Goal: Task Accomplishment & Management: Use online tool/utility

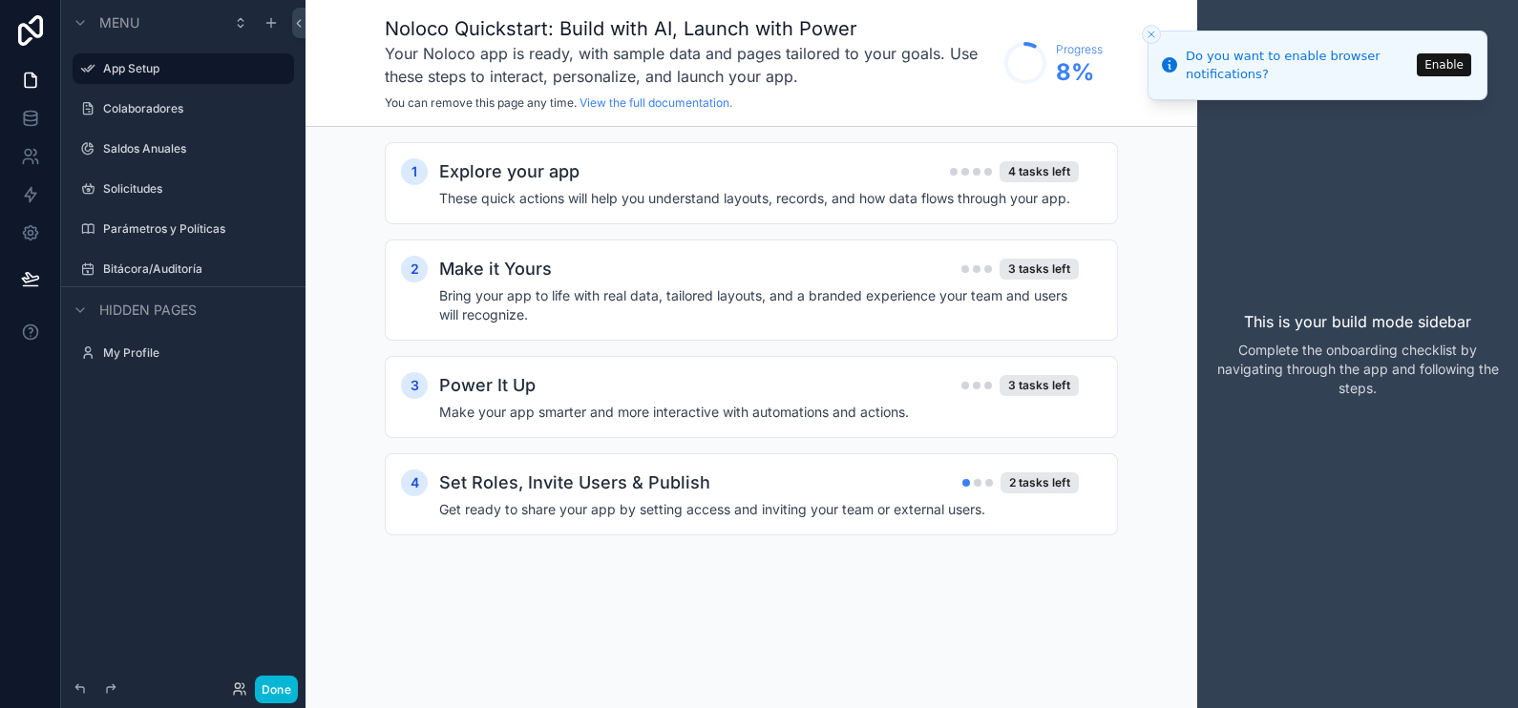
click at [1146, 33] on icon "Close toast" at bounding box center [1151, 34] width 11 height 11
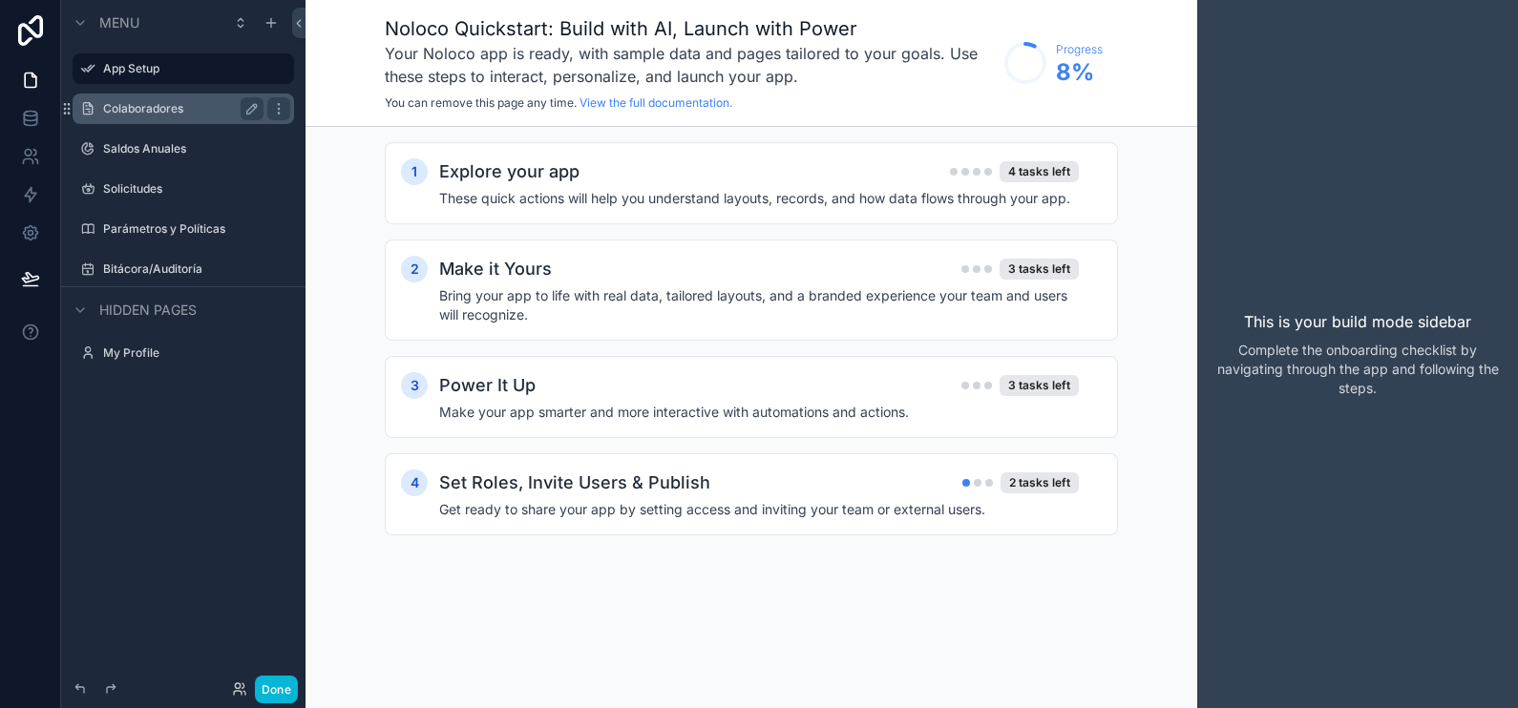
click at [182, 108] on label "Colaboradores" at bounding box center [179, 108] width 153 height 15
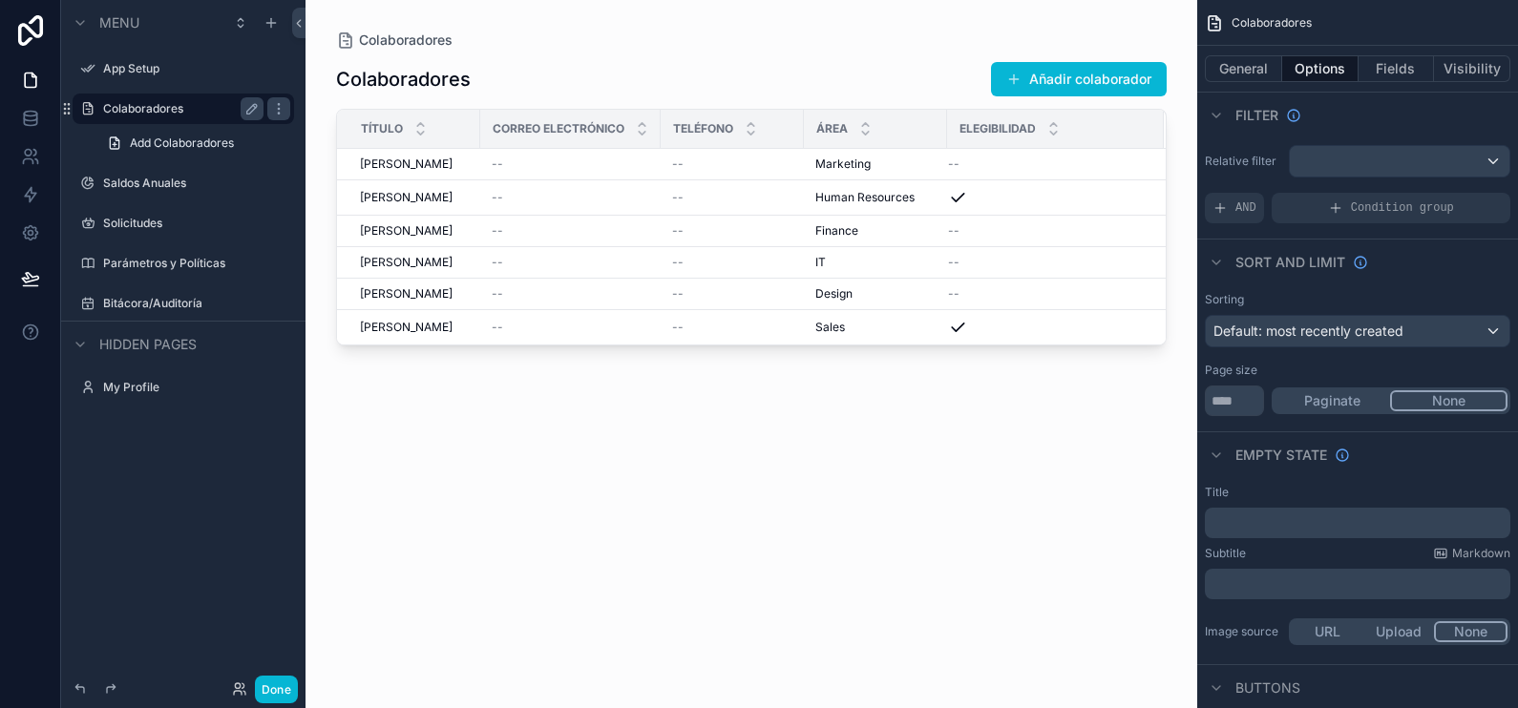
click at [670, 215] on div "scrollable content" at bounding box center [752, 343] width 892 height 686
click at [670, 200] on td "--" at bounding box center [732, 197] width 143 height 35
click at [625, 196] on div "--" at bounding box center [571, 197] width 158 height 15
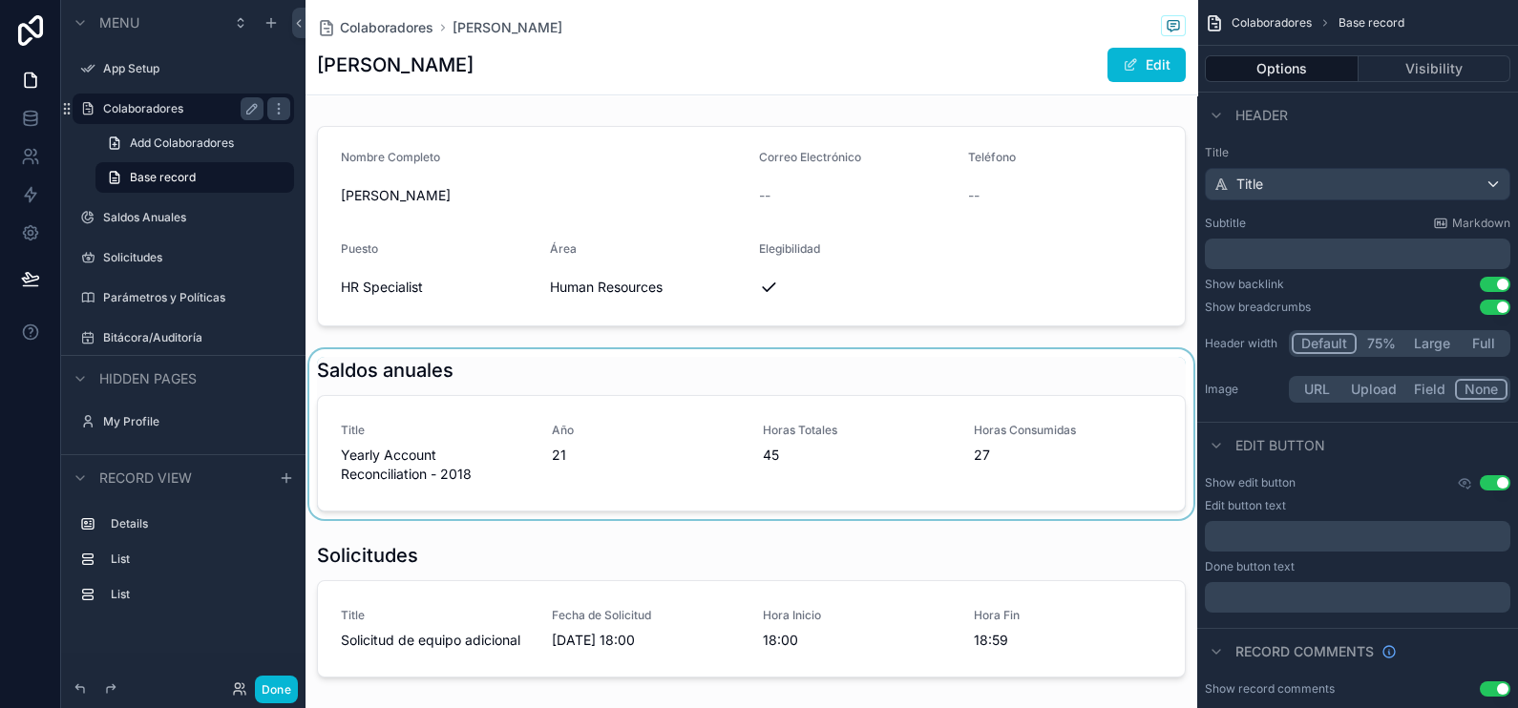
click at [619, 427] on div "scrollable content" at bounding box center [752, 434] width 892 height 170
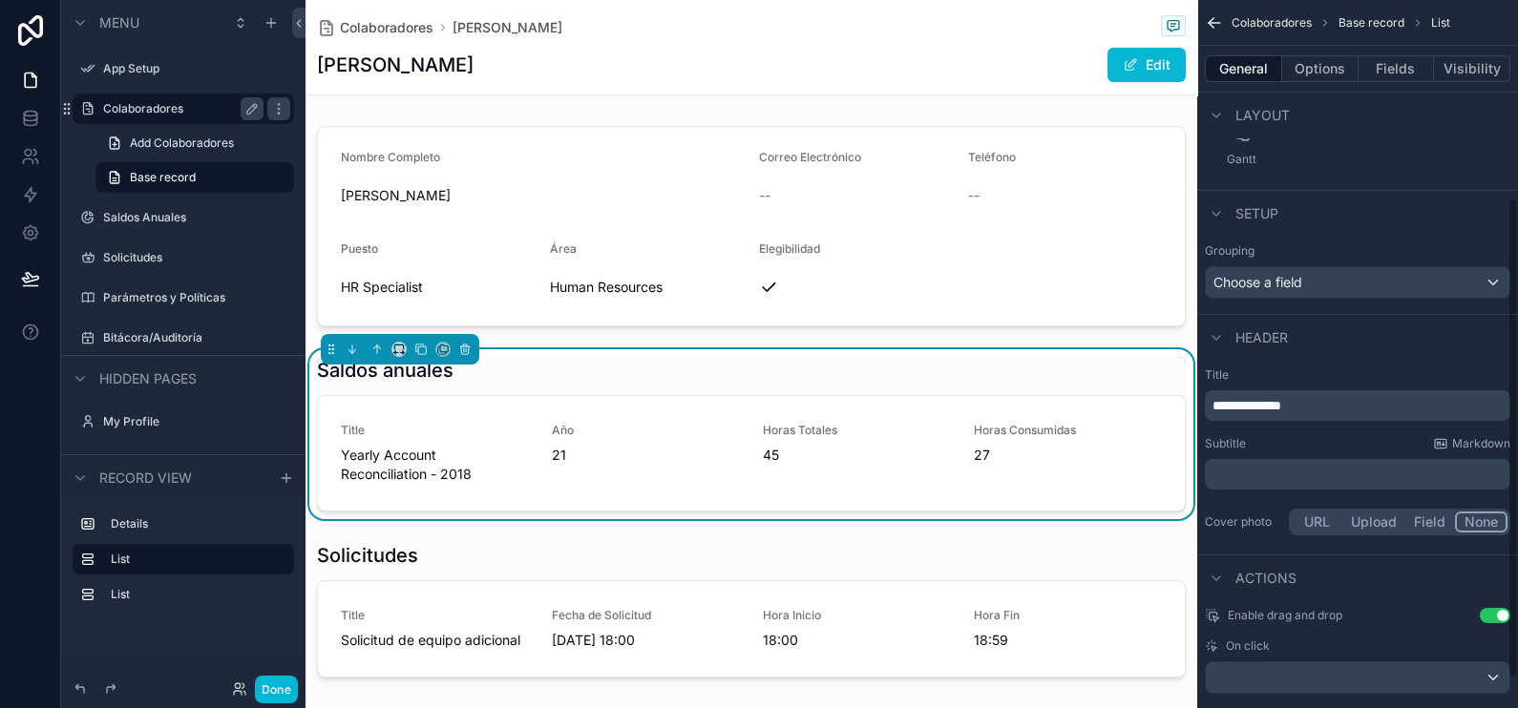
scroll to position [334, 0]
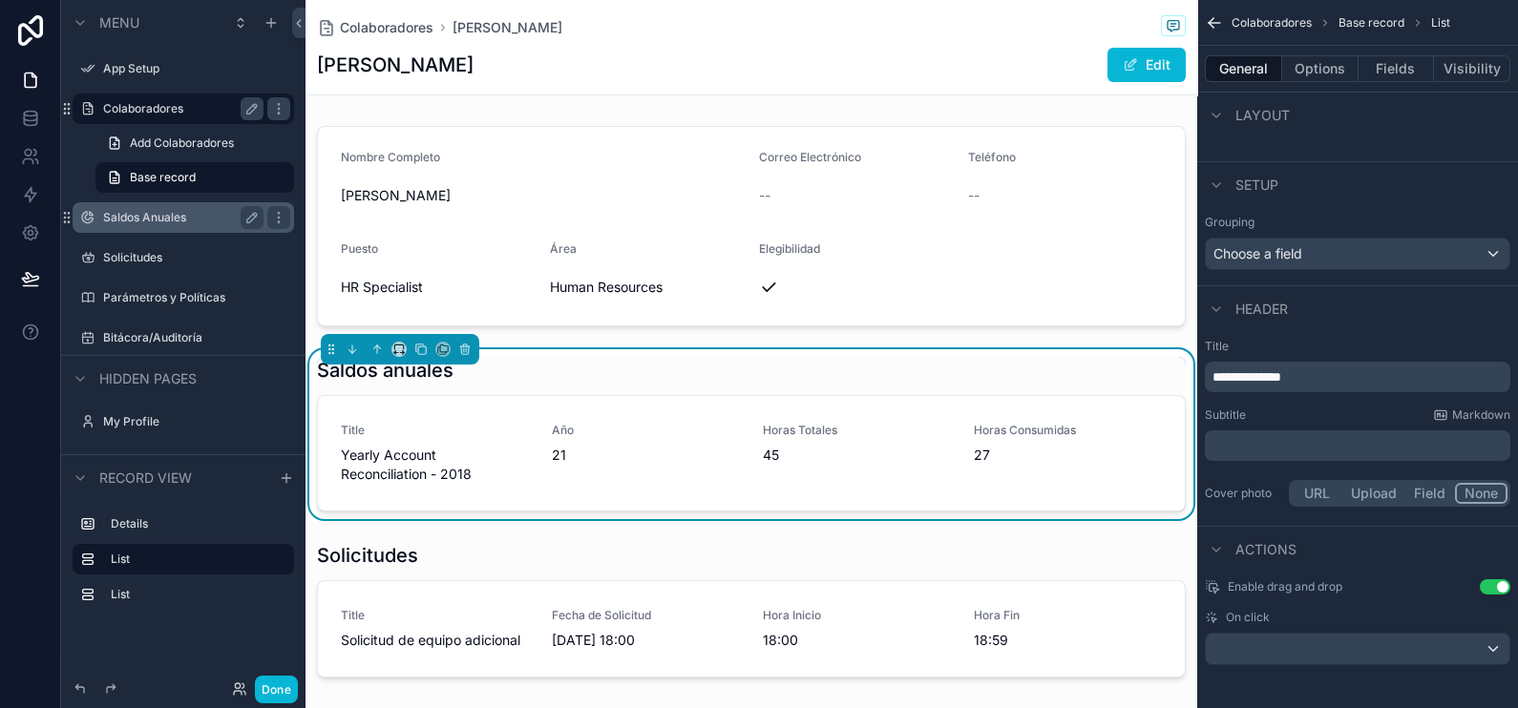
click at [141, 215] on label "Saldos Anuales" at bounding box center [179, 217] width 153 height 15
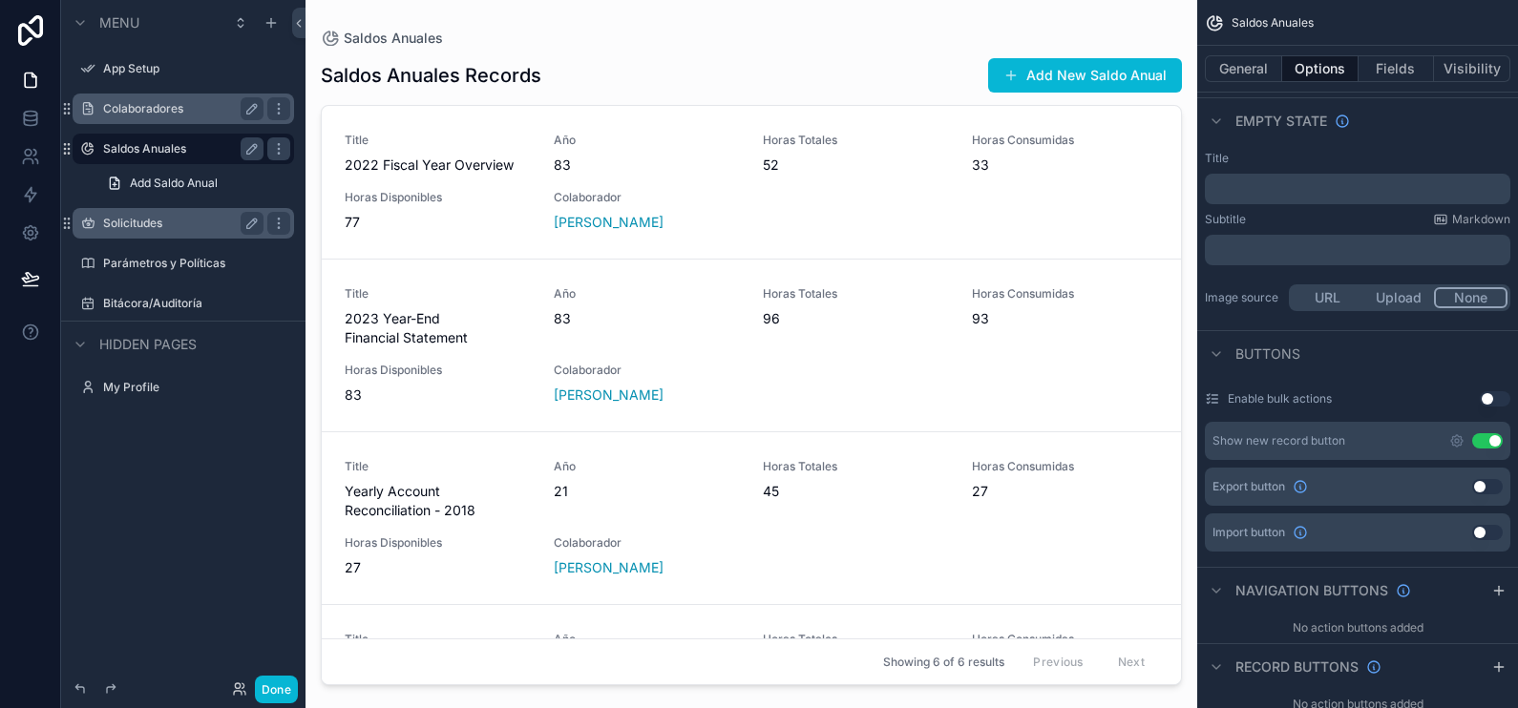
click at [215, 231] on div "Solicitudes" at bounding box center [183, 223] width 160 height 23
click at [203, 220] on label "Solicitudes" at bounding box center [179, 223] width 153 height 15
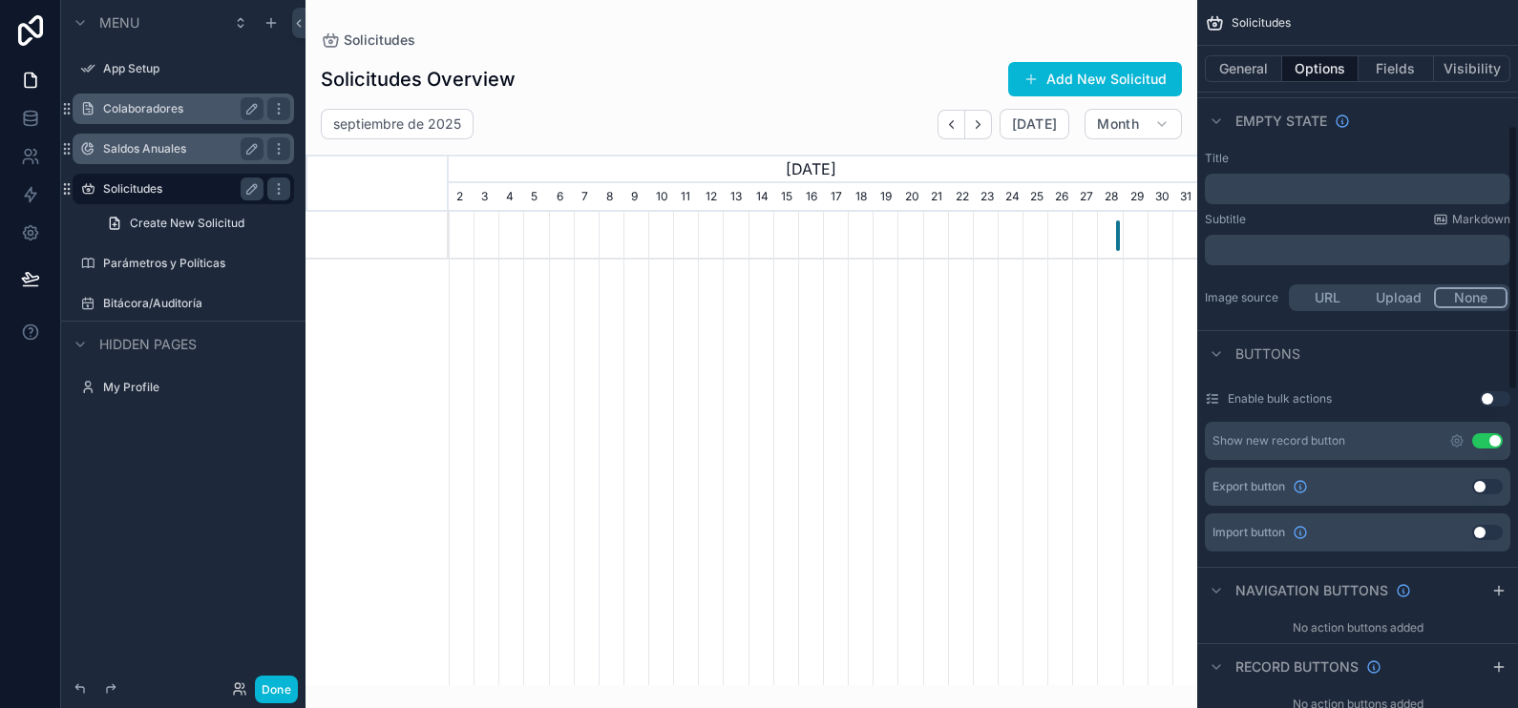
scroll to position [0, 749]
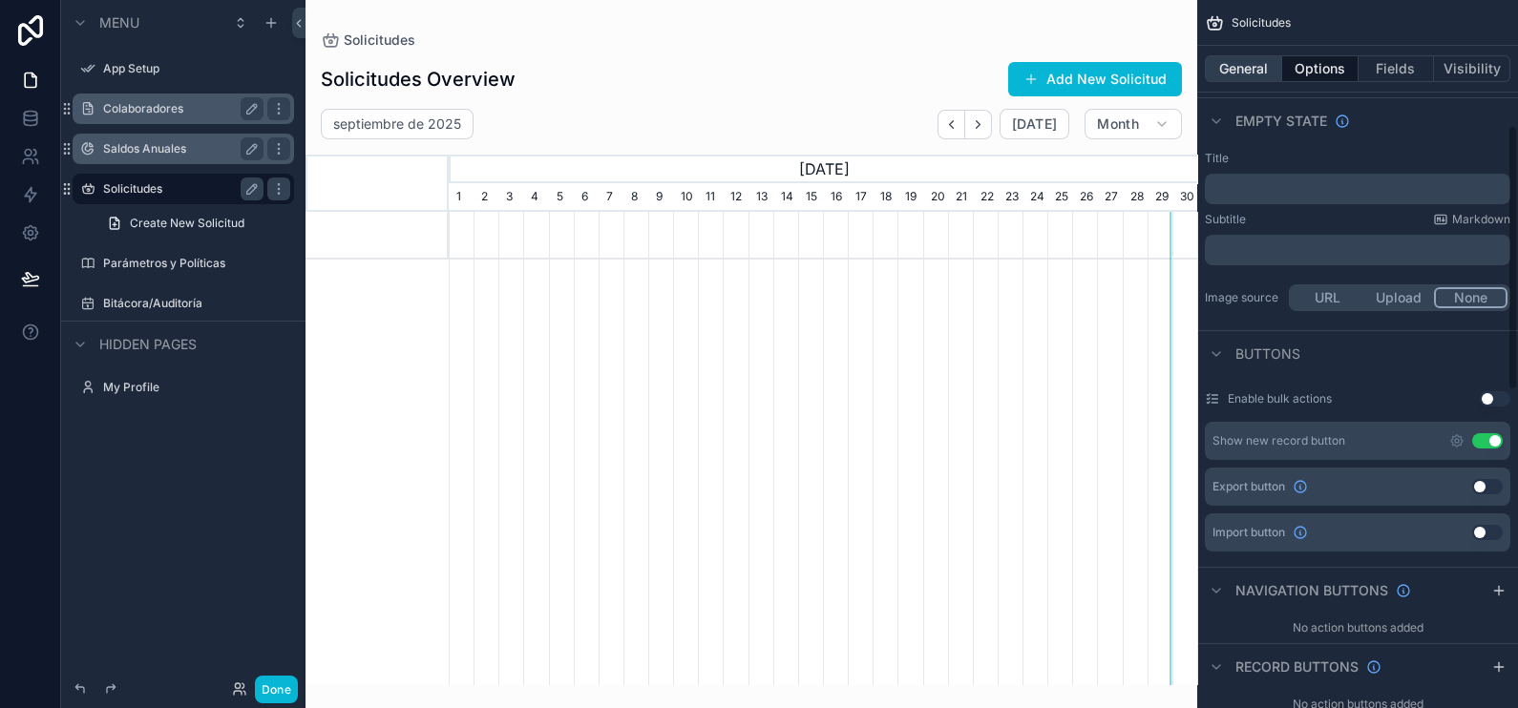
click at [1245, 72] on button "General" at bounding box center [1243, 68] width 77 height 27
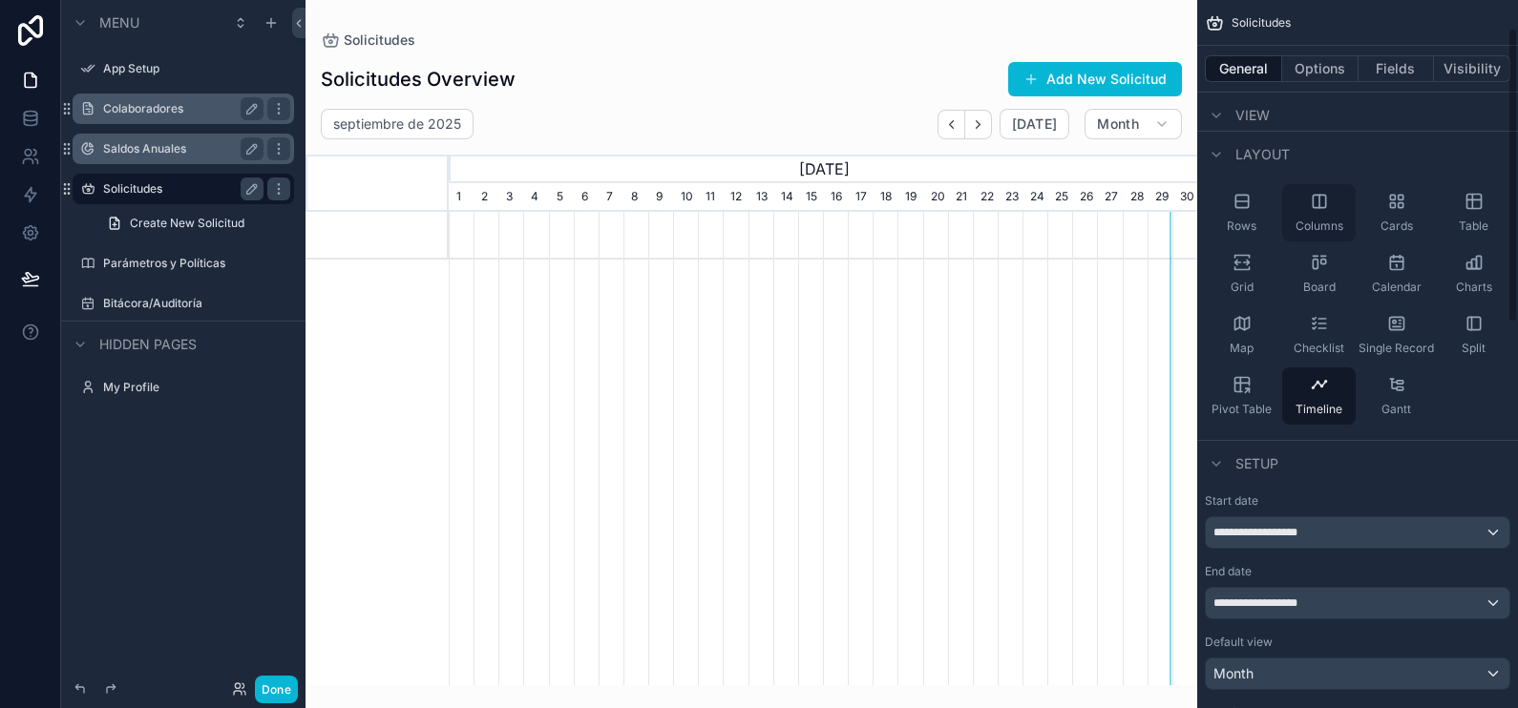
scroll to position [0, 0]
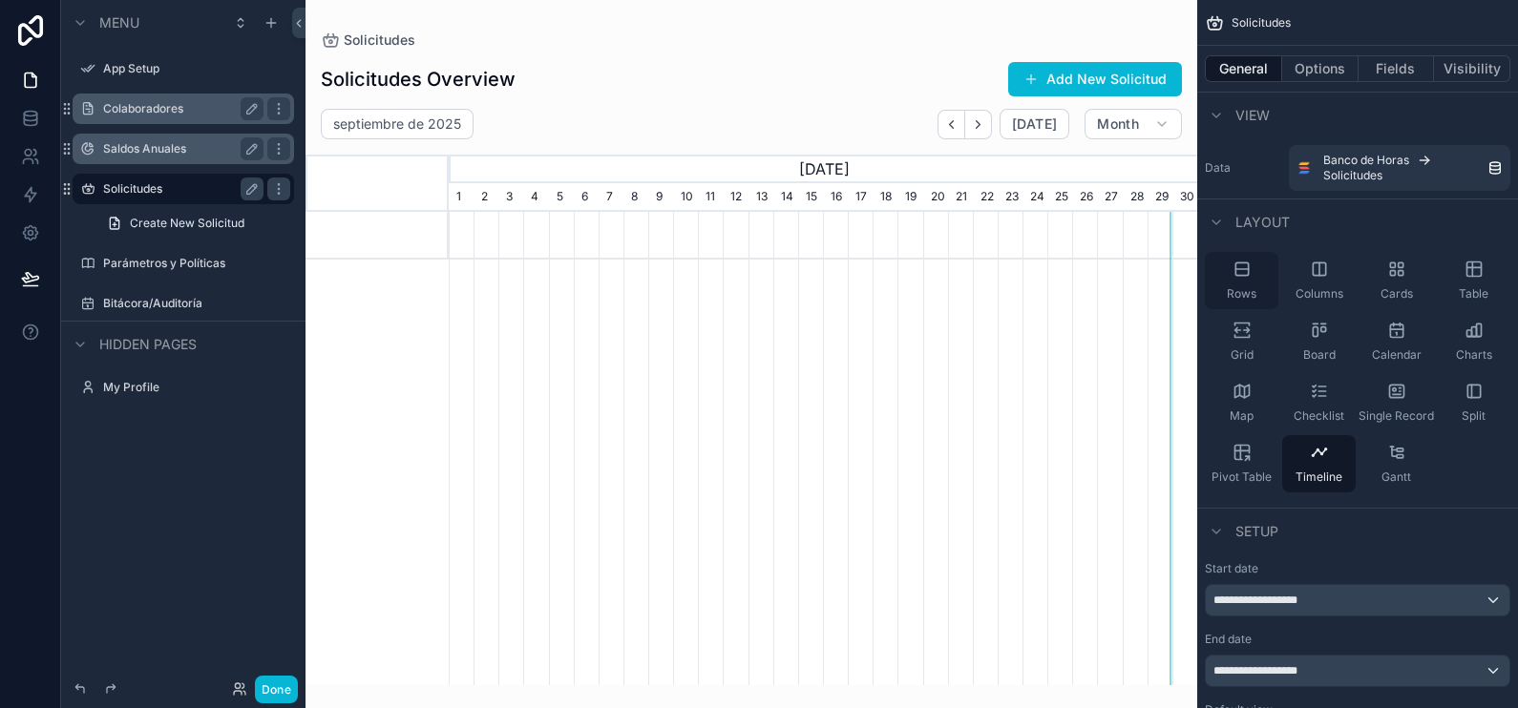
click at [1237, 267] on icon "scrollable content" at bounding box center [1242, 269] width 19 height 19
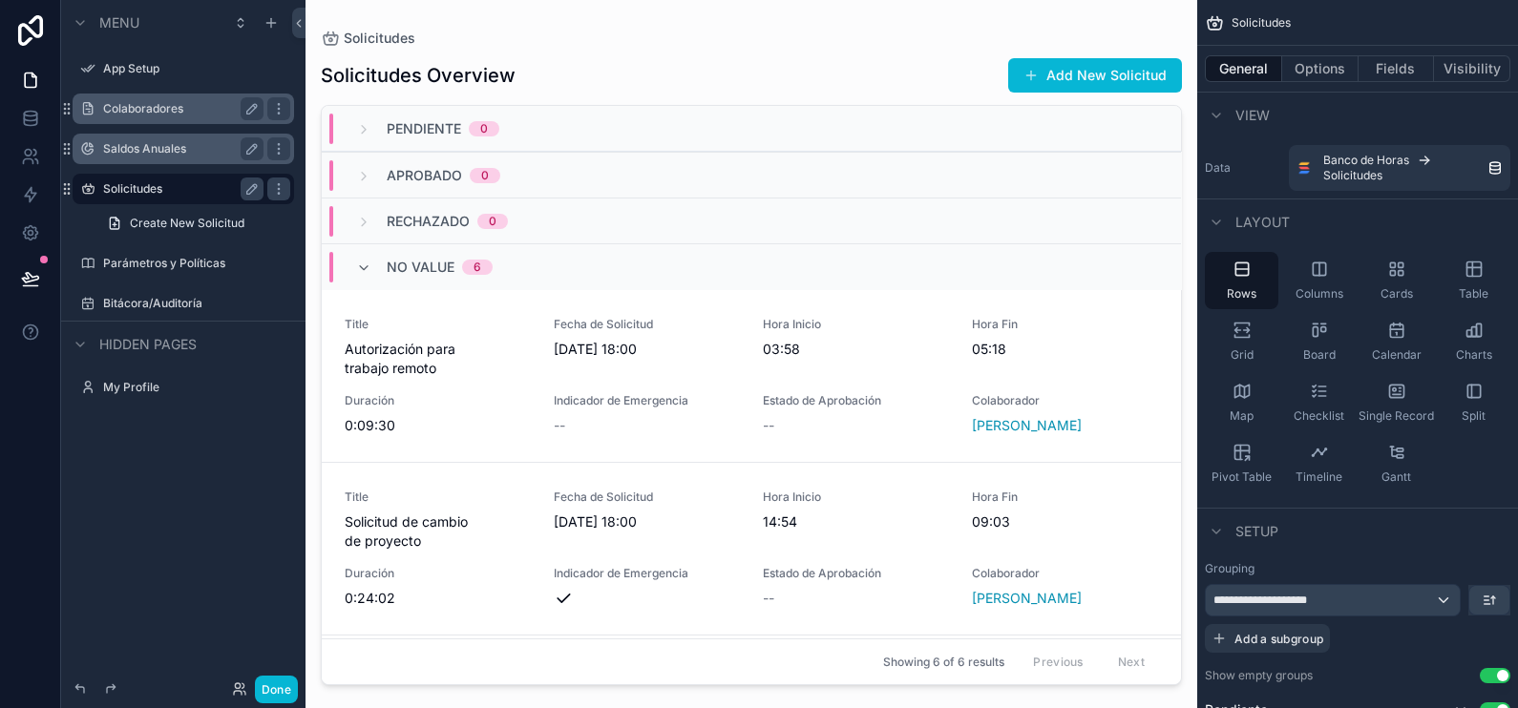
click at [907, 420] on div "scrollable content" at bounding box center [752, 343] width 892 height 686
click at [1097, 74] on button "Add New Solicitud" at bounding box center [1095, 75] width 174 height 34
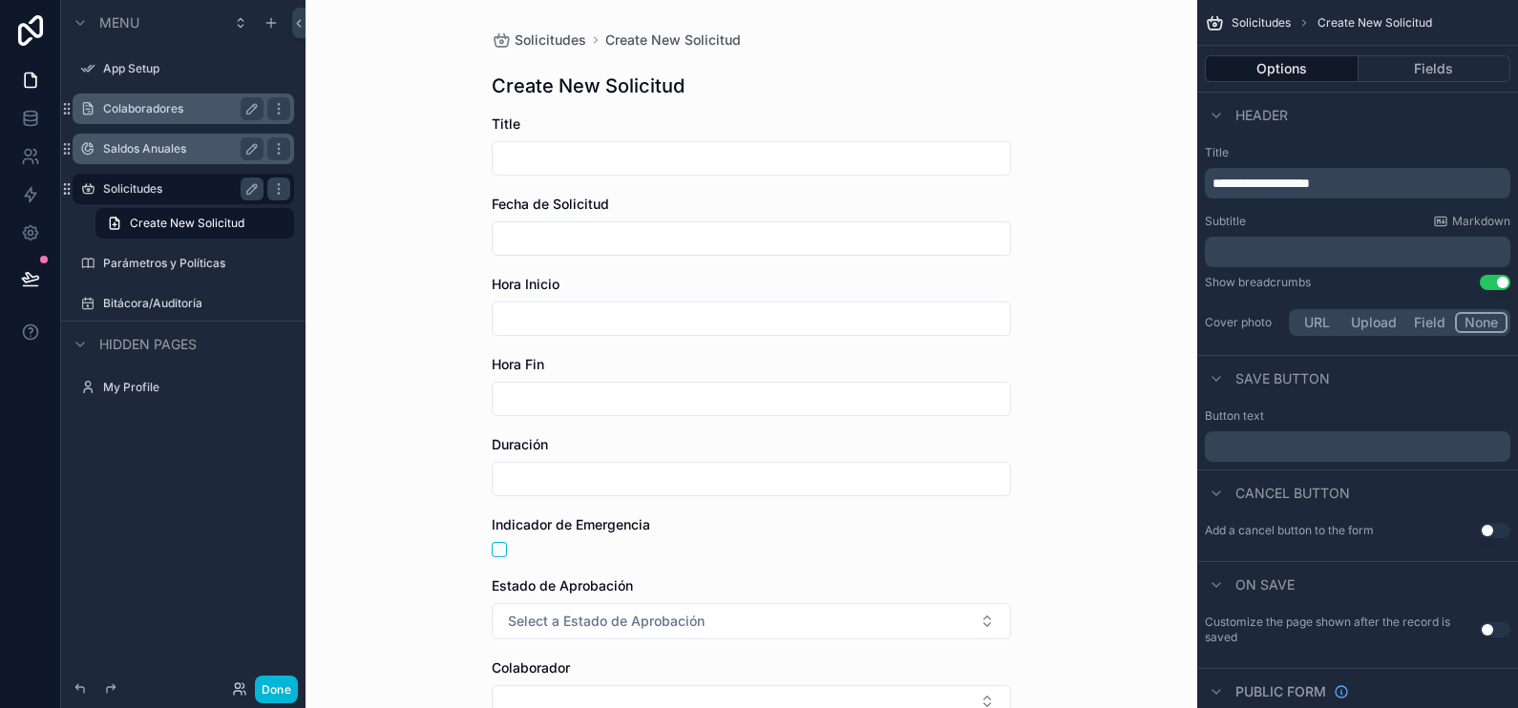
drag, startPoint x: 1365, startPoint y: 171, endPoint x: 1210, endPoint y: 180, distance: 155.9
click at [1210, 180] on div "**********" at bounding box center [1358, 183] width 306 height 31
click at [1295, 158] on label "Title" at bounding box center [1358, 152] width 306 height 15
click at [1297, 186] on span "**********" at bounding box center [1261, 183] width 97 height 13
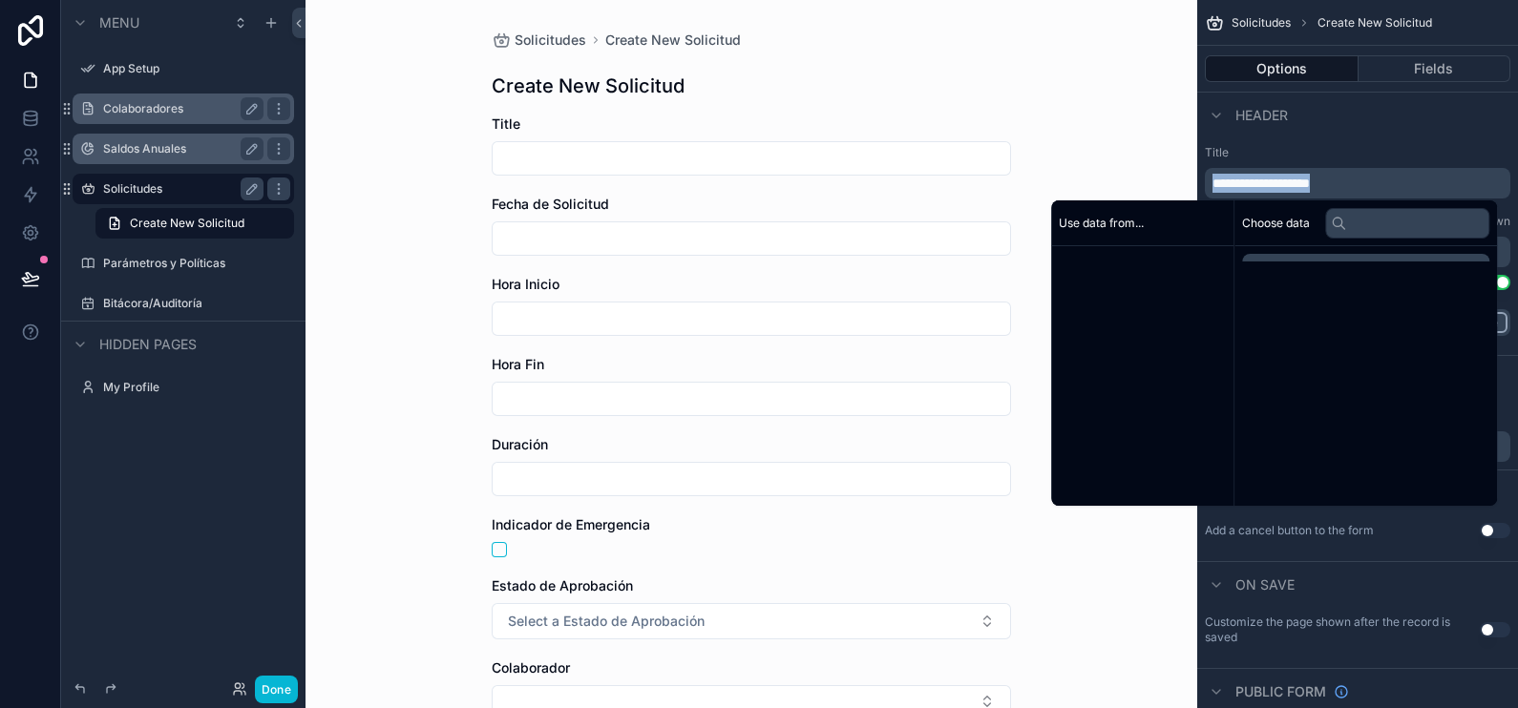
click at [1297, 186] on span "**********" at bounding box center [1261, 183] width 97 height 13
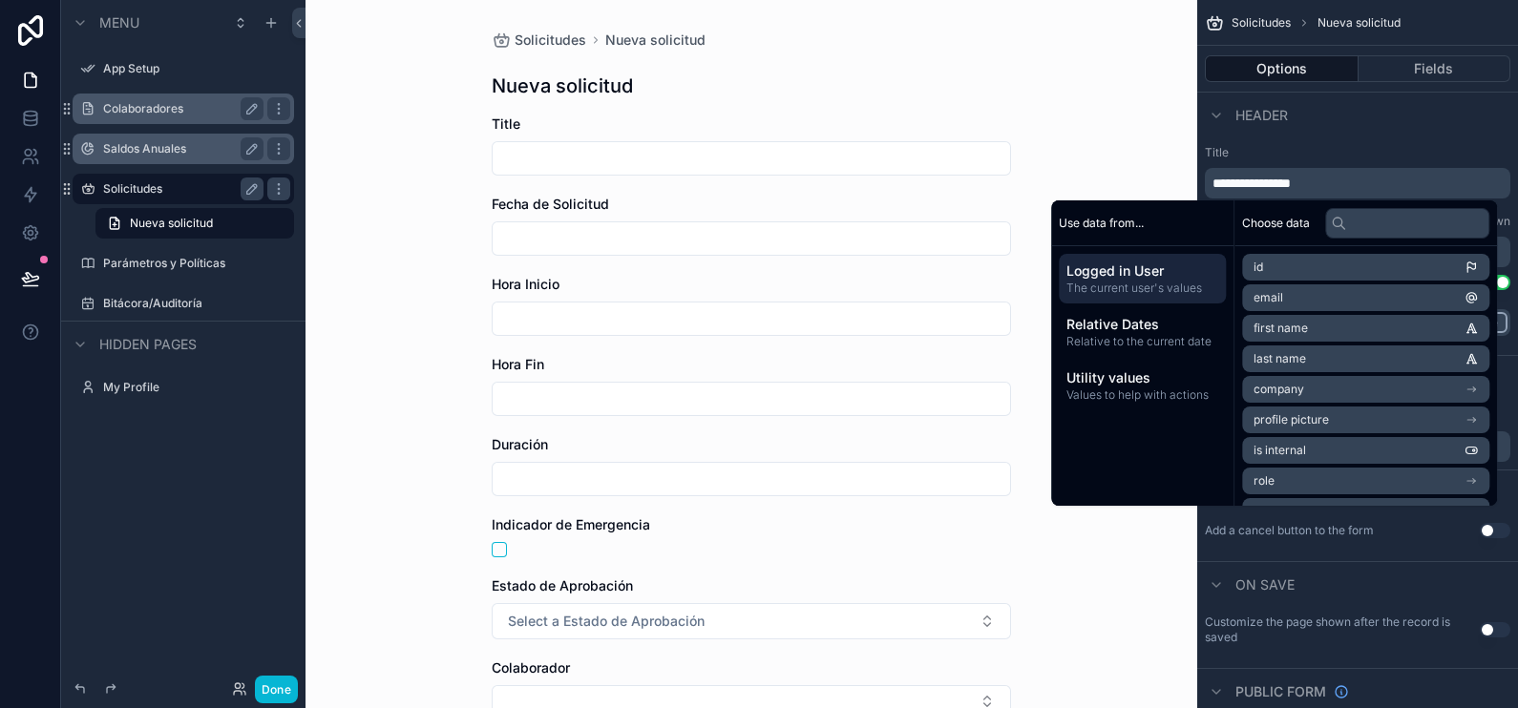
click at [1304, 137] on div "Header" at bounding box center [1357, 115] width 321 height 46
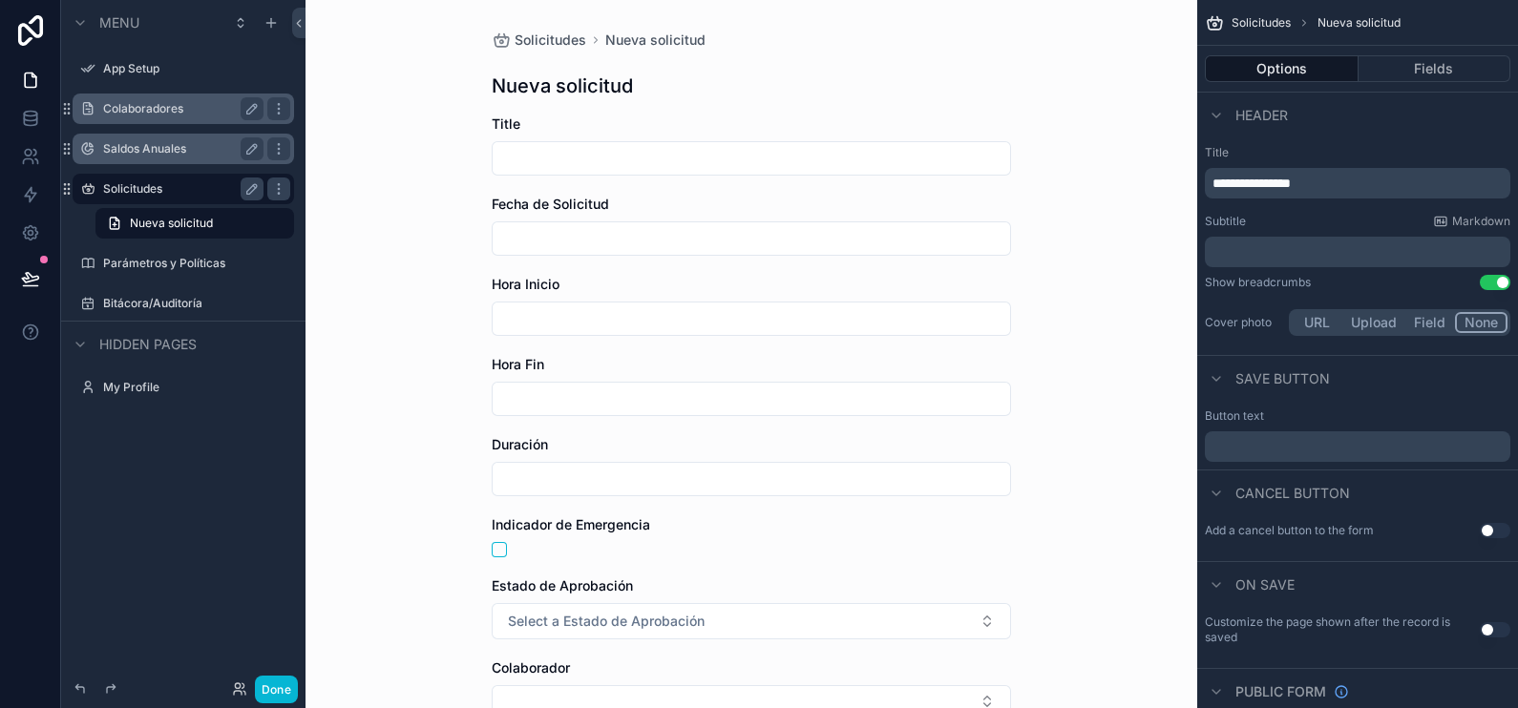
click at [1326, 258] on p "﻿" at bounding box center [1360, 252] width 294 height 19
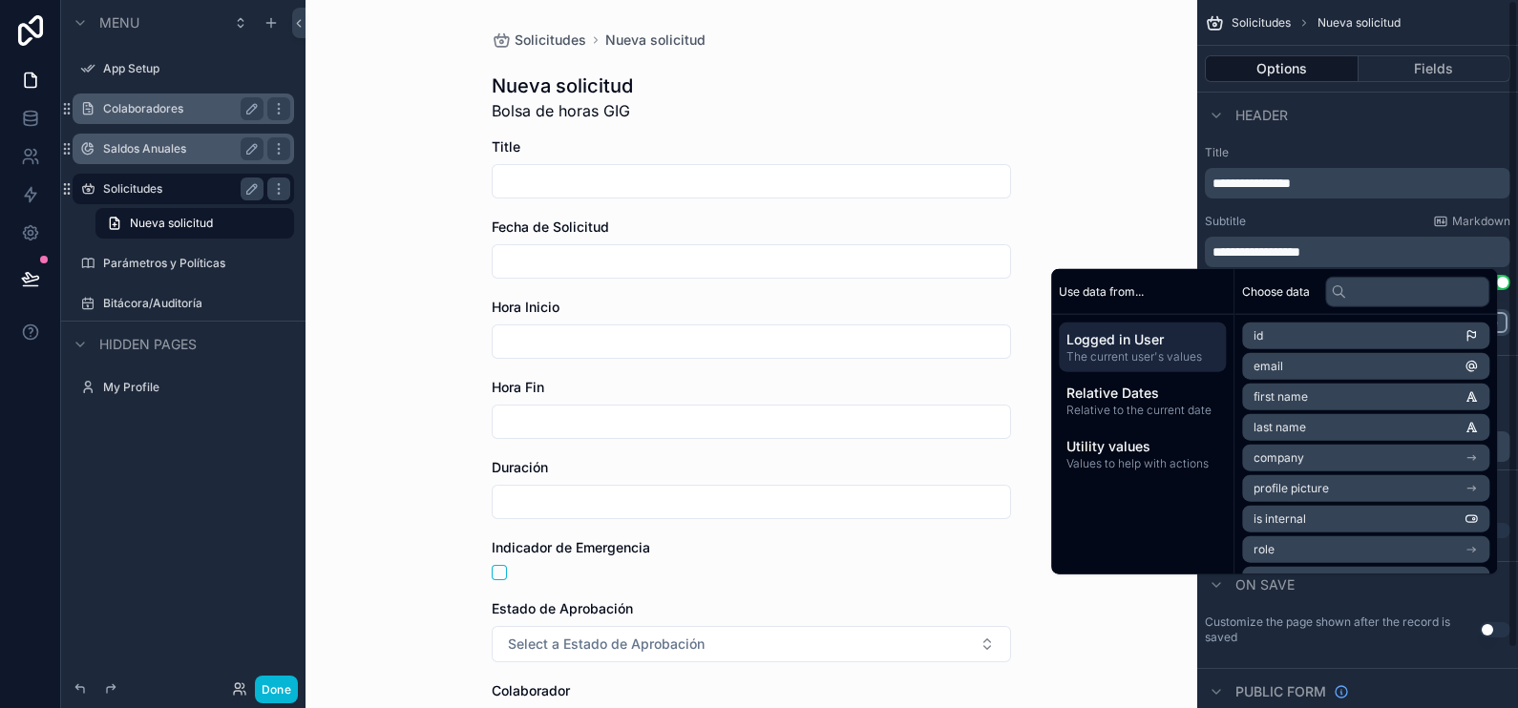
click at [1353, 210] on div "**********" at bounding box center [1357, 242] width 321 height 210
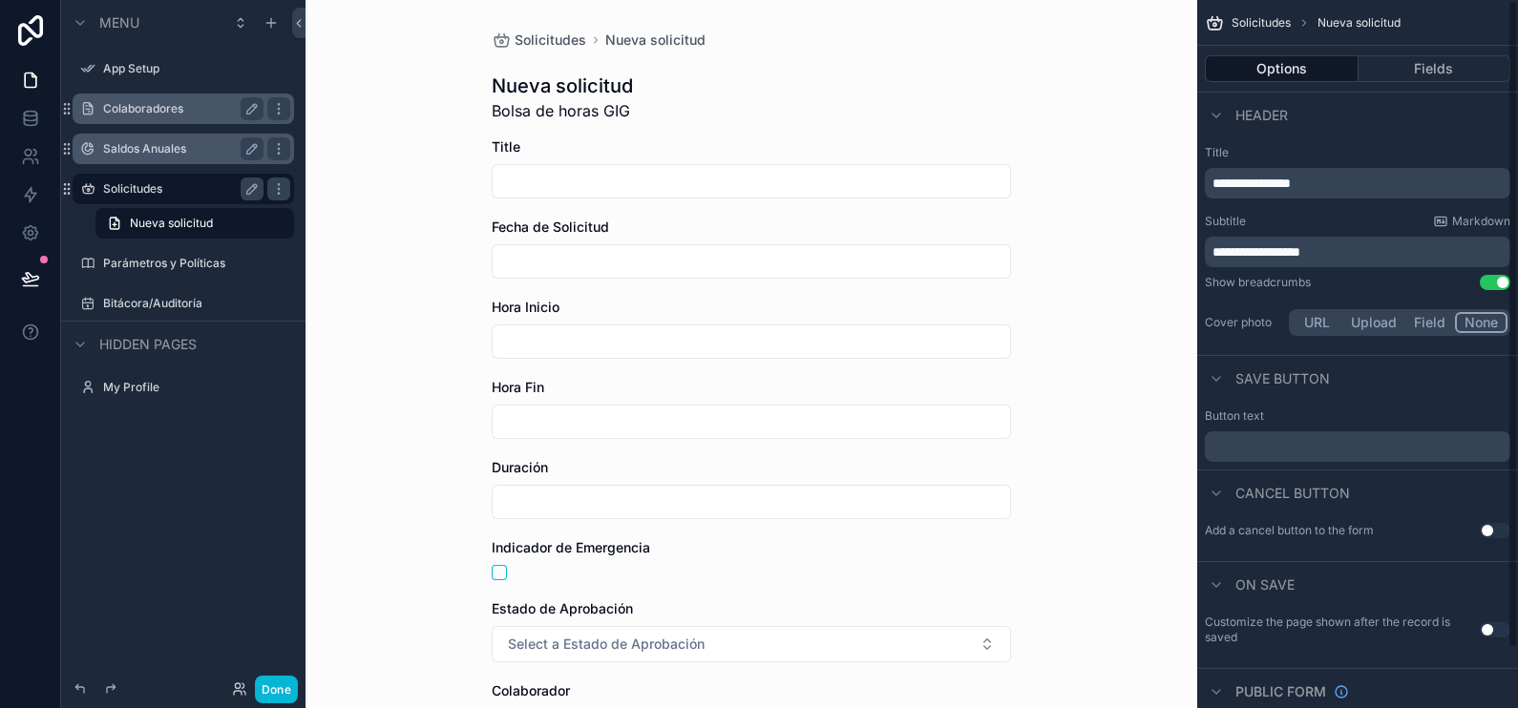
click at [1494, 286] on button "Use setting" at bounding box center [1495, 282] width 31 height 15
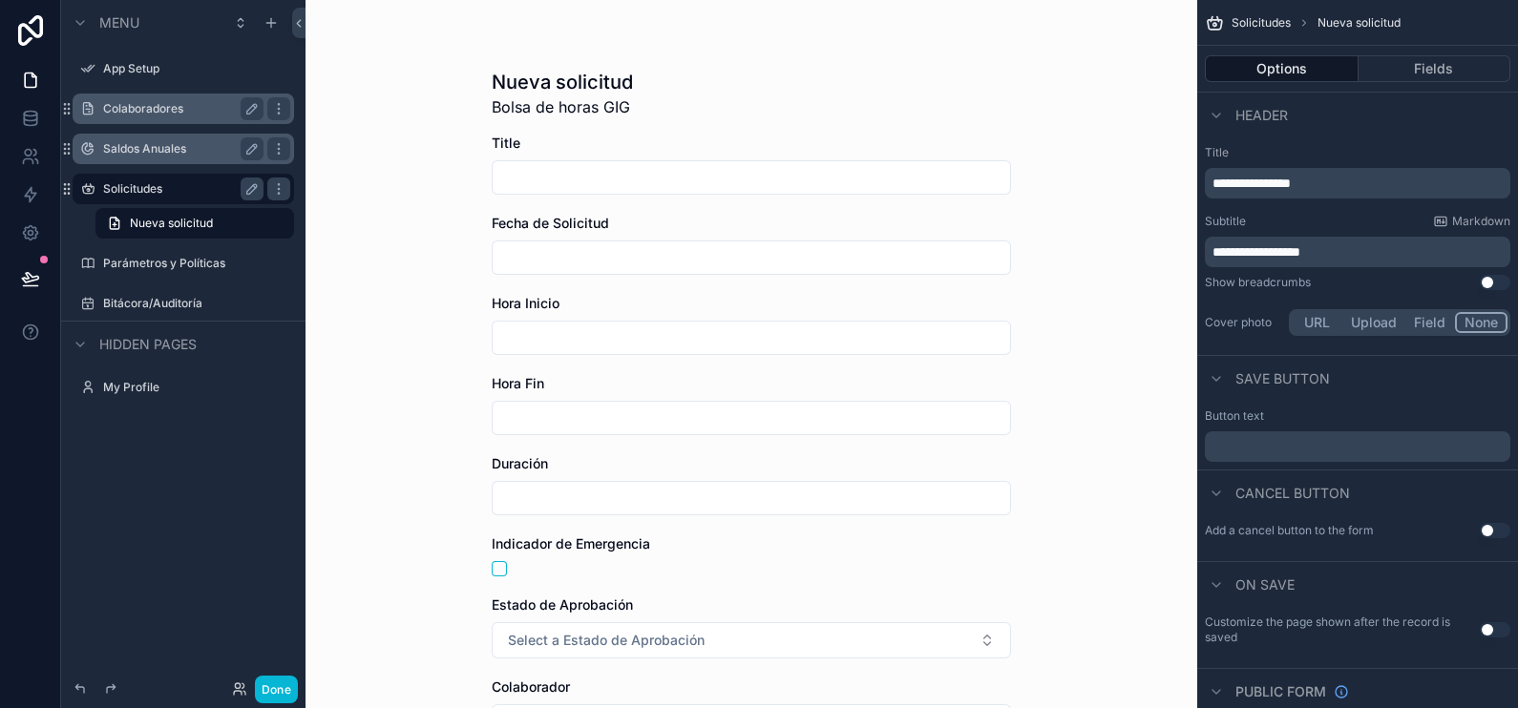
click at [1380, 320] on button "Upload" at bounding box center [1374, 322] width 63 height 21
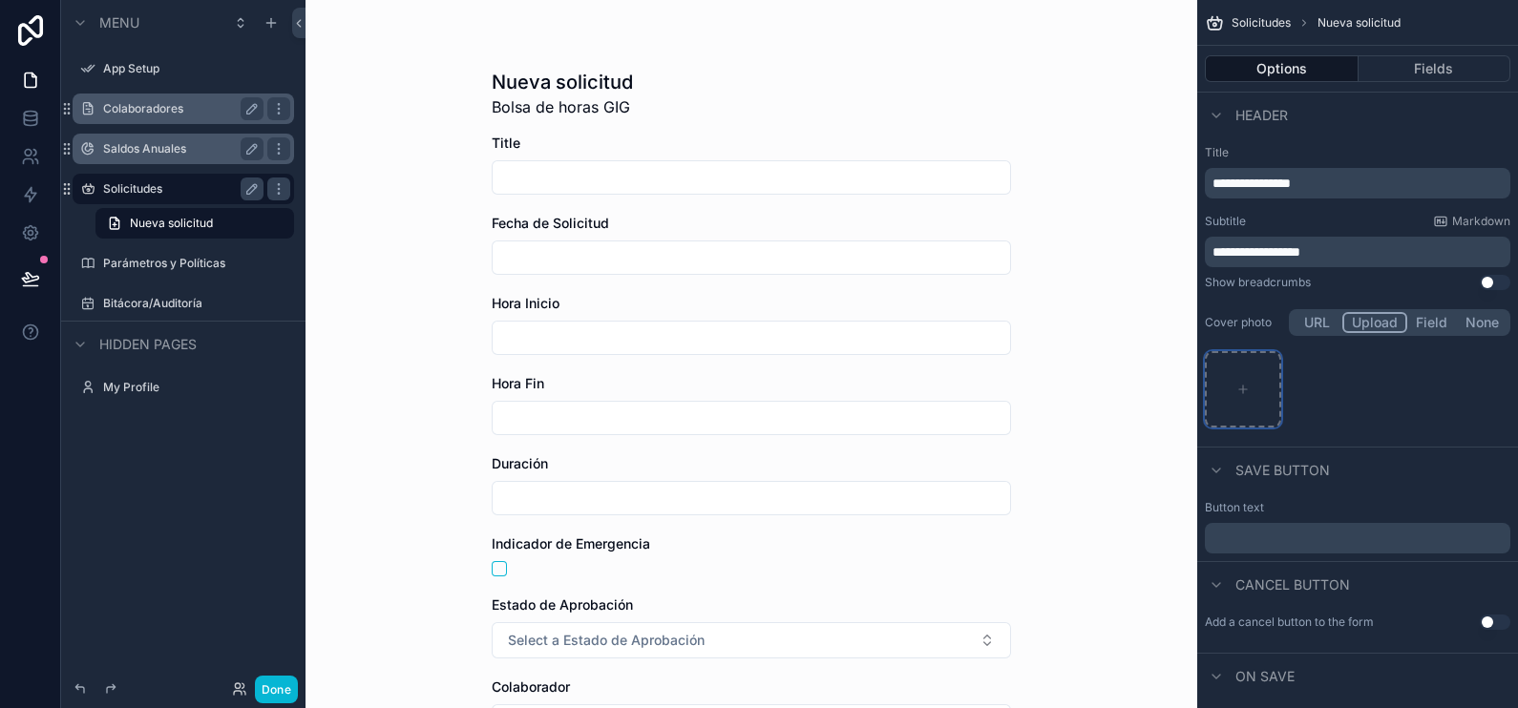
click at [1237, 385] on icon "scrollable content" at bounding box center [1243, 389] width 13 height 13
type input "**********"
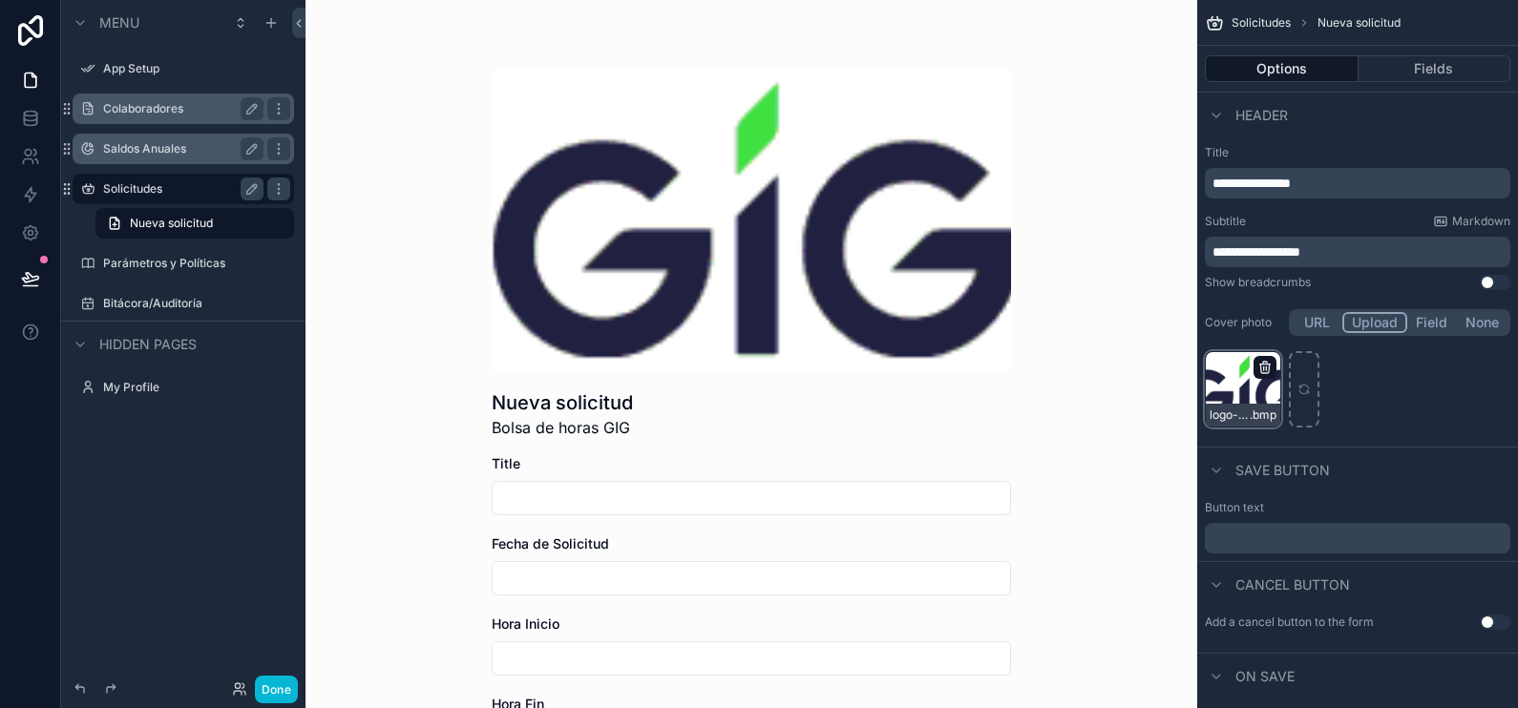
click at [1265, 360] on icon "scrollable content" at bounding box center [1265, 367] width 15 height 15
click at [1311, 330] on icon "button" at bounding box center [1305, 332] width 15 height 15
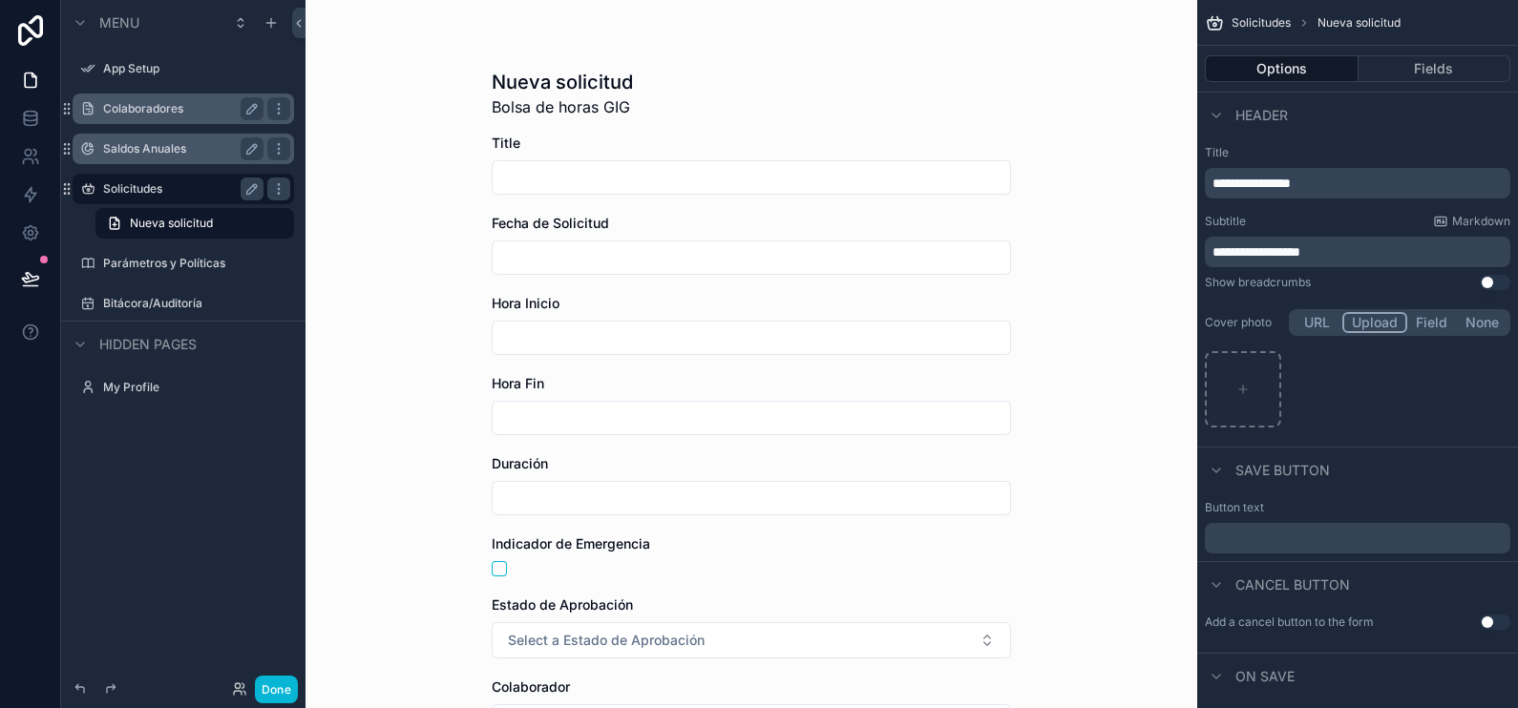
click at [1495, 279] on button "Use setting" at bounding box center [1495, 282] width 31 height 15
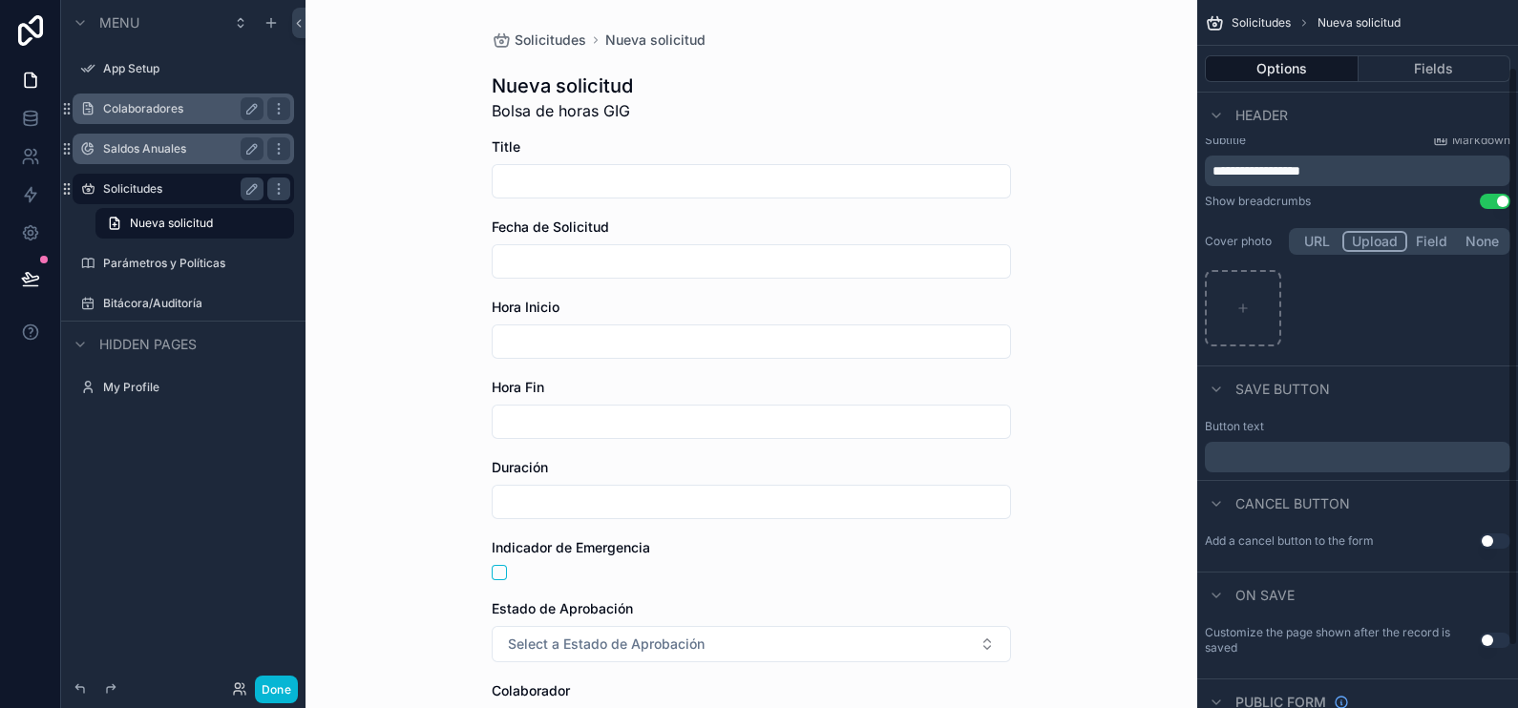
scroll to position [118, 0]
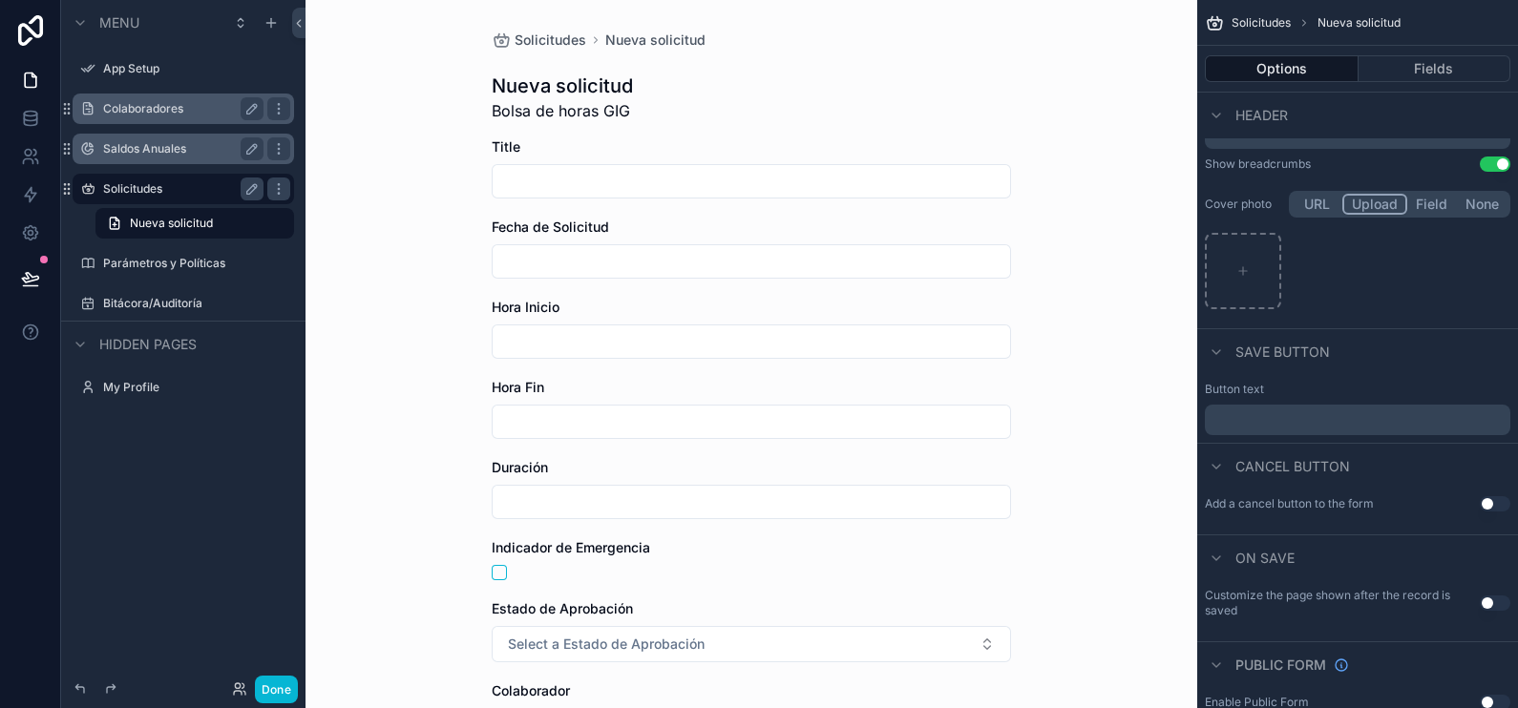
click at [1354, 425] on p "﻿" at bounding box center [1360, 419] width 294 height 15
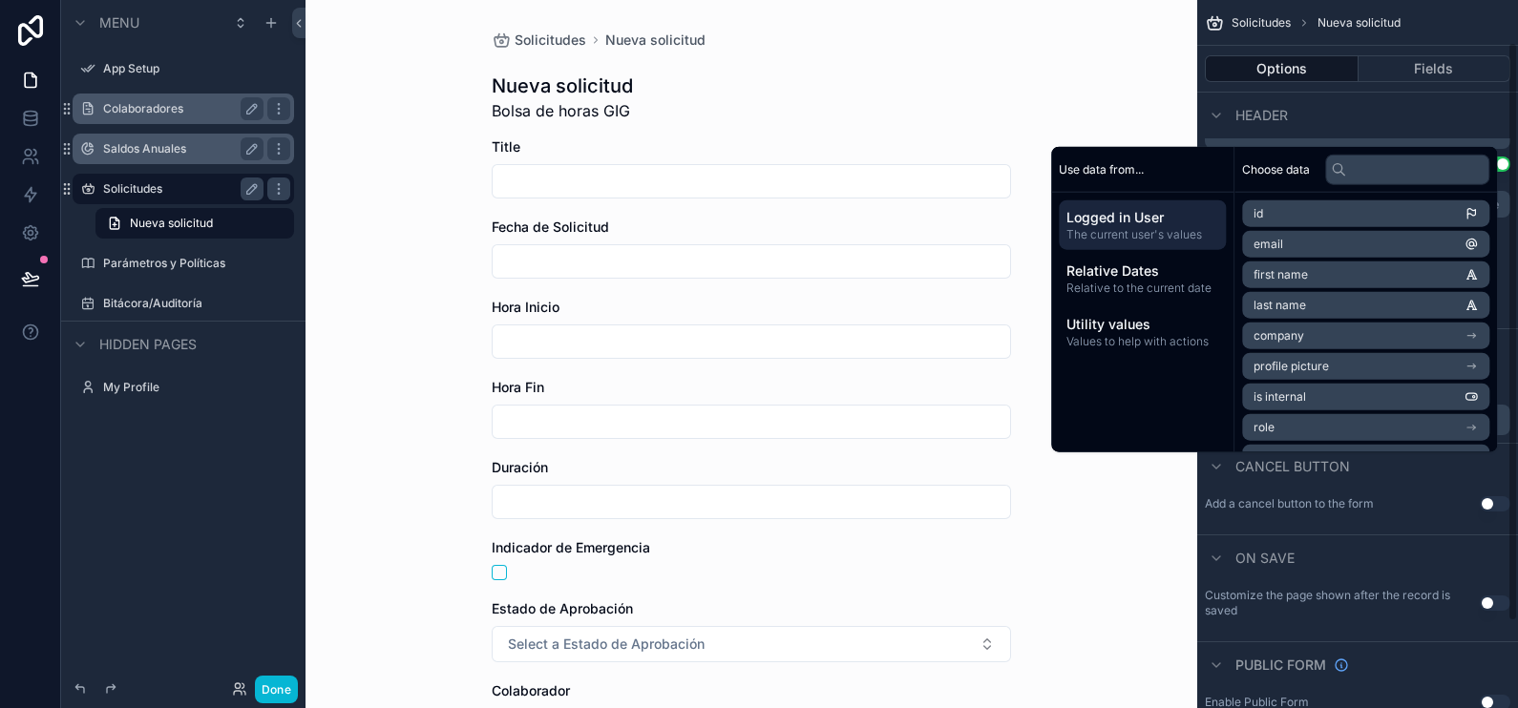
scroll to position [0, 0]
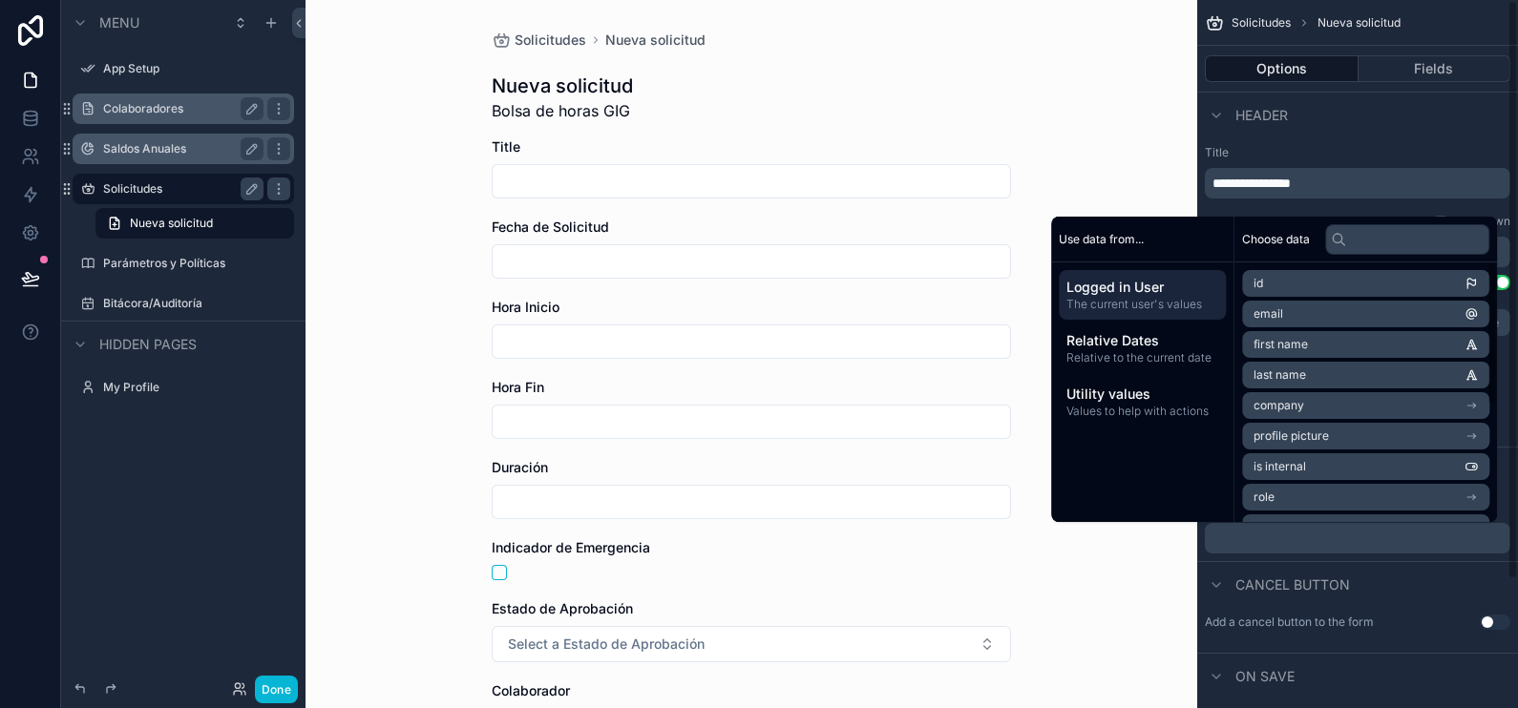
click at [1425, 592] on div "Cancel button" at bounding box center [1357, 584] width 321 height 46
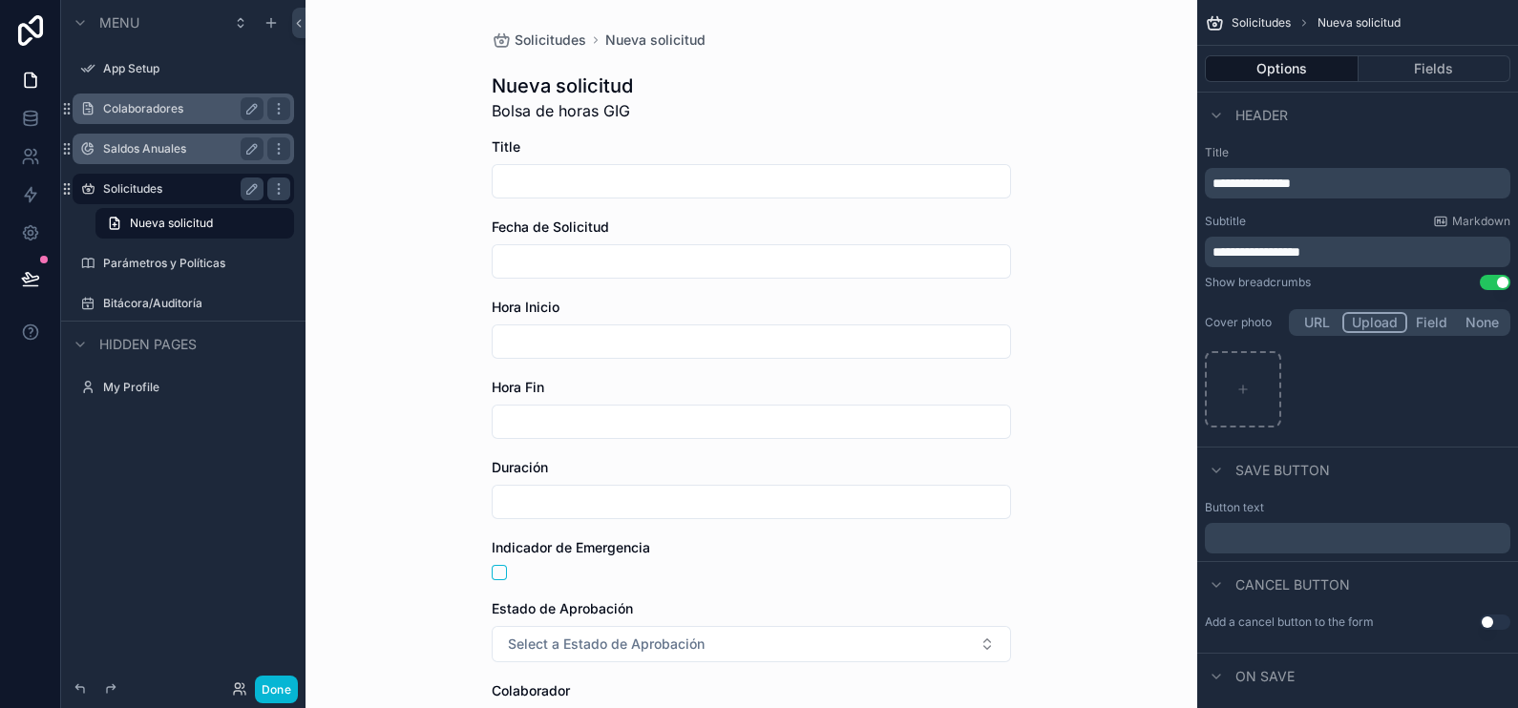
click at [1427, 539] on p "﻿" at bounding box center [1360, 538] width 294 height 15
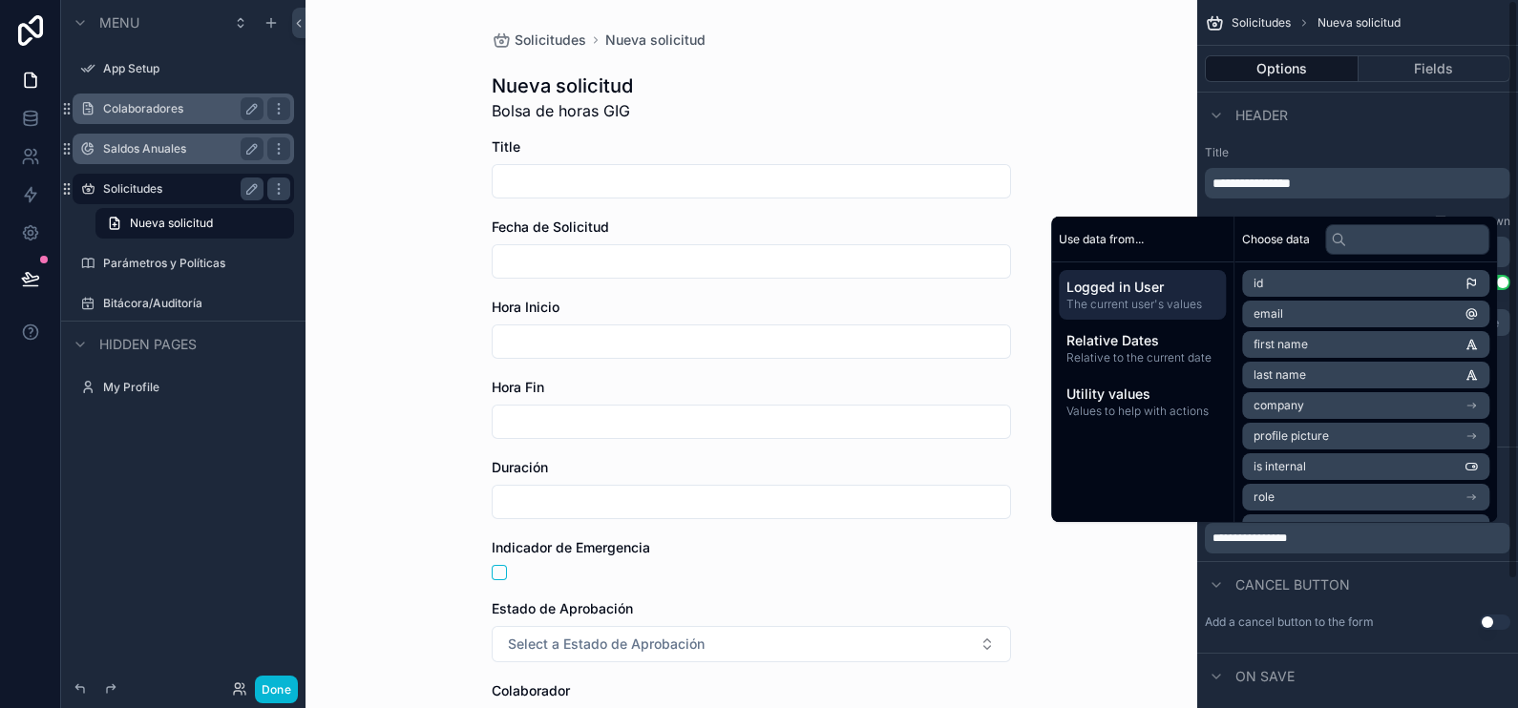
click at [1449, 557] on div "**********" at bounding box center [1357, 527] width 321 height 69
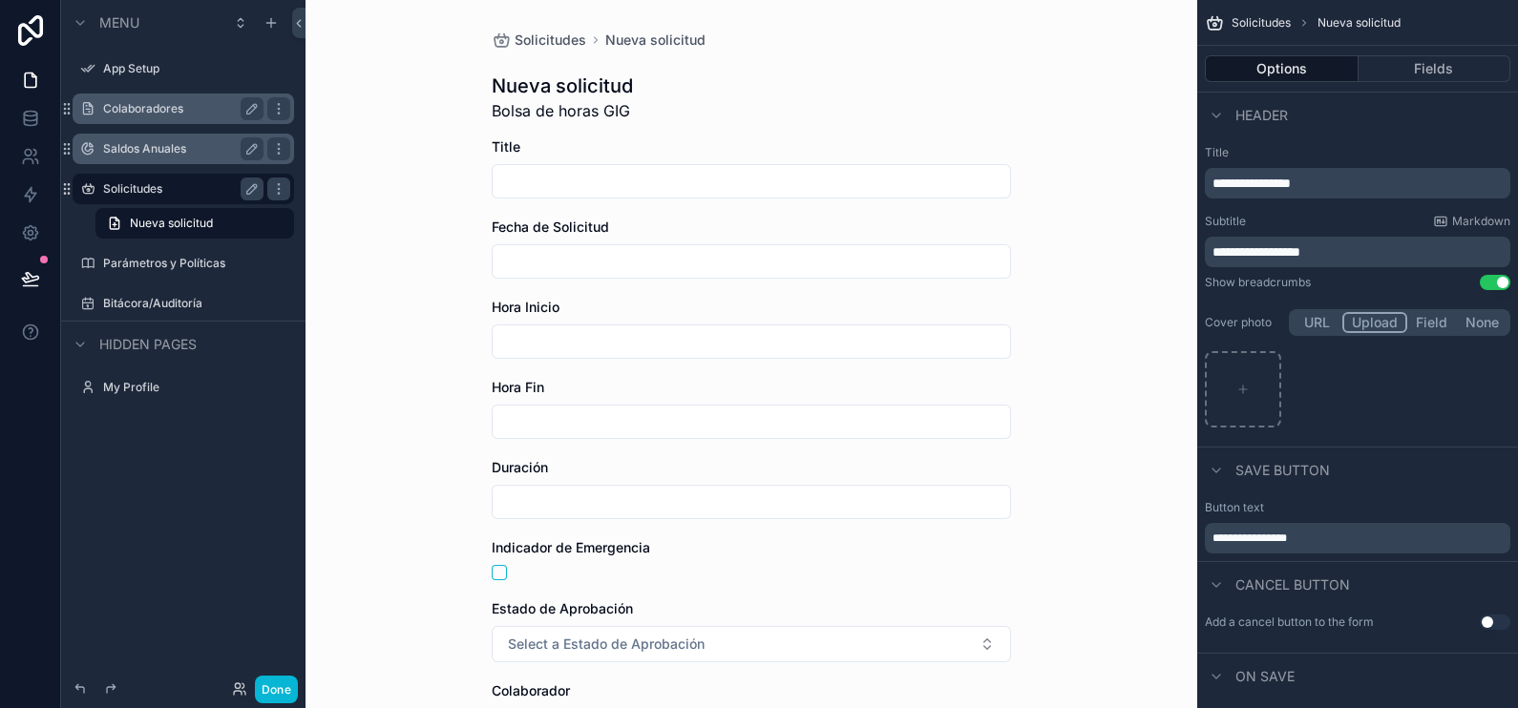
click at [1402, 489] on div "Save button" at bounding box center [1357, 470] width 321 height 46
click at [1449, 65] on button "Fields" at bounding box center [1435, 68] width 153 height 27
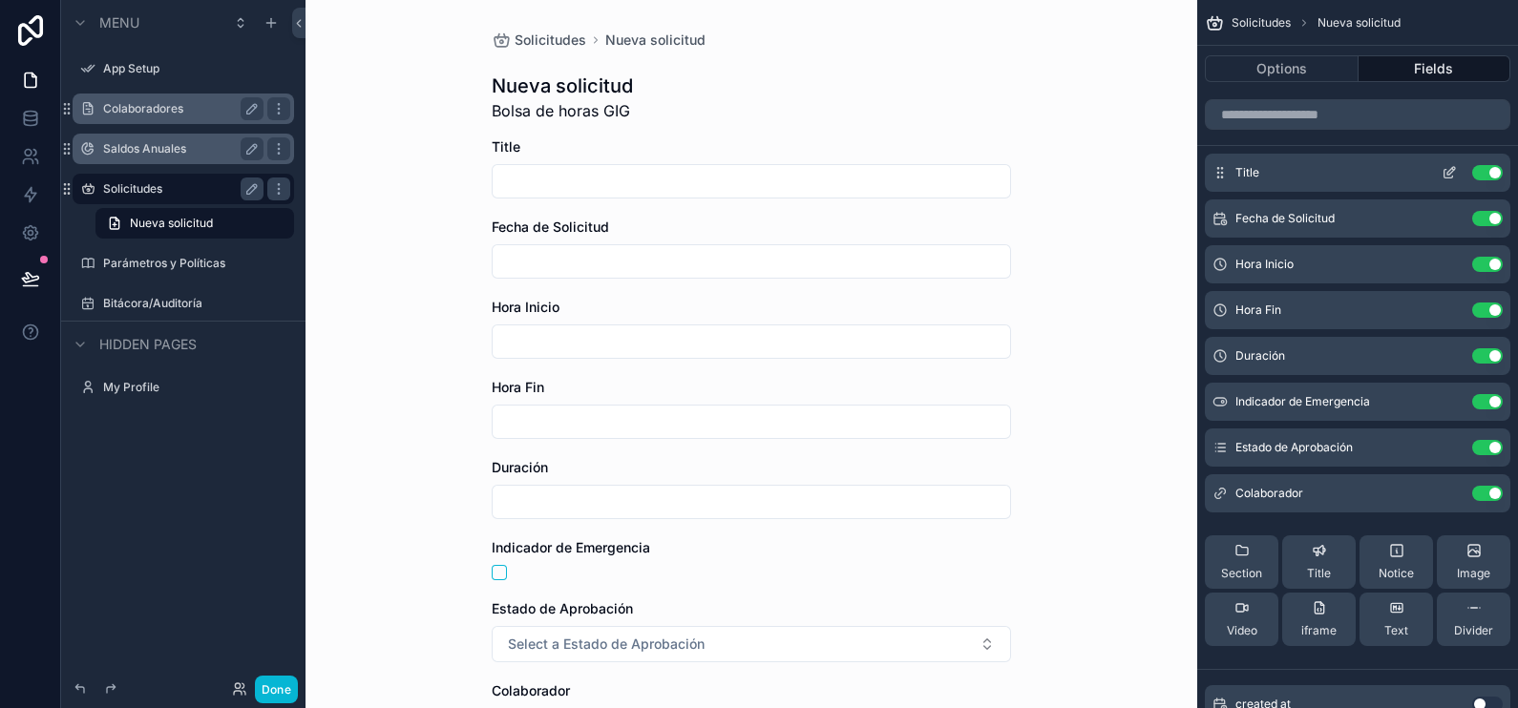
click at [1493, 170] on button "Use setting" at bounding box center [1487, 172] width 31 height 15
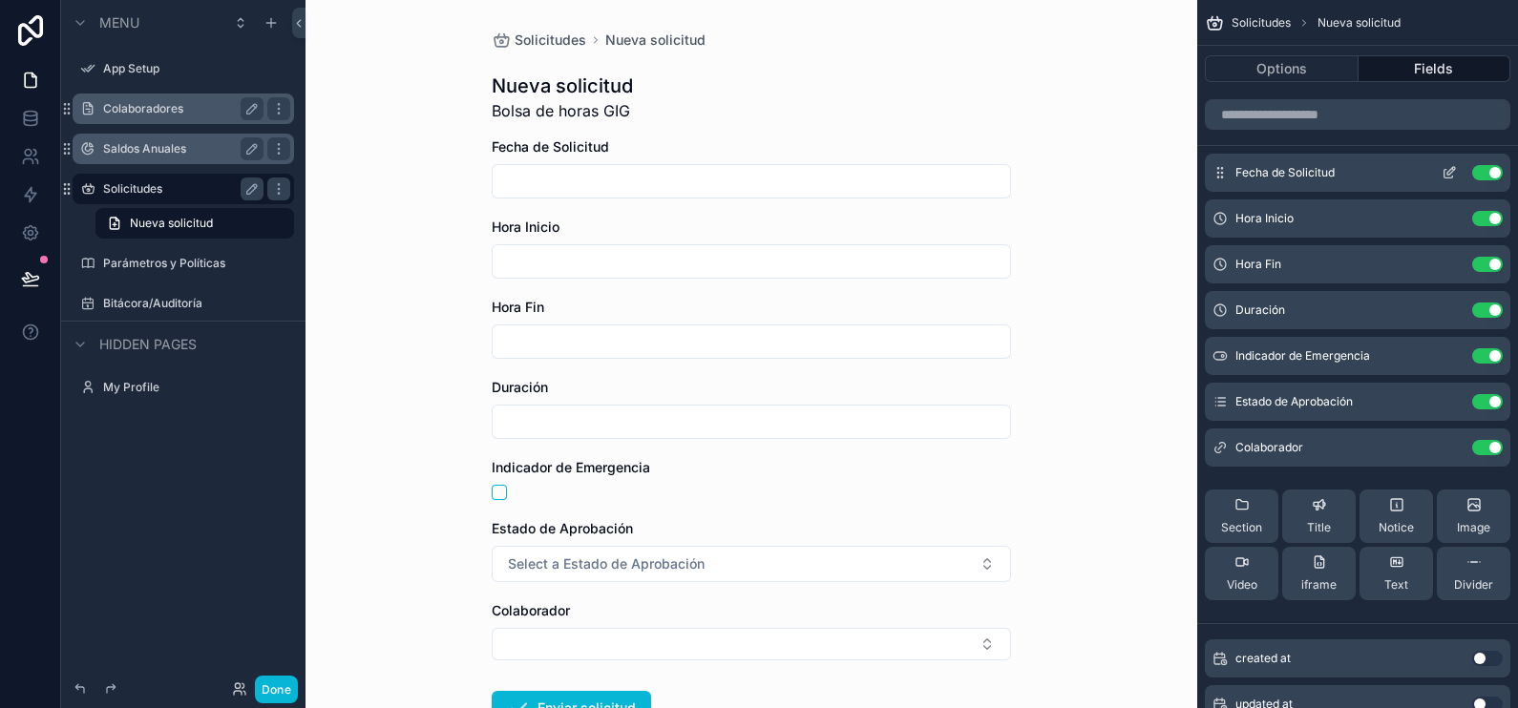
click at [1451, 177] on icon "scrollable content" at bounding box center [1449, 172] width 15 height 15
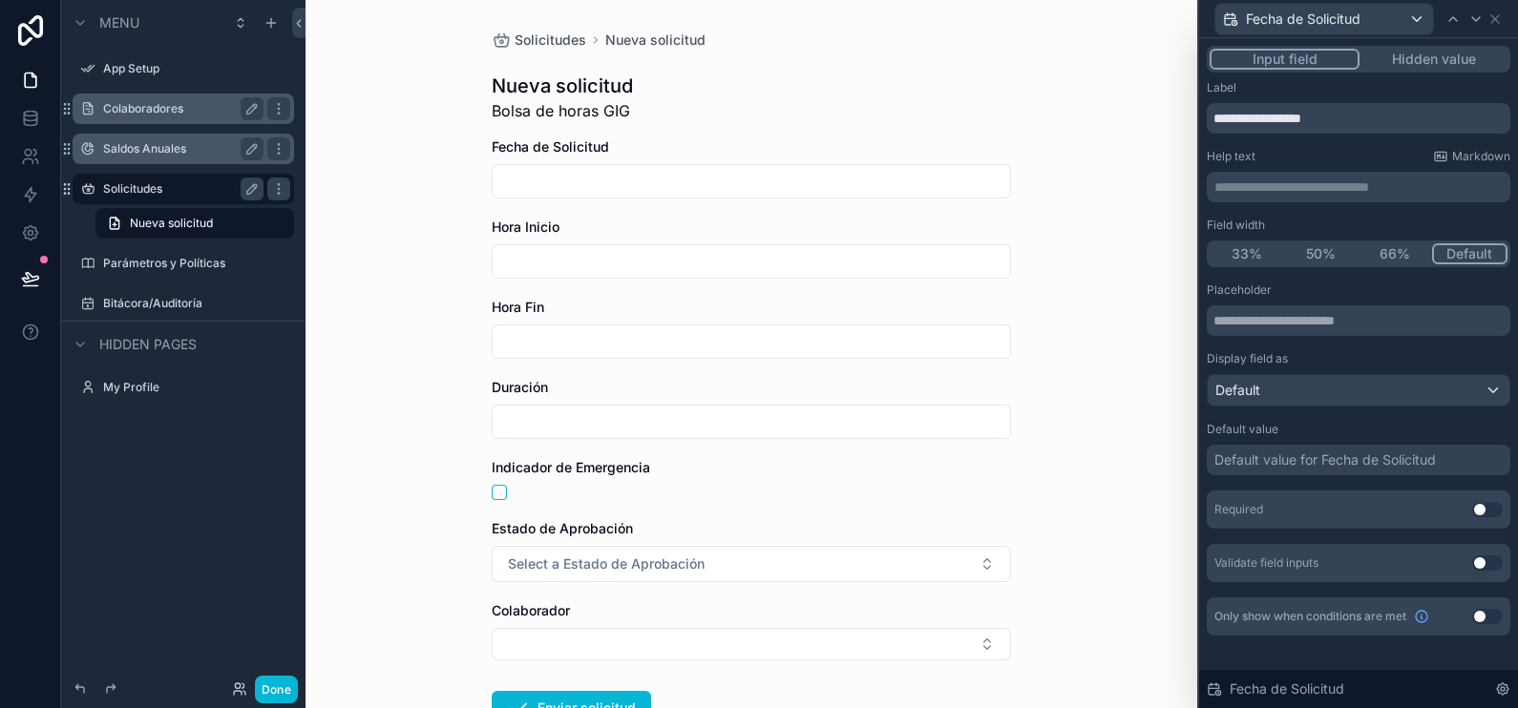
click at [1446, 62] on button "Hidden value" at bounding box center [1434, 59] width 148 height 21
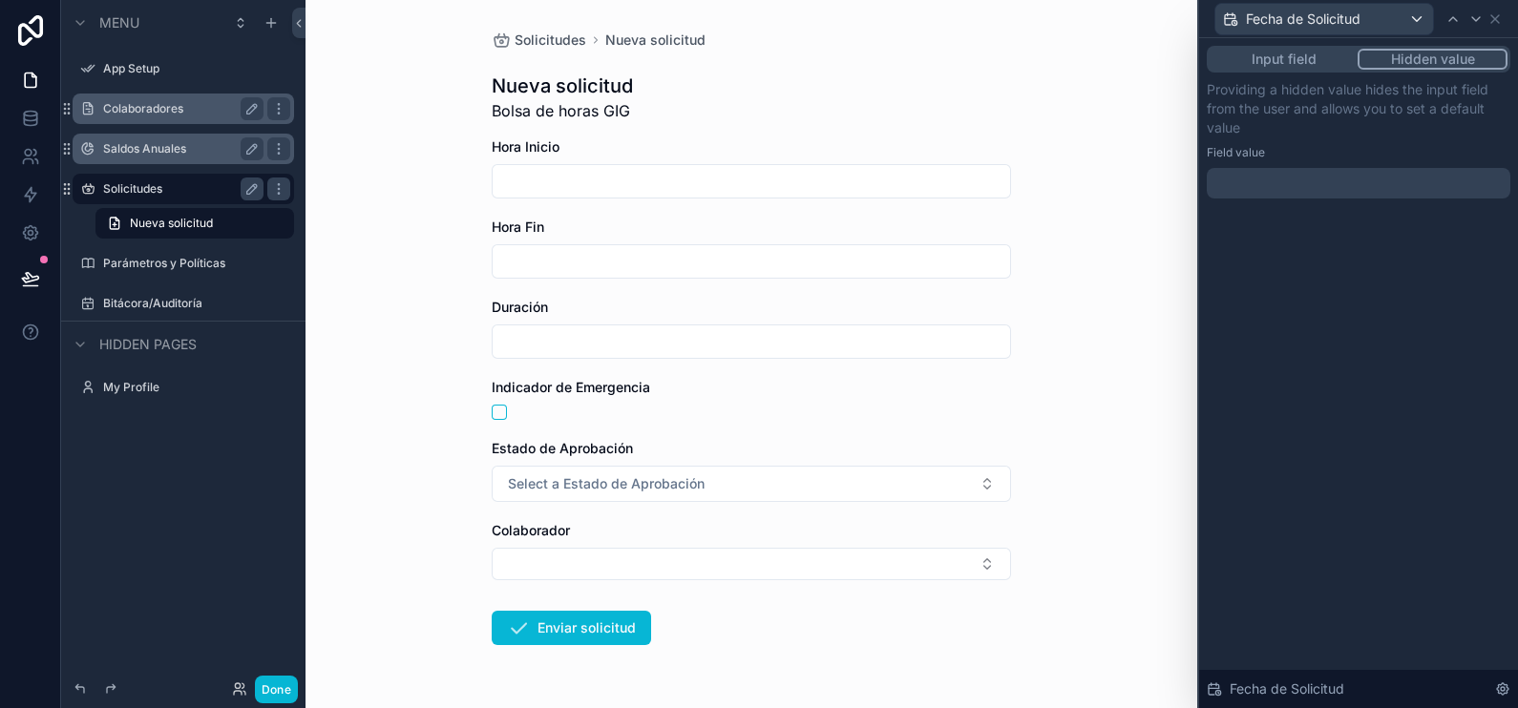
click at [1319, 57] on button "Input field" at bounding box center [1284, 59] width 148 height 21
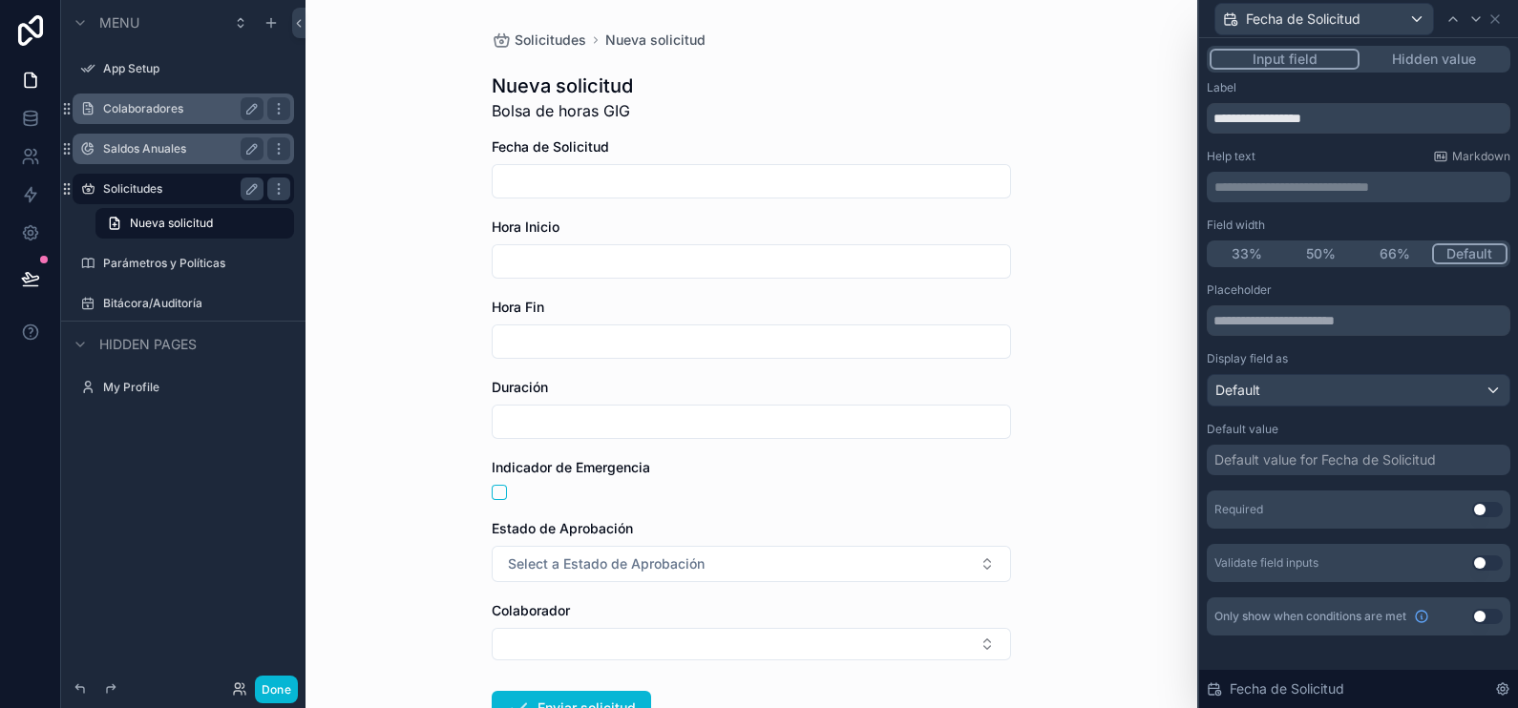
click at [1373, 458] on div "Default value for Fecha de Solicitud" at bounding box center [1326, 460] width 222 height 19
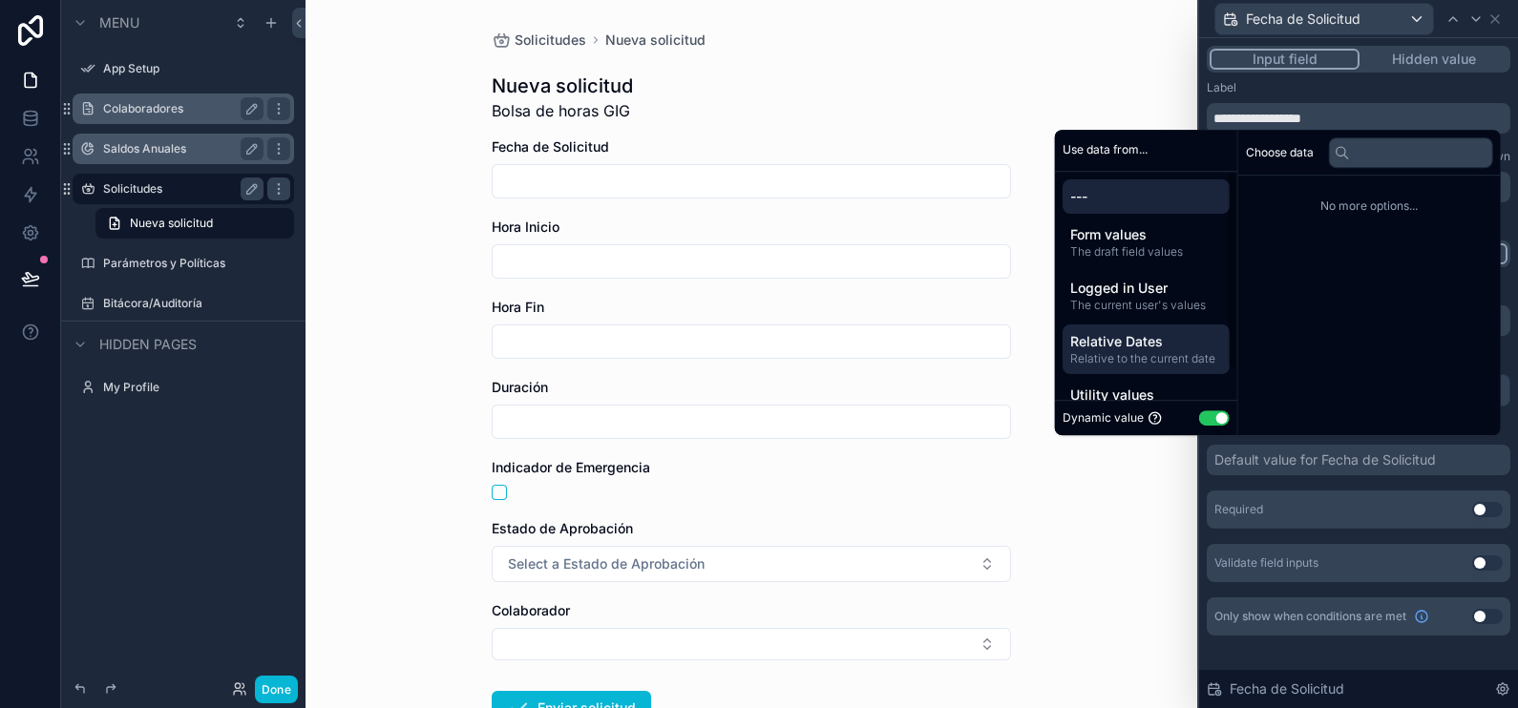
click at [1174, 361] on span "Relative to the current date" at bounding box center [1146, 358] width 152 height 15
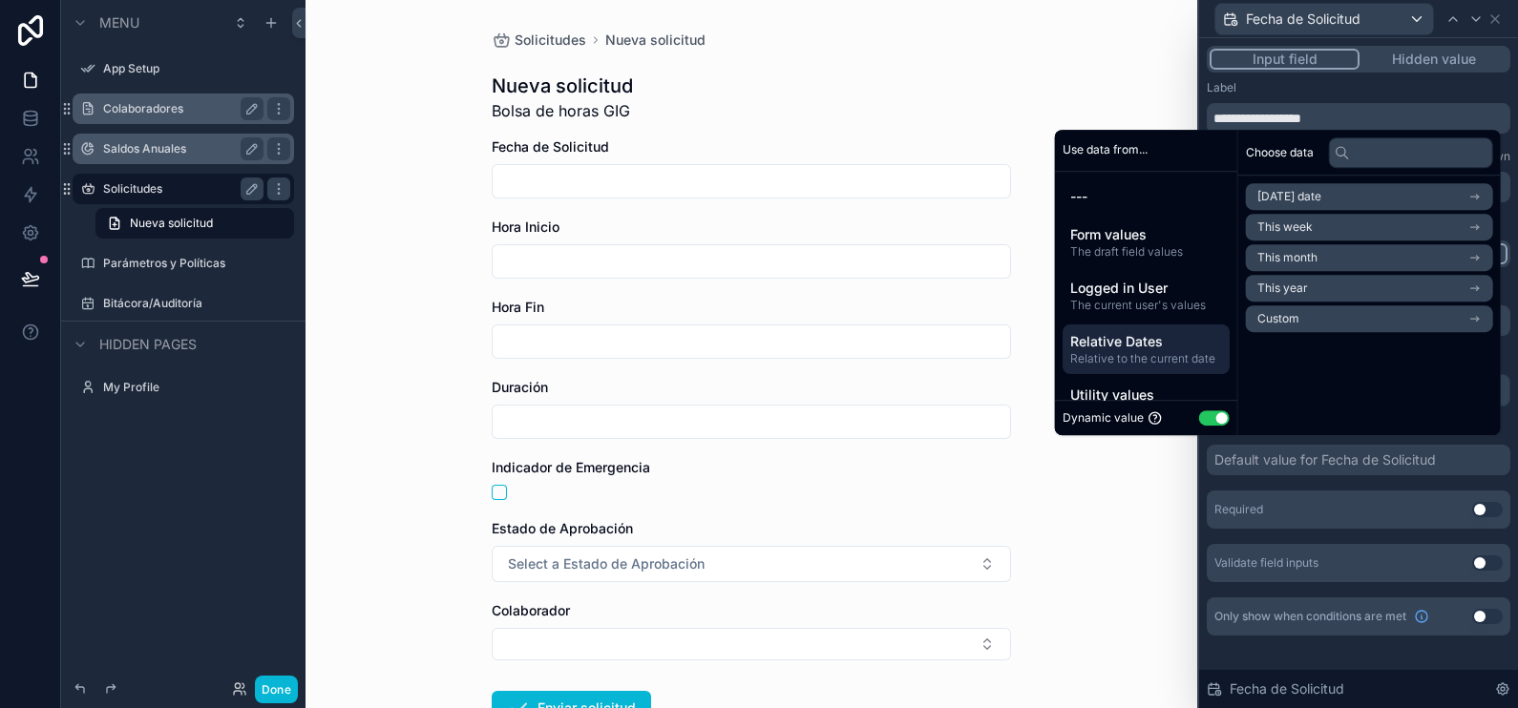
click at [1325, 197] on li "[DATE] date" at bounding box center [1369, 196] width 247 height 27
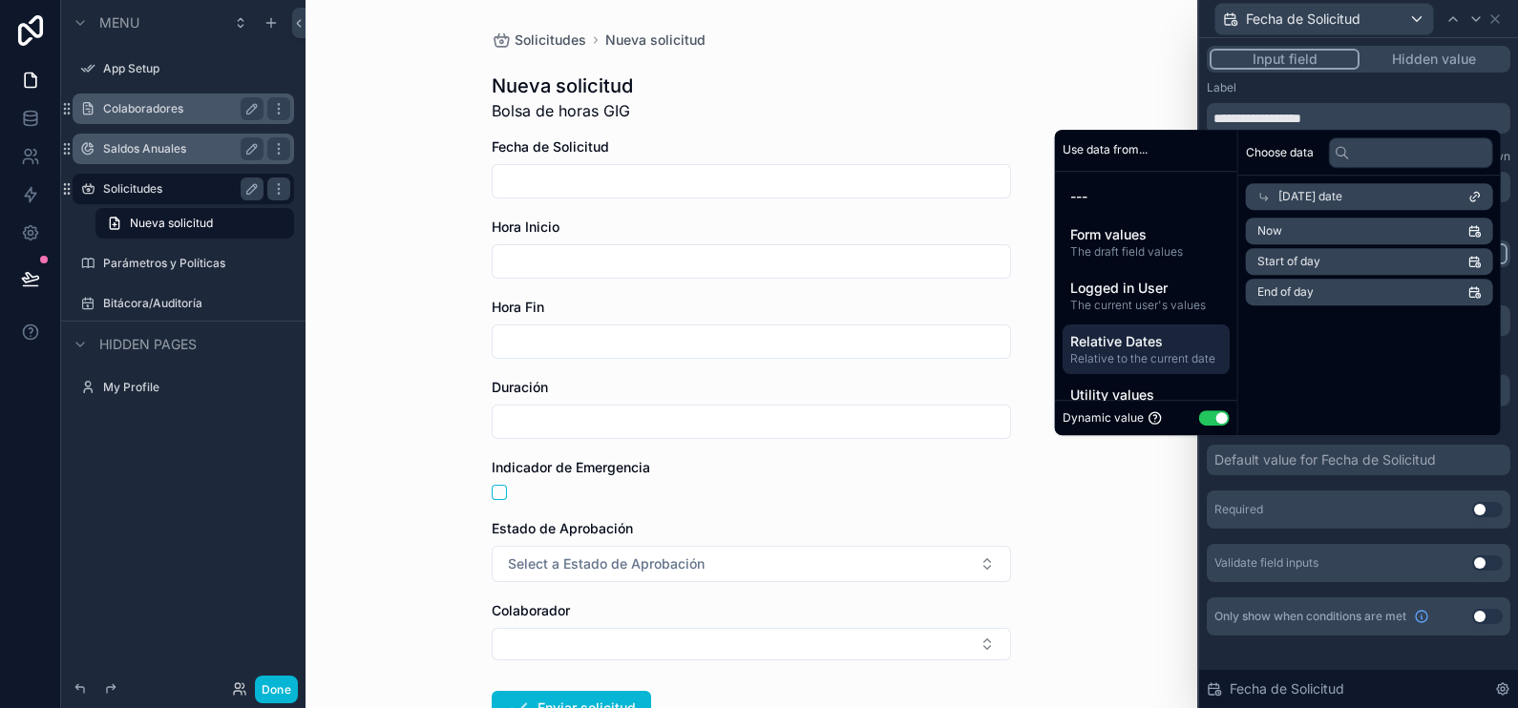
click at [1331, 228] on li "Now" at bounding box center [1369, 231] width 247 height 27
click at [859, 62] on div "**********" at bounding box center [751, 424] width 550 height 848
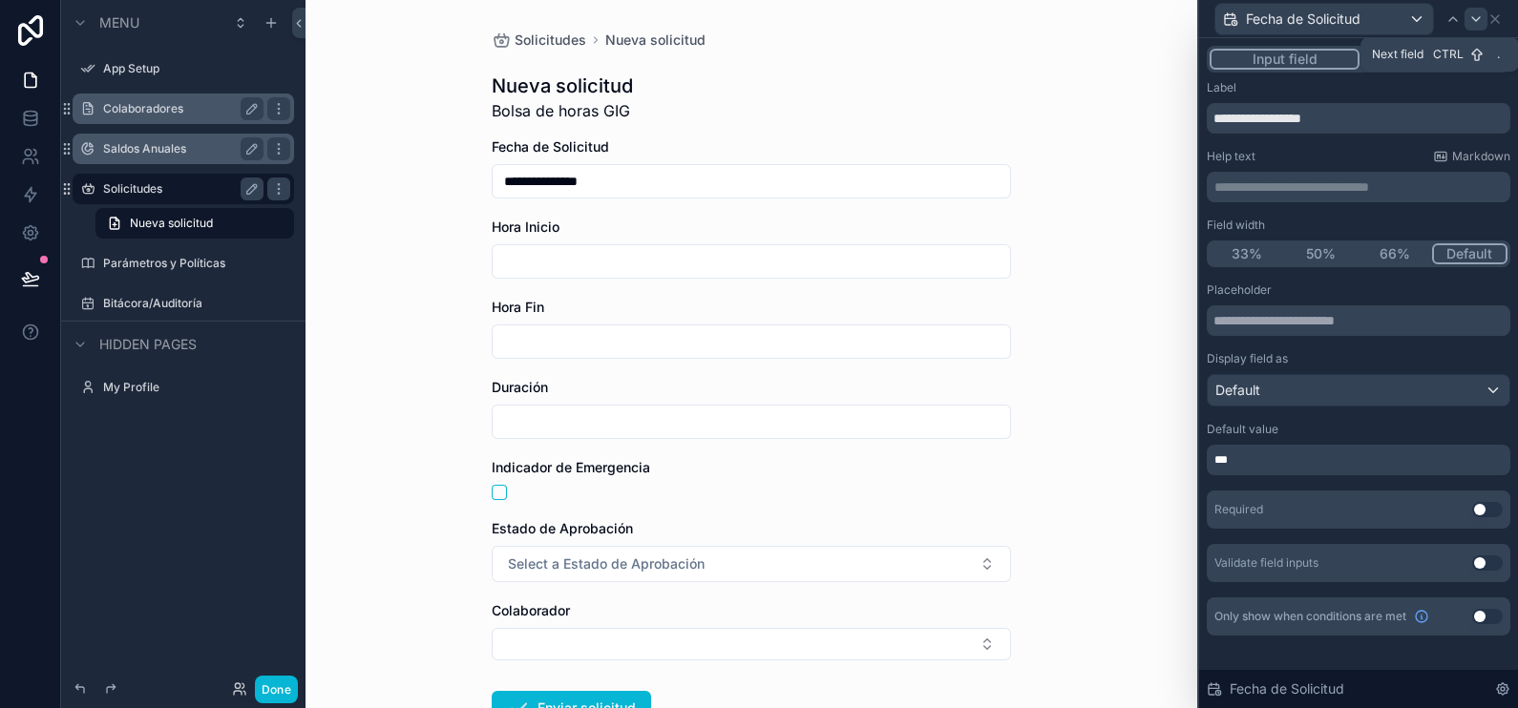
click at [1481, 11] on icon at bounding box center [1476, 18] width 15 height 15
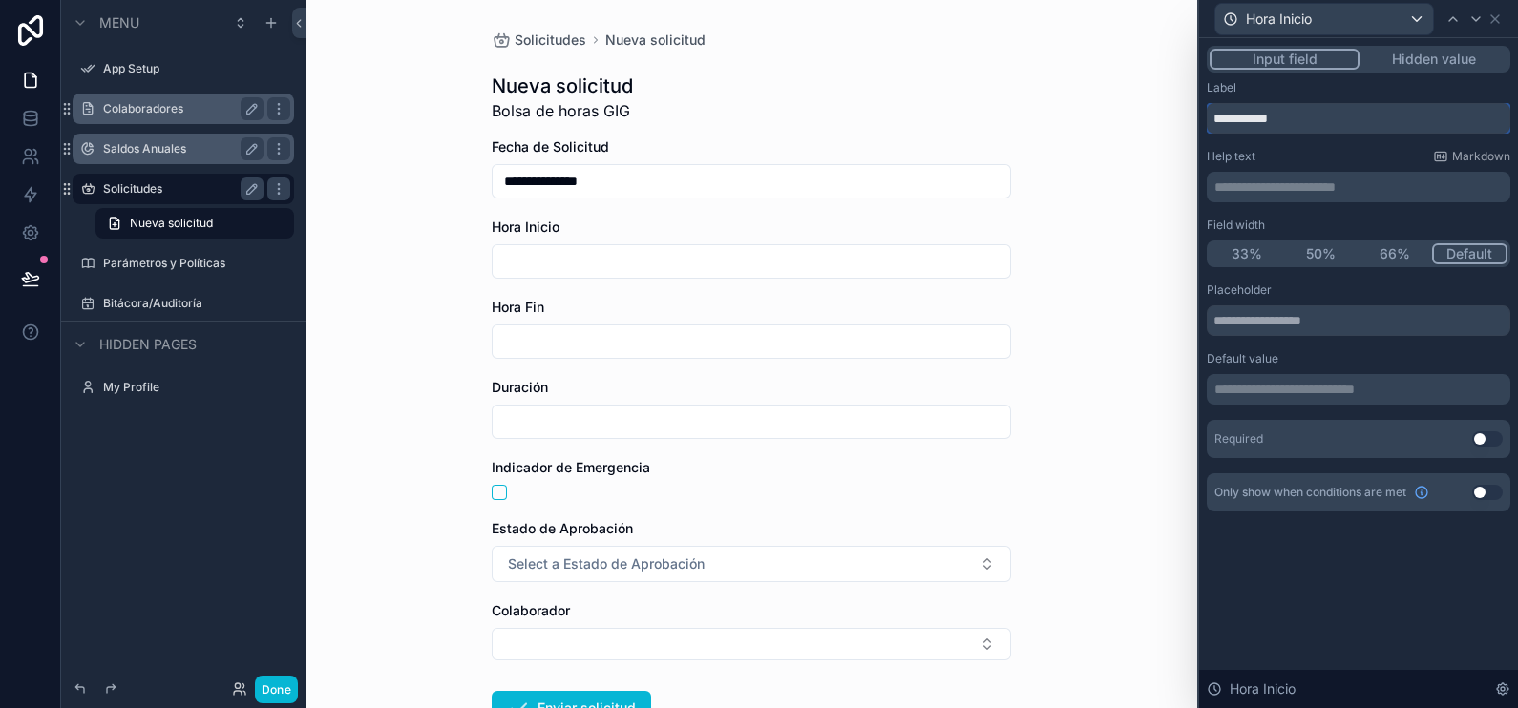
drag, startPoint x: 1283, startPoint y: 122, endPoint x: 1249, endPoint y: 123, distance: 34.4
click at [1249, 123] on input "**********" at bounding box center [1359, 118] width 304 height 31
type input "**********"
click at [1477, 17] on icon at bounding box center [1476, 18] width 15 height 15
drag, startPoint x: 1284, startPoint y: 110, endPoint x: 1241, endPoint y: 117, distance: 43.6
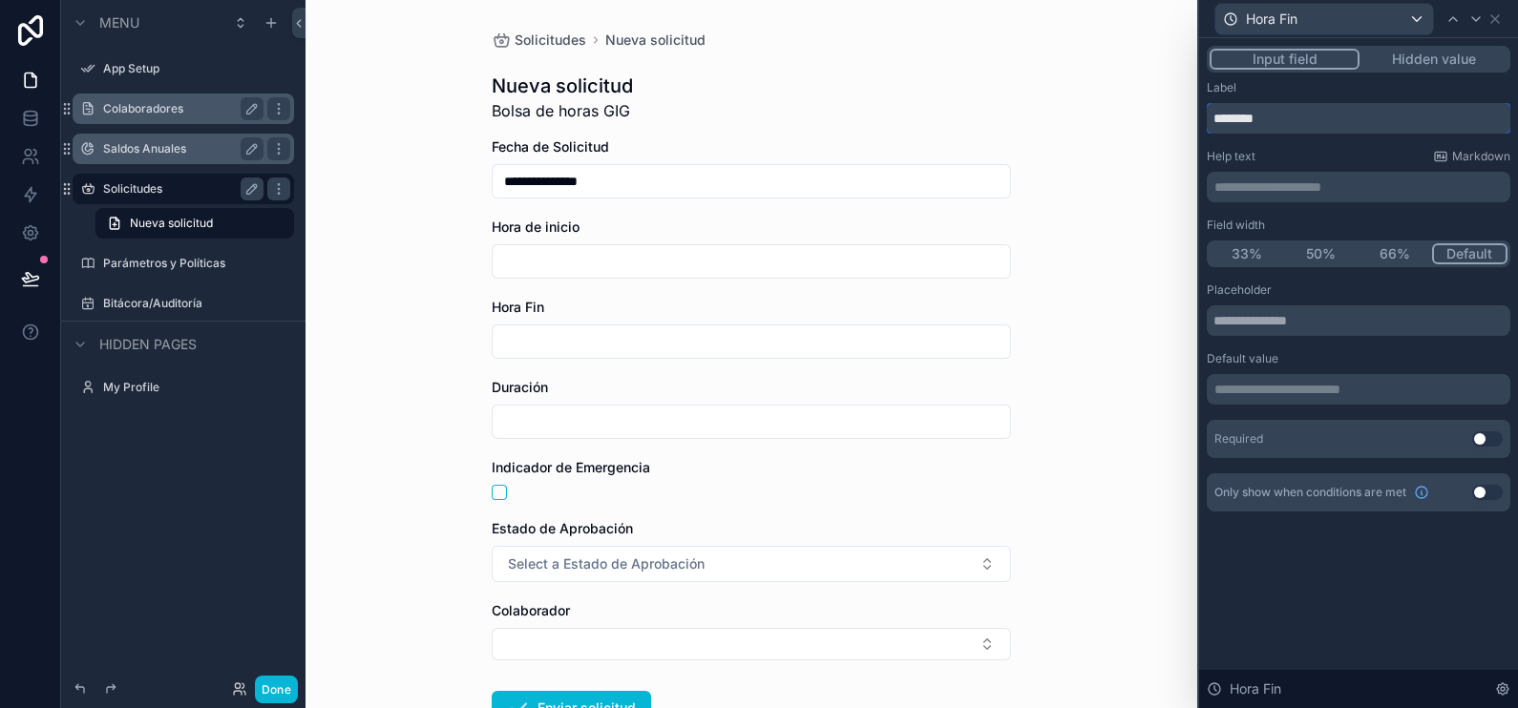
click at [1241, 117] on input "********" at bounding box center [1359, 118] width 304 height 31
type input "**********"
click at [1500, 20] on icon at bounding box center [1495, 18] width 15 height 15
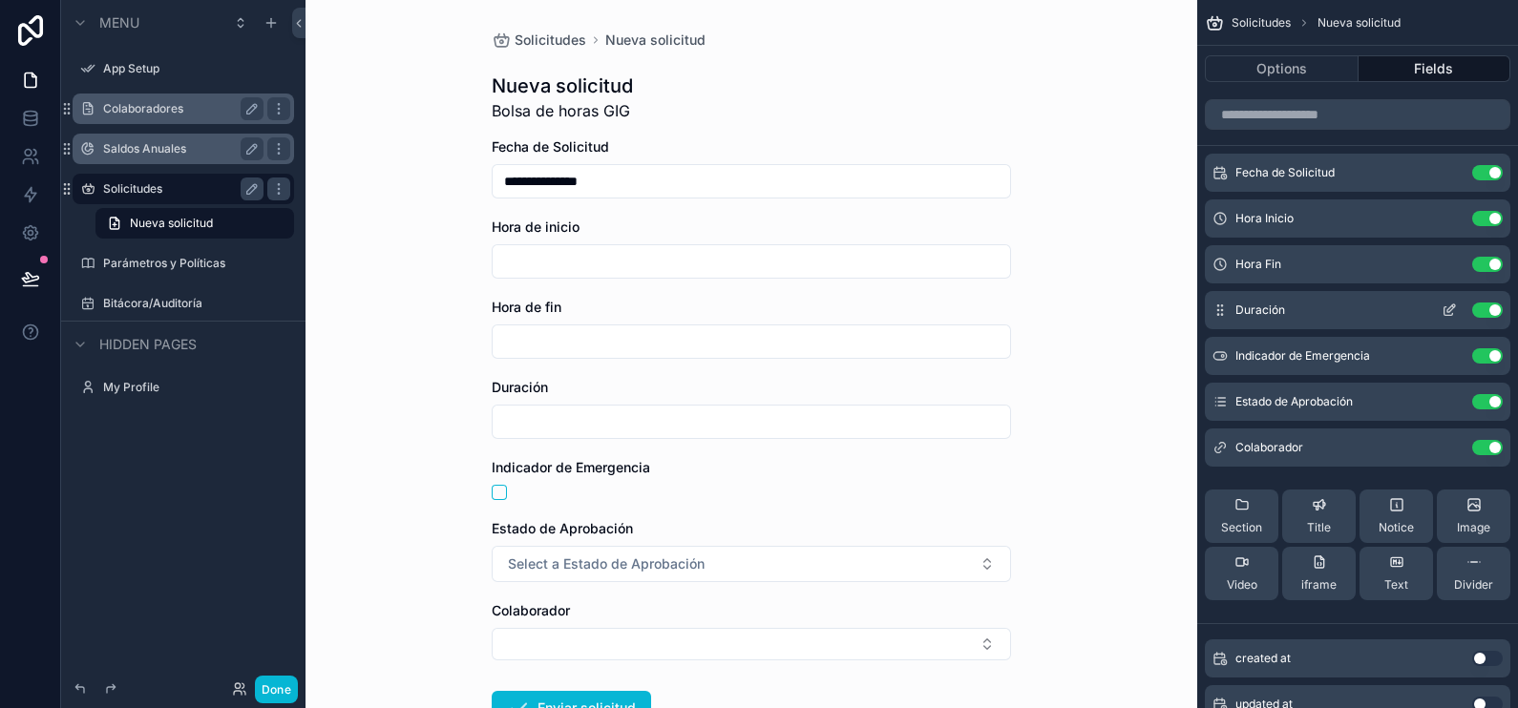
click at [1451, 308] on icon "scrollable content" at bounding box center [1449, 310] width 15 height 15
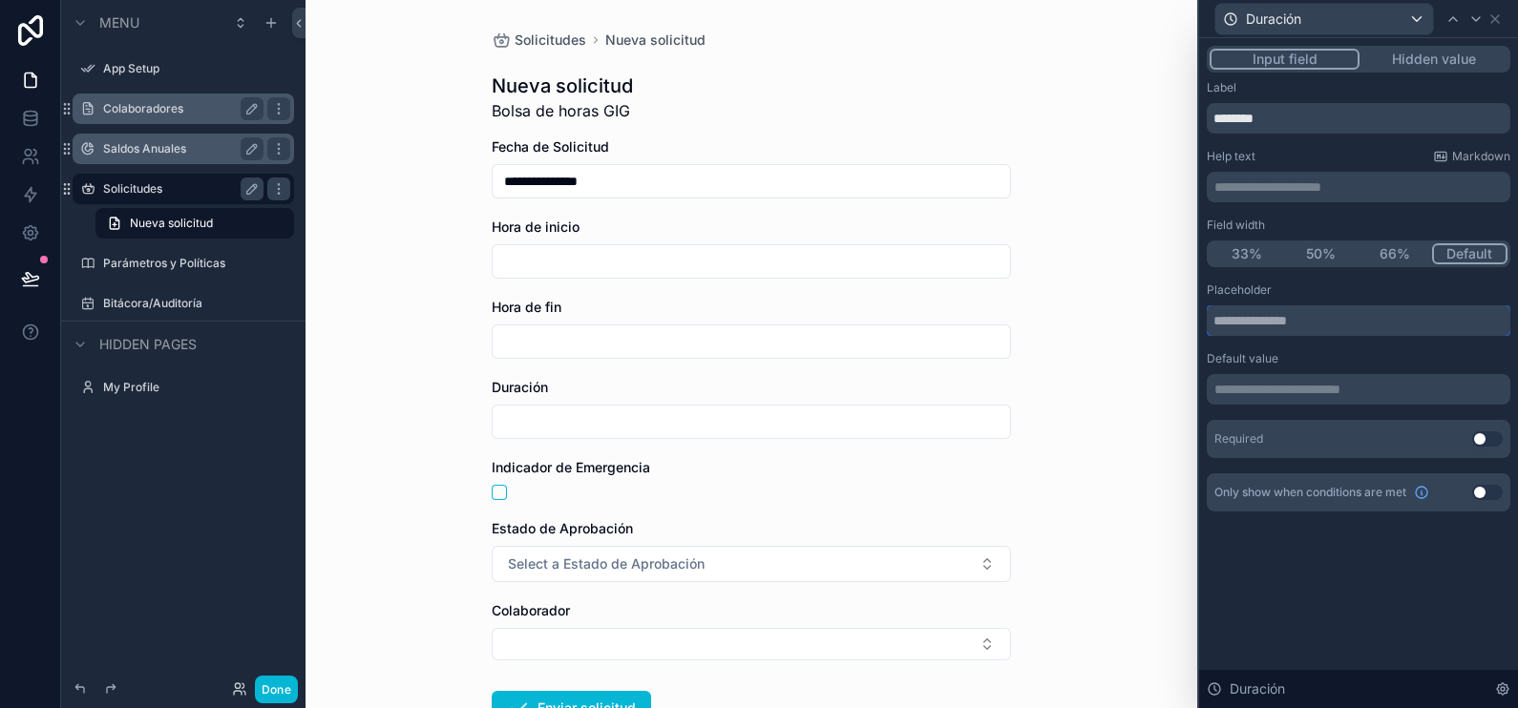
click at [1407, 308] on input "text" at bounding box center [1359, 321] width 304 height 31
click at [1351, 397] on p "**********" at bounding box center [1361, 389] width 292 height 19
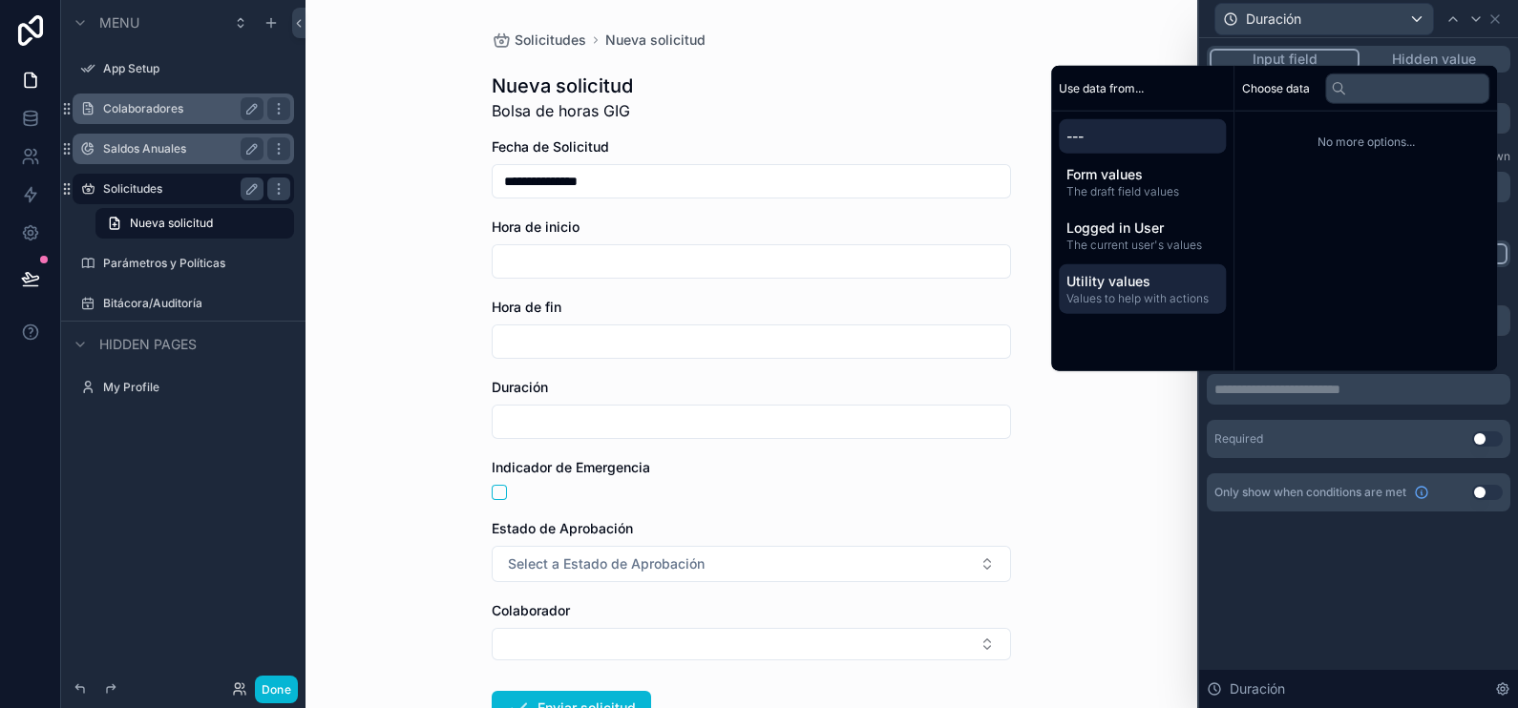
click at [1132, 291] on span "Values to help with actions" at bounding box center [1143, 298] width 152 height 15
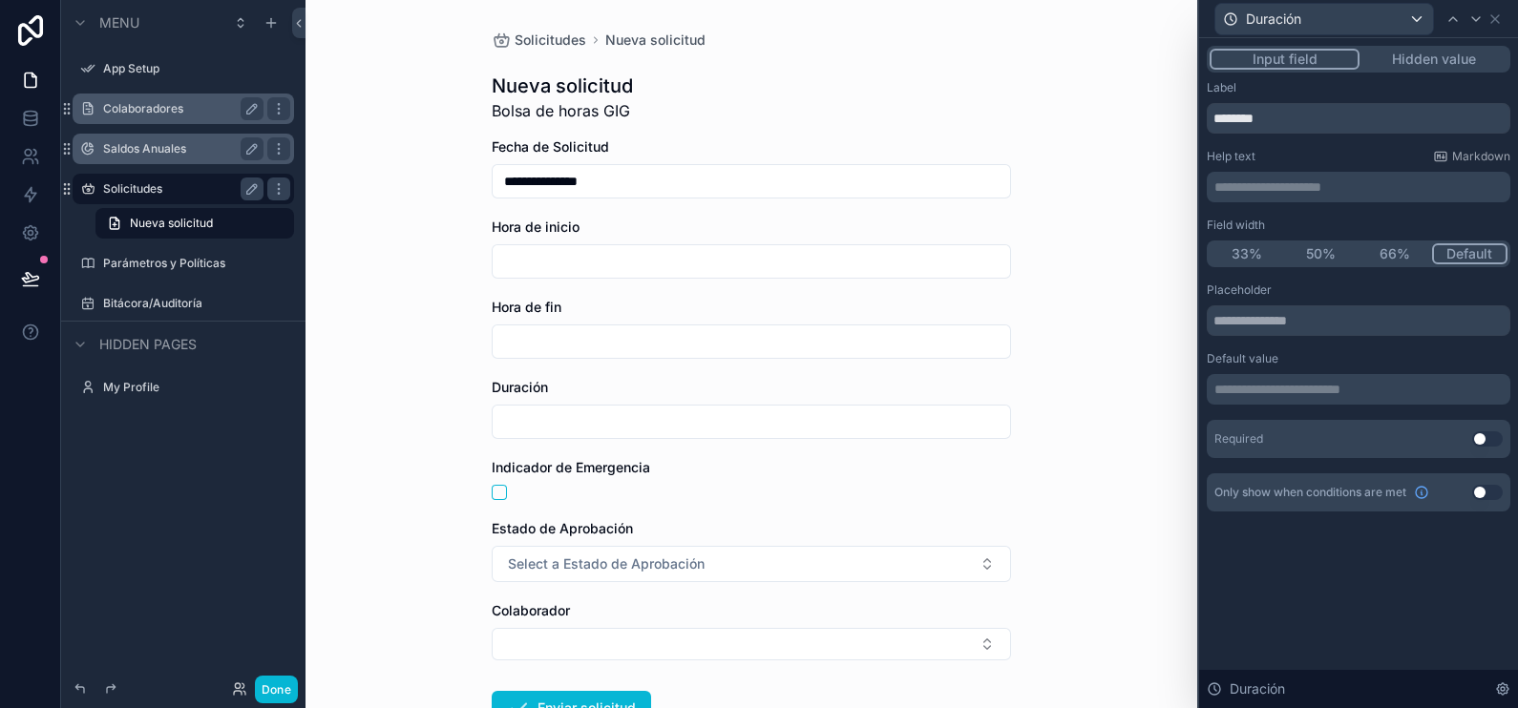
click at [1279, 611] on div "**********" at bounding box center [1358, 373] width 319 height 670
click at [1275, 325] on input "text" at bounding box center [1359, 321] width 304 height 31
click at [1300, 388] on p "**********" at bounding box center [1361, 389] width 292 height 19
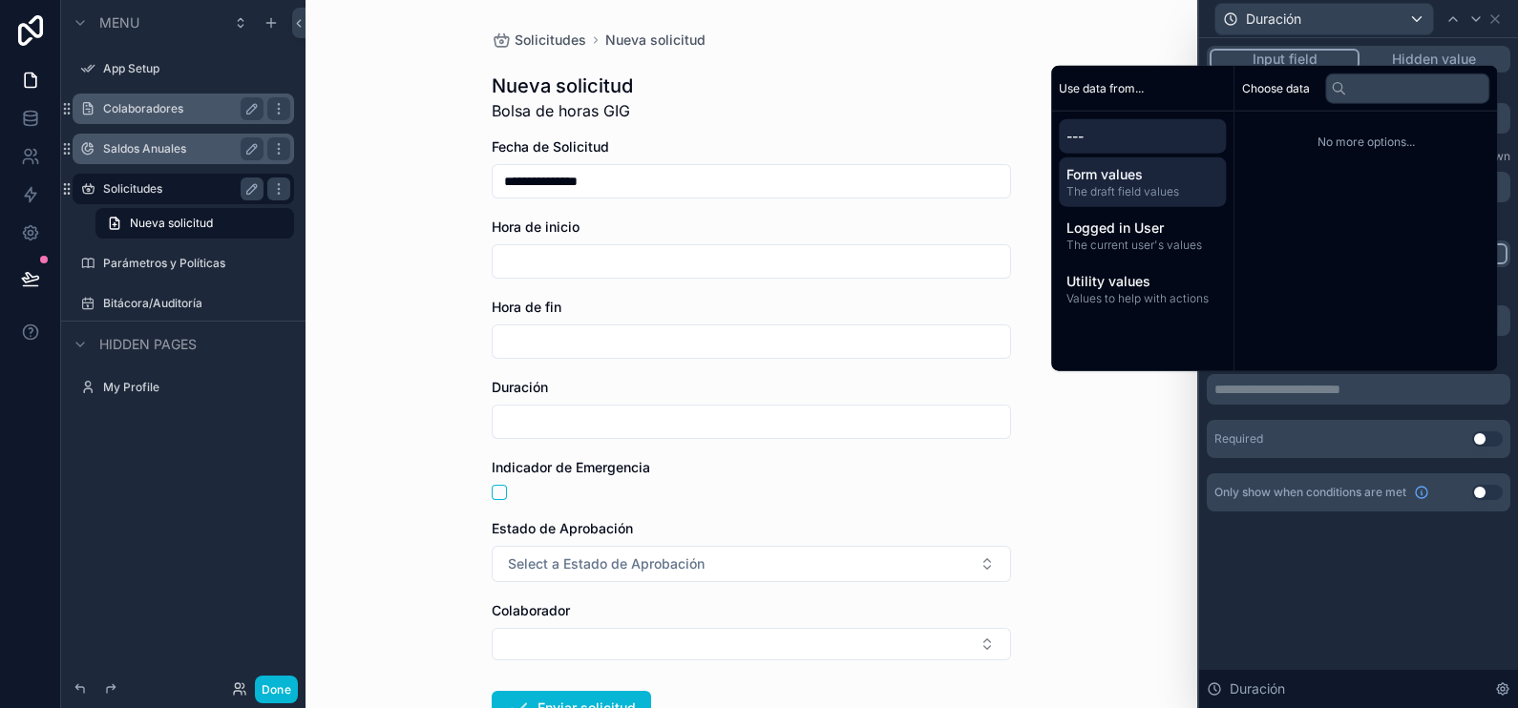
click at [1126, 178] on span "Form values" at bounding box center [1143, 174] width 152 height 19
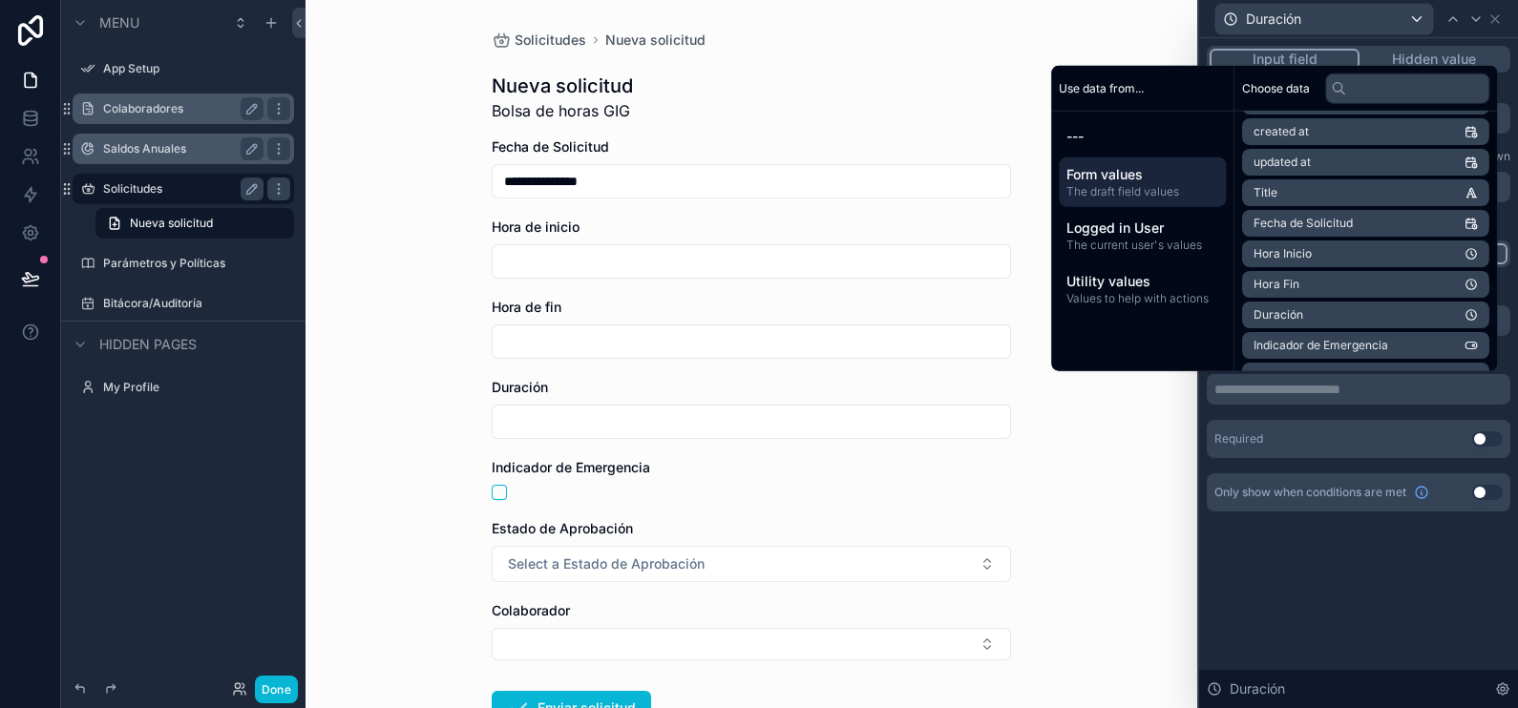
scroll to position [148, 0]
click at [1385, 548] on div "**********" at bounding box center [1358, 297] width 319 height 519
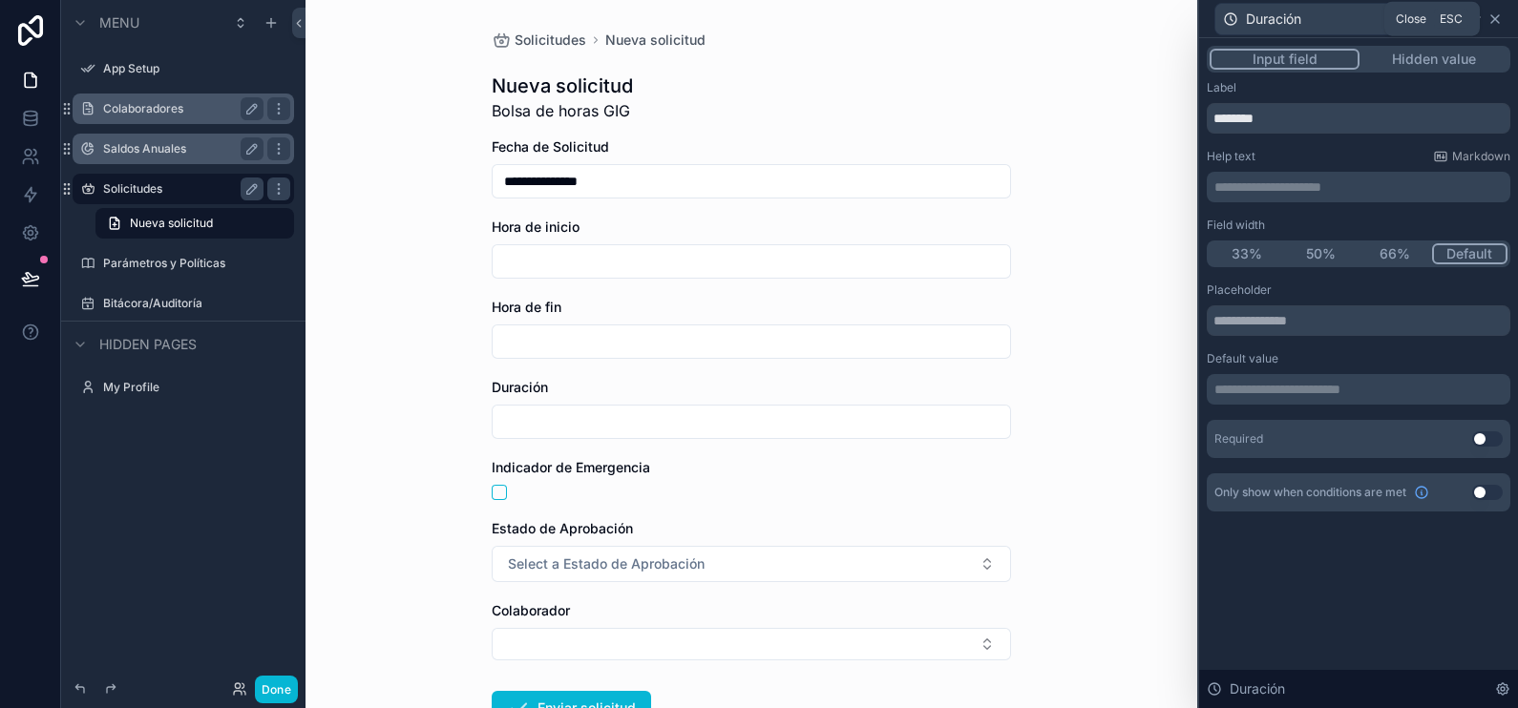
click at [1499, 23] on icon at bounding box center [1495, 19] width 8 height 8
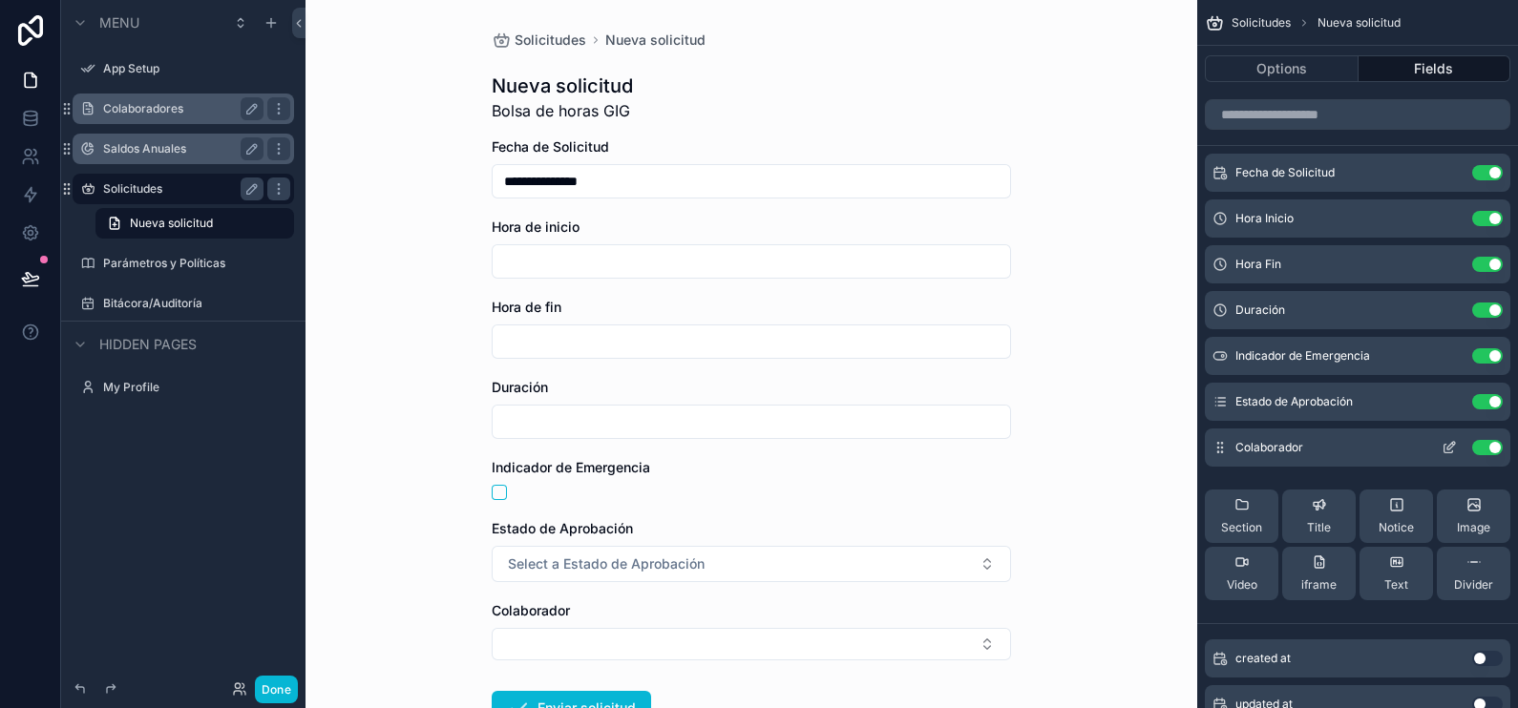
click at [1480, 403] on button "Use setting" at bounding box center [1487, 401] width 31 height 15
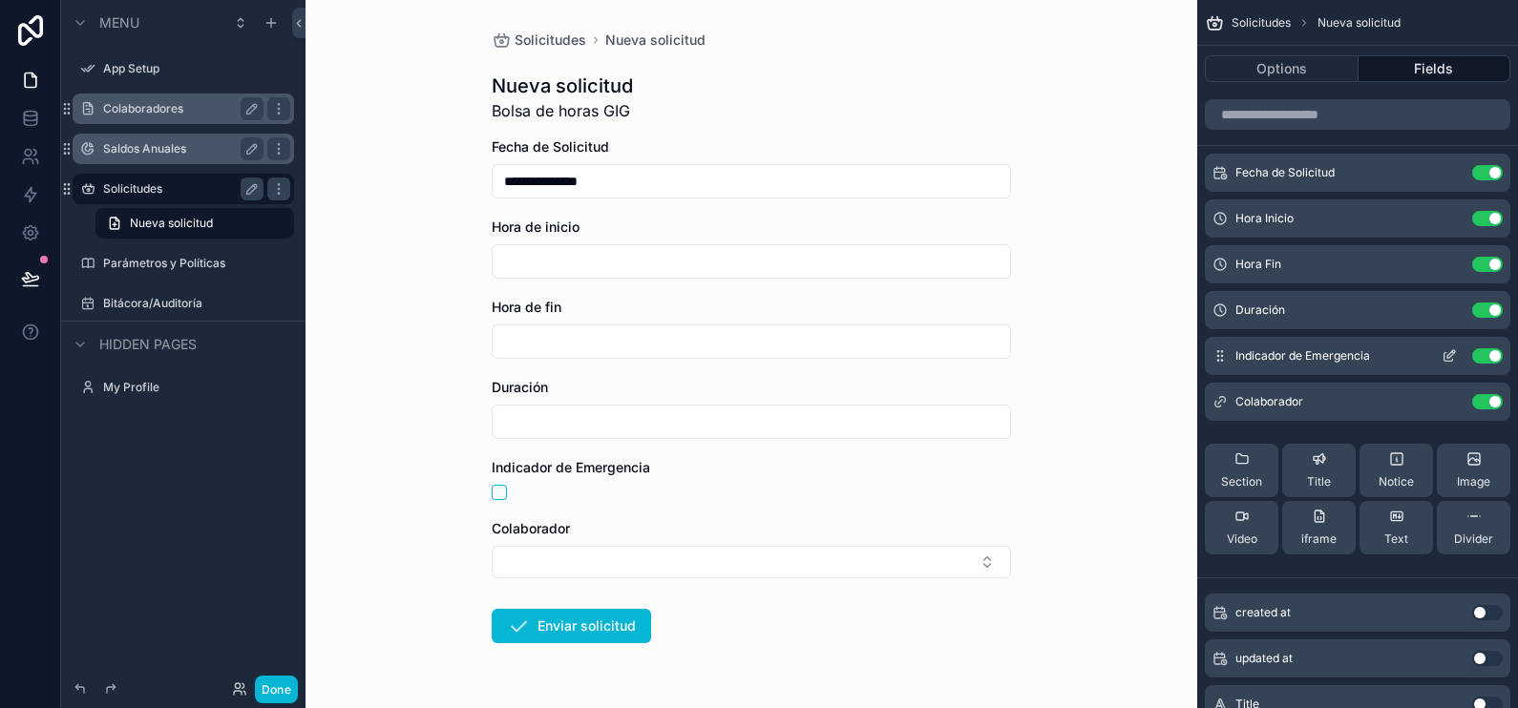
click at [1449, 358] on icon "scrollable content" at bounding box center [1452, 354] width 8 height 8
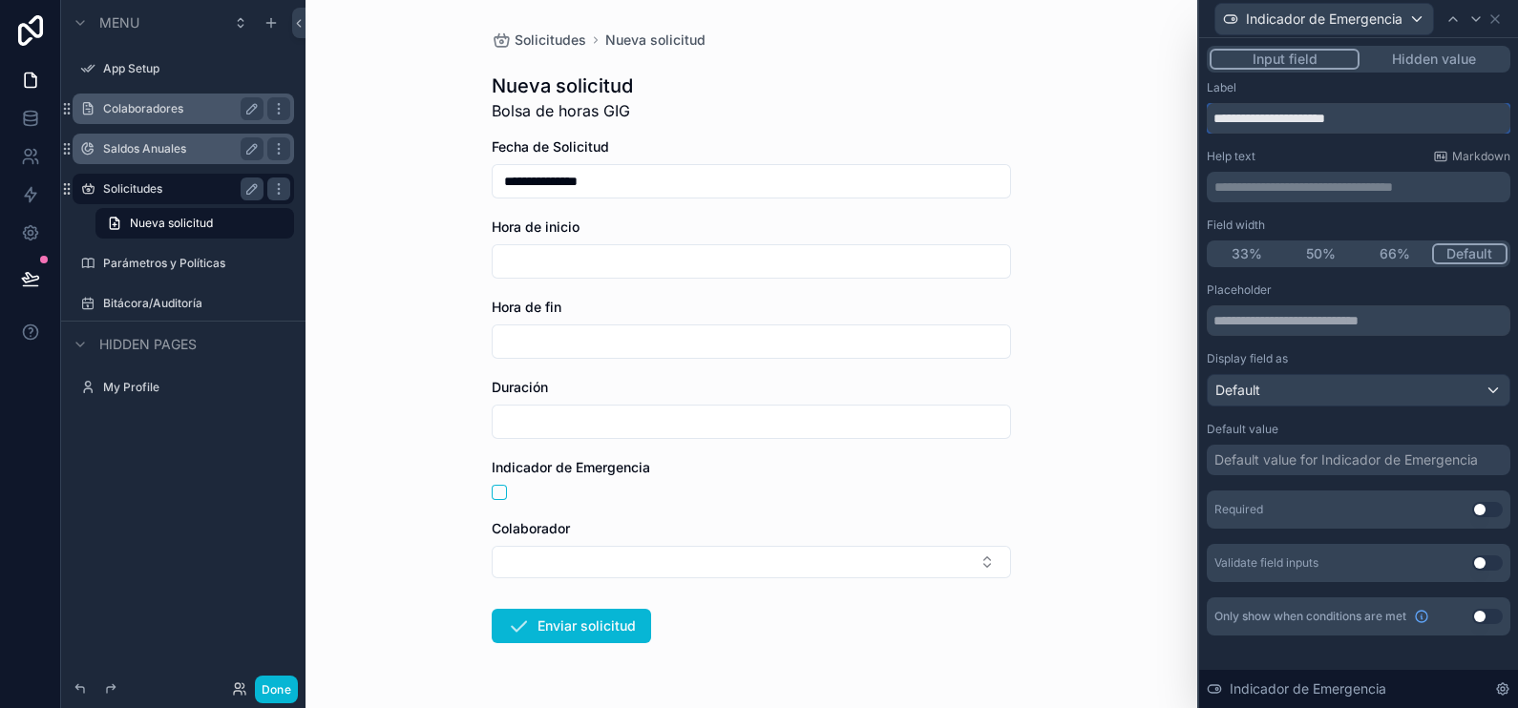
click at [1350, 118] on input "**********" at bounding box center [1359, 118] width 304 height 31
type input "**********"
click at [1492, 17] on icon at bounding box center [1495, 18] width 15 height 15
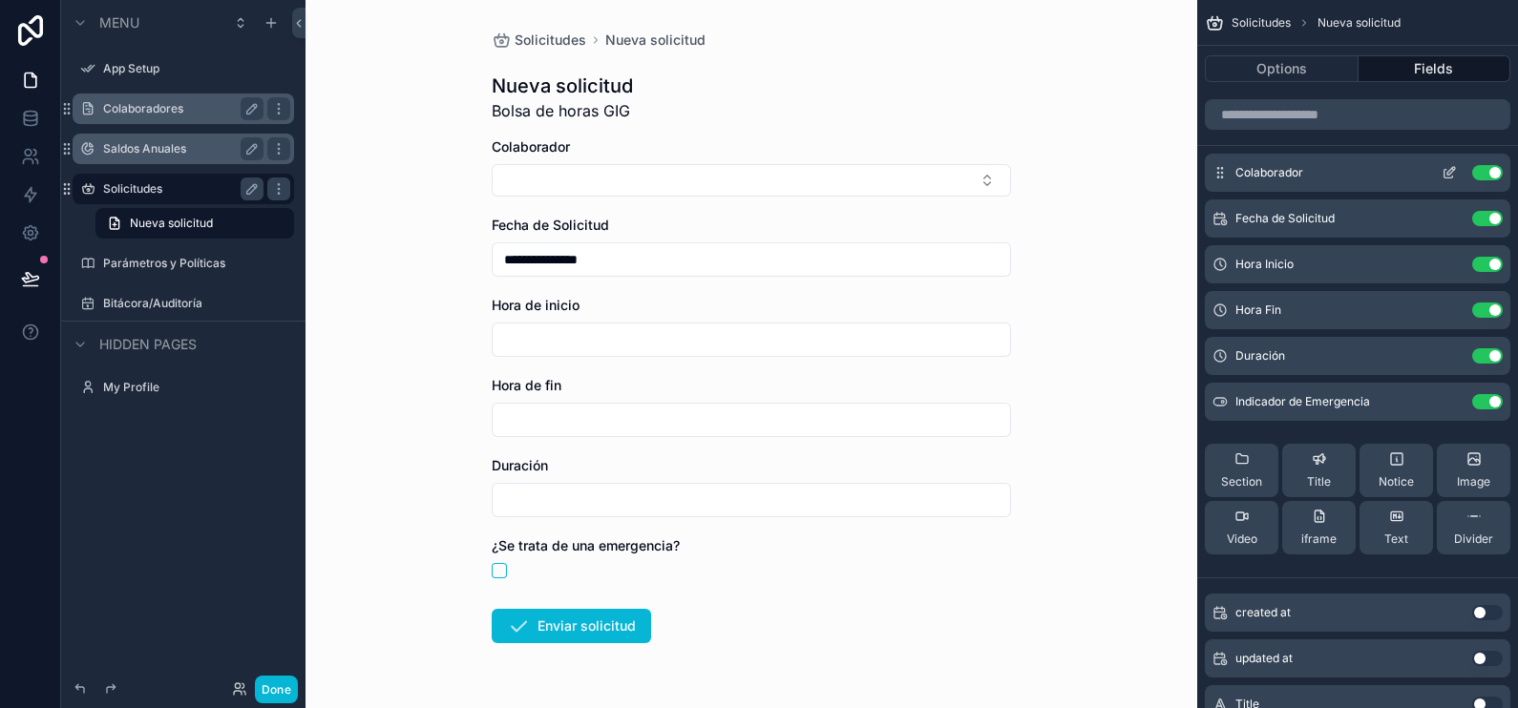
click at [1451, 173] on icon "scrollable content" at bounding box center [1452, 171] width 8 height 8
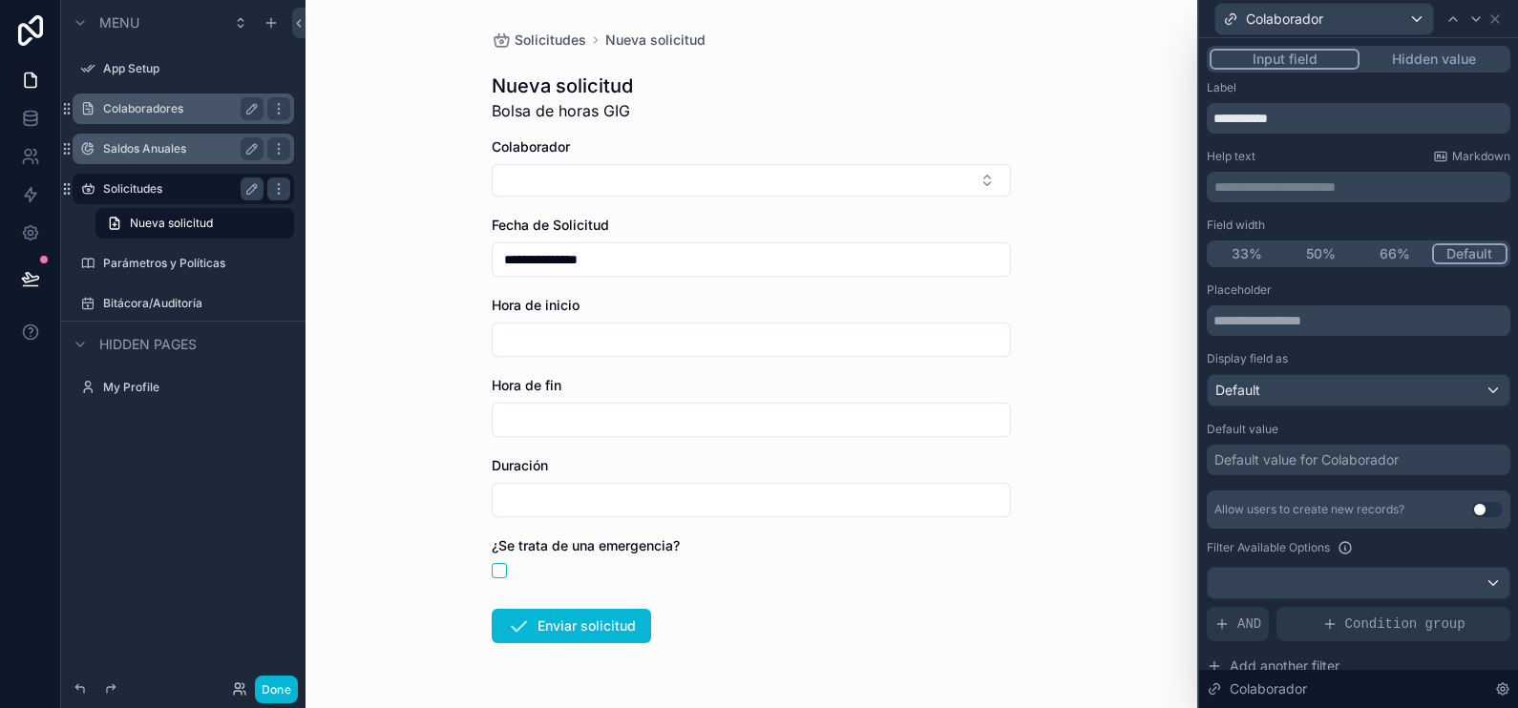
click at [1352, 462] on div "Default value for Colaborador" at bounding box center [1307, 460] width 184 height 19
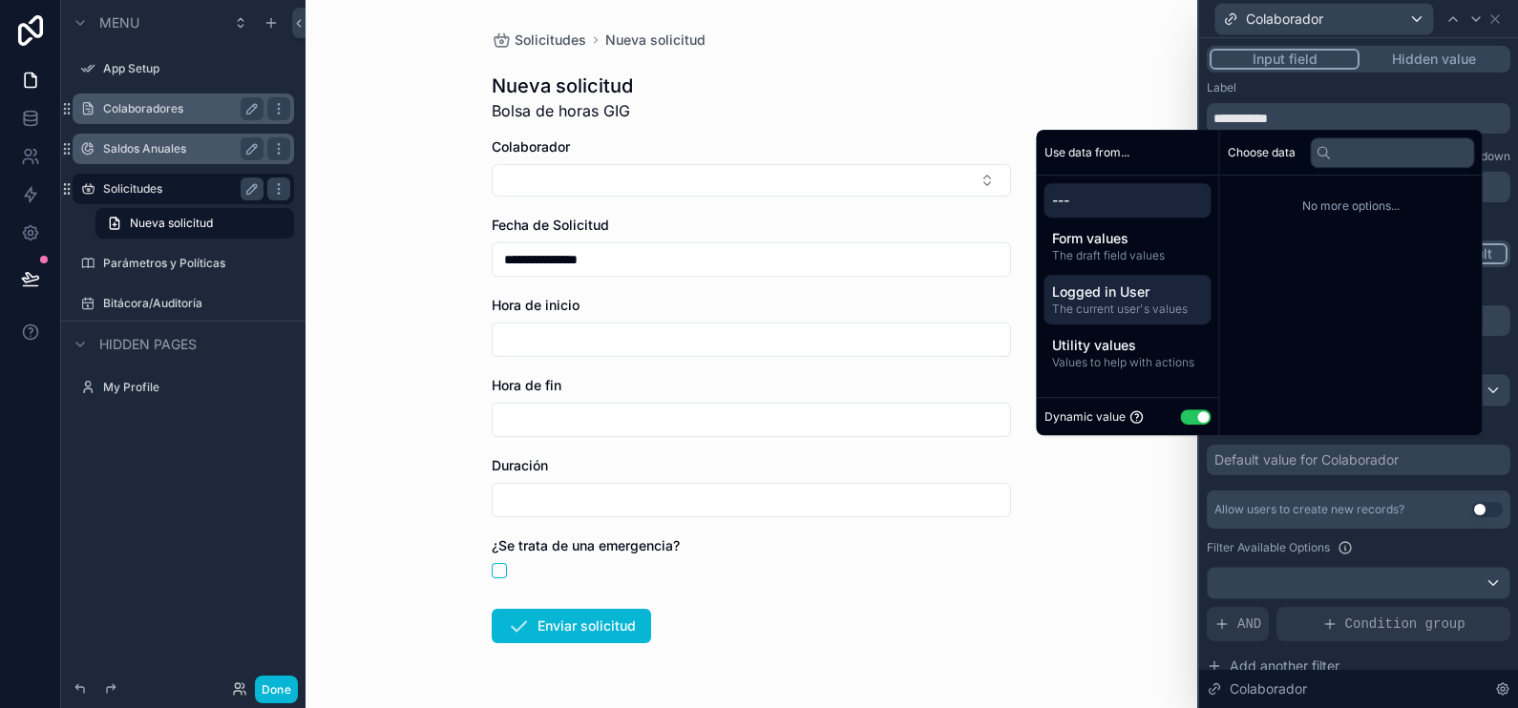
click at [1126, 300] on span "Logged in User" at bounding box center [1128, 292] width 152 height 19
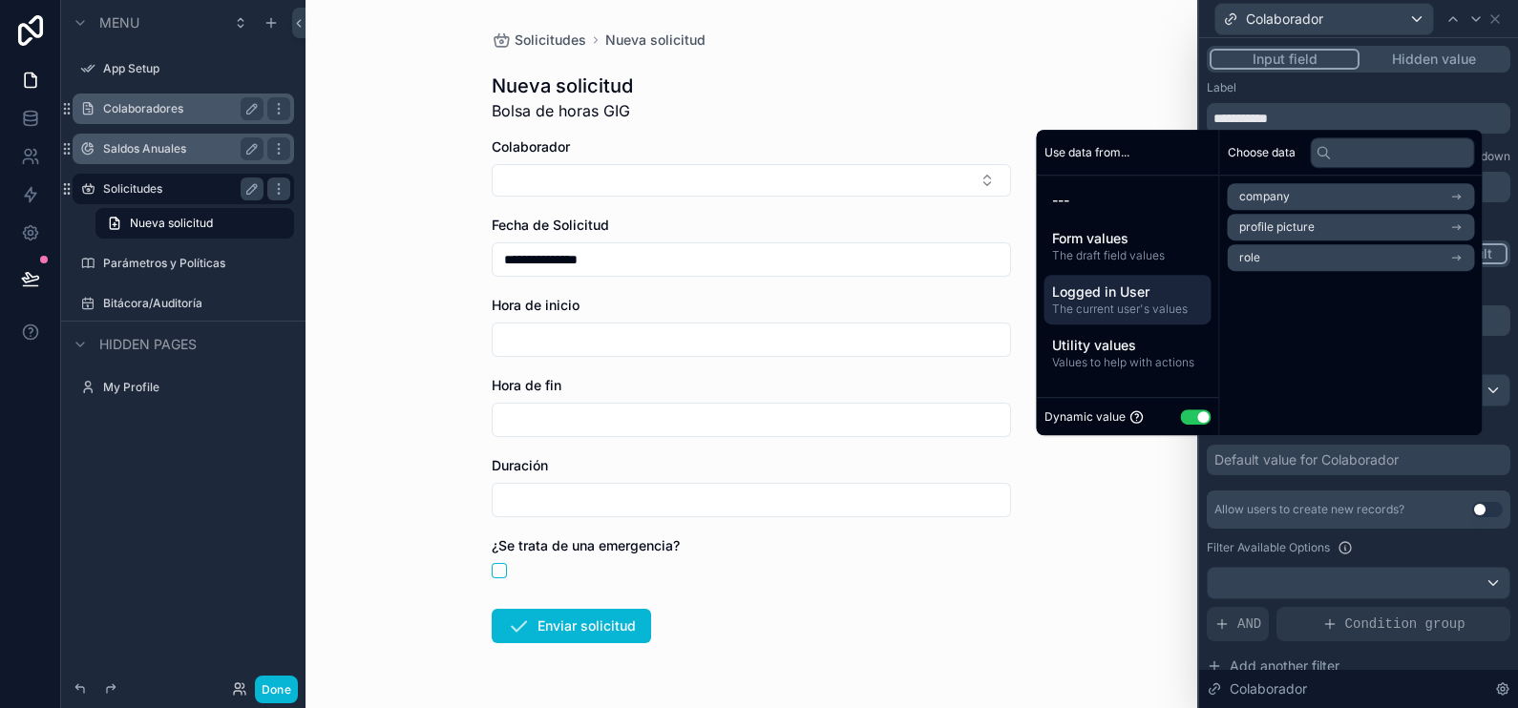
click at [1340, 331] on div "Choose data company profile picture role" at bounding box center [1351, 283] width 263 height 306
click at [1189, 416] on button "Use setting" at bounding box center [1196, 417] width 31 height 15
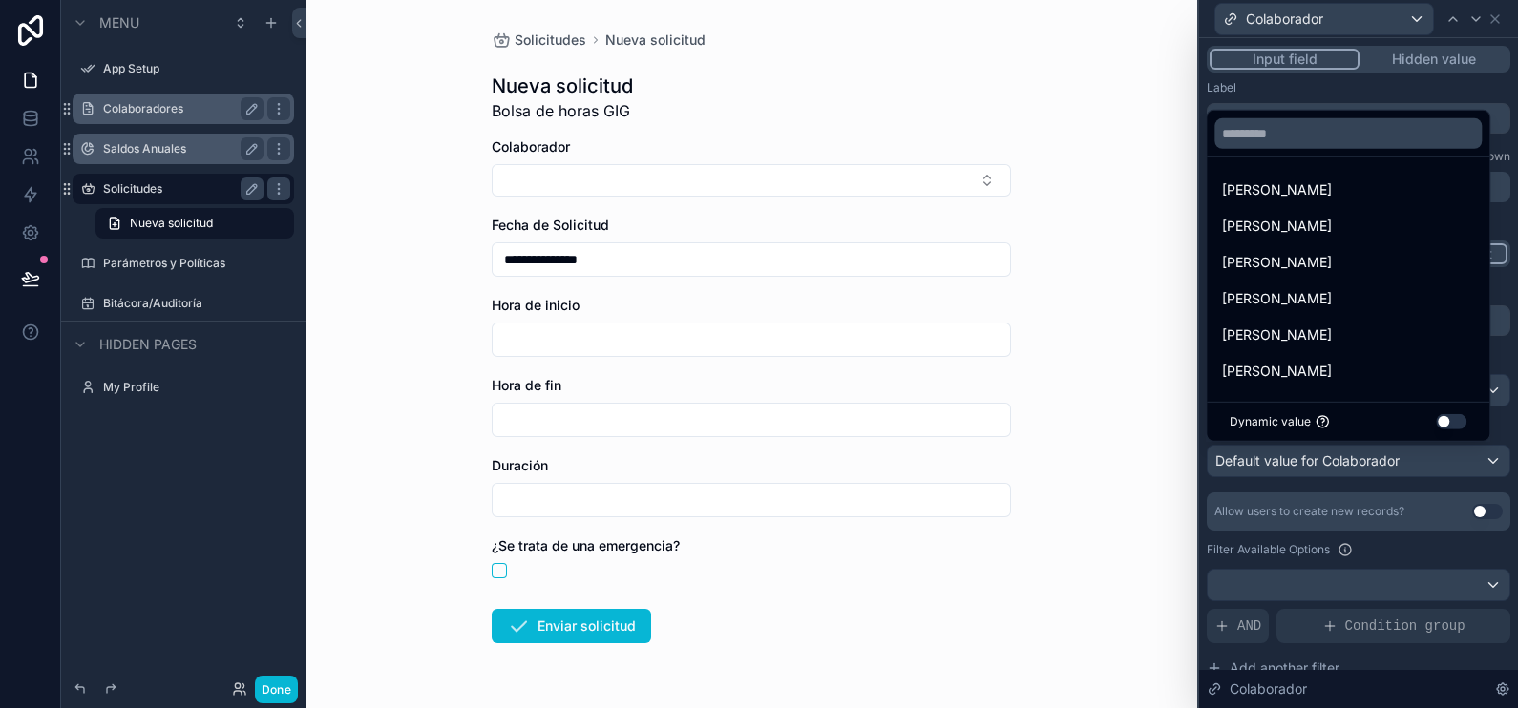
click at [1303, 549] on div at bounding box center [1358, 354] width 319 height 708
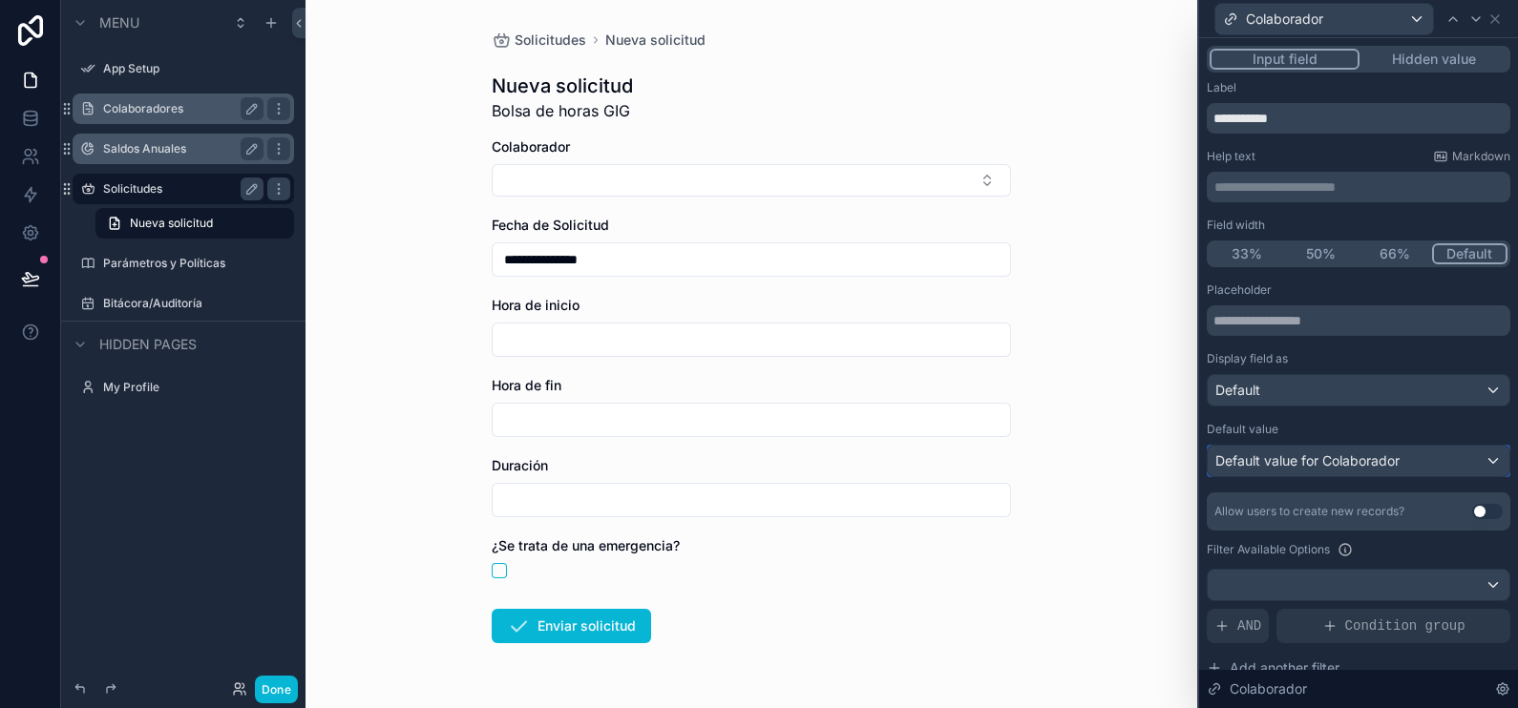
click at [1303, 462] on span "Default value for Colaborador" at bounding box center [1308, 461] width 184 height 16
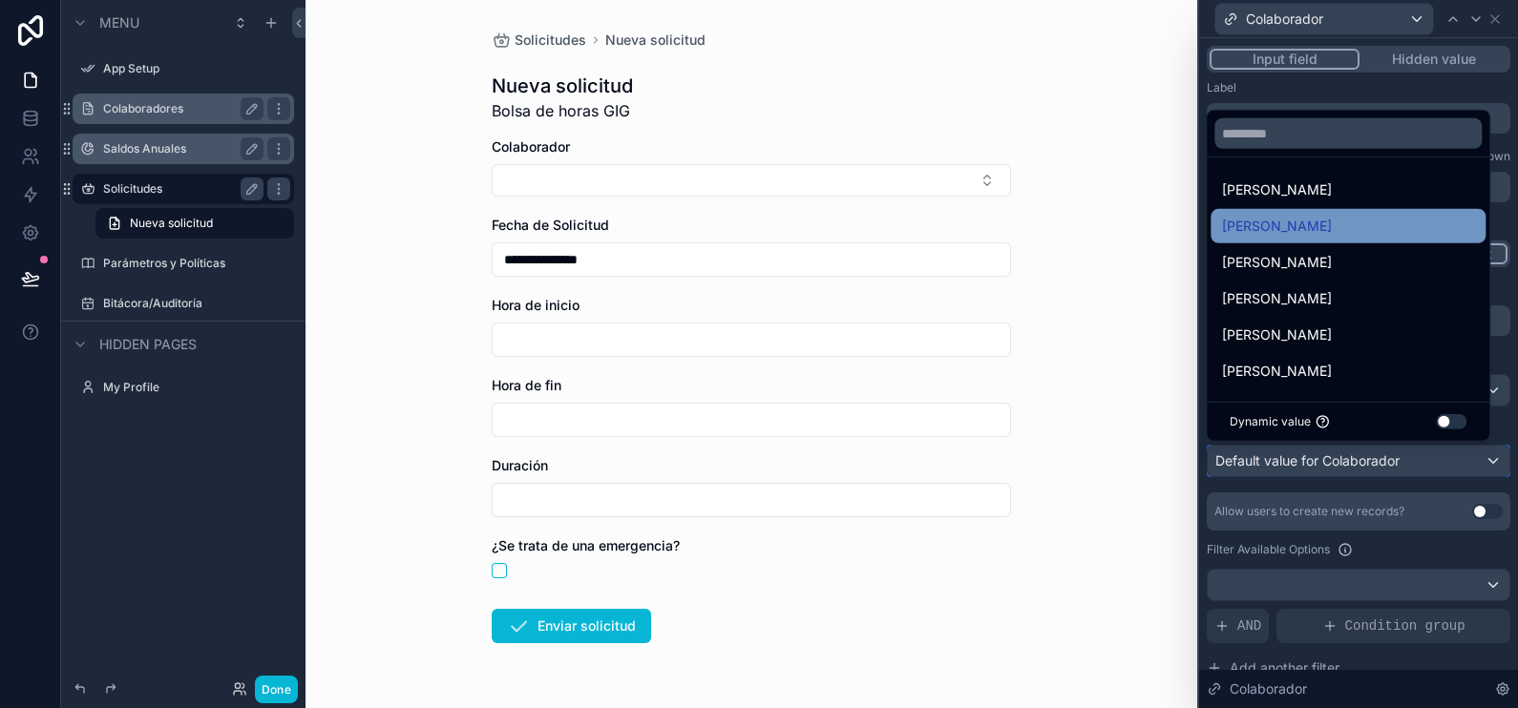
scroll to position [1, 0]
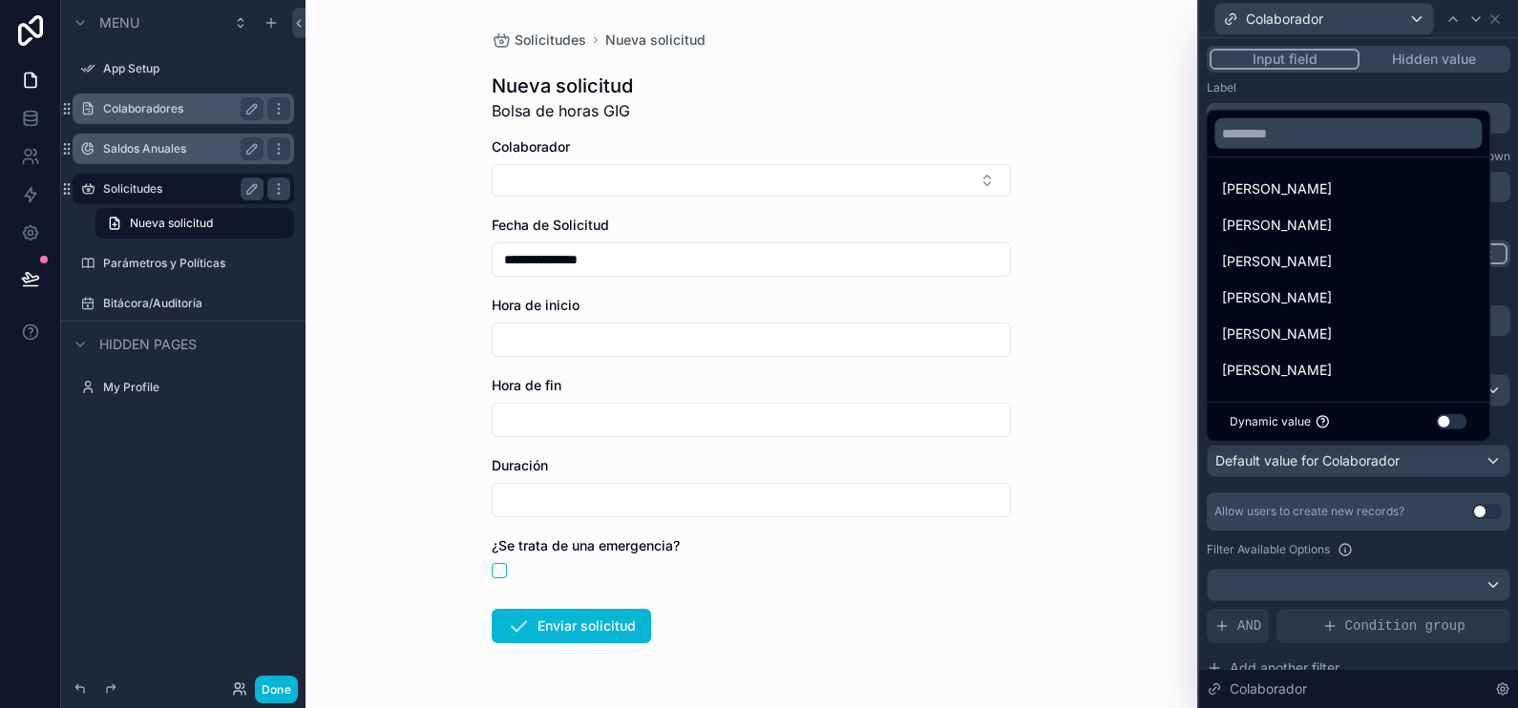
click at [1333, 485] on div at bounding box center [1358, 354] width 319 height 708
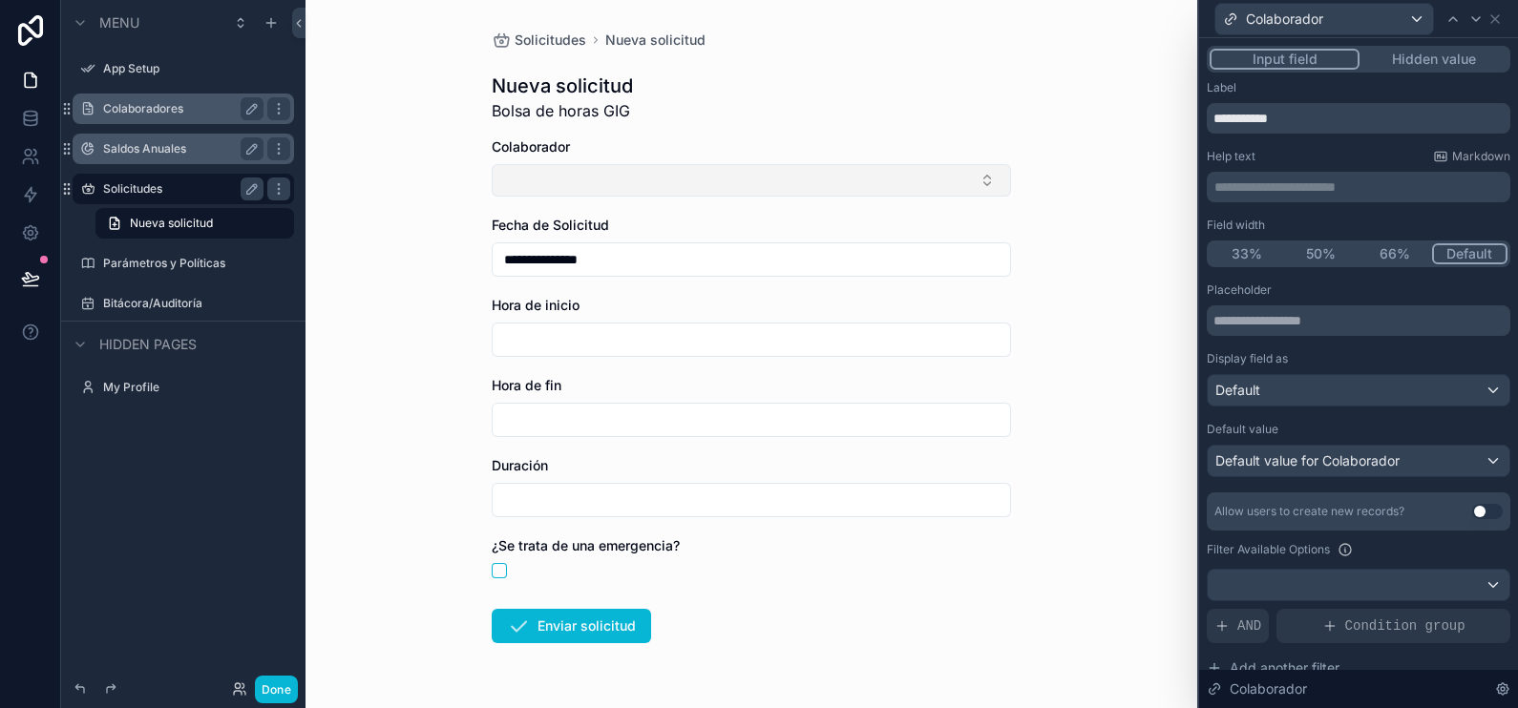
click at [914, 184] on button "Select Button" at bounding box center [751, 180] width 519 height 32
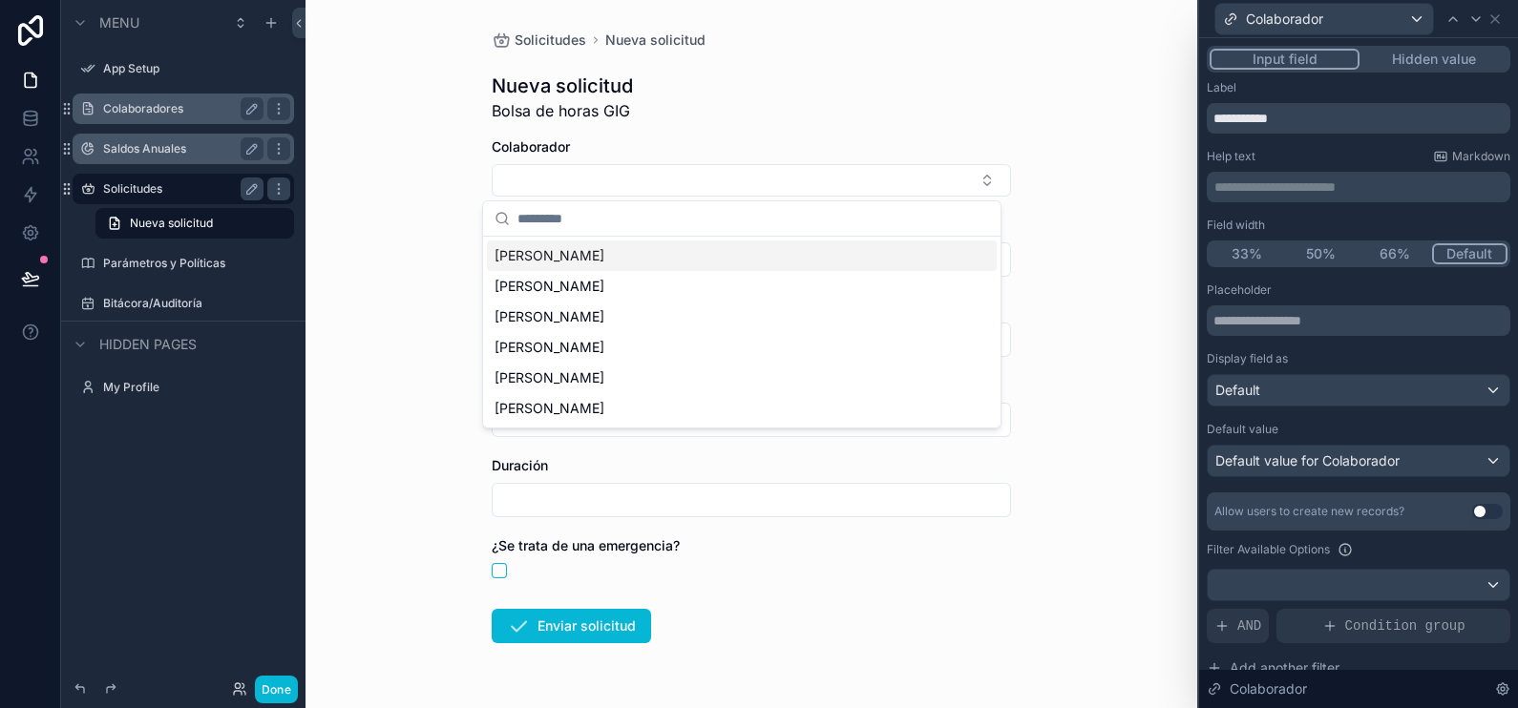
click at [1017, 121] on div "**********" at bounding box center [752, 354] width 892 height 708
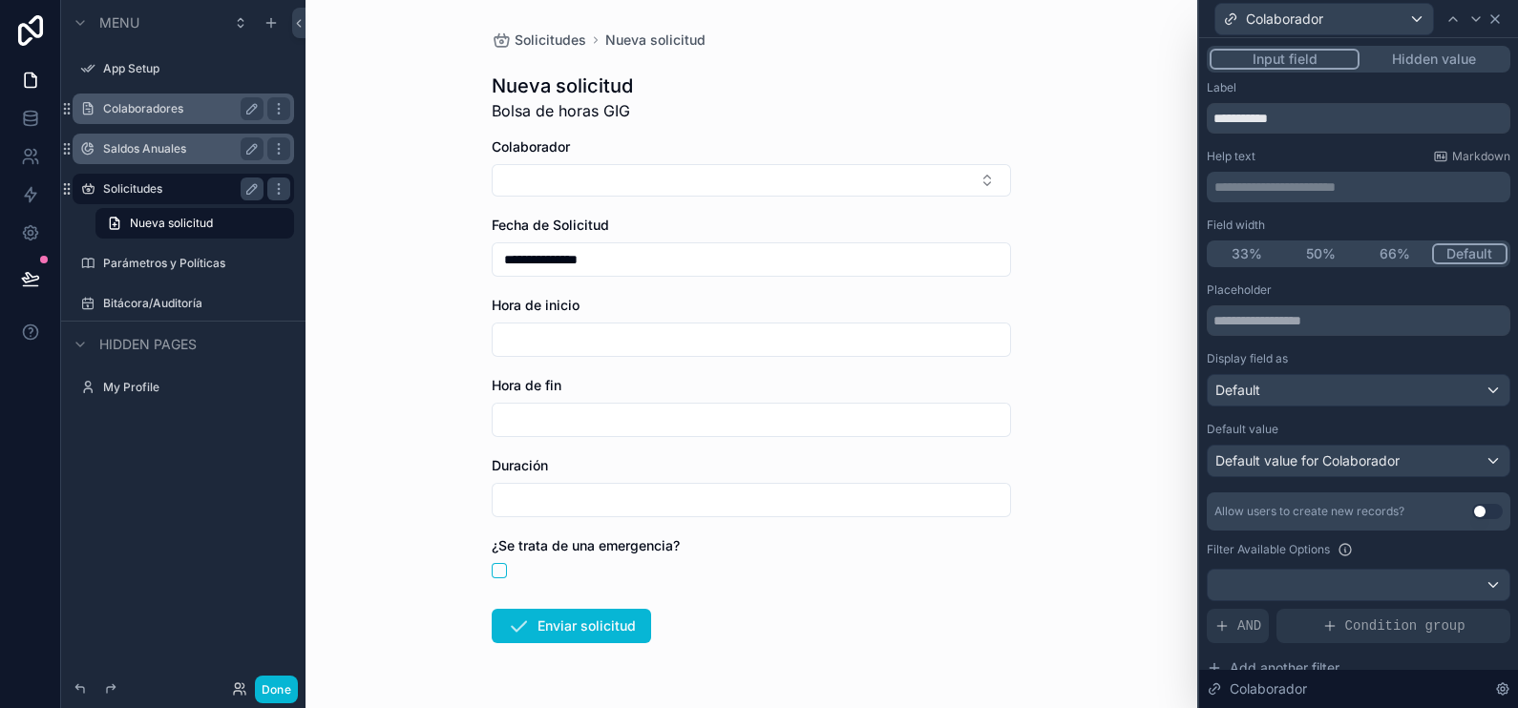
click at [1496, 22] on icon at bounding box center [1495, 18] width 15 height 15
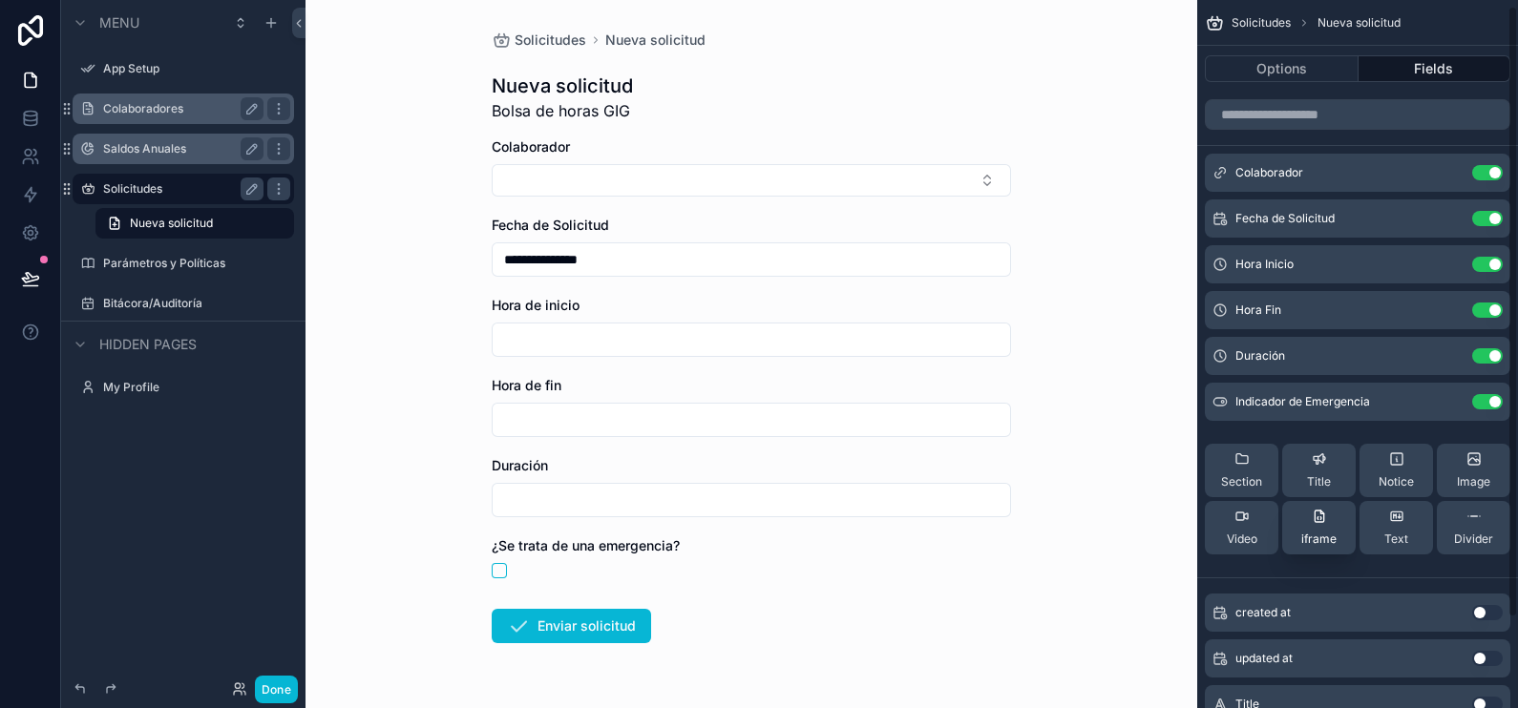
scroll to position [114, 0]
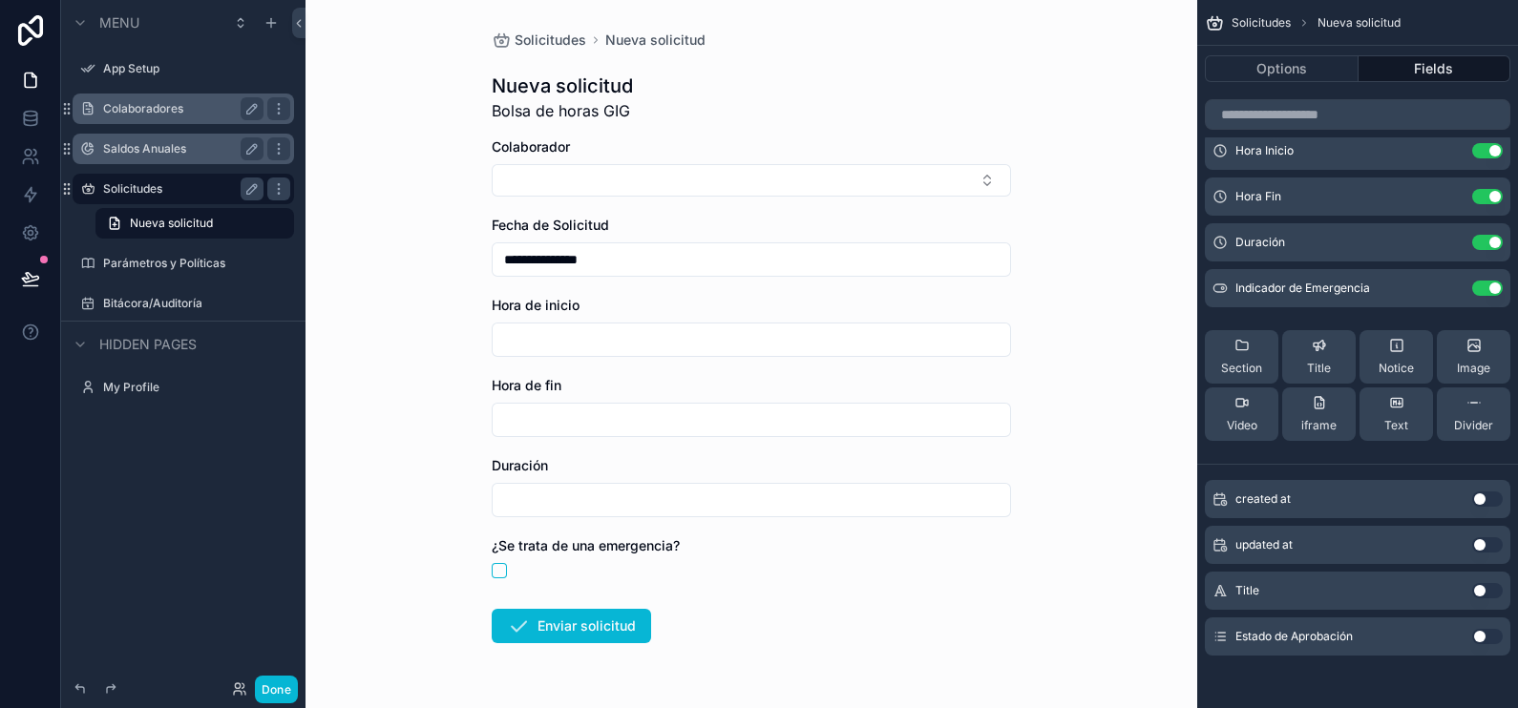
drag, startPoint x: 1393, startPoint y: 535, endPoint x: 1385, endPoint y: 675, distance: 140.6
click at [1385, 675] on div "Colaborador Use setting Fecha de Solicitud Use setting Hora Inicio Use setting …" at bounding box center [1357, 328] width 321 height 701
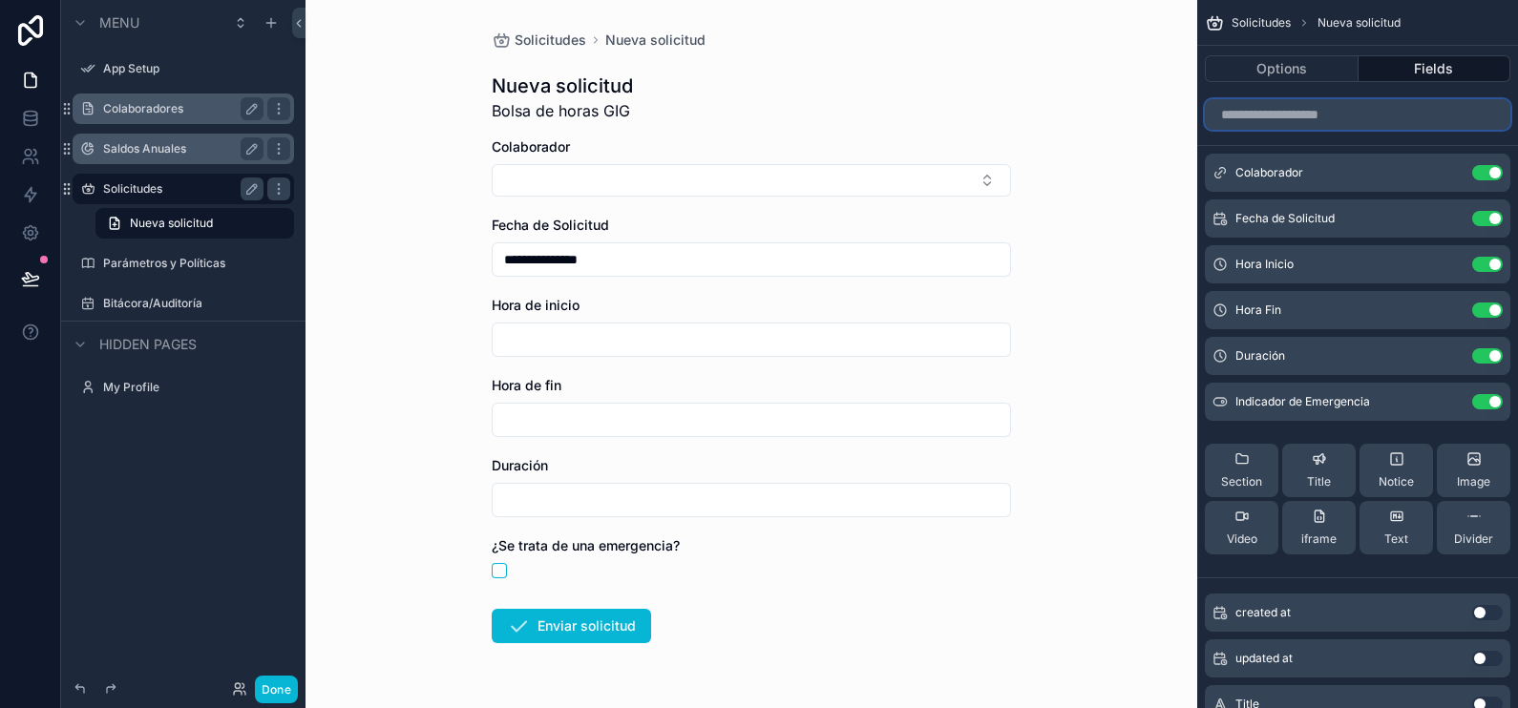
click at [1375, 106] on input "scrollable content" at bounding box center [1358, 114] width 306 height 31
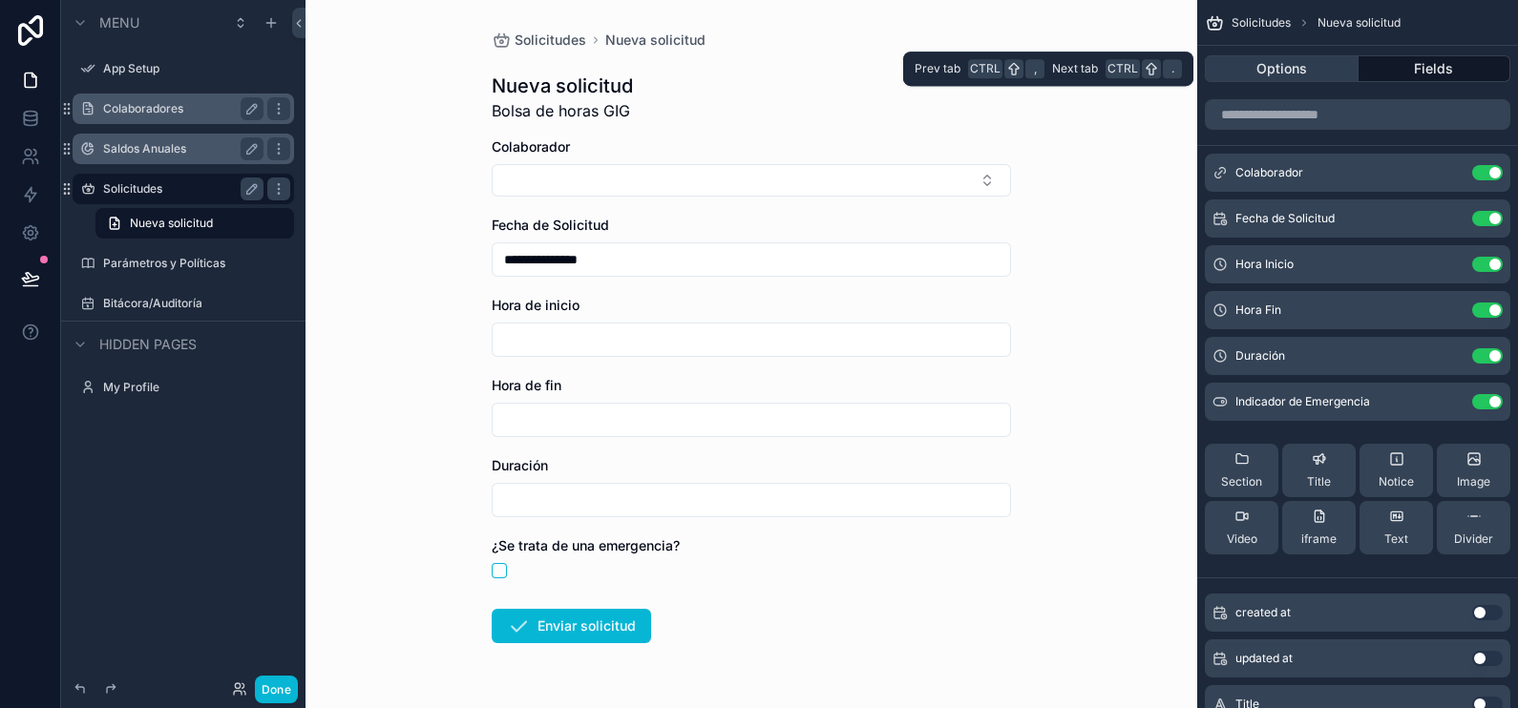
click at [1327, 62] on button "Options" at bounding box center [1282, 68] width 154 height 27
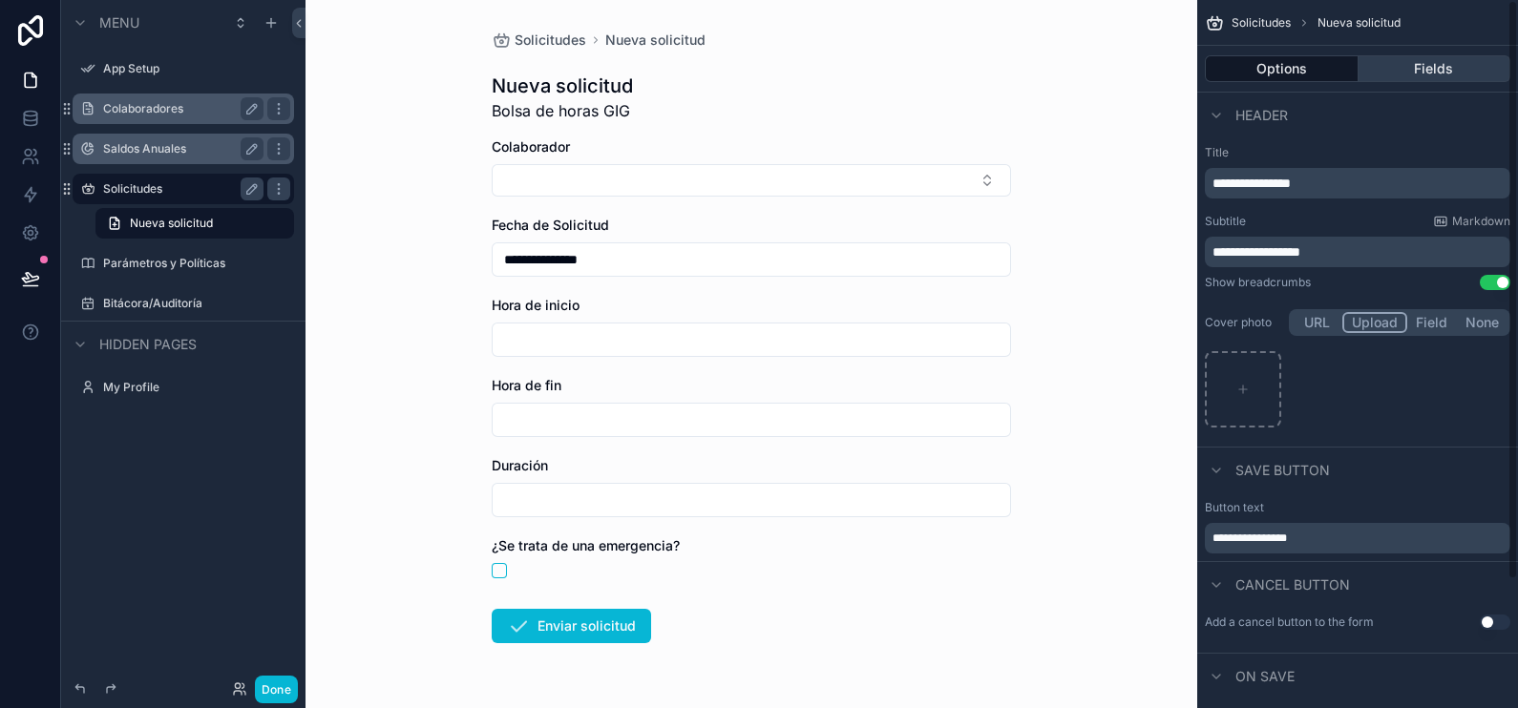
click at [1463, 72] on button "Fields" at bounding box center [1435, 68] width 153 height 27
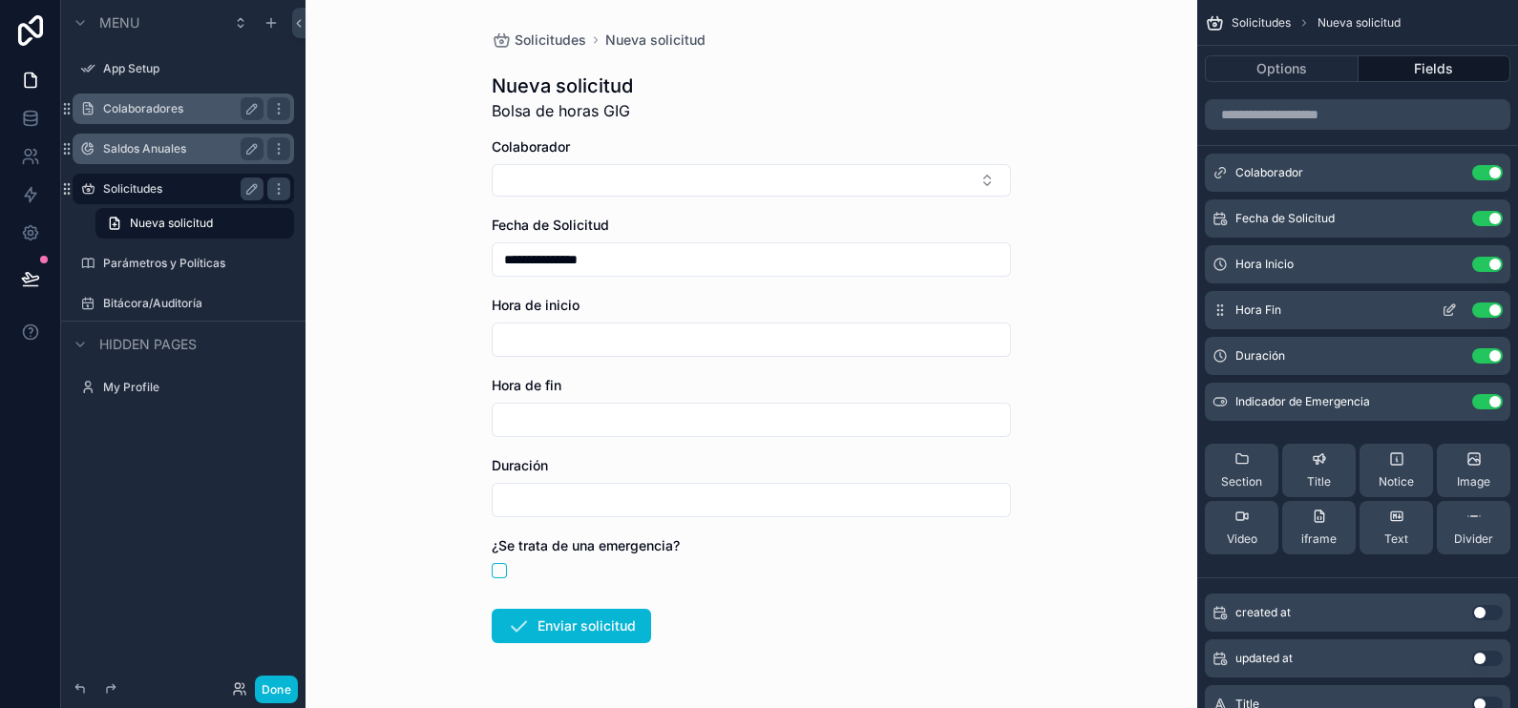
click at [1447, 312] on icon "scrollable content" at bounding box center [1449, 310] width 15 height 15
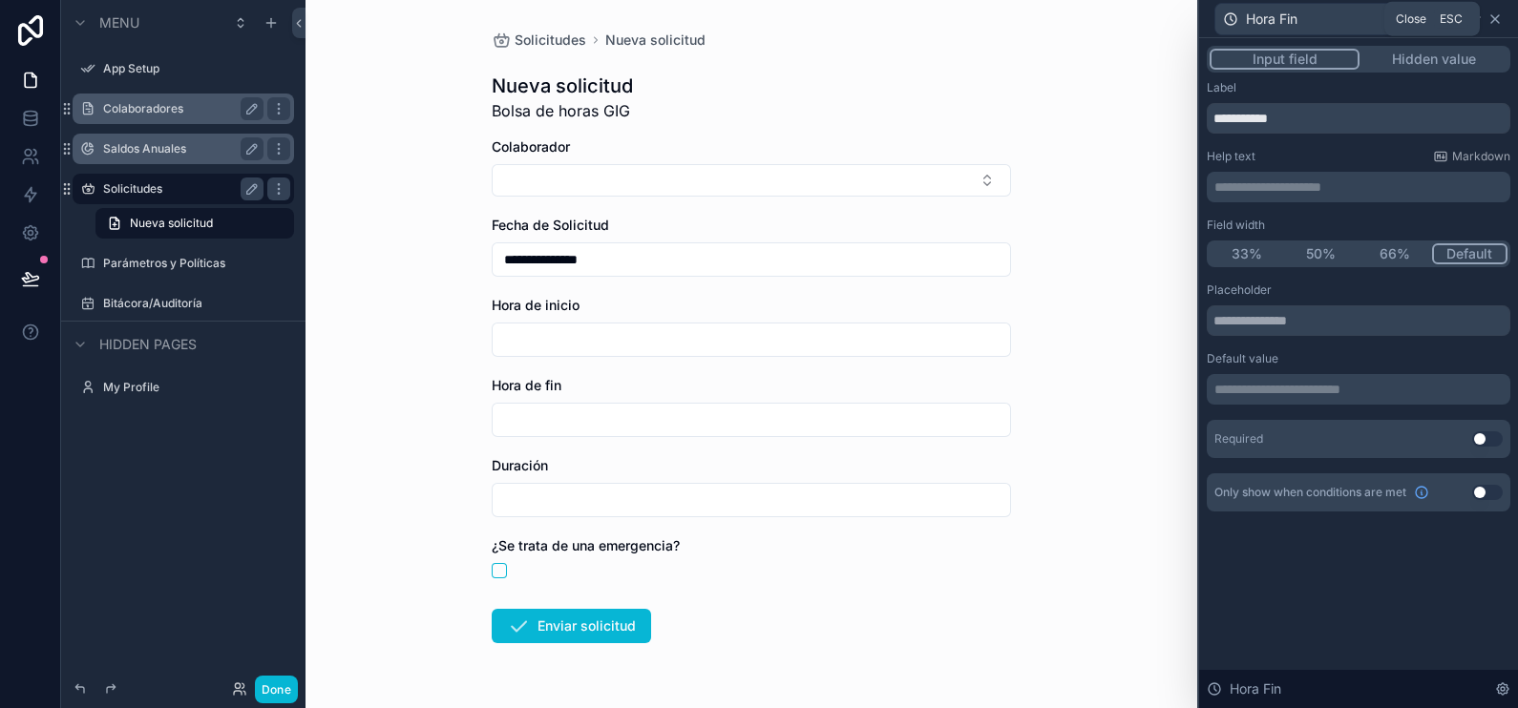
click at [1500, 24] on icon at bounding box center [1495, 18] width 15 height 15
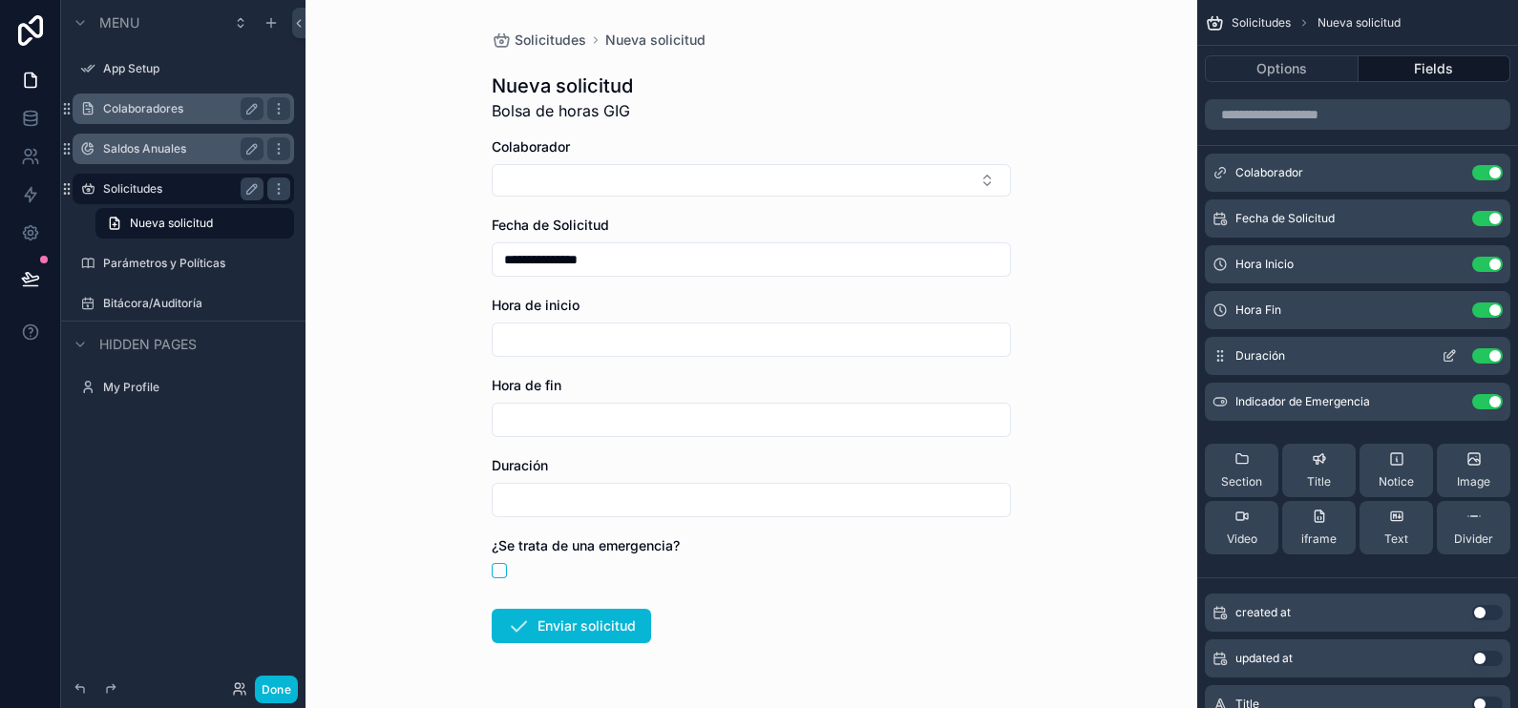
click at [1447, 349] on icon "scrollable content" at bounding box center [1449, 356] width 15 height 15
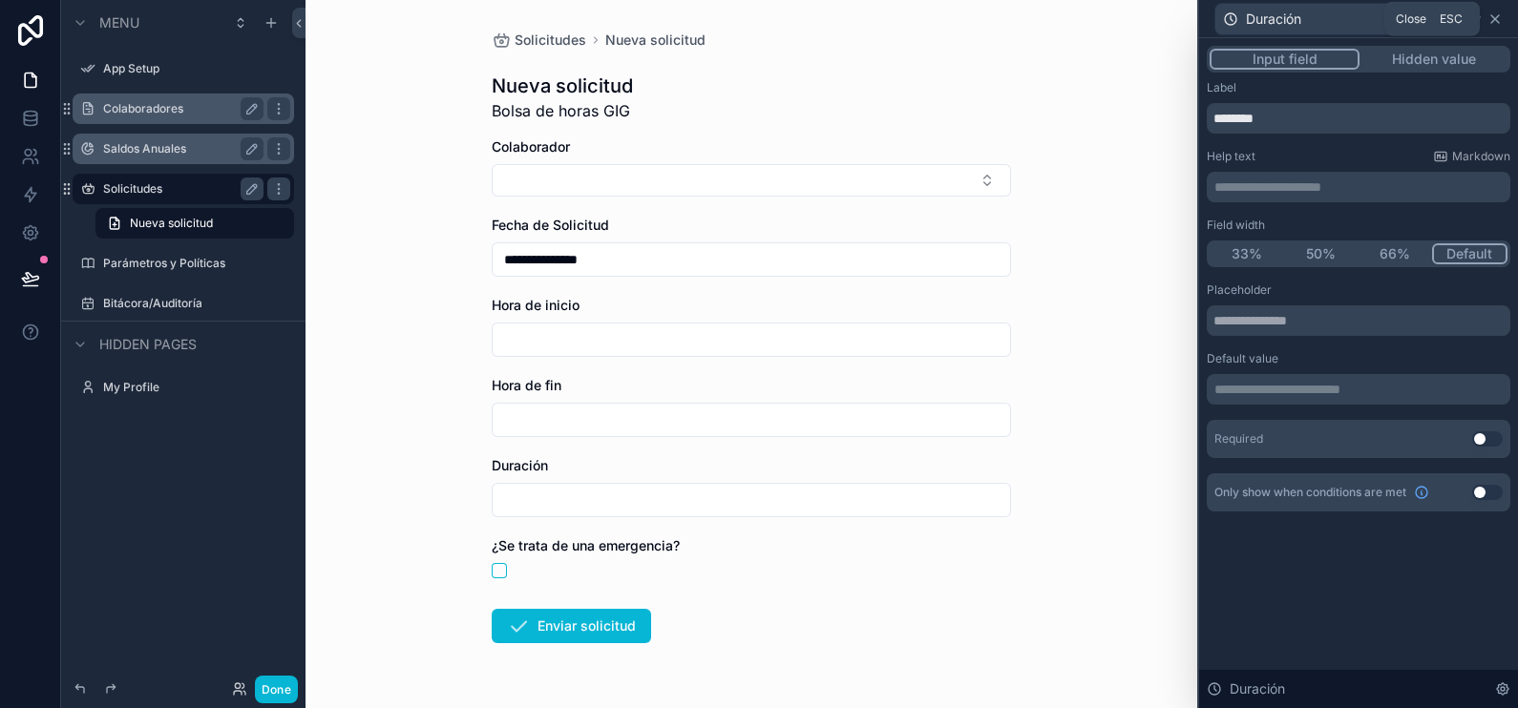
click at [1499, 21] on icon at bounding box center [1495, 18] width 15 height 15
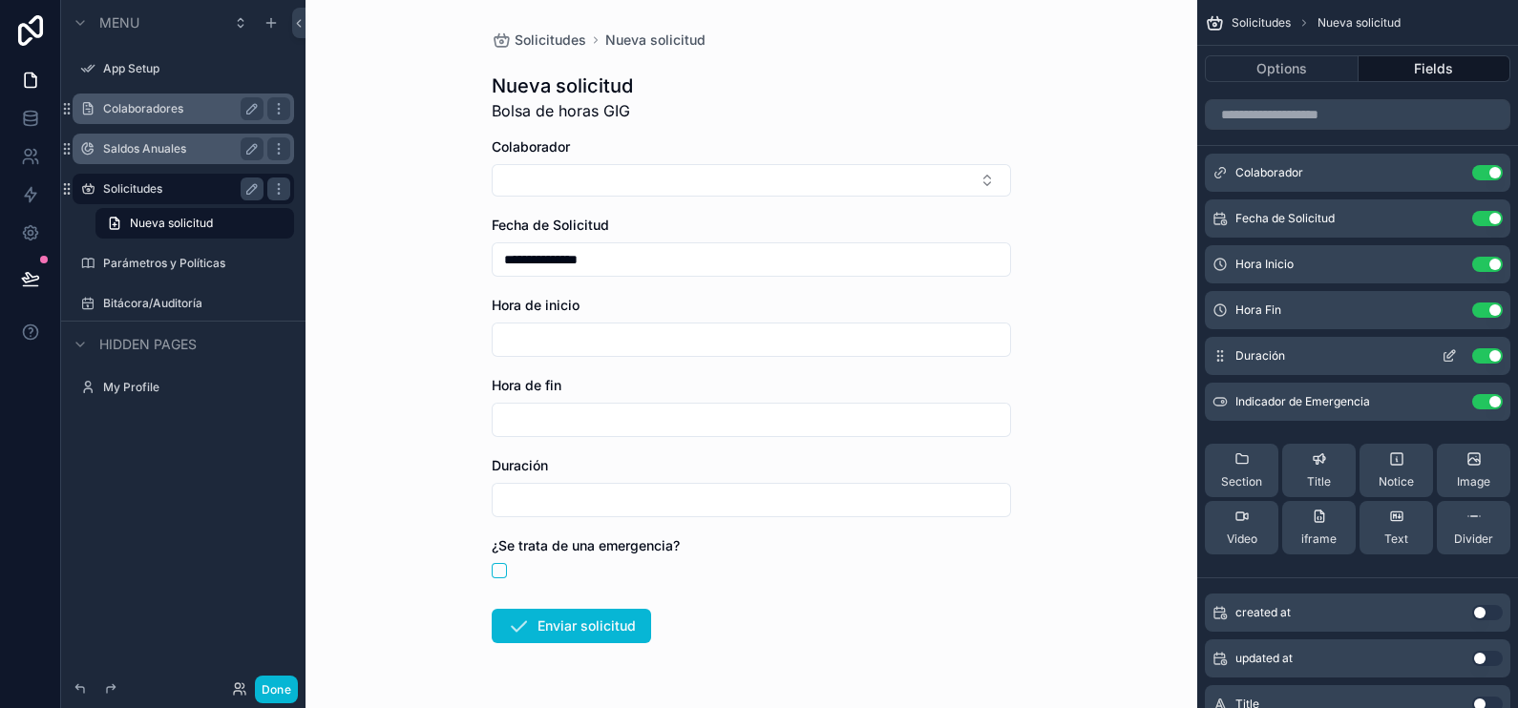
click at [1452, 350] on icon "scrollable content" at bounding box center [1452, 354] width 8 height 8
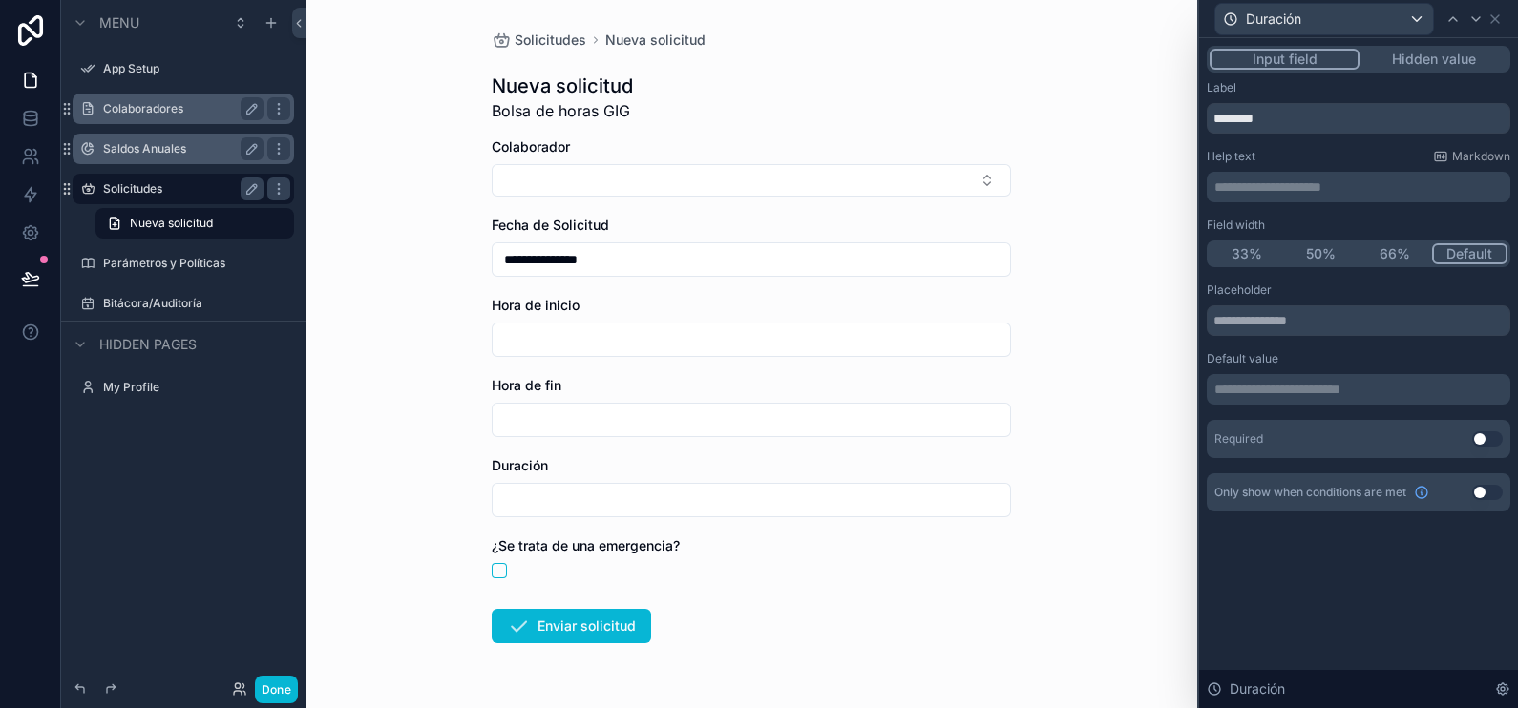
click at [851, 494] on input "scrollable content" at bounding box center [752, 500] width 518 height 27
type input "**********"
click at [1475, 19] on icon at bounding box center [1476, 19] width 8 height 4
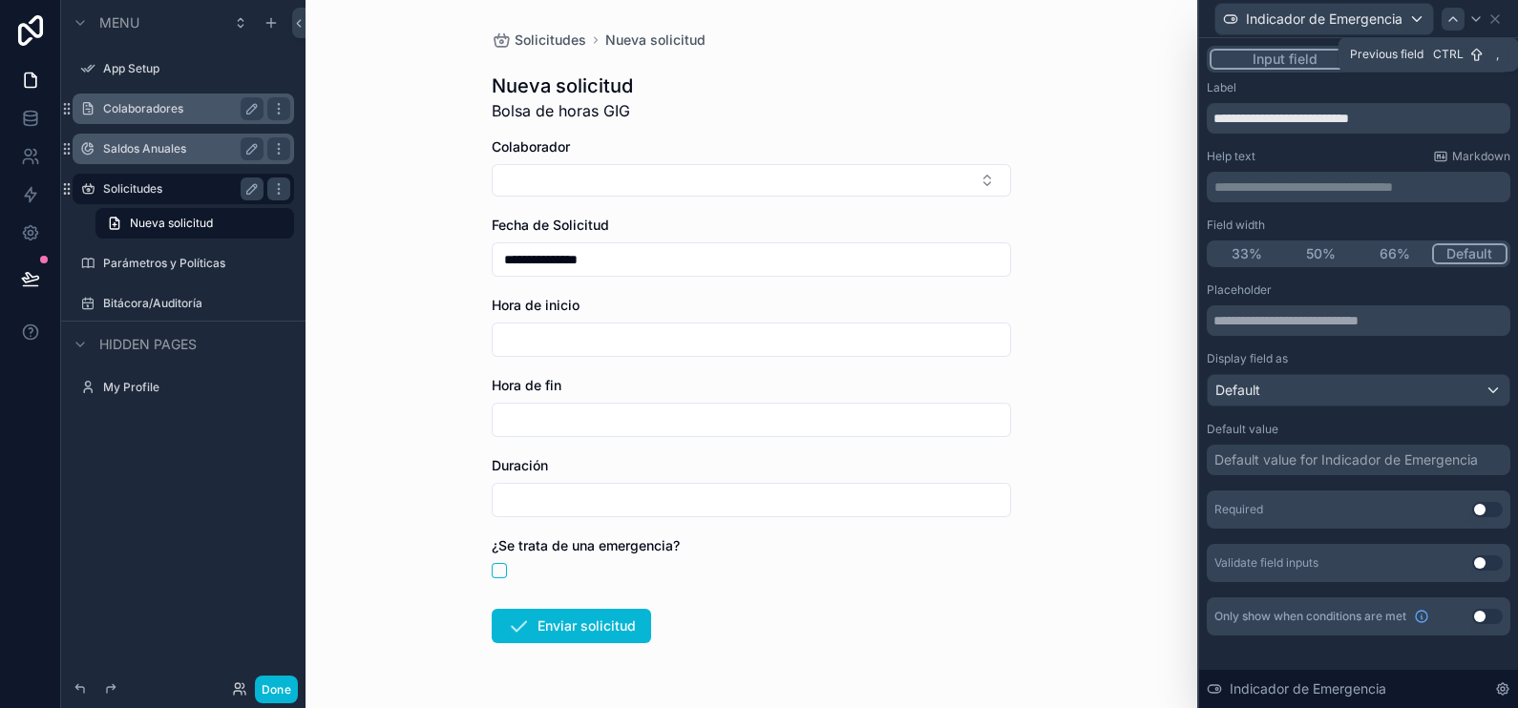
click at [1447, 24] on icon at bounding box center [1453, 18] width 15 height 15
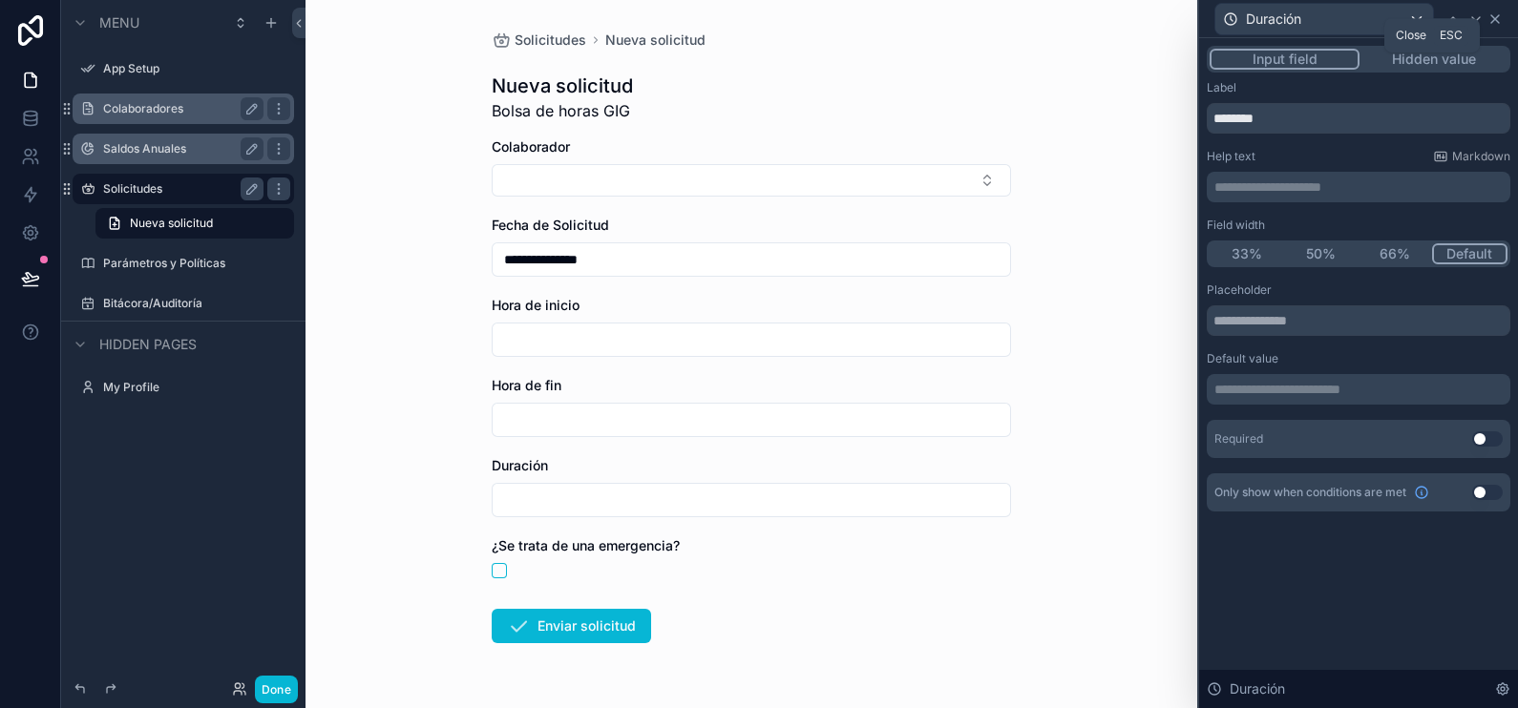
click at [1494, 19] on icon at bounding box center [1495, 19] width 8 height 8
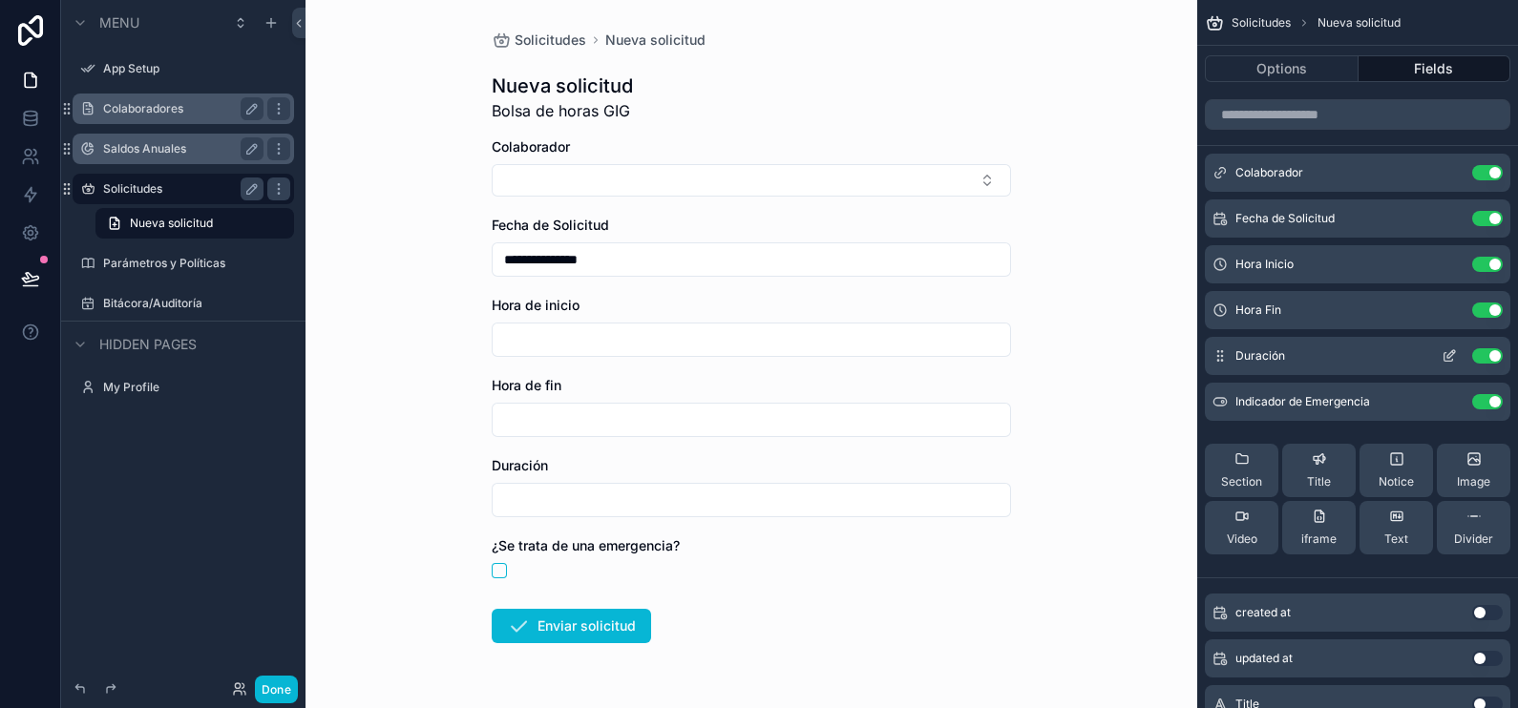
click at [1437, 361] on button "scrollable content" at bounding box center [1449, 356] width 31 height 15
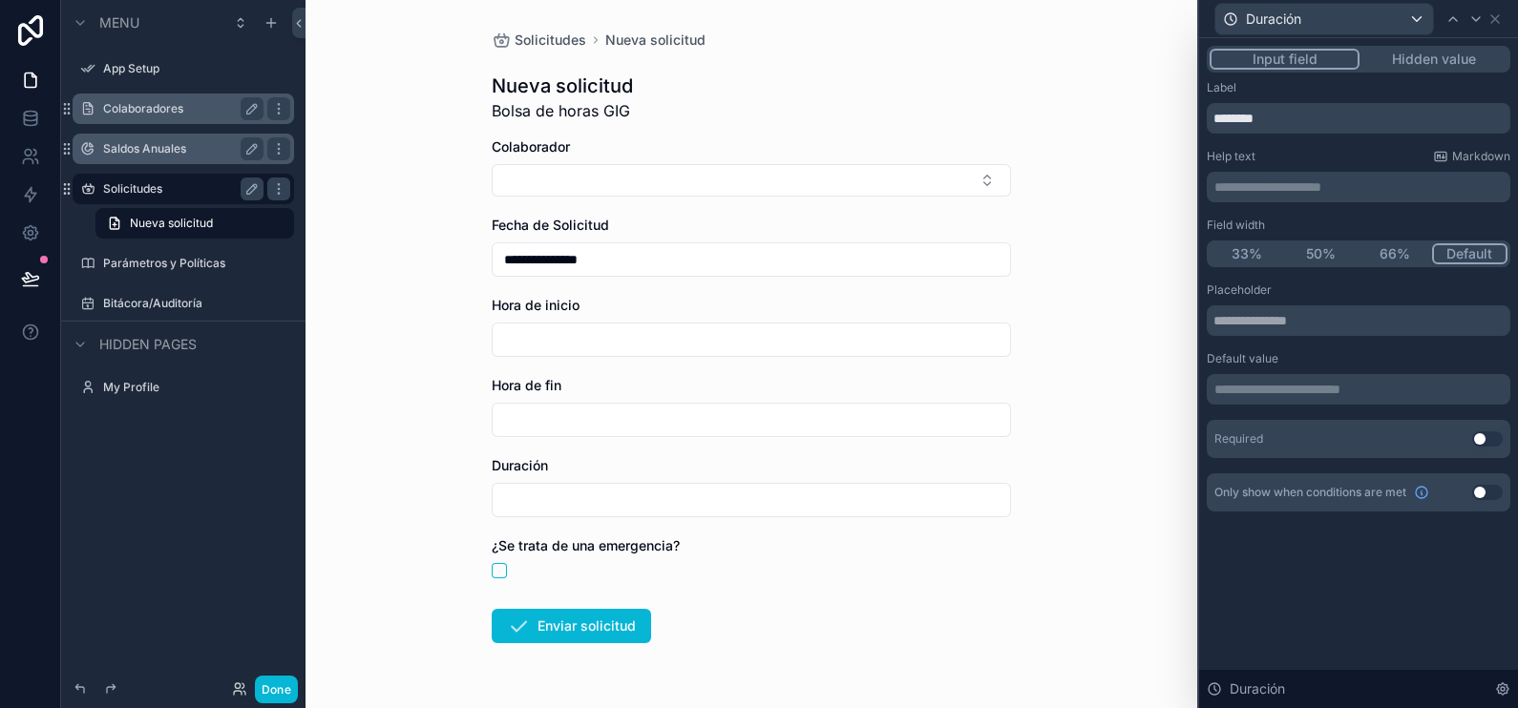
click at [1342, 185] on p "**********" at bounding box center [1361, 187] width 292 height 19
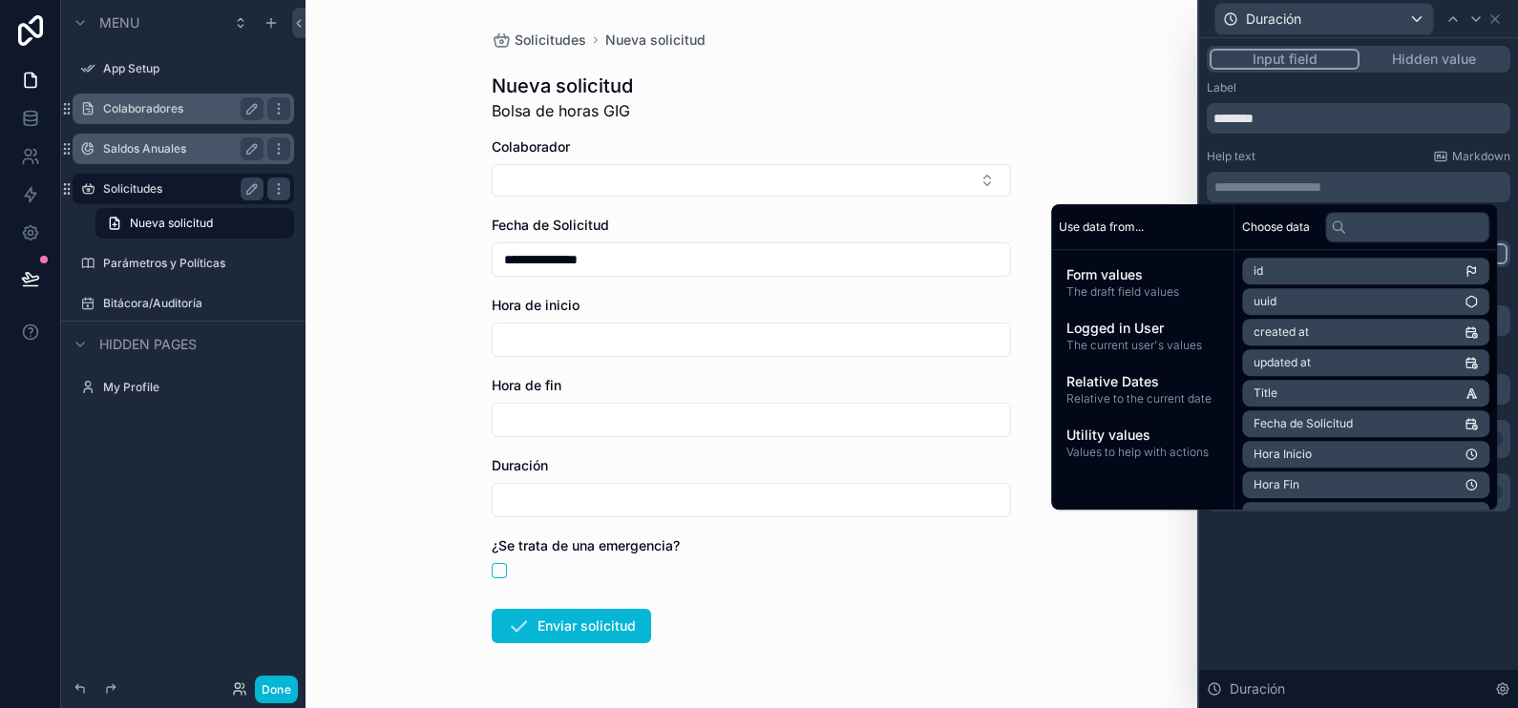
click at [1388, 536] on div "**********" at bounding box center [1358, 297] width 319 height 519
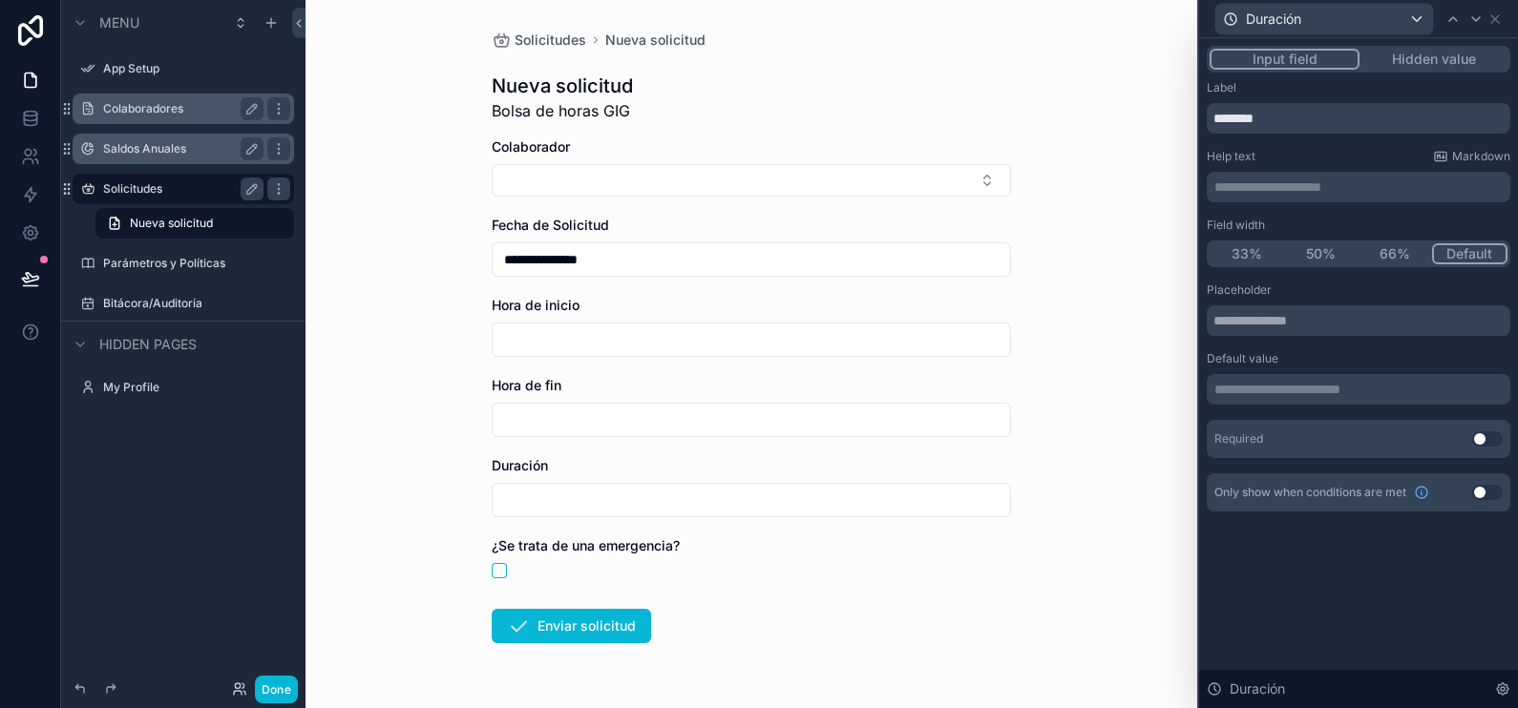
click at [597, 544] on span "¿Se trata de una emergencia?" at bounding box center [586, 546] width 188 height 16
click at [1477, 21] on icon at bounding box center [1476, 18] width 15 height 15
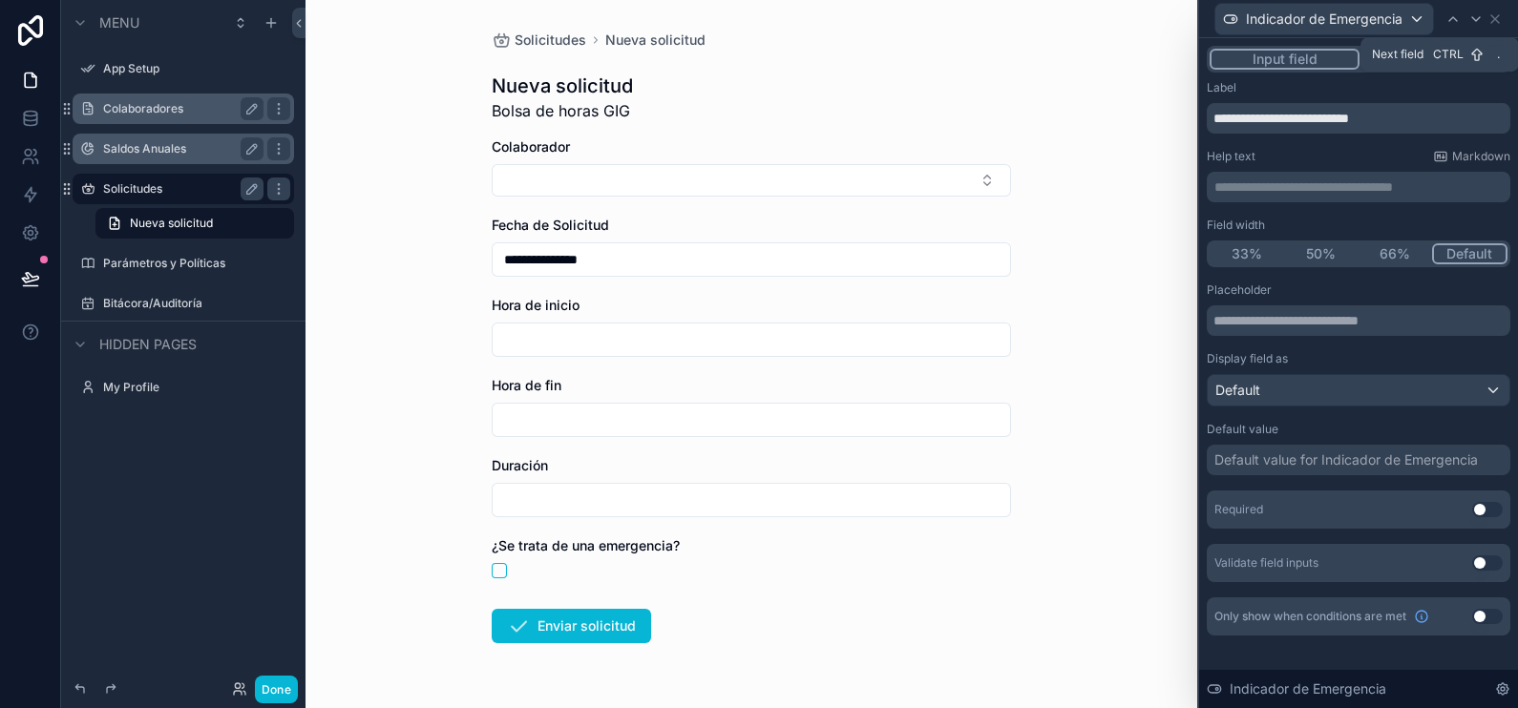
click at [1477, 21] on icon at bounding box center [1476, 18] width 15 height 15
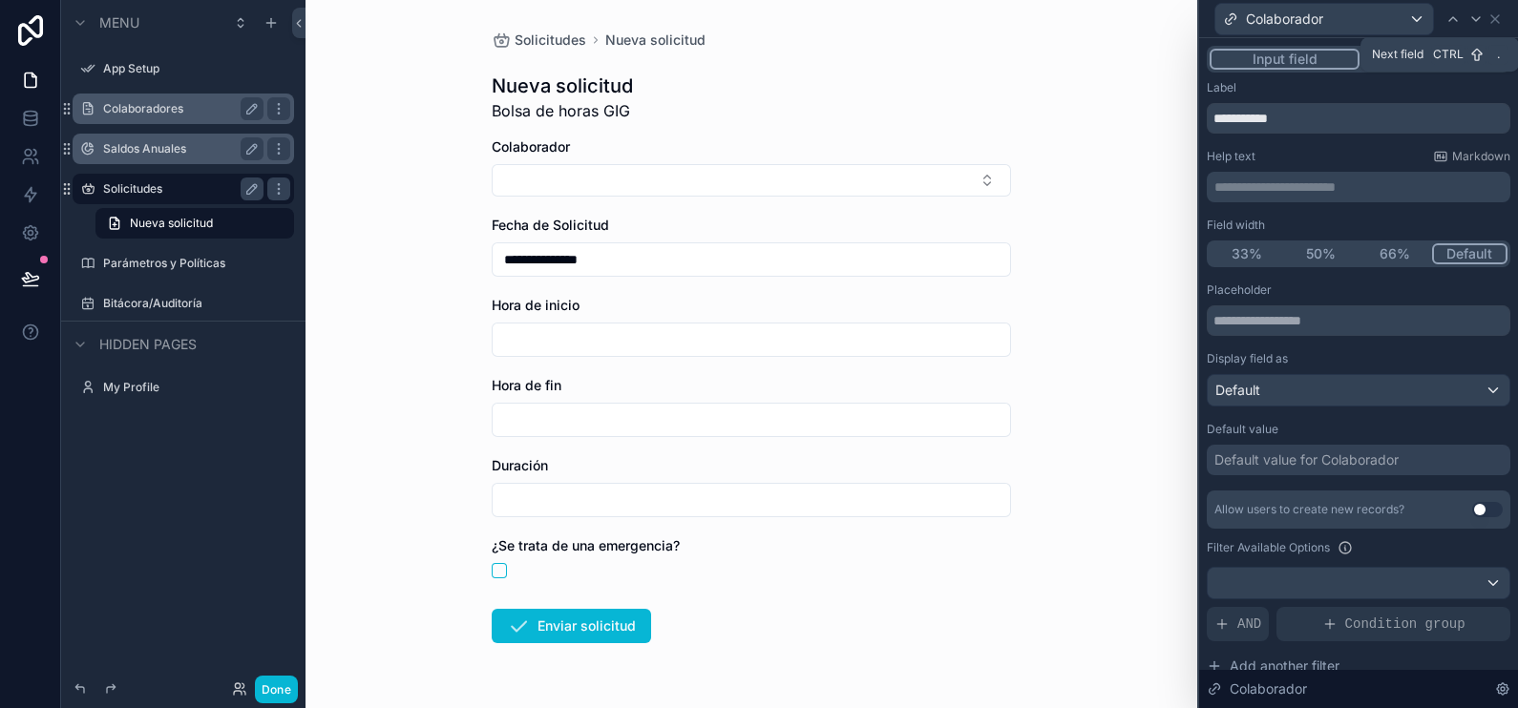
click at [1477, 21] on icon at bounding box center [1476, 18] width 15 height 15
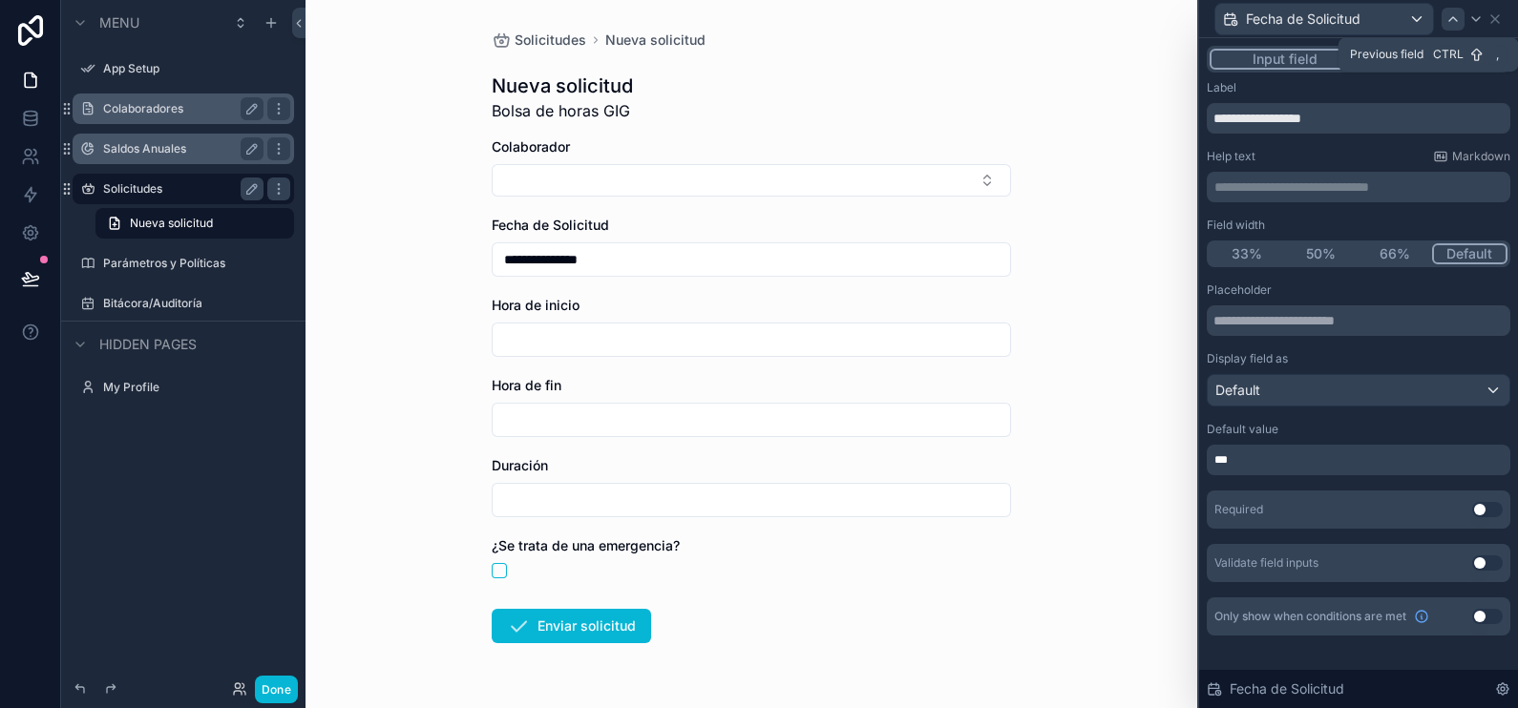
click at [1447, 24] on icon at bounding box center [1453, 18] width 15 height 15
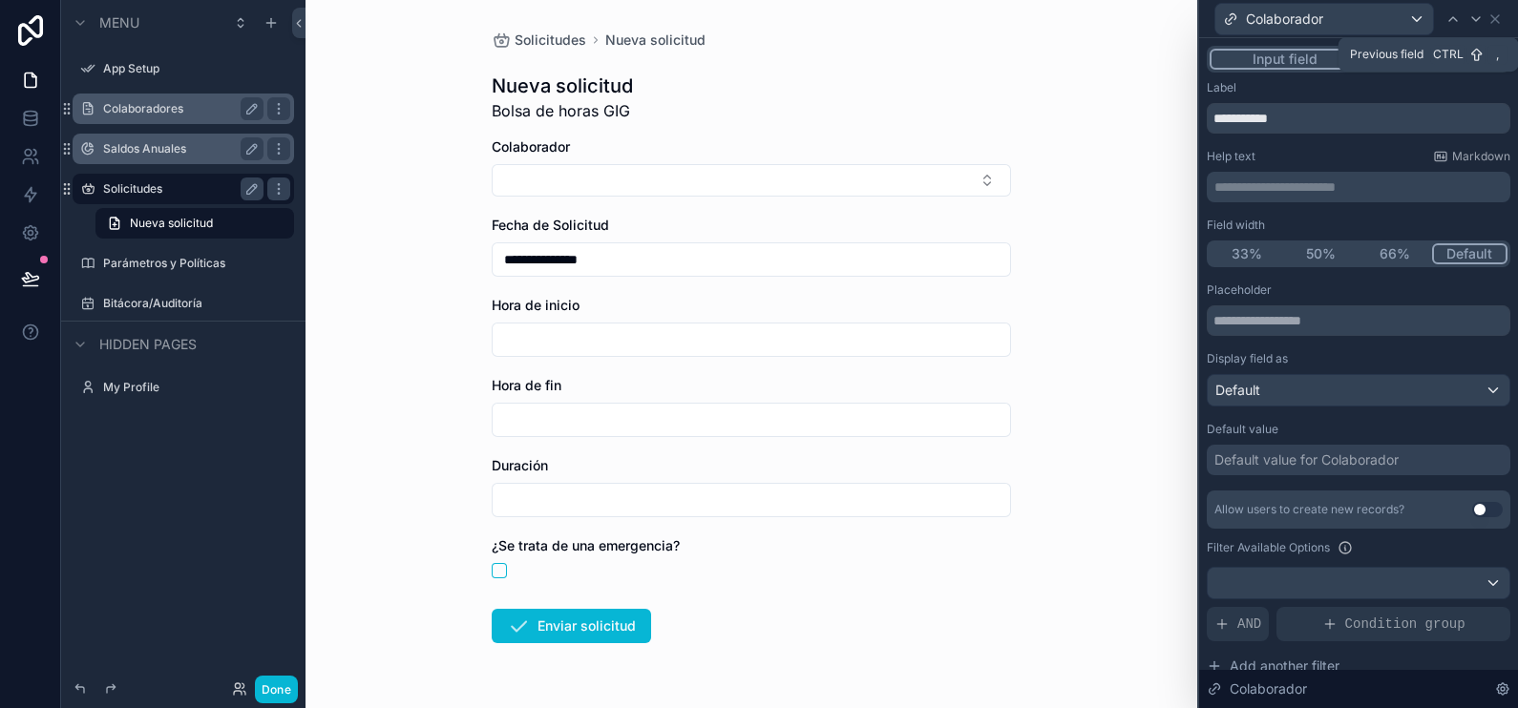
click at [1447, 24] on icon at bounding box center [1453, 18] width 15 height 15
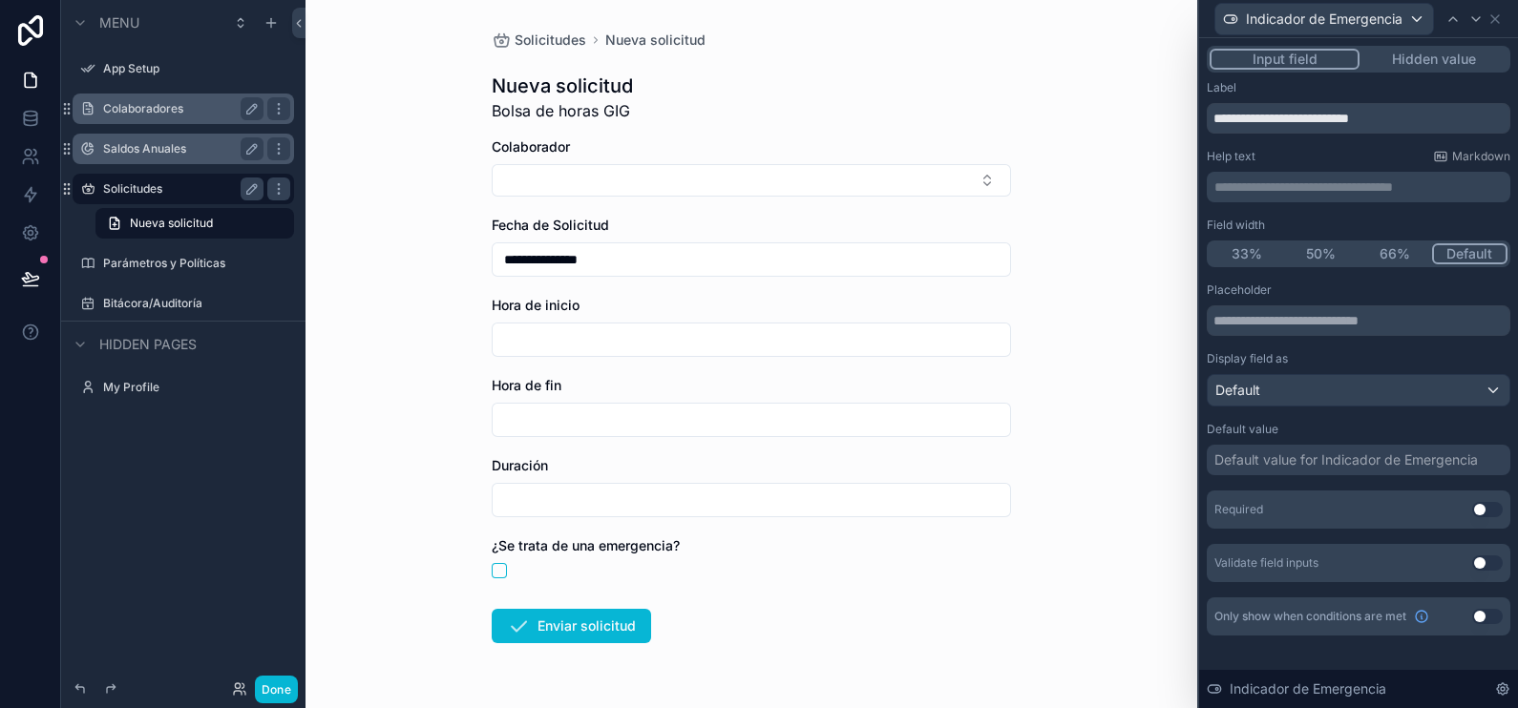
click at [1494, 562] on button "Use setting" at bounding box center [1487, 563] width 31 height 15
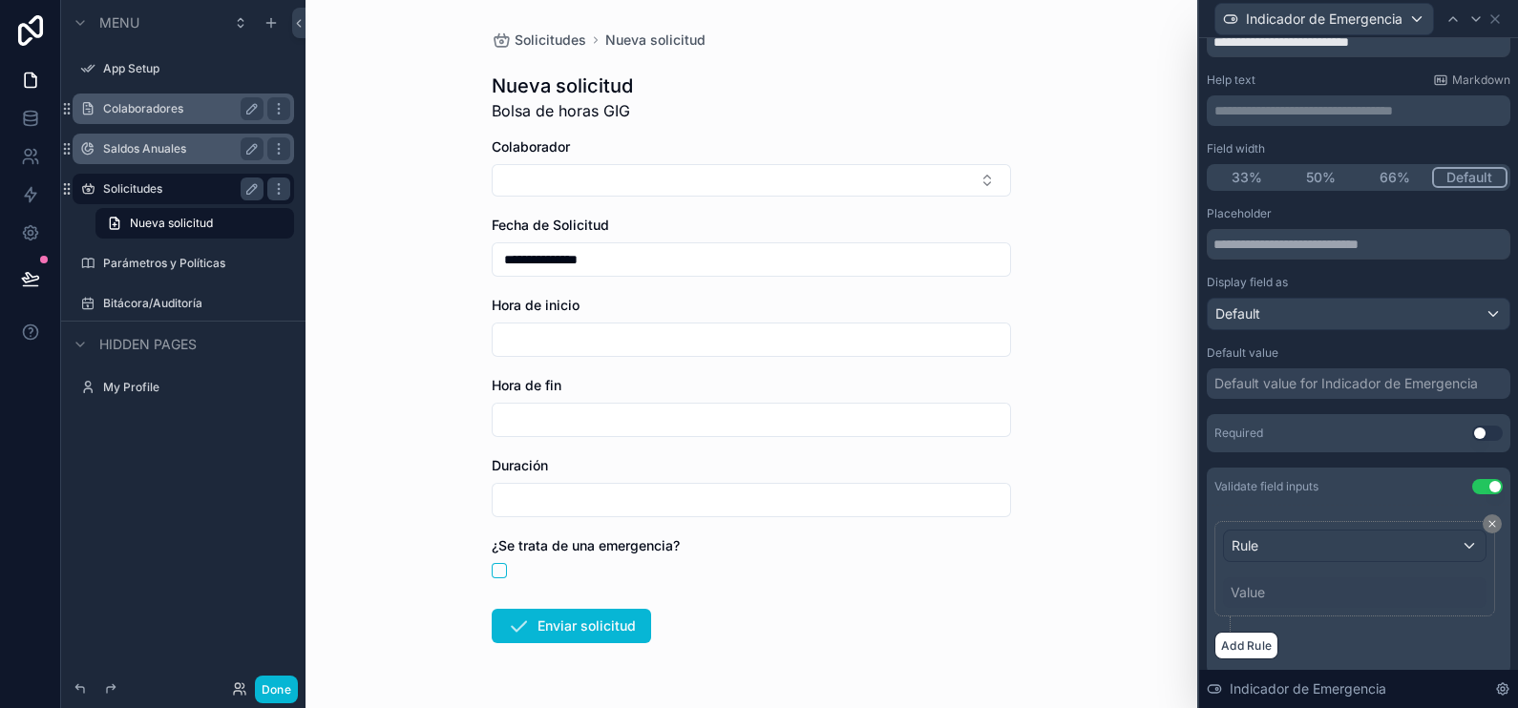
scroll to position [139, 0]
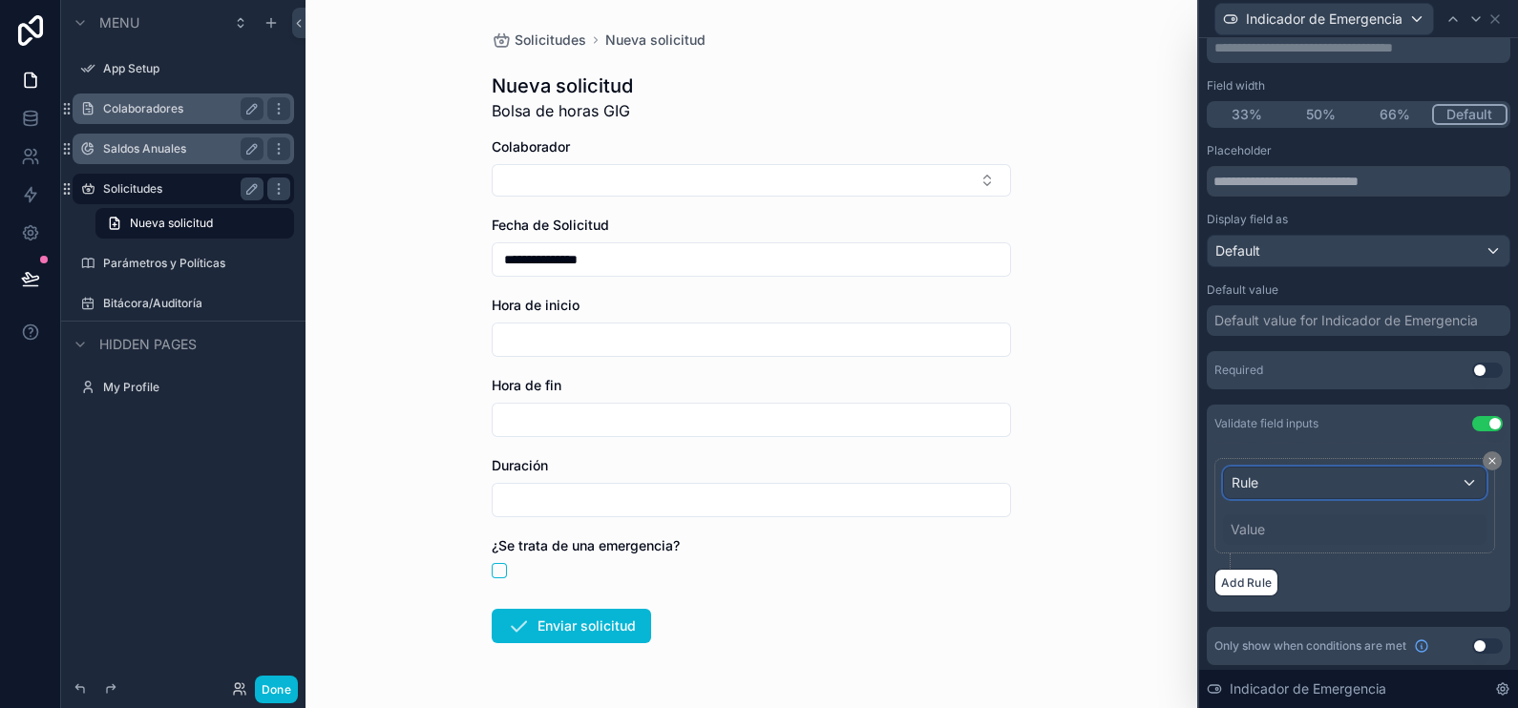
click at [1385, 484] on div "Rule" at bounding box center [1355, 483] width 262 height 31
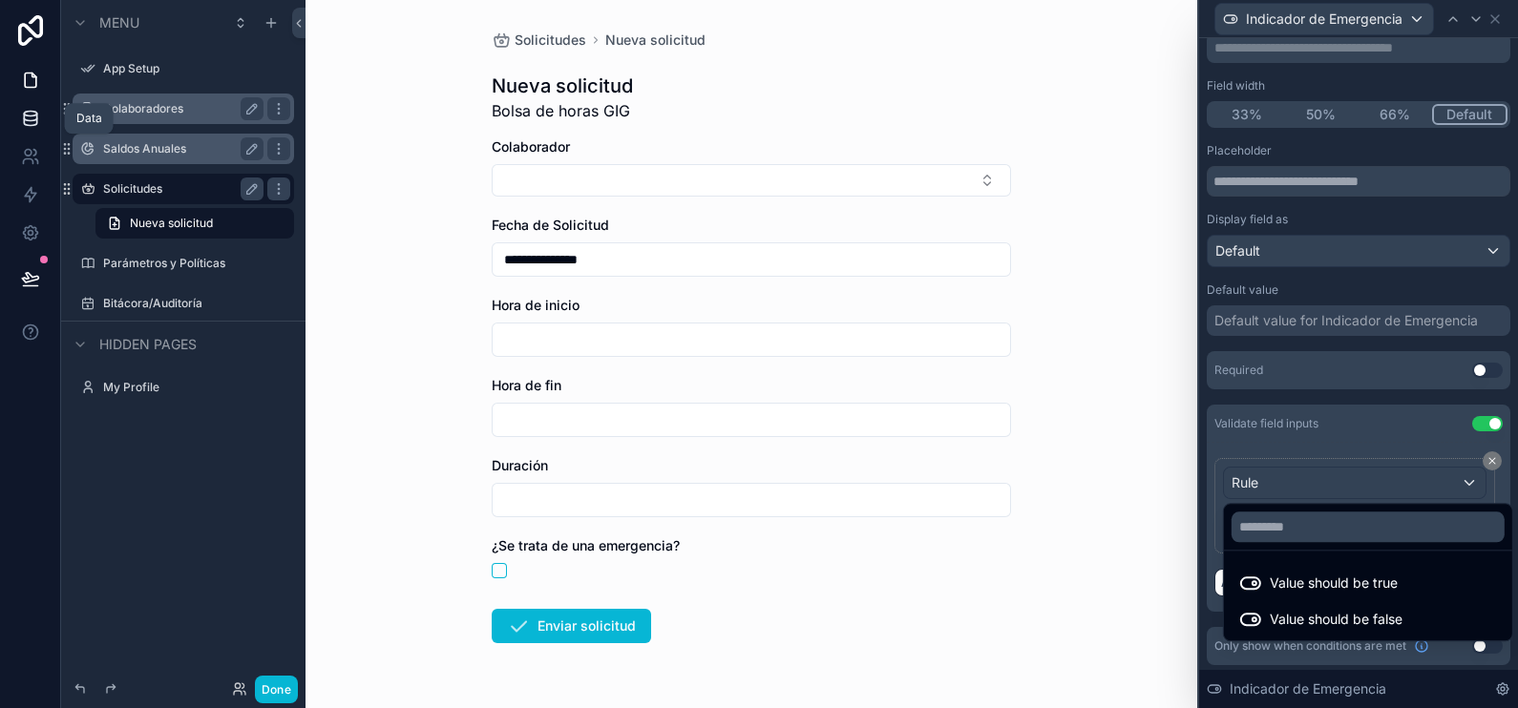
click at [38, 118] on icon at bounding box center [30, 118] width 19 height 19
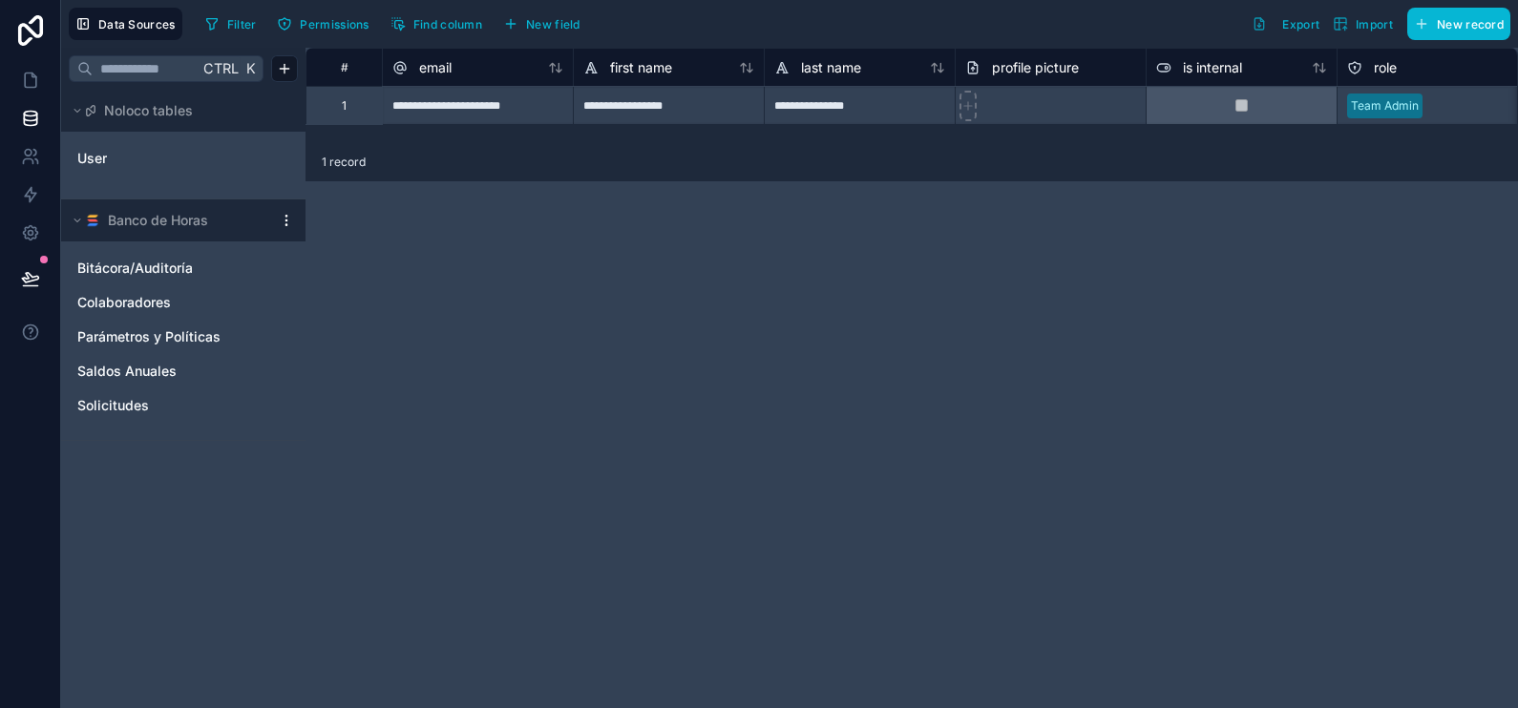
click at [283, 222] on html "**********" at bounding box center [759, 426] width 1518 height 852
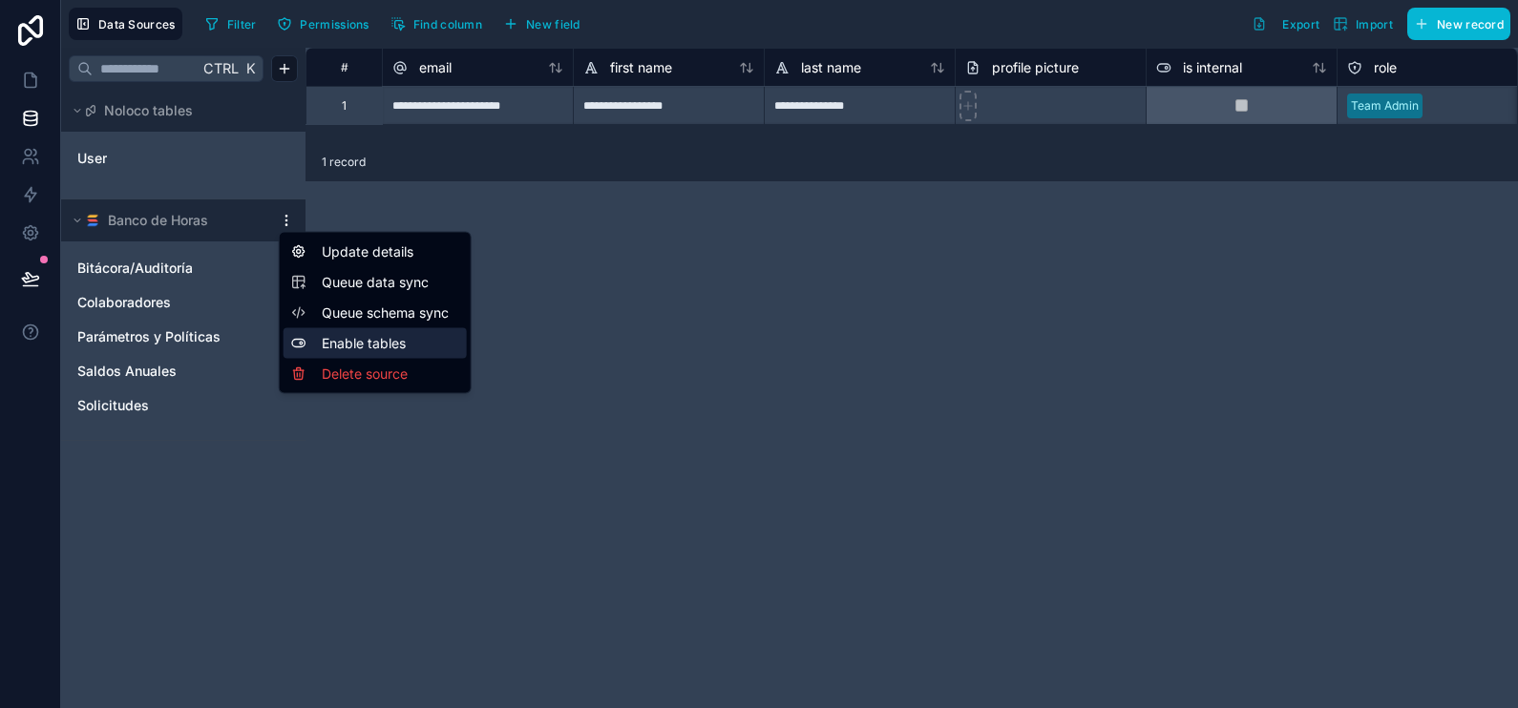
click at [353, 329] on div "Enable tables" at bounding box center [375, 343] width 183 height 31
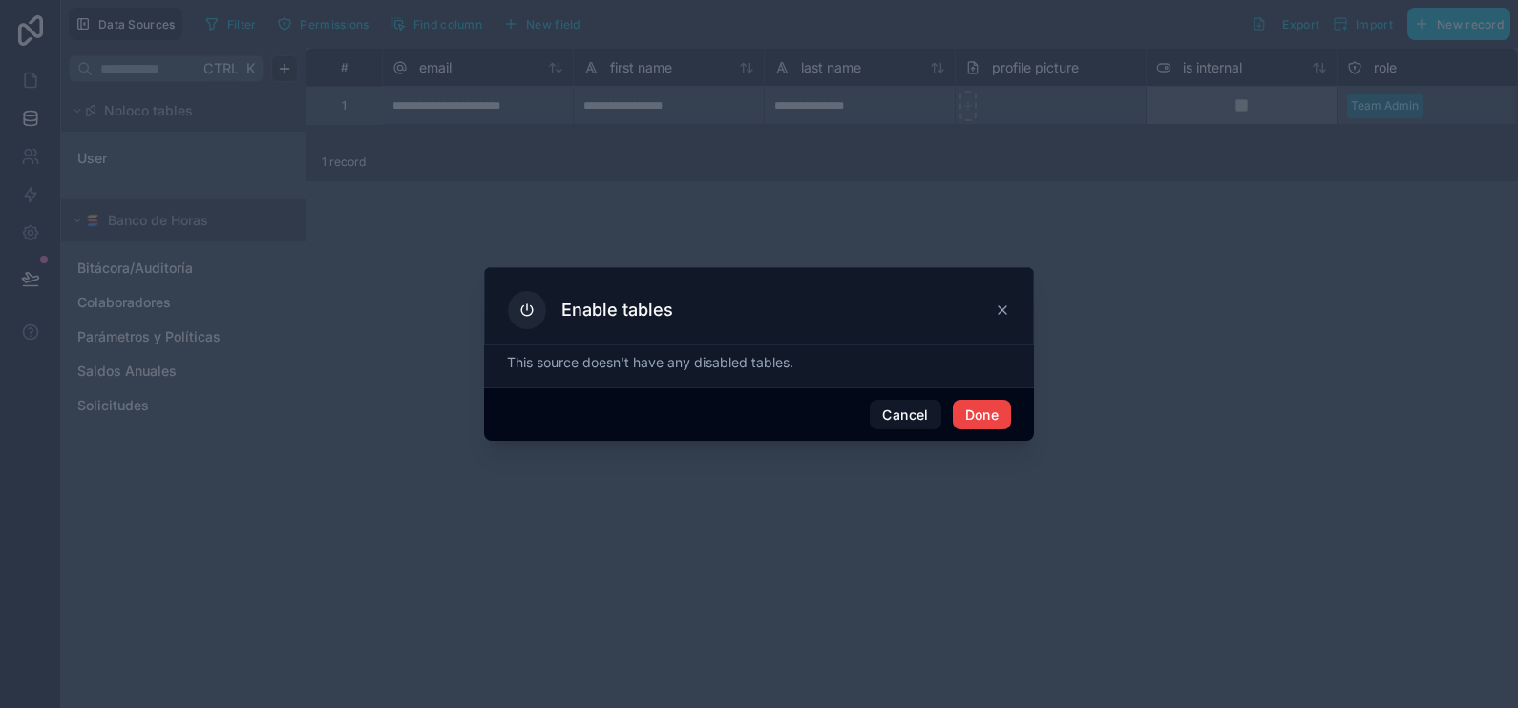
click at [309, 259] on div at bounding box center [759, 354] width 1518 height 708
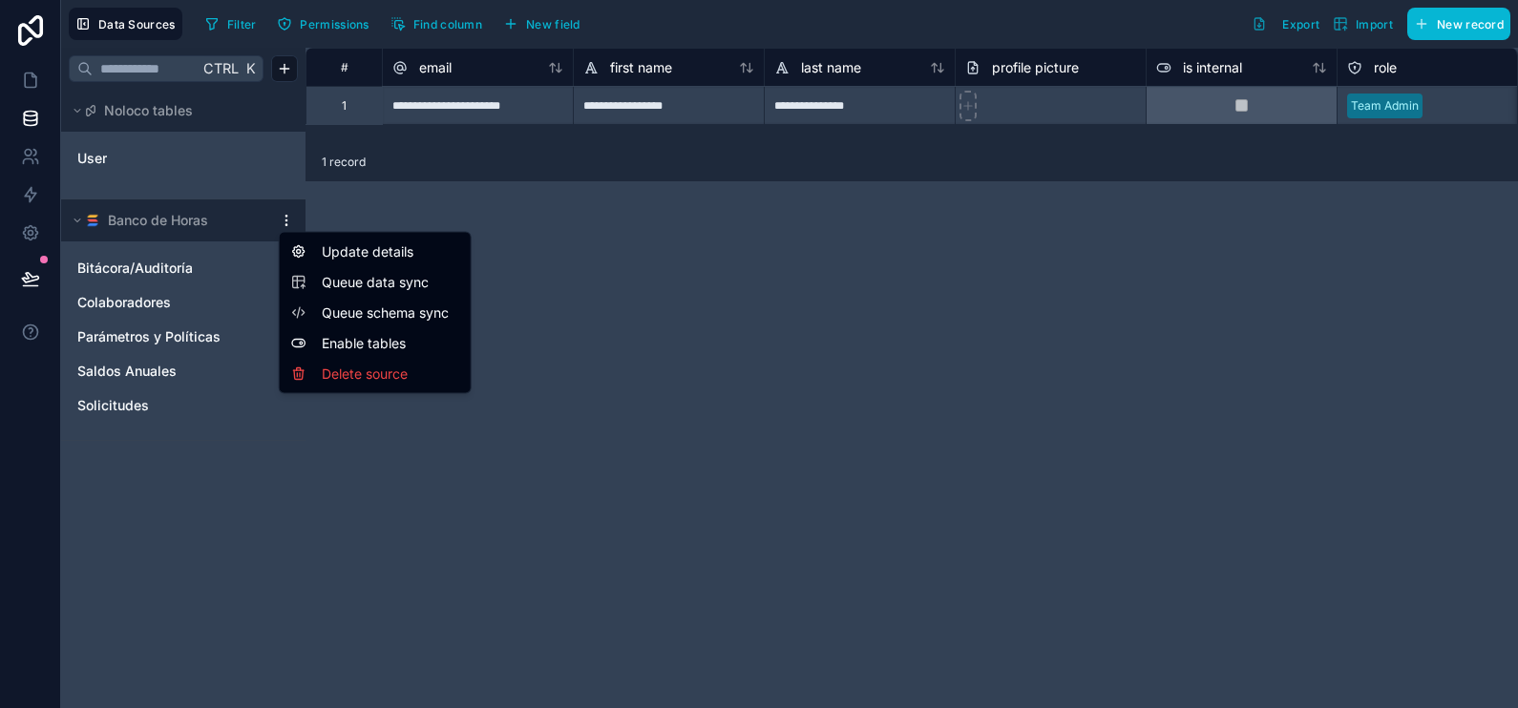
click at [288, 225] on html "**********" at bounding box center [759, 426] width 1518 height 852
click at [369, 305] on span "Queue schema sync" at bounding box center [390, 313] width 137 height 19
click at [368, 282] on div "**********" at bounding box center [912, 378] width 1213 height 661
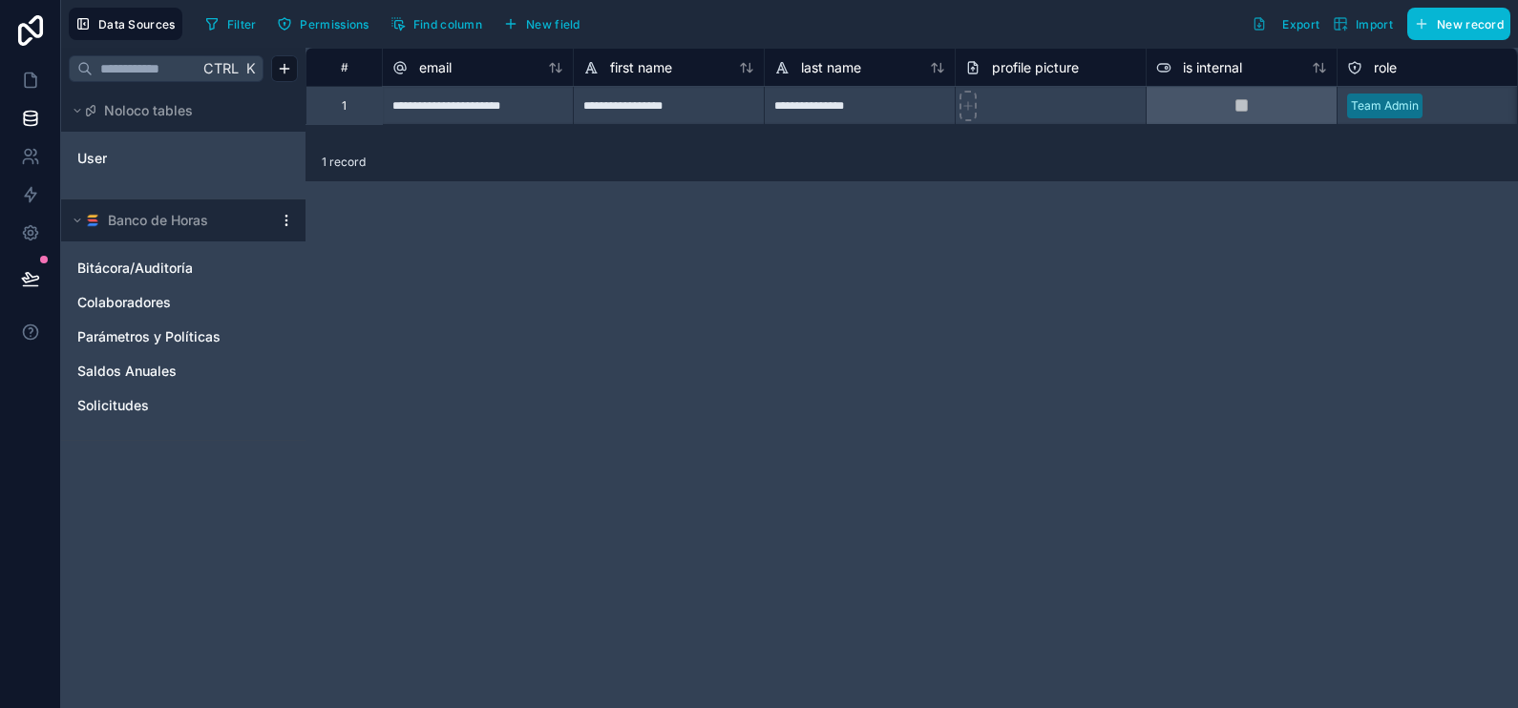
click at [284, 220] on html "**********" at bounding box center [759, 426] width 1518 height 852
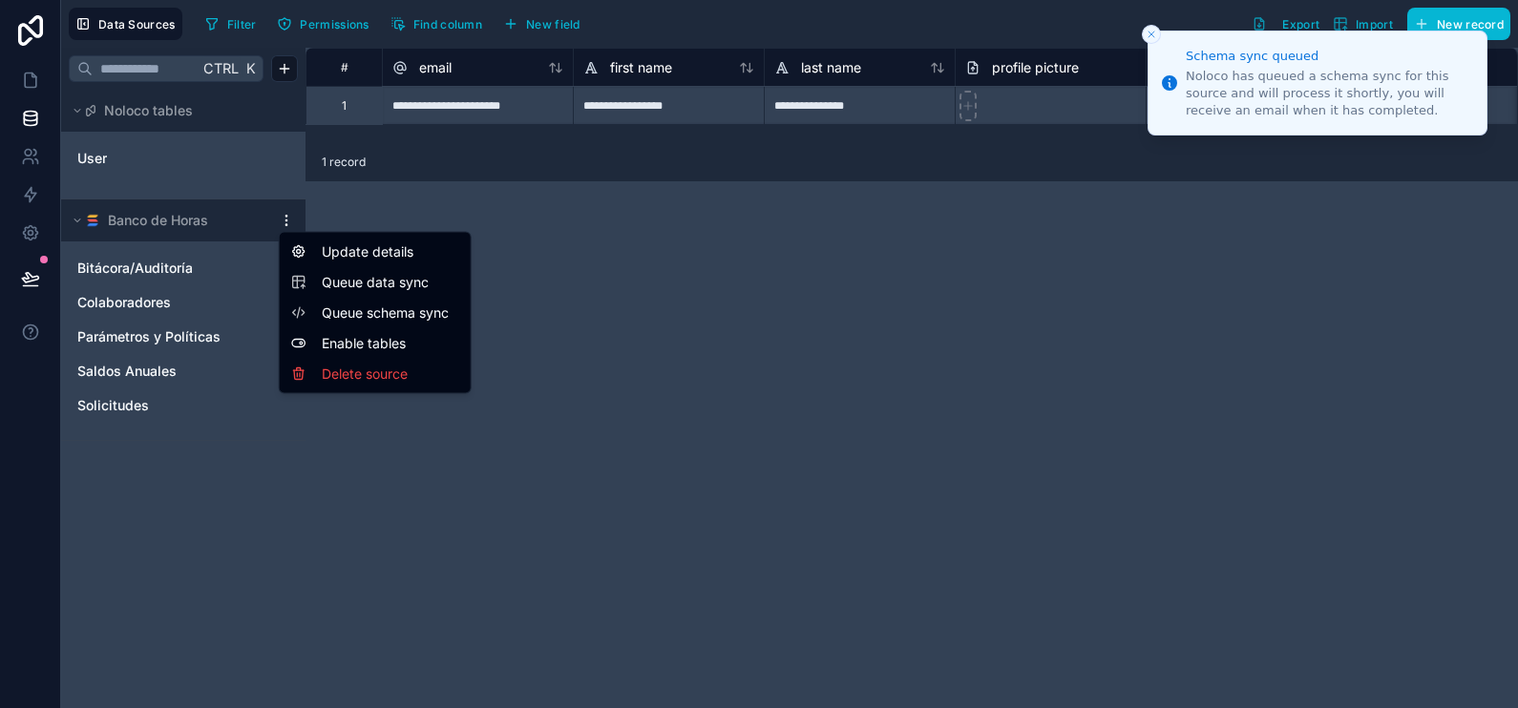
click at [358, 273] on span "Queue data sync" at bounding box center [390, 282] width 137 height 19
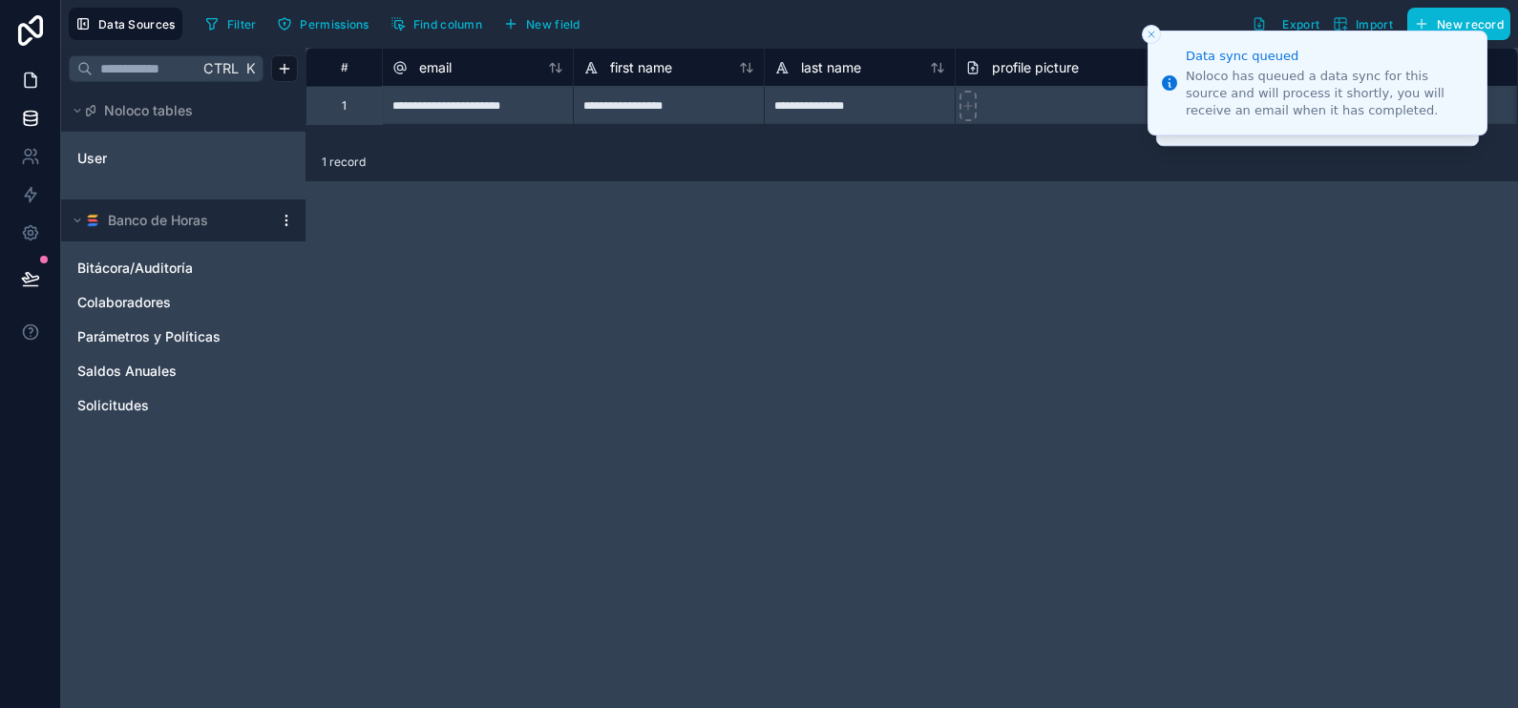
click at [31, 86] on icon at bounding box center [30, 80] width 19 height 19
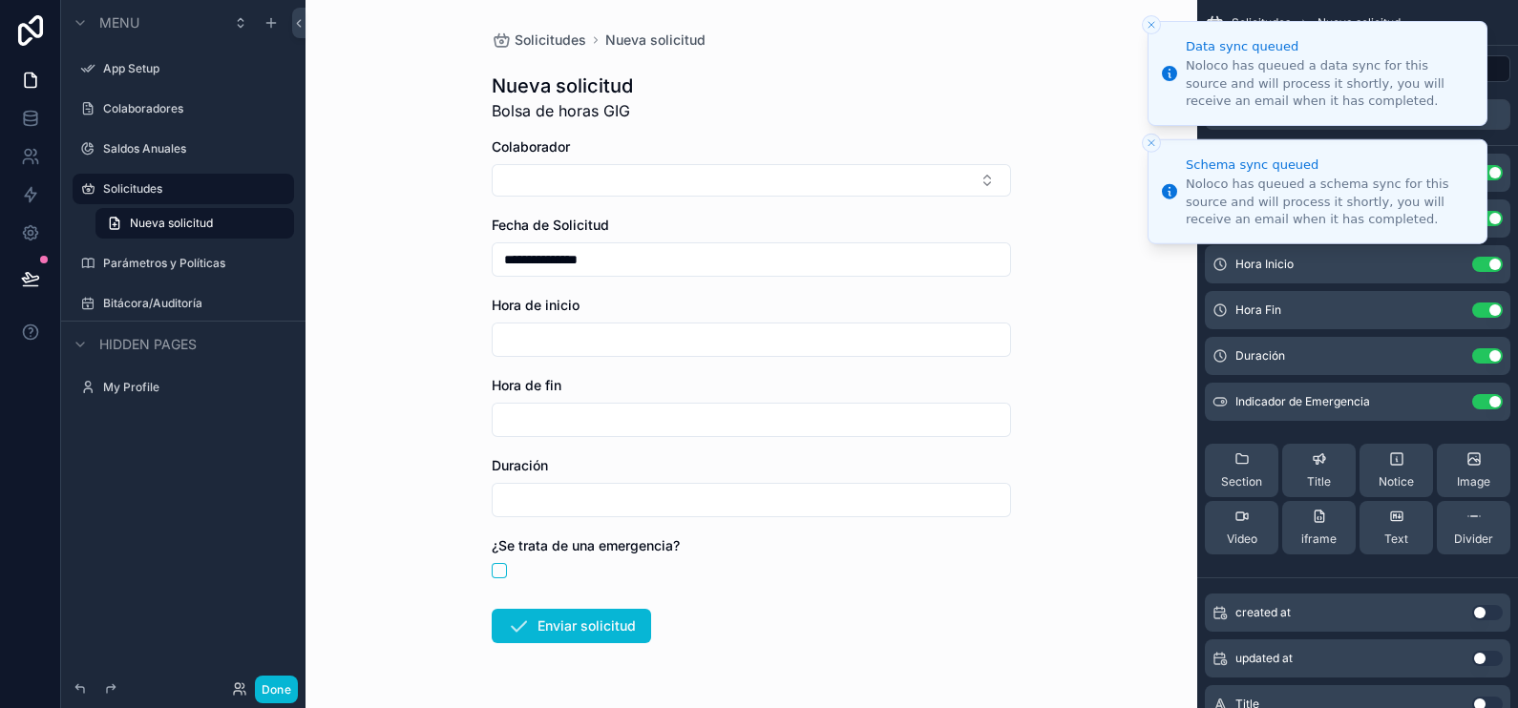
click at [1148, 29] on icon "Close toast" at bounding box center [1151, 24] width 11 height 11
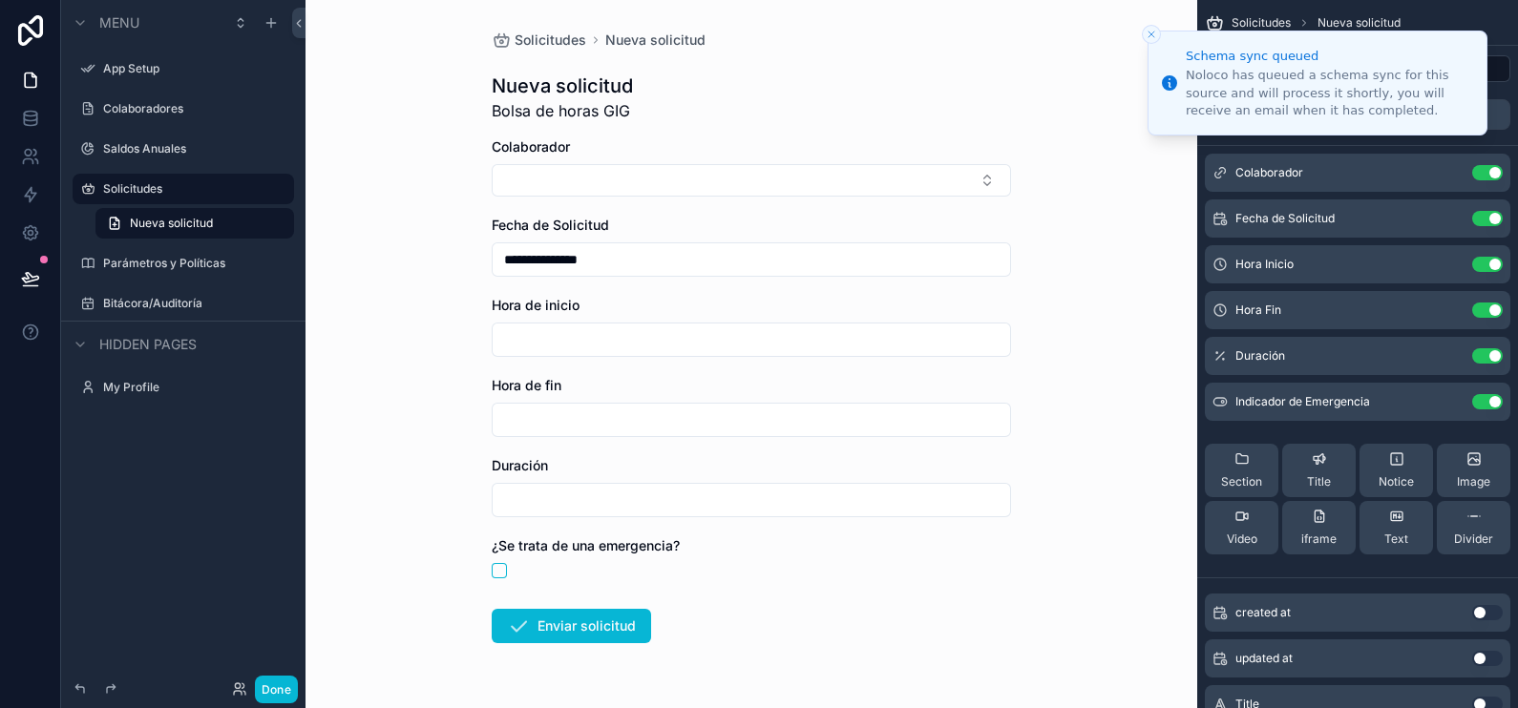
click at [1151, 33] on line "Close toast" at bounding box center [1152, 35] width 6 height 6
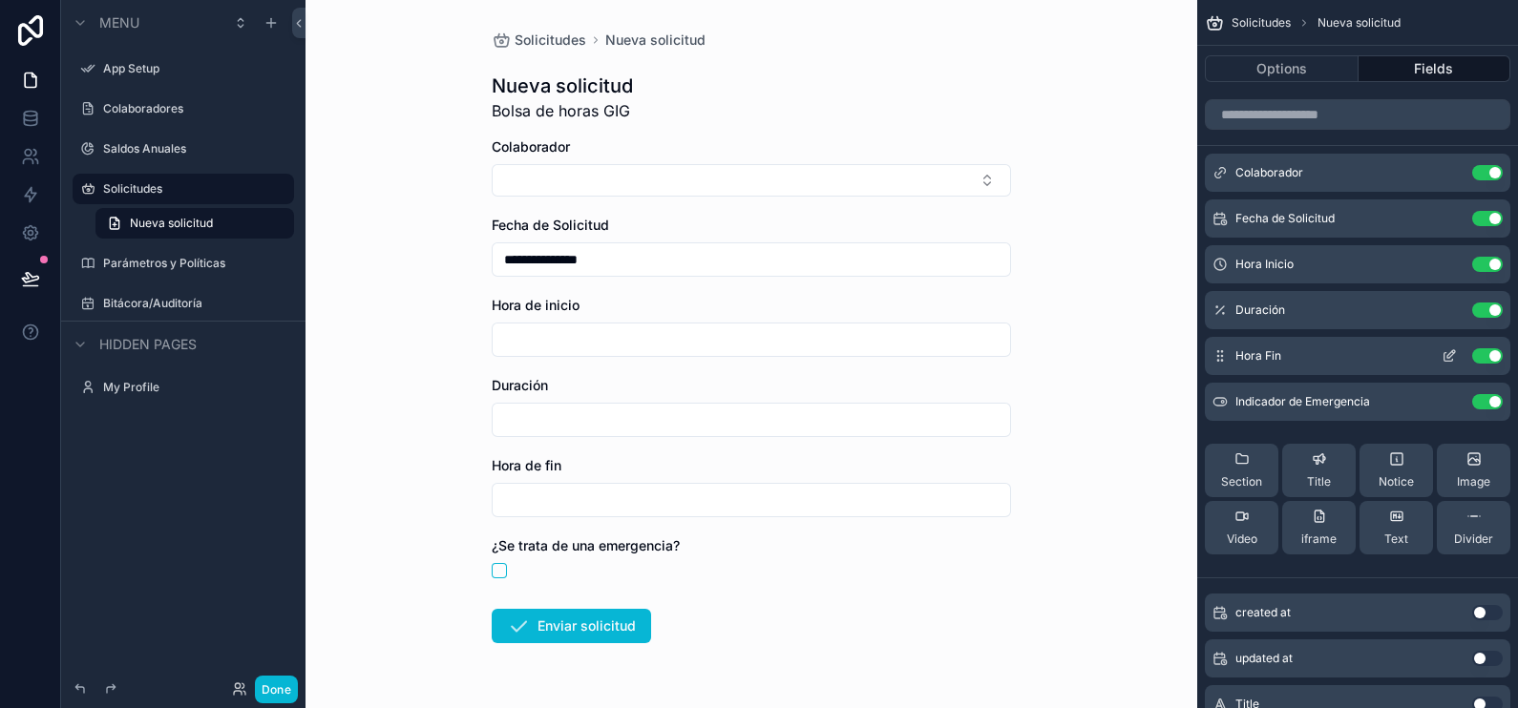
click at [1446, 355] on icon "scrollable content" at bounding box center [1449, 356] width 15 height 15
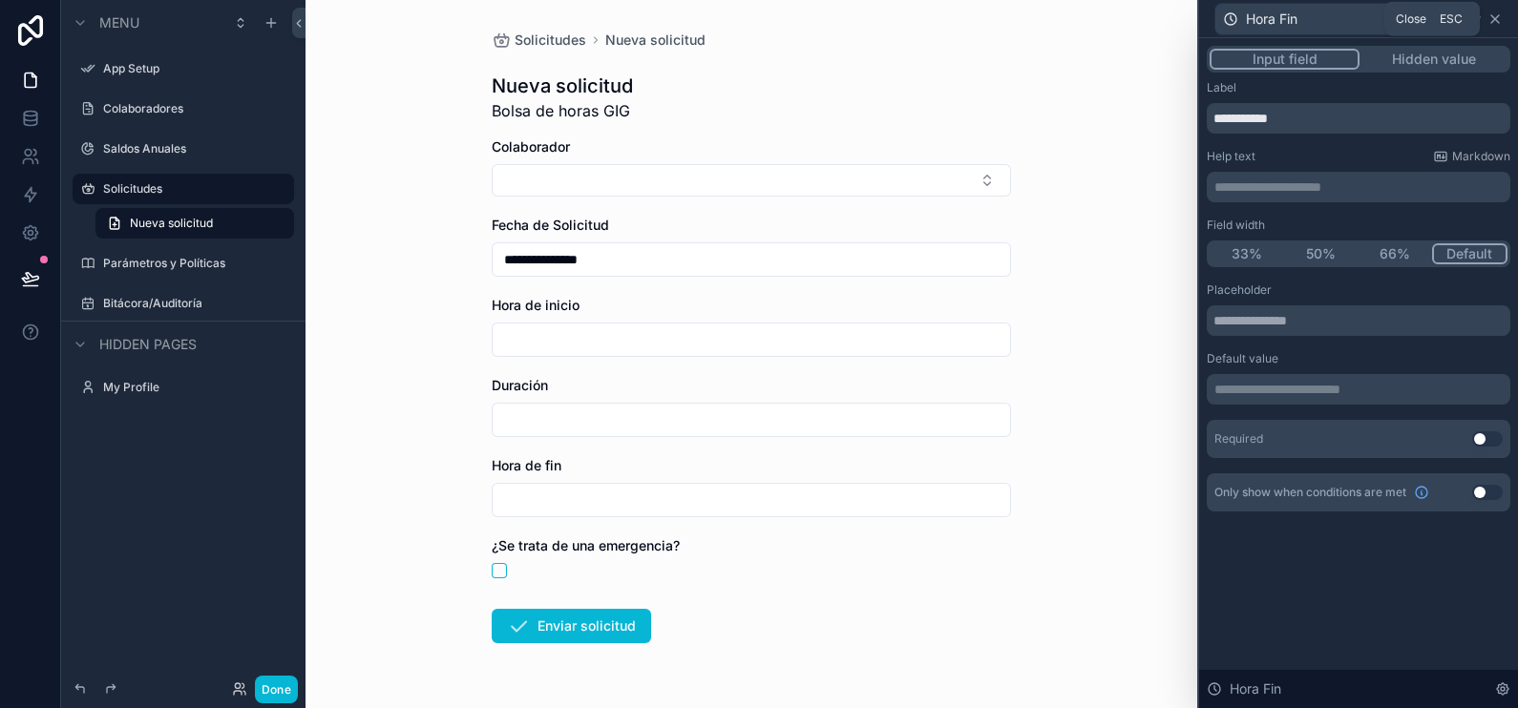
click at [1498, 22] on icon at bounding box center [1495, 19] width 8 height 8
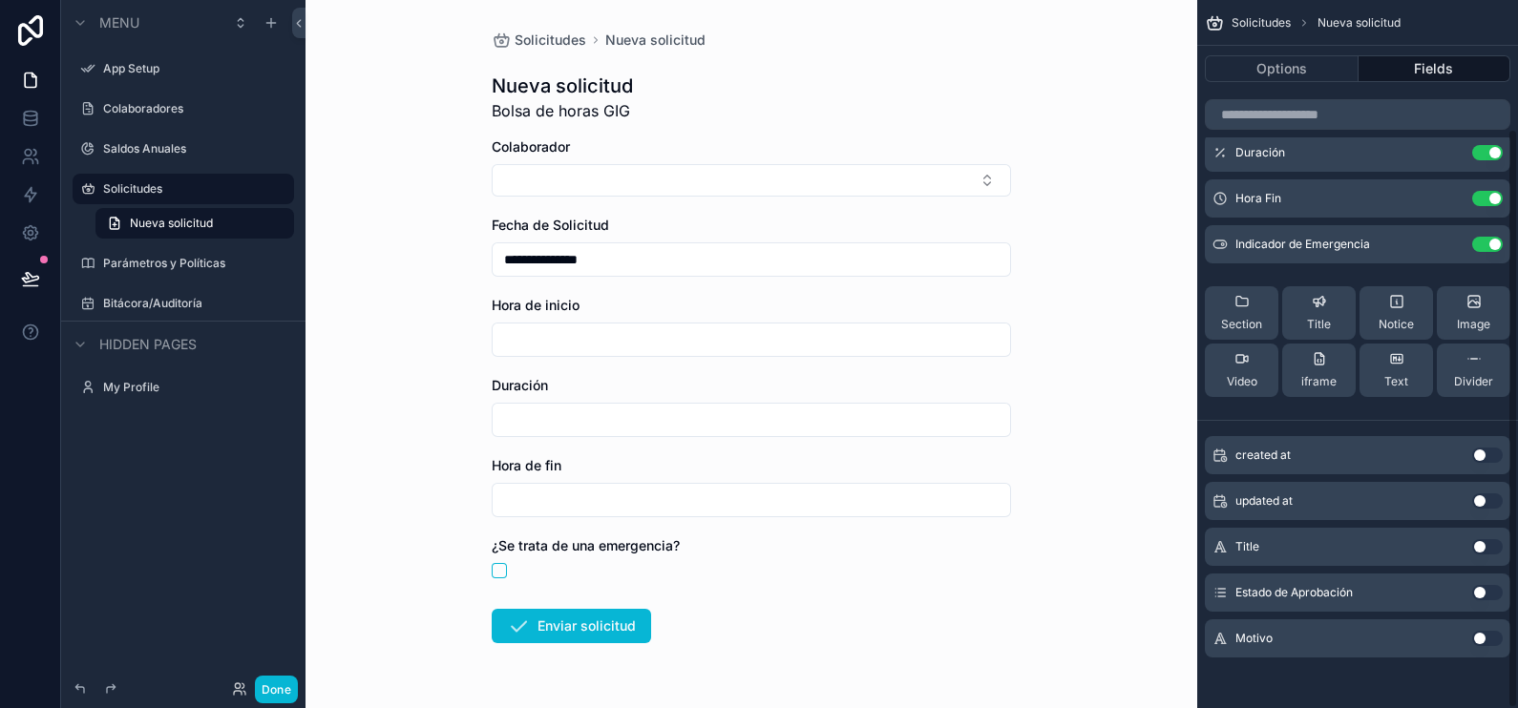
scroll to position [159, 0]
click at [1483, 635] on button "Use setting" at bounding box center [1487, 637] width 31 height 15
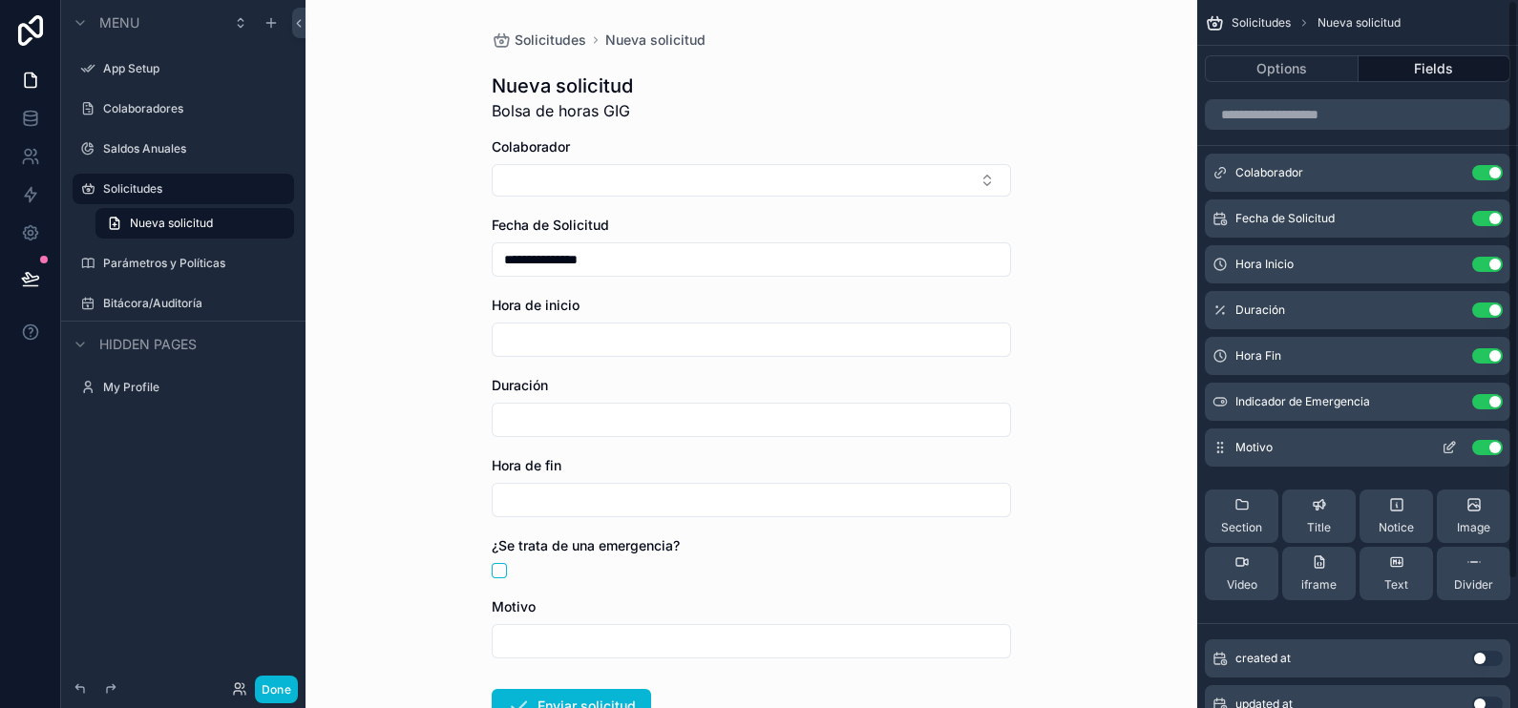
scroll to position [0, 0]
click at [1447, 443] on icon "scrollable content" at bounding box center [1449, 447] width 15 height 15
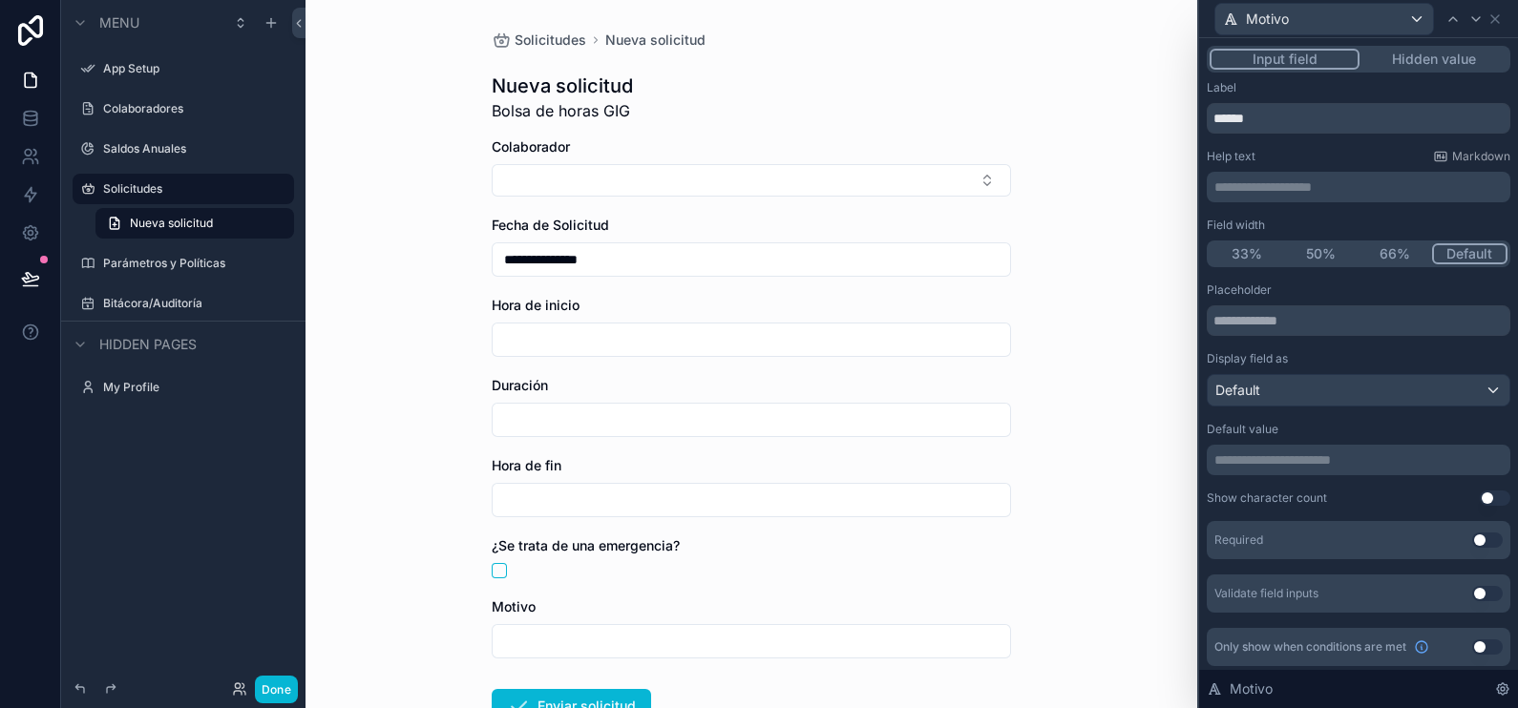
scroll to position [3, 0]
click at [1472, 644] on button "Use setting" at bounding box center [1487, 644] width 31 height 15
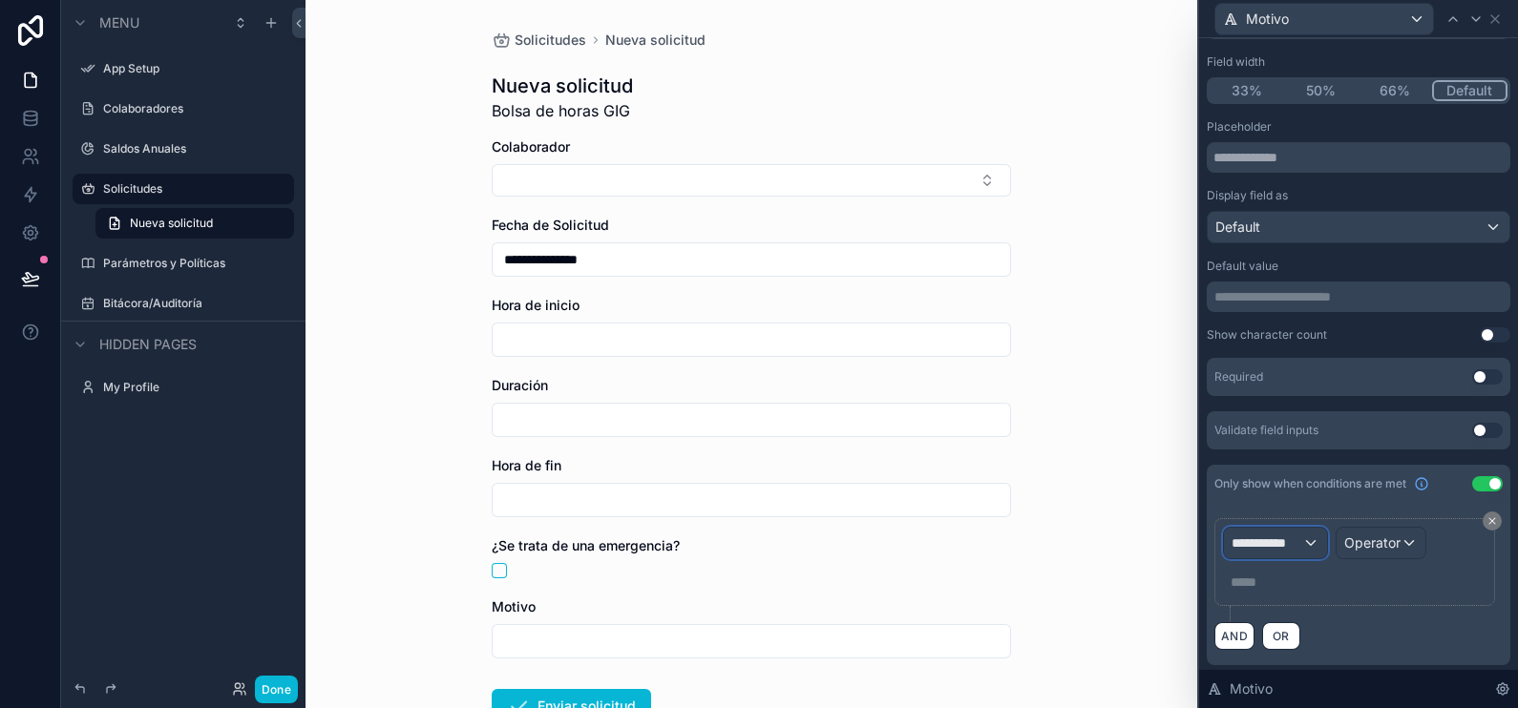
click at [1287, 534] on span "**********" at bounding box center [1267, 543] width 71 height 19
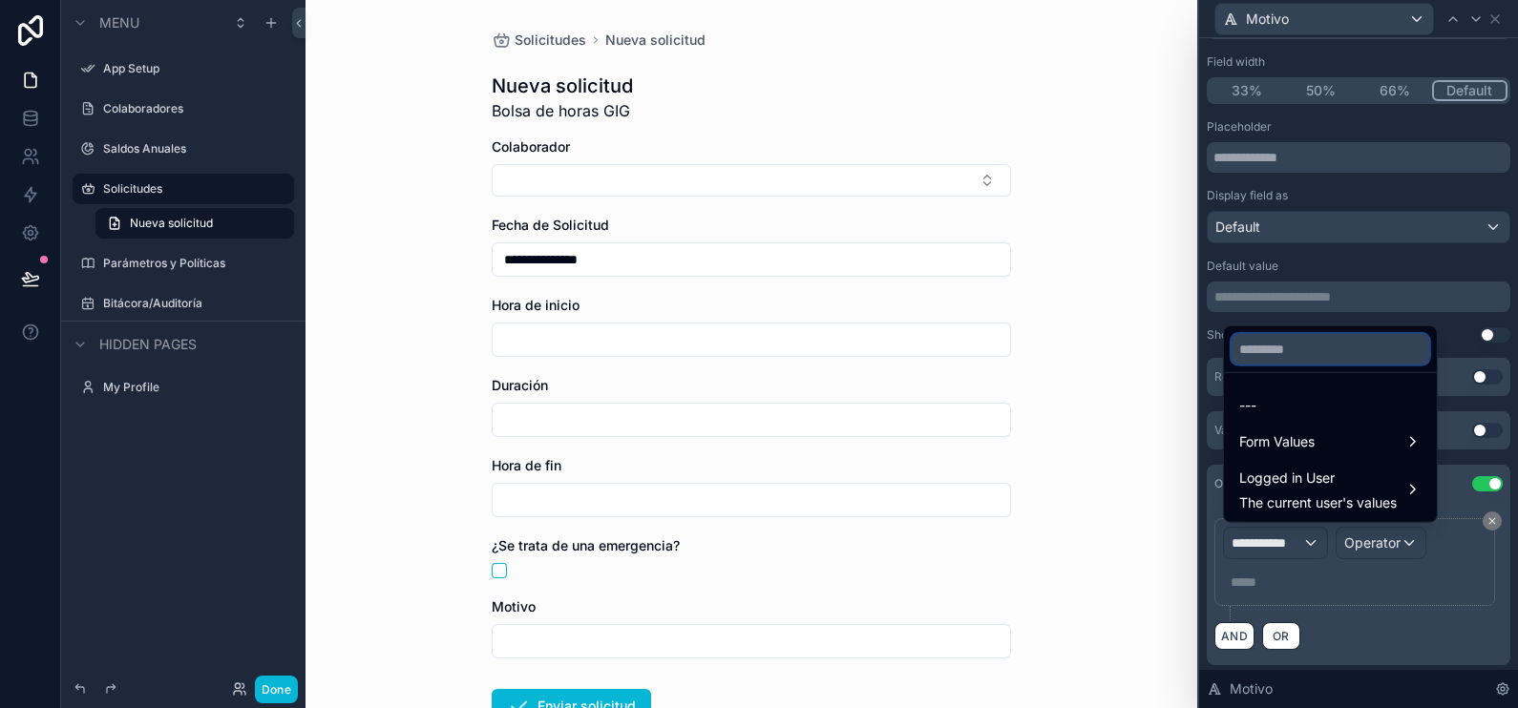
click at [1327, 348] on input "text" at bounding box center [1331, 349] width 198 height 31
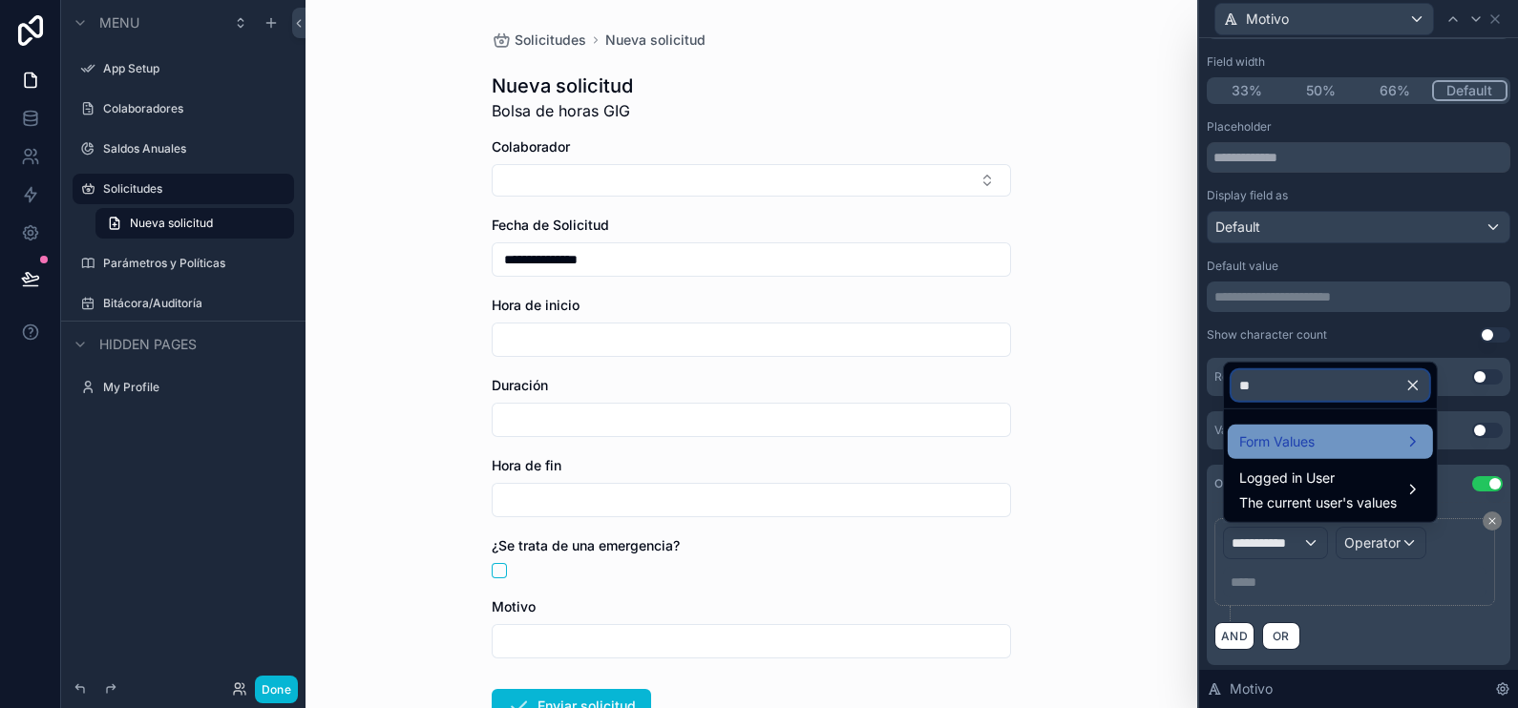
type input "**"
click at [1347, 454] on div "Form Values" at bounding box center [1330, 442] width 182 height 23
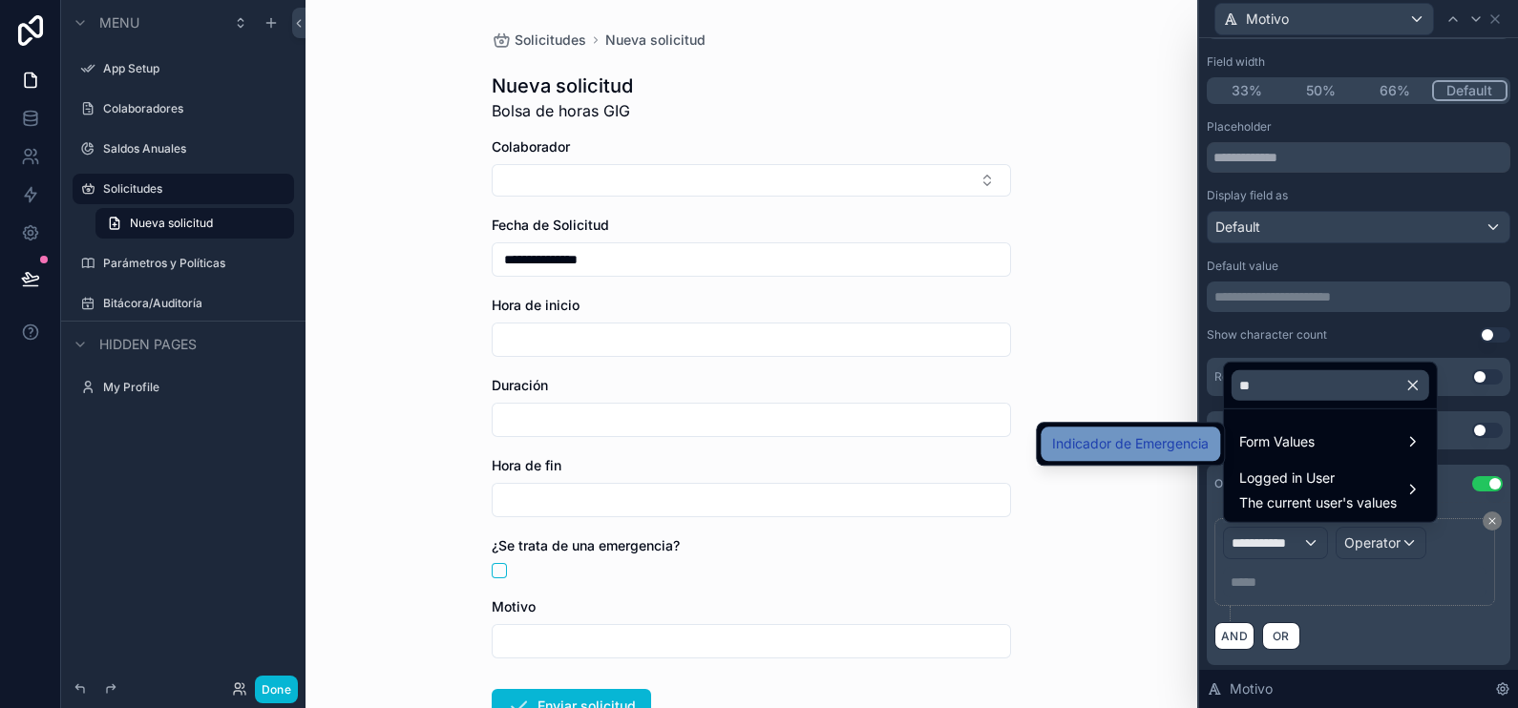
click at [1151, 449] on span "Indicador de Emergencia" at bounding box center [1130, 444] width 157 height 23
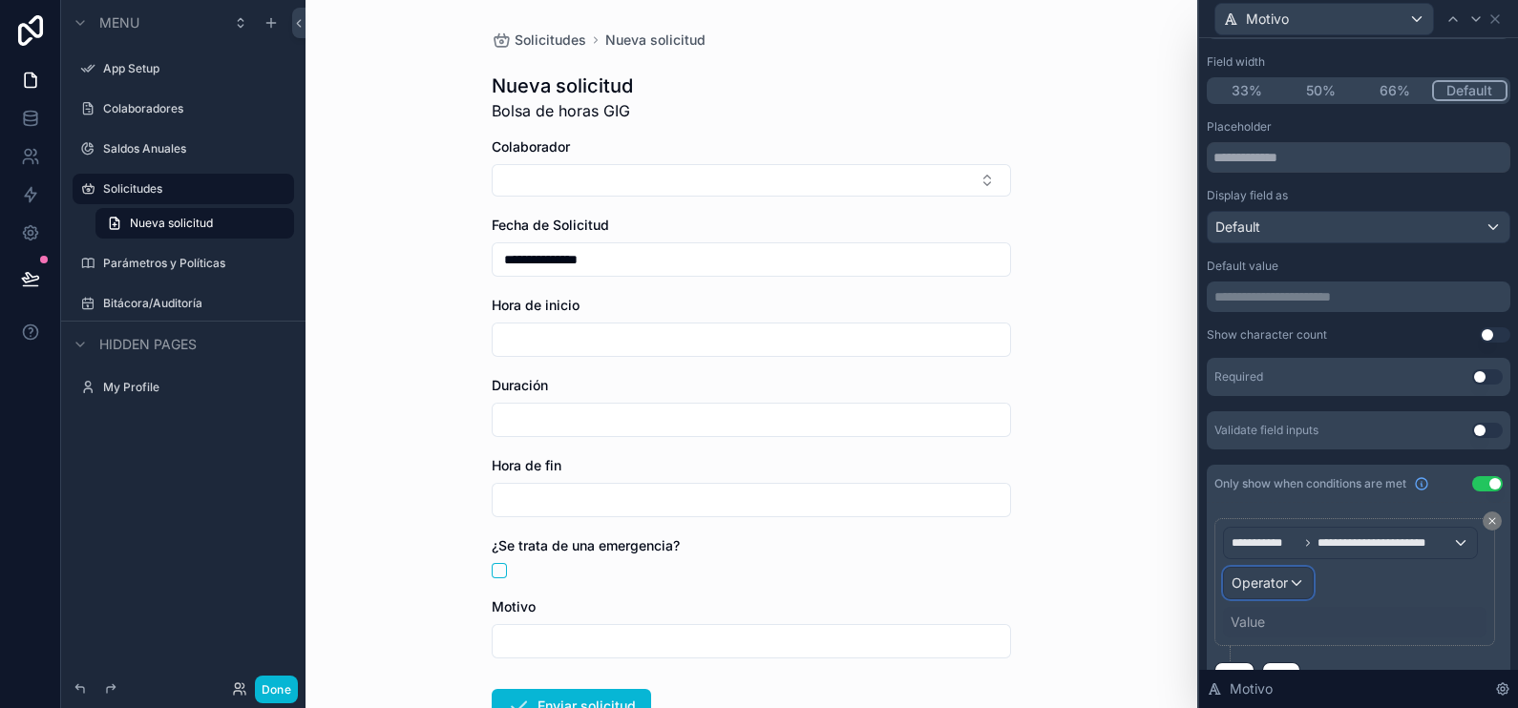
click at [1286, 586] on span "Operator" at bounding box center [1260, 583] width 56 height 16
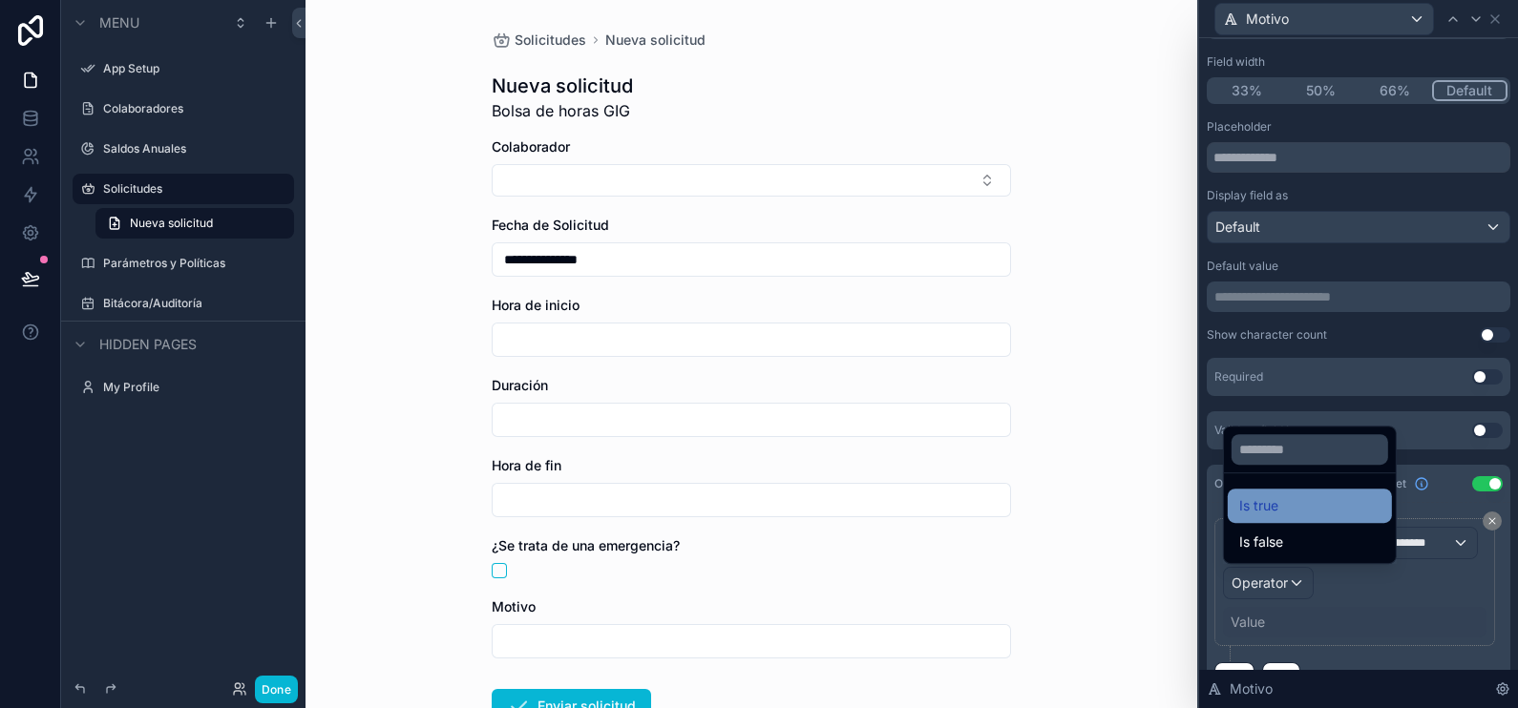
click at [1308, 502] on div "Is true" at bounding box center [1309, 506] width 141 height 23
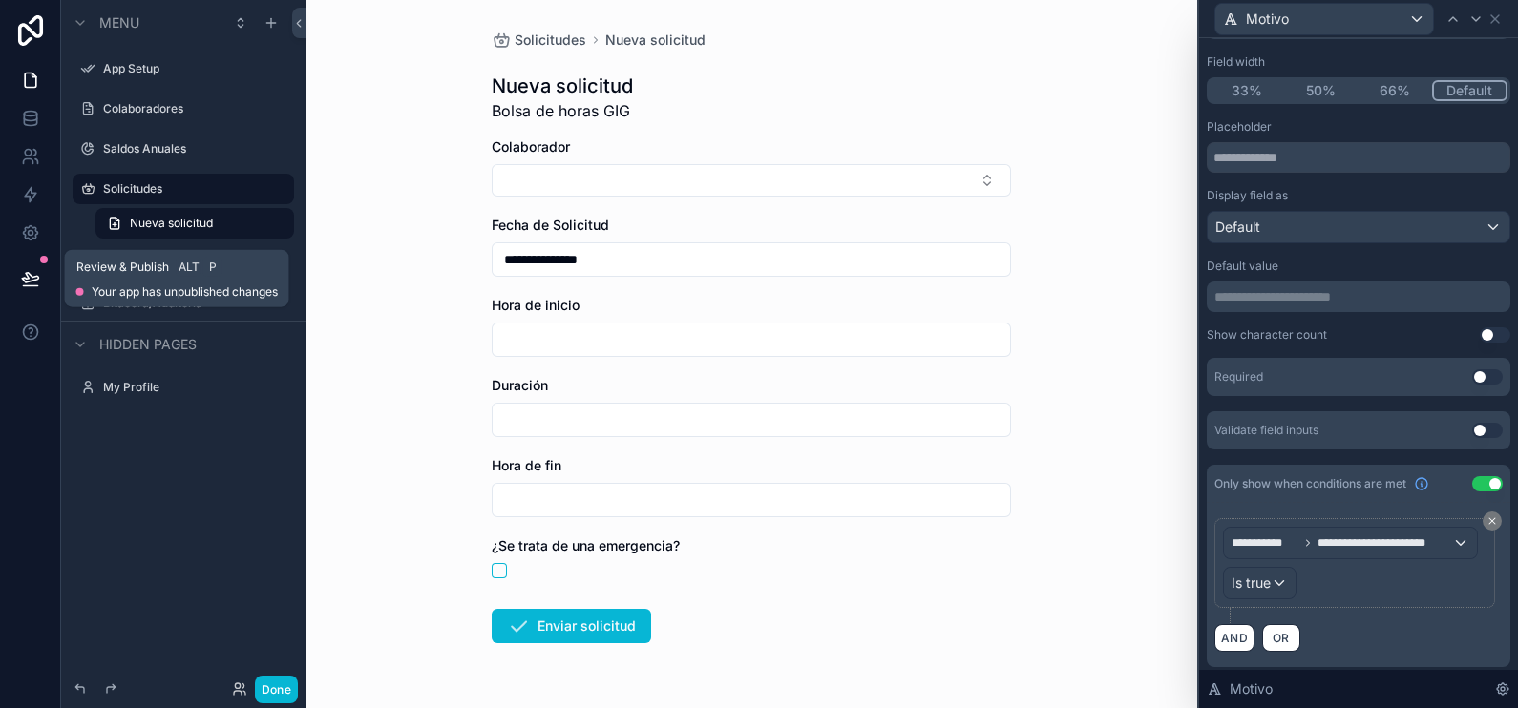
click at [38, 278] on icon at bounding box center [30, 278] width 19 height 19
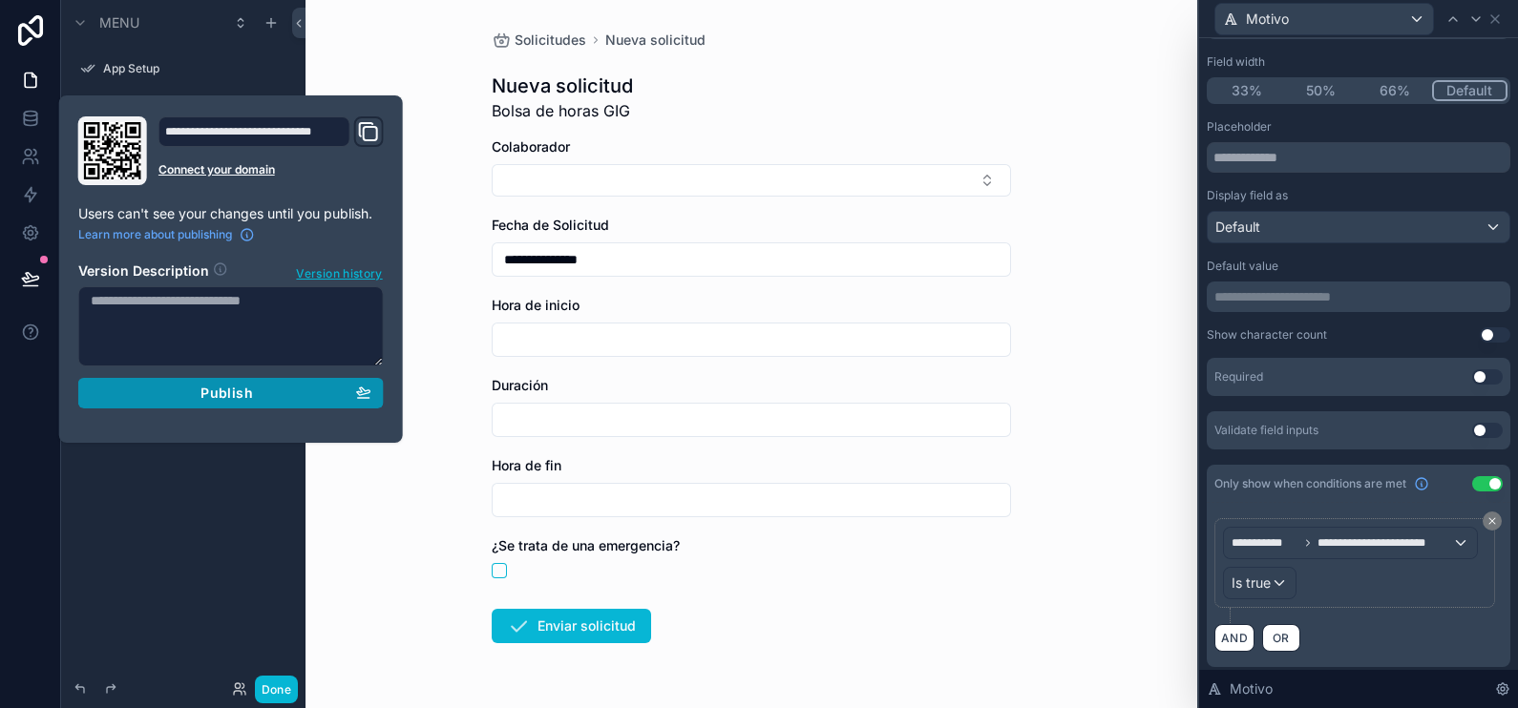
click at [208, 387] on span "Publish" at bounding box center [227, 393] width 52 height 17
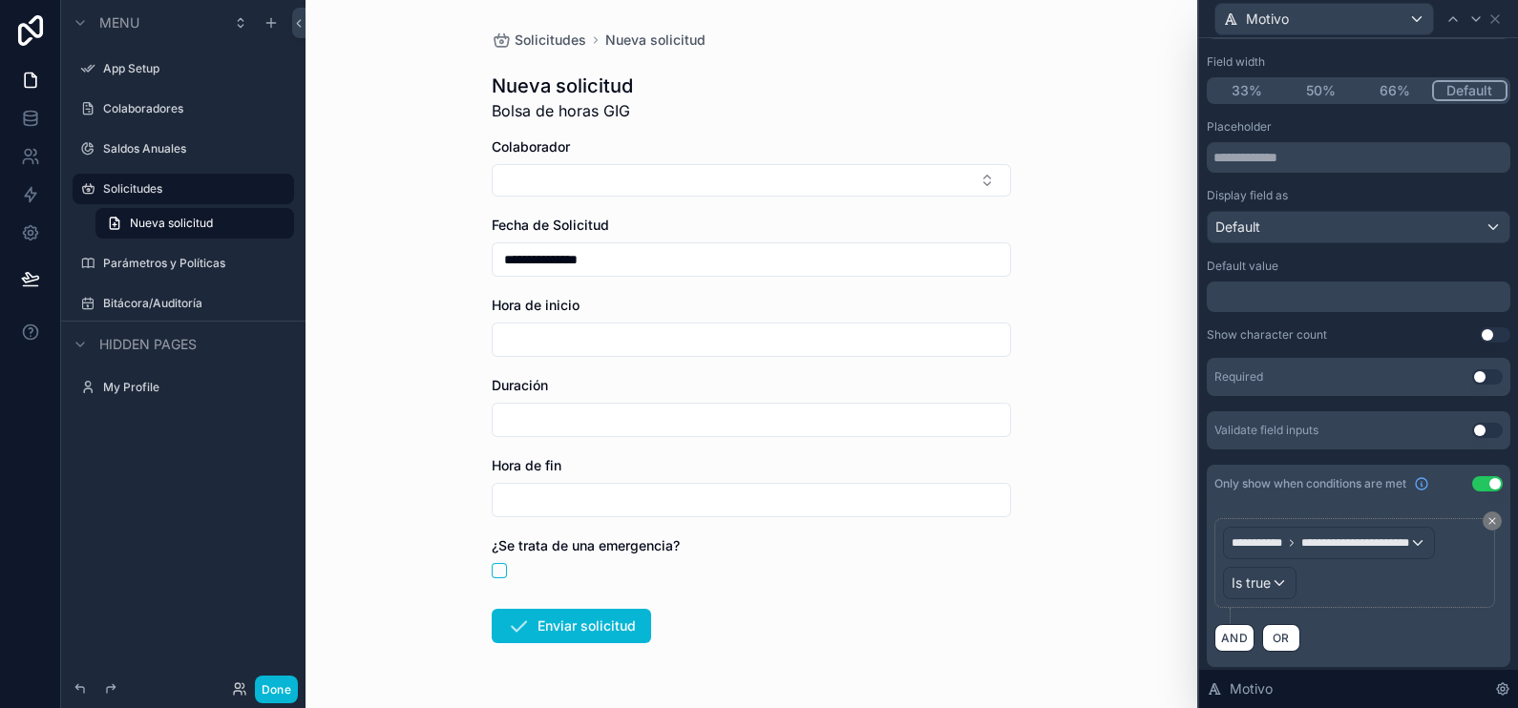
click at [1443, 59] on div "Field width" at bounding box center [1359, 61] width 304 height 15
click at [192, 185] on label "Solicitudes" at bounding box center [179, 188] width 153 height 15
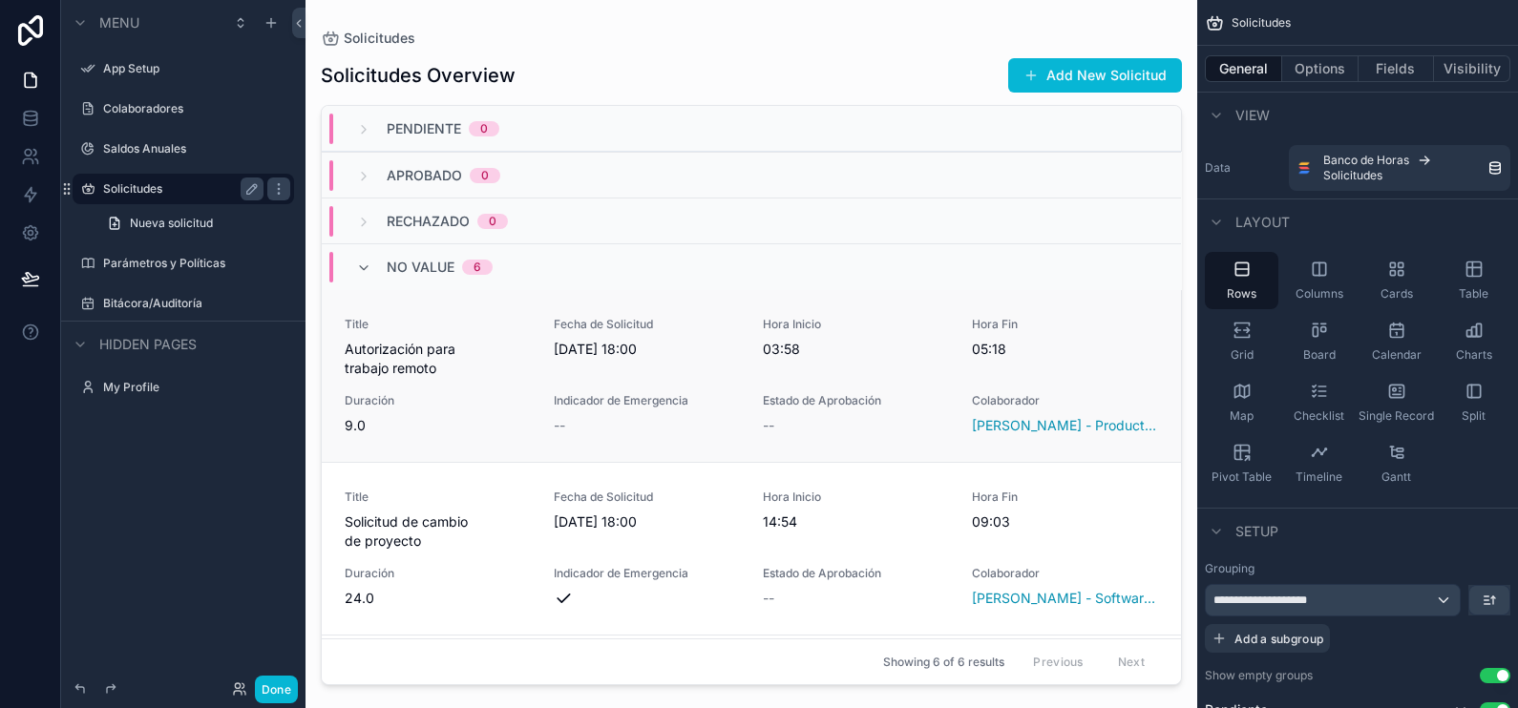
click at [704, 385] on div "Title Autorización para trabajo remoto Fecha de Solicitud [DATE] 18:00 Hora Ini…" at bounding box center [752, 376] width 814 height 118
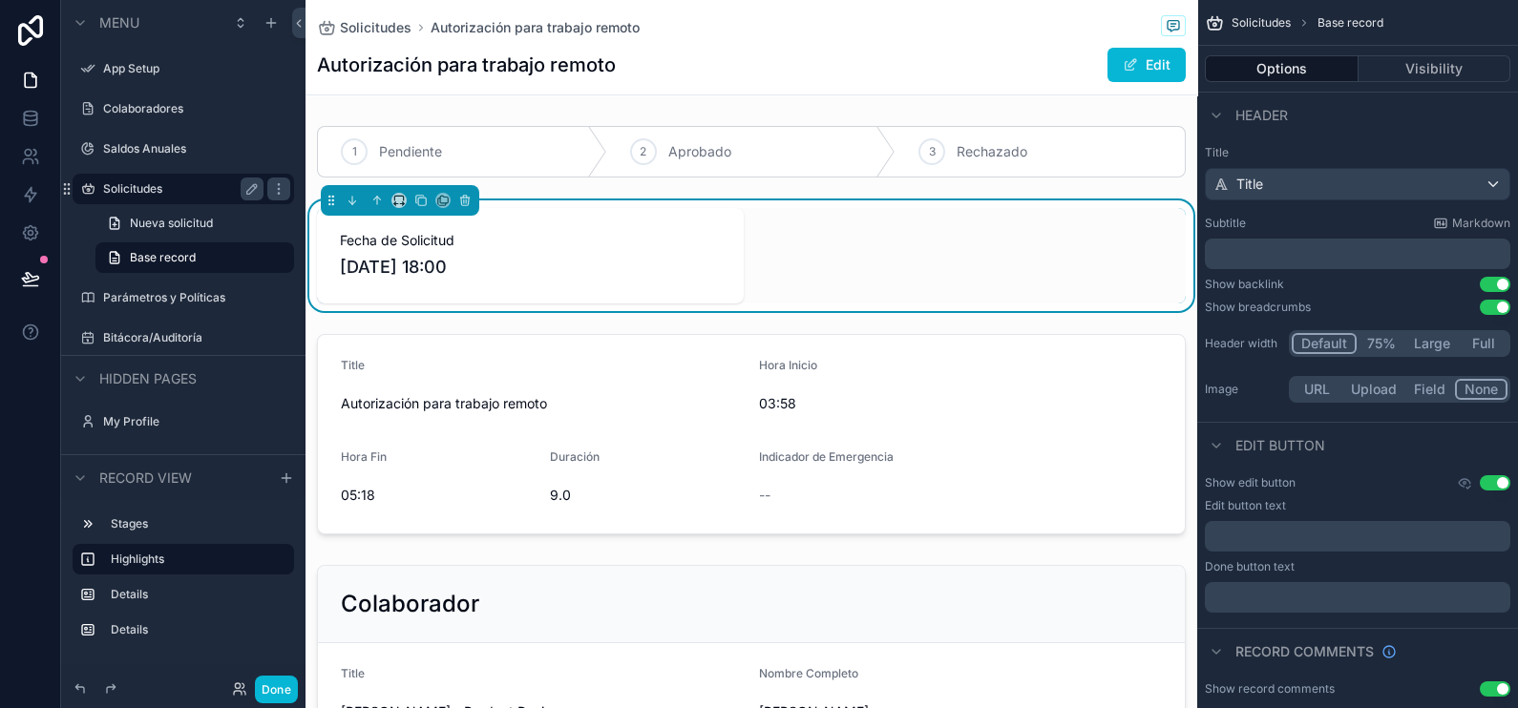
click at [1313, 518] on div "Edit button text ﻿ Done button text ﻿" at bounding box center [1358, 555] width 306 height 115
click at [1307, 529] on p "﻿" at bounding box center [1360, 536] width 294 height 15
click at [1322, 133] on div "Header" at bounding box center [1357, 115] width 321 height 46
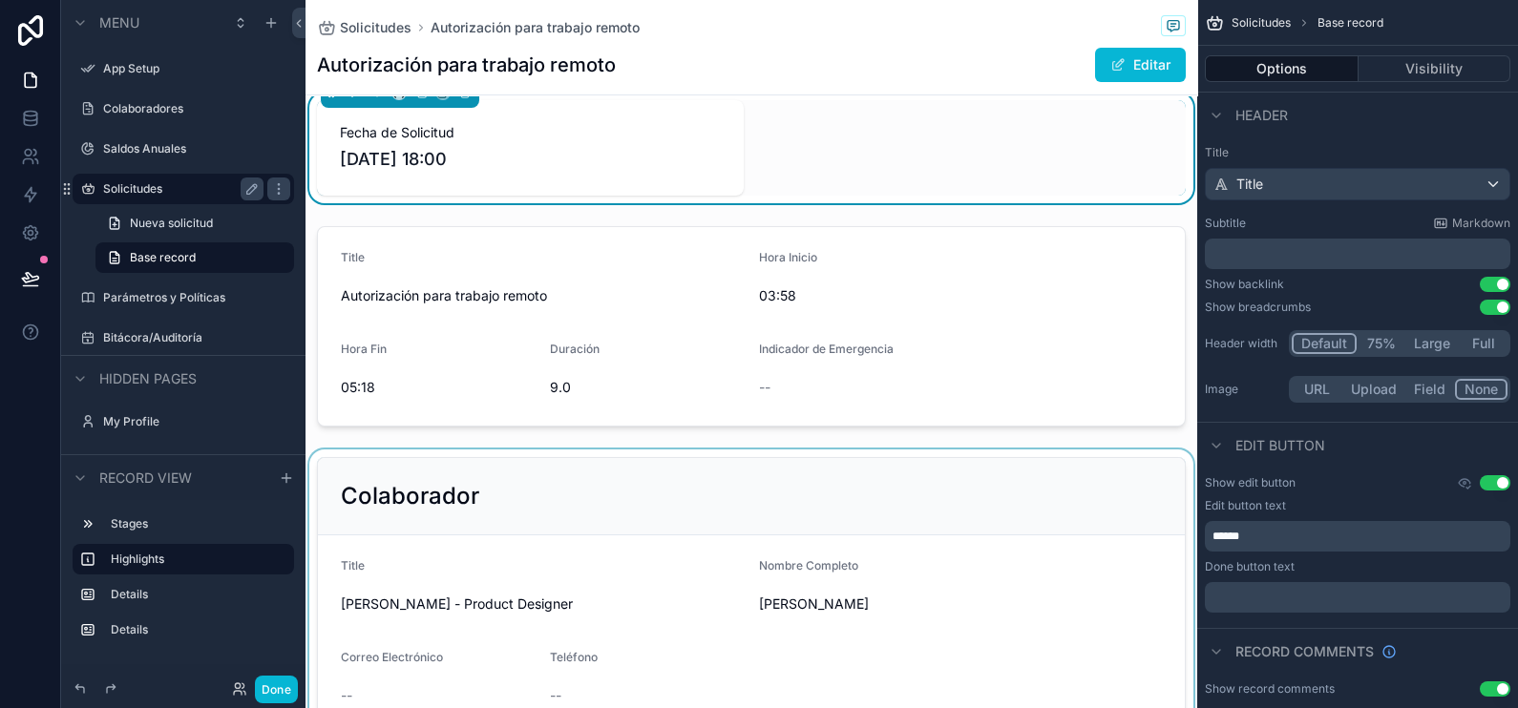
scroll to position [238, 0]
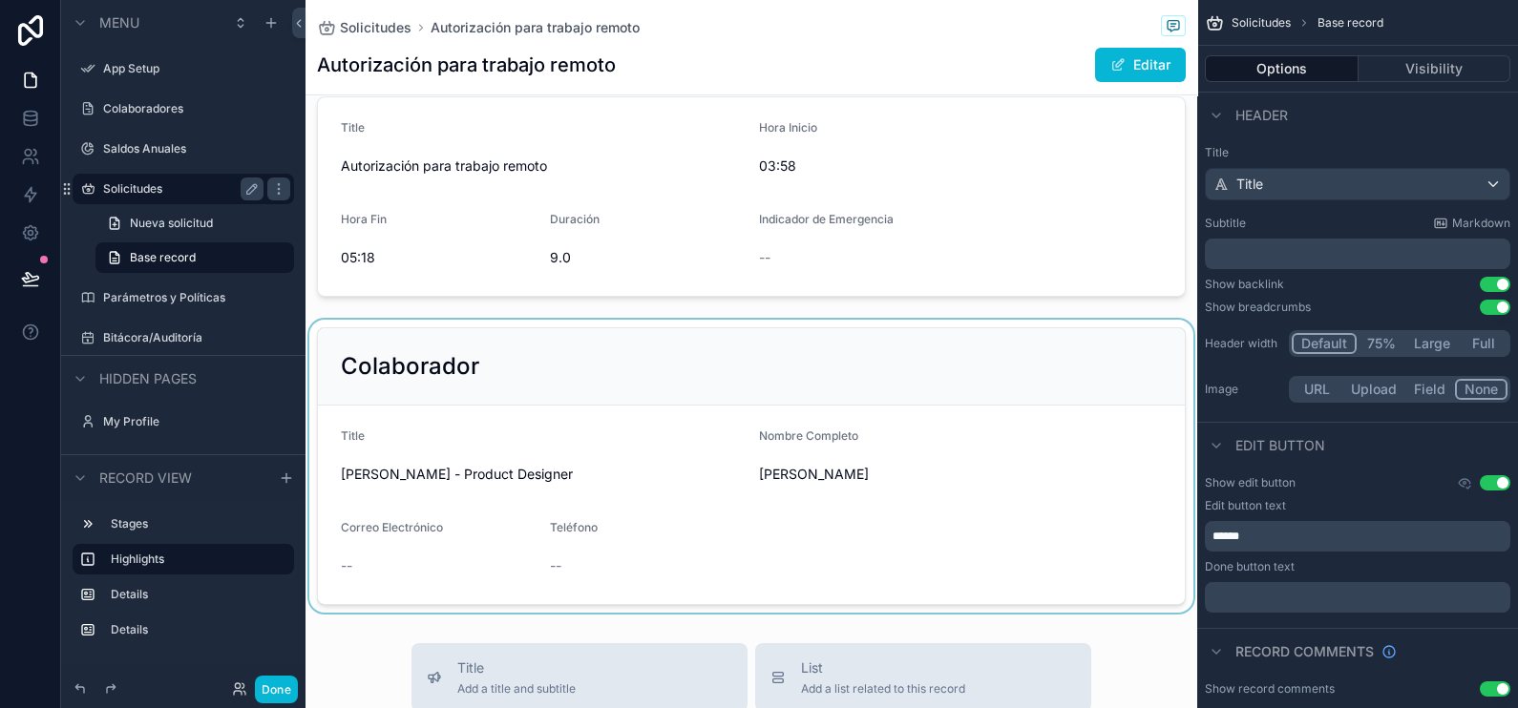
click at [616, 476] on div "scrollable content" at bounding box center [752, 466] width 892 height 293
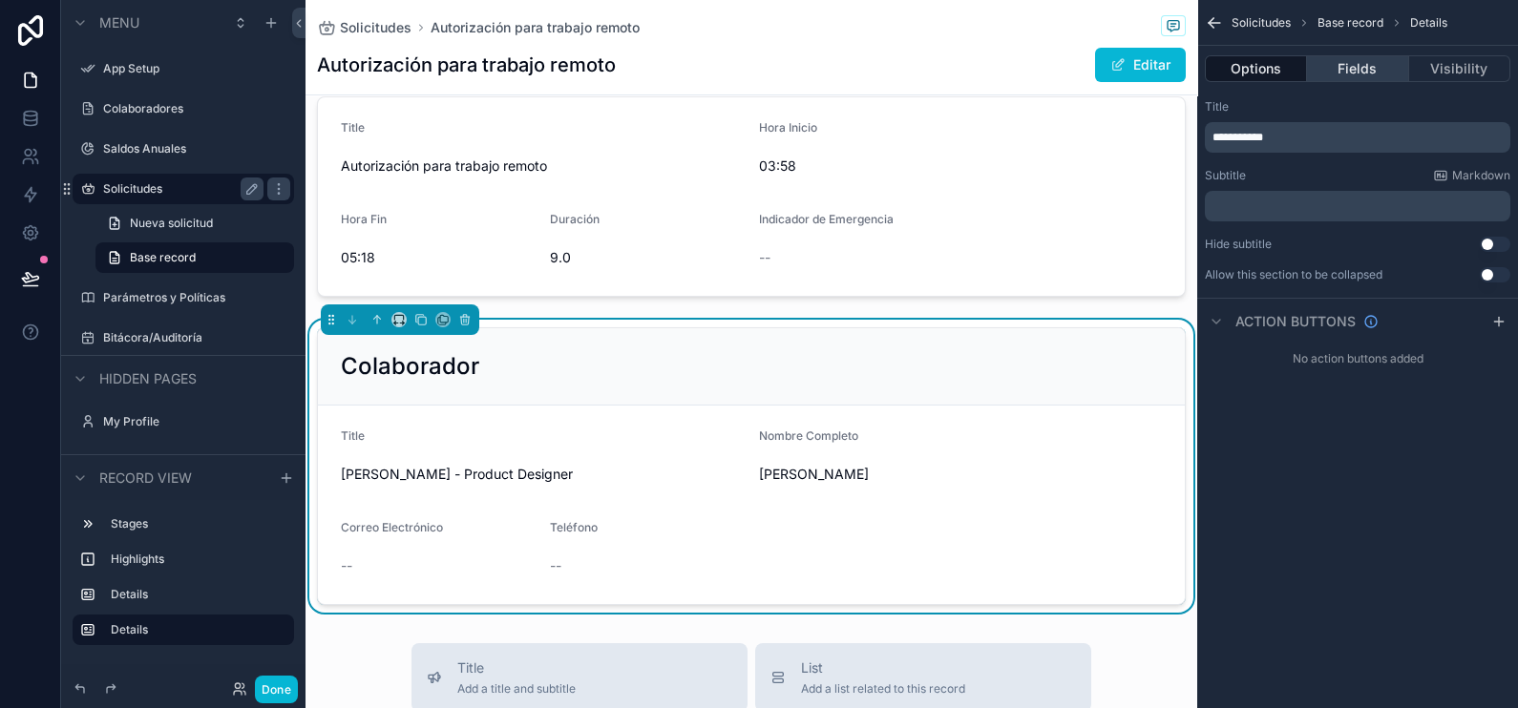
click at [1364, 65] on button "Fields" at bounding box center [1357, 68] width 101 height 27
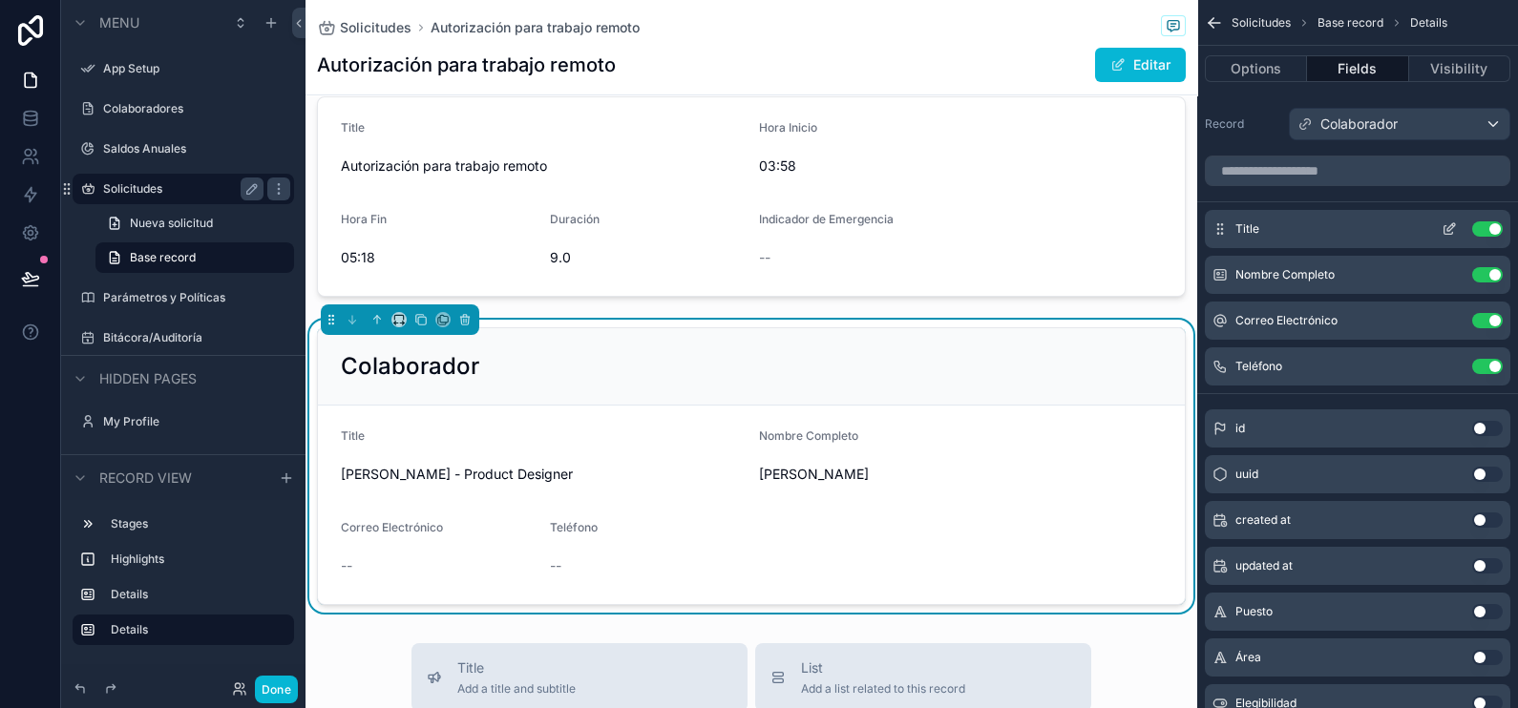
click at [1488, 229] on button "Use setting" at bounding box center [1487, 229] width 31 height 15
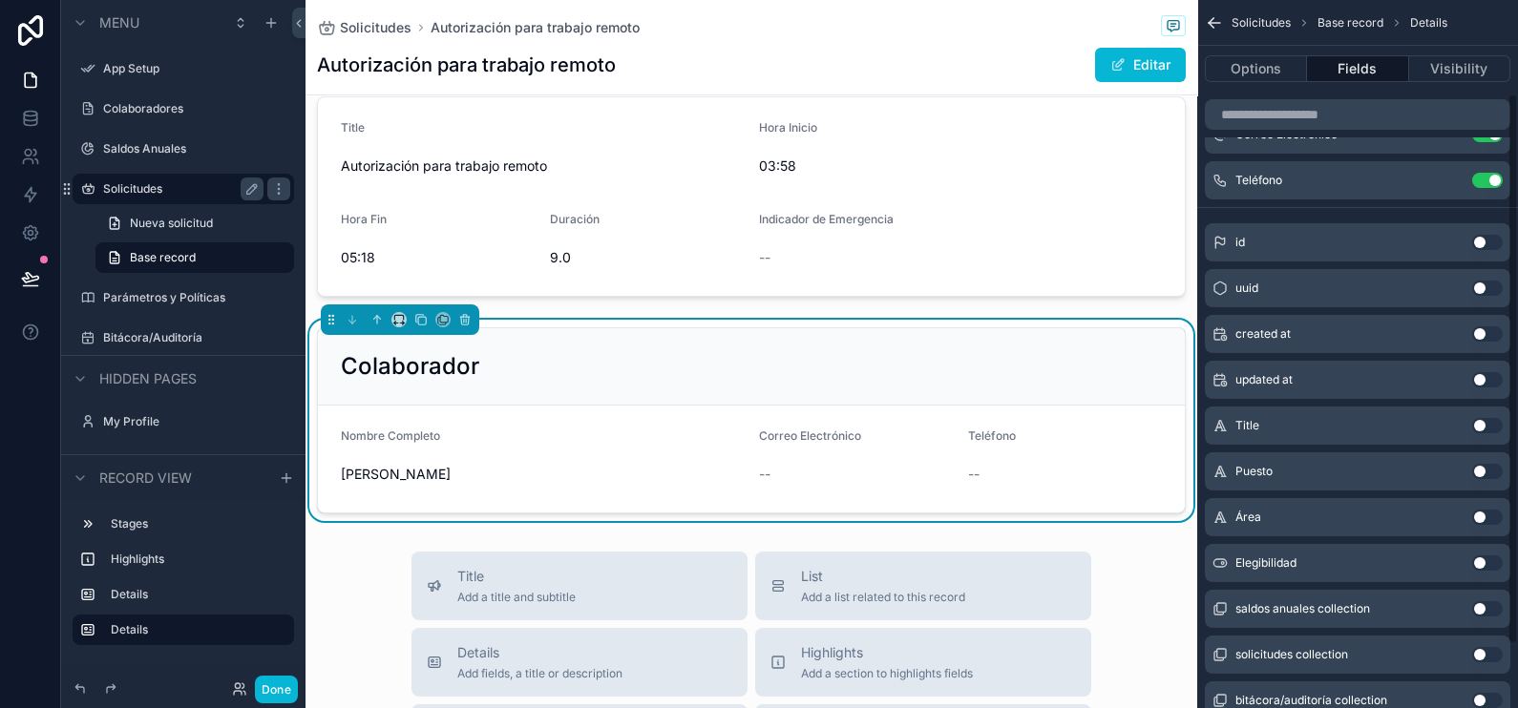
scroll to position [203, 0]
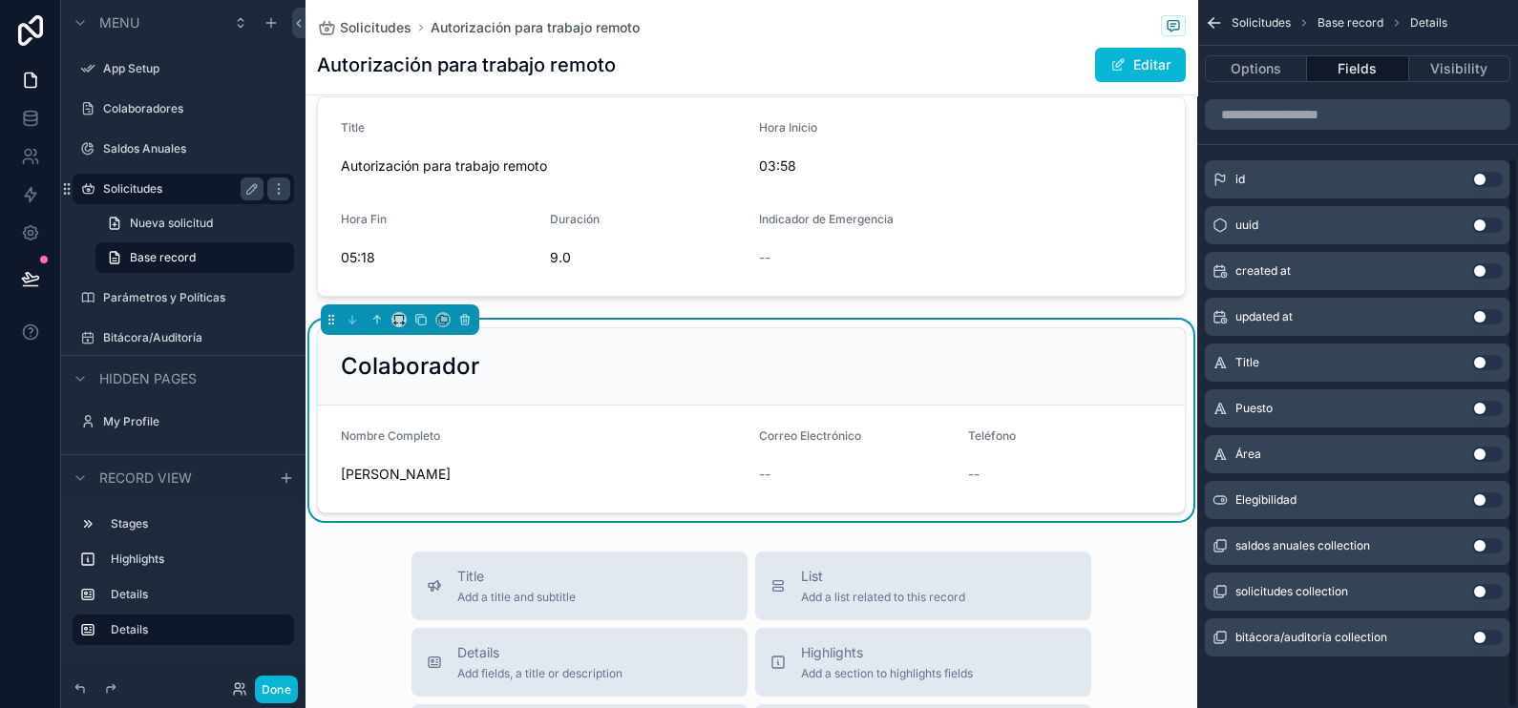
click at [1482, 454] on button "Use setting" at bounding box center [1487, 454] width 31 height 15
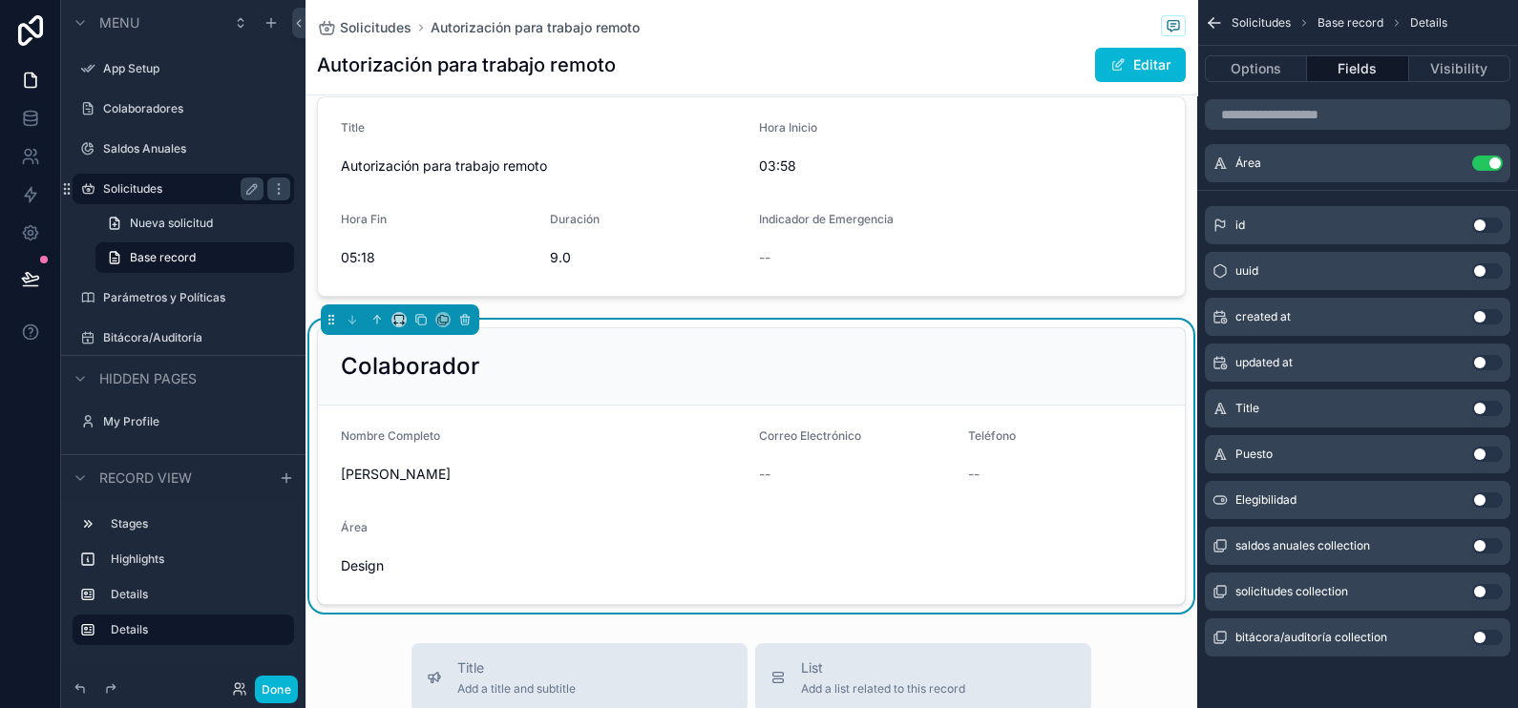
click at [1483, 493] on button "Use setting" at bounding box center [1487, 500] width 31 height 15
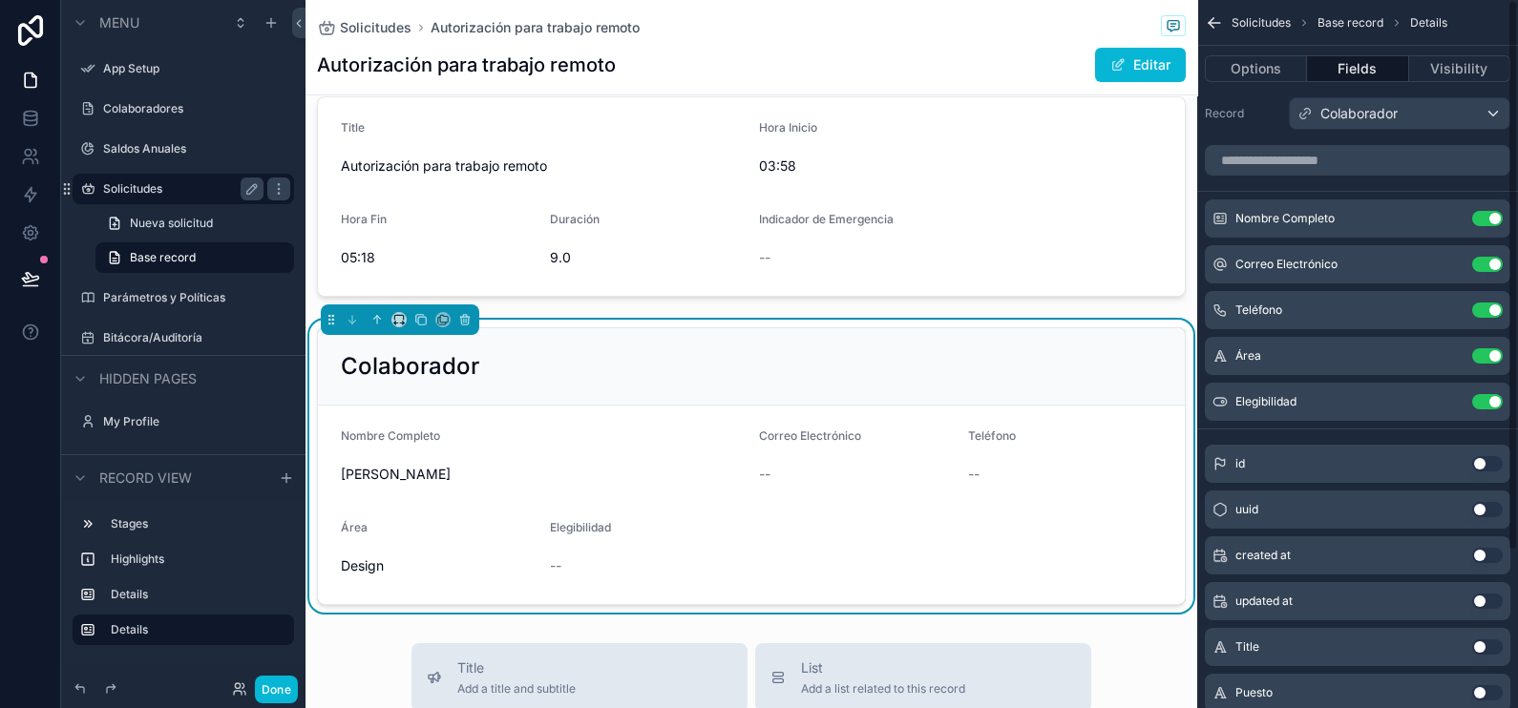
scroll to position [0, 0]
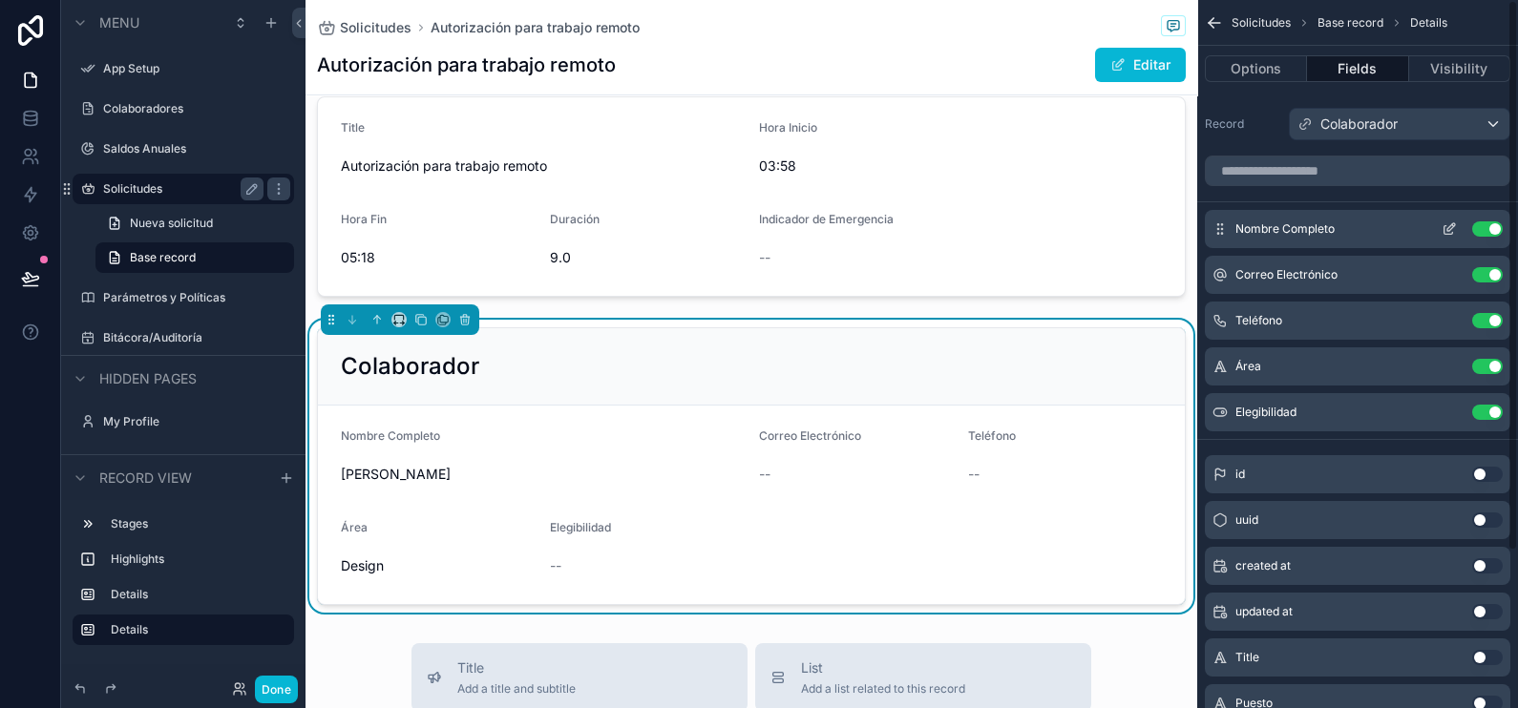
click at [1456, 228] on icon "scrollable content" at bounding box center [1449, 229] width 15 height 15
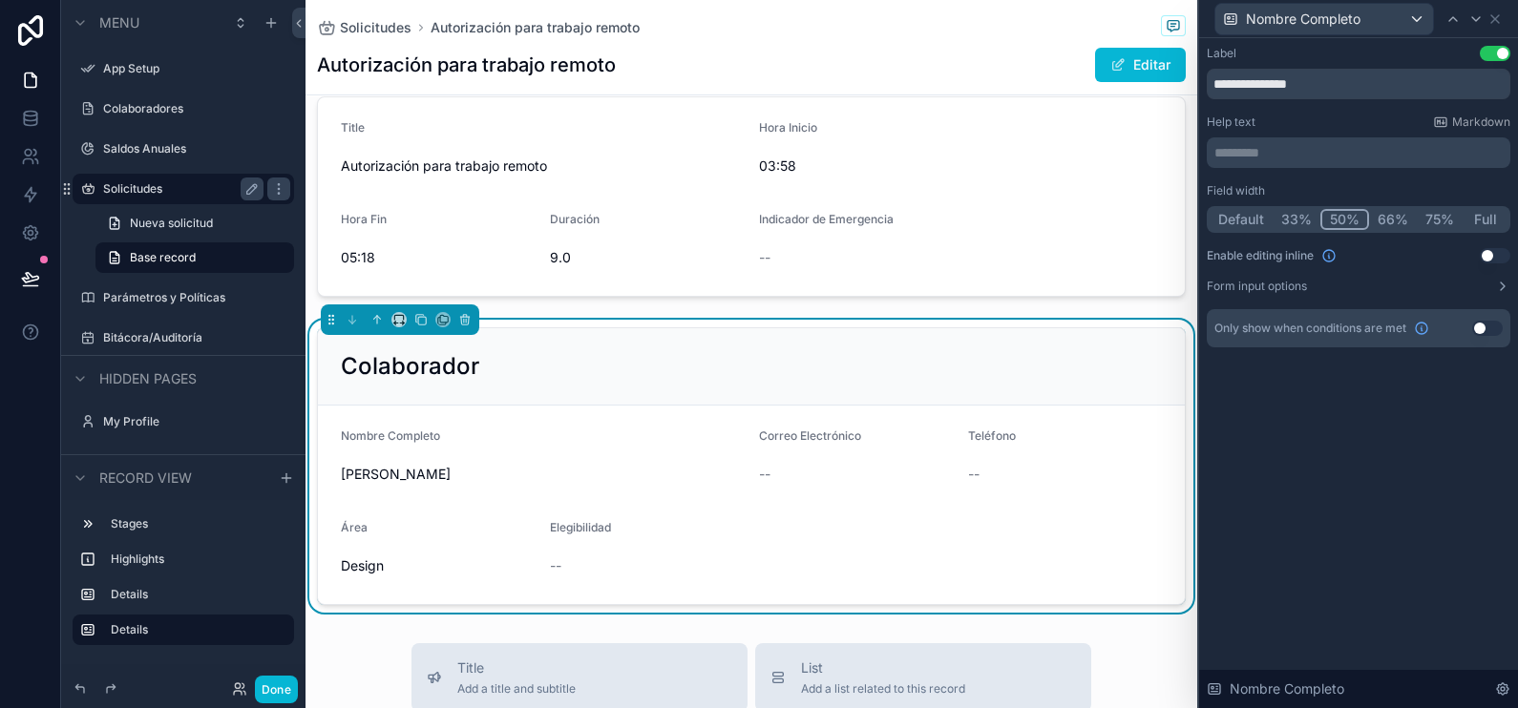
click at [1299, 221] on button "33%" at bounding box center [1297, 219] width 48 height 21
click at [1252, 220] on button "Default" at bounding box center [1241, 219] width 63 height 21
click at [1338, 224] on button "50%" at bounding box center [1345, 219] width 47 height 21
click at [1495, 19] on icon at bounding box center [1495, 19] width 8 height 8
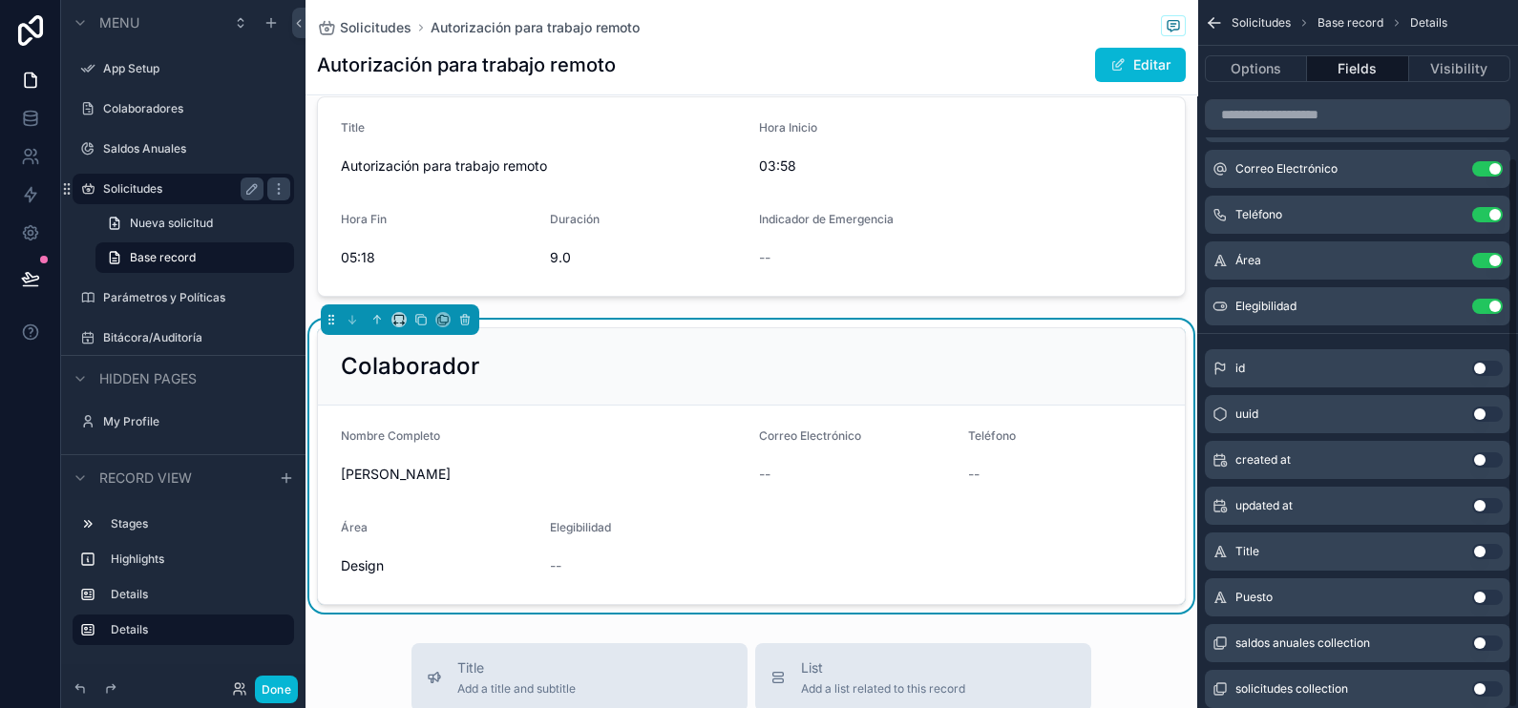
scroll to position [203, 0]
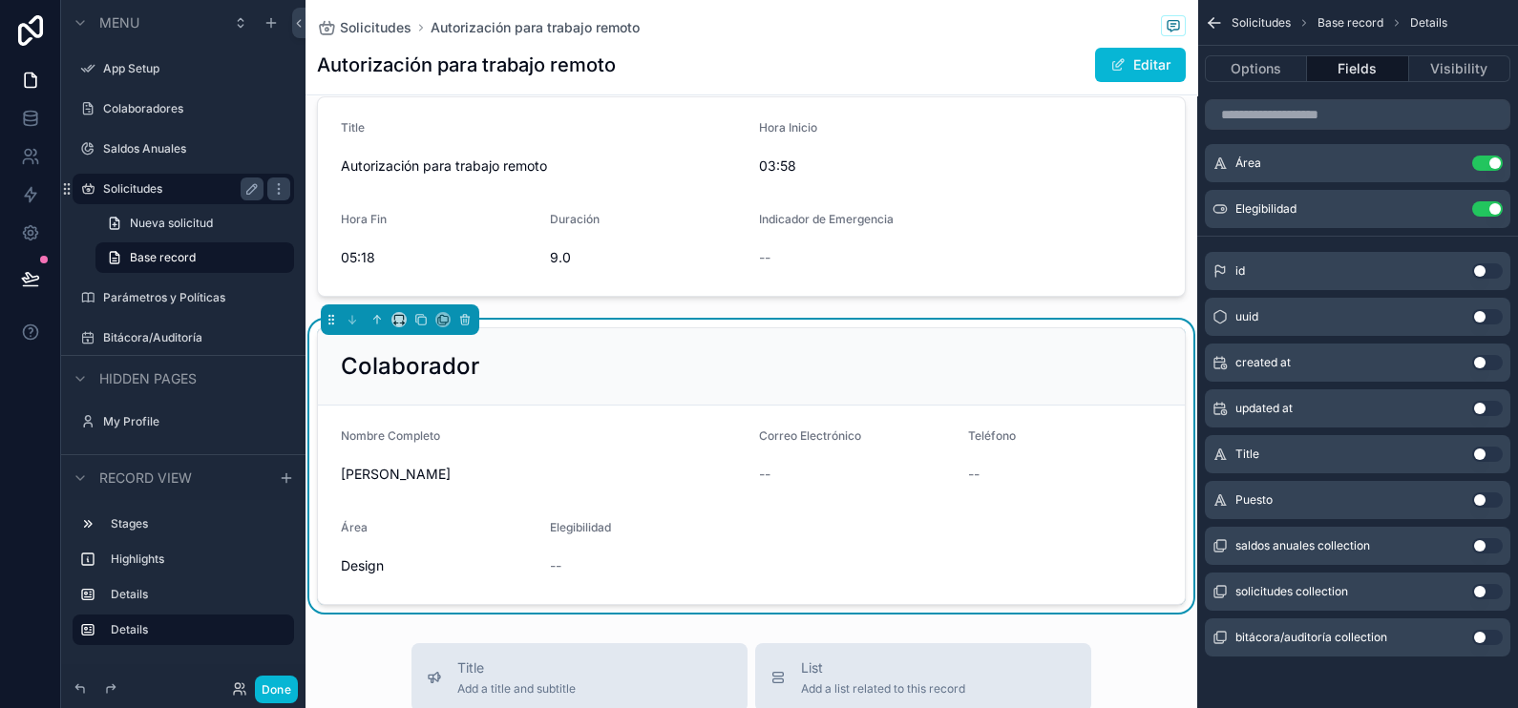
click at [1491, 498] on button "Use setting" at bounding box center [1487, 500] width 31 height 15
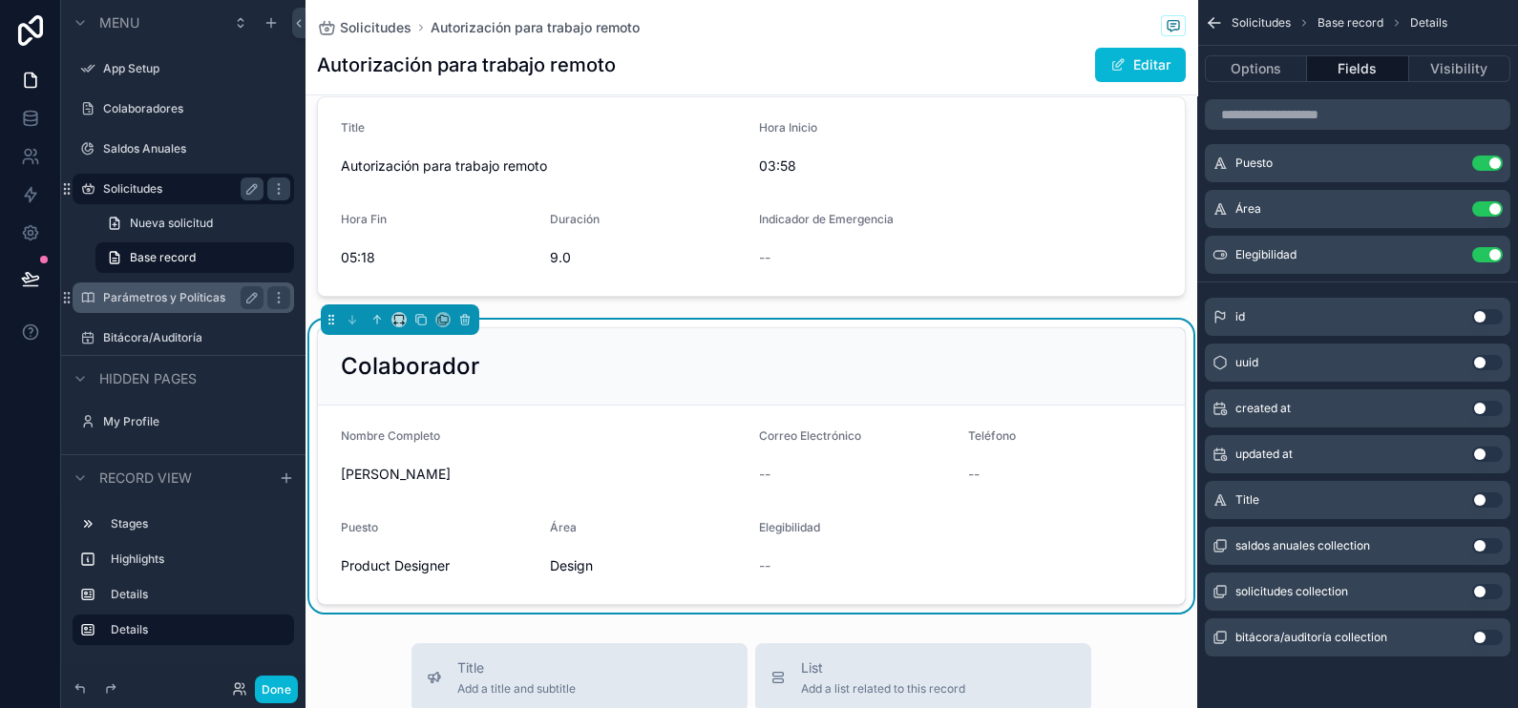
click at [191, 302] on label "Parámetros y Políticas" at bounding box center [179, 297] width 153 height 15
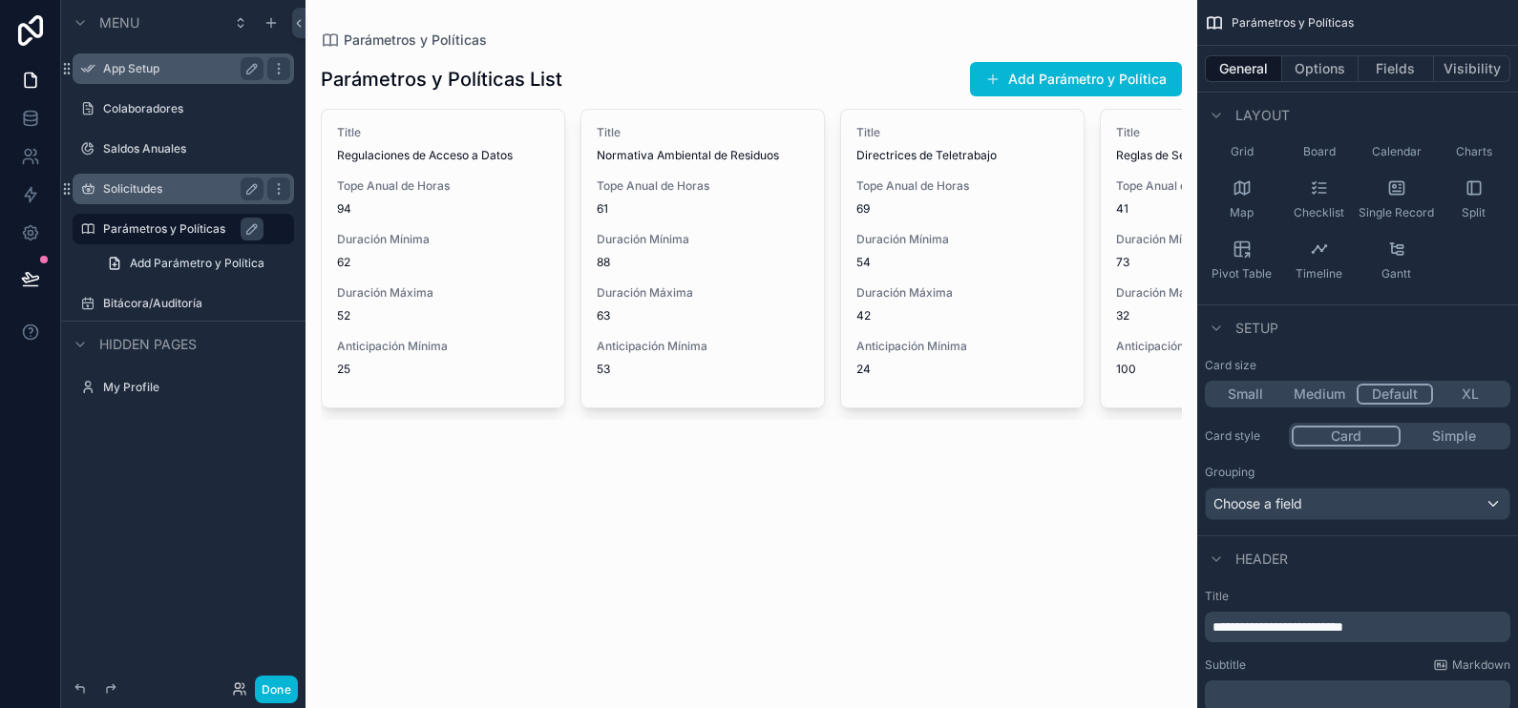
click at [161, 72] on label "App Setup" at bounding box center [179, 68] width 153 height 15
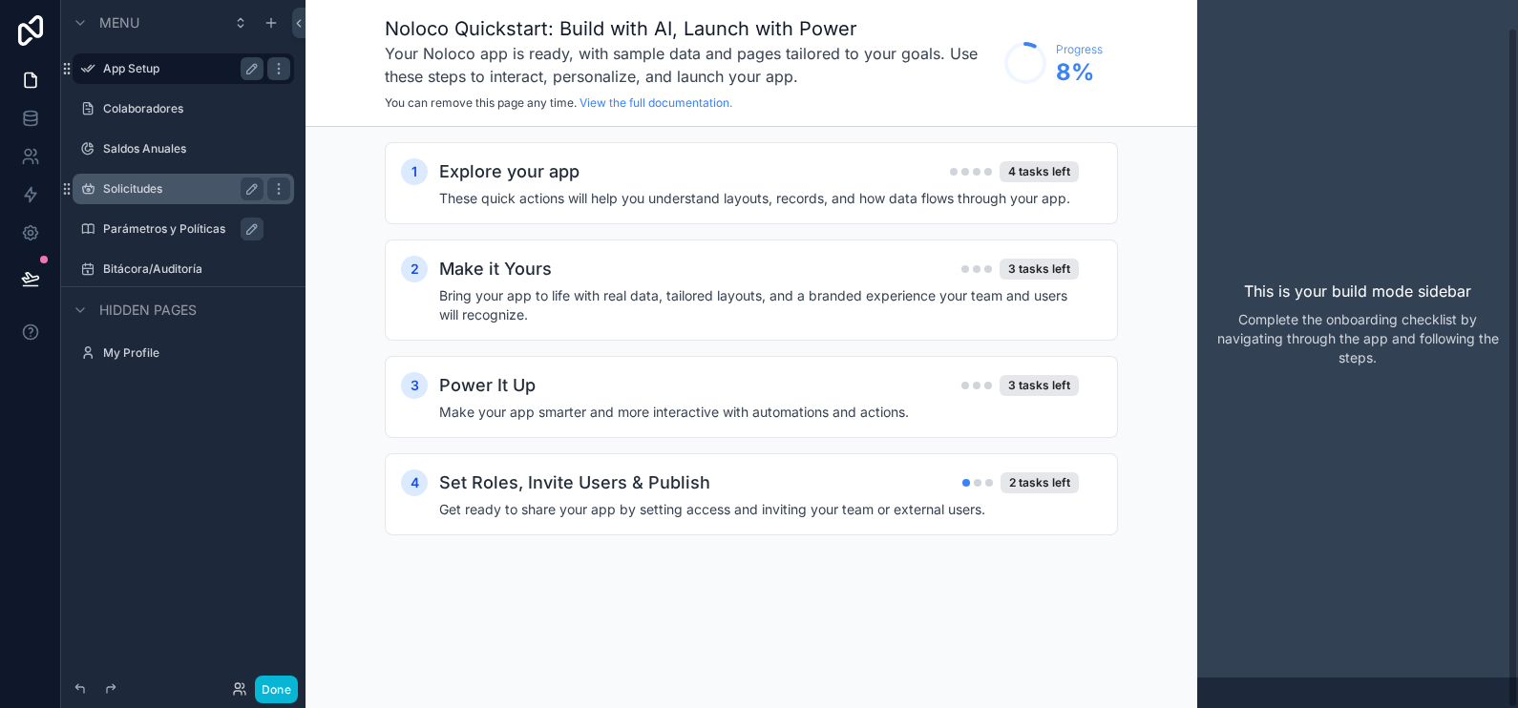
scroll to position [30, 0]
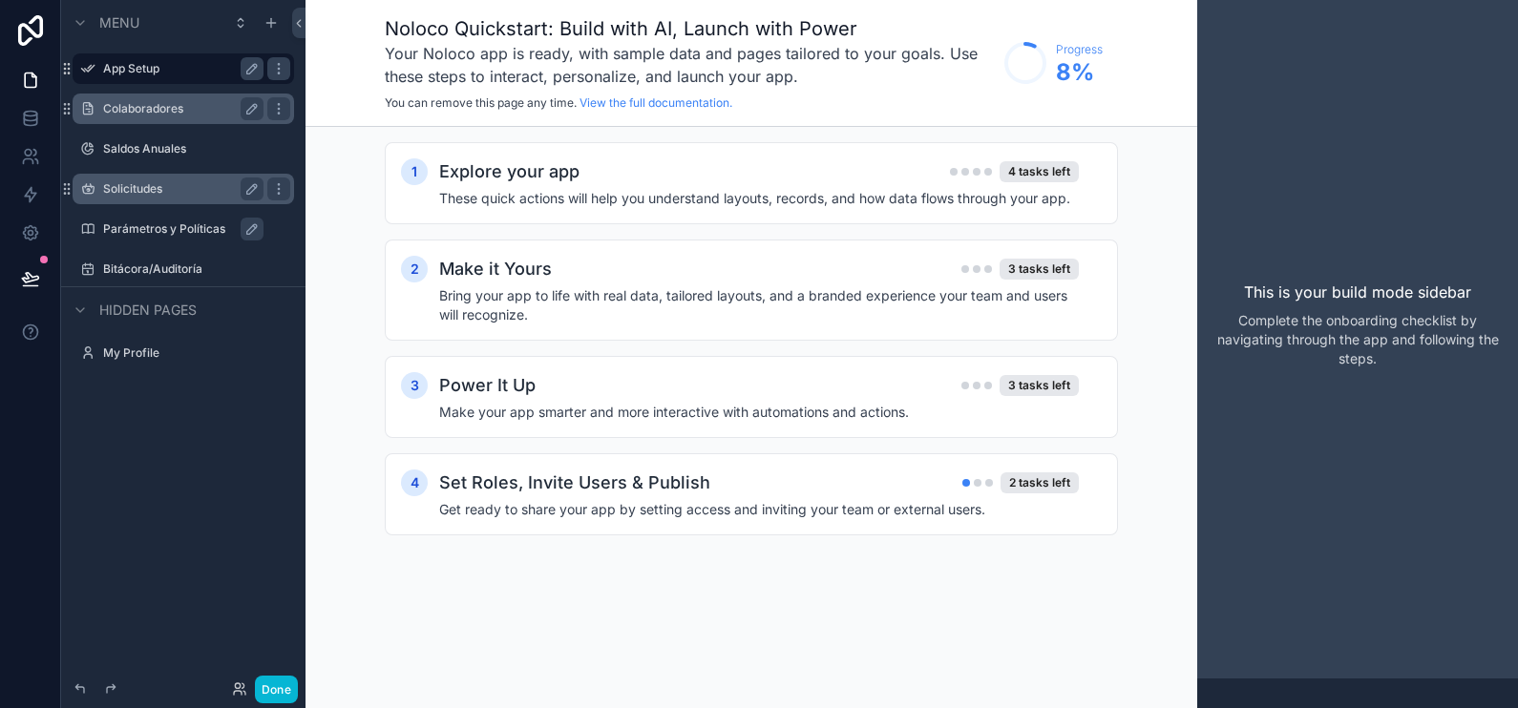
click at [170, 109] on label "Colaboradores" at bounding box center [179, 108] width 153 height 15
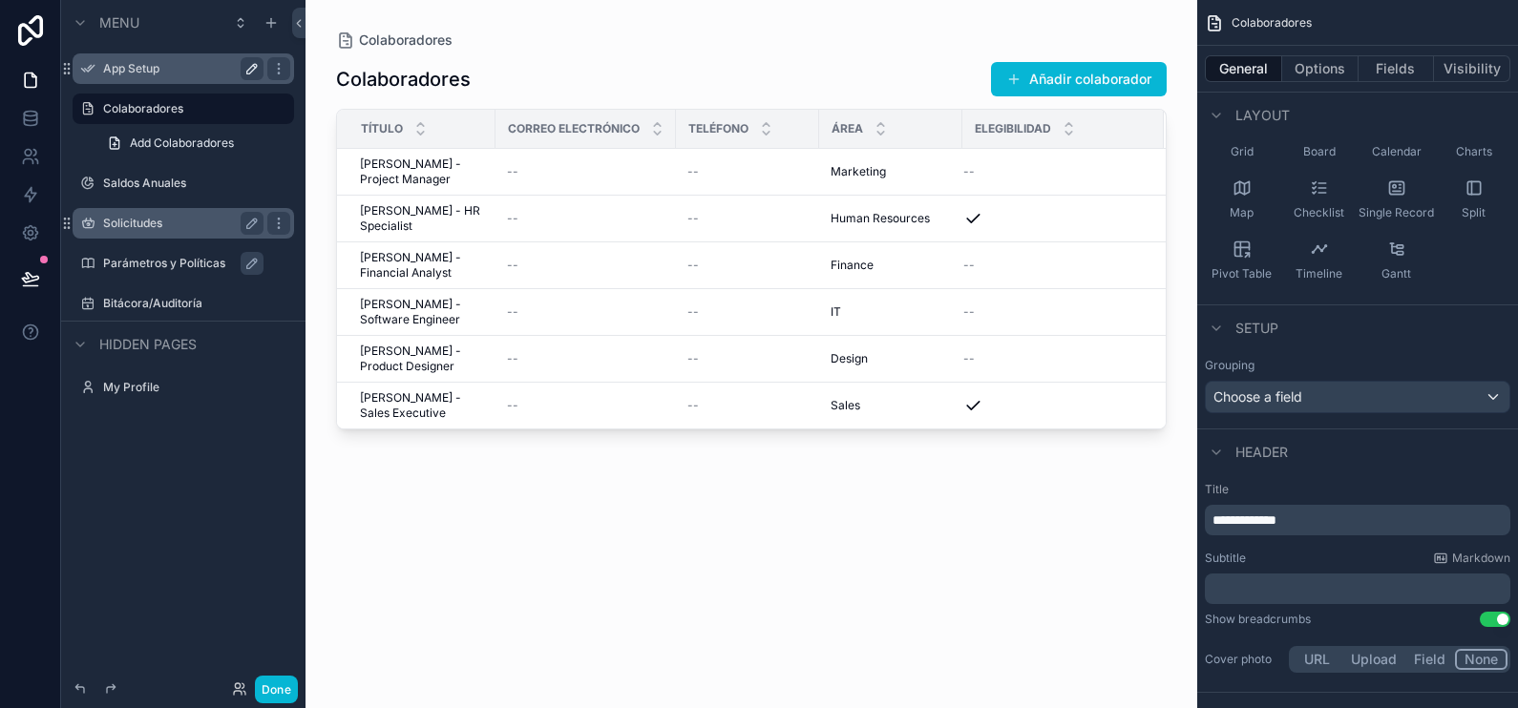
drag, startPoint x: 174, startPoint y: 109, endPoint x: 243, endPoint y: 72, distance: 79.0
click at [243, 72] on div "App Setup" at bounding box center [183, 68] width 160 height 23
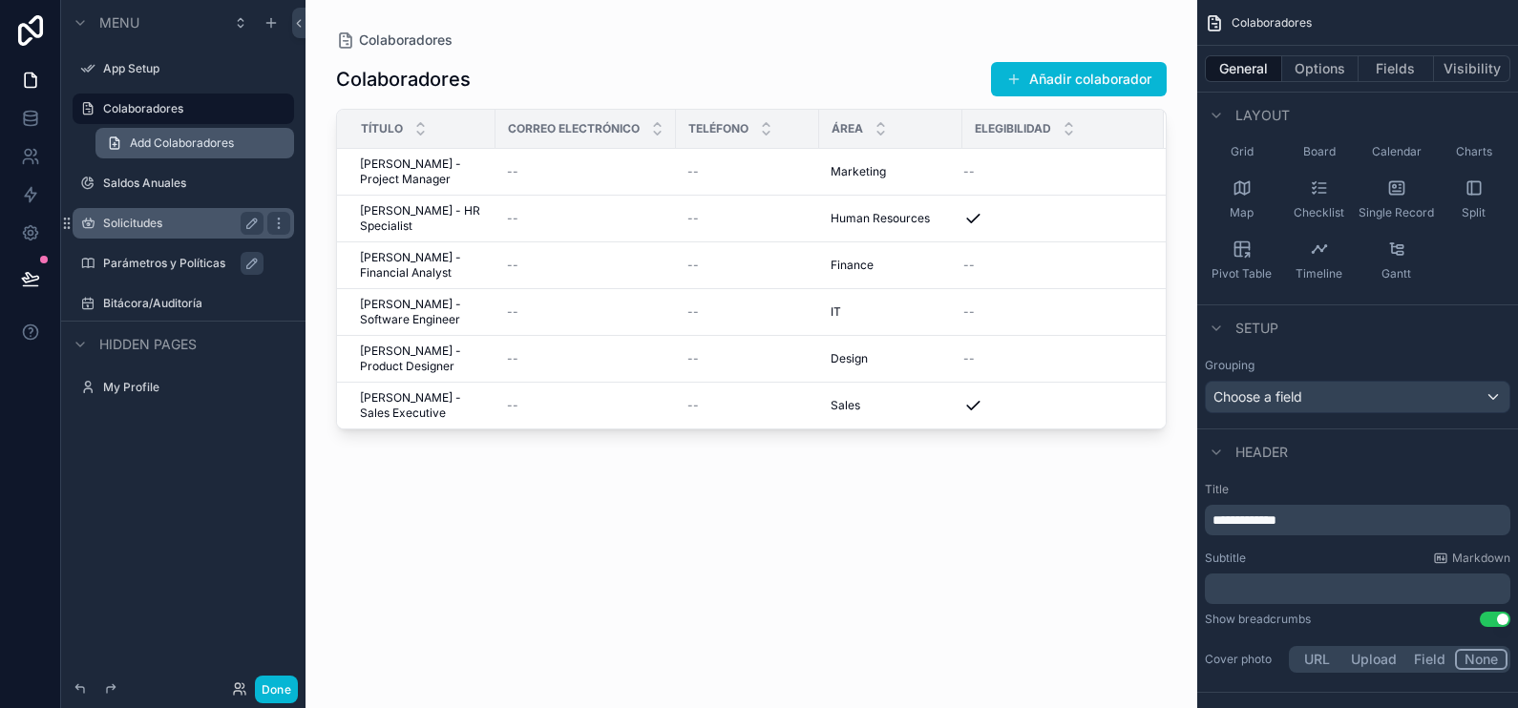
click at [167, 150] on span "Add Colaboradores" at bounding box center [182, 143] width 104 height 15
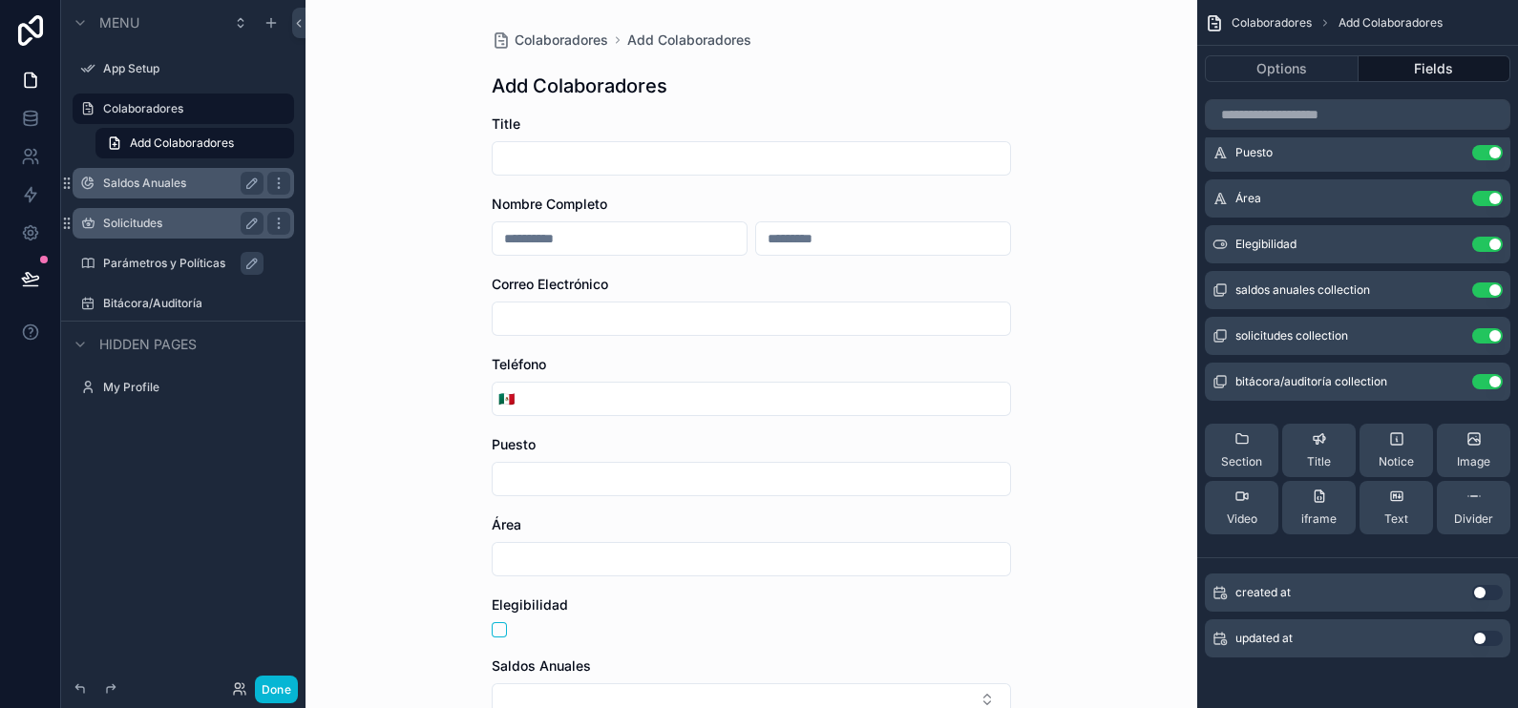
click at [205, 176] on label "Saldos Anuales" at bounding box center [179, 183] width 153 height 15
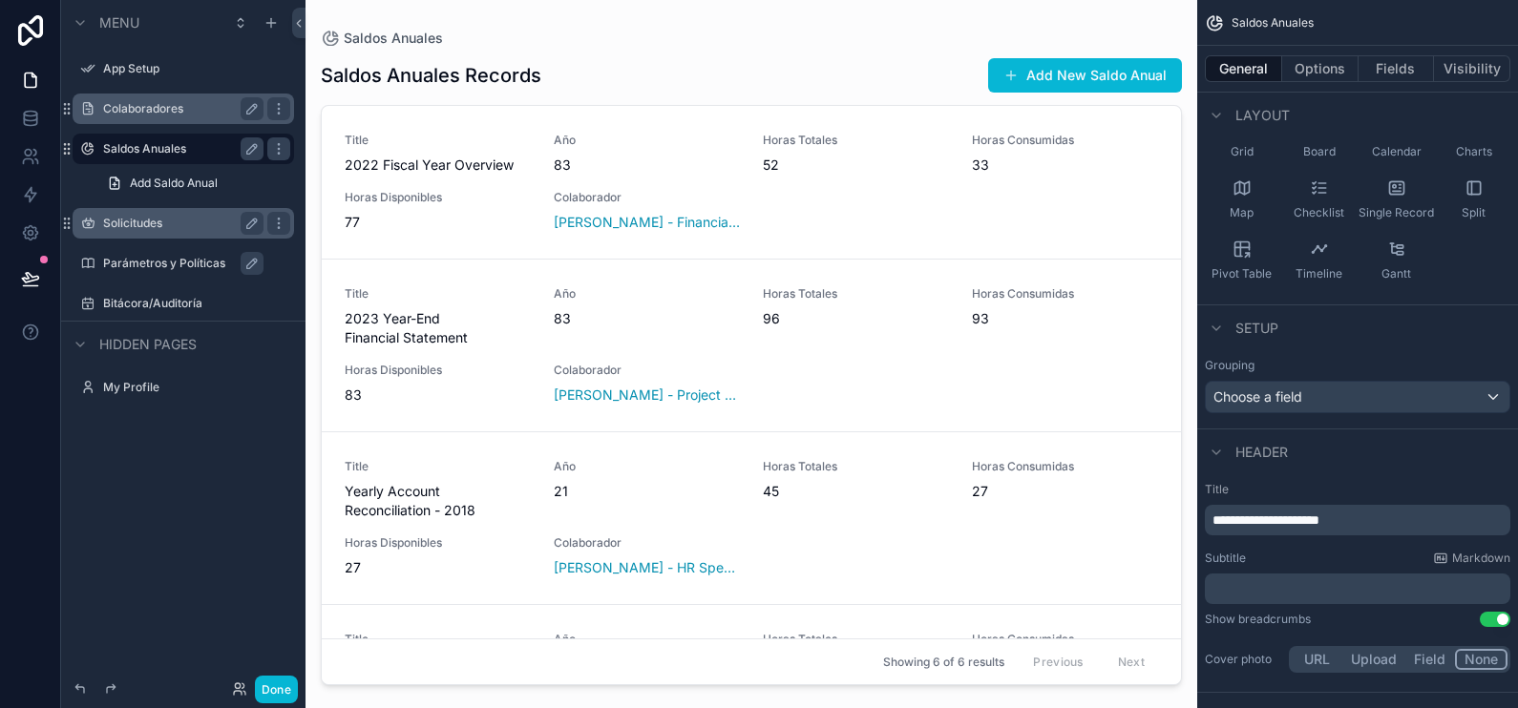
click at [177, 109] on label "Colaboradores" at bounding box center [179, 108] width 153 height 15
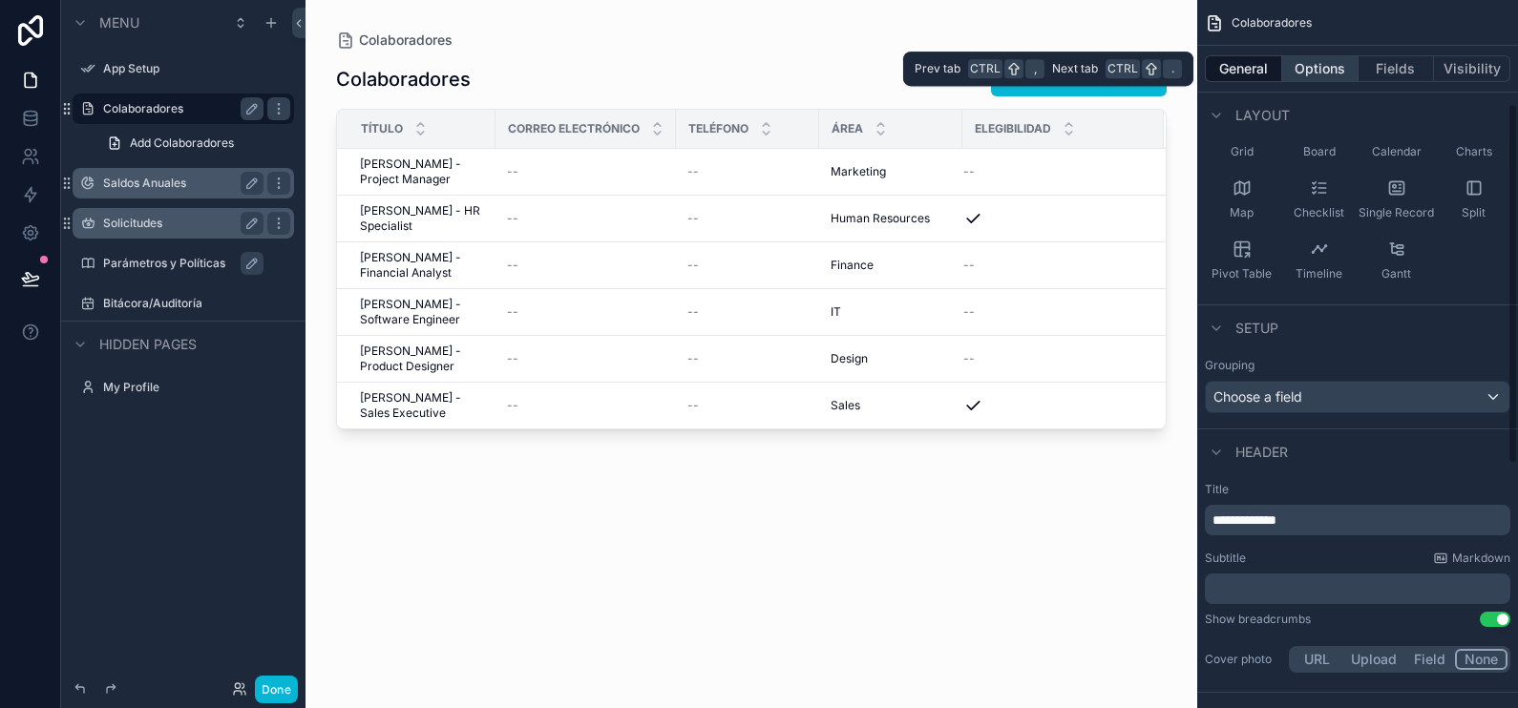
click at [1343, 72] on button "Options" at bounding box center [1320, 68] width 76 height 27
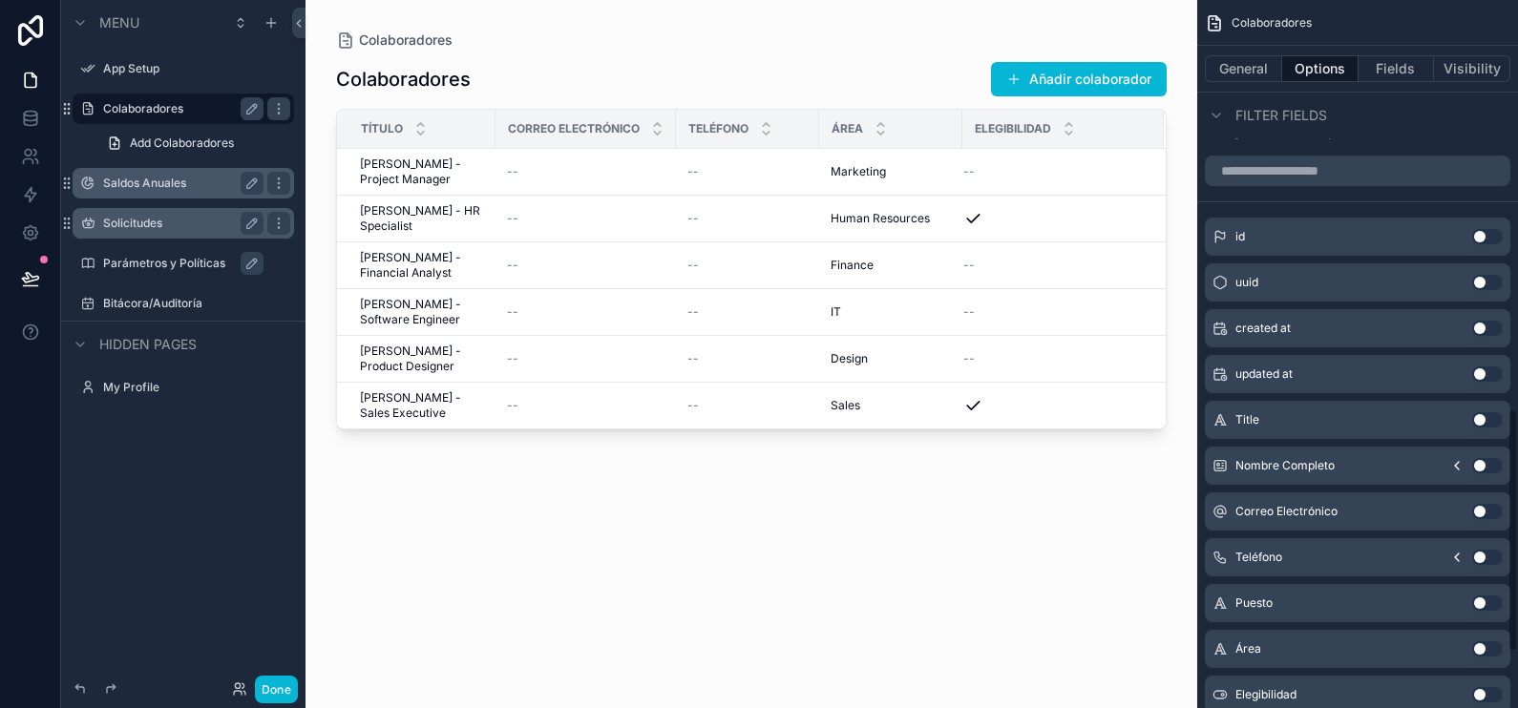
scroll to position [1278, 0]
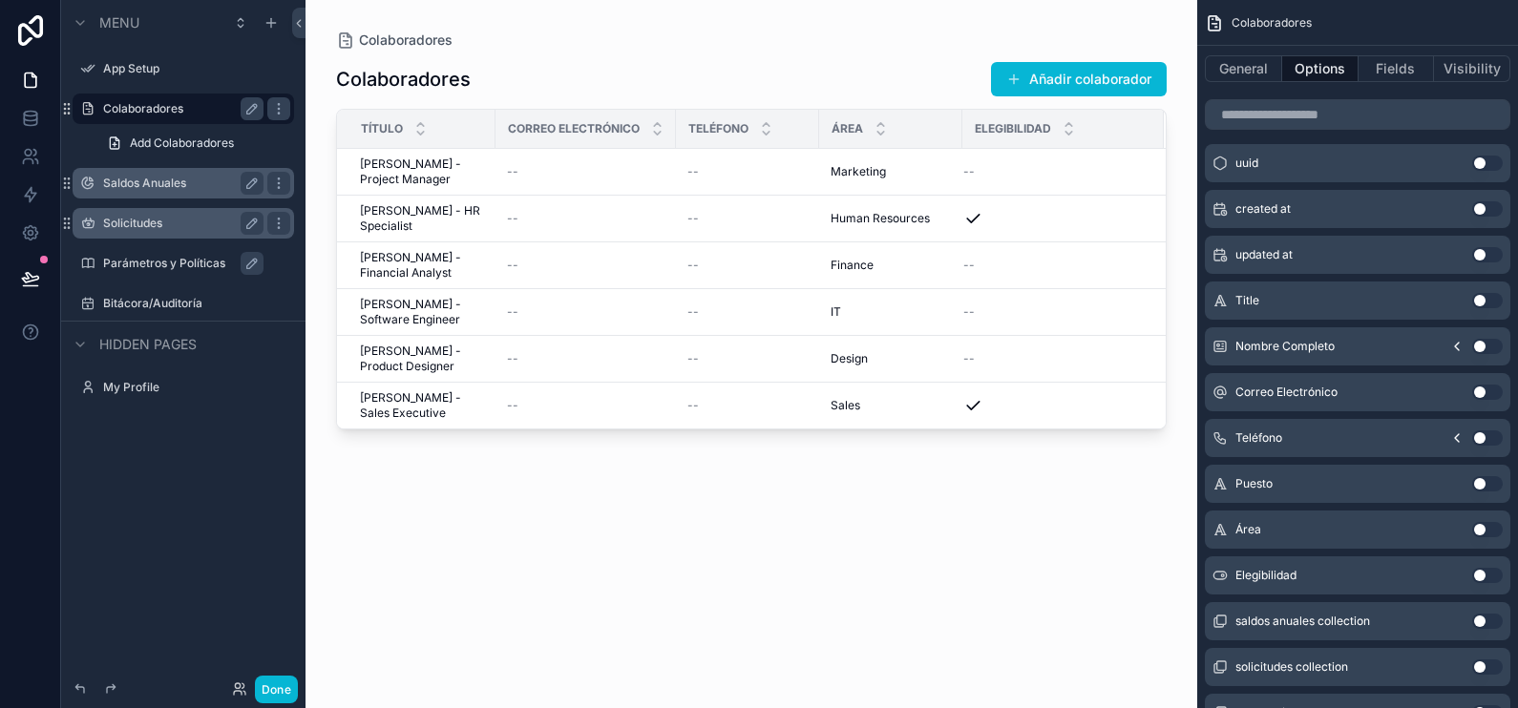
click at [1491, 525] on button "Use setting" at bounding box center [1487, 529] width 31 height 15
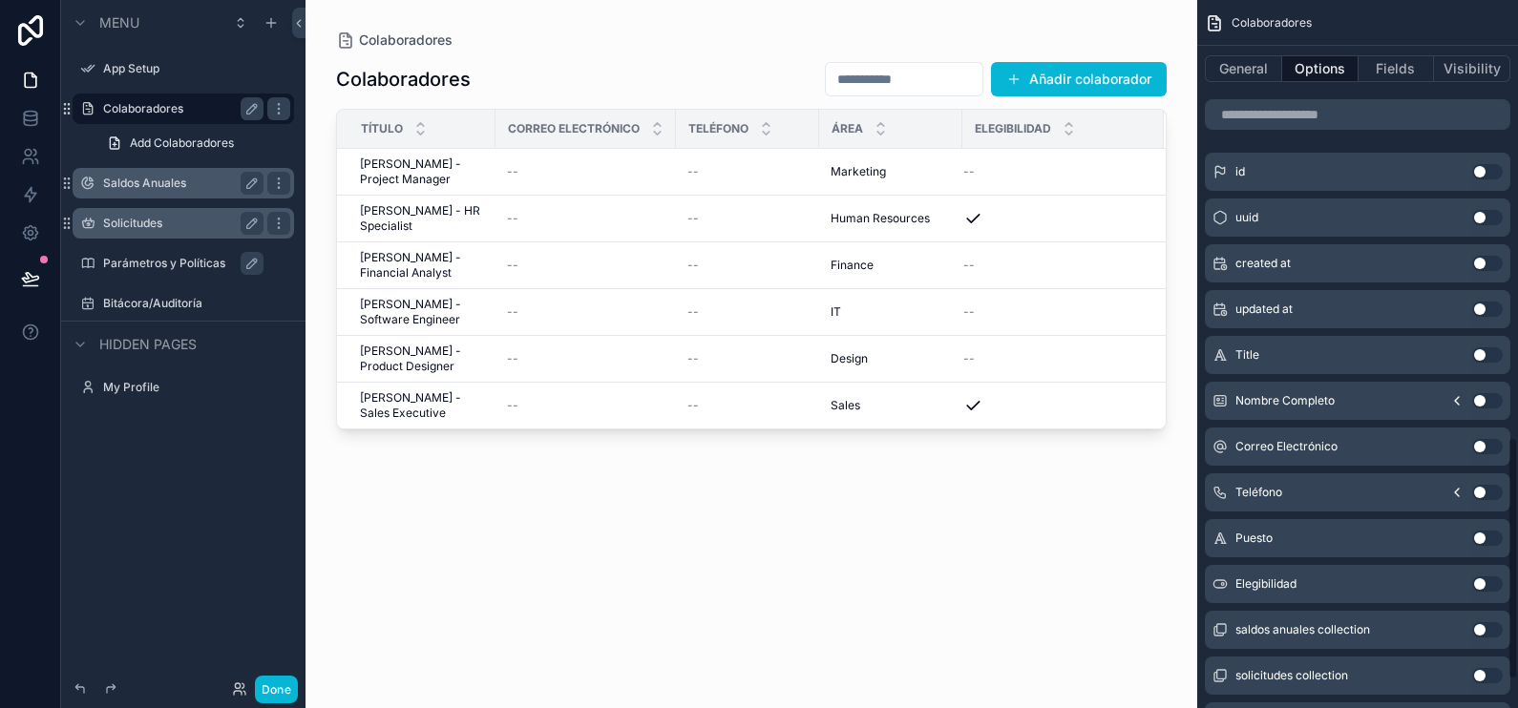
click at [1485, 536] on button "Use setting" at bounding box center [1487, 538] width 31 height 15
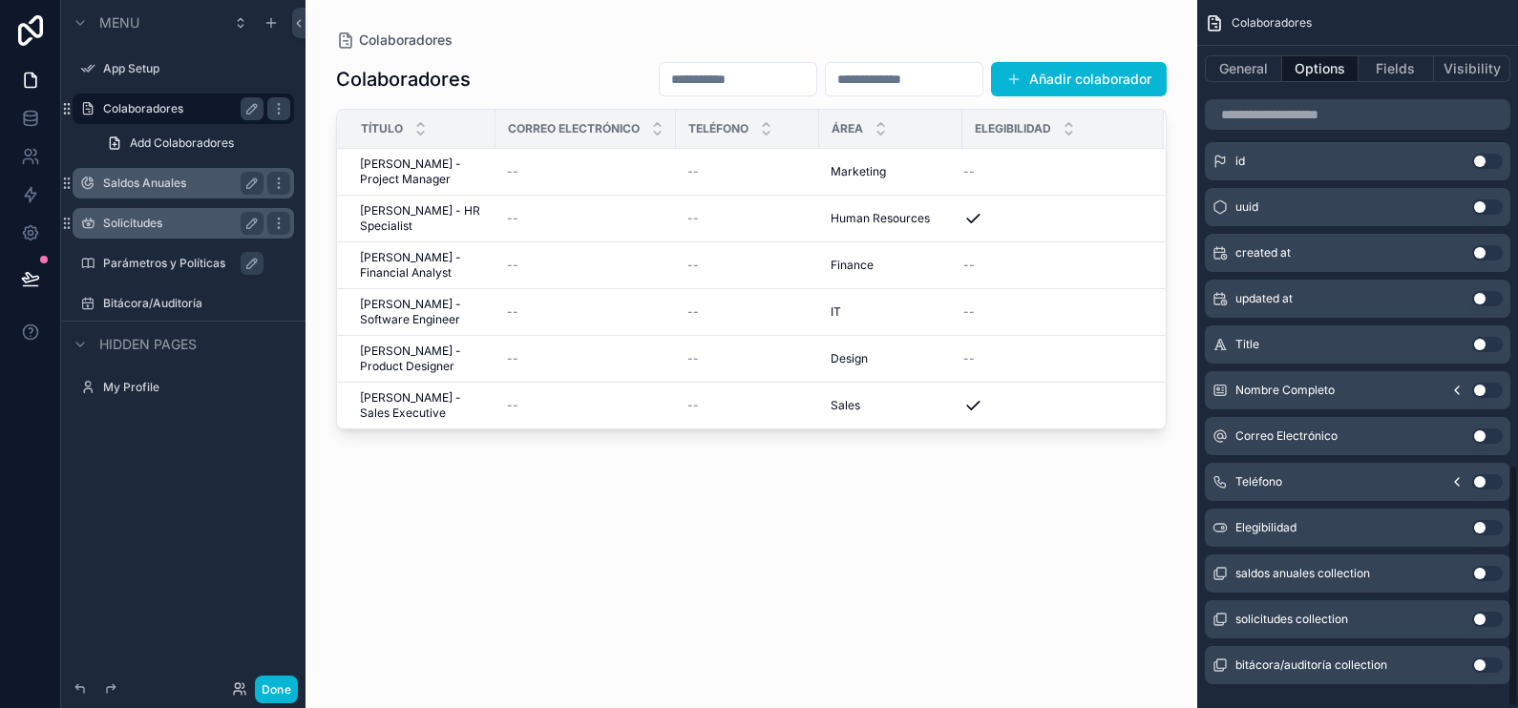
scroll to position [1361, 0]
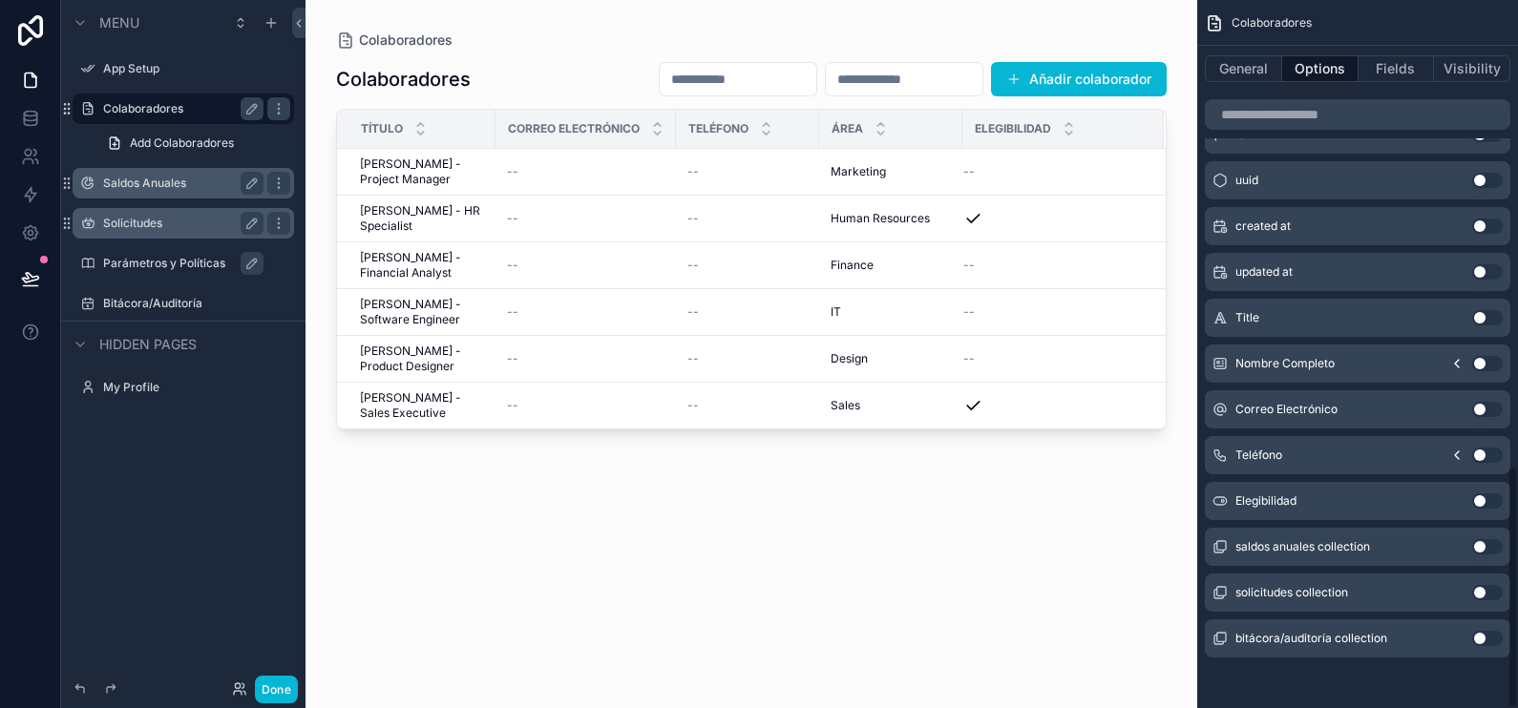
click at [1486, 494] on button "Use setting" at bounding box center [1487, 501] width 31 height 15
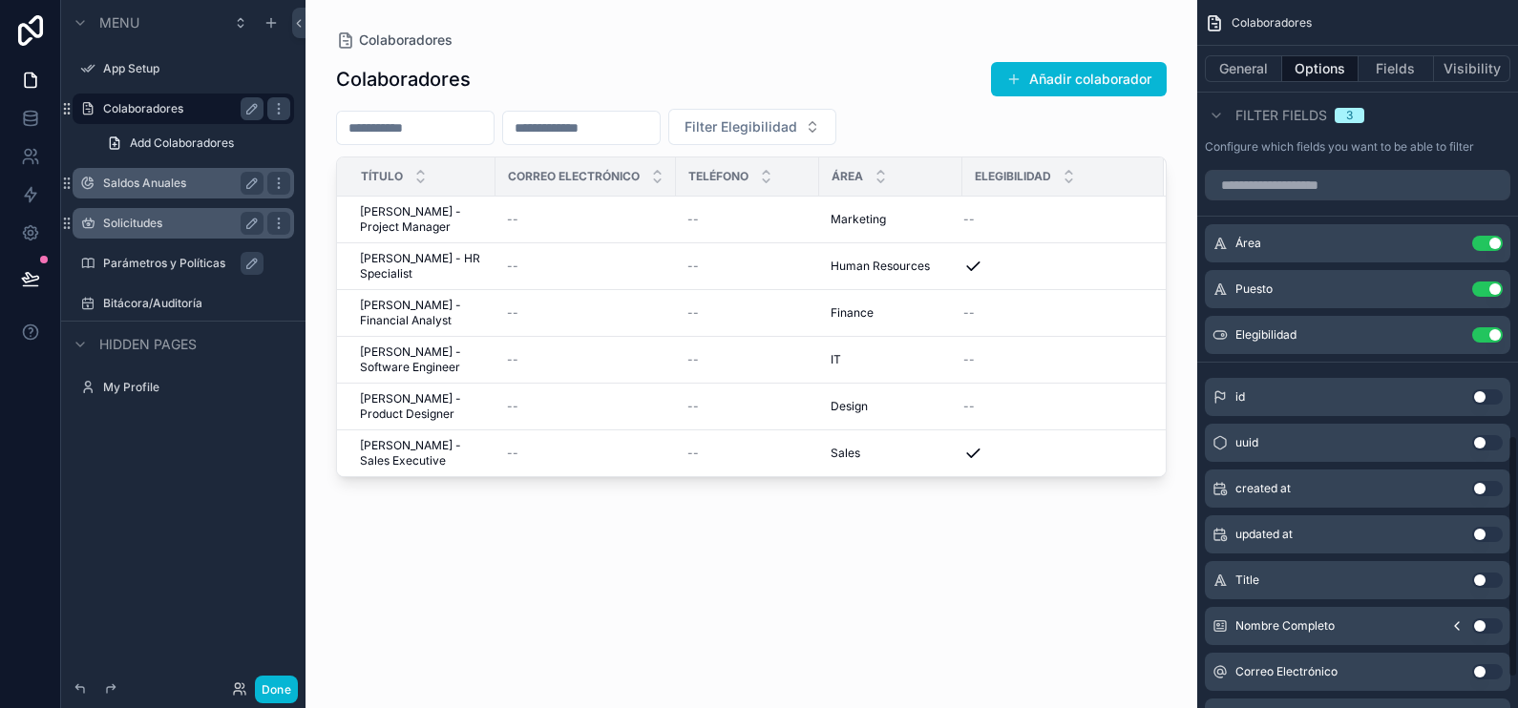
scroll to position [1003, 0]
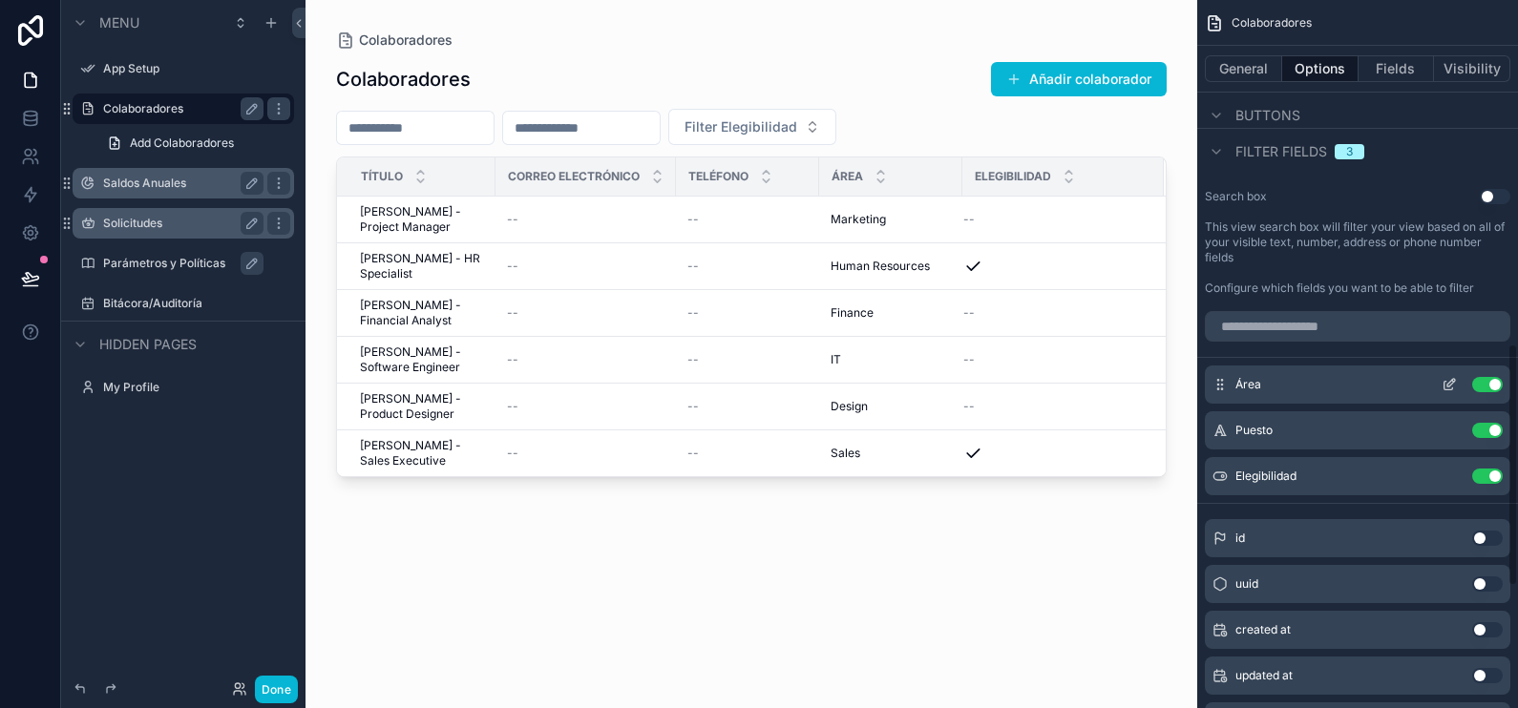
click at [1450, 386] on icon "scrollable content" at bounding box center [1449, 384] width 15 height 15
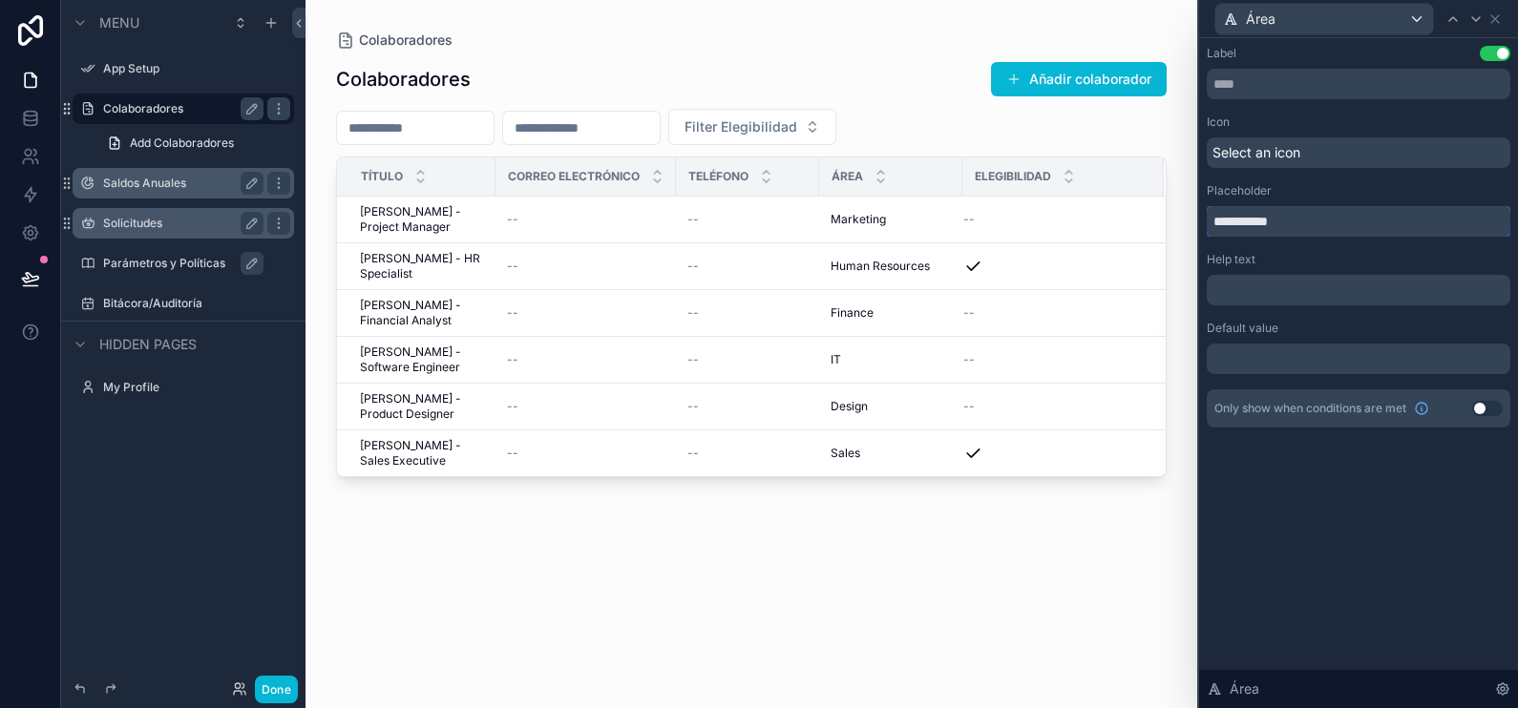
click at [1242, 224] on input "**********" at bounding box center [1359, 221] width 304 height 31
type input "**********"
click at [1472, 17] on icon at bounding box center [1476, 19] width 8 height 4
click at [1247, 220] on input "**********" at bounding box center [1359, 221] width 304 height 31
type input "**********"
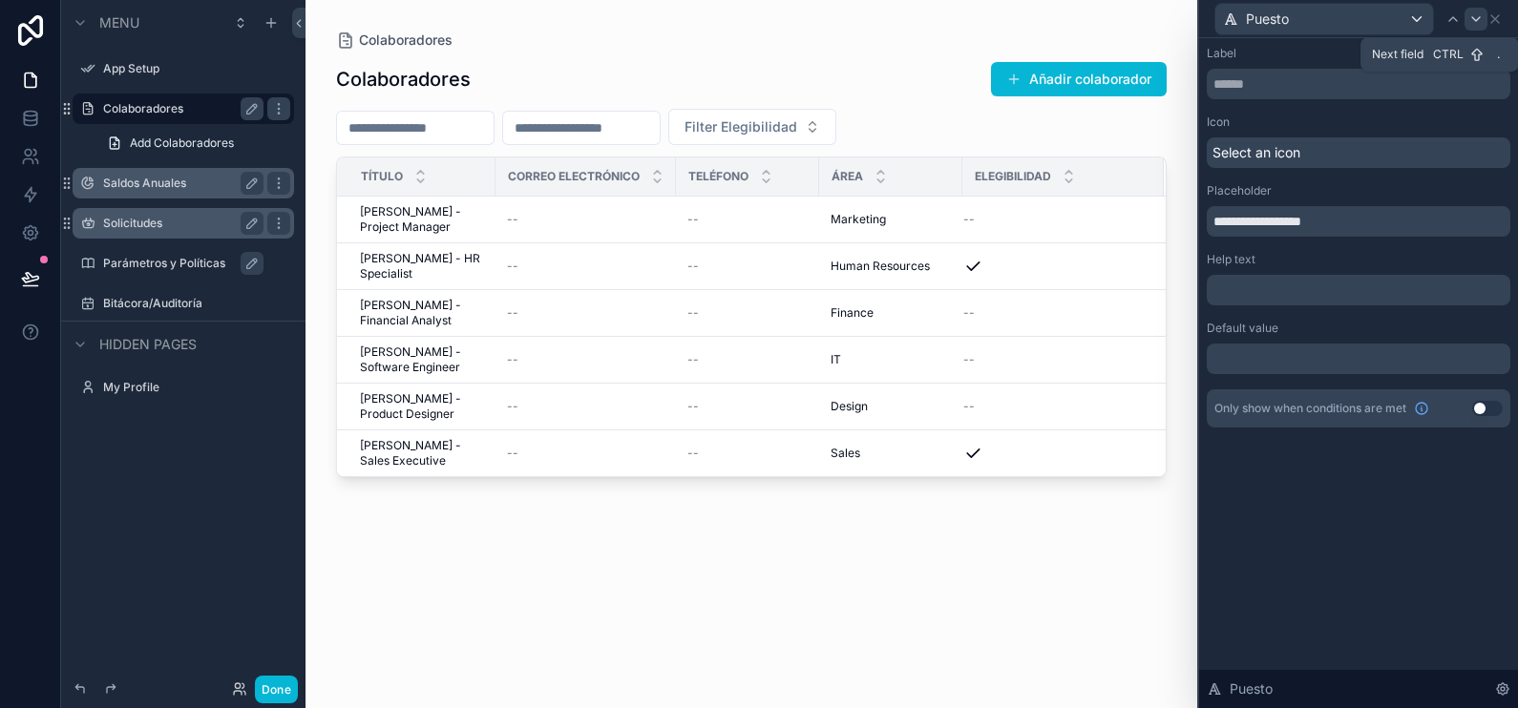
click at [1475, 24] on icon at bounding box center [1476, 18] width 15 height 15
click at [1243, 221] on input "**********" at bounding box center [1359, 221] width 304 height 31
type input "**********"
click at [1315, 48] on div "Label Use setting" at bounding box center [1359, 53] width 304 height 15
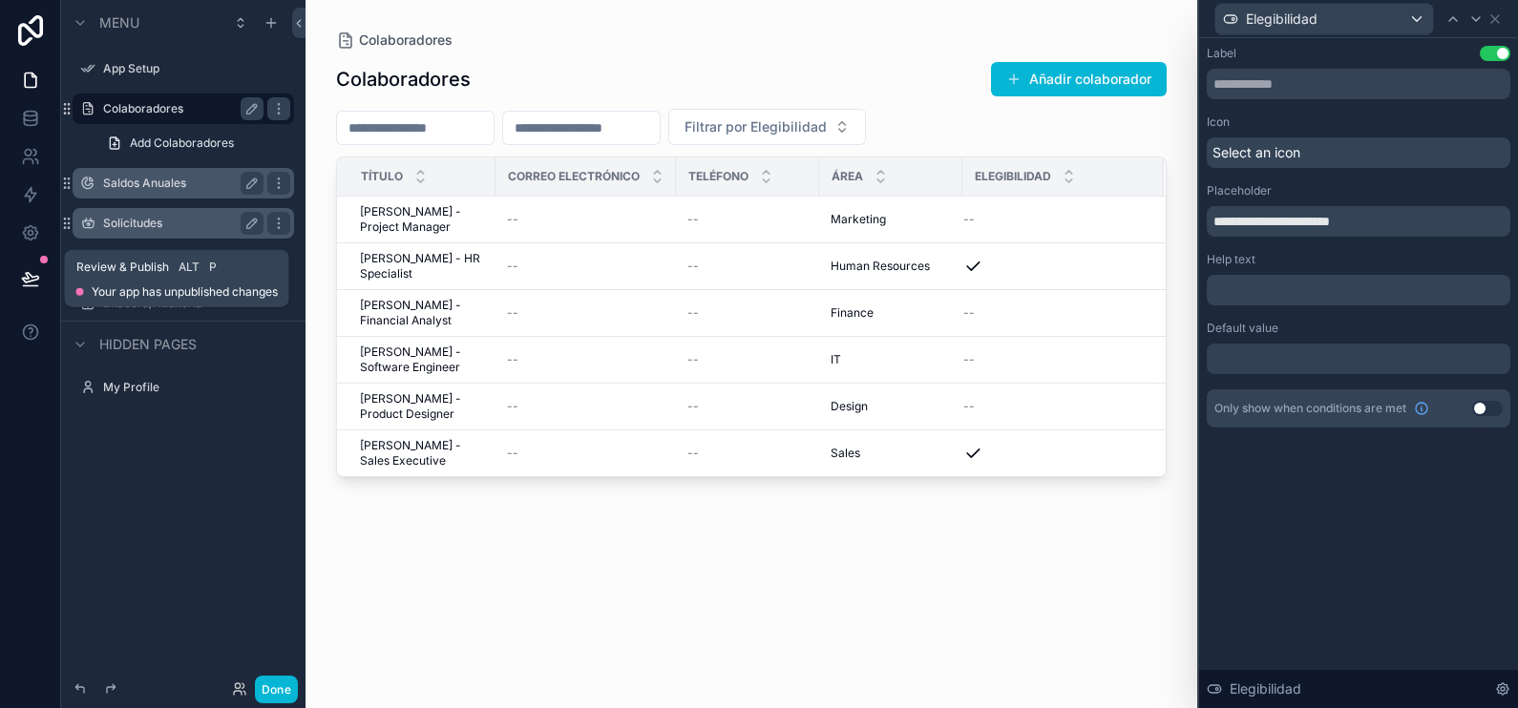
click at [22, 272] on icon at bounding box center [30, 278] width 19 height 19
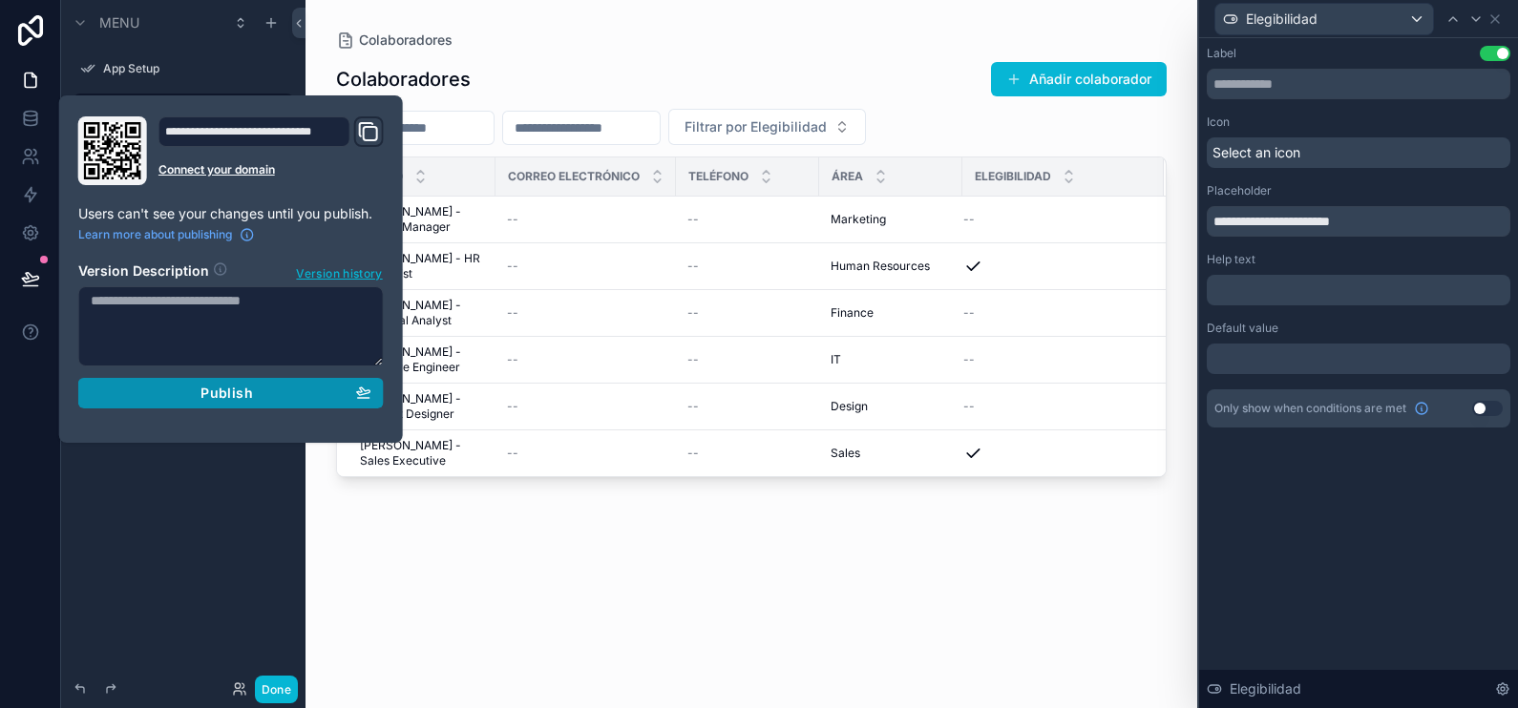
click at [228, 391] on span "Publish" at bounding box center [227, 393] width 52 height 17
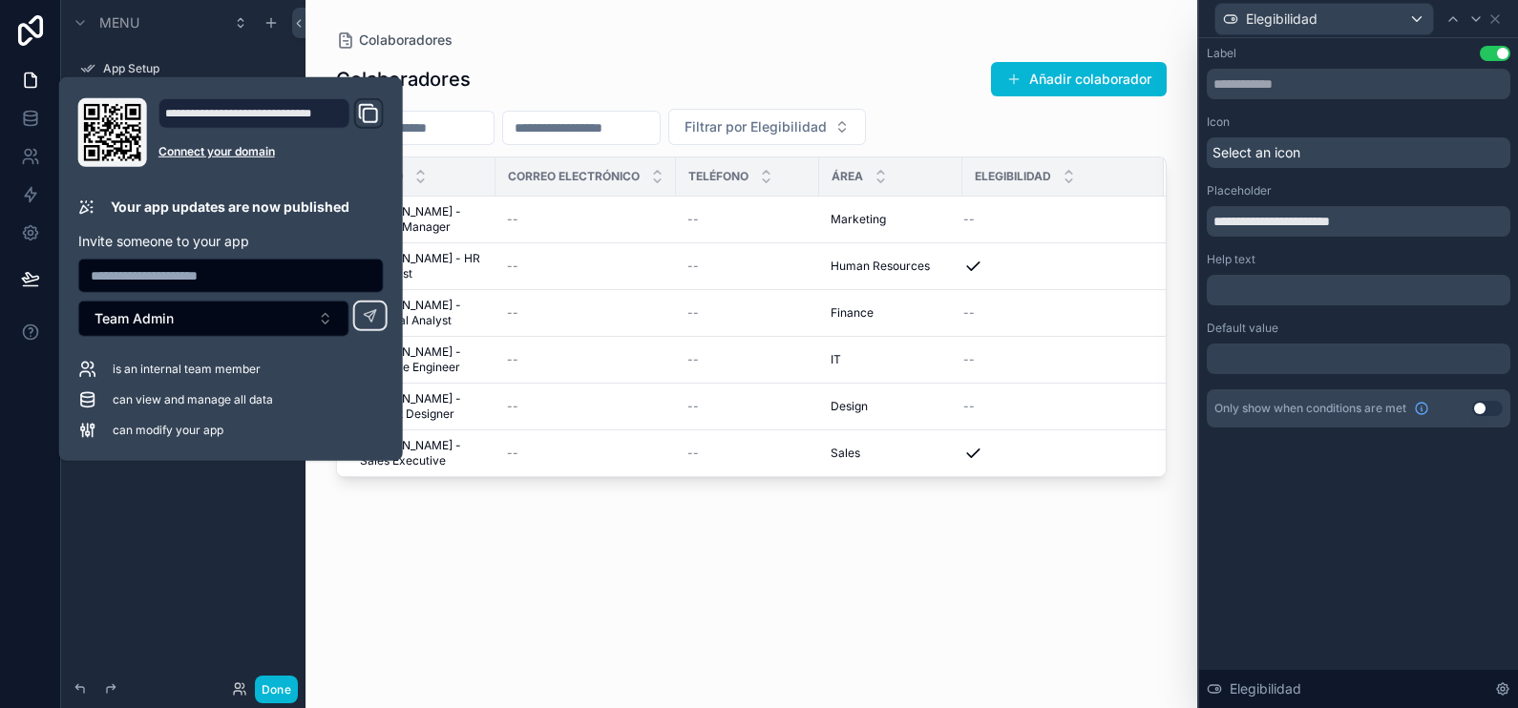
click at [805, 64] on div "scrollable content" at bounding box center [752, 343] width 892 height 686
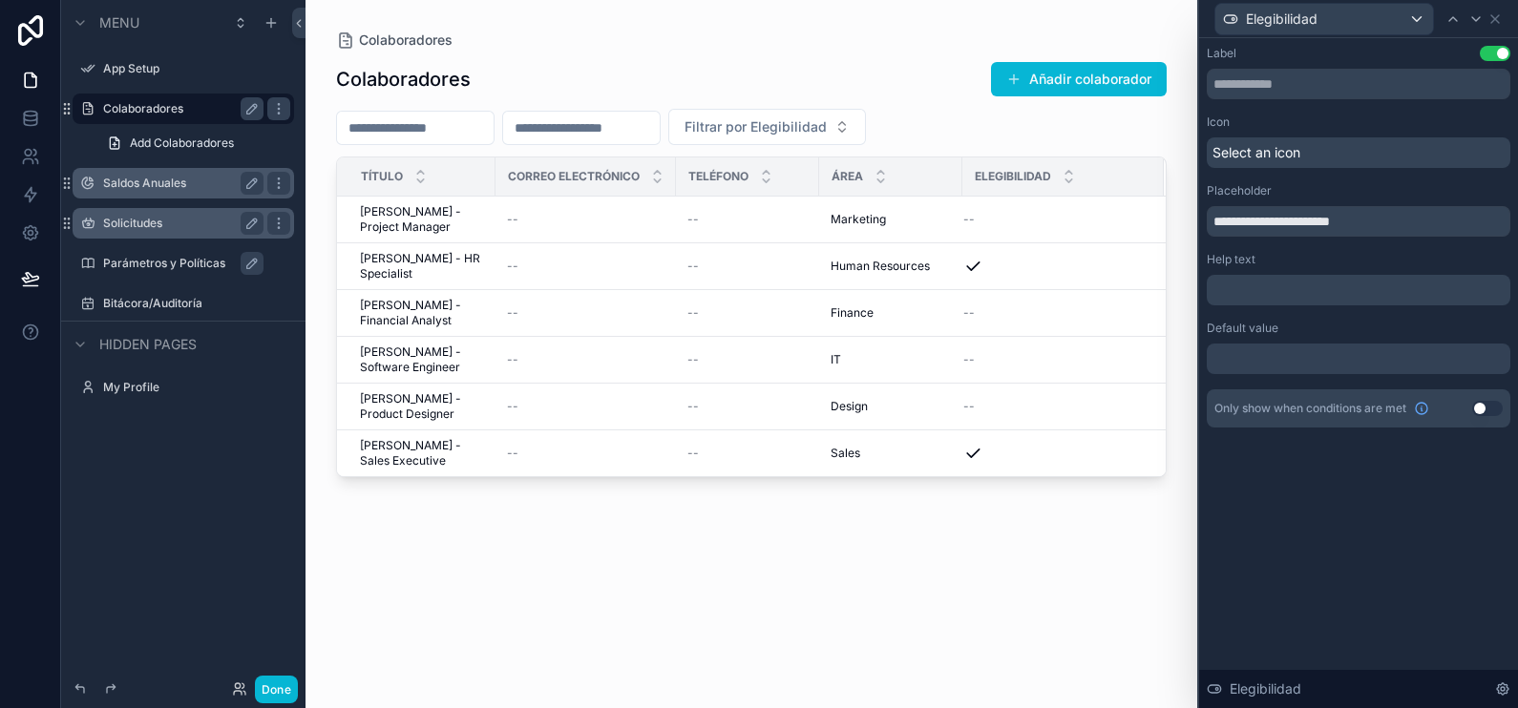
click at [922, 48] on div "Colaboradores" at bounding box center [751, 40] width 831 height 19
click at [1495, 27] on div "Elegibilidad" at bounding box center [1359, 18] width 304 height 37
click at [1495, 23] on icon at bounding box center [1495, 18] width 15 height 15
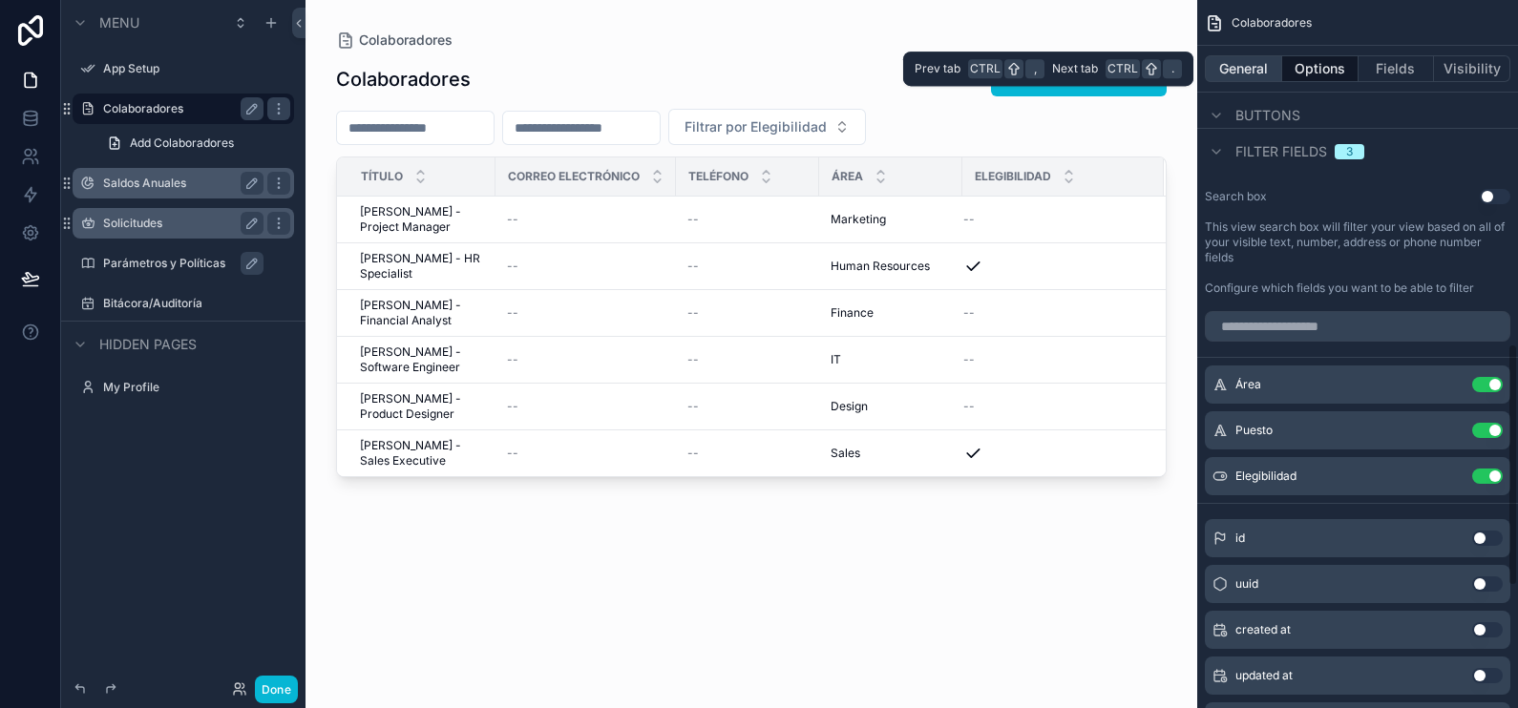
click at [1263, 57] on button "General" at bounding box center [1243, 68] width 77 height 27
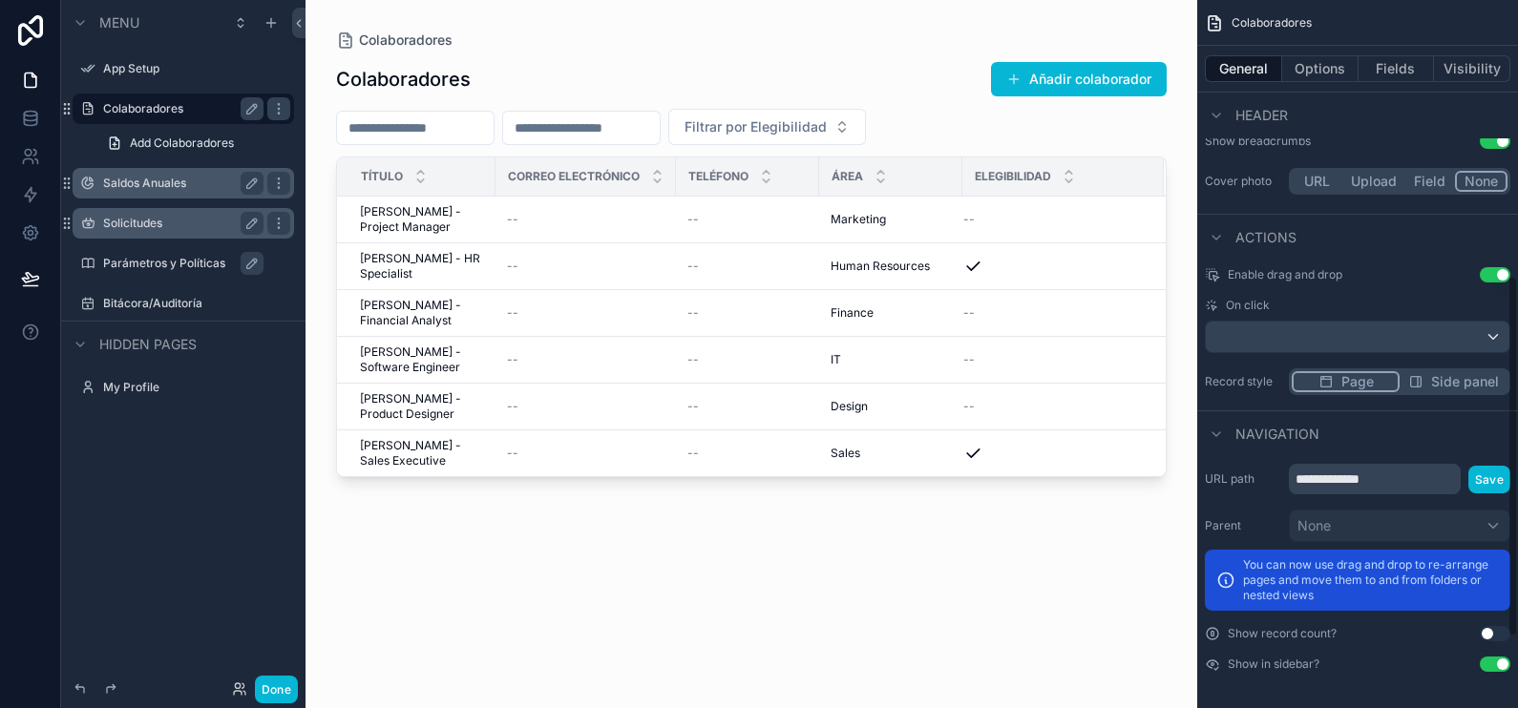
scroll to position [204, 0]
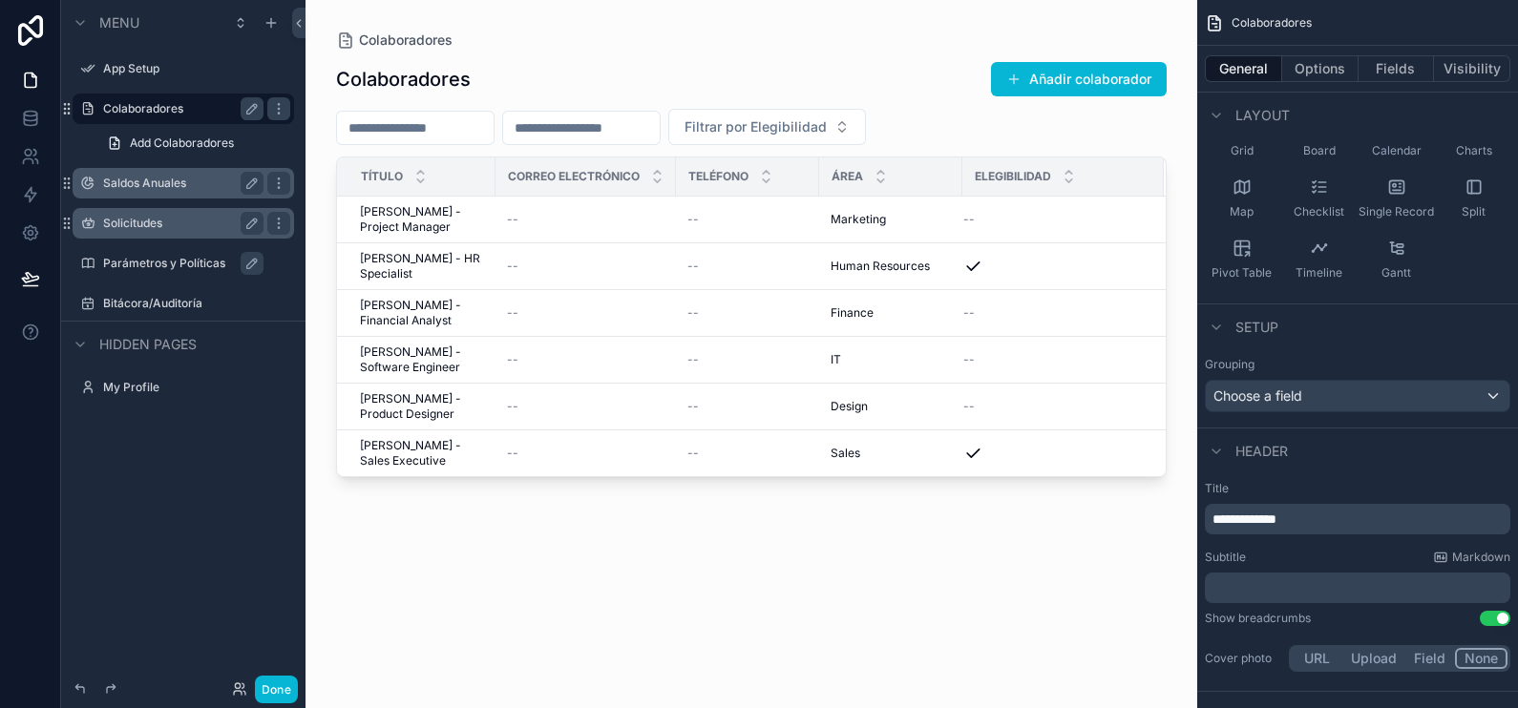
click at [1222, 519] on span "**********" at bounding box center [1245, 519] width 64 height 13
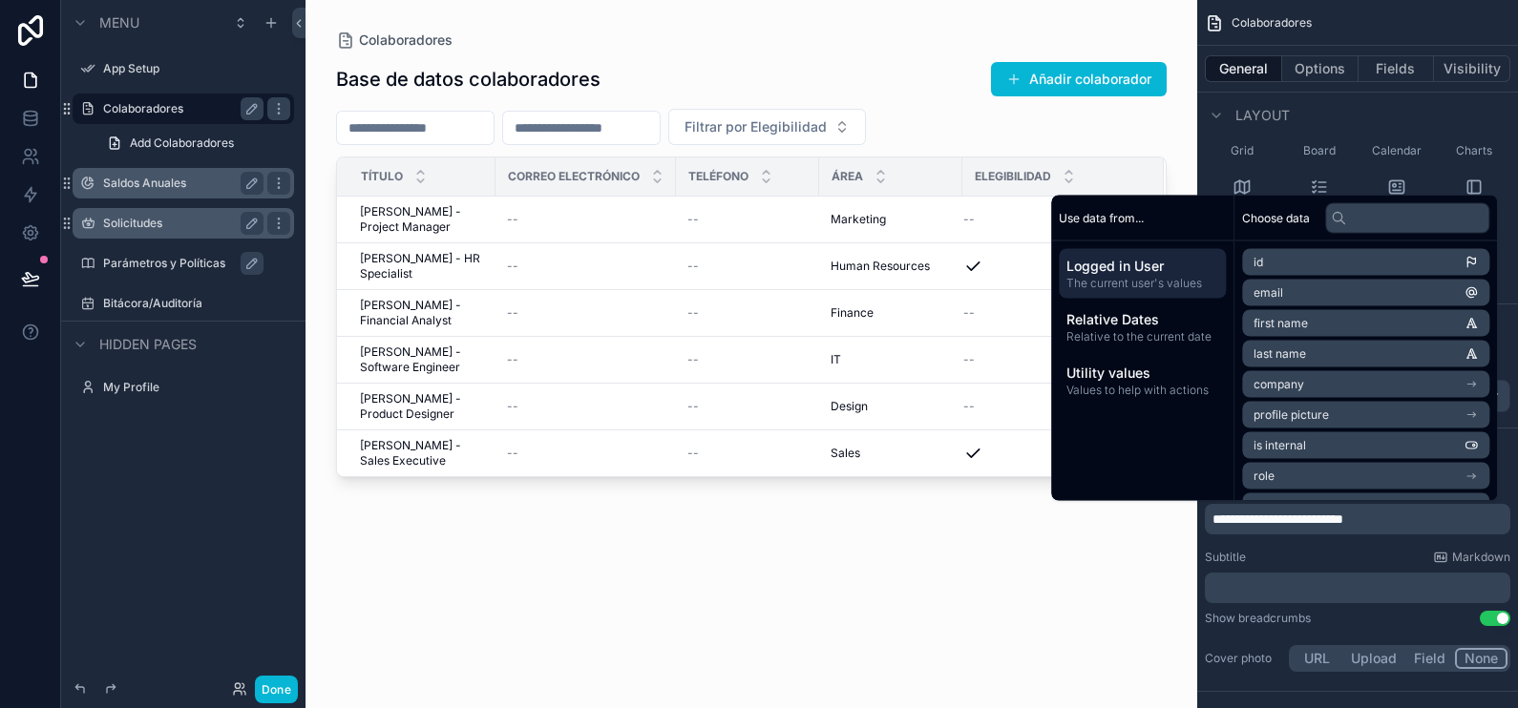
click at [835, 595] on div "Base de datos colaboradores Añadir colaborador Filtrar por Elegibilidad Título …" at bounding box center [751, 368] width 831 height 636
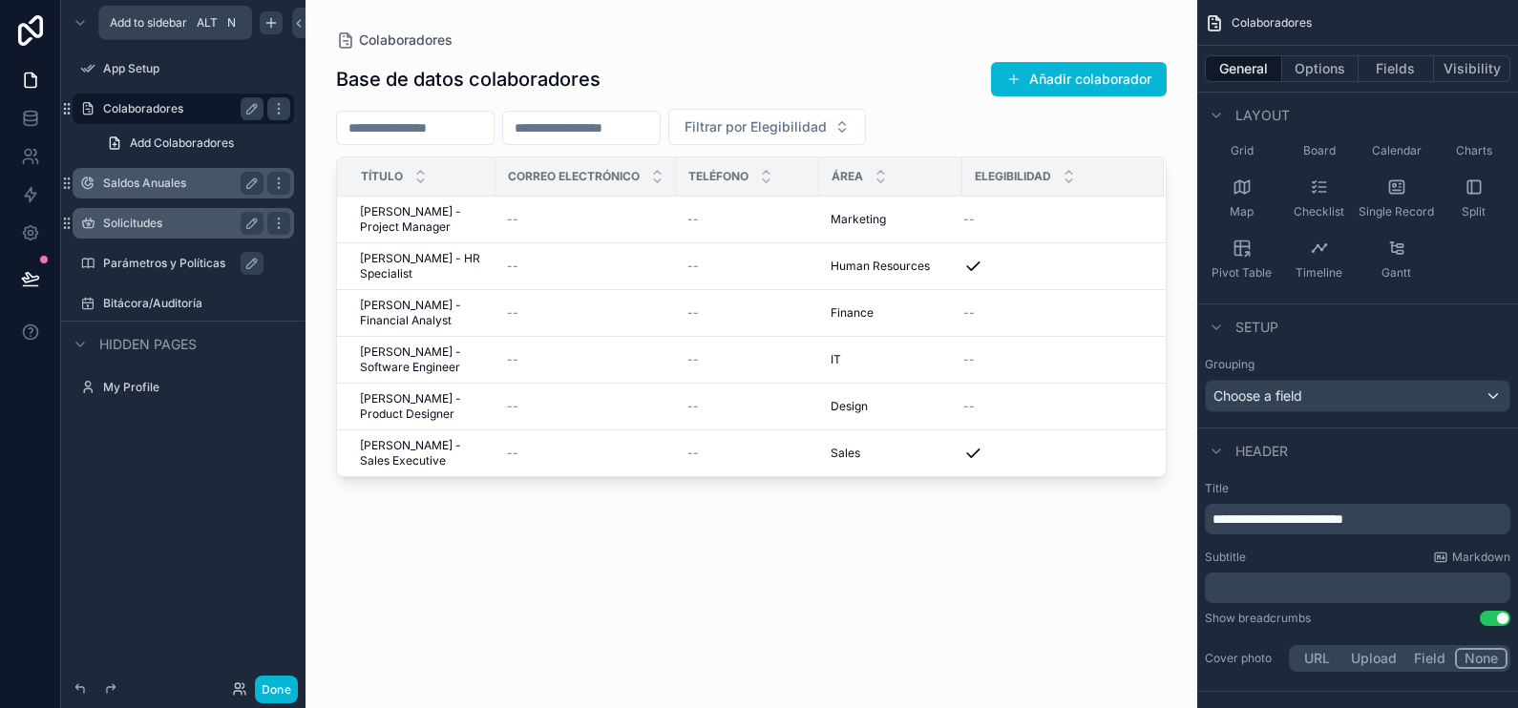
click at [272, 20] on icon "scrollable content" at bounding box center [271, 22] width 15 height 15
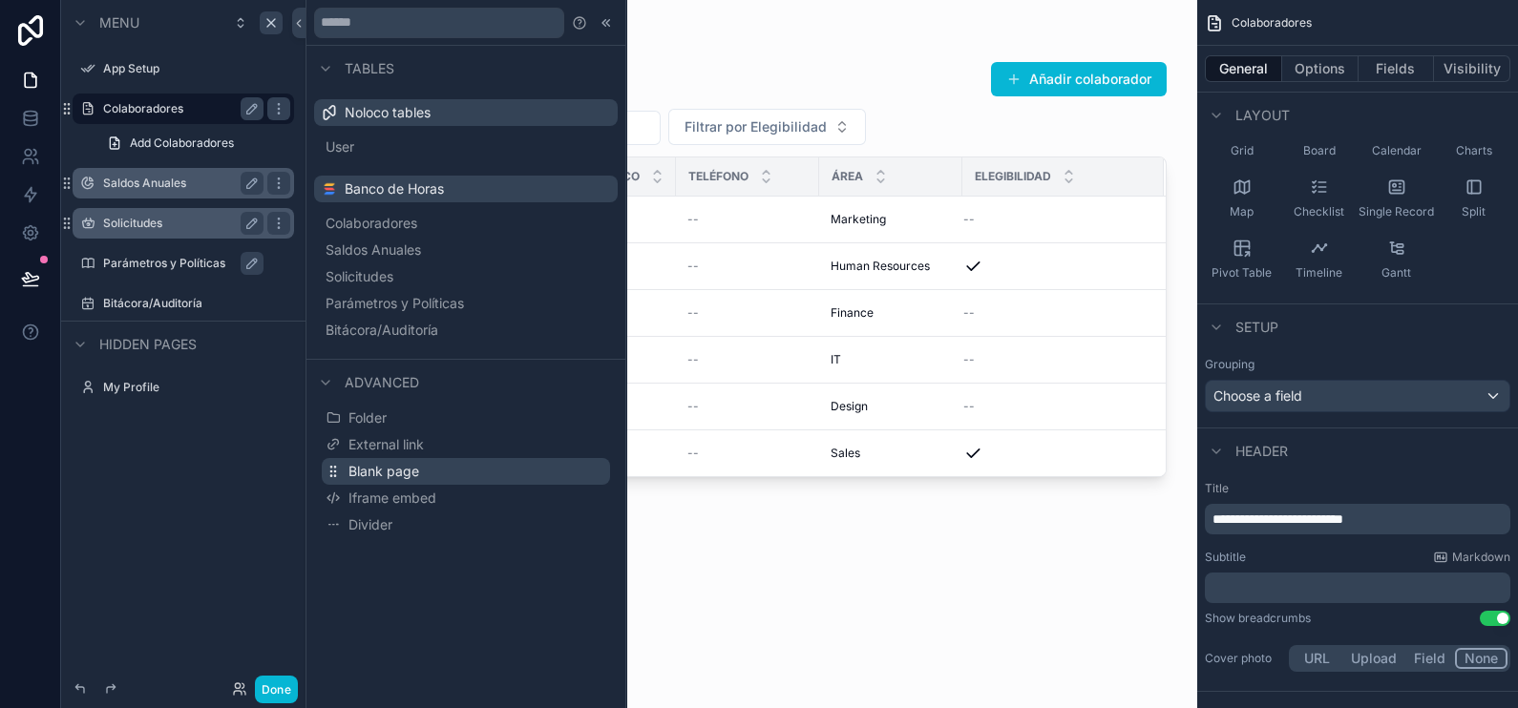
click at [453, 480] on button "Blank page" at bounding box center [466, 471] width 288 height 27
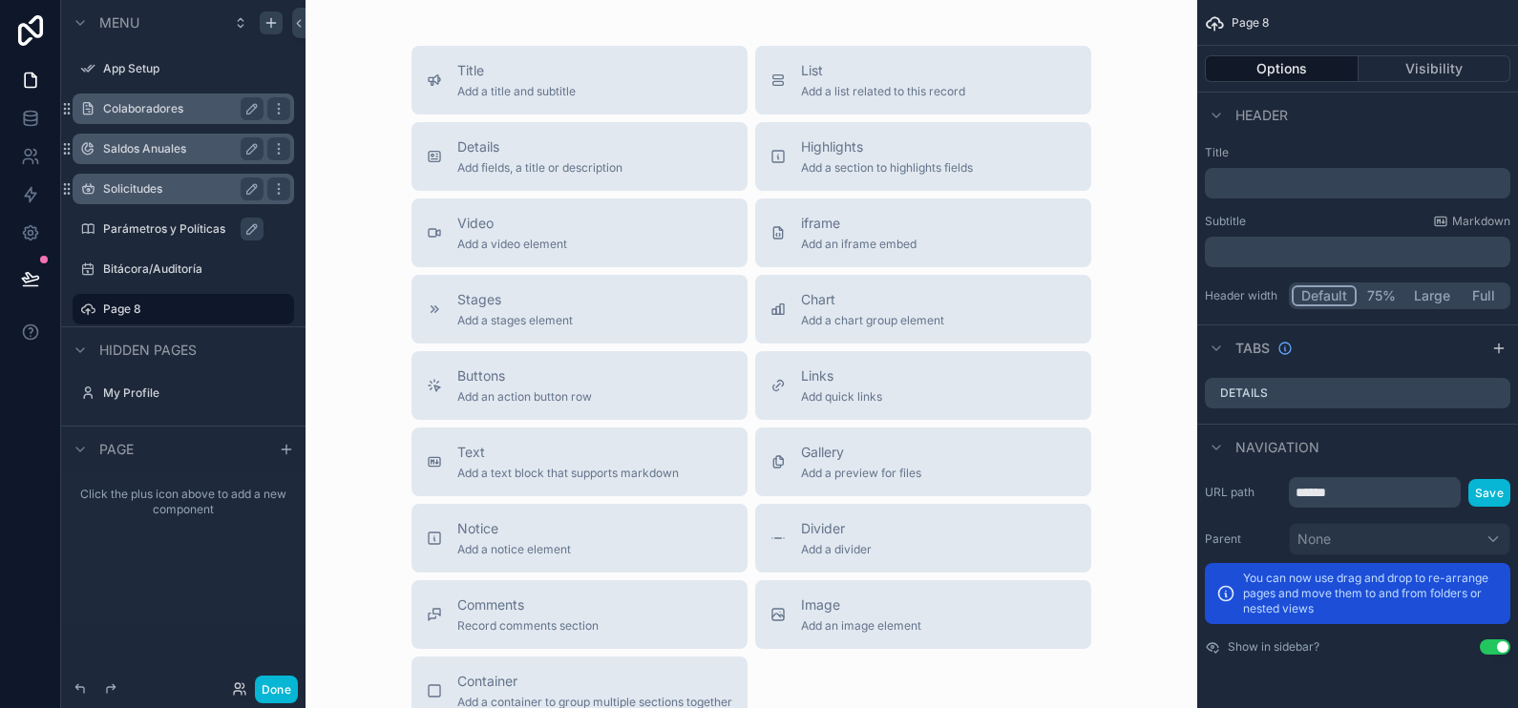
click at [1357, 189] on p "﻿" at bounding box center [1360, 183] width 294 height 19
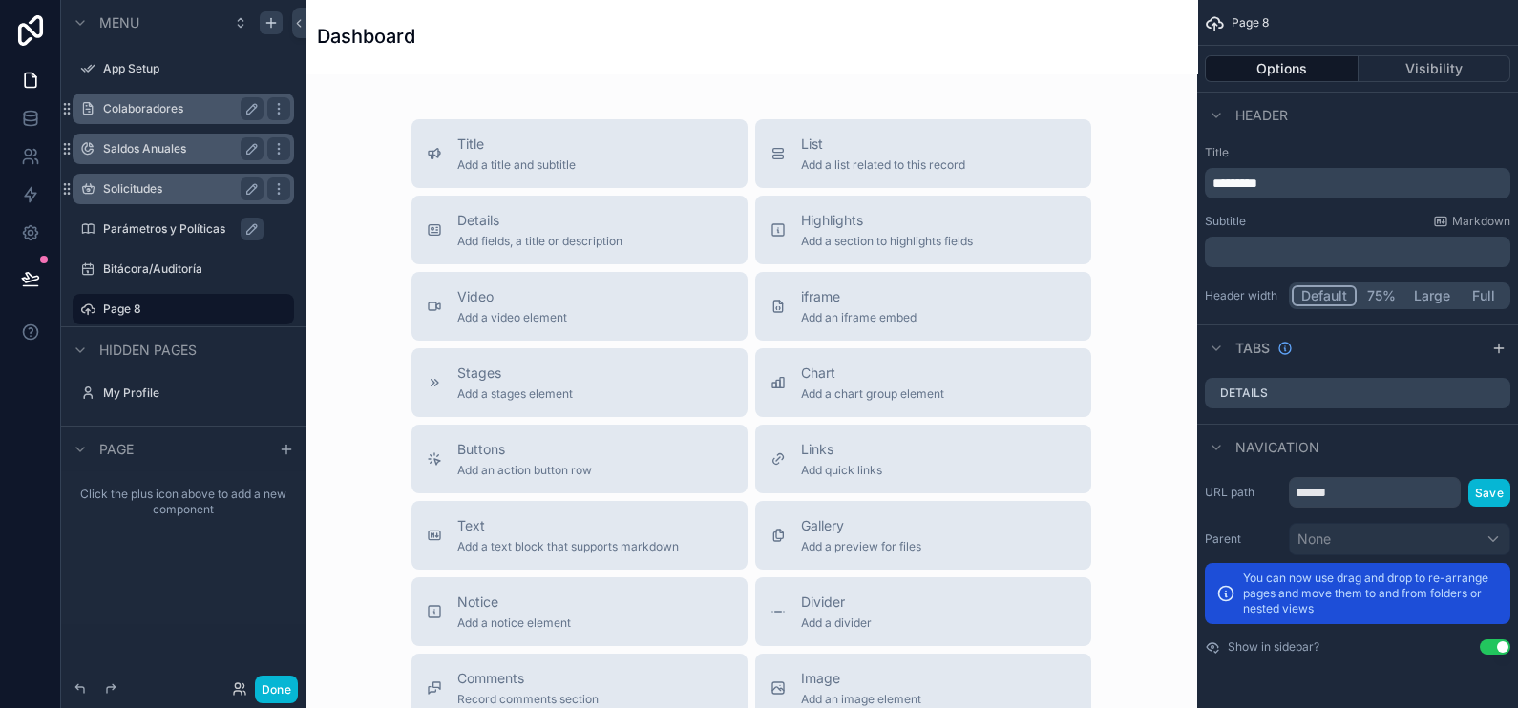
click at [1358, 122] on div "Header" at bounding box center [1357, 115] width 321 height 46
click at [1391, 248] on p "﻿" at bounding box center [1360, 252] width 294 height 19
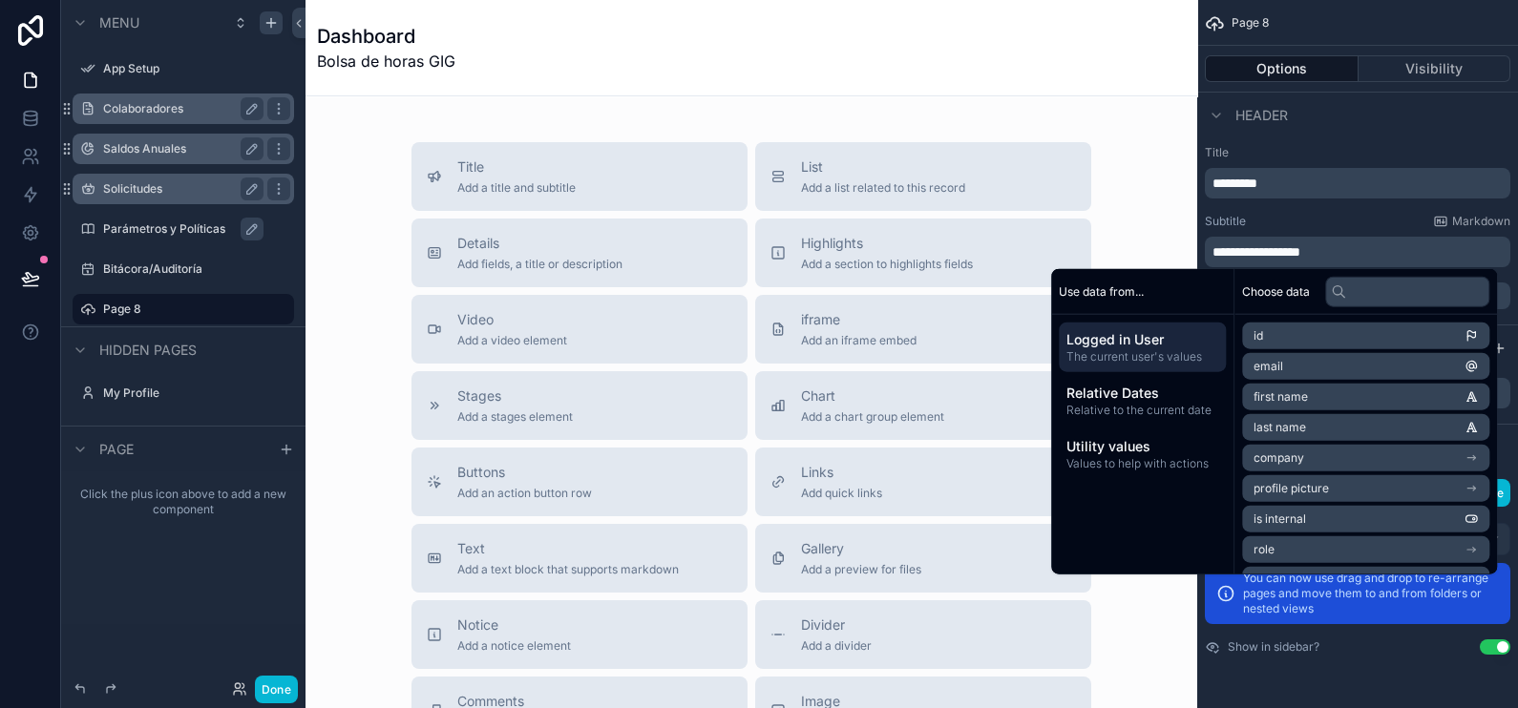
click at [1355, 145] on label "Title" at bounding box center [1358, 152] width 306 height 15
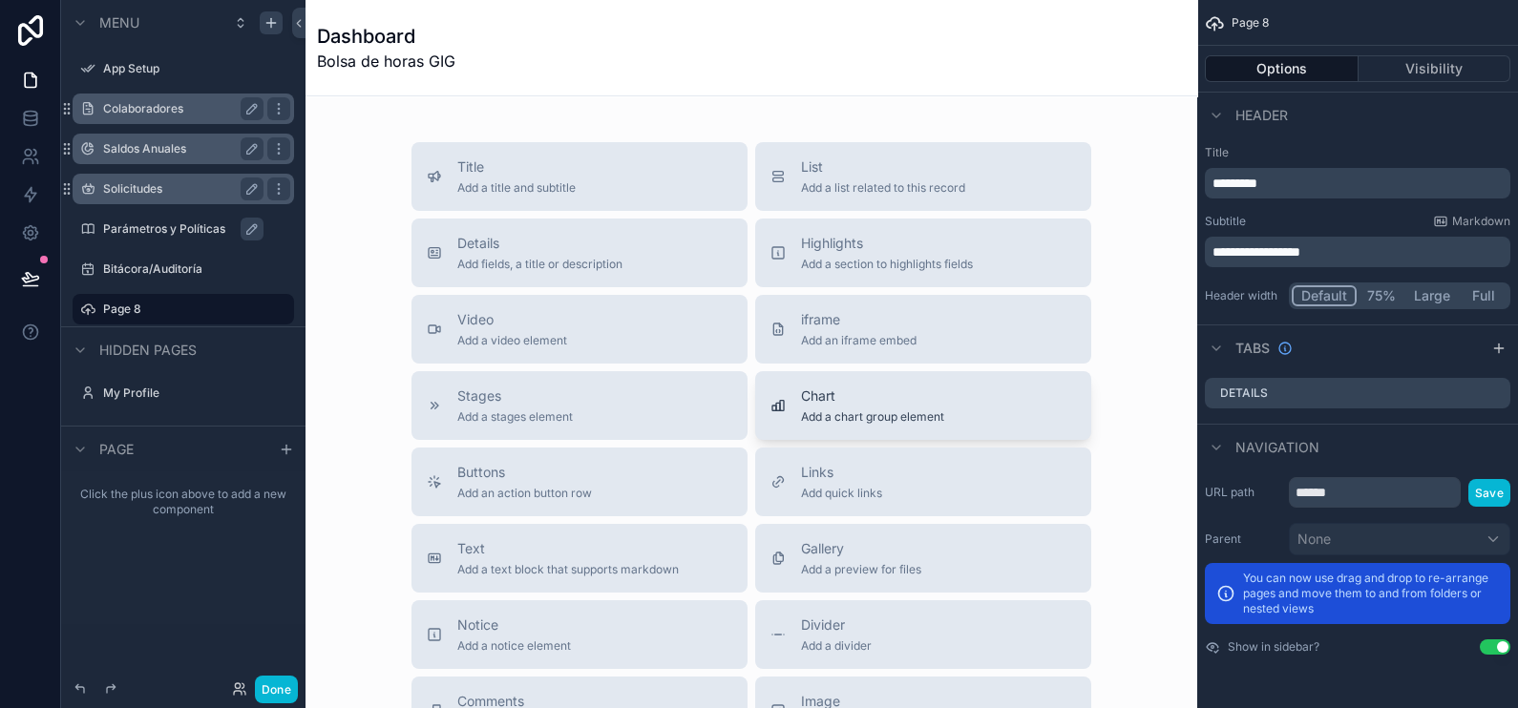
click at [871, 394] on span "Chart" at bounding box center [872, 396] width 143 height 19
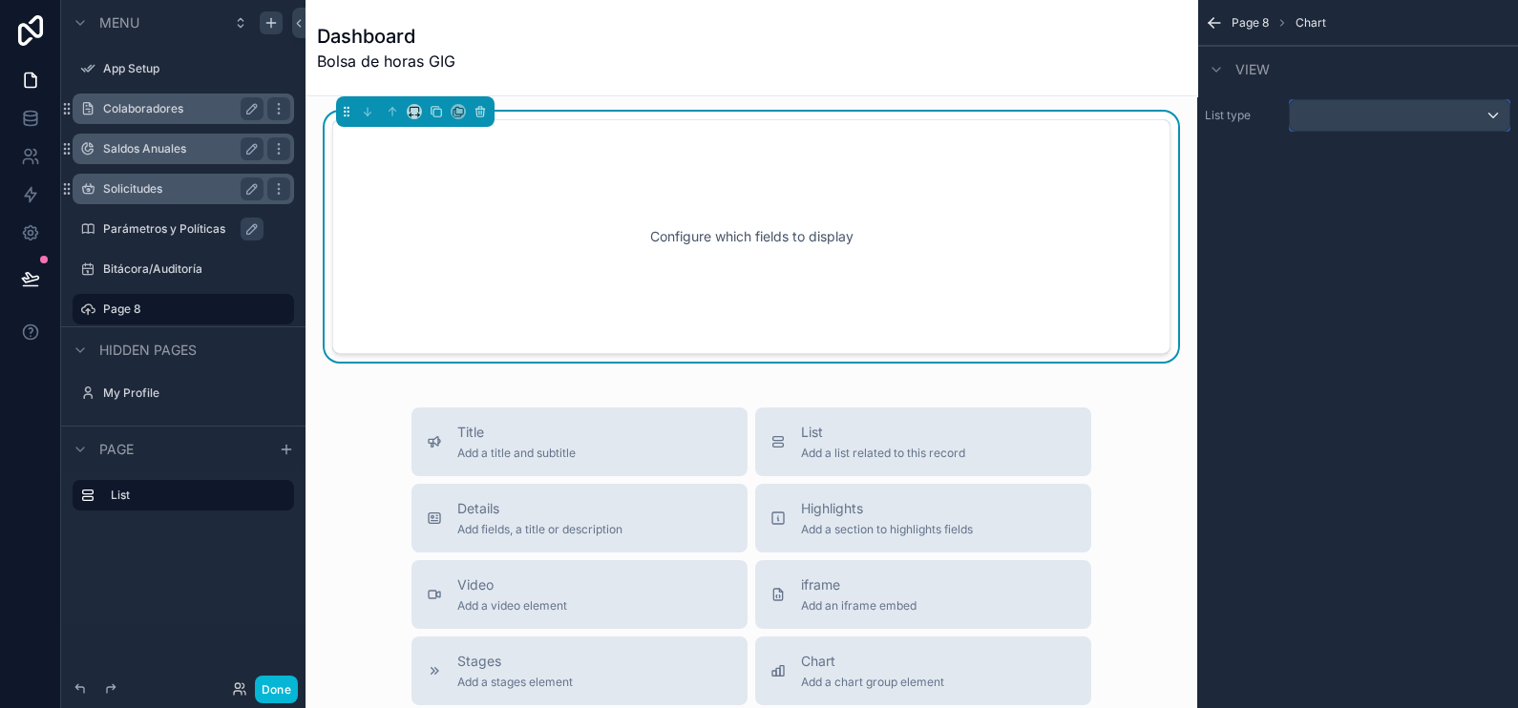
click at [1366, 120] on div "scrollable content" at bounding box center [1400, 115] width 220 height 31
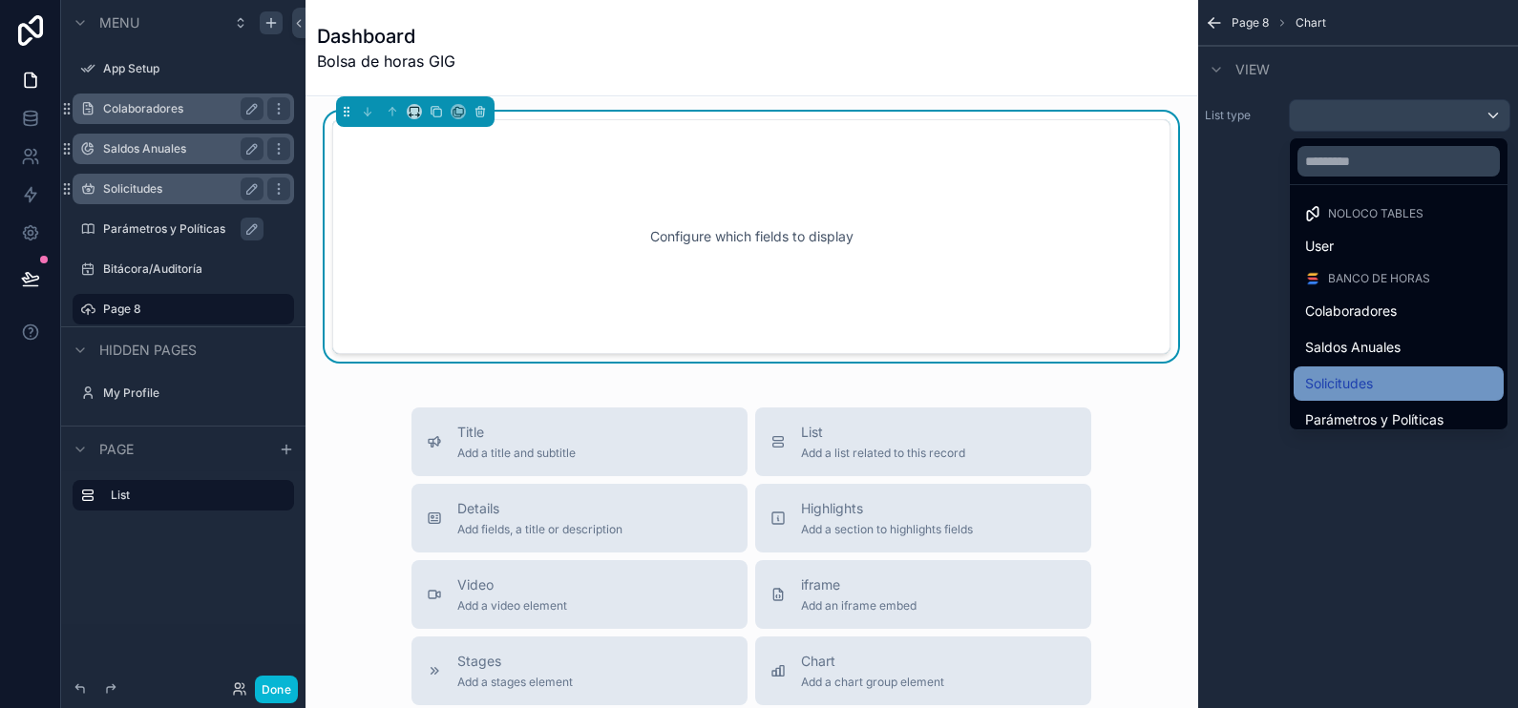
click at [1373, 387] on span "Solicitudes" at bounding box center [1339, 383] width 68 height 23
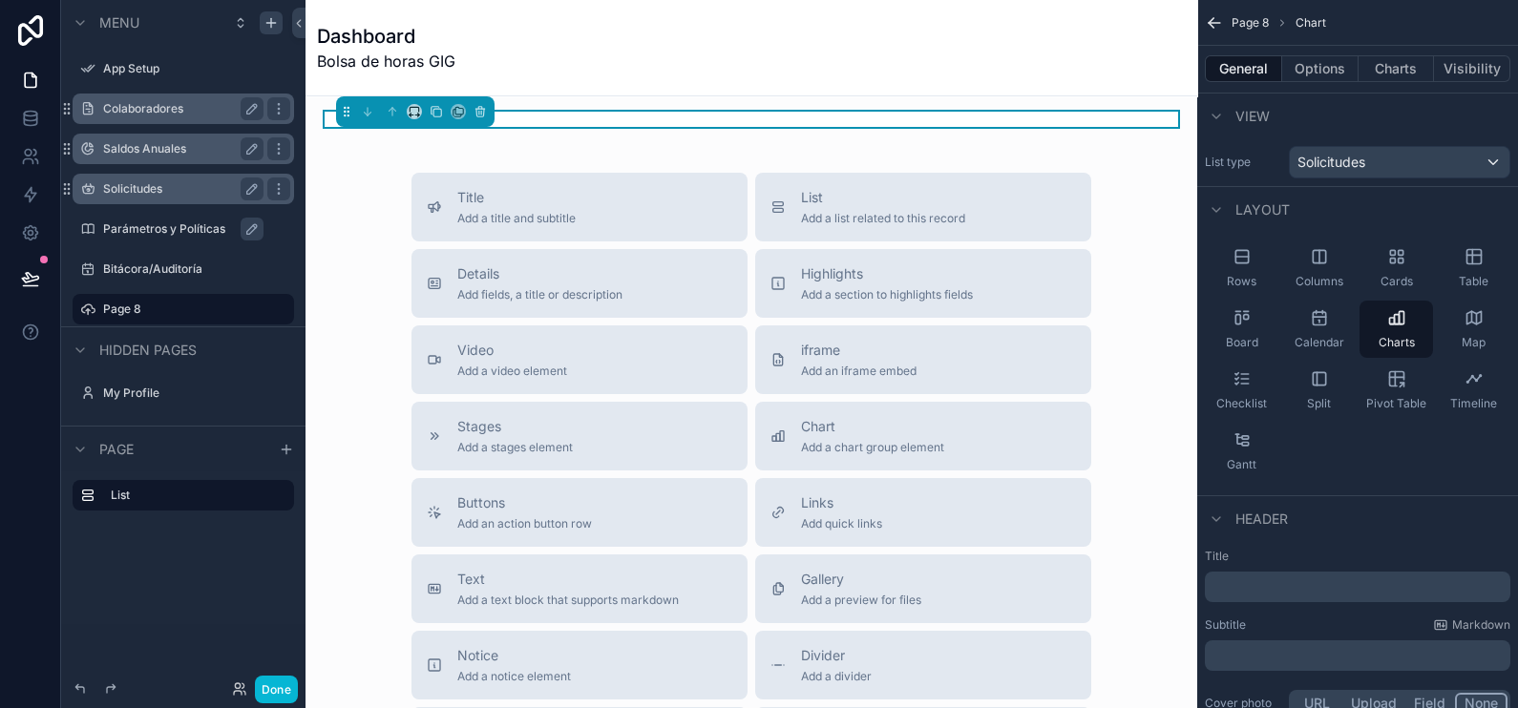
click at [1406, 67] on button "Charts" at bounding box center [1397, 68] width 76 height 27
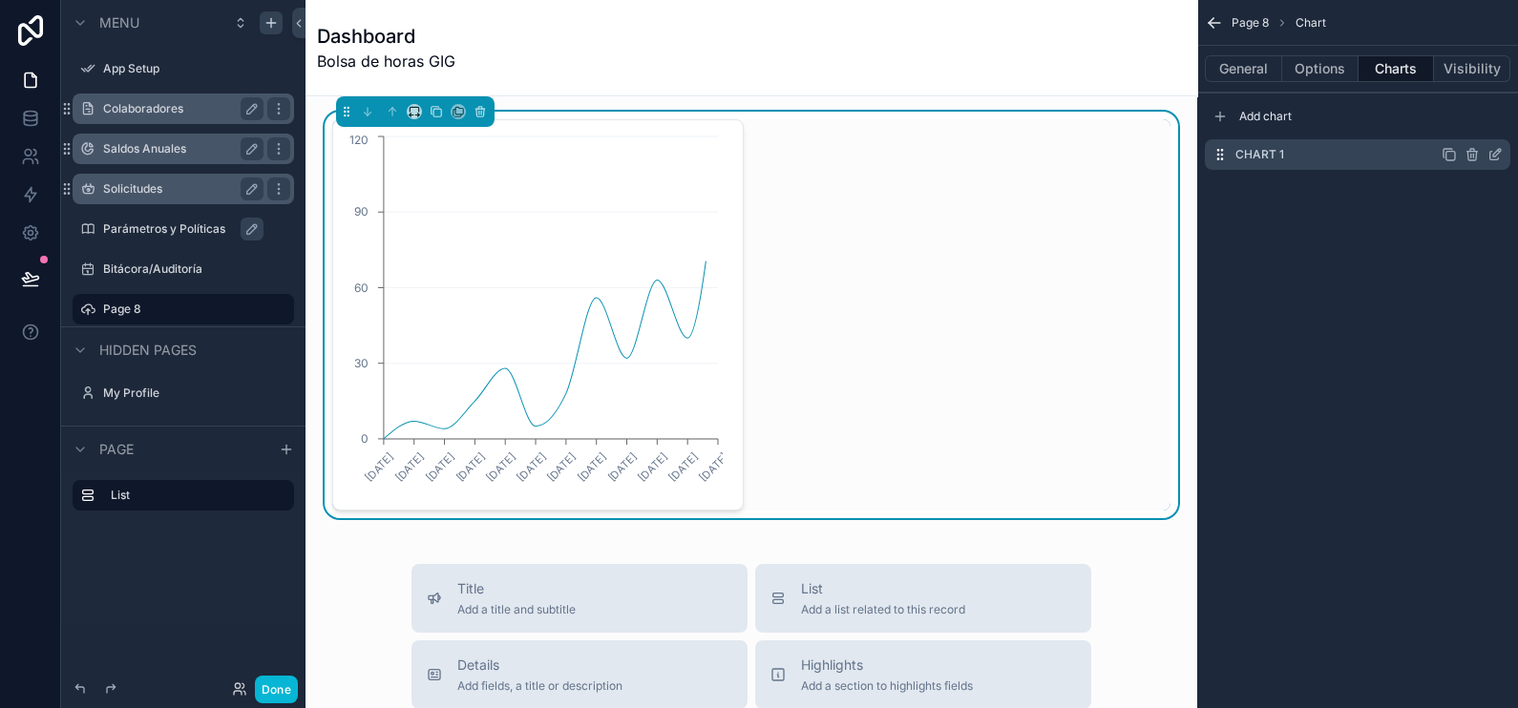
click at [1491, 152] on icon "scrollable content" at bounding box center [1495, 154] width 15 height 15
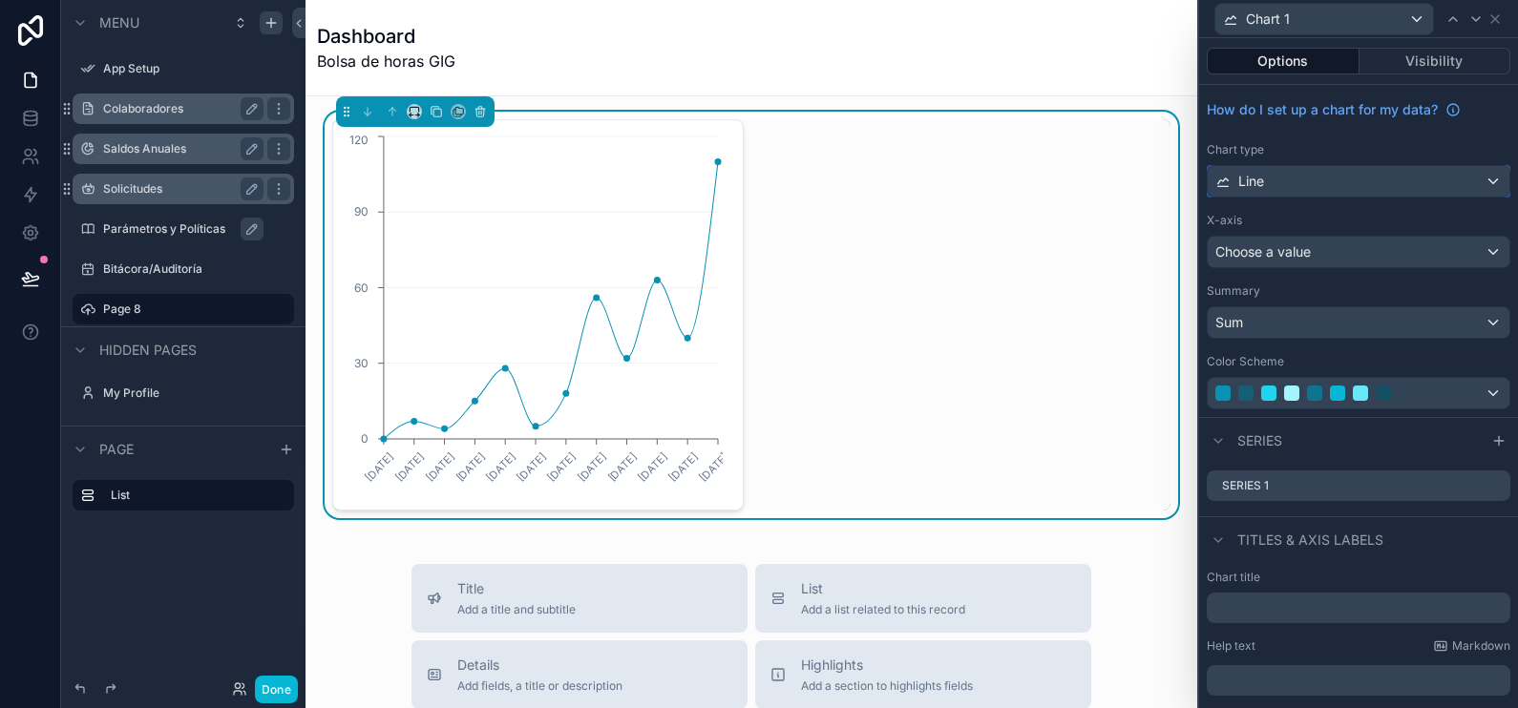
click at [1353, 174] on div "Line" at bounding box center [1359, 181] width 302 height 31
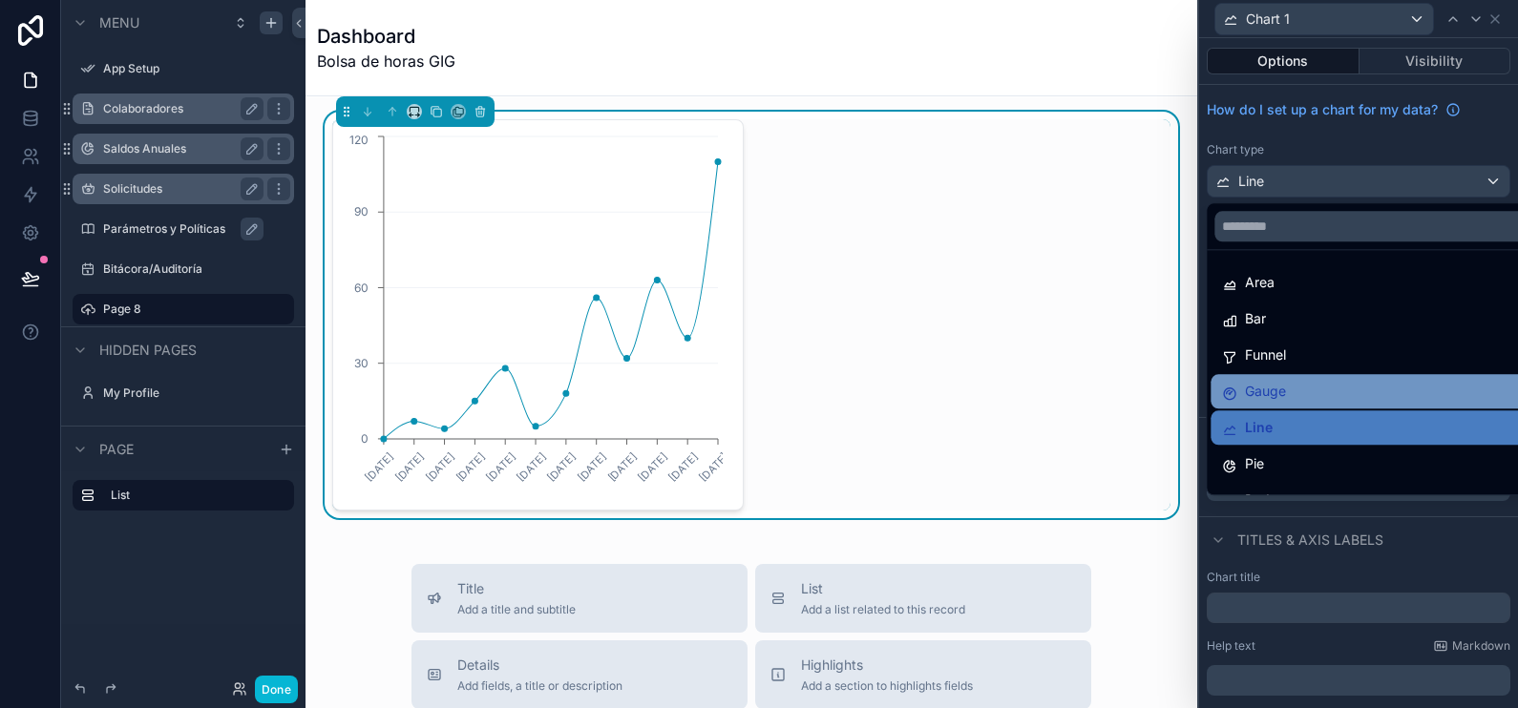
click at [1379, 395] on div "Gauge" at bounding box center [1371, 391] width 298 height 23
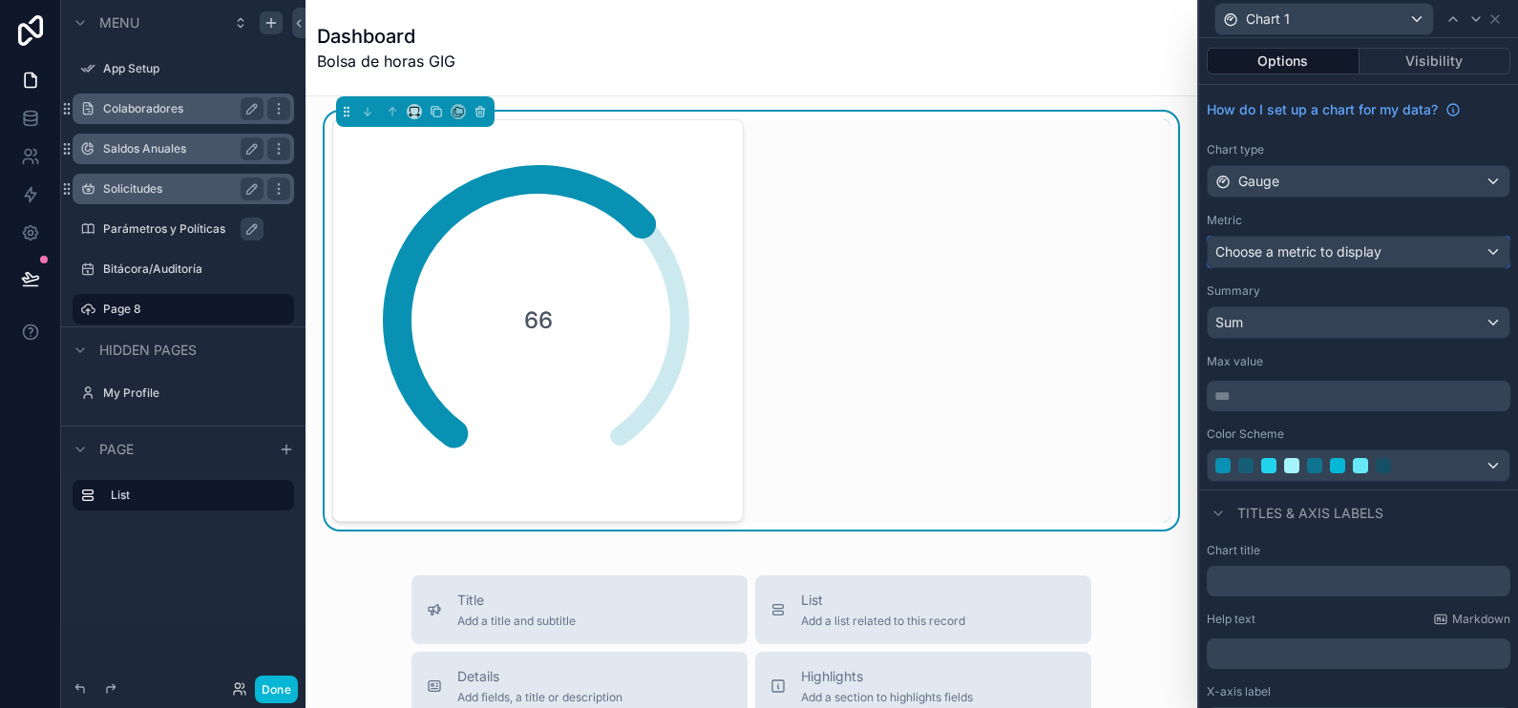
click at [1346, 246] on span "Choose a metric to display" at bounding box center [1299, 251] width 166 height 16
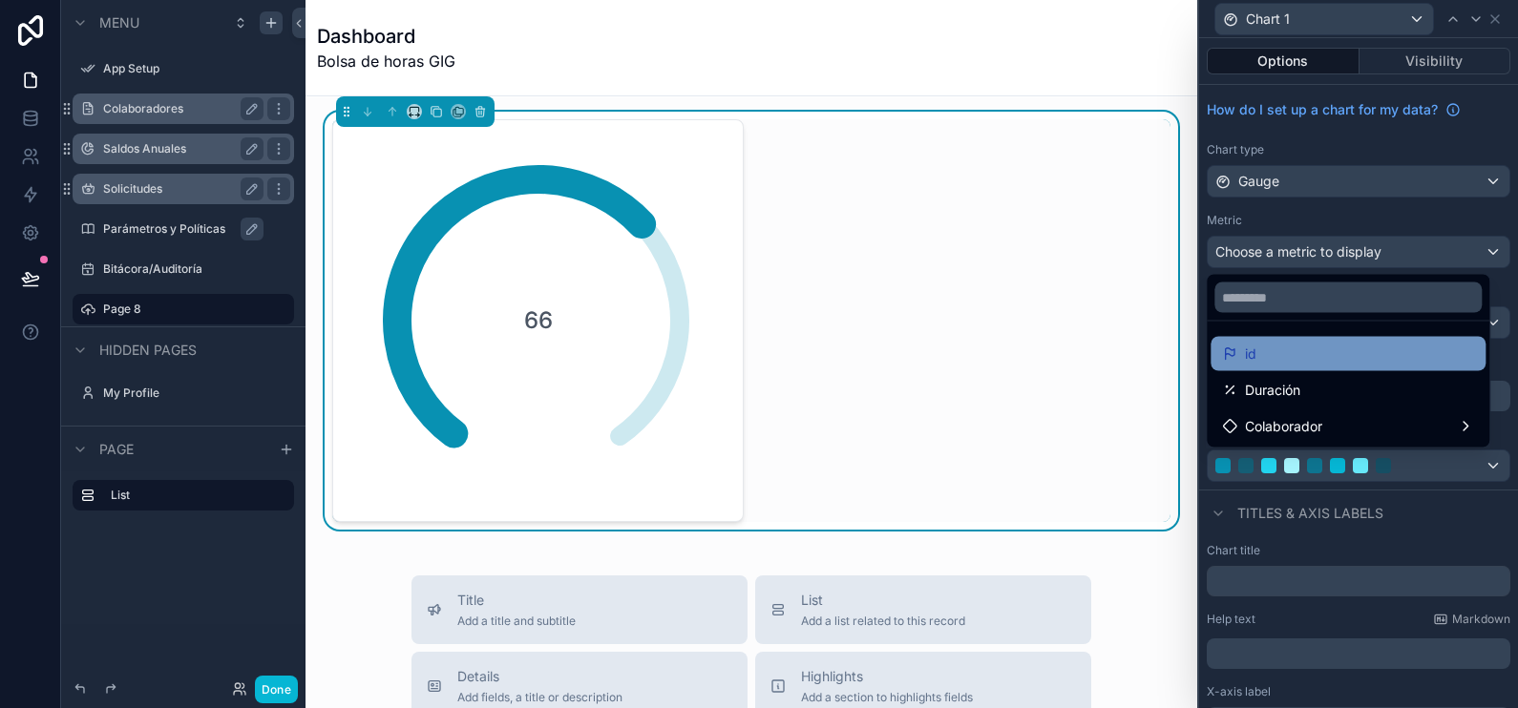
click at [1329, 351] on div "id" at bounding box center [1348, 354] width 252 height 23
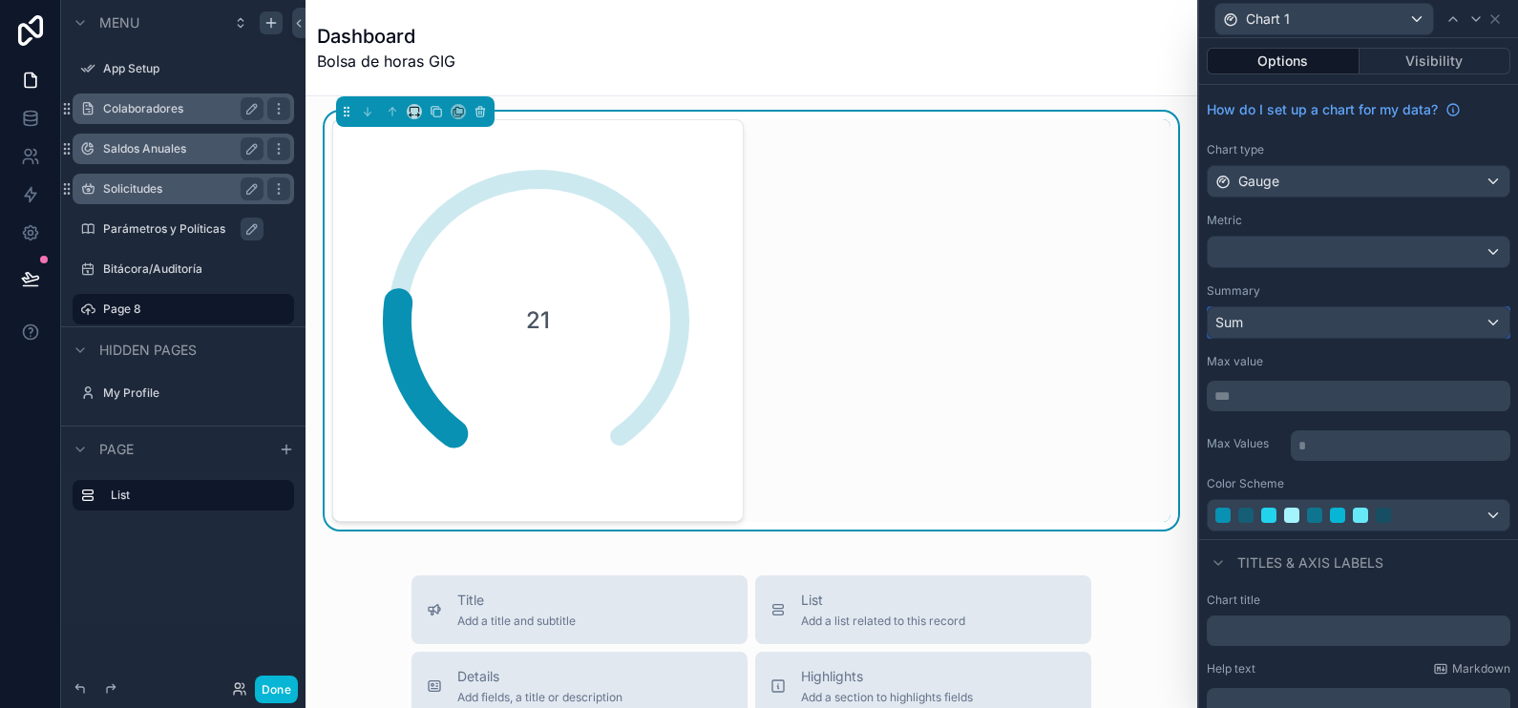
click at [1344, 322] on div "Sum" at bounding box center [1359, 322] width 302 height 31
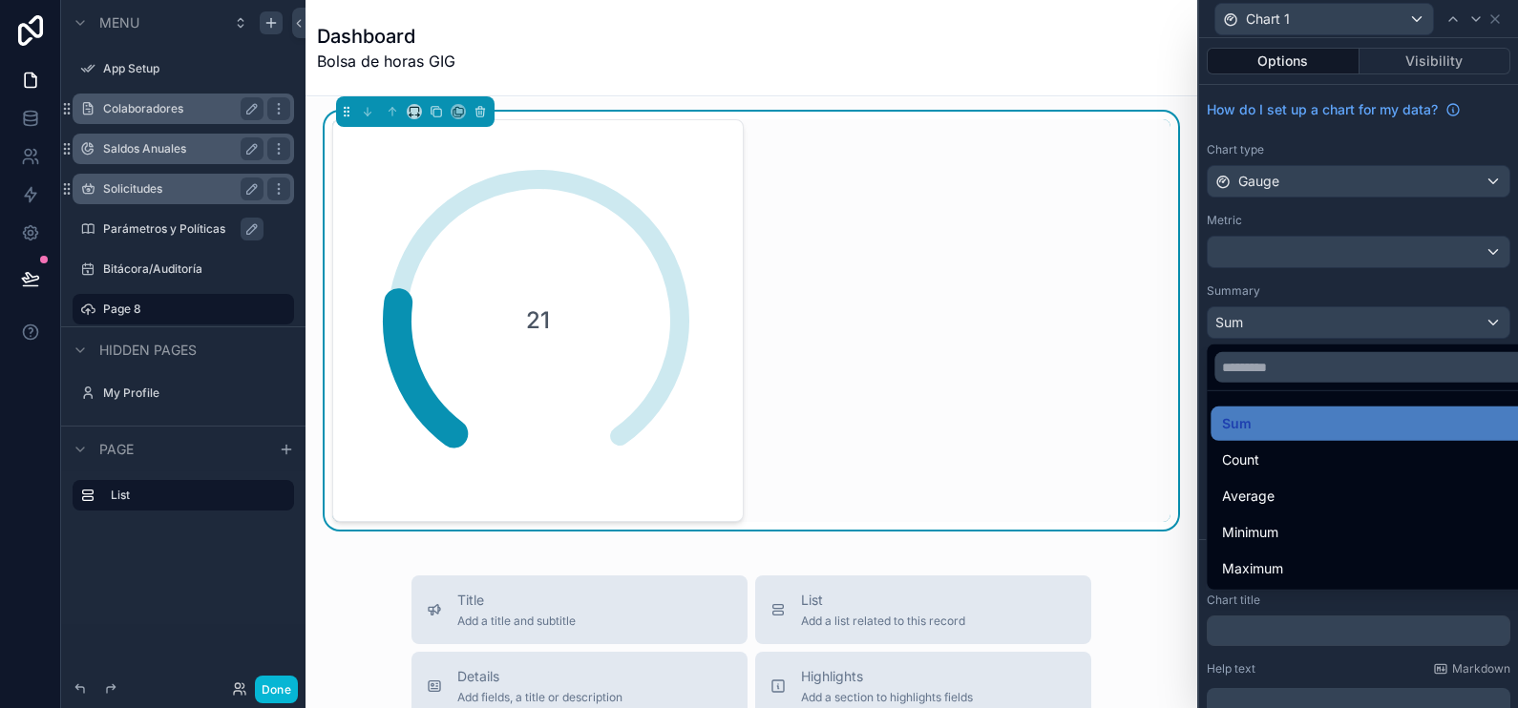
click at [1350, 290] on div at bounding box center [1358, 354] width 319 height 708
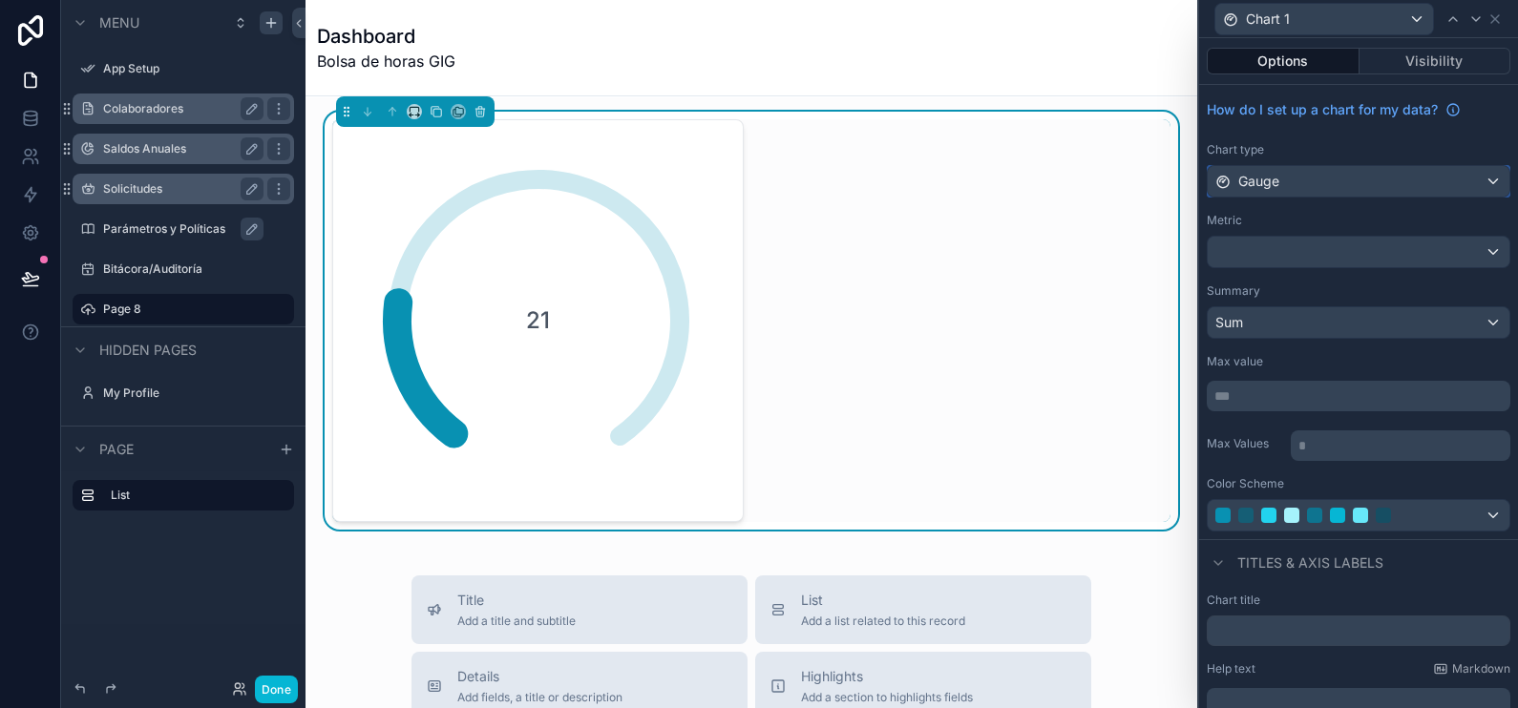
click at [1309, 183] on div "Gauge" at bounding box center [1359, 181] width 302 height 31
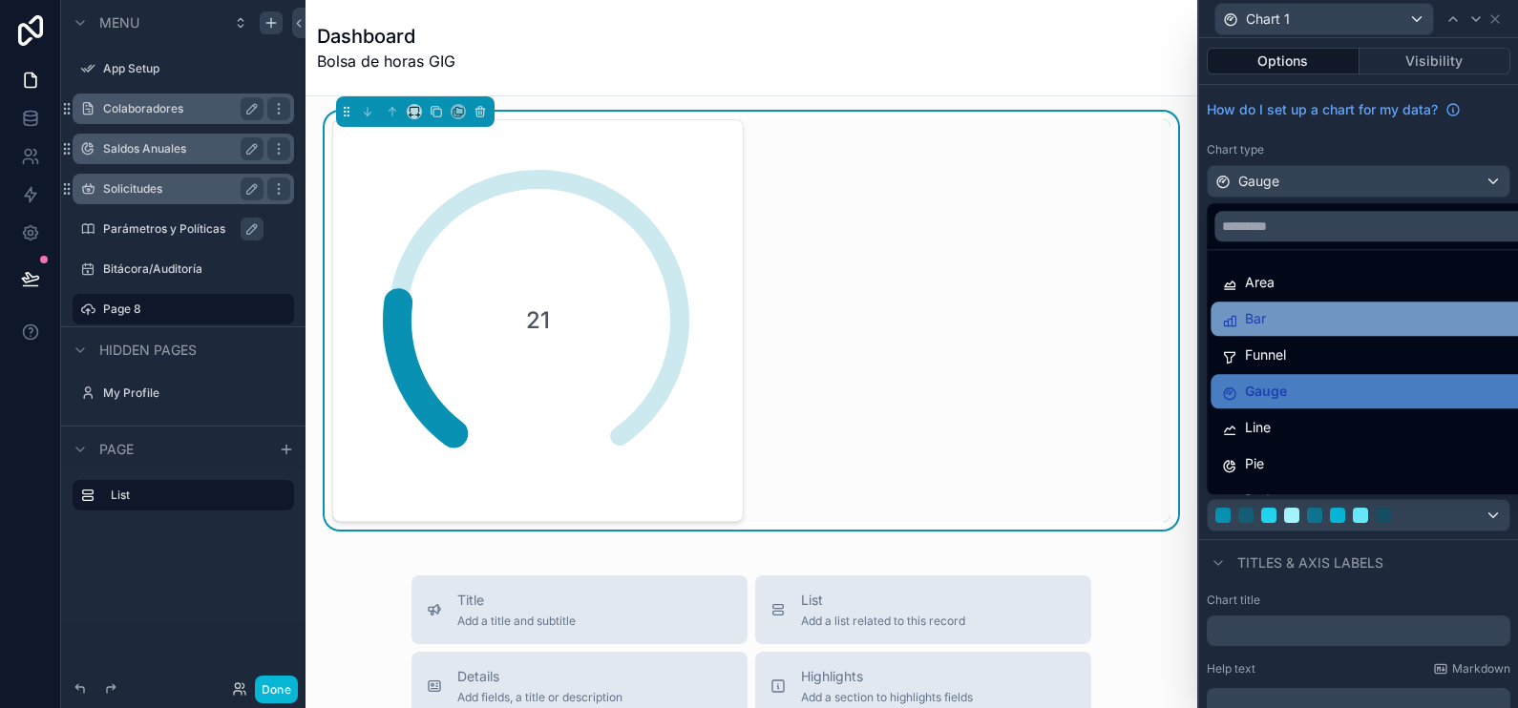
click at [1310, 307] on div "Bar" at bounding box center [1371, 318] width 298 height 23
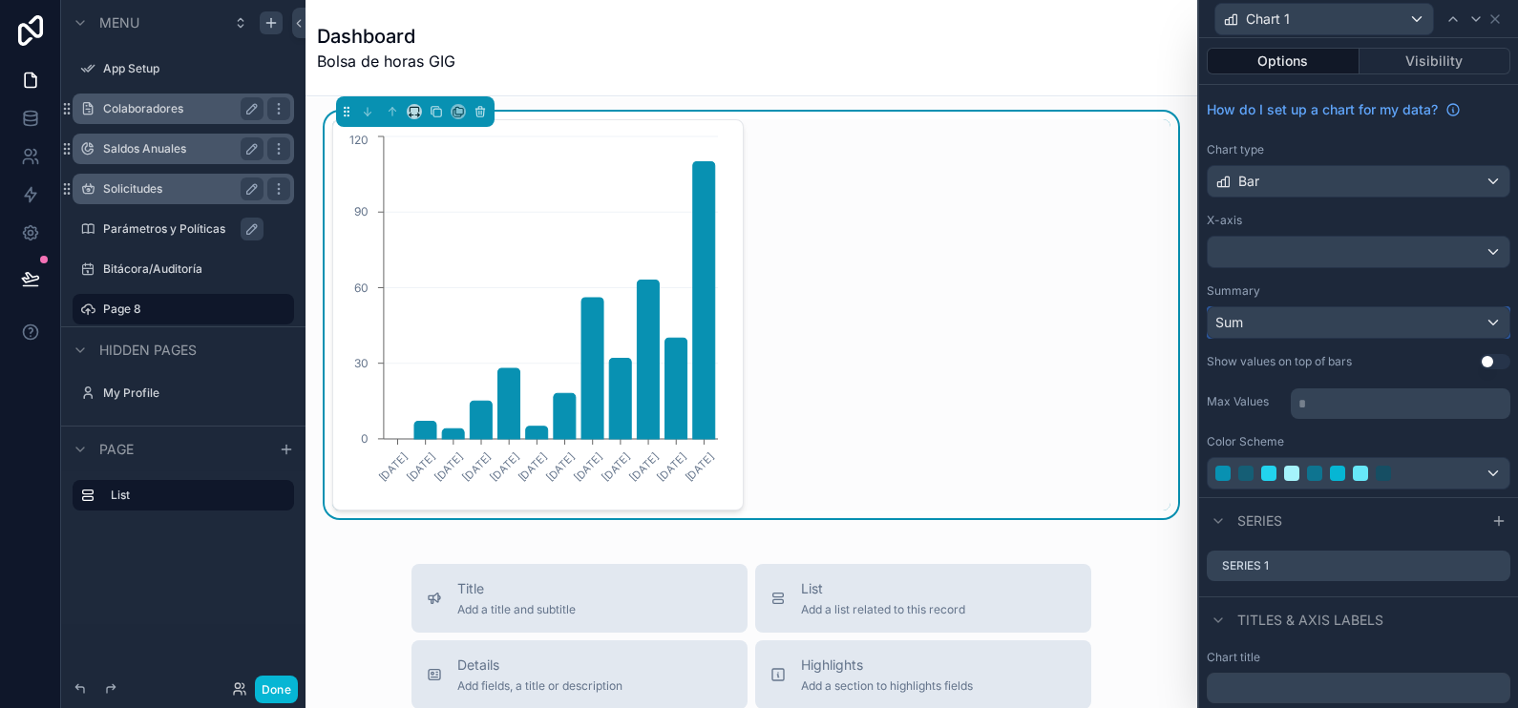
click at [1337, 327] on div "Sum" at bounding box center [1359, 322] width 302 height 31
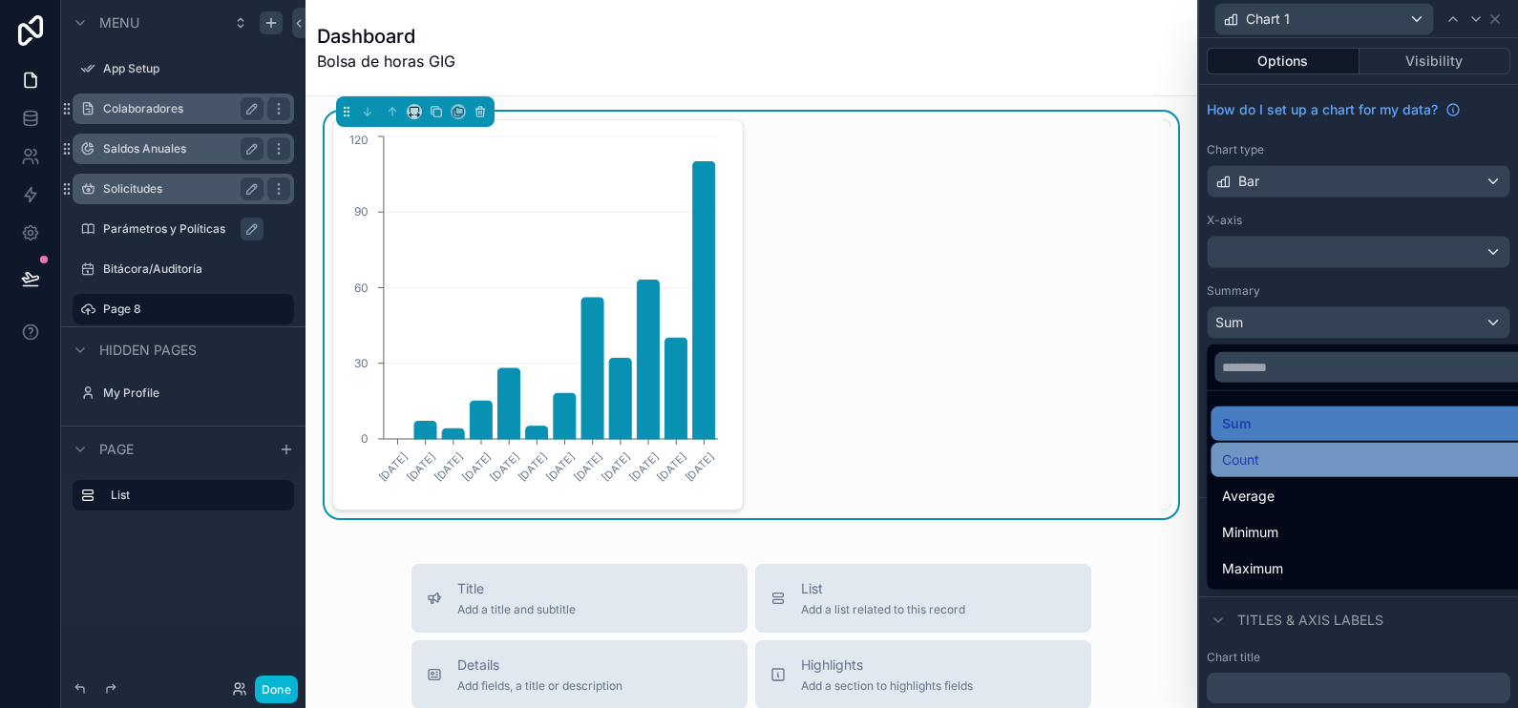
click at [1306, 455] on div "Count" at bounding box center [1371, 460] width 298 height 23
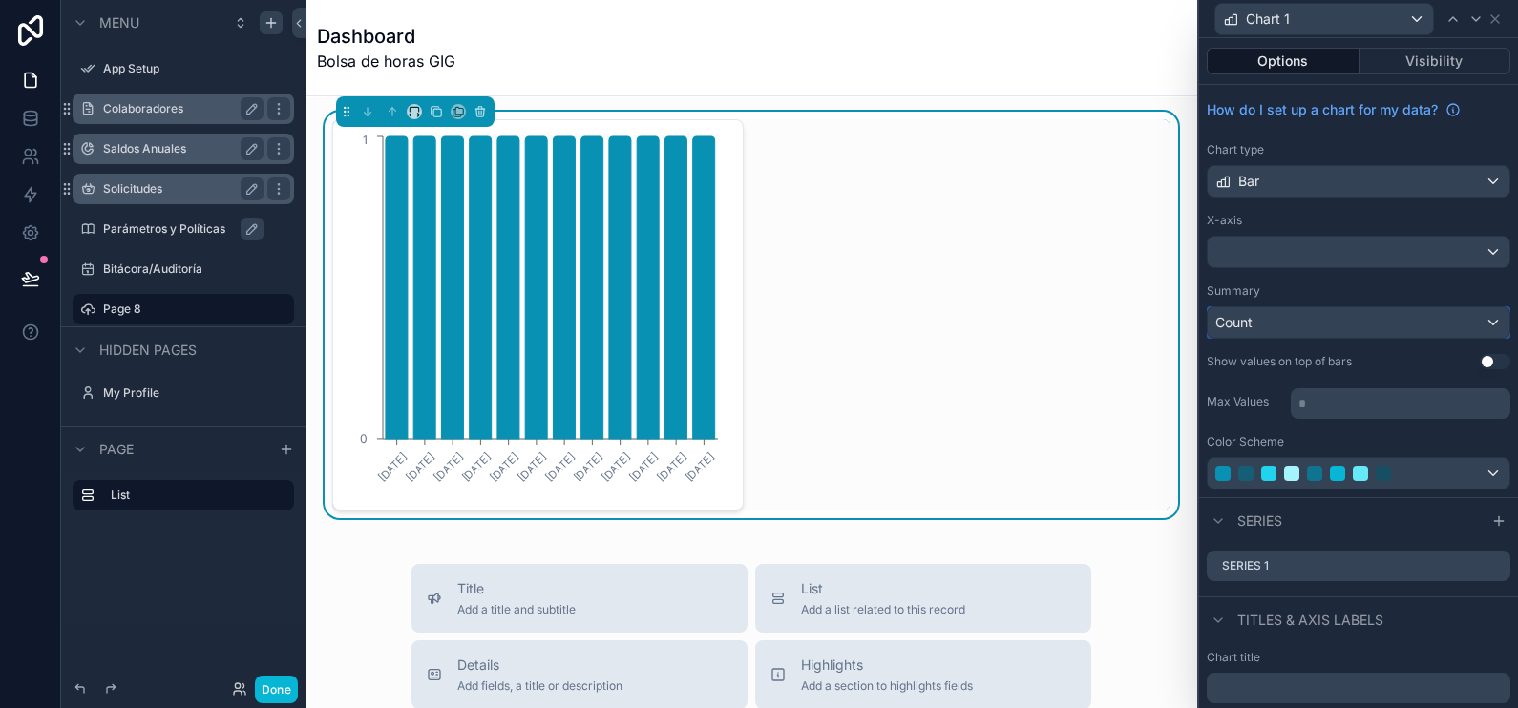
click at [1327, 327] on div "Count" at bounding box center [1359, 322] width 302 height 31
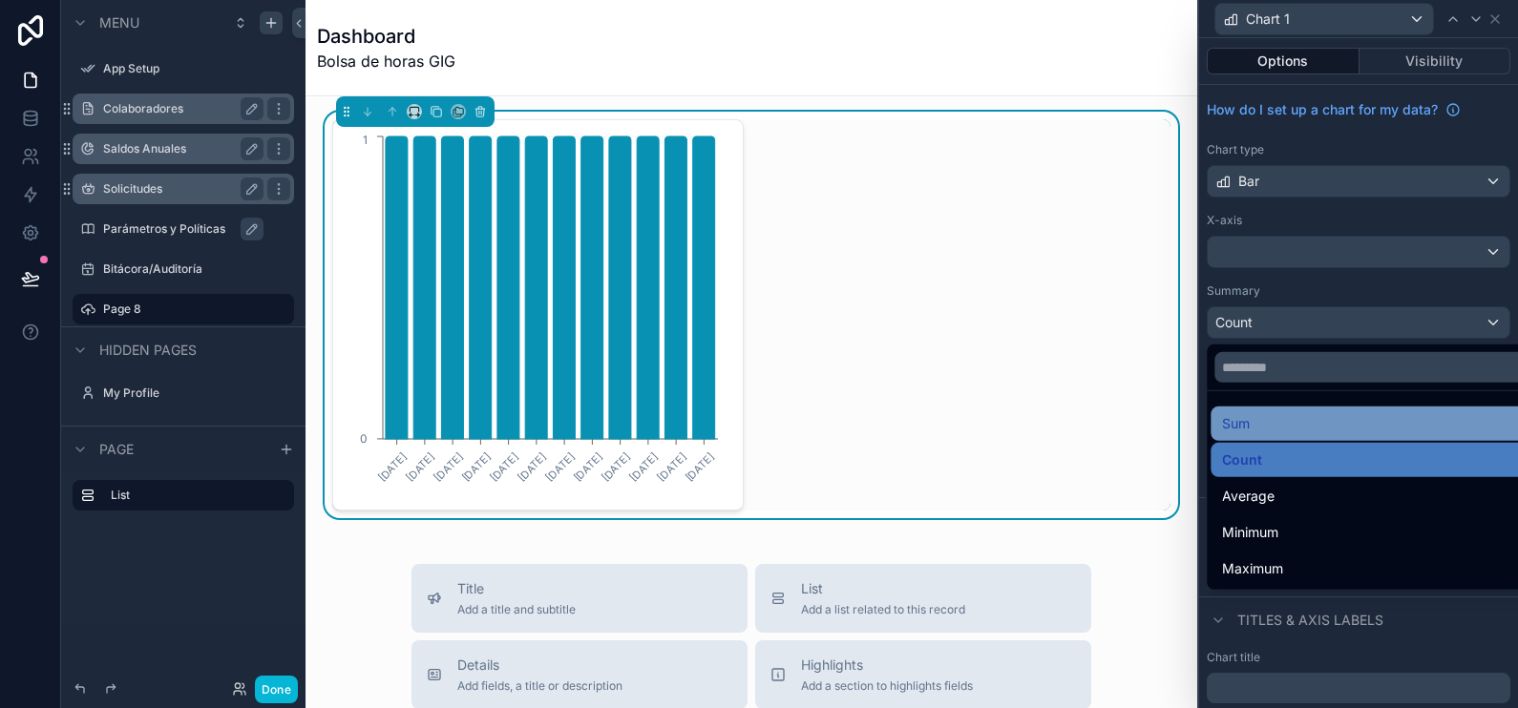
click at [1328, 425] on div "Sum" at bounding box center [1371, 423] width 298 height 23
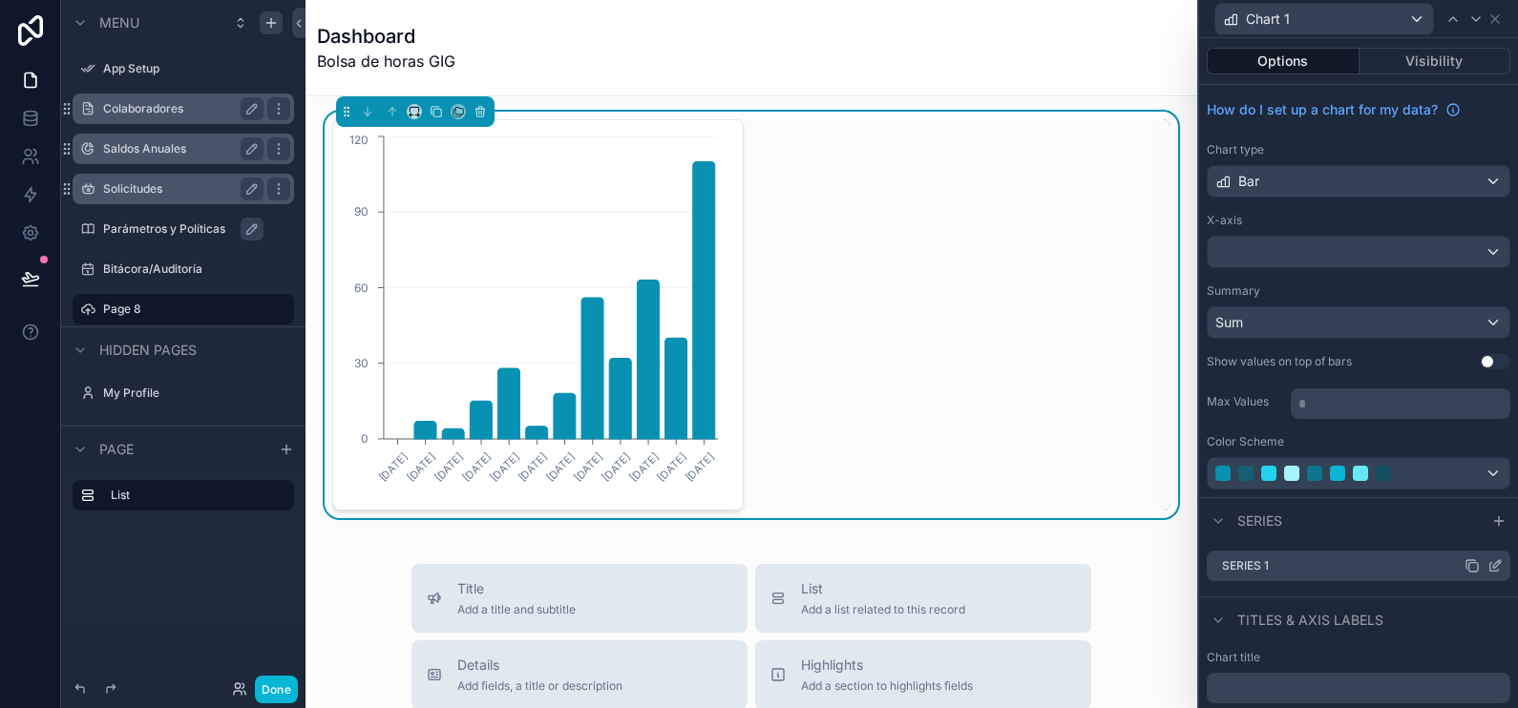
click at [1493, 562] on icon at bounding box center [1497, 564] width 8 height 8
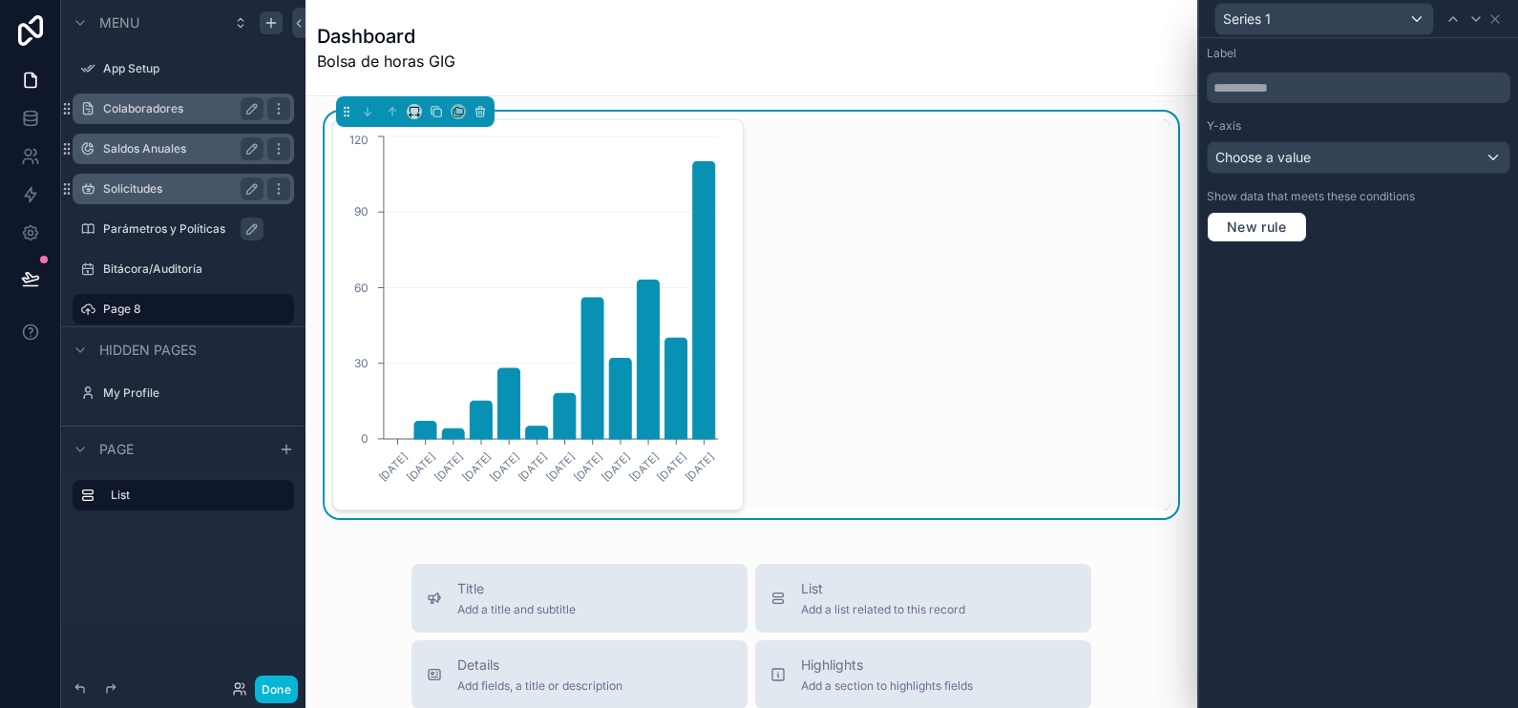
click at [1308, 176] on div "Label Y-axis Choose a value Show data that meets these conditions New rule" at bounding box center [1358, 144] width 319 height 212
click at [1308, 159] on span "Choose a value" at bounding box center [1263, 157] width 95 height 16
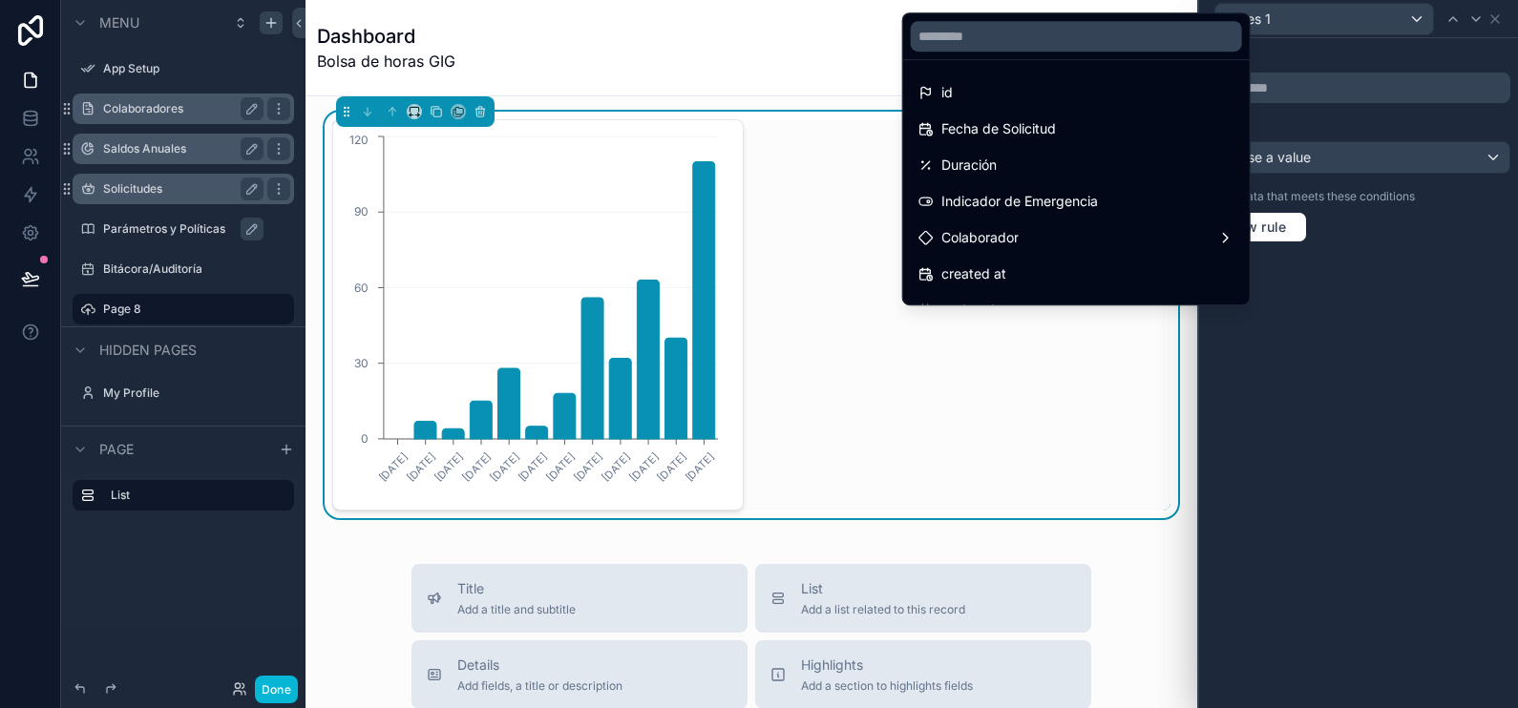
click at [1447, 281] on div at bounding box center [1358, 354] width 319 height 708
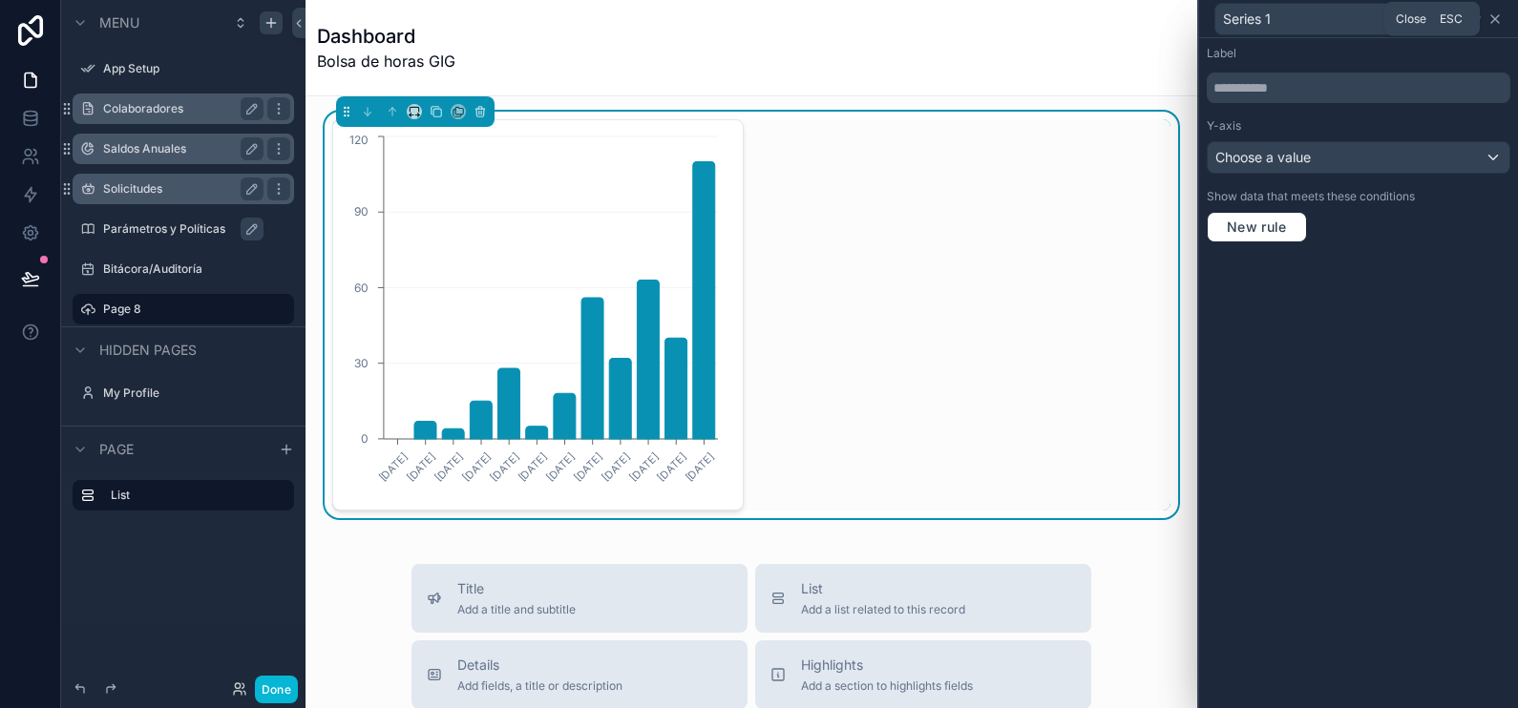
click at [1498, 21] on icon at bounding box center [1495, 19] width 8 height 8
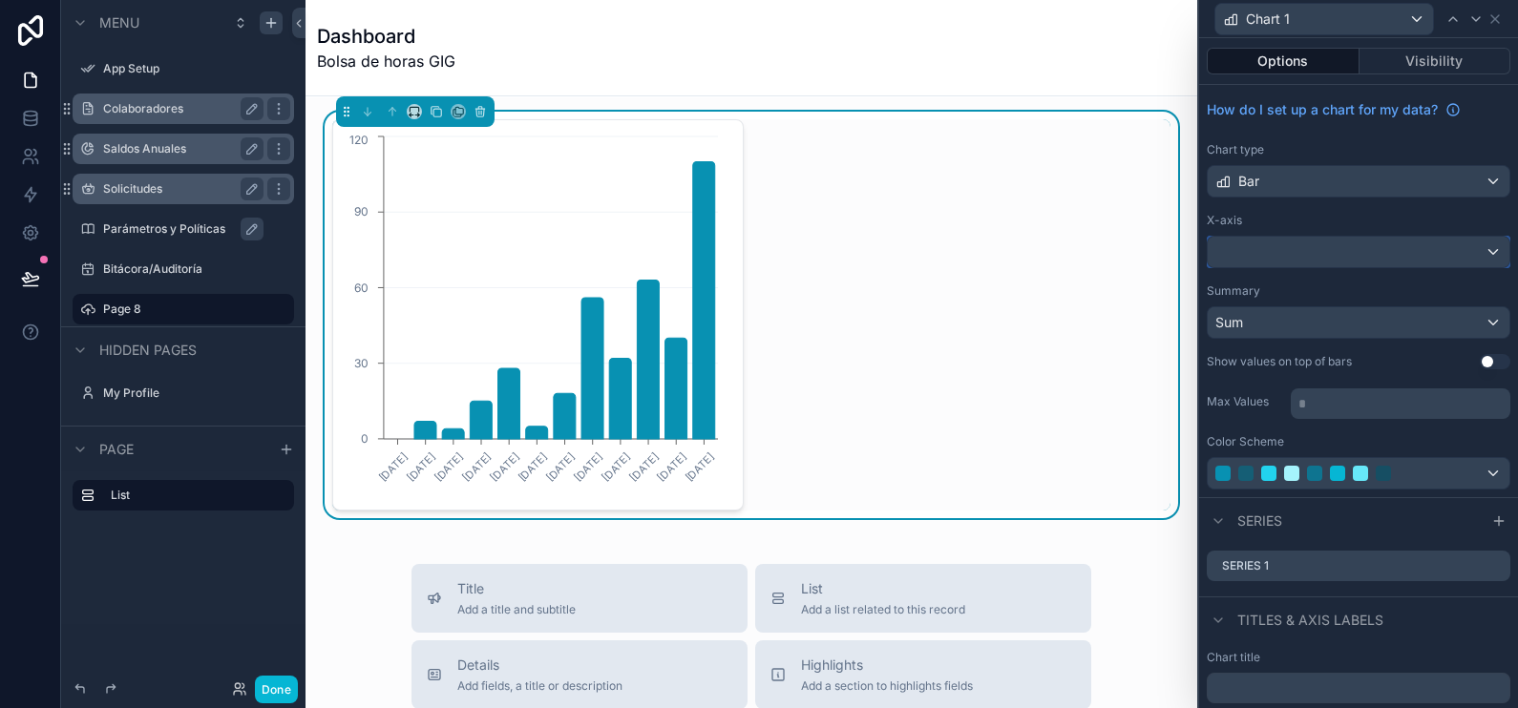
click at [1326, 245] on div at bounding box center [1359, 252] width 302 height 31
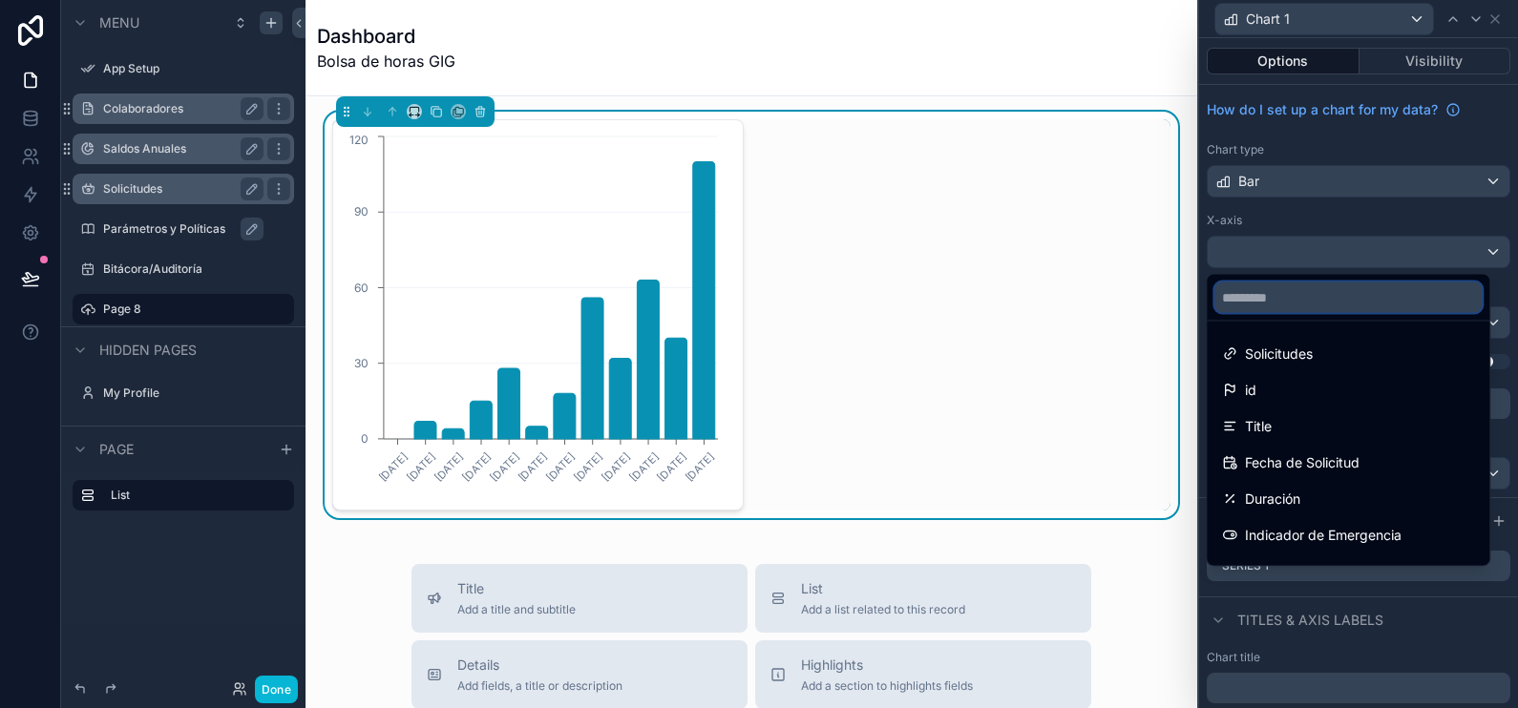
click at [1321, 310] on input "text" at bounding box center [1348, 298] width 267 height 31
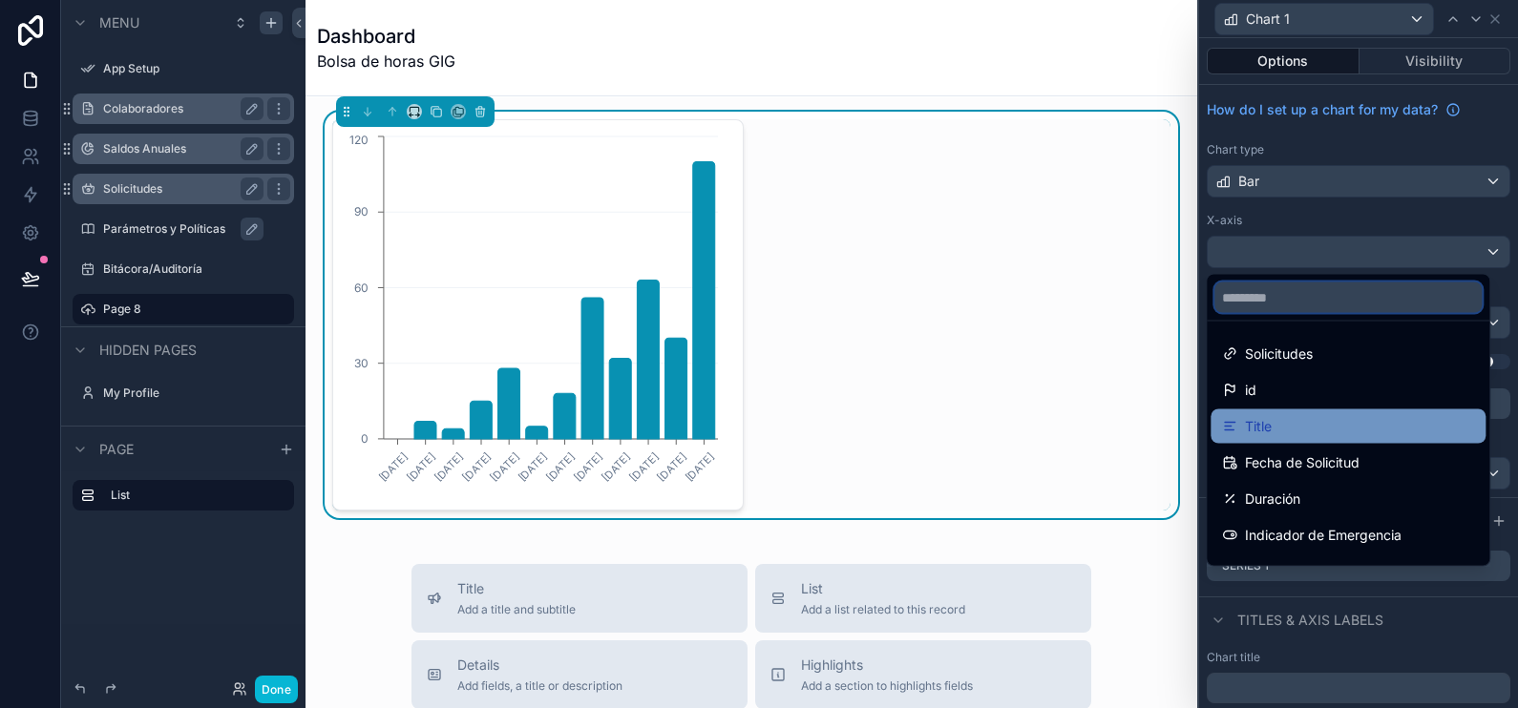
scroll to position [118, 0]
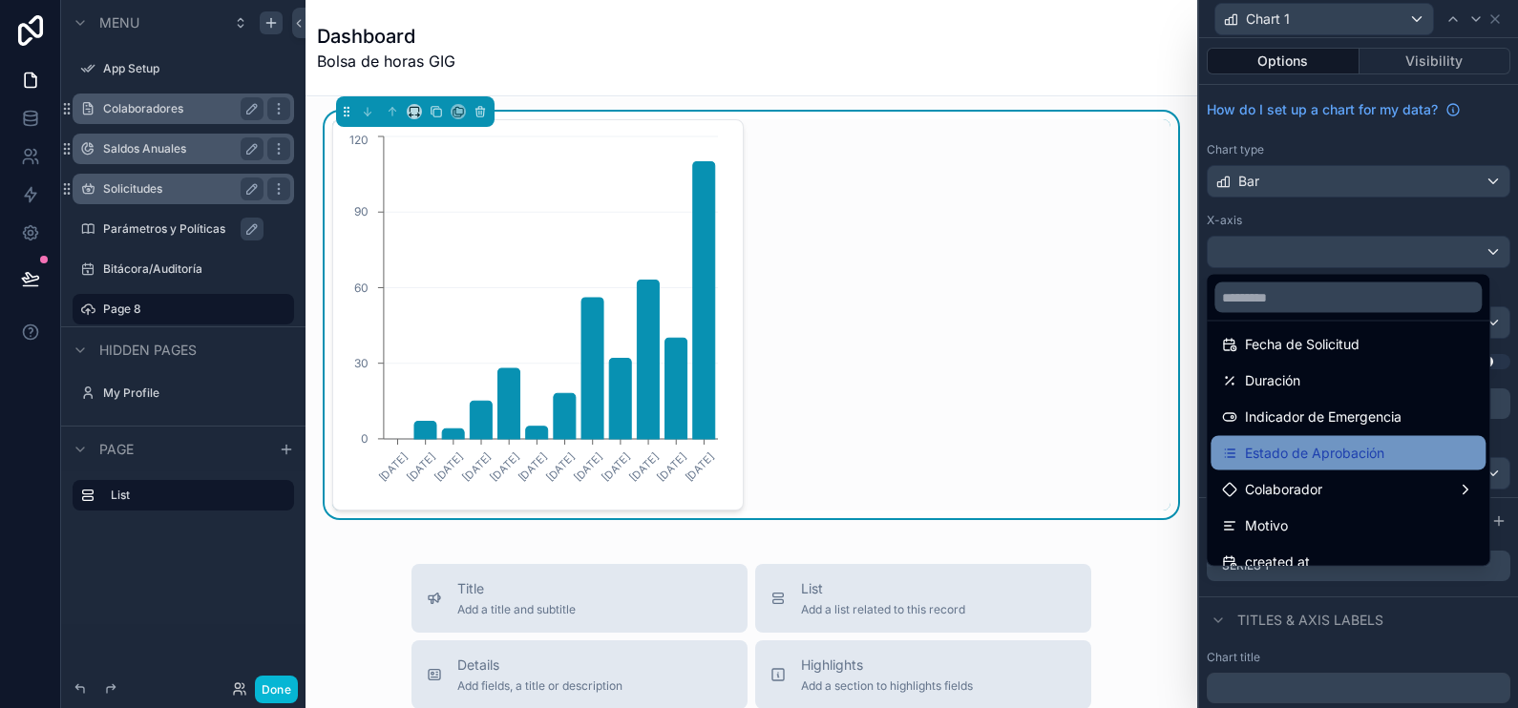
click at [1350, 448] on span "Estado de Aprobación" at bounding box center [1314, 453] width 139 height 23
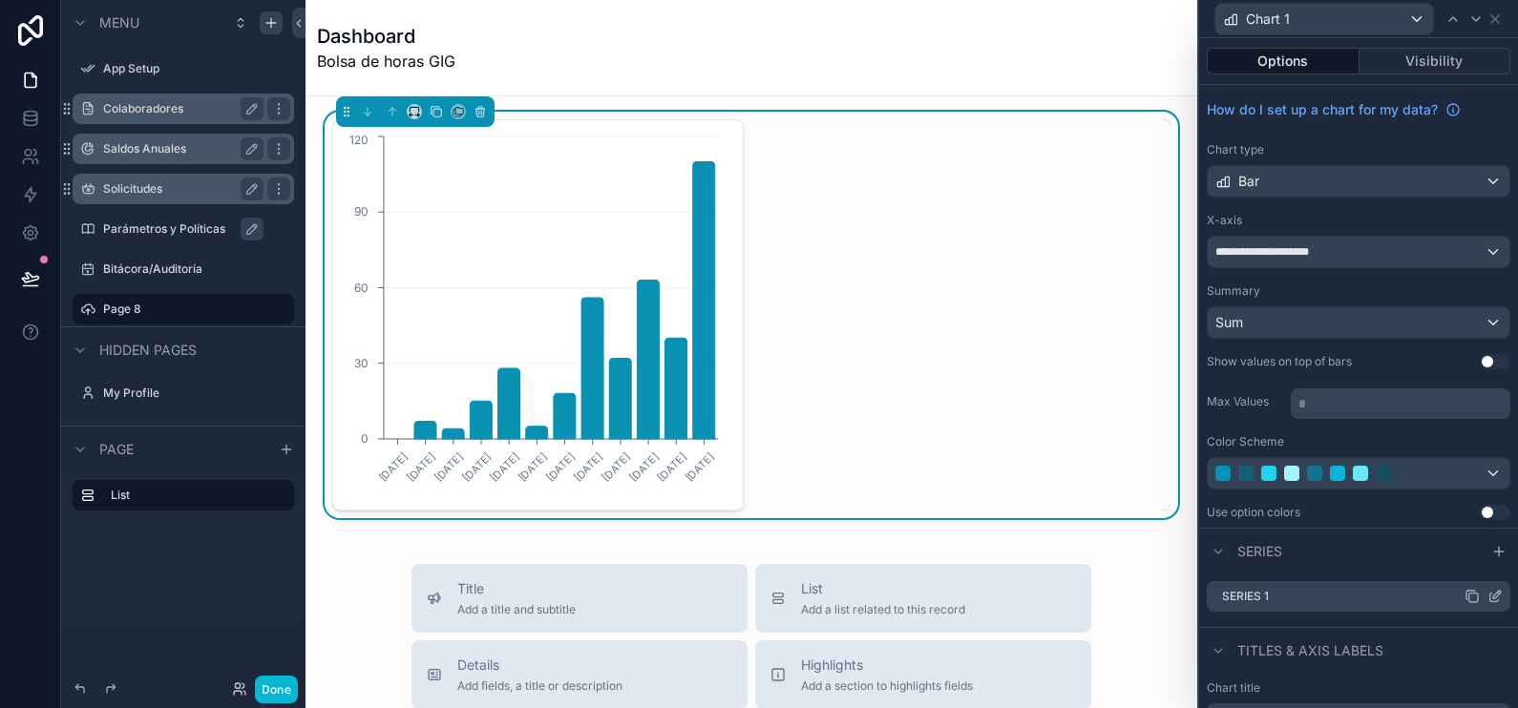
click at [1488, 593] on icon at bounding box center [1495, 596] width 15 height 15
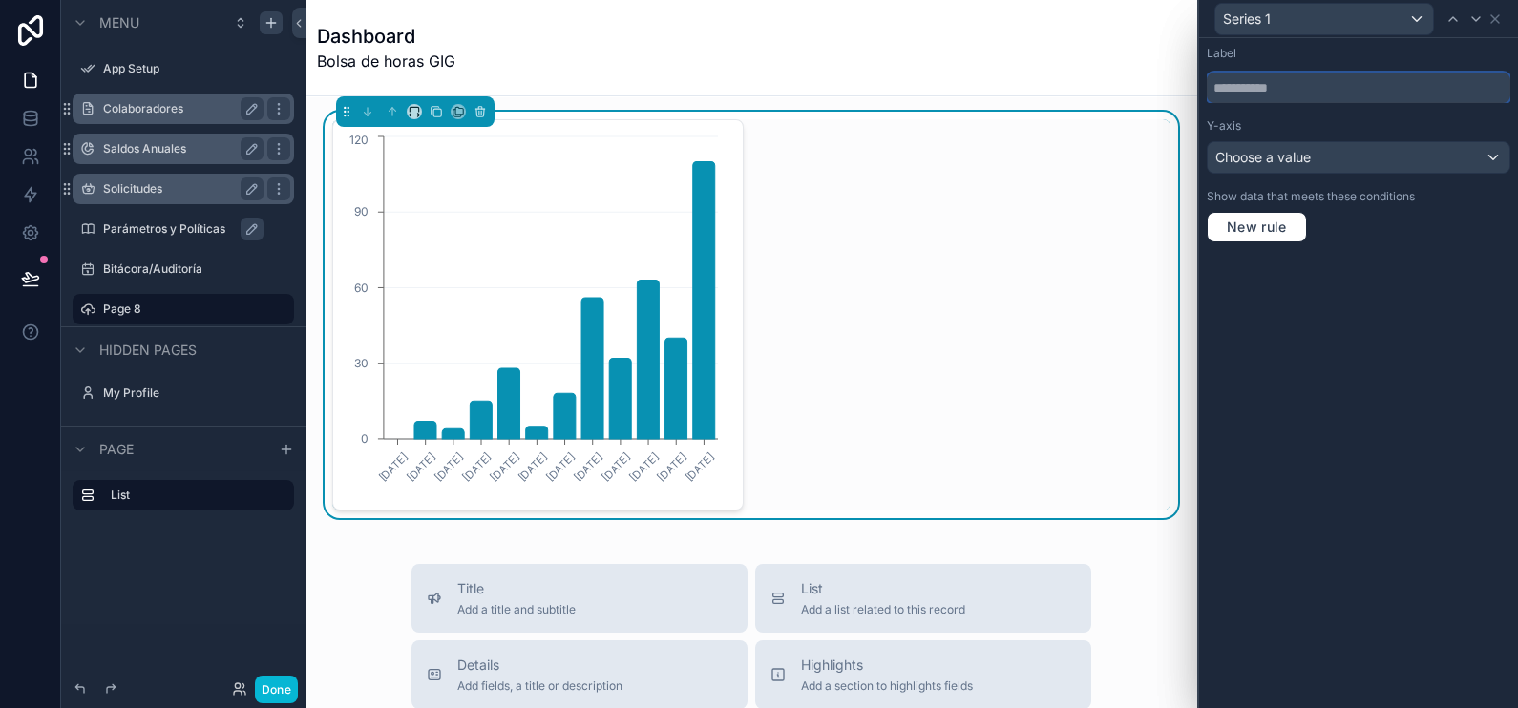
click at [1299, 89] on input "text" at bounding box center [1359, 88] width 304 height 31
click at [1331, 167] on div "Choose a value" at bounding box center [1359, 157] width 302 height 31
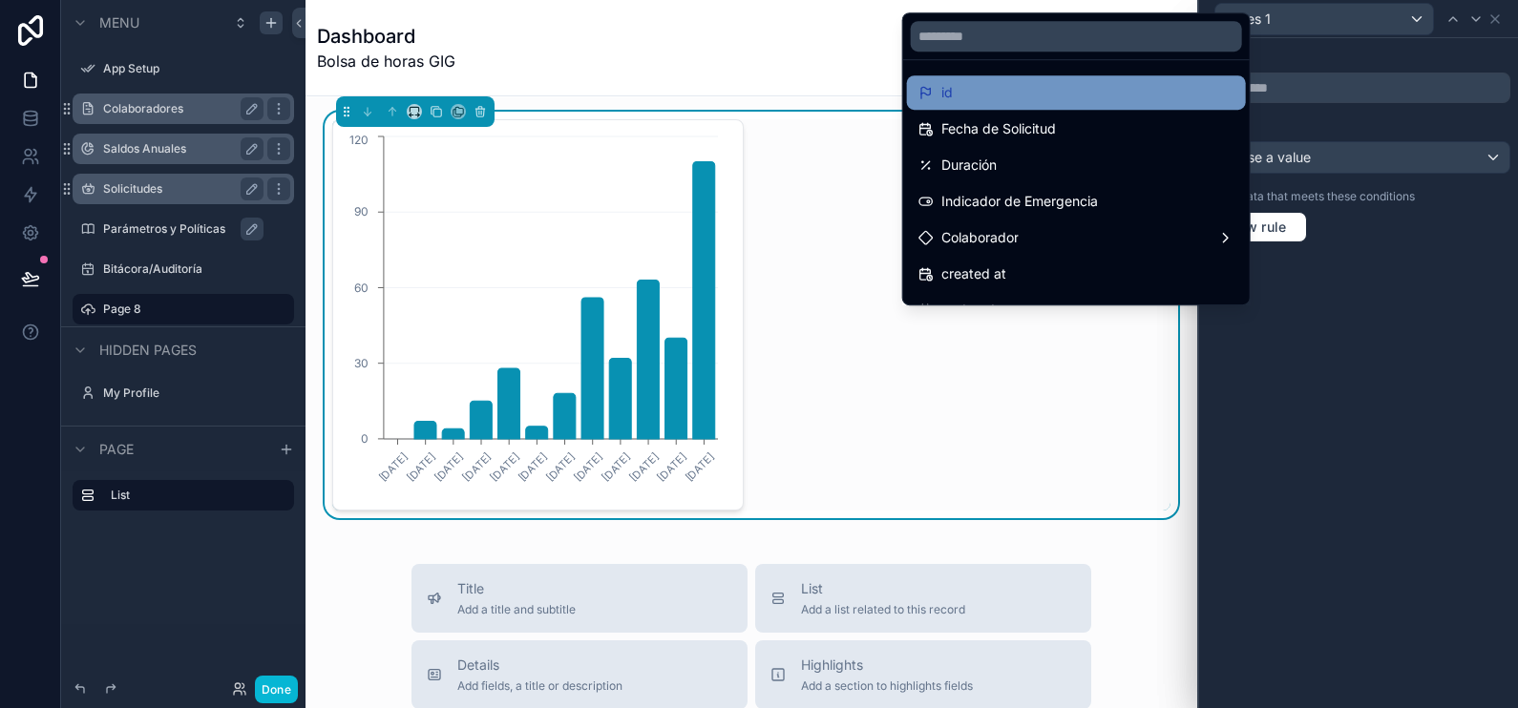
click at [983, 93] on div "id" at bounding box center [1077, 92] width 316 height 23
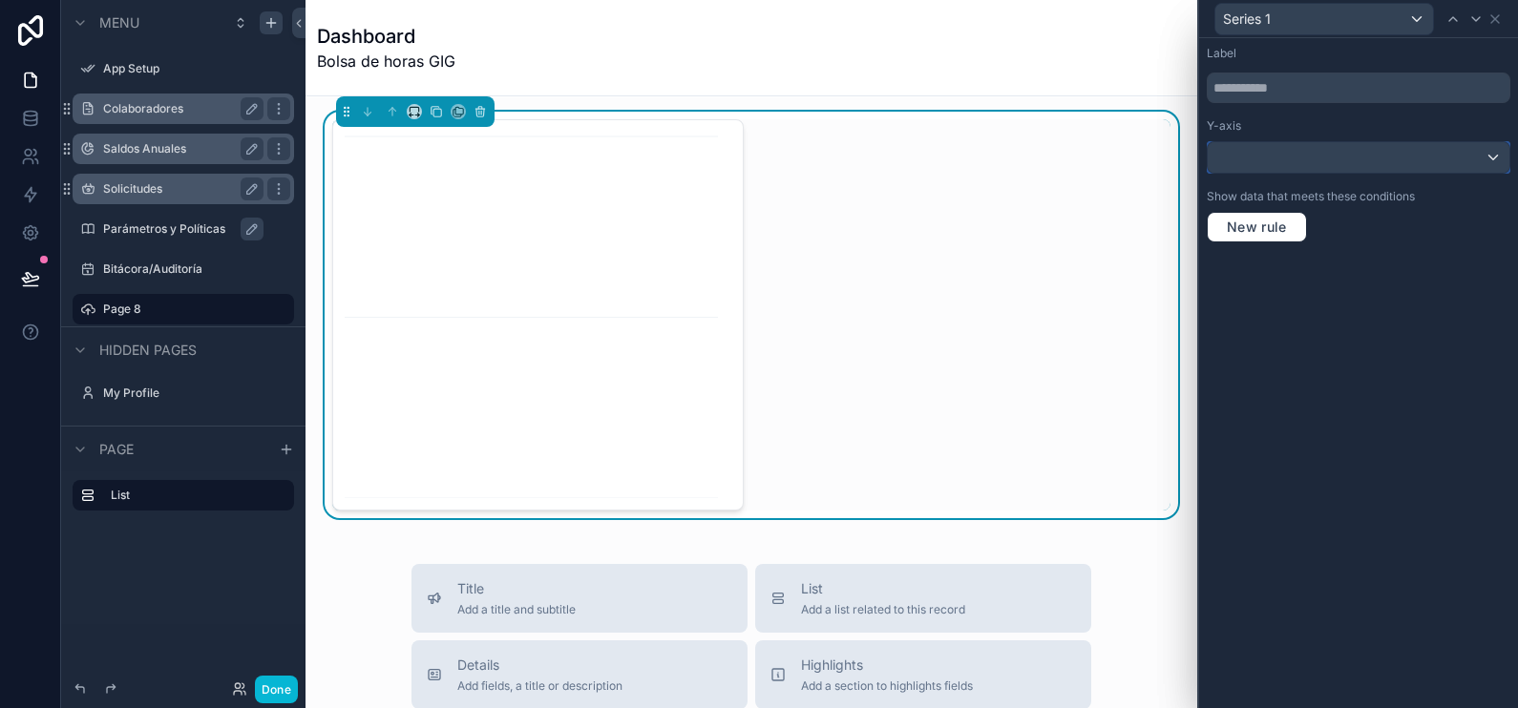
click at [1350, 159] on div at bounding box center [1359, 157] width 302 height 31
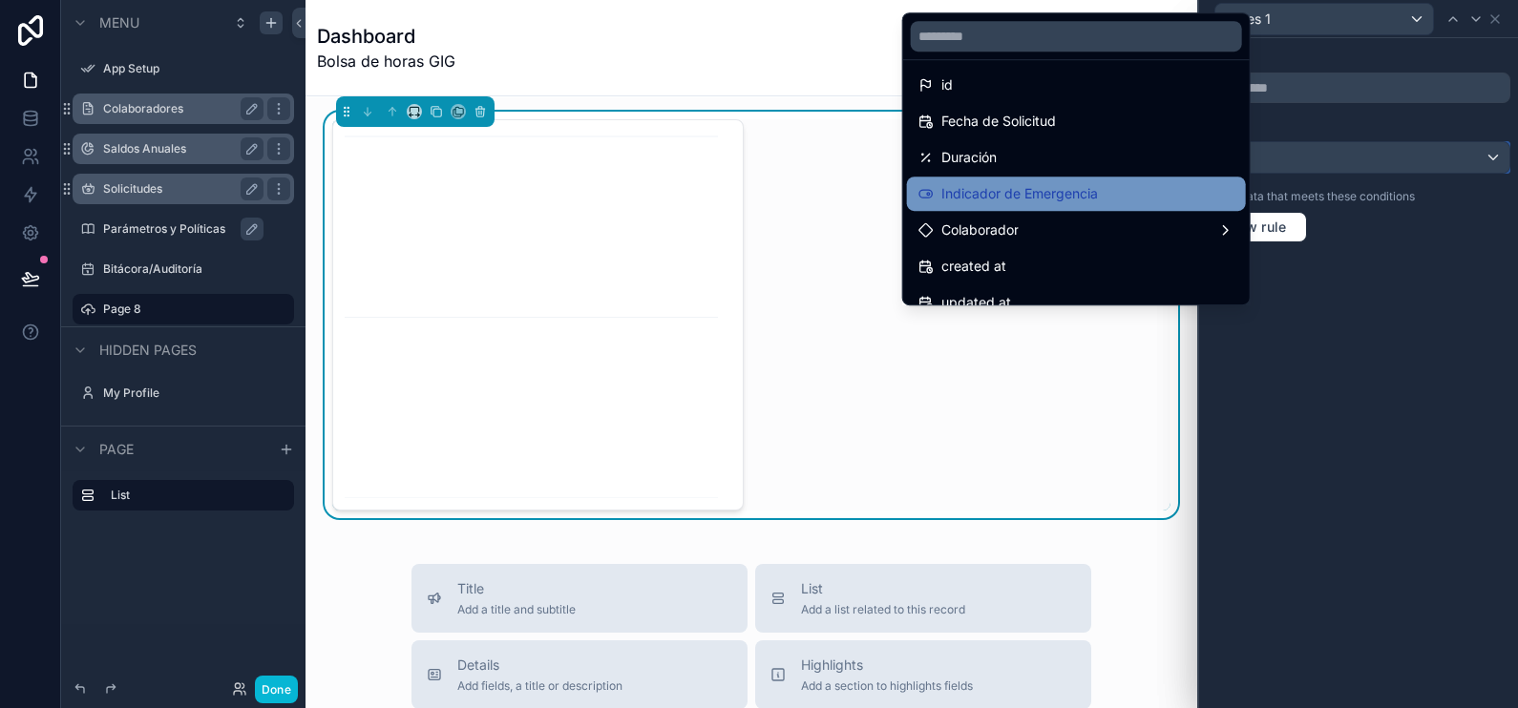
scroll to position [0, 0]
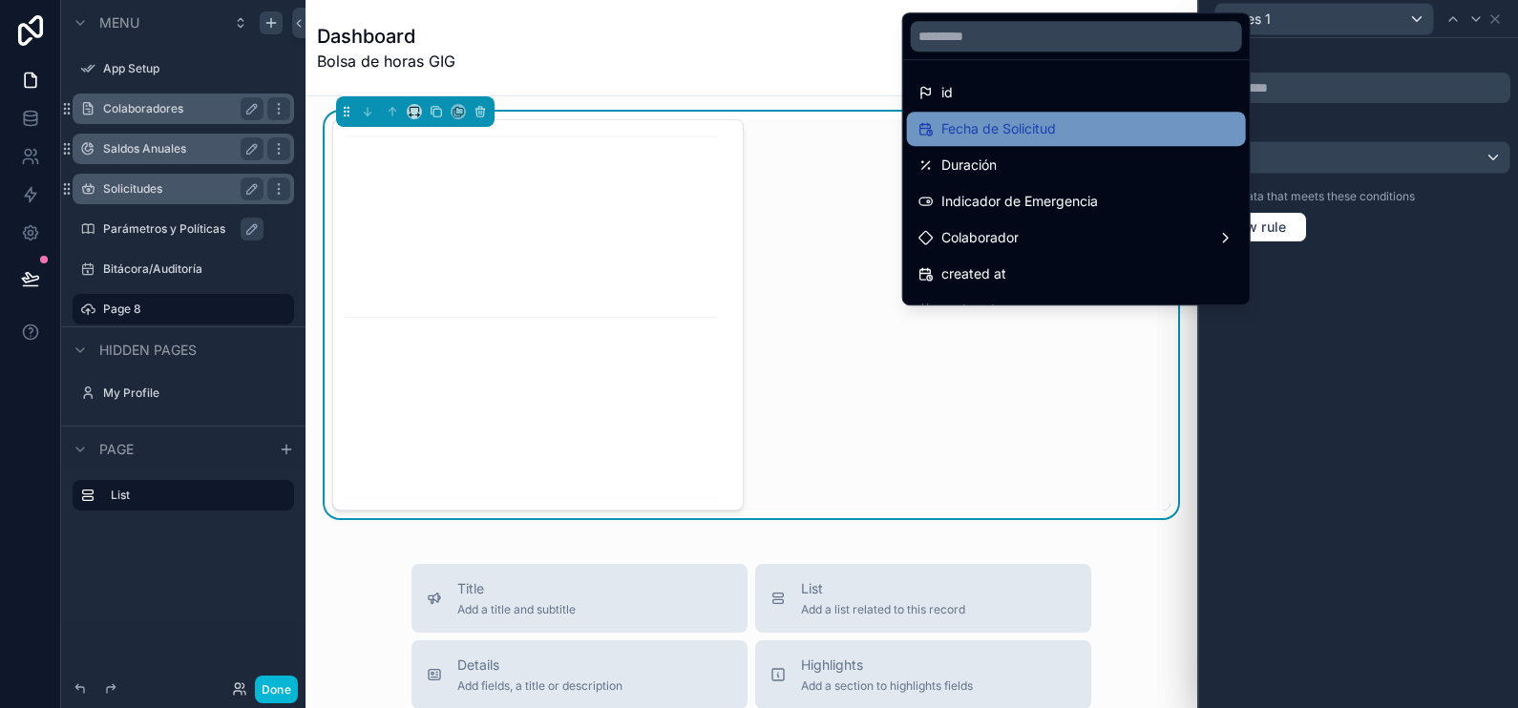
click at [1074, 120] on div "Fecha de Solicitud" at bounding box center [1077, 128] width 316 height 23
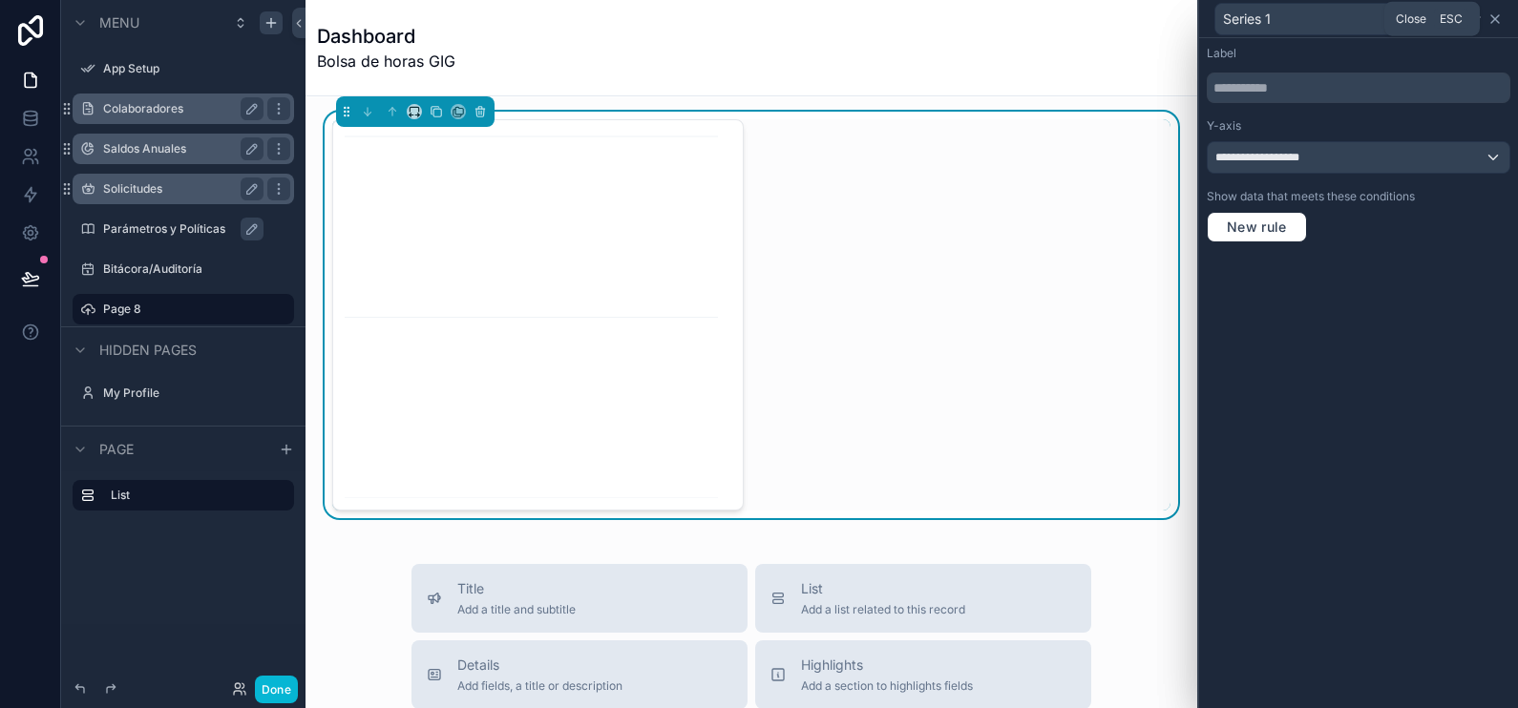
click at [1498, 22] on icon at bounding box center [1495, 19] width 8 height 8
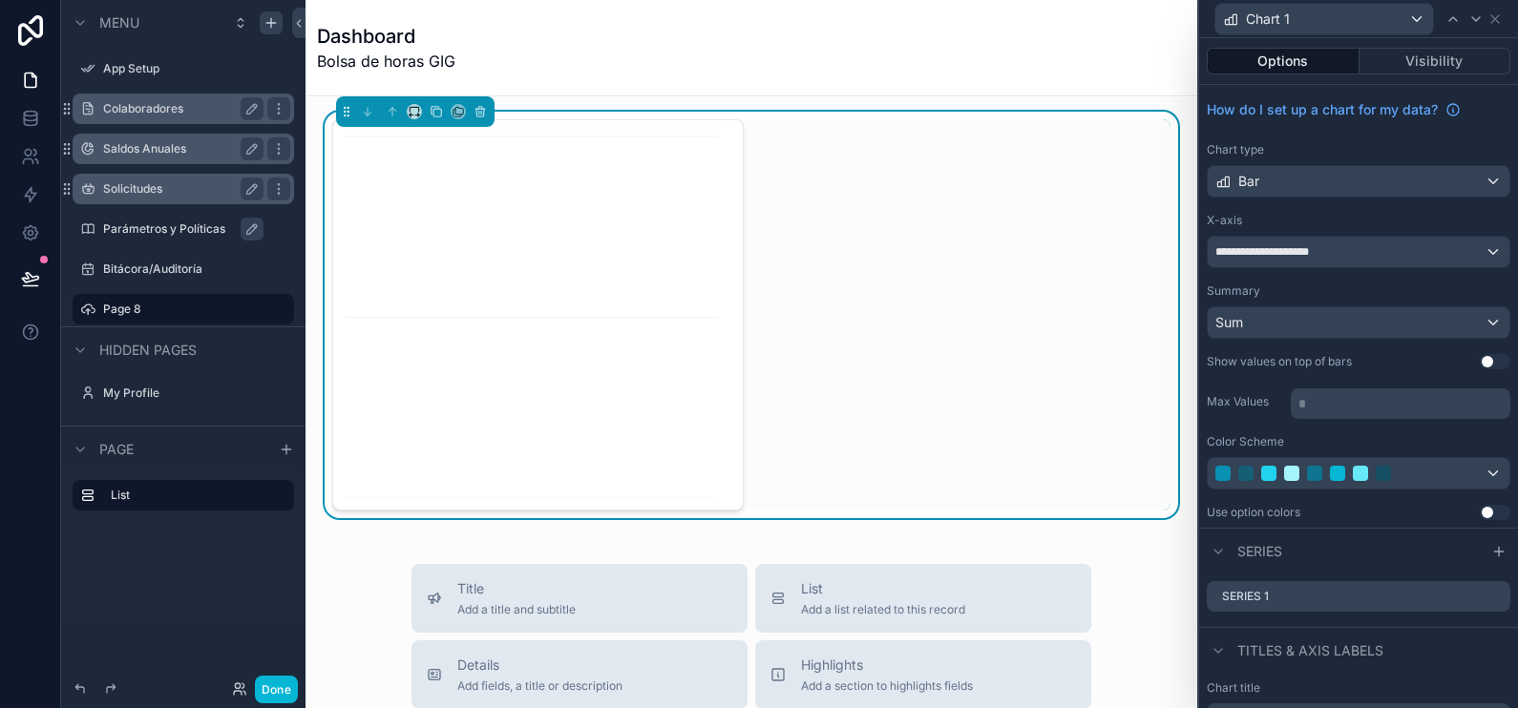
click at [1319, 153] on div "Chart type" at bounding box center [1359, 149] width 304 height 15
click at [1308, 175] on div "Bar" at bounding box center [1359, 181] width 302 height 31
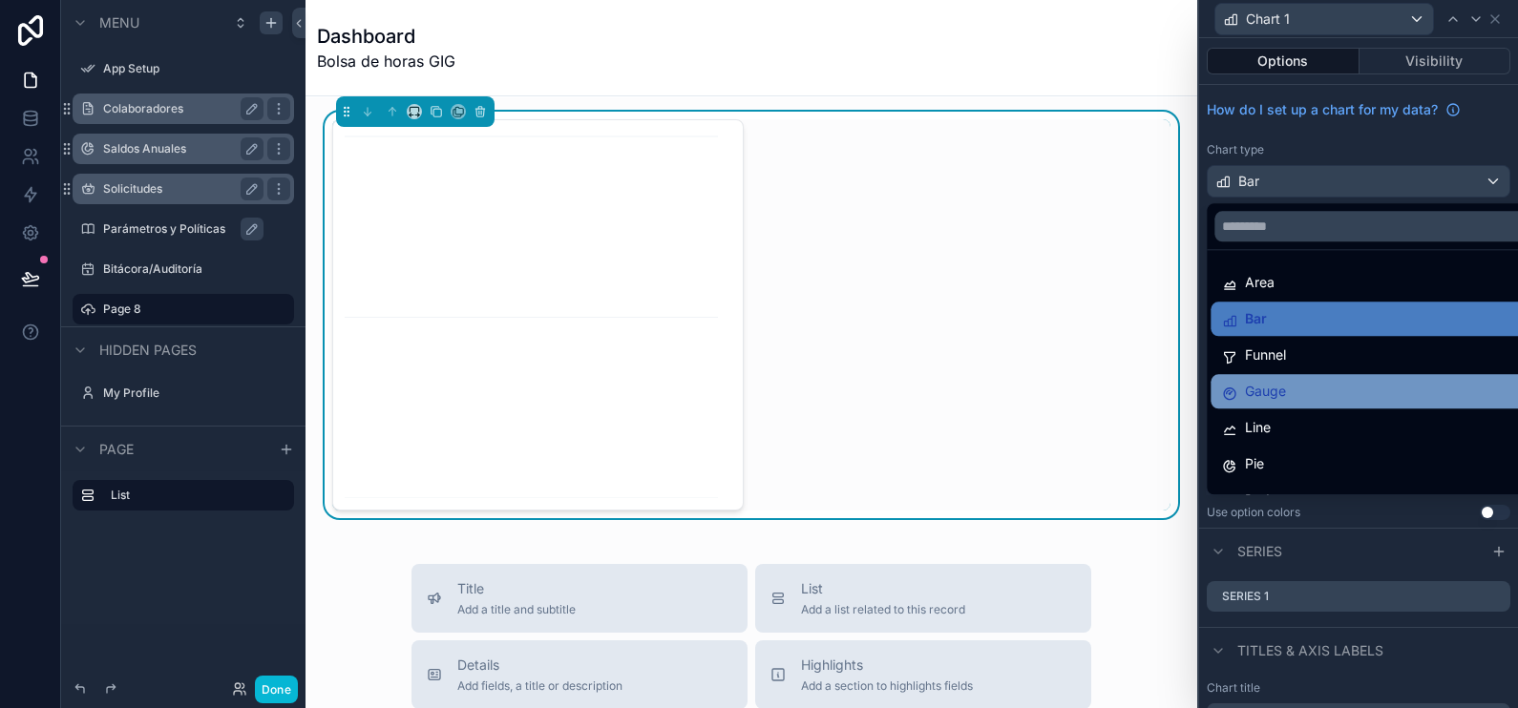
click at [1314, 396] on div "Gauge" at bounding box center [1371, 391] width 298 height 23
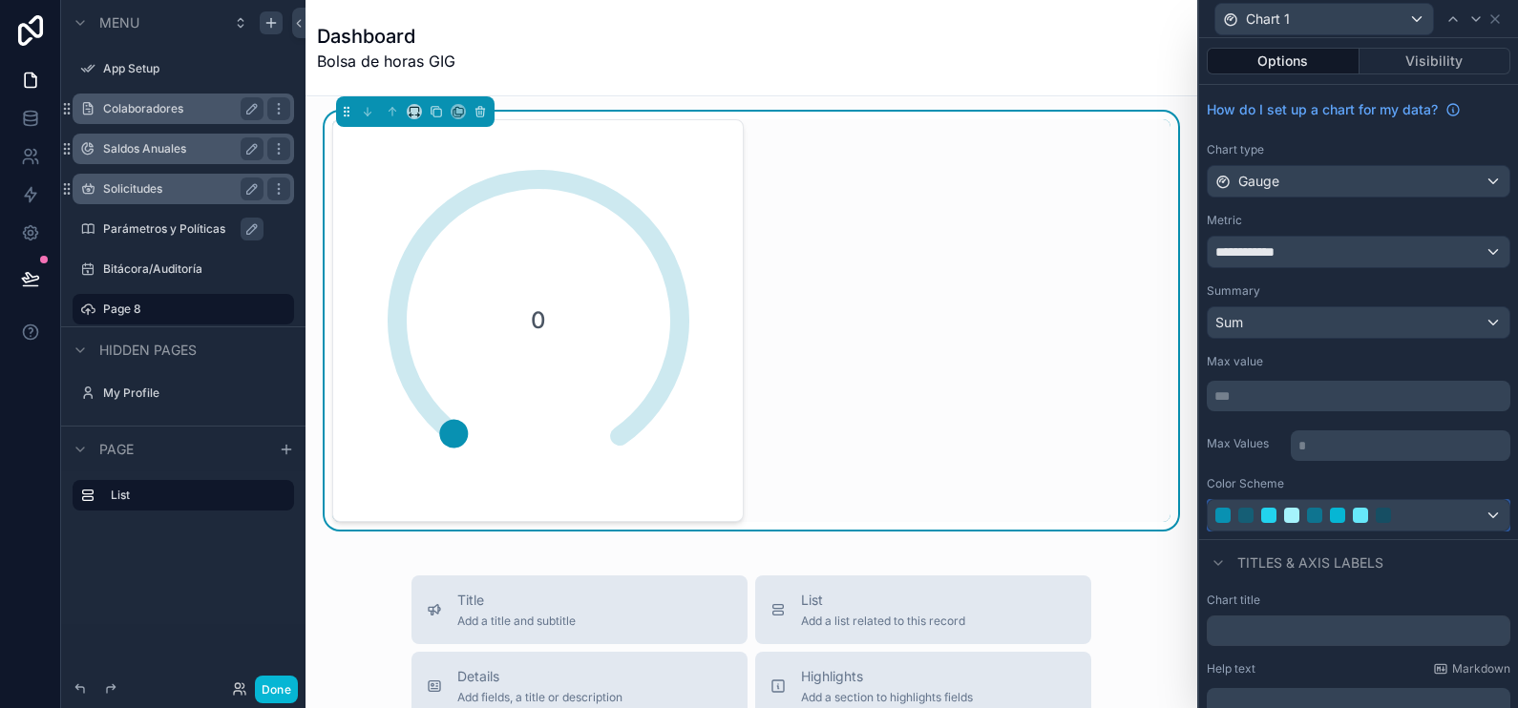
click at [1414, 501] on div at bounding box center [1359, 515] width 302 height 31
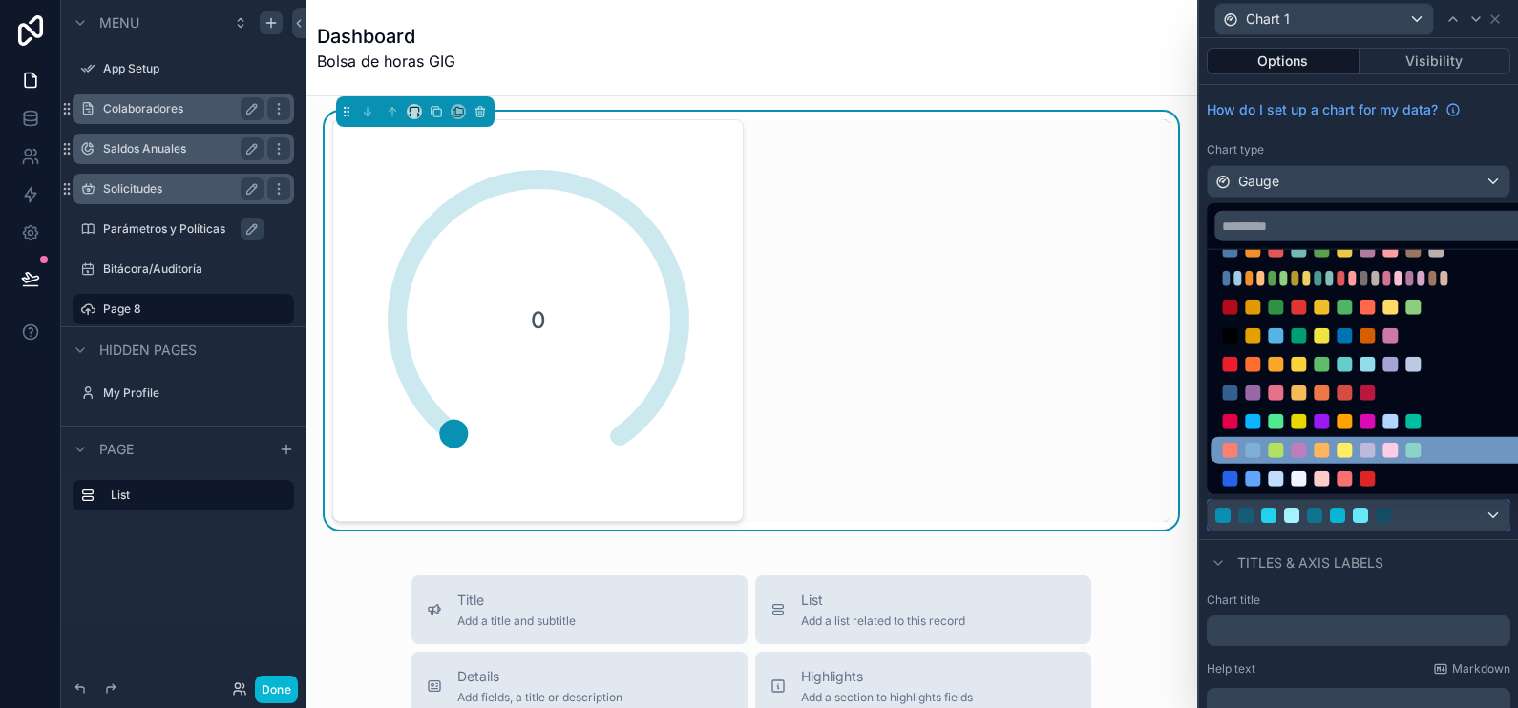
scroll to position [116, 0]
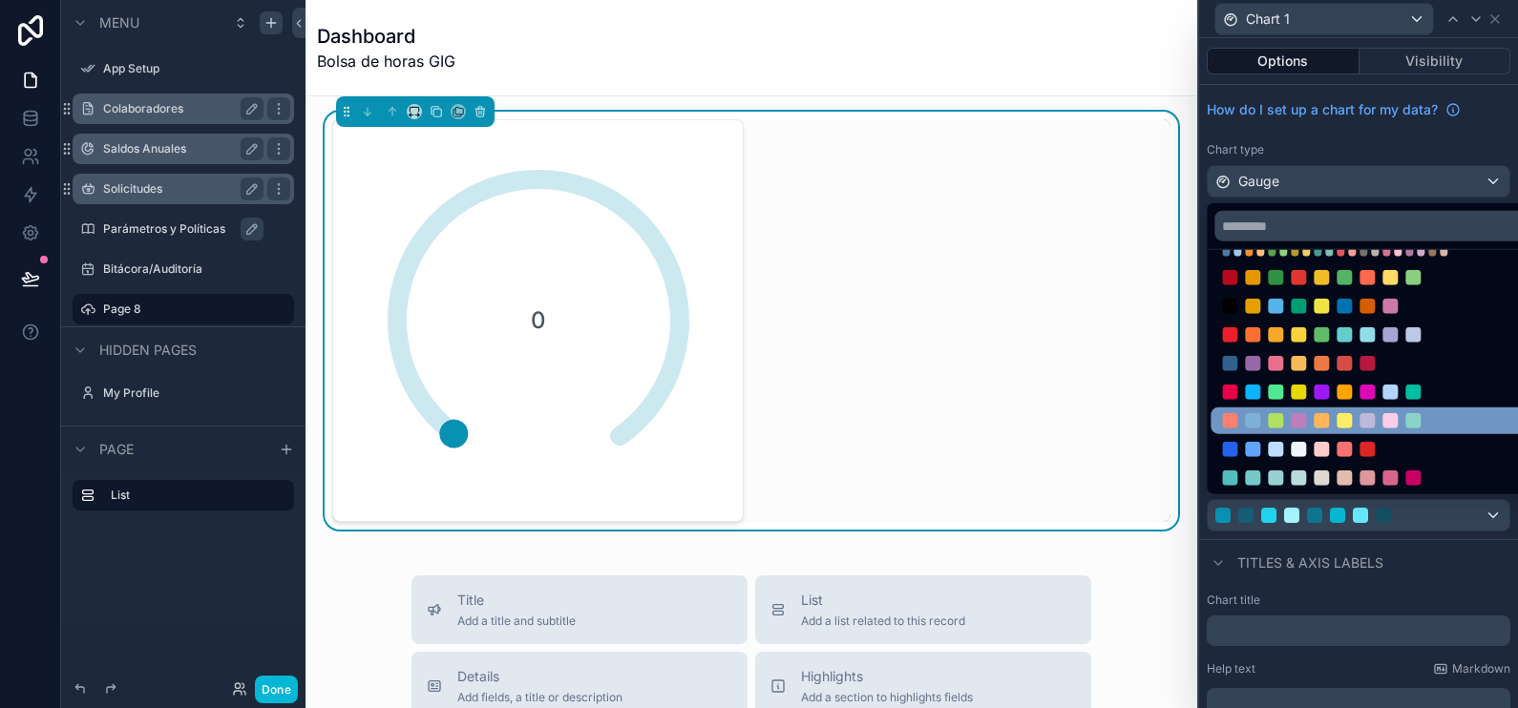
click at [1449, 417] on div at bounding box center [1344, 420] width 244 height 15
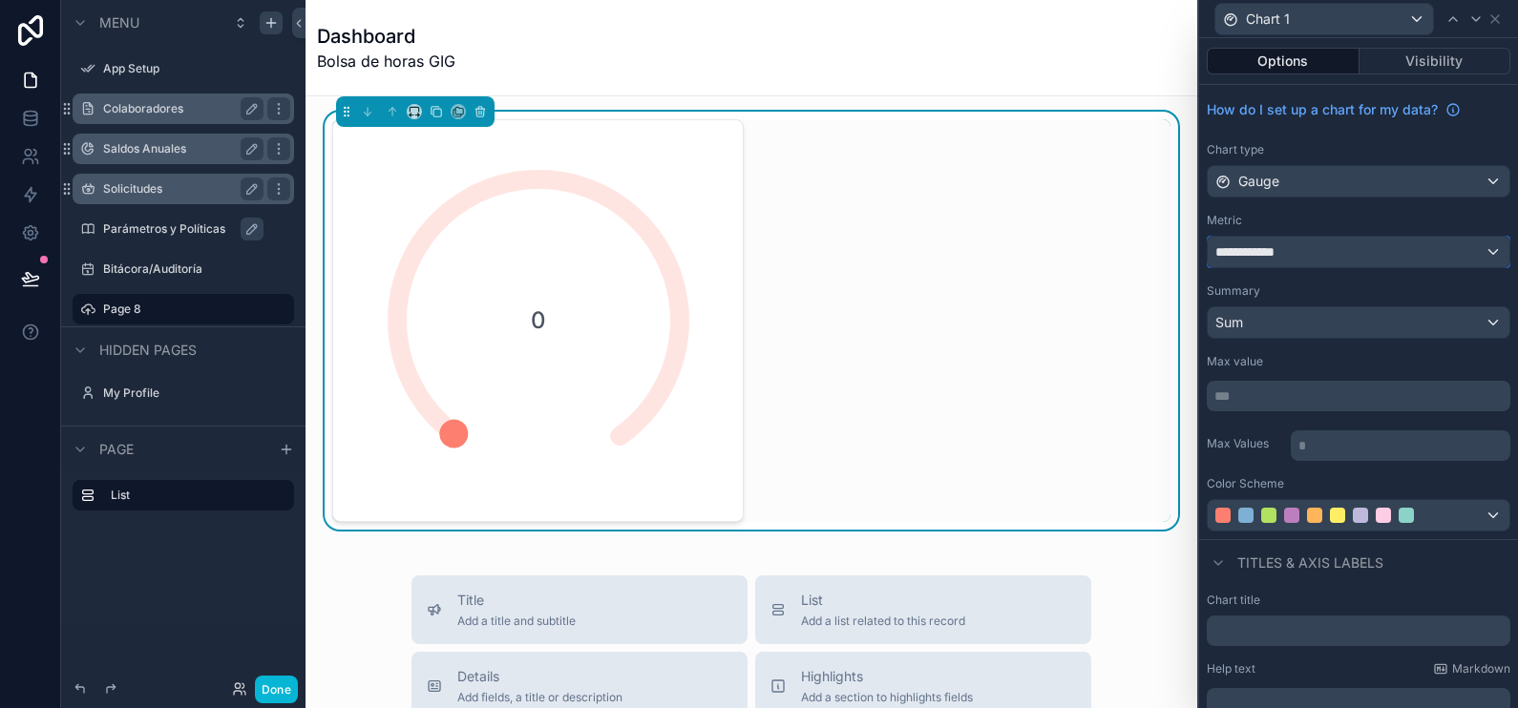
click at [1337, 249] on div "**********" at bounding box center [1359, 252] width 302 height 31
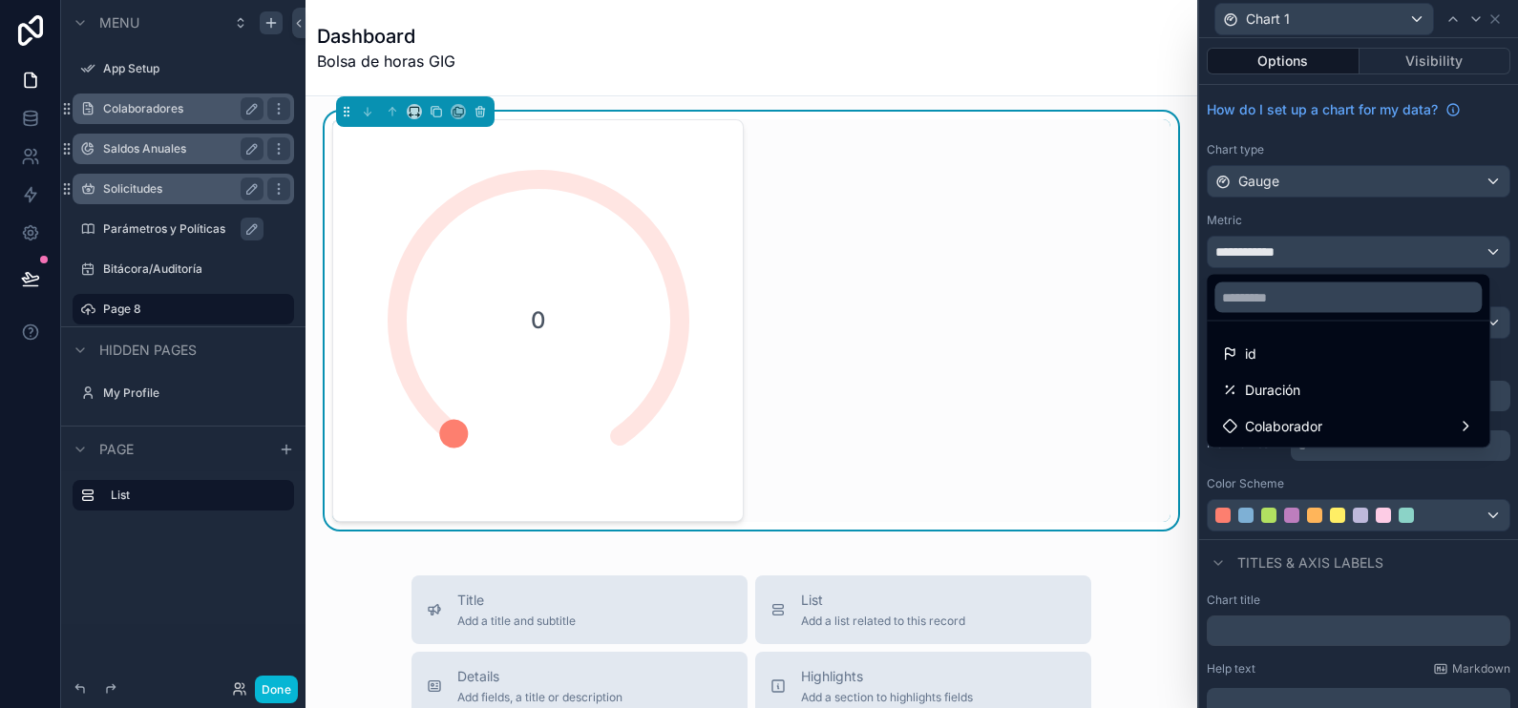
click at [1275, 353] on div "id" at bounding box center [1348, 354] width 252 height 23
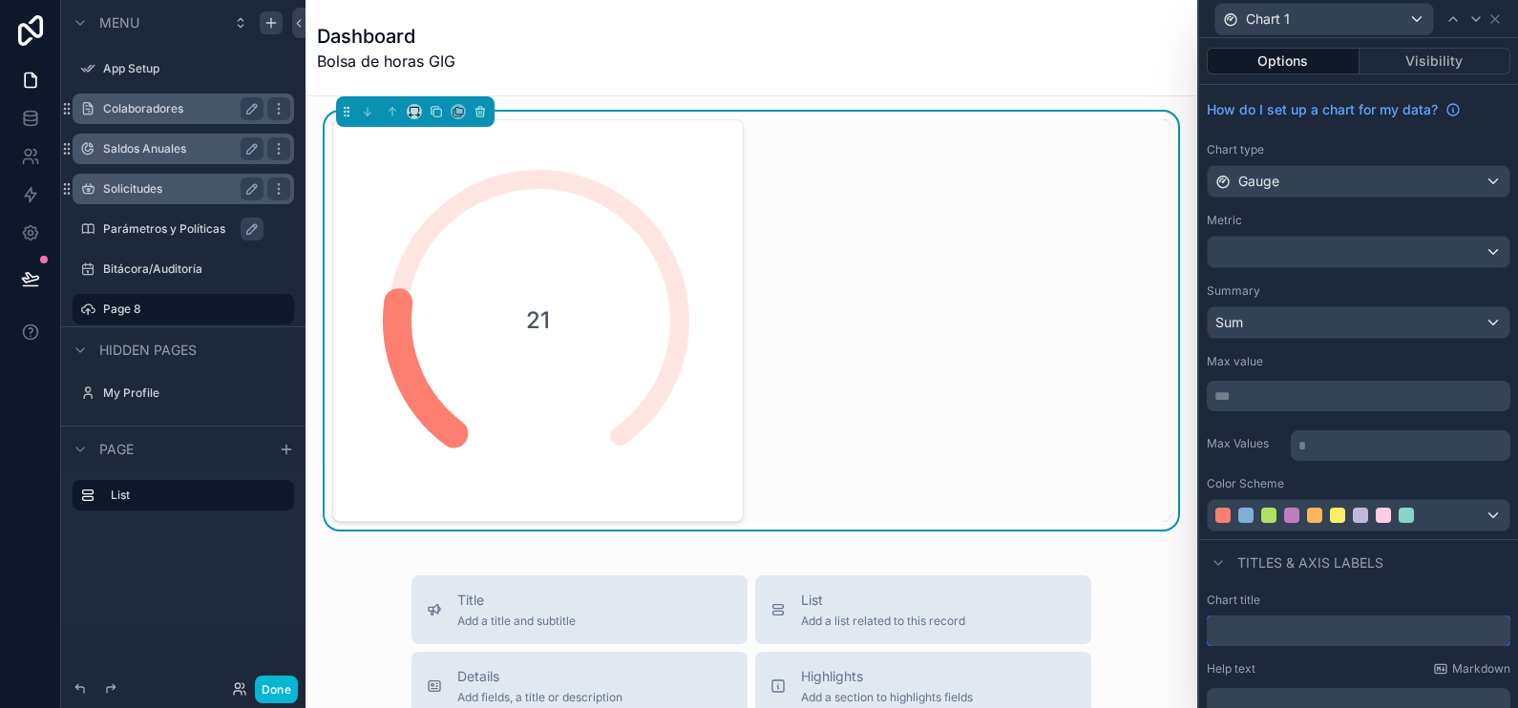
click at [1314, 628] on input "text" at bounding box center [1359, 631] width 304 height 31
type input "**********"
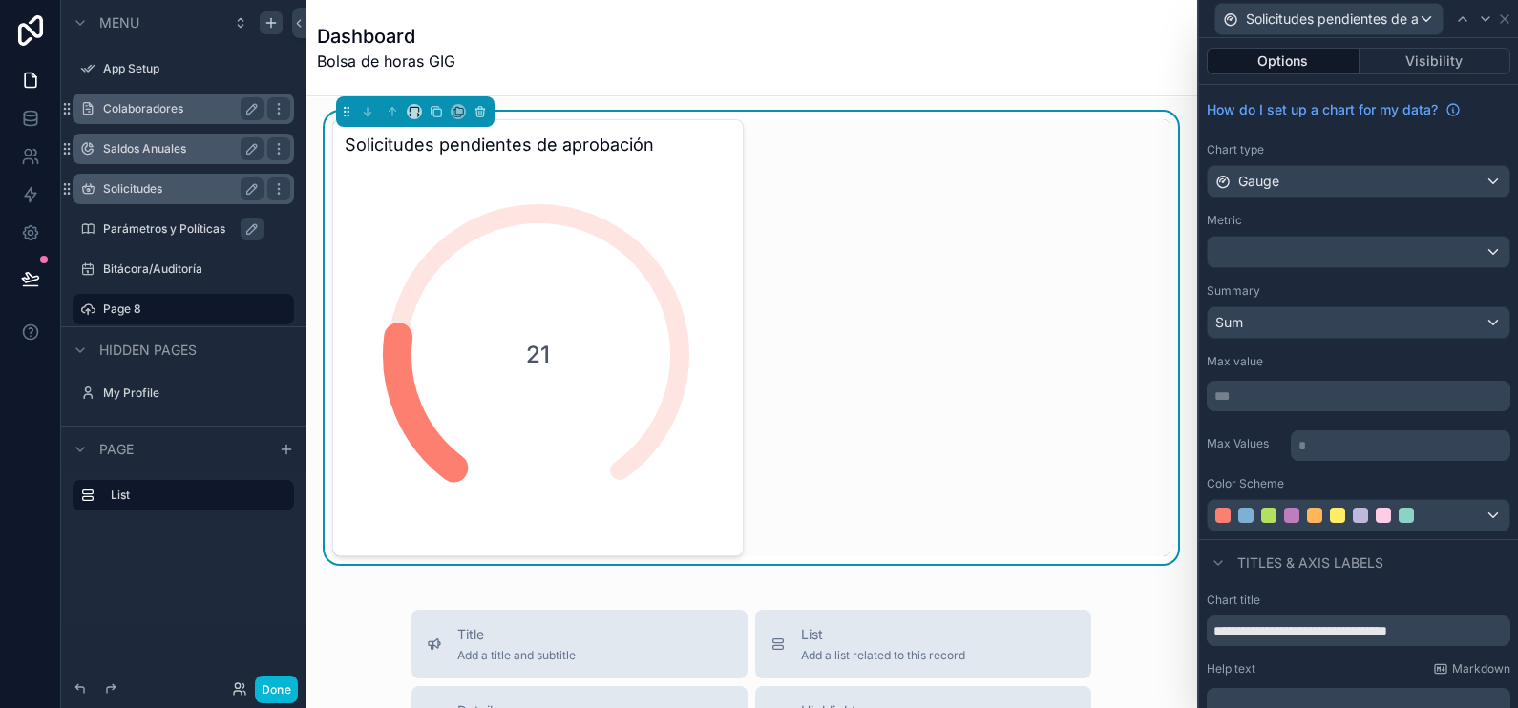
click at [1297, 565] on span "Titles & Axis labels" at bounding box center [1310, 563] width 146 height 19
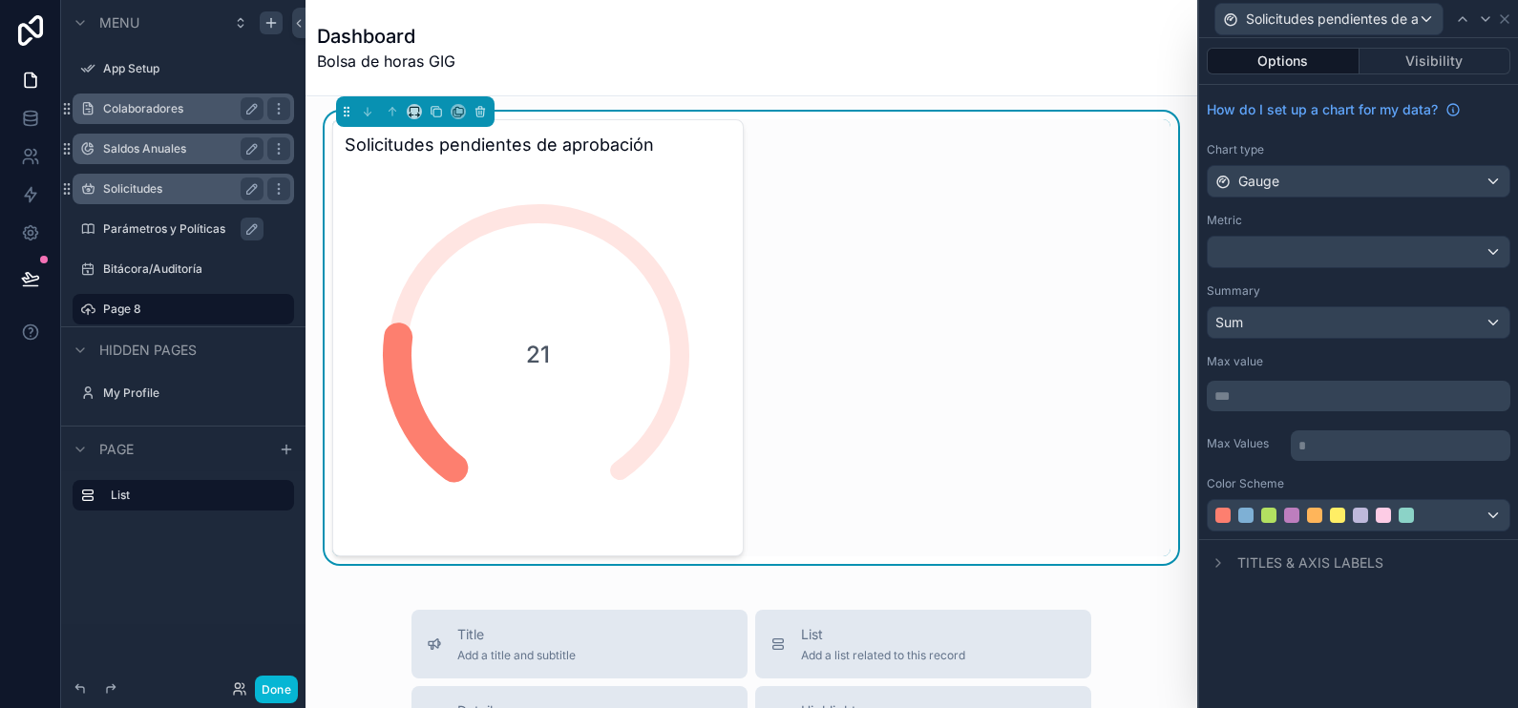
click at [1346, 554] on span "Titles & Axis labels" at bounding box center [1310, 563] width 146 height 19
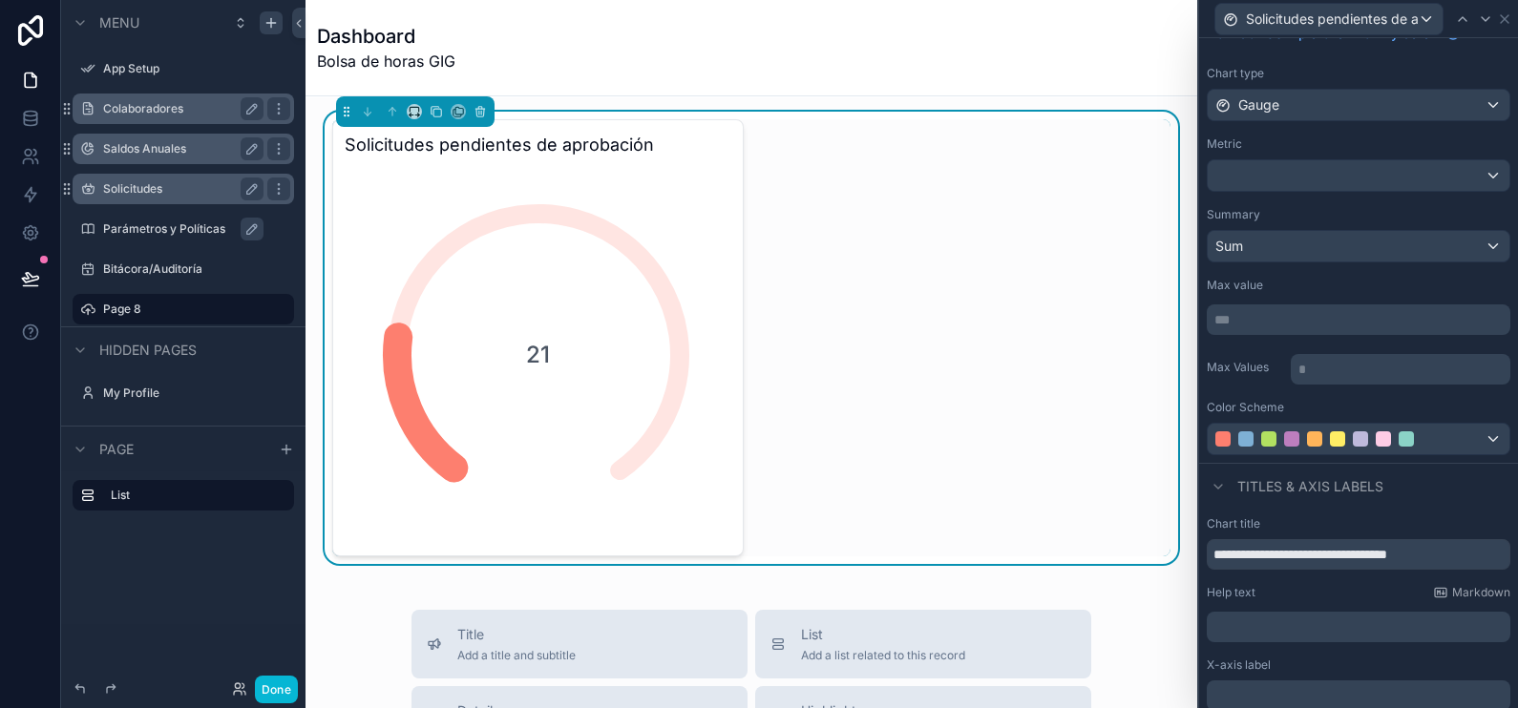
scroll to position [149, 0]
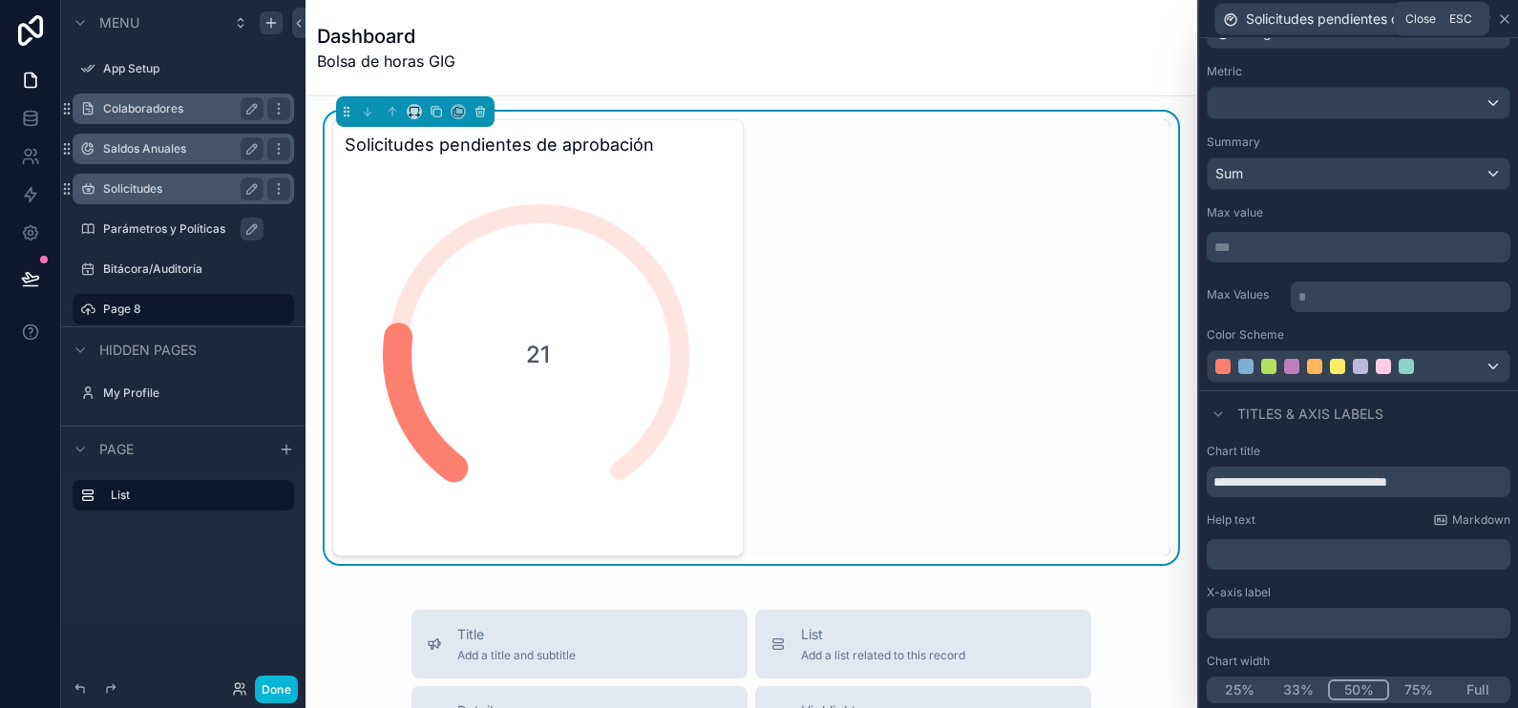
click at [1507, 13] on icon at bounding box center [1504, 18] width 15 height 15
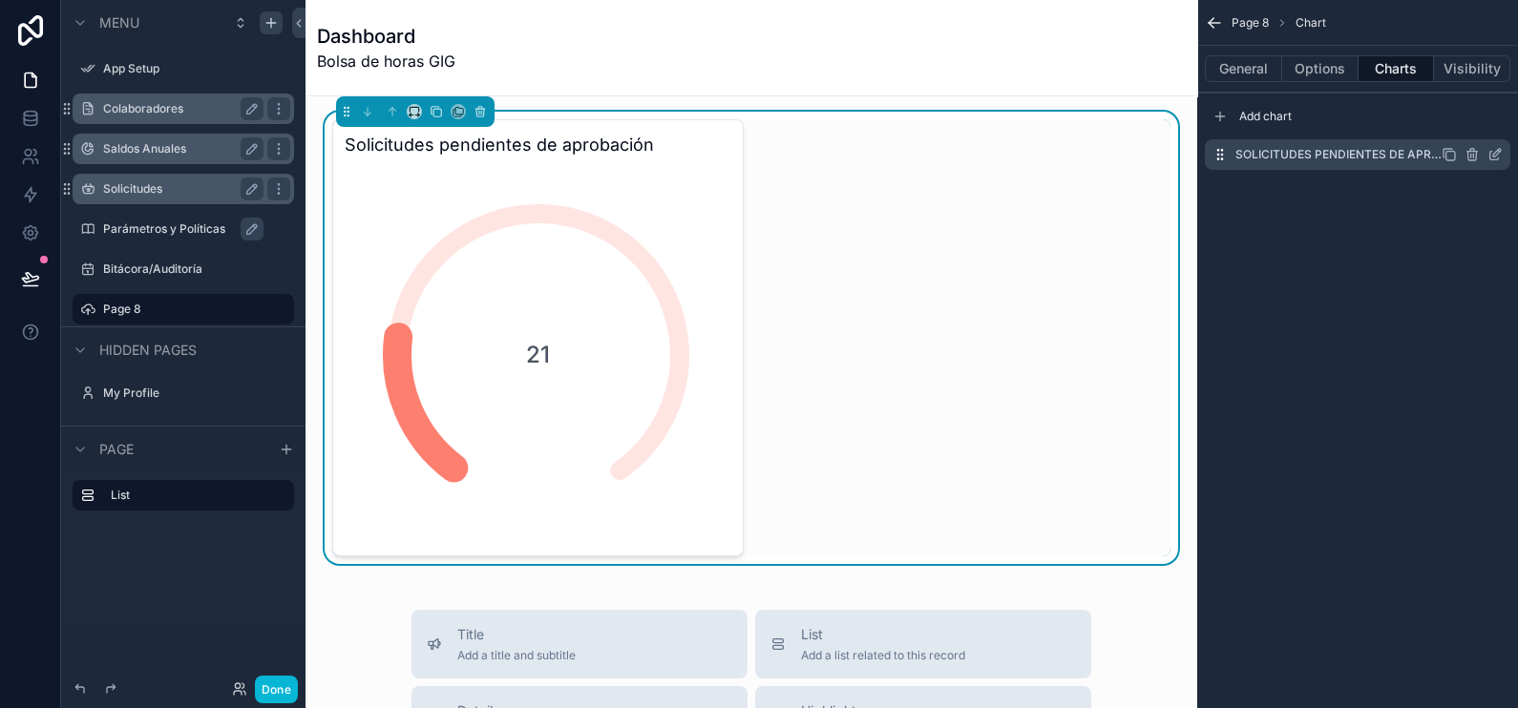
click at [1452, 153] on icon "scrollable content" at bounding box center [1449, 154] width 15 height 15
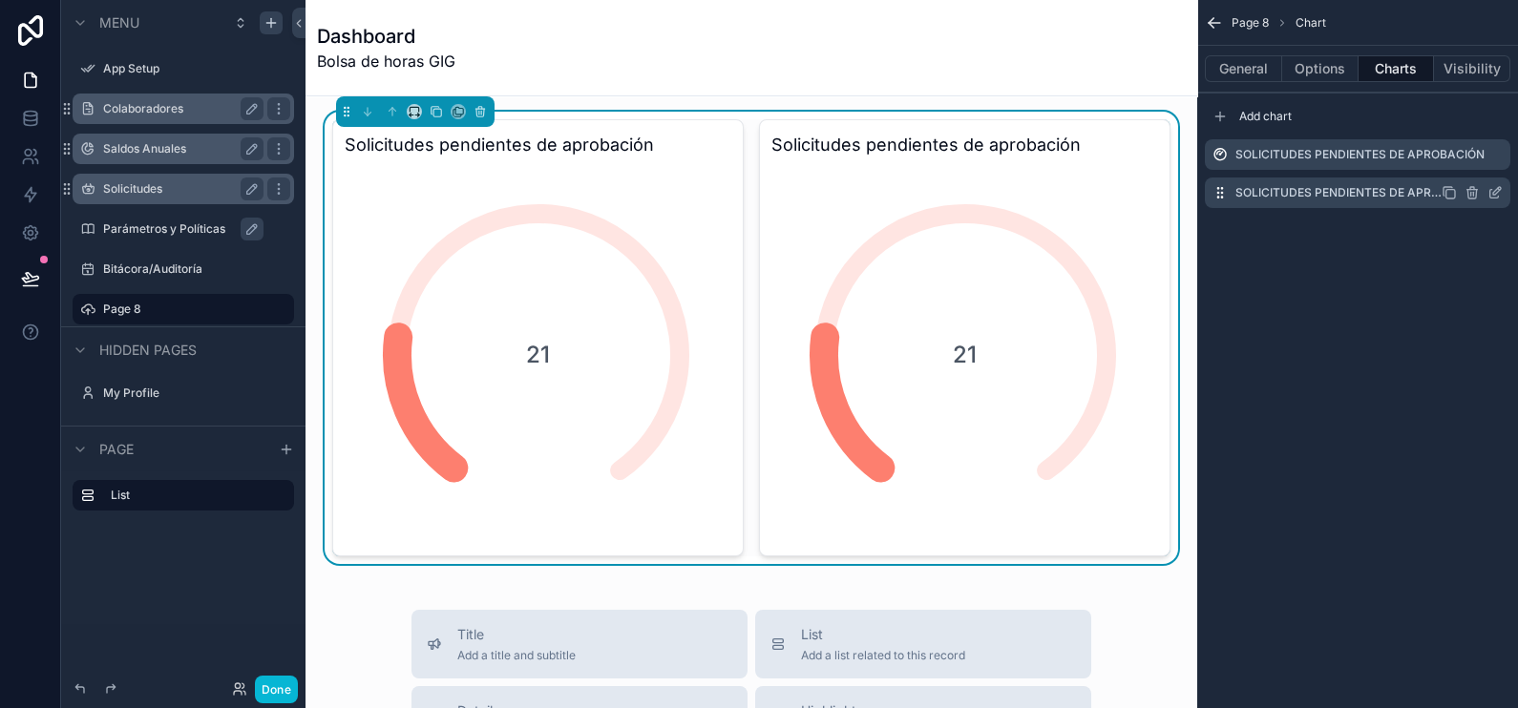
click at [1494, 192] on icon "scrollable content" at bounding box center [1495, 192] width 15 height 15
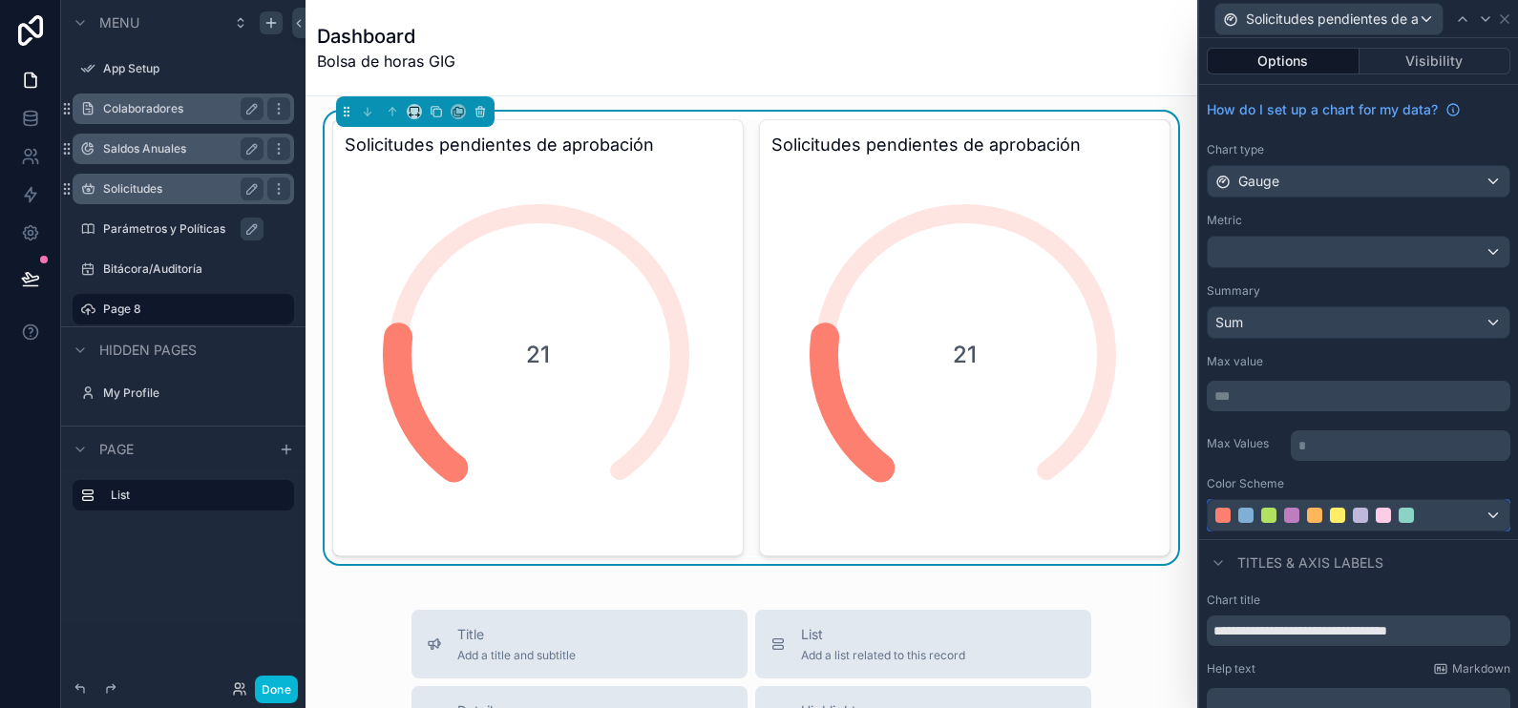
click at [1435, 501] on div at bounding box center [1359, 515] width 302 height 31
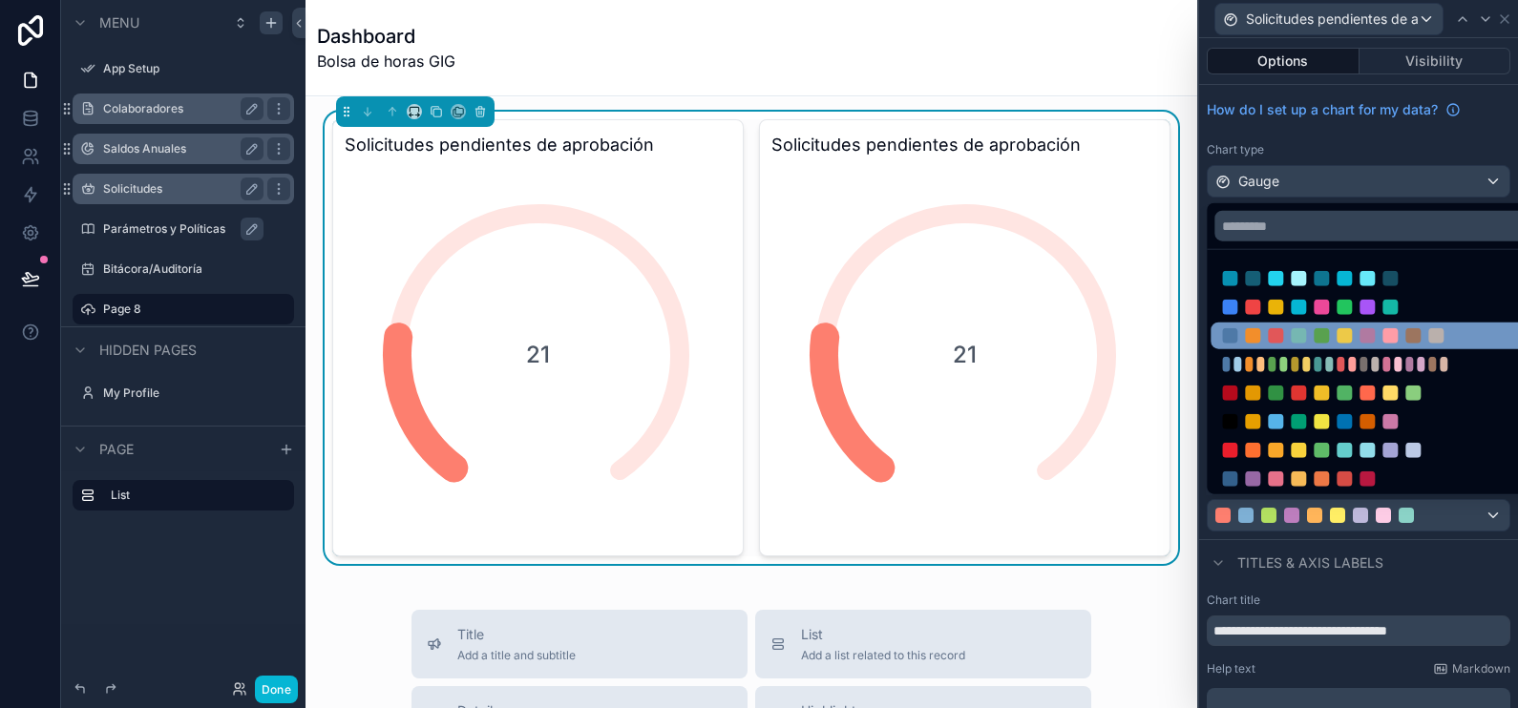
click at [1430, 323] on div at bounding box center [1371, 336] width 321 height 27
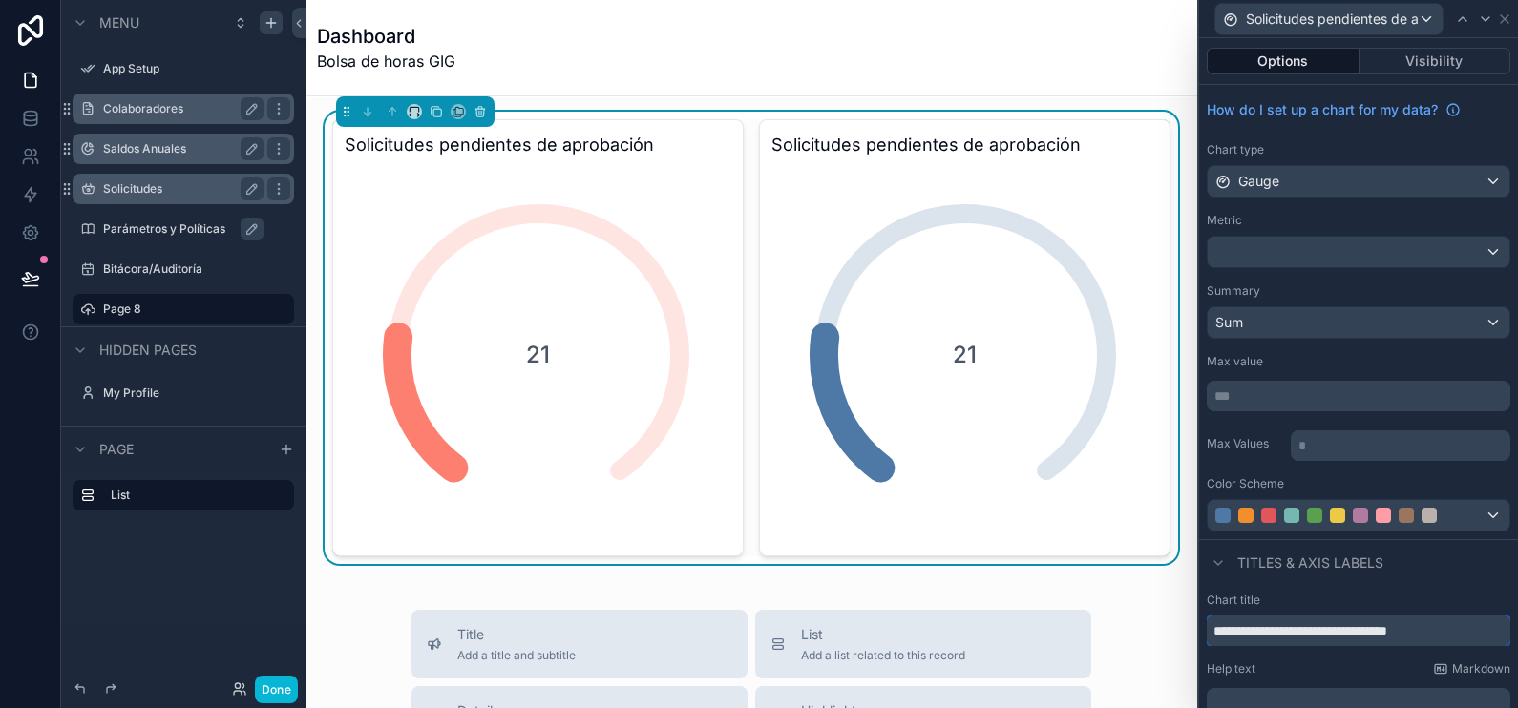
drag, startPoint x: 1470, startPoint y: 625, endPoint x: 1281, endPoint y: 637, distance: 188.5
click at [1281, 637] on input "**********" at bounding box center [1359, 631] width 304 height 31
type input "**********"
click at [1343, 325] on div "Sum" at bounding box center [1359, 322] width 302 height 31
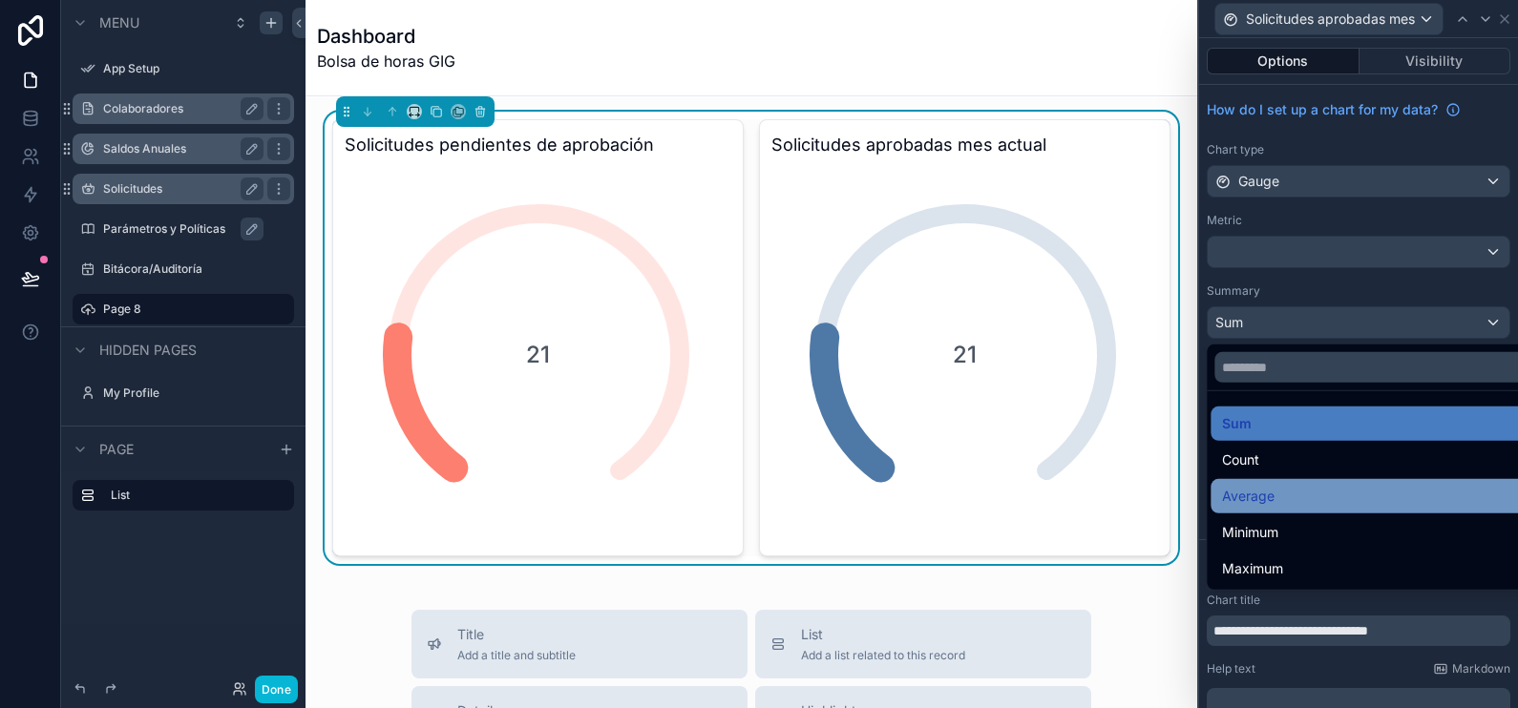
click at [1322, 493] on div "Average" at bounding box center [1371, 496] width 298 height 23
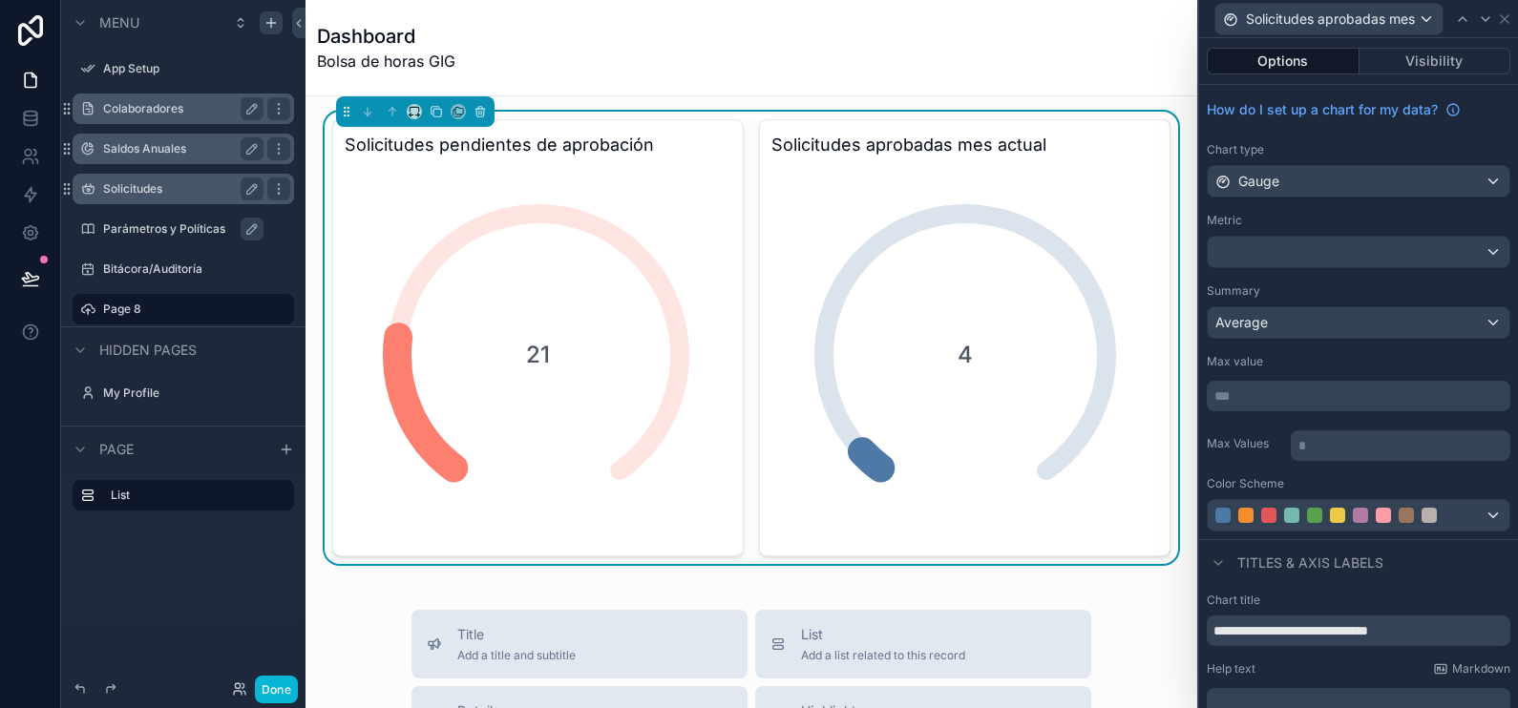
click at [1348, 291] on div "Summary" at bounding box center [1359, 291] width 304 height 15
click at [1507, 23] on icon at bounding box center [1504, 18] width 15 height 15
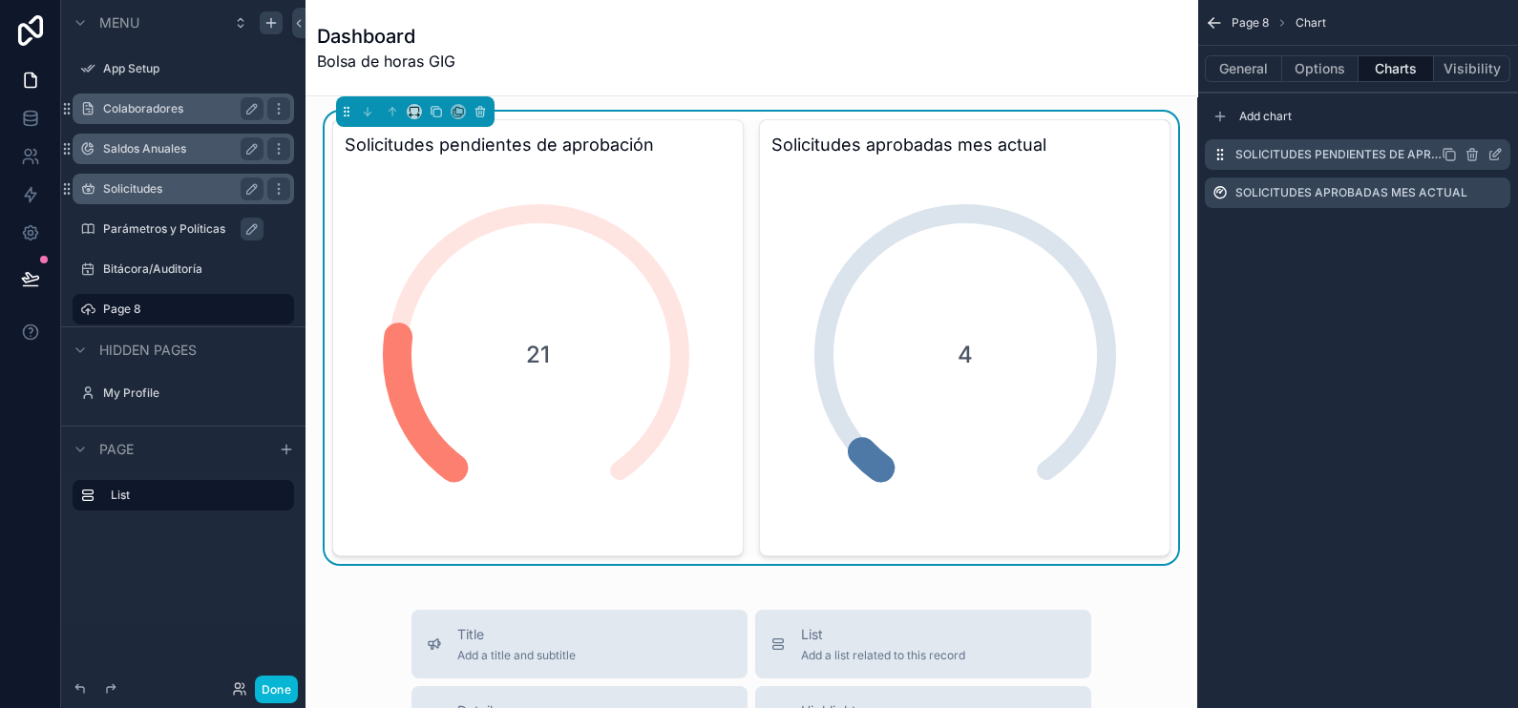
click at [1496, 160] on icon "scrollable content" at bounding box center [1495, 154] width 15 height 15
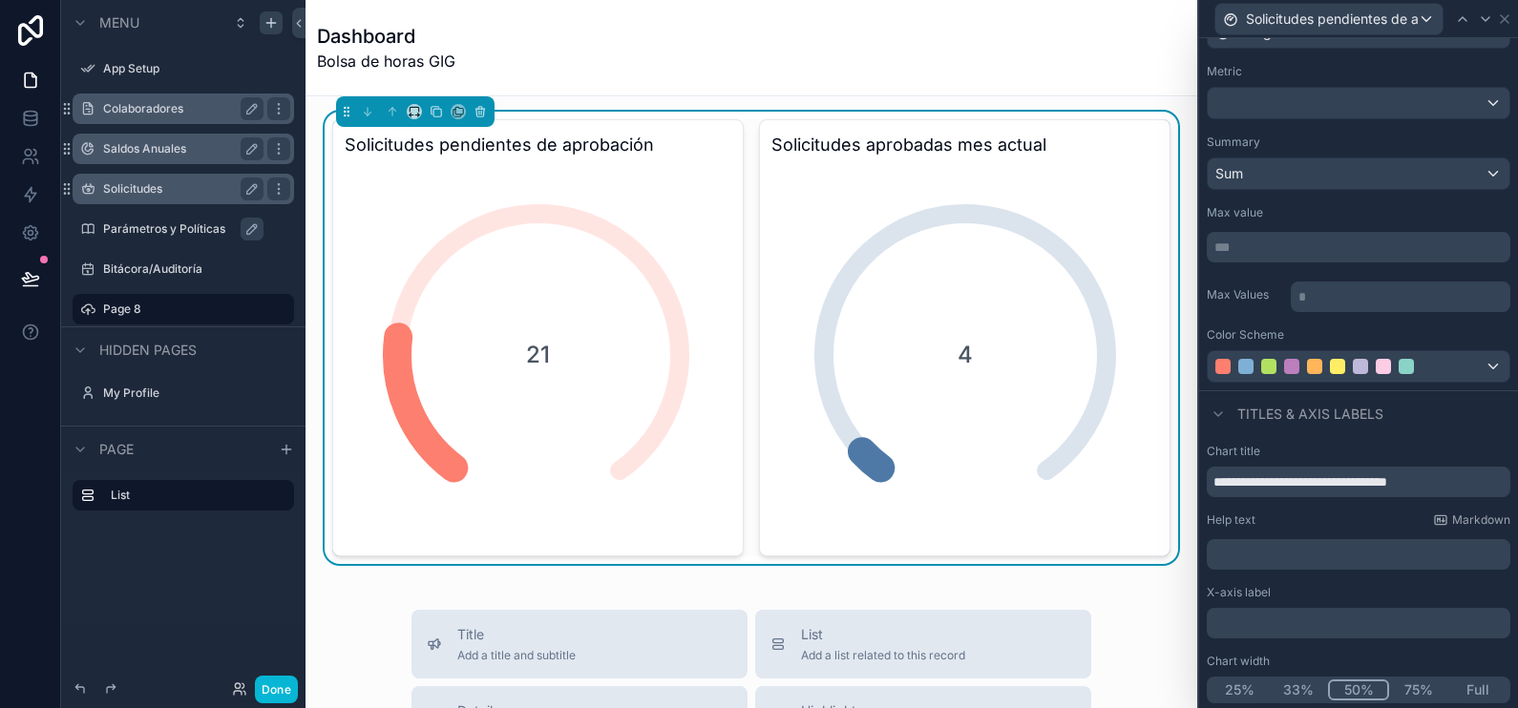
click at [1241, 693] on button "25%" at bounding box center [1239, 690] width 59 height 21
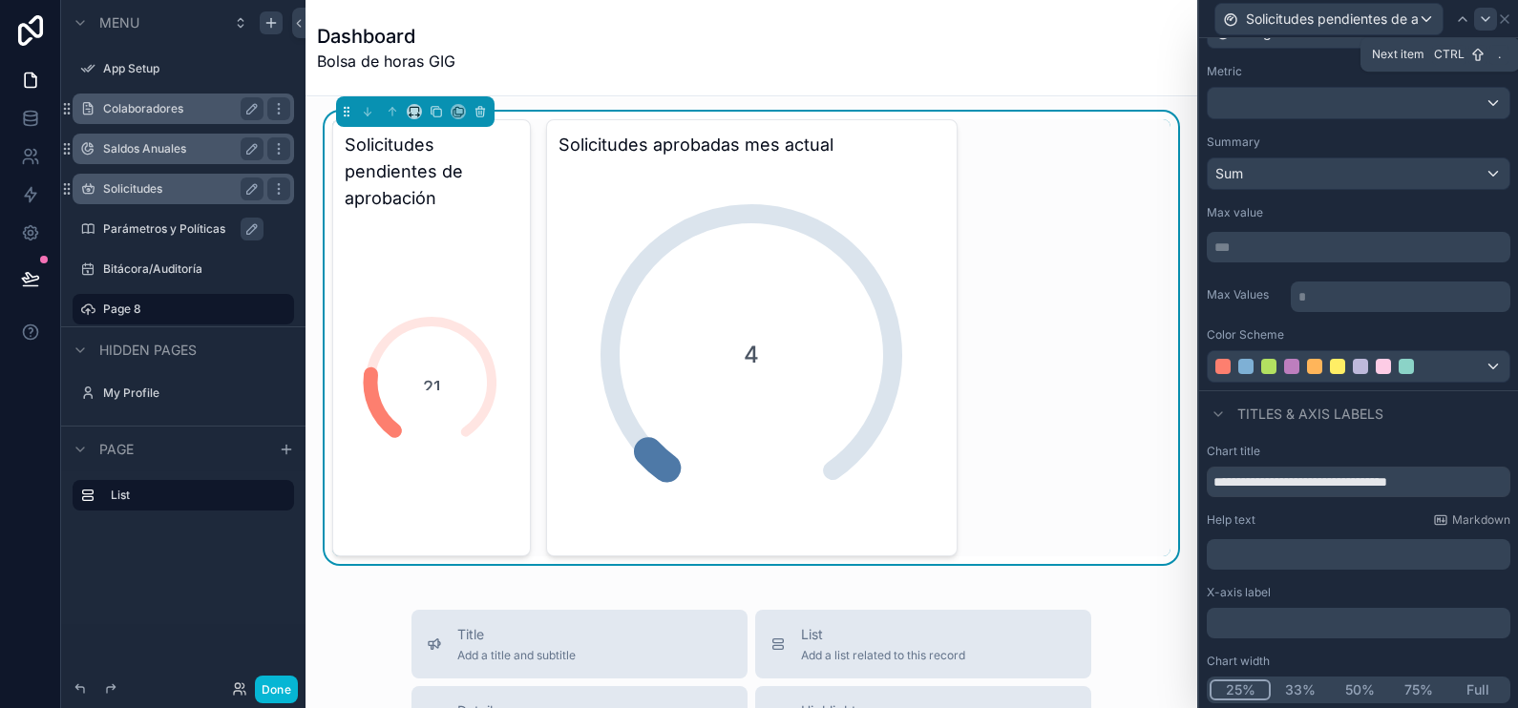
click at [1489, 17] on icon at bounding box center [1486, 19] width 8 height 4
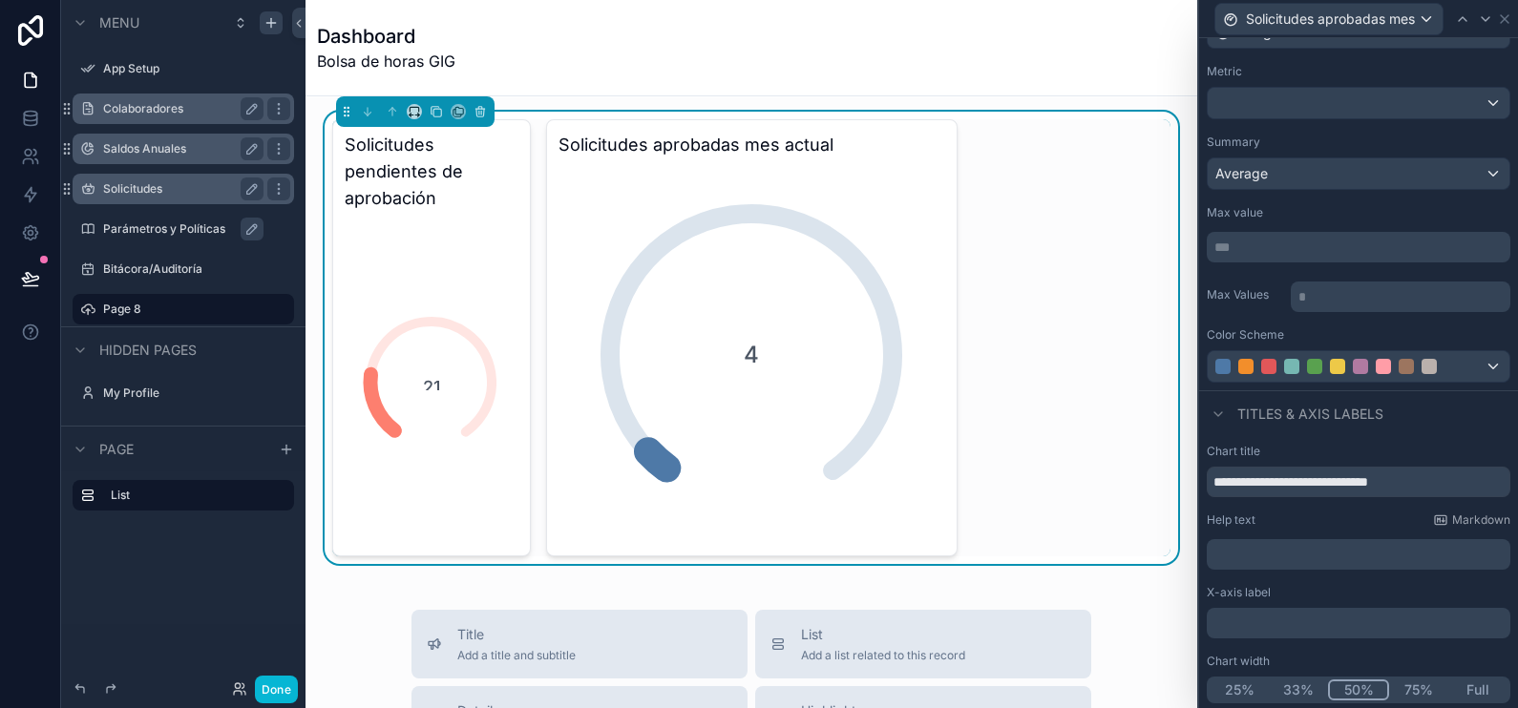
click at [1240, 680] on button "25%" at bounding box center [1239, 690] width 59 height 21
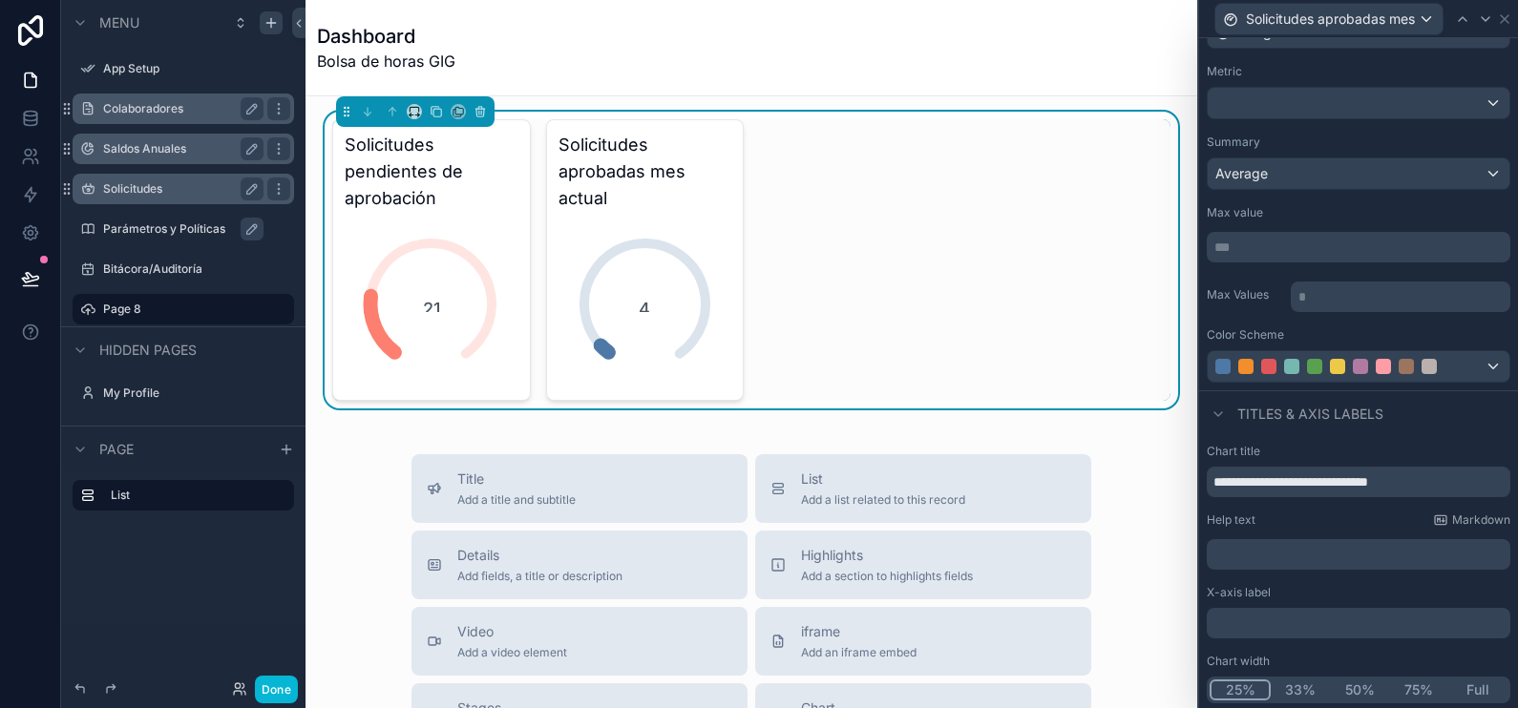
click at [1413, 131] on div "How do I set up a chart for my data? Chart type Gauge Metric Summary Average Ma…" at bounding box center [1358, 163] width 319 height 455
click at [1504, 22] on icon at bounding box center [1504, 18] width 15 height 15
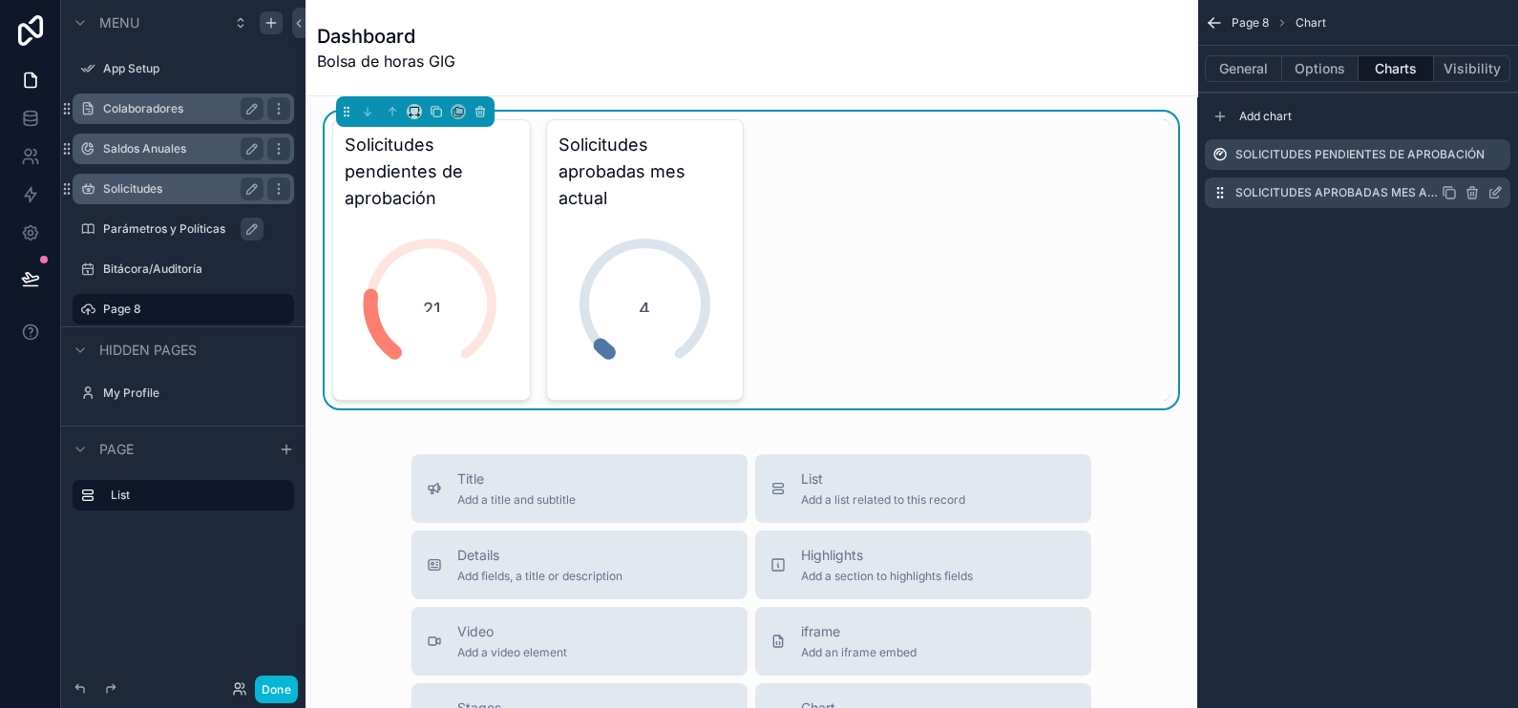
click at [1452, 191] on icon "scrollable content" at bounding box center [1449, 192] width 15 height 15
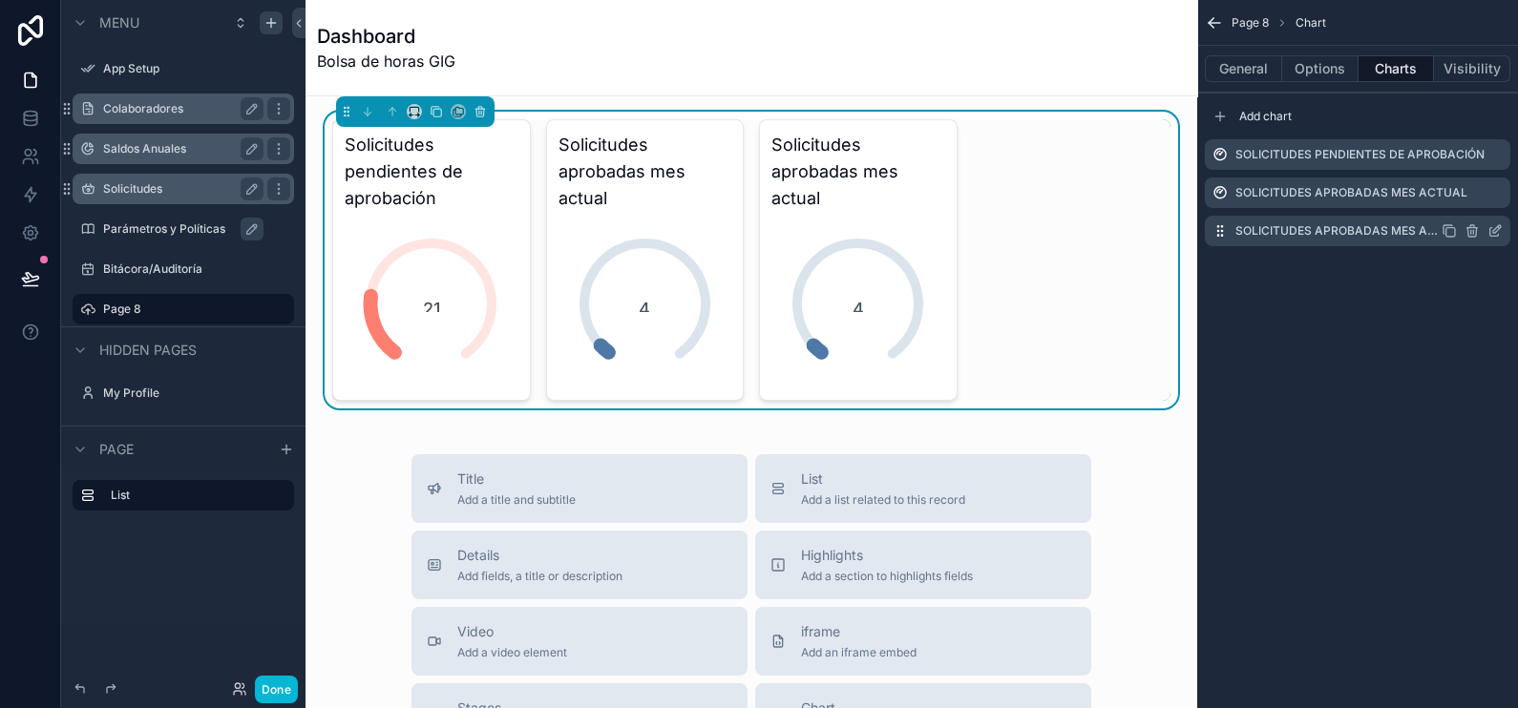
click at [1495, 223] on icon "scrollable content" at bounding box center [1495, 230] width 15 height 15
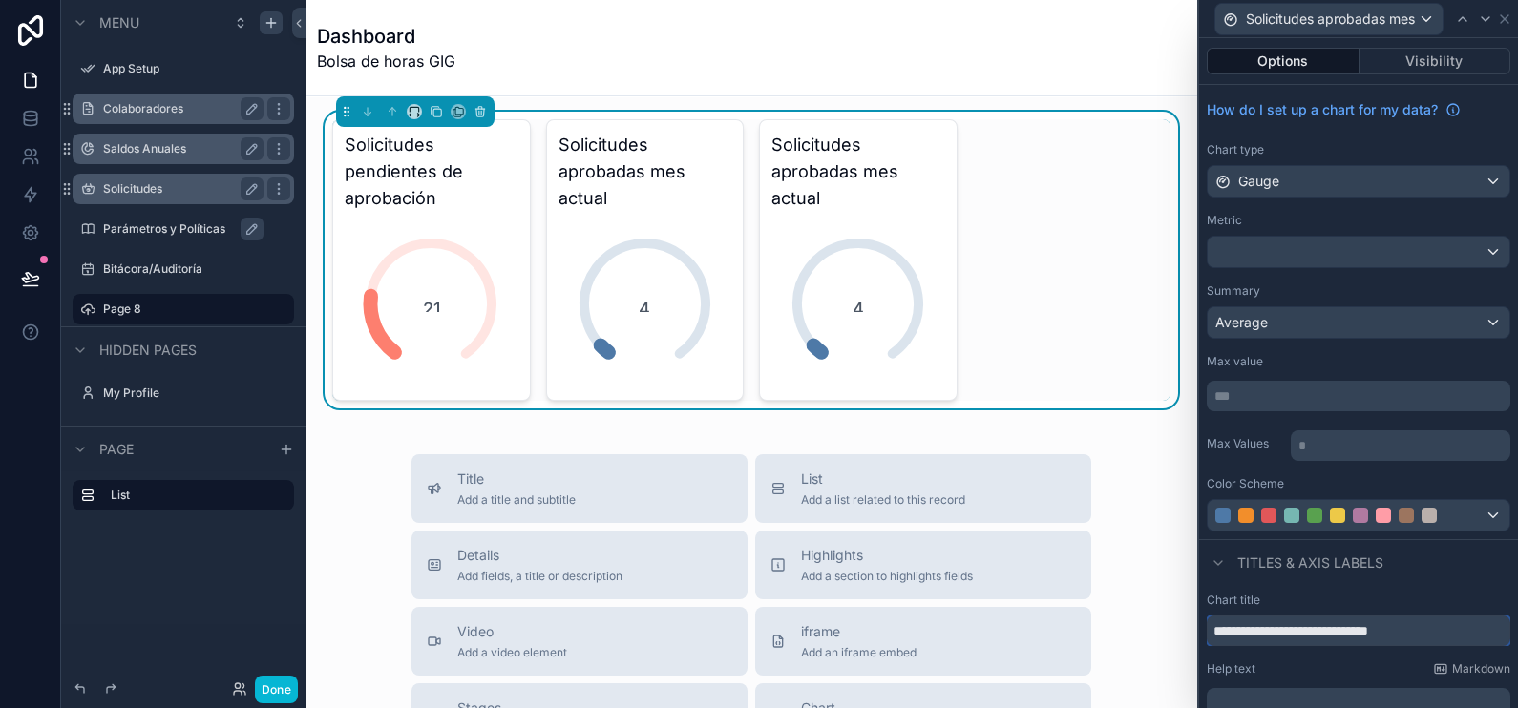
drag, startPoint x: 1446, startPoint y: 630, endPoint x: 1284, endPoint y: 640, distance: 161.7
click at [1284, 640] on input "**********" at bounding box center [1359, 631] width 304 height 31
type input "**********"
click at [1351, 508] on div at bounding box center [1338, 515] width 244 height 15
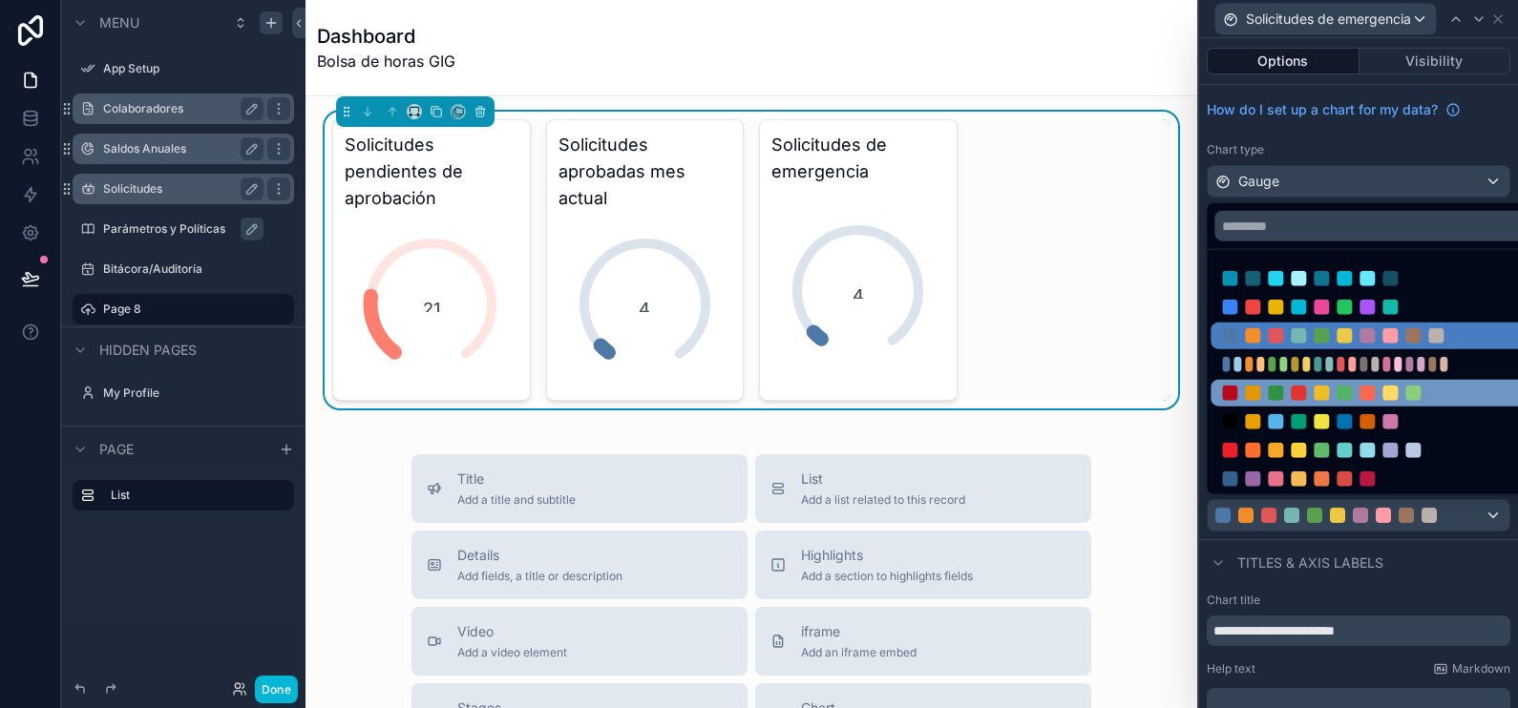
click at [1369, 392] on div at bounding box center [1367, 393] width 15 height 15
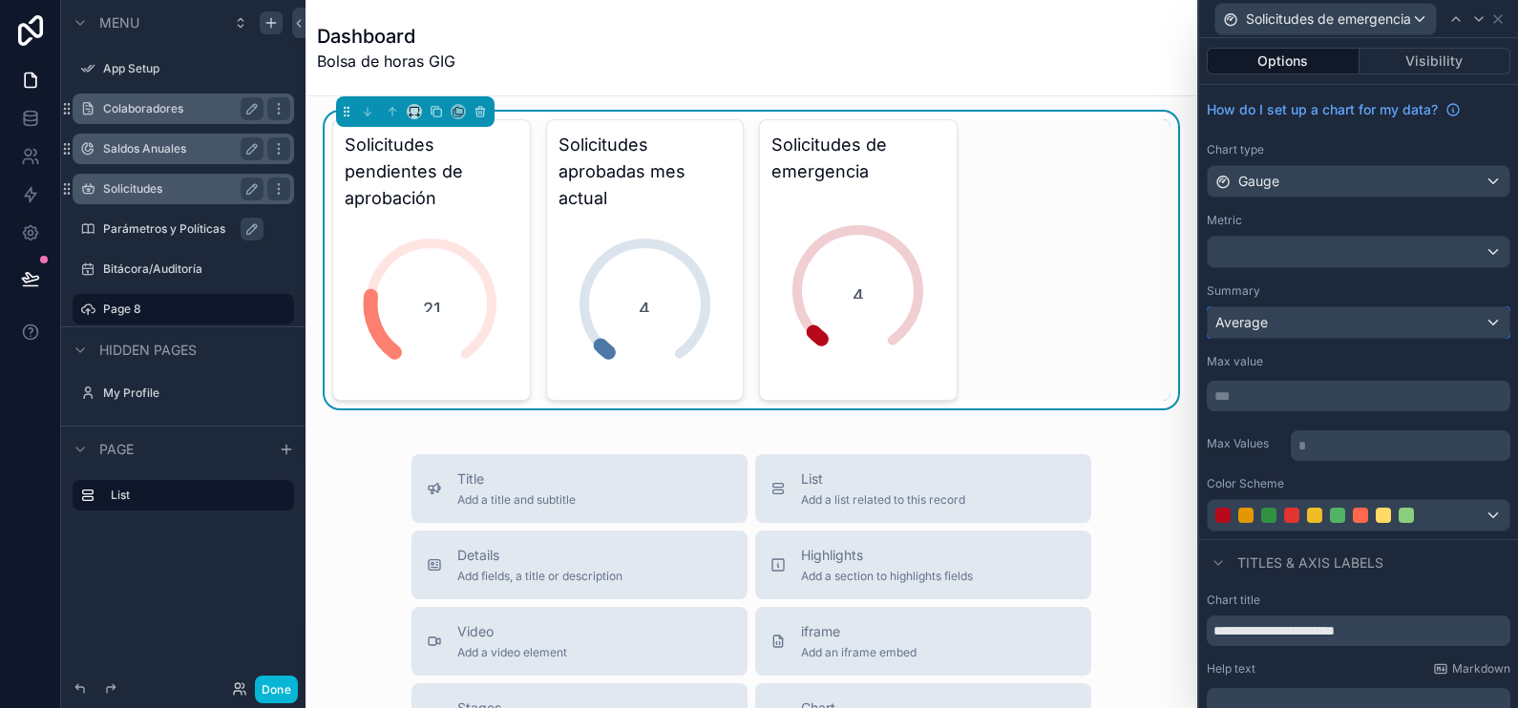
click at [1418, 315] on div "Average" at bounding box center [1359, 322] width 302 height 31
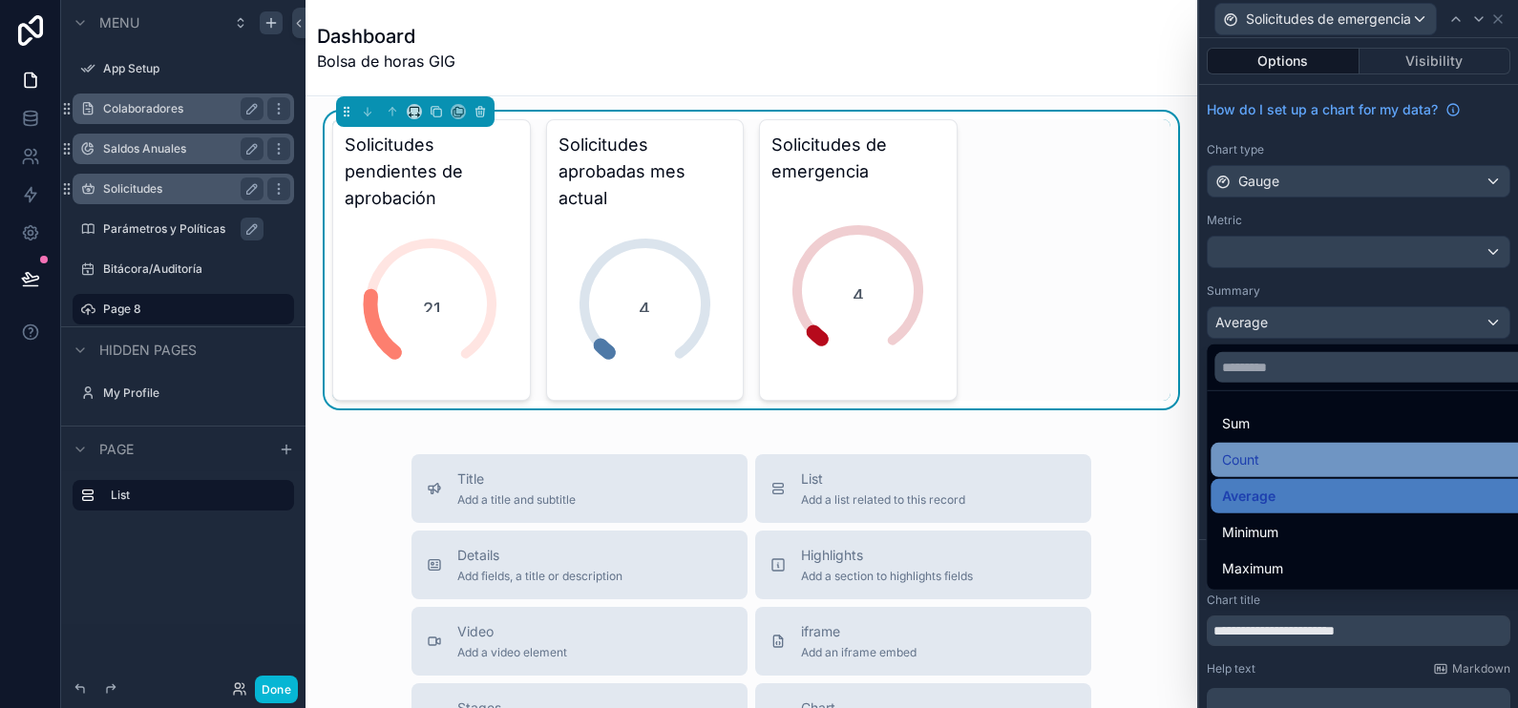
click at [1311, 454] on div "Count" at bounding box center [1371, 460] width 298 height 23
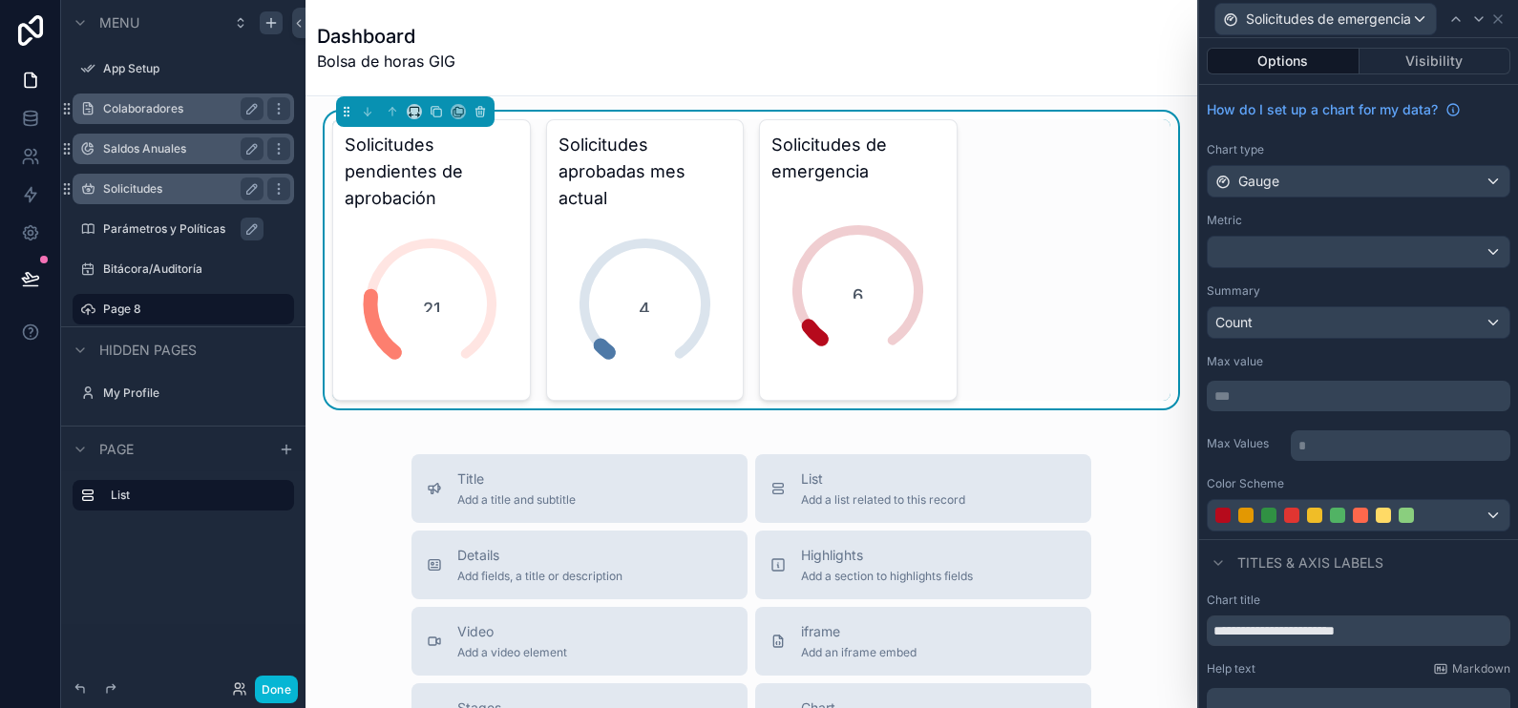
click at [1419, 215] on div "Metric" at bounding box center [1359, 220] width 304 height 15
click at [1452, 14] on icon at bounding box center [1456, 18] width 15 height 15
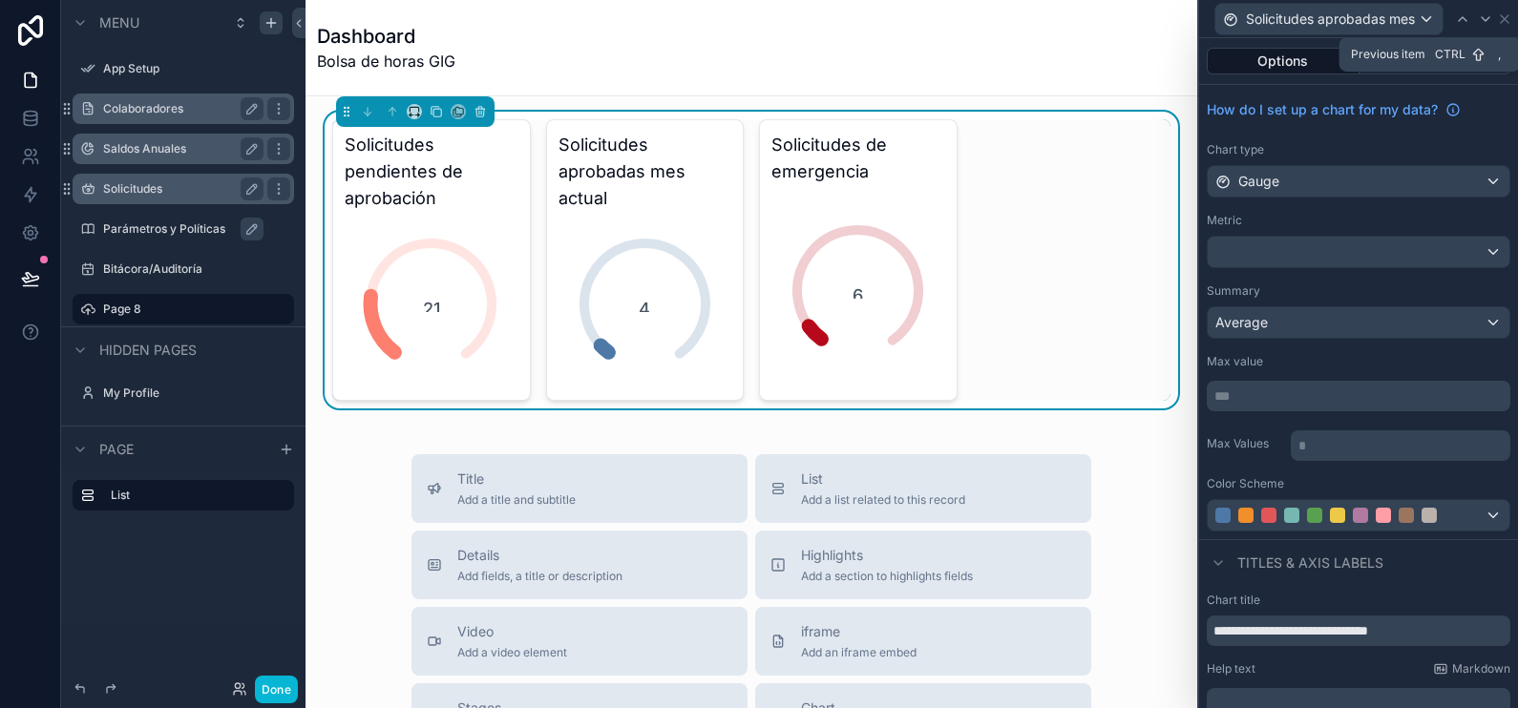
click at [1452, 14] on div at bounding box center [1462, 19] width 23 height 23
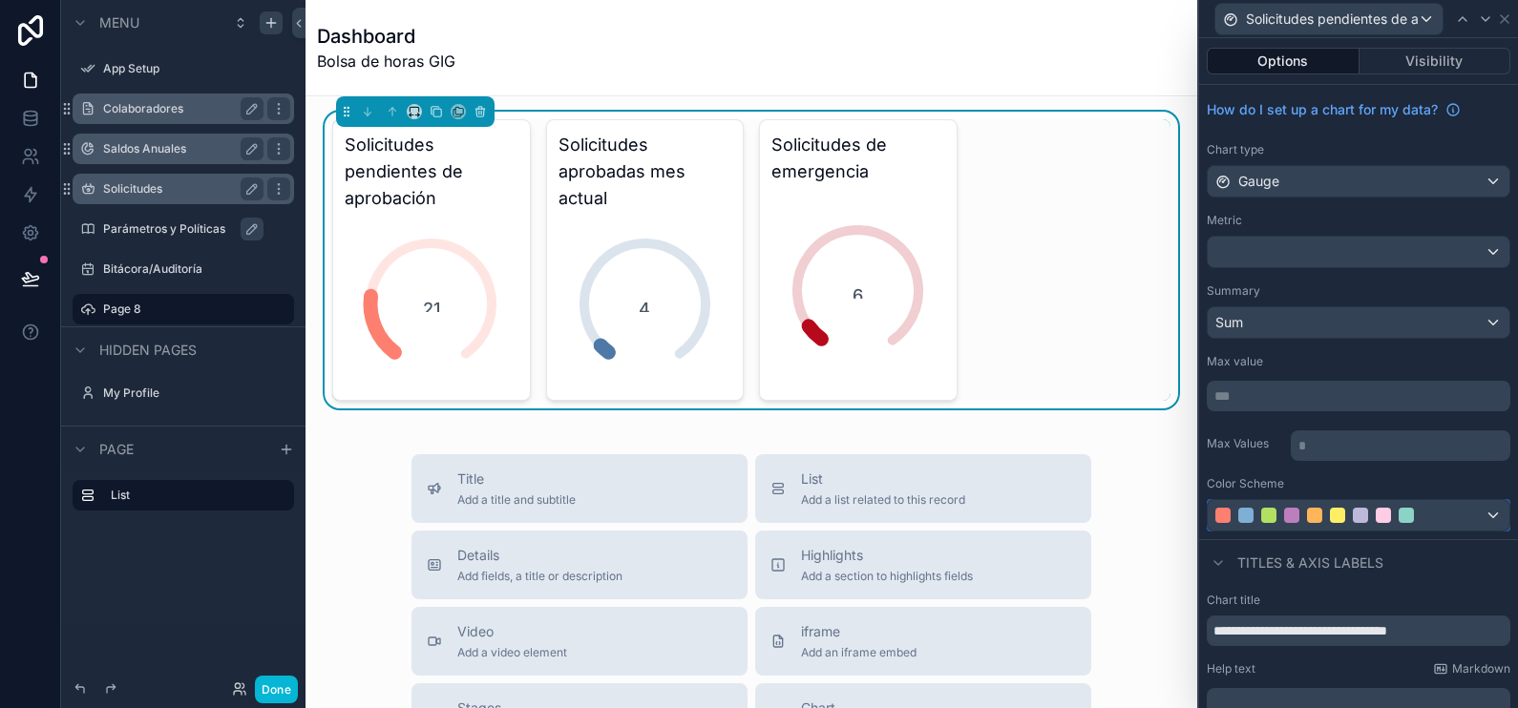
click at [1461, 517] on div at bounding box center [1359, 515] width 302 height 31
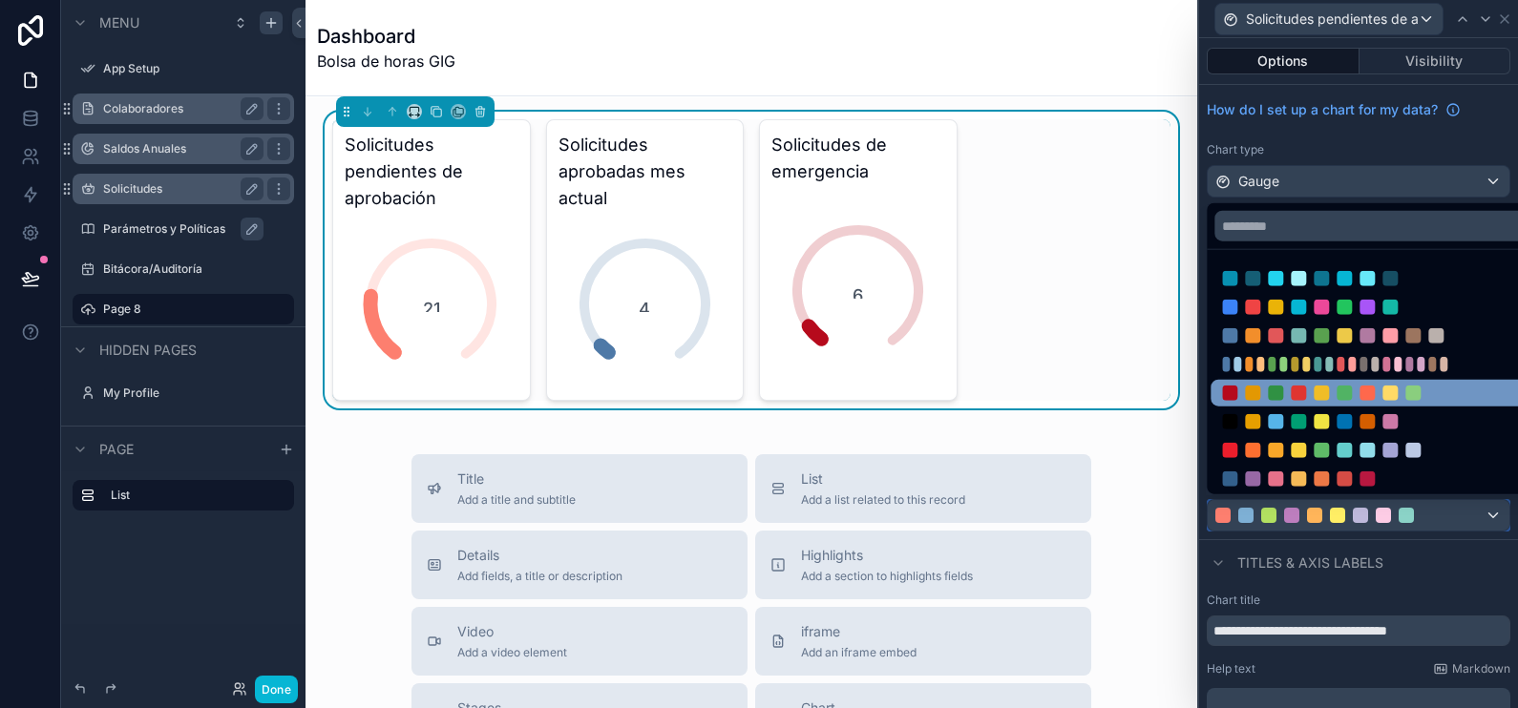
scroll to position [116, 0]
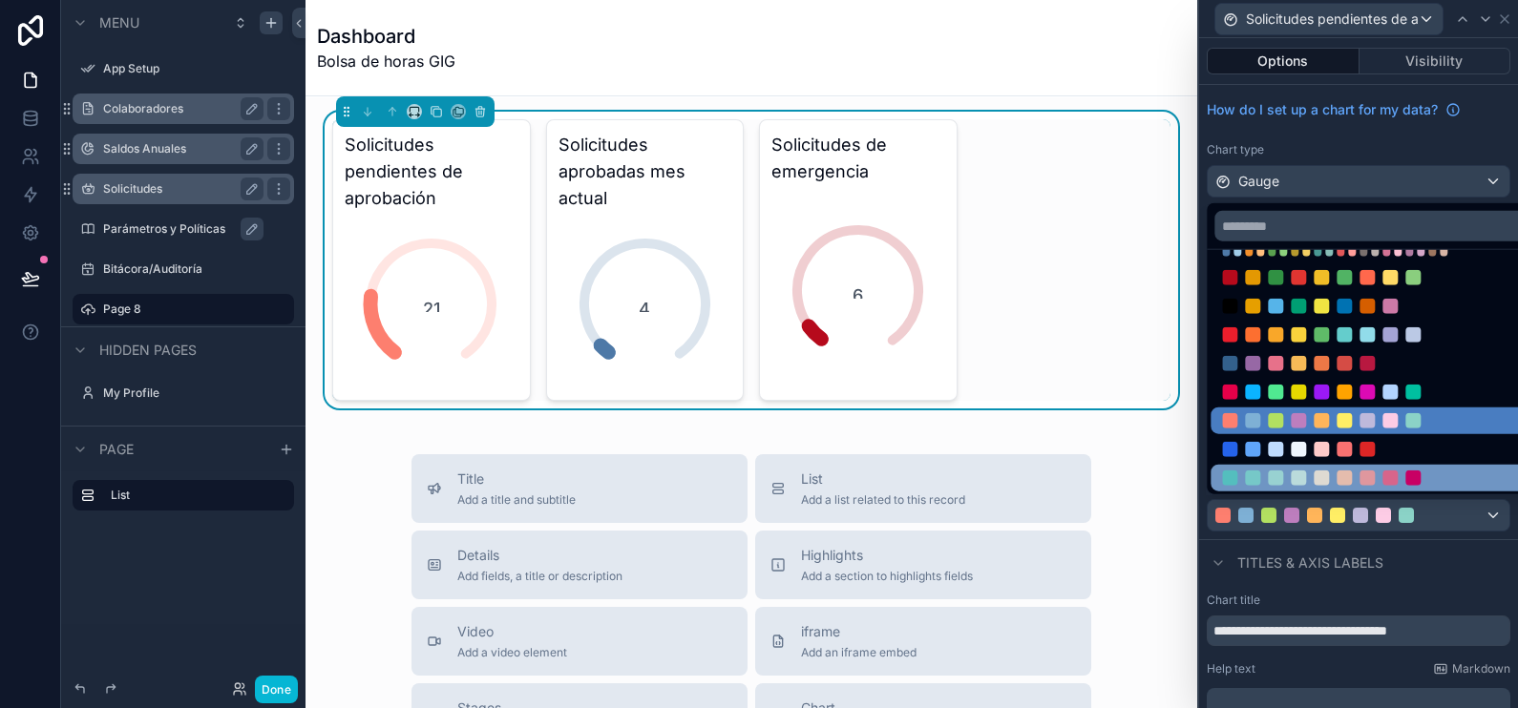
click at [1465, 468] on div at bounding box center [1371, 478] width 321 height 27
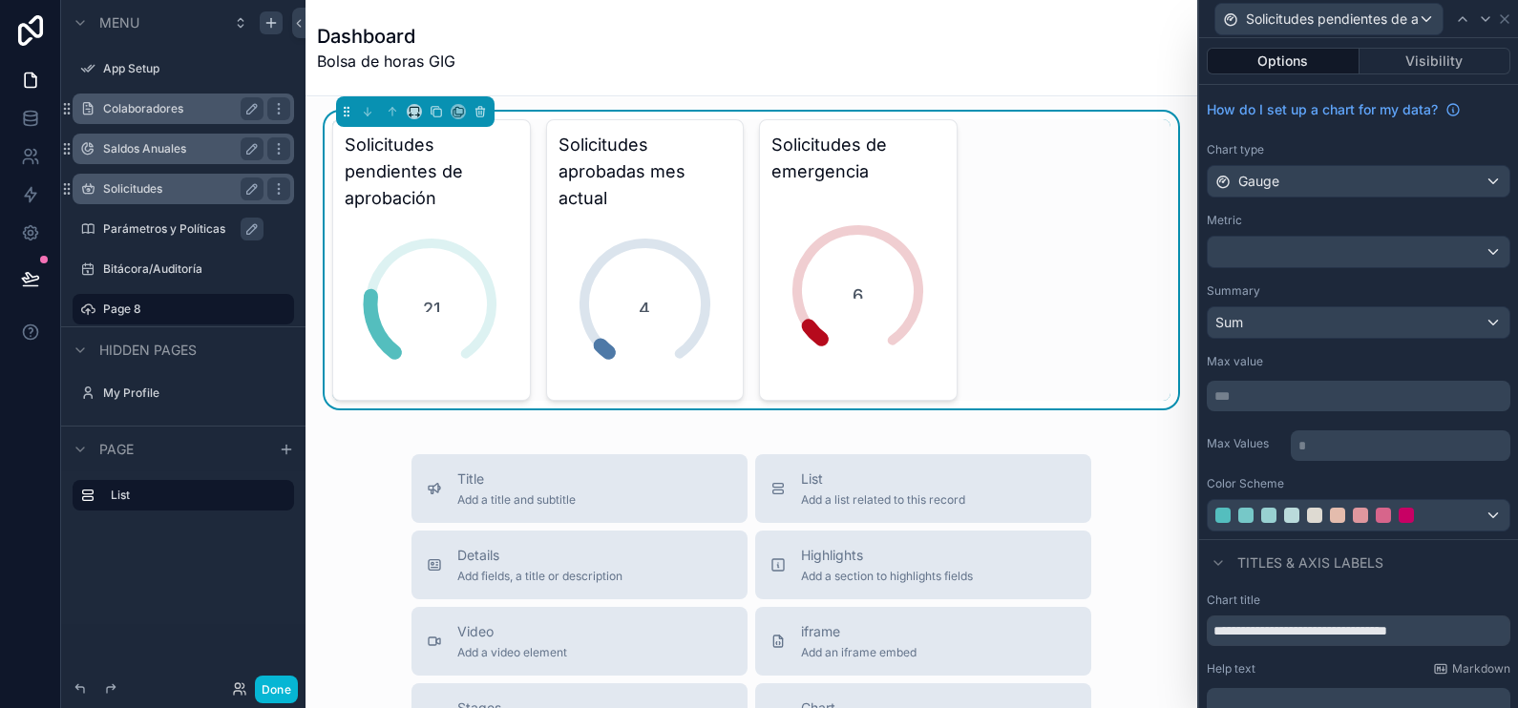
click at [1498, 27] on div "Solicitudes pendientes de aprobación" at bounding box center [1359, 18] width 304 height 37
click at [1504, 24] on icon at bounding box center [1504, 18] width 15 height 15
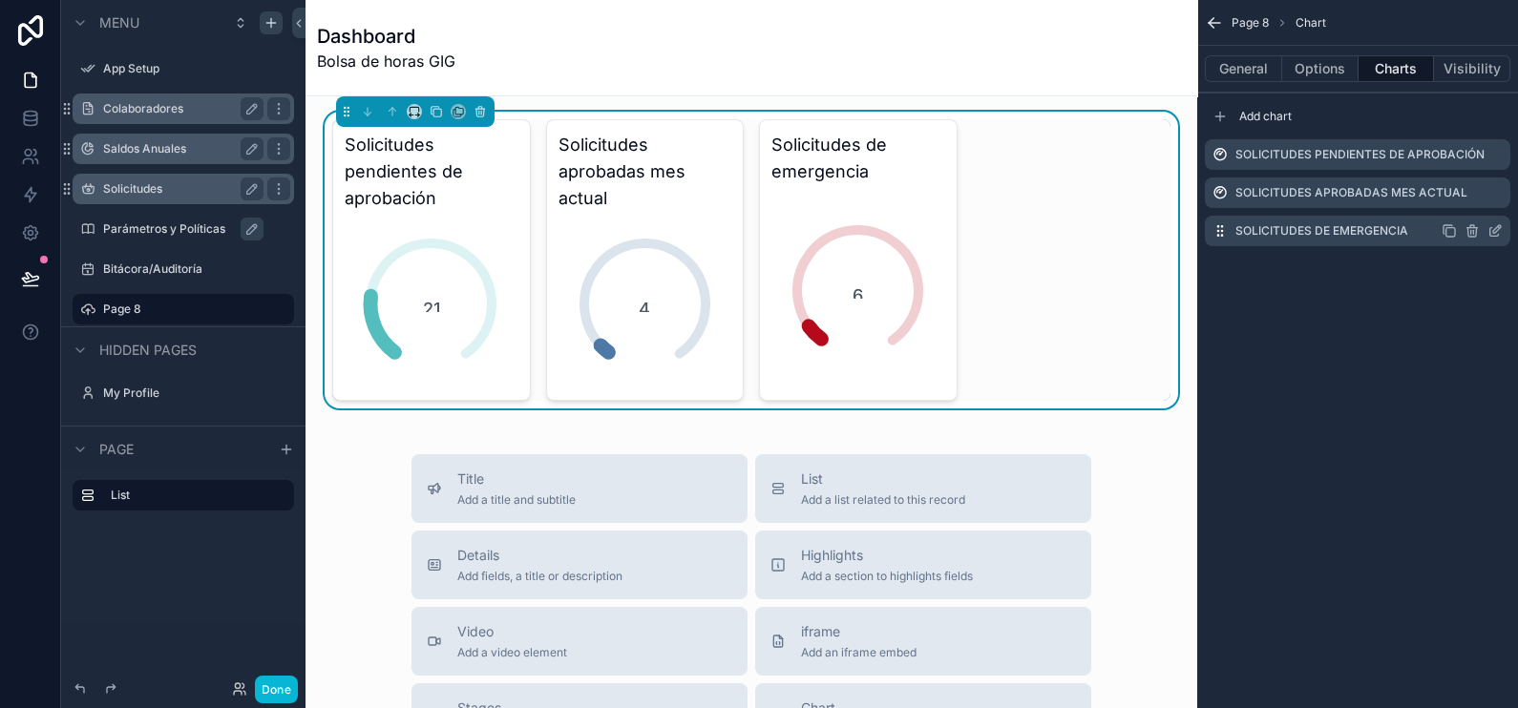
click at [1449, 229] on icon "scrollable content" at bounding box center [1449, 230] width 15 height 15
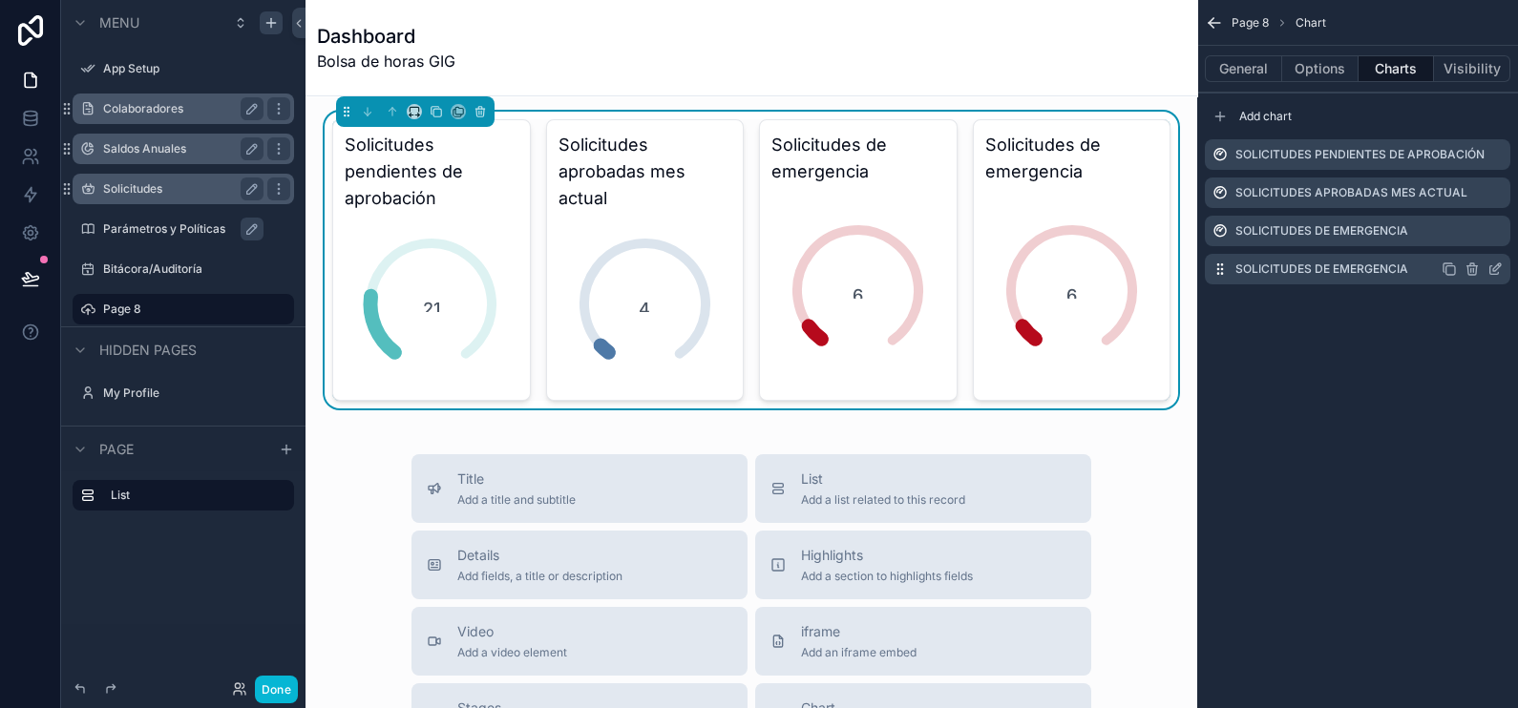
click at [1496, 271] on icon "scrollable content" at bounding box center [1495, 269] width 15 height 15
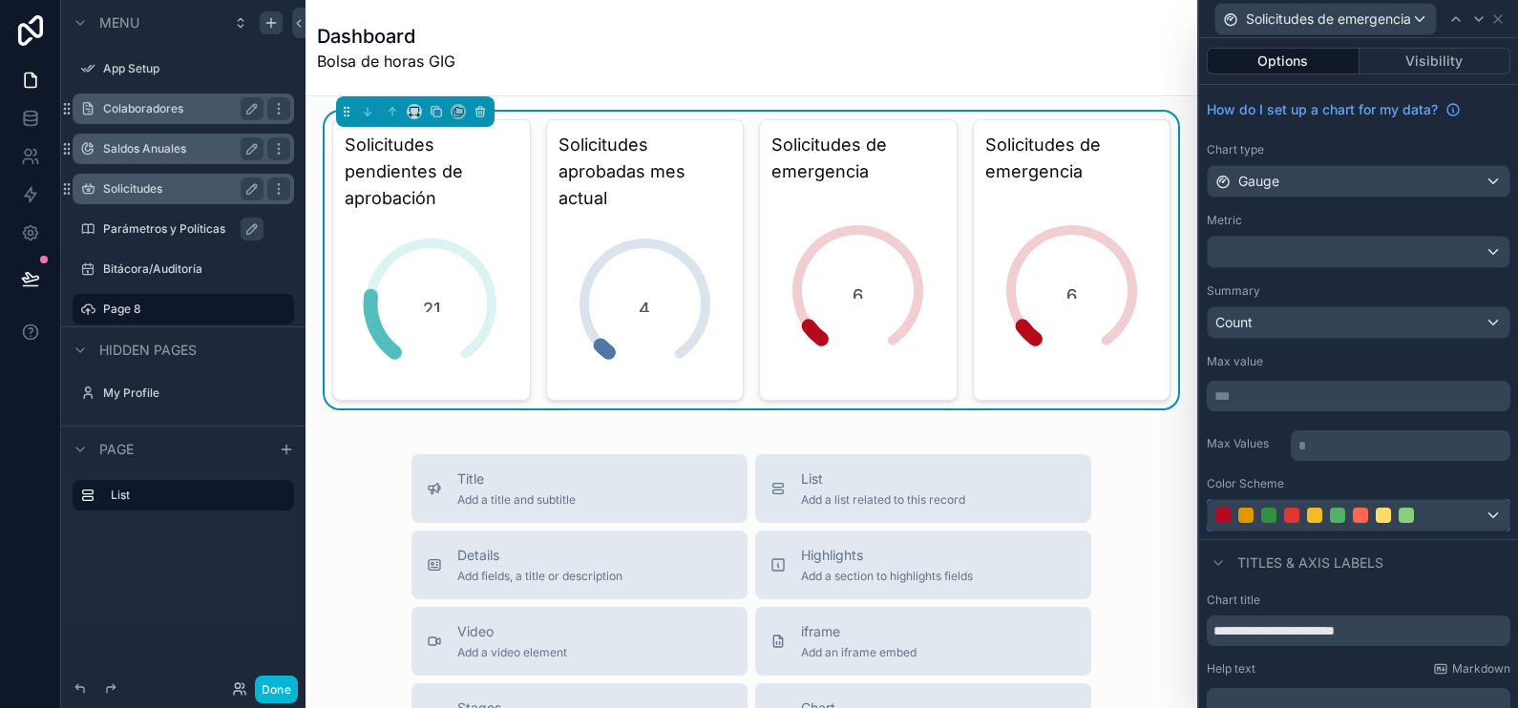
click at [1423, 517] on div at bounding box center [1338, 515] width 244 height 15
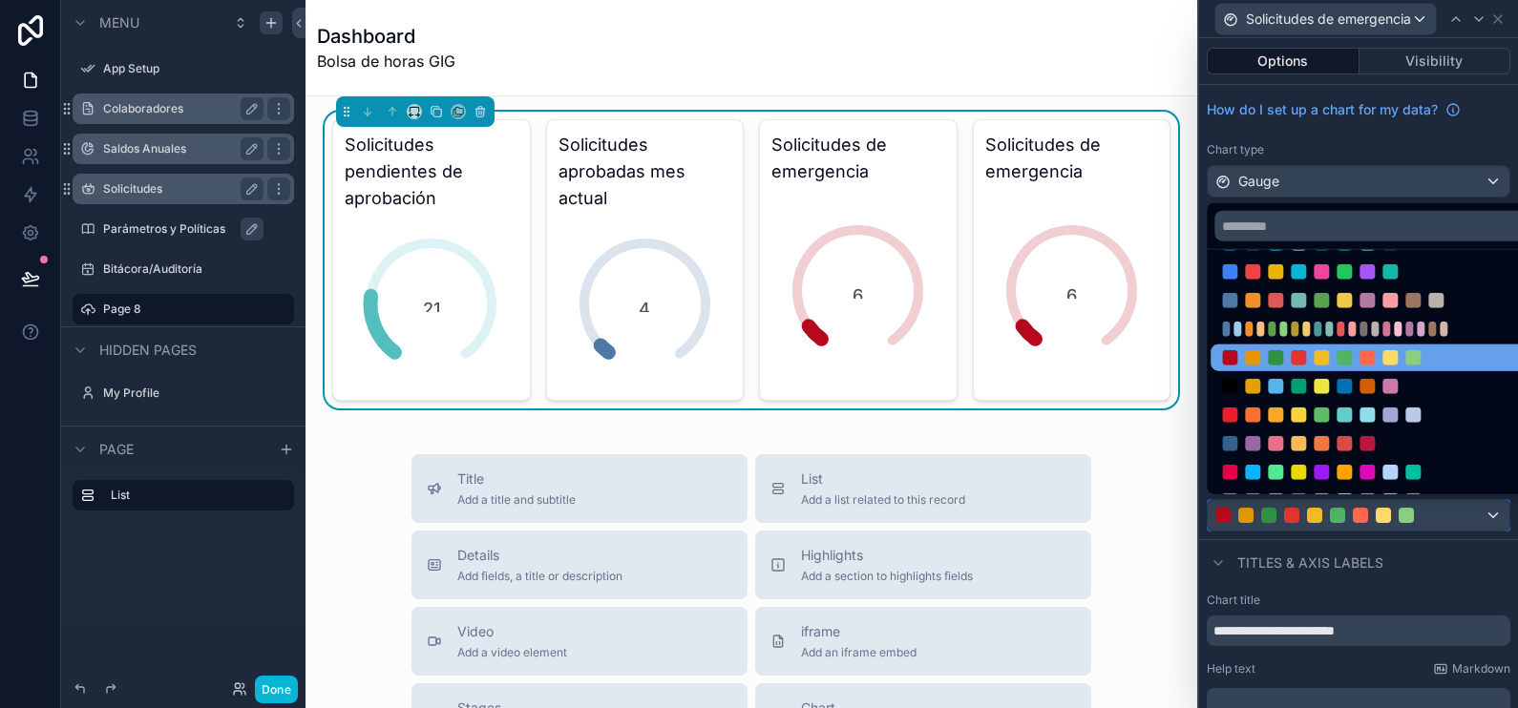
scroll to position [0, 0]
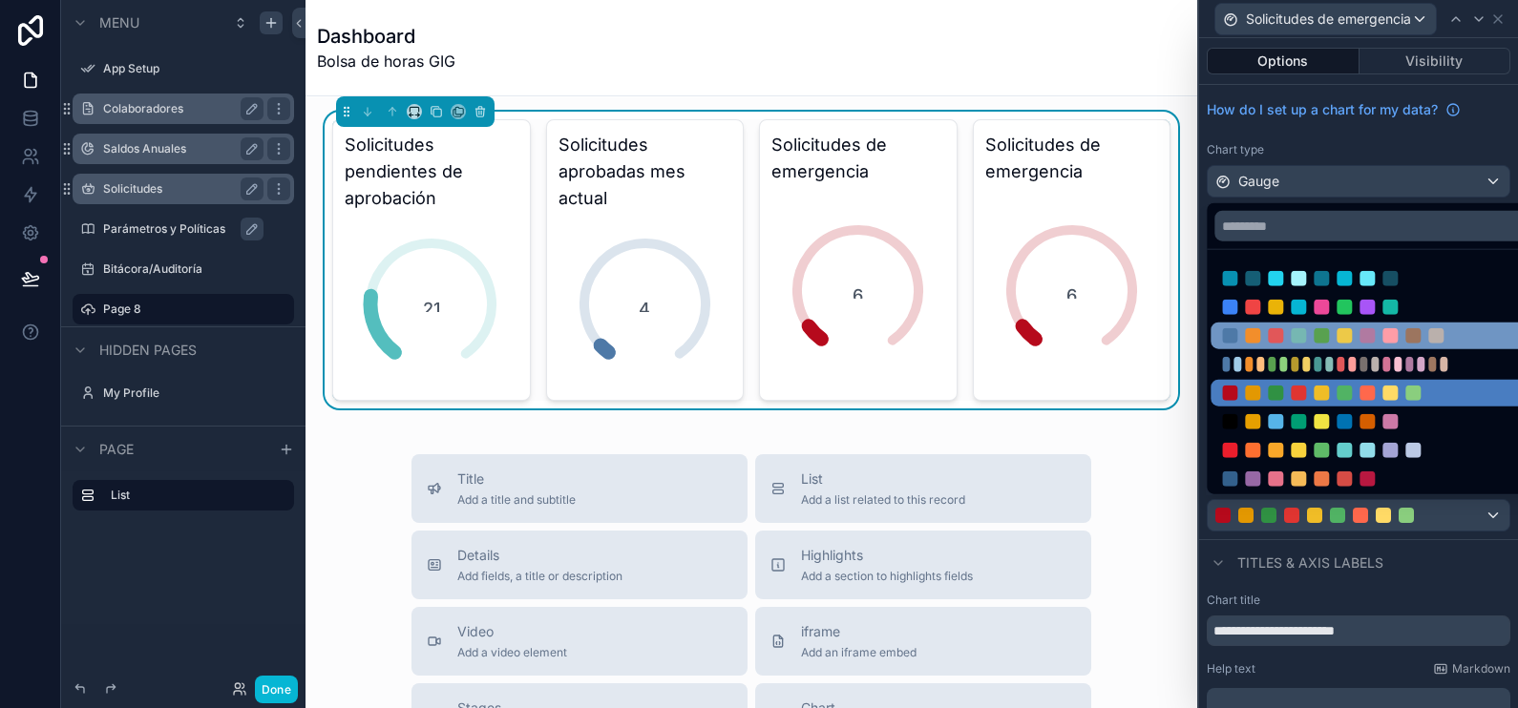
click at [1453, 330] on div at bounding box center [1344, 335] width 244 height 15
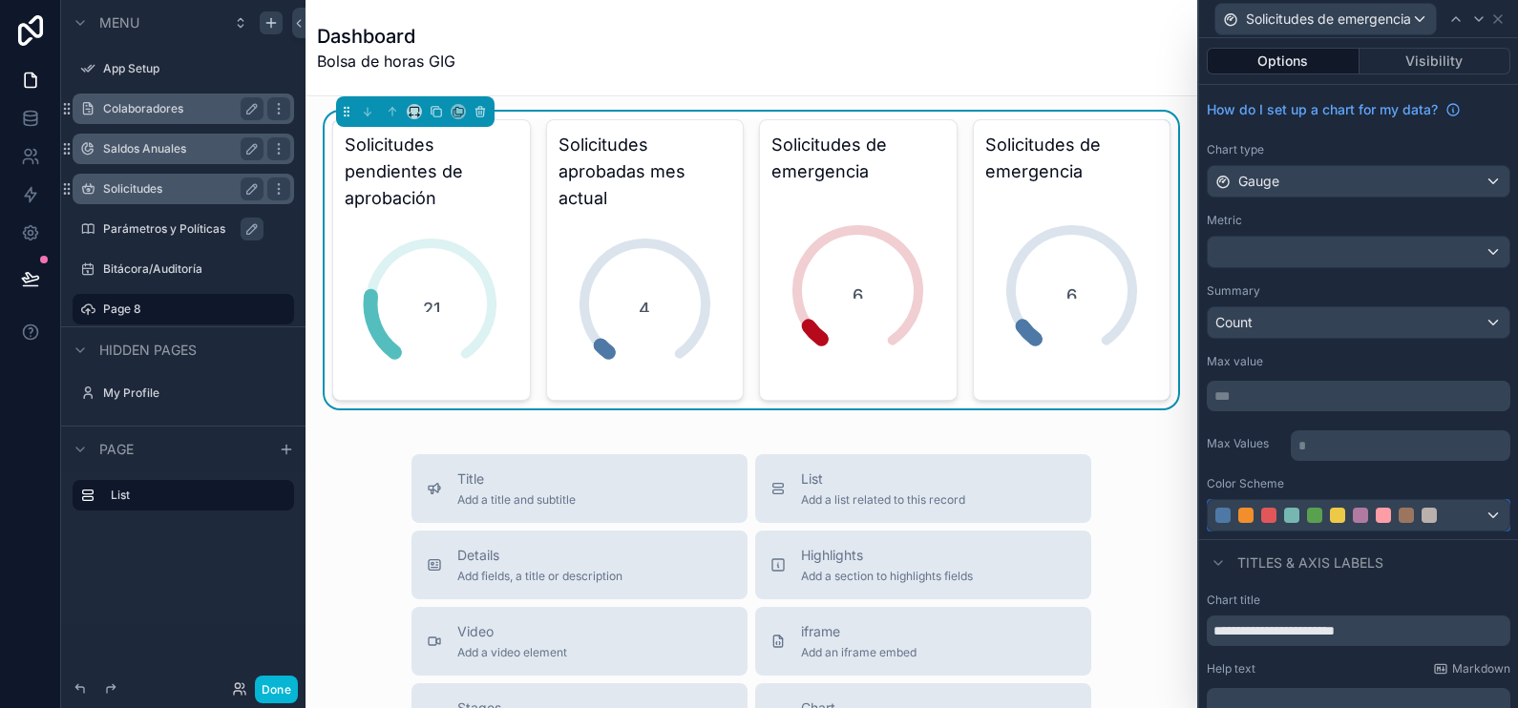
click at [1379, 501] on div at bounding box center [1359, 515] width 302 height 31
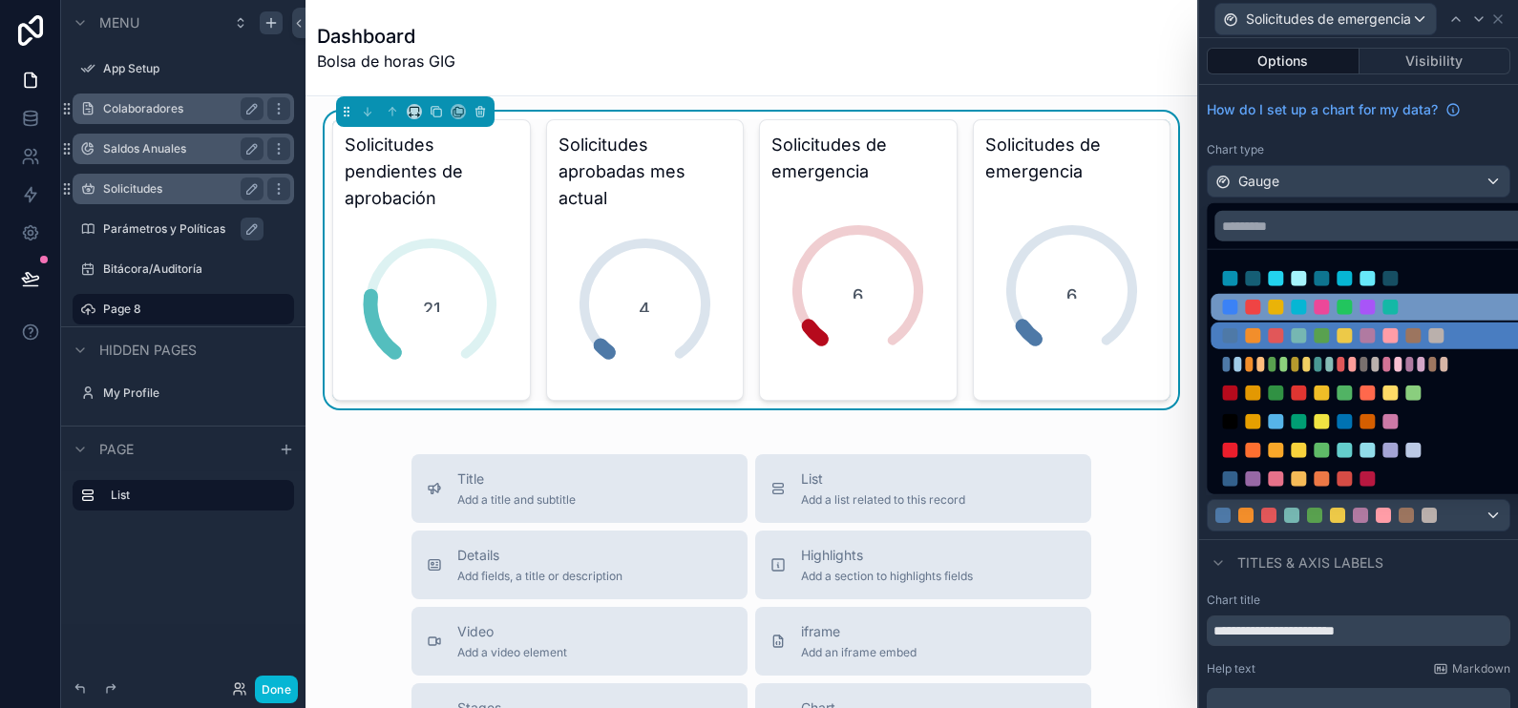
click at [1408, 318] on div at bounding box center [1371, 307] width 321 height 27
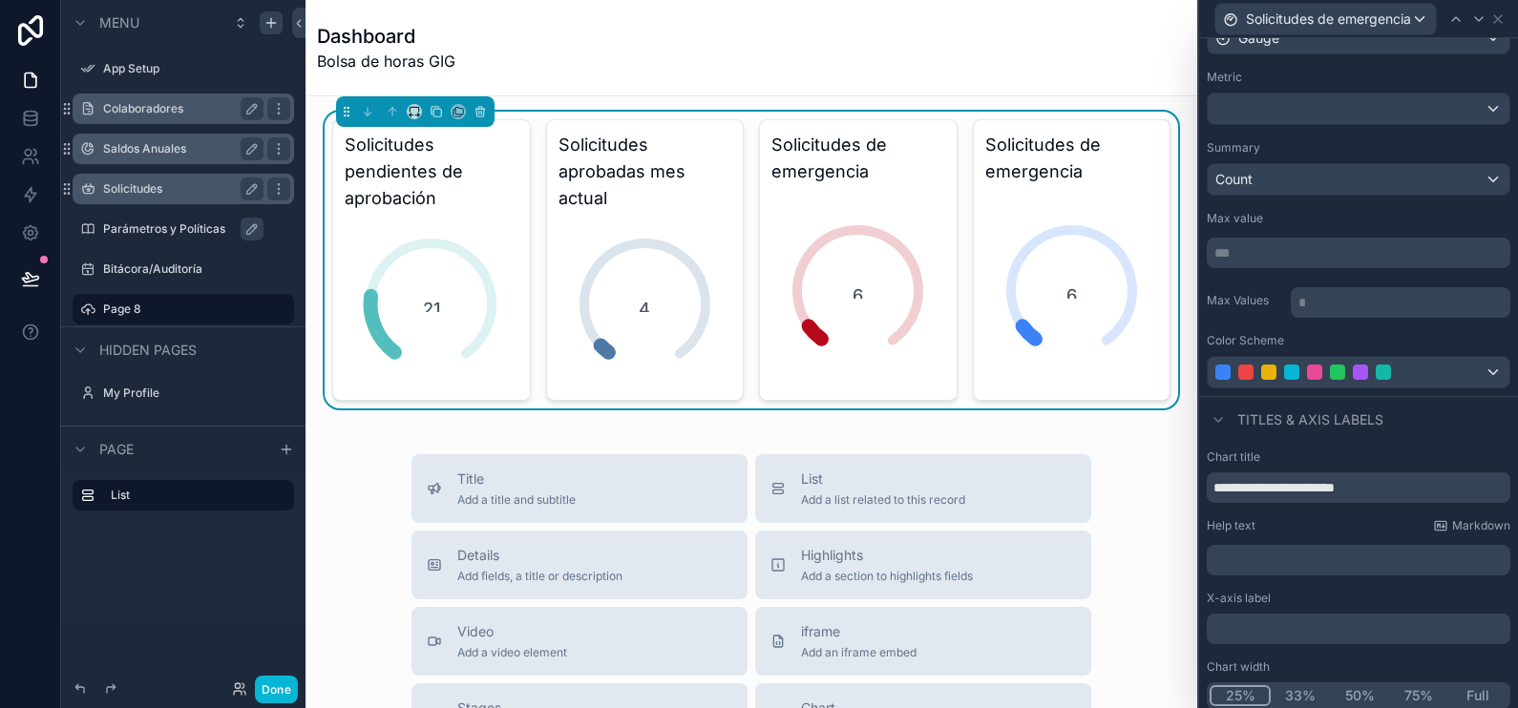
scroll to position [149, 0]
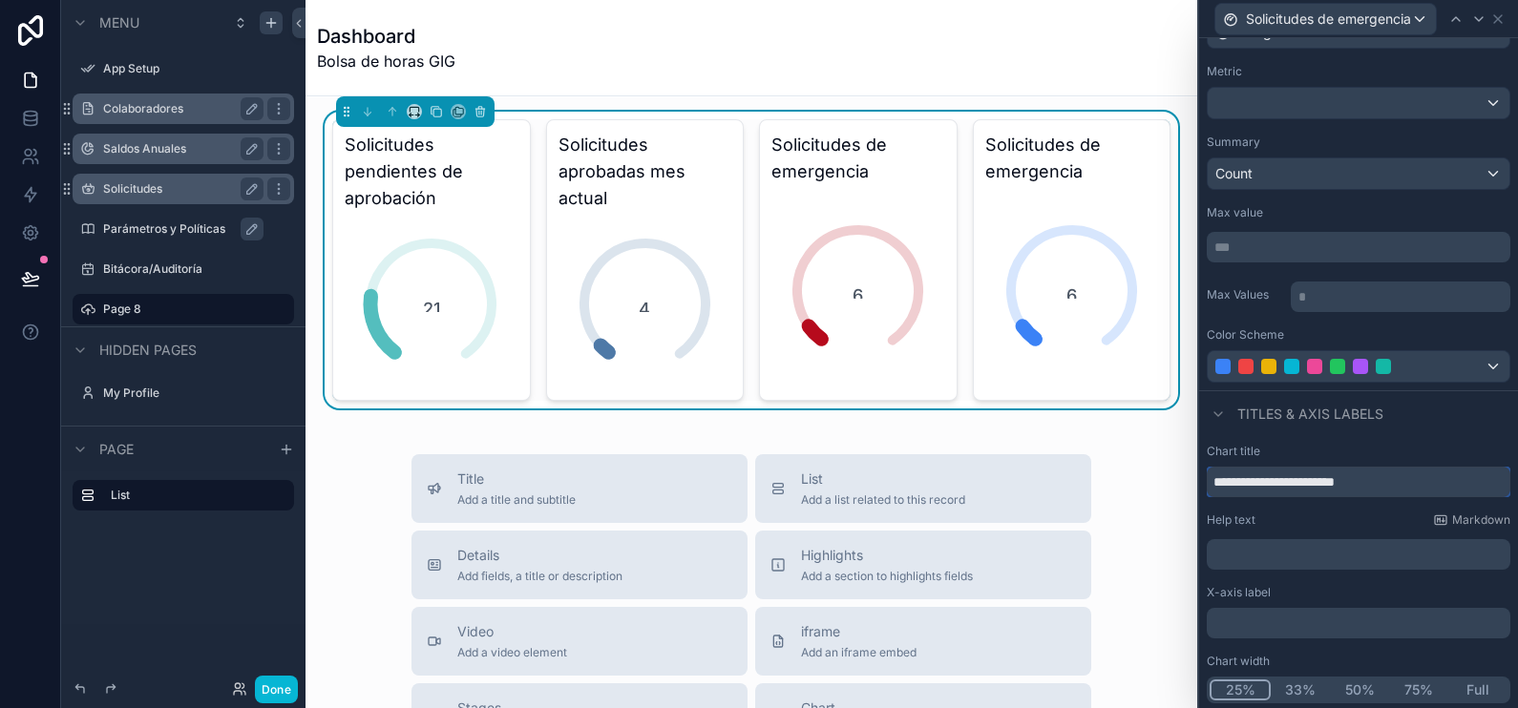
drag, startPoint x: 1410, startPoint y: 487, endPoint x: 1286, endPoint y: 480, distance: 124.3
click at [1286, 480] on input "**********" at bounding box center [1359, 482] width 304 height 31
type input "**********"
click at [1438, 364] on div at bounding box center [1338, 366] width 244 height 15
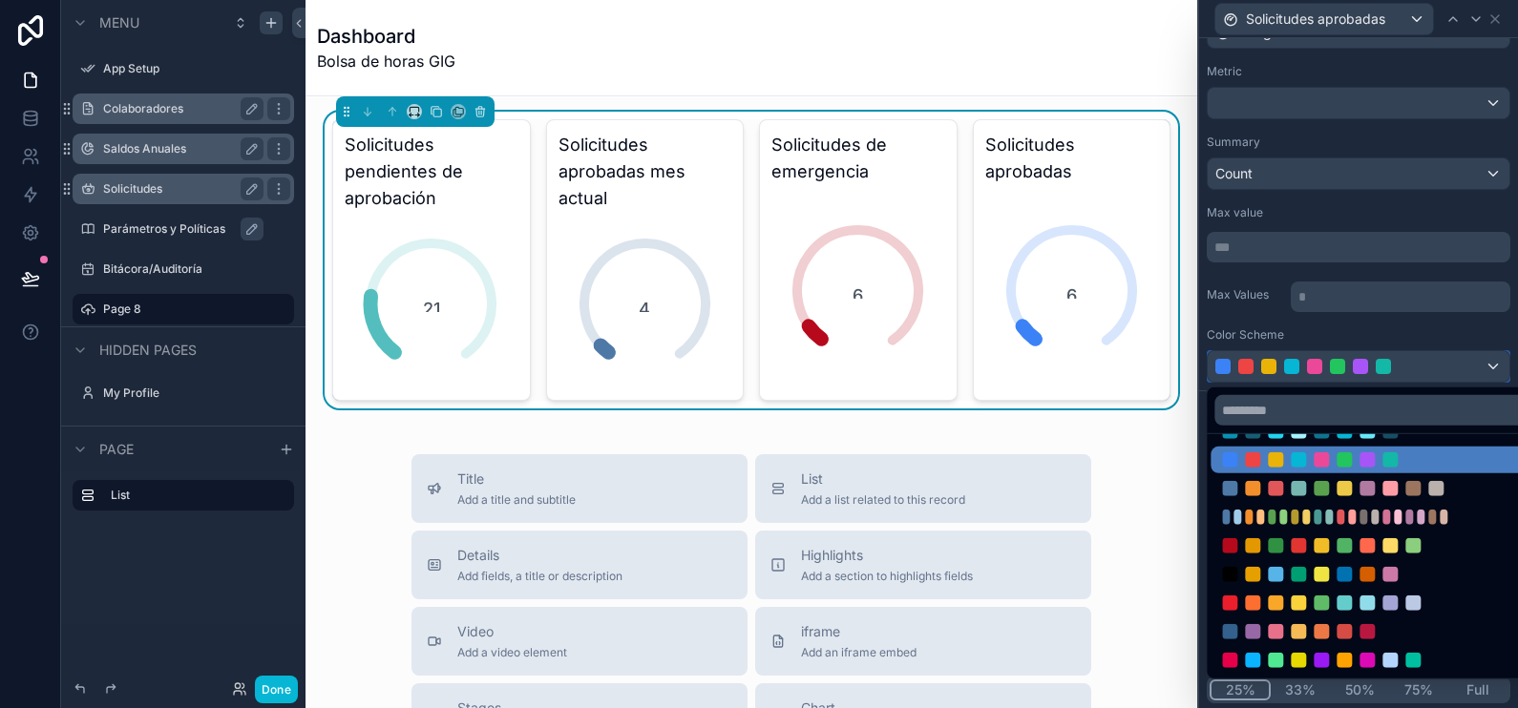
scroll to position [0, 0]
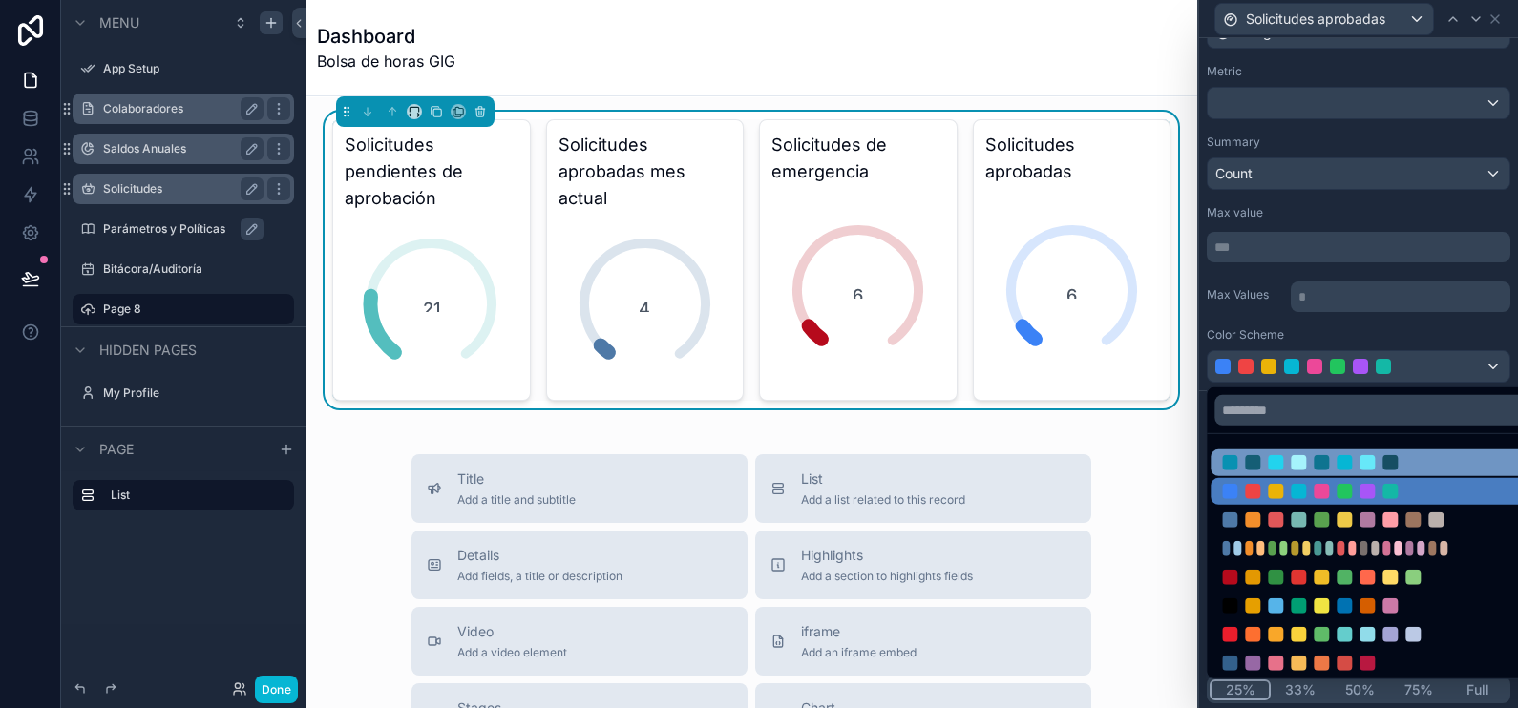
click at [1417, 455] on div at bounding box center [1344, 462] width 244 height 15
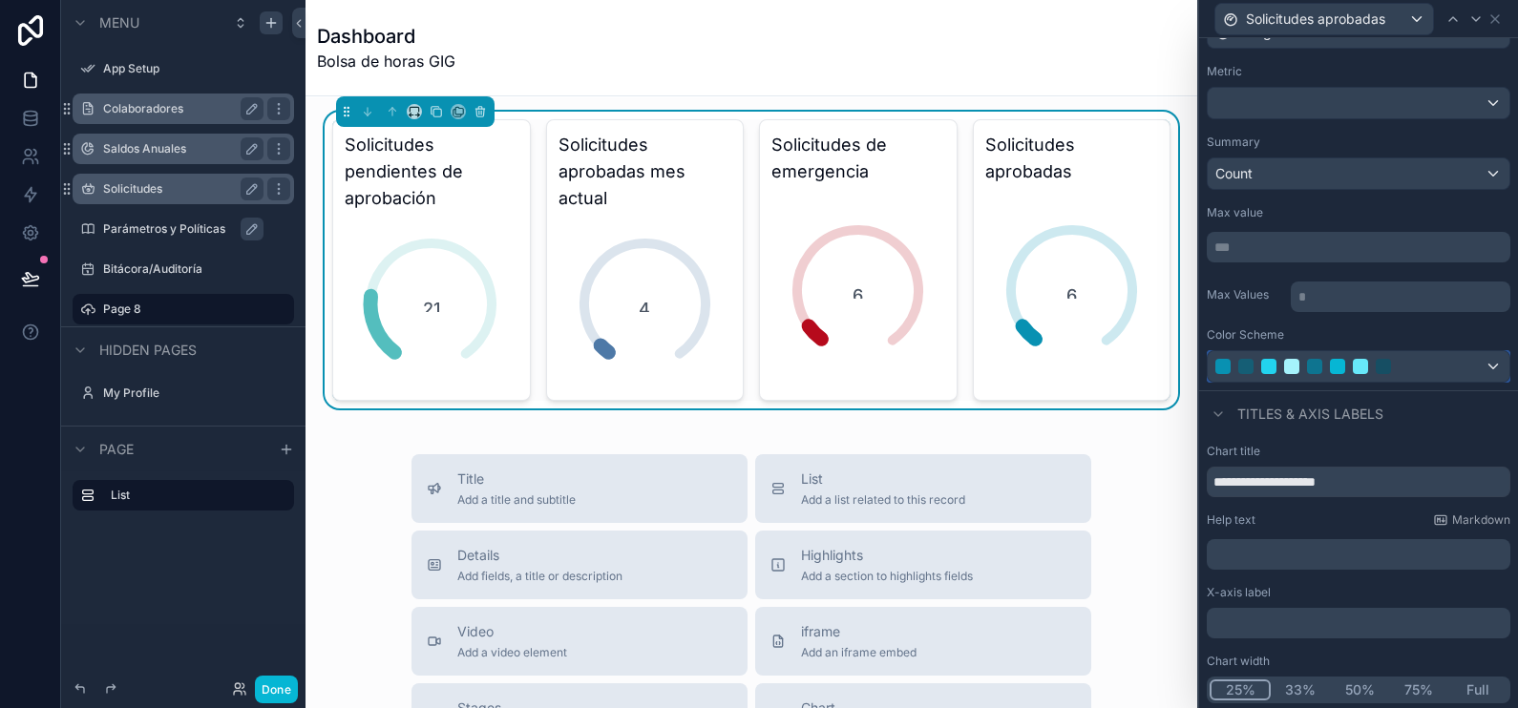
click at [1416, 362] on div at bounding box center [1338, 366] width 244 height 15
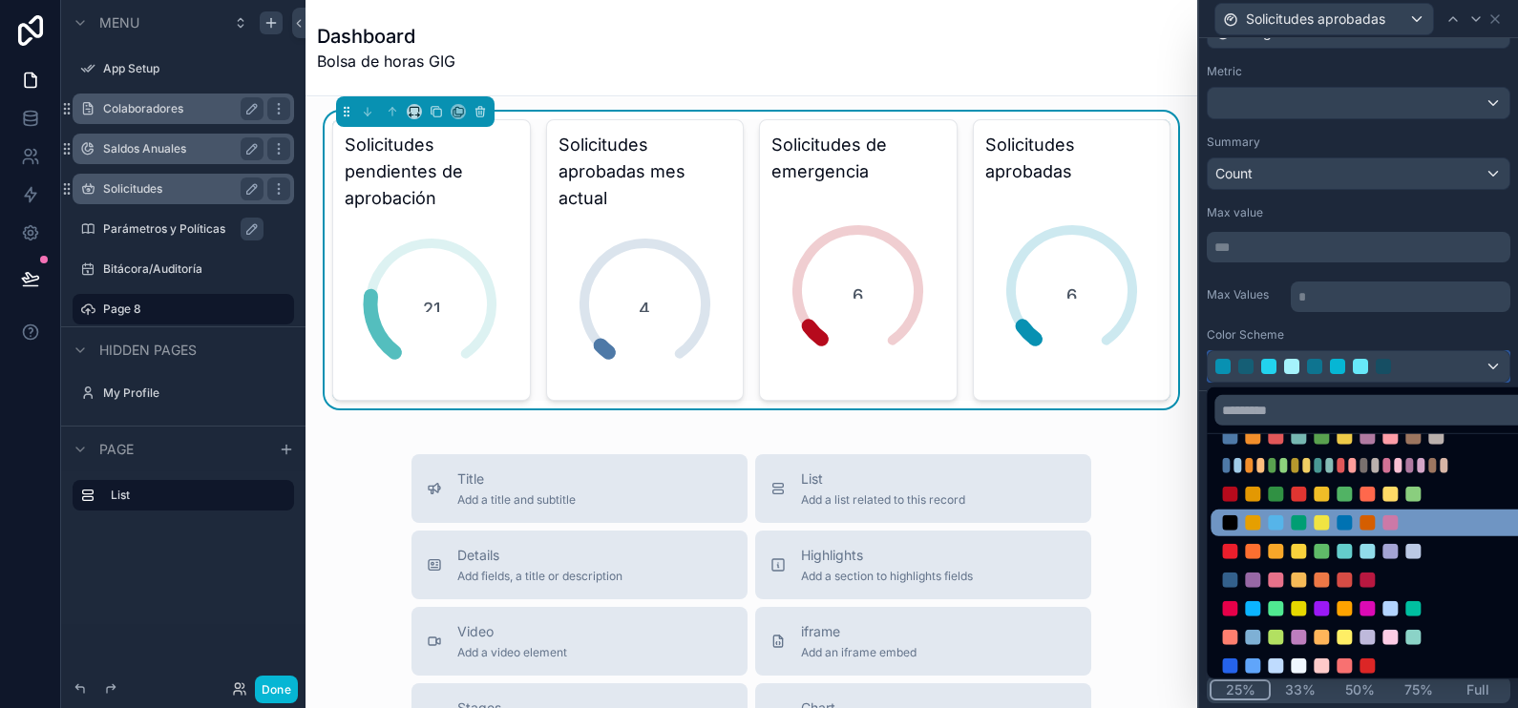
scroll to position [115, 0]
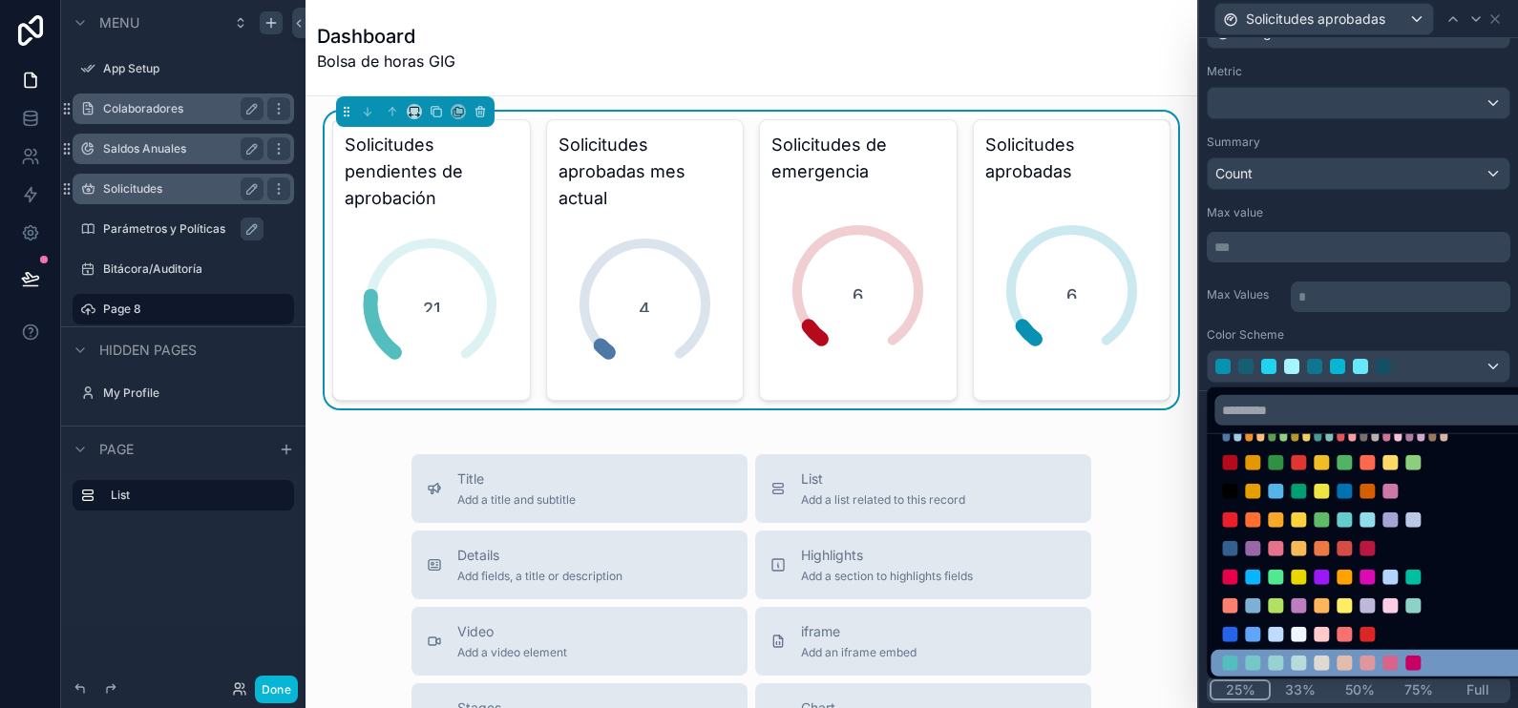
click at [1415, 656] on div at bounding box center [1413, 663] width 15 height 15
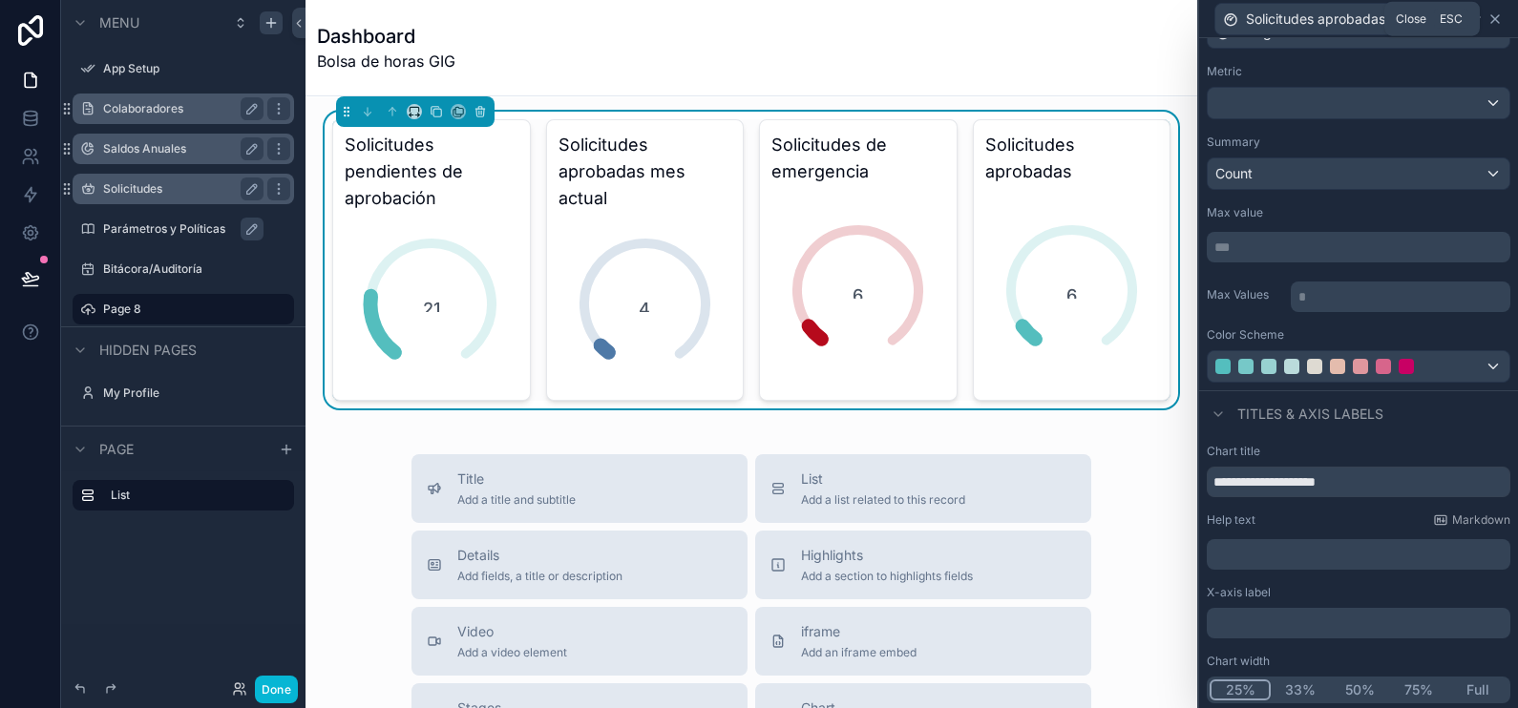
click at [1492, 25] on icon at bounding box center [1495, 18] width 15 height 15
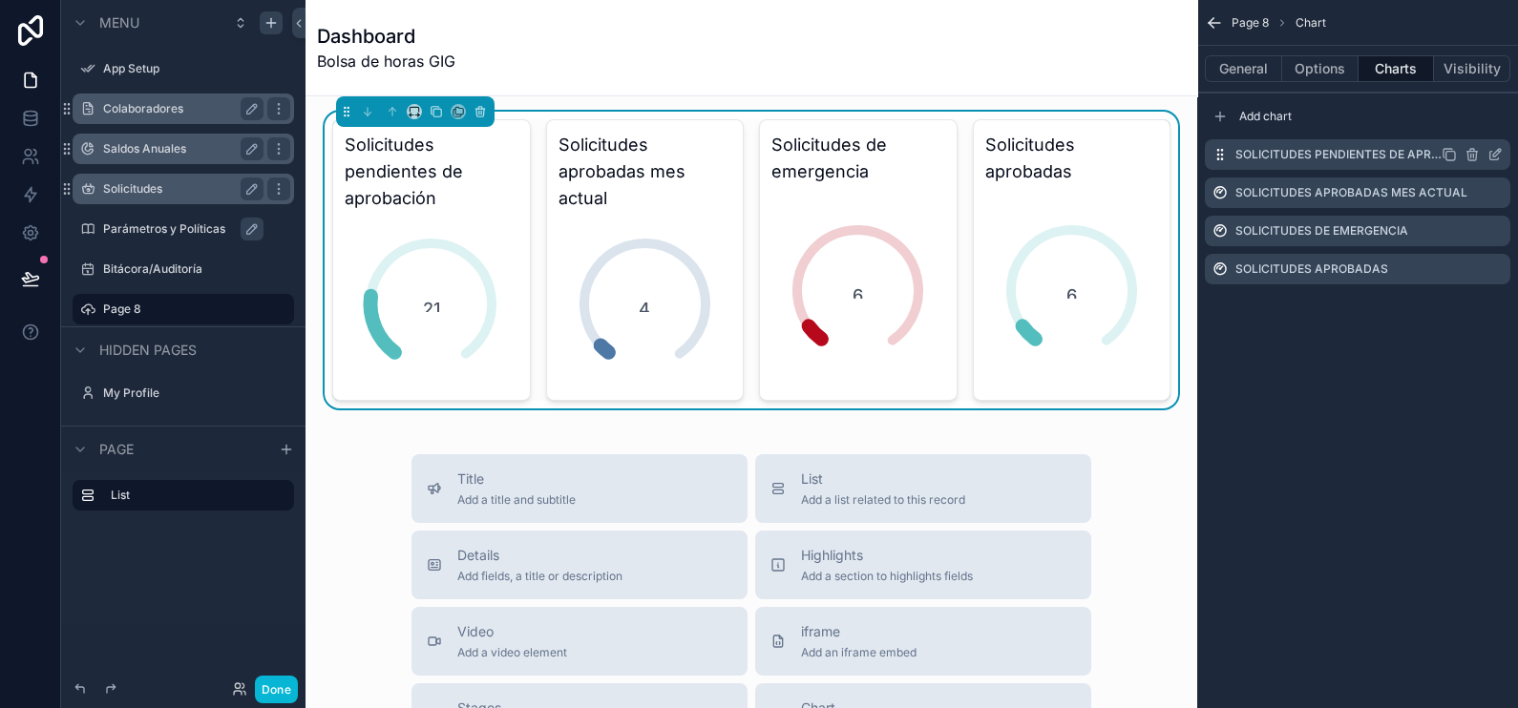
click at [1499, 152] on icon "scrollable content" at bounding box center [1499, 151] width 2 height 2
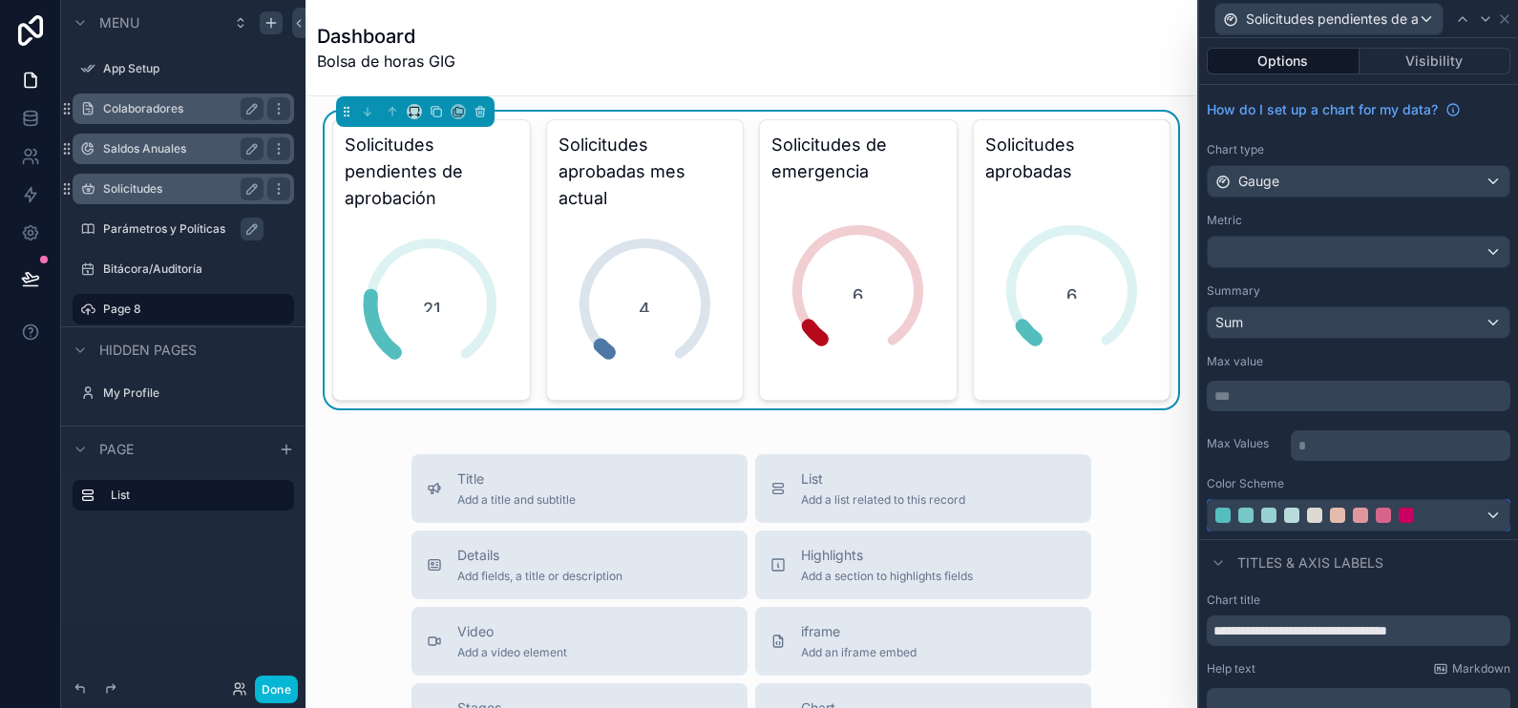
click at [1356, 511] on div at bounding box center [1360, 515] width 15 height 15
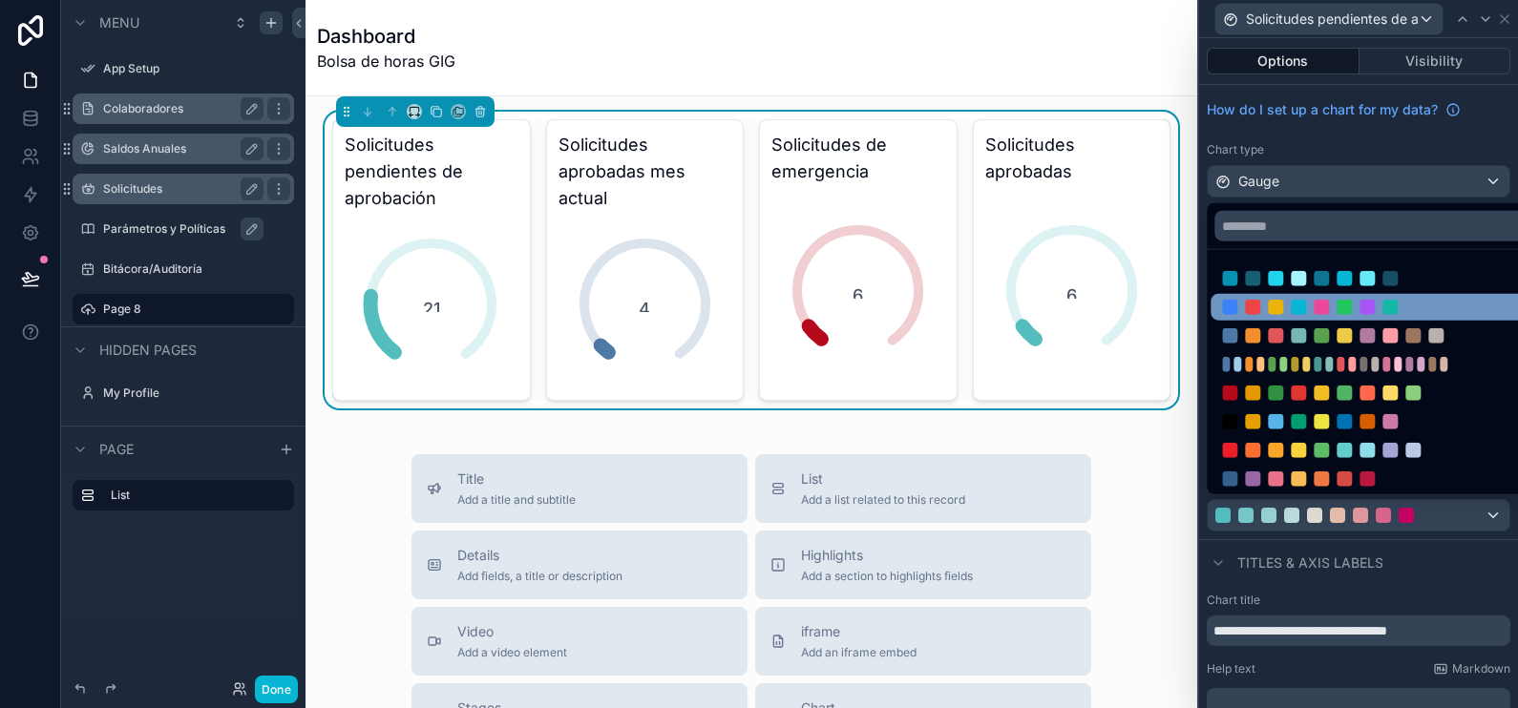
click at [1464, 307] on div at bounding box center [1344, 307] width 244 height 15
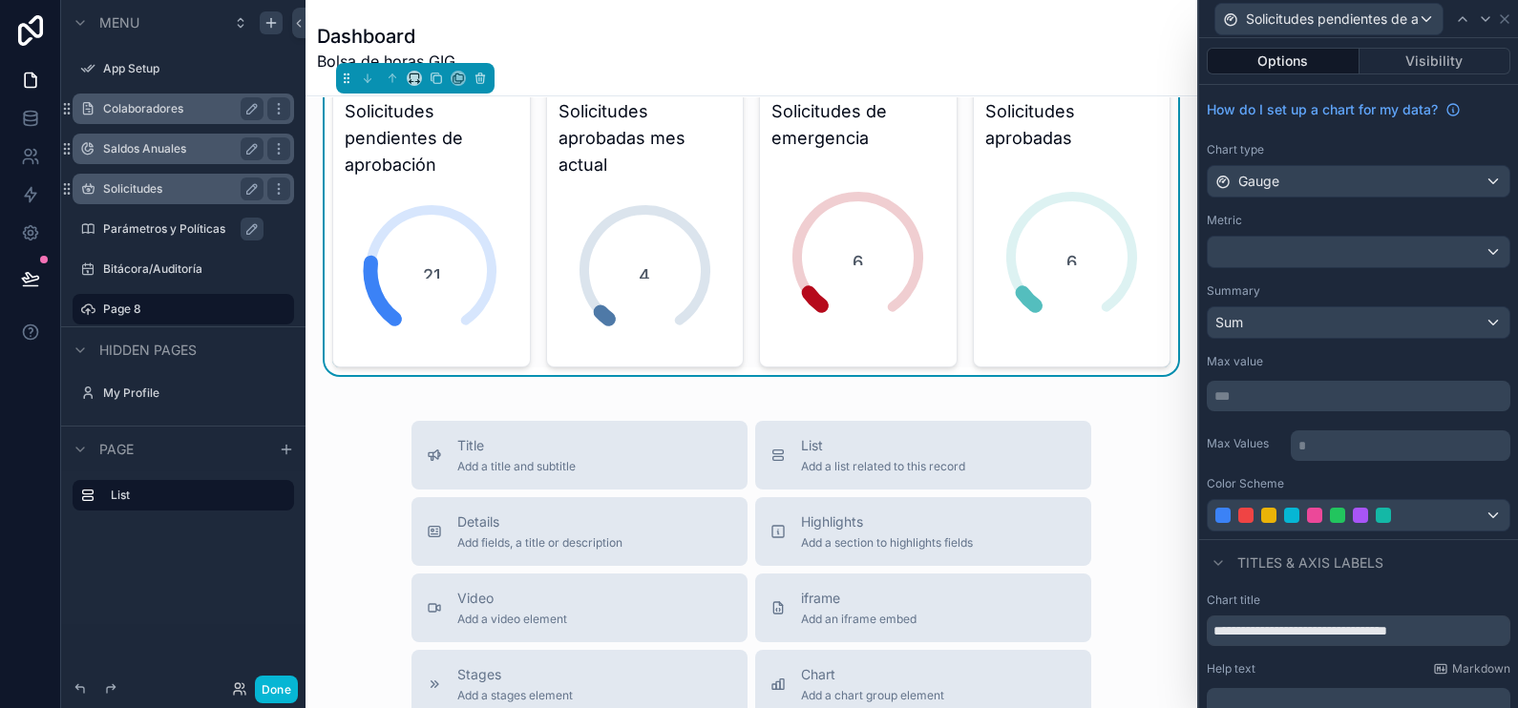
scroll to position [0, 0]
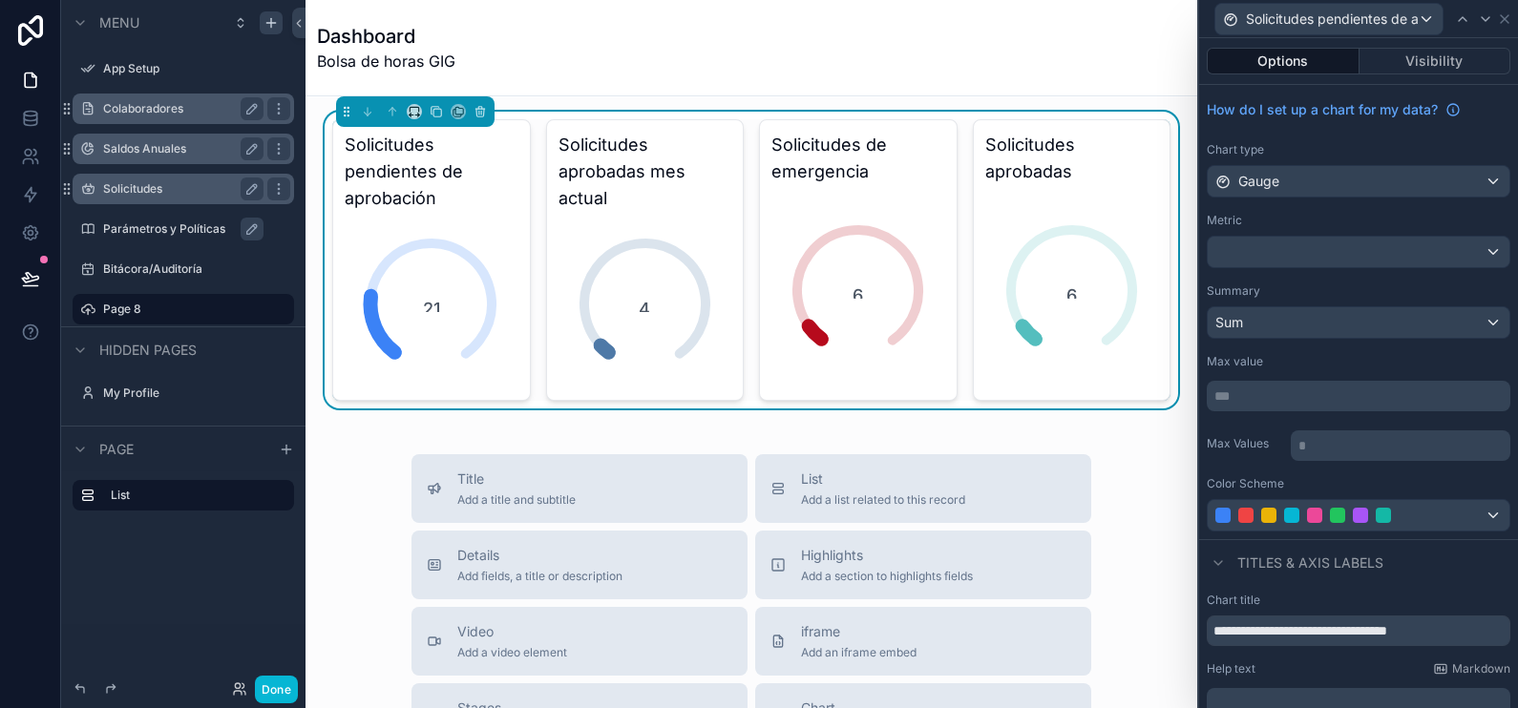
click at [784, 57] on div "Dashboard Bolsa de horas GIG" at bounding box center [751, 48] width 869 height 50
click at [1504, 18] on icon at bounding box center [1505, 19] width 8 height 8
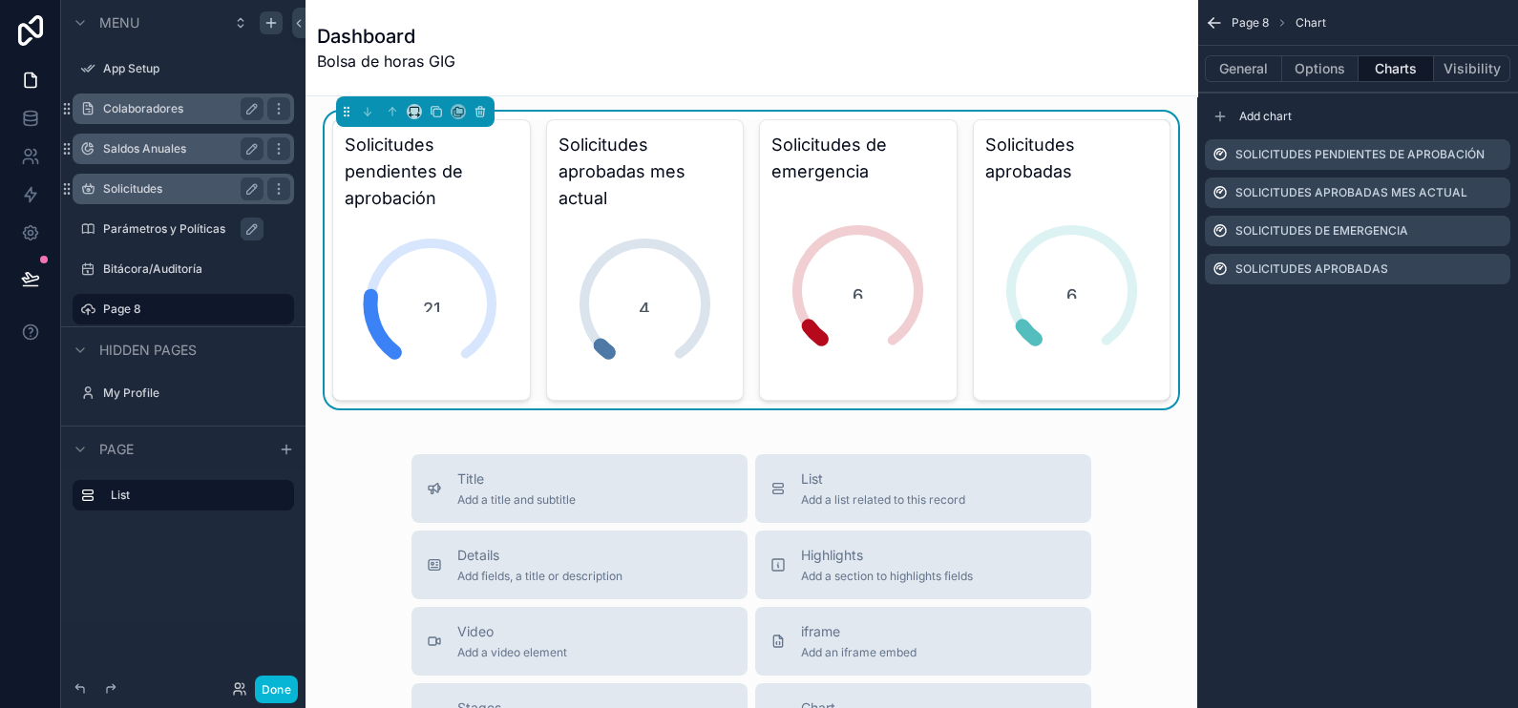
click at [964, 68] on div "Dashboard Bolsa de horas GIG" at bounding box center [751, 48] width 869 height 50
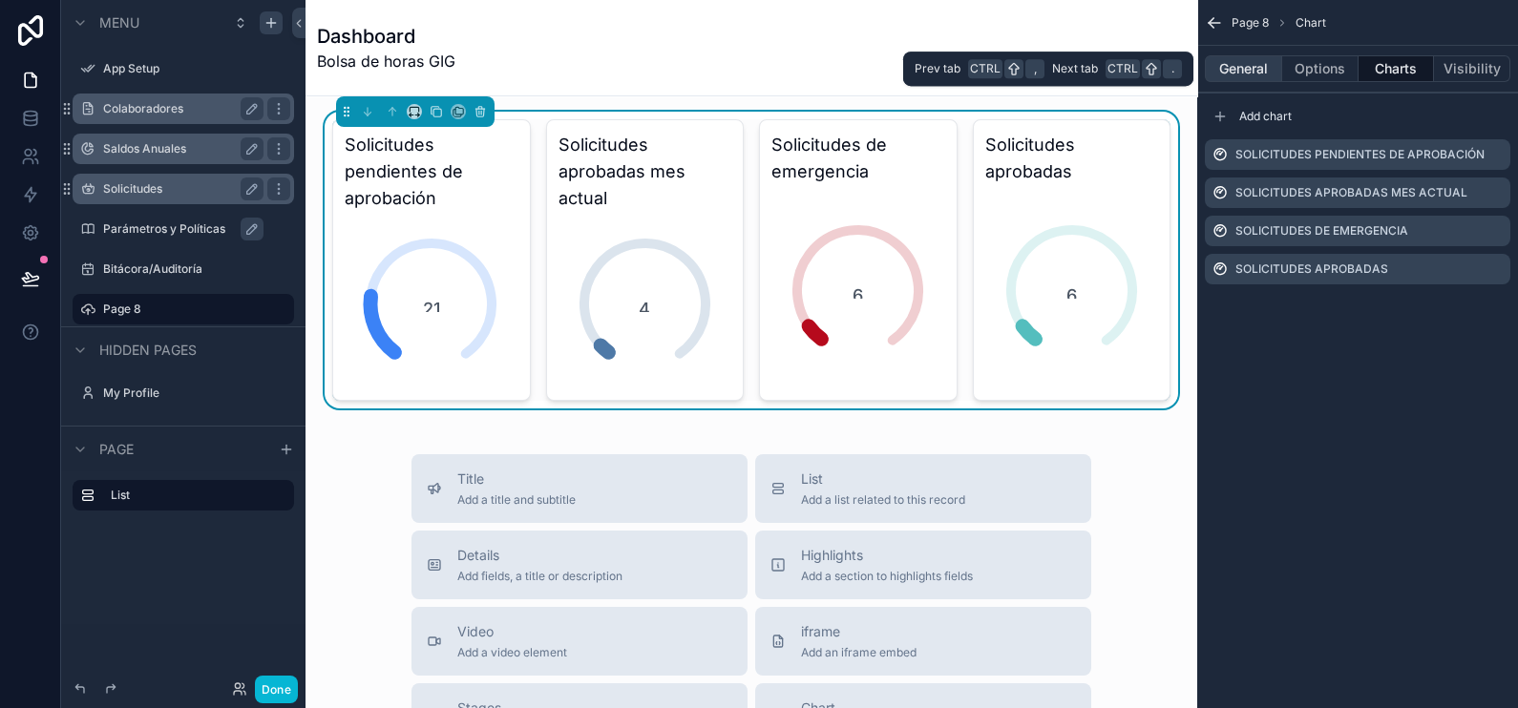
click at [1245, 72] on button "General" at bounding box center [1243, 68] width 77 height 27
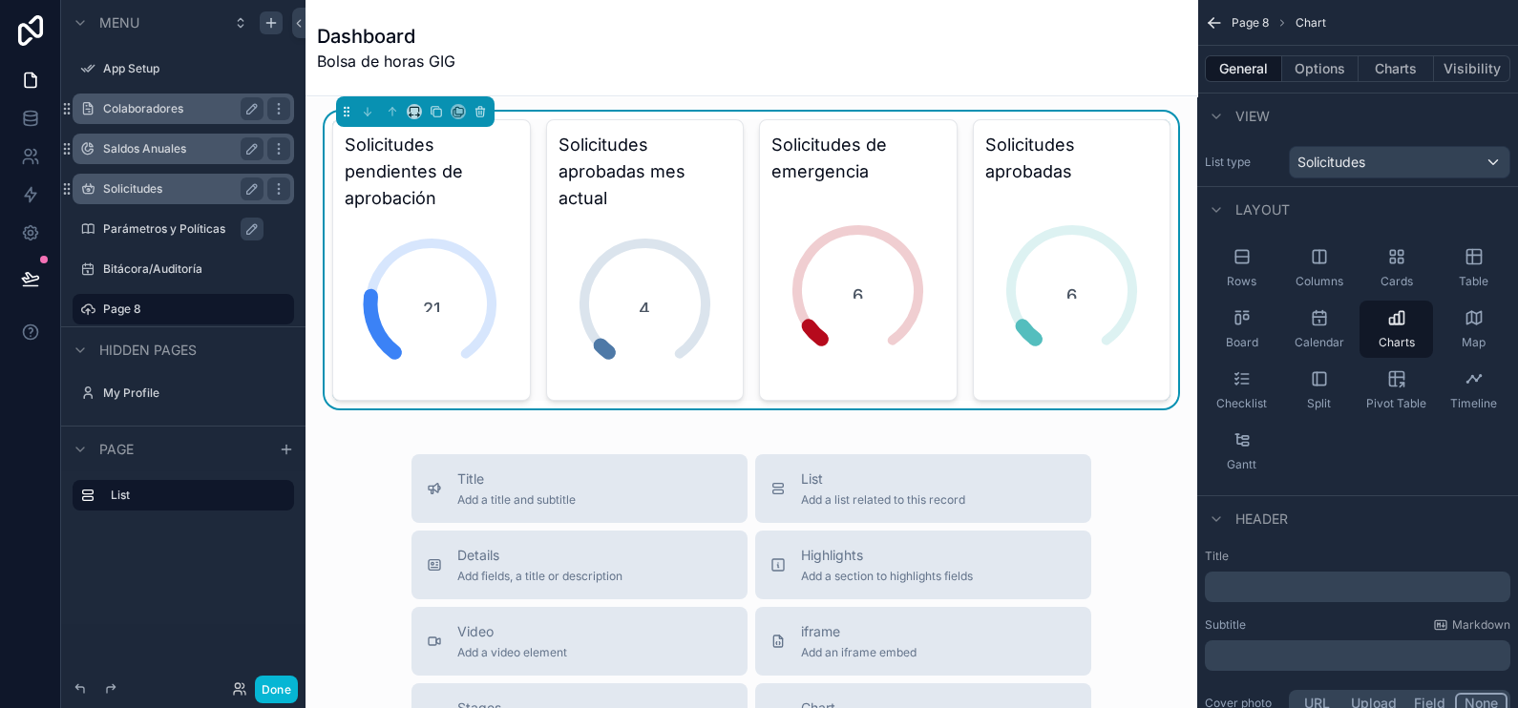
click at [785, 431] on div "Solicitudes pendientes de aprobación 21 Solicitudes aprobadas mes actual 4 Soli…" at bounding box center [752, 691] width 892 height 1191
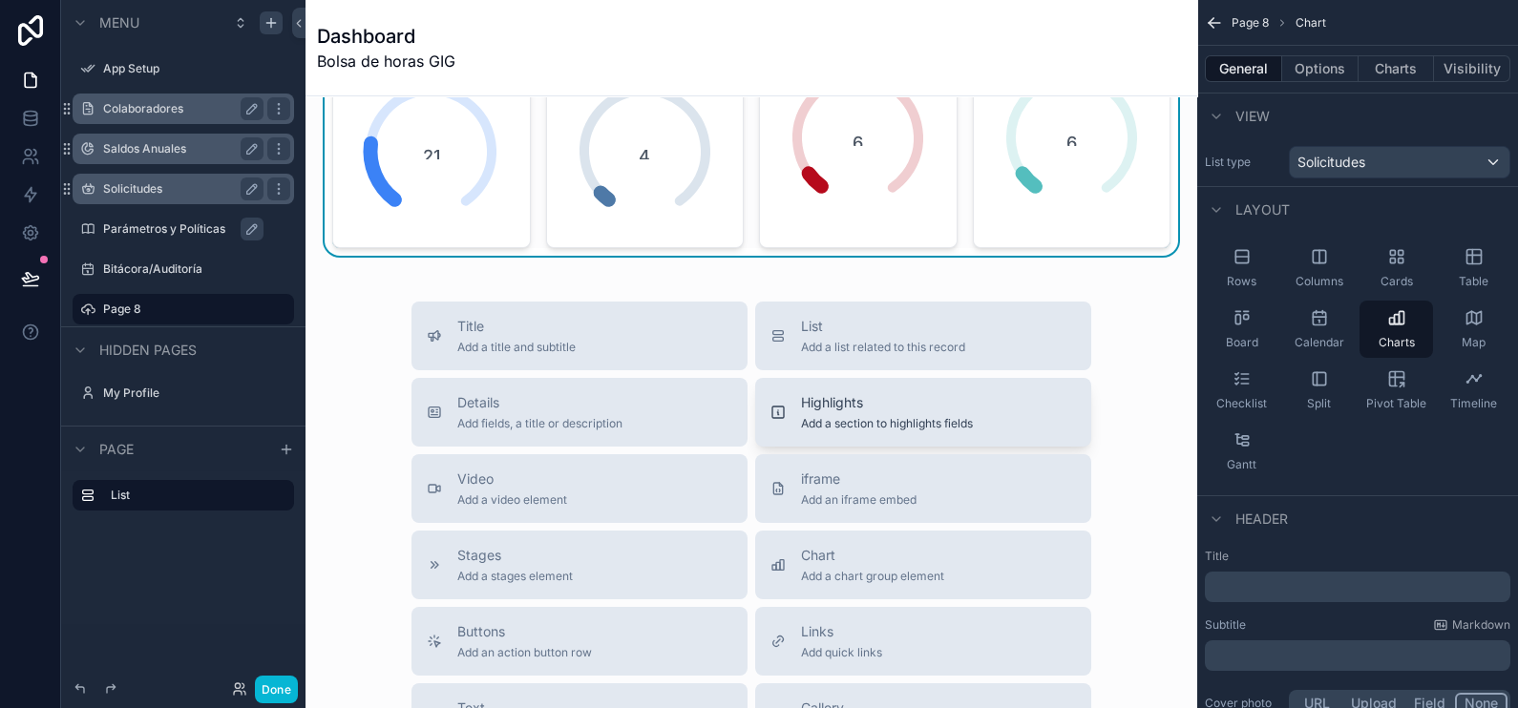
scroll to position [238, 0]
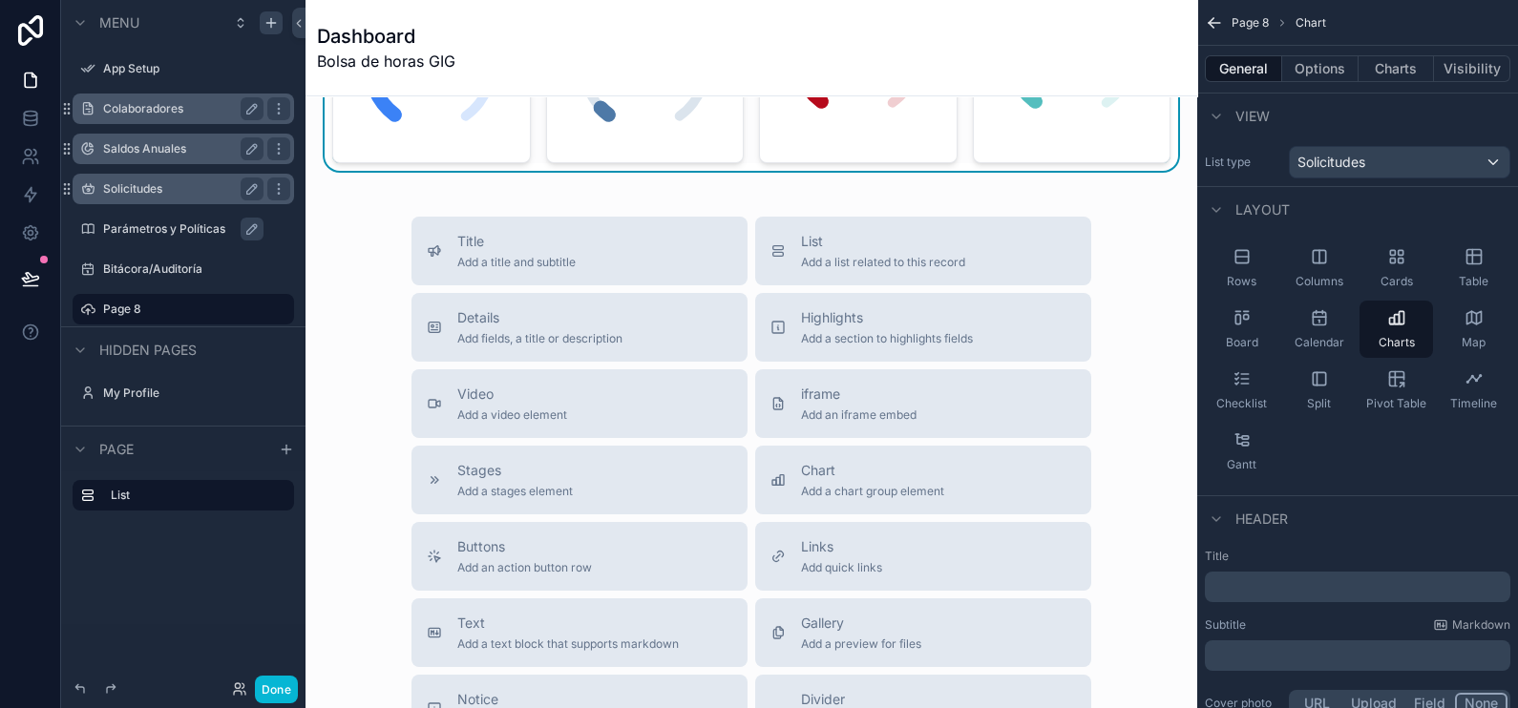
drag, startPoint x: 588, startPoint y: 411, endPoint x: 344, endPoint y: 346, distance: 252.9
click at [344, 346] on div "Title Add a title and subtitle List Add a list related to this record Details A…" at bounding box center [751, 557] width 861 height 680
click at [902, 476] on span "Chart" at bounding box center [872, 470] width 143 height 19
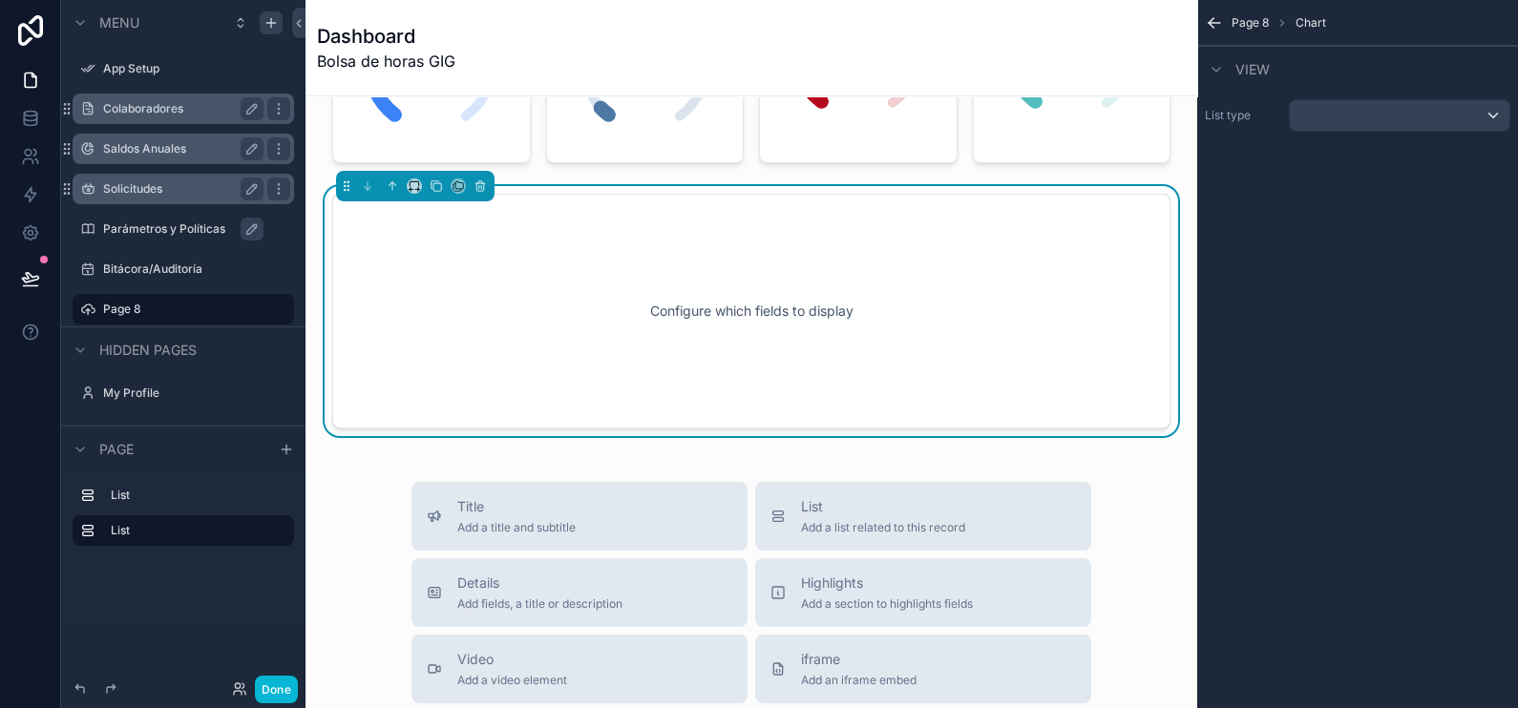
scroll to position [194, 0]
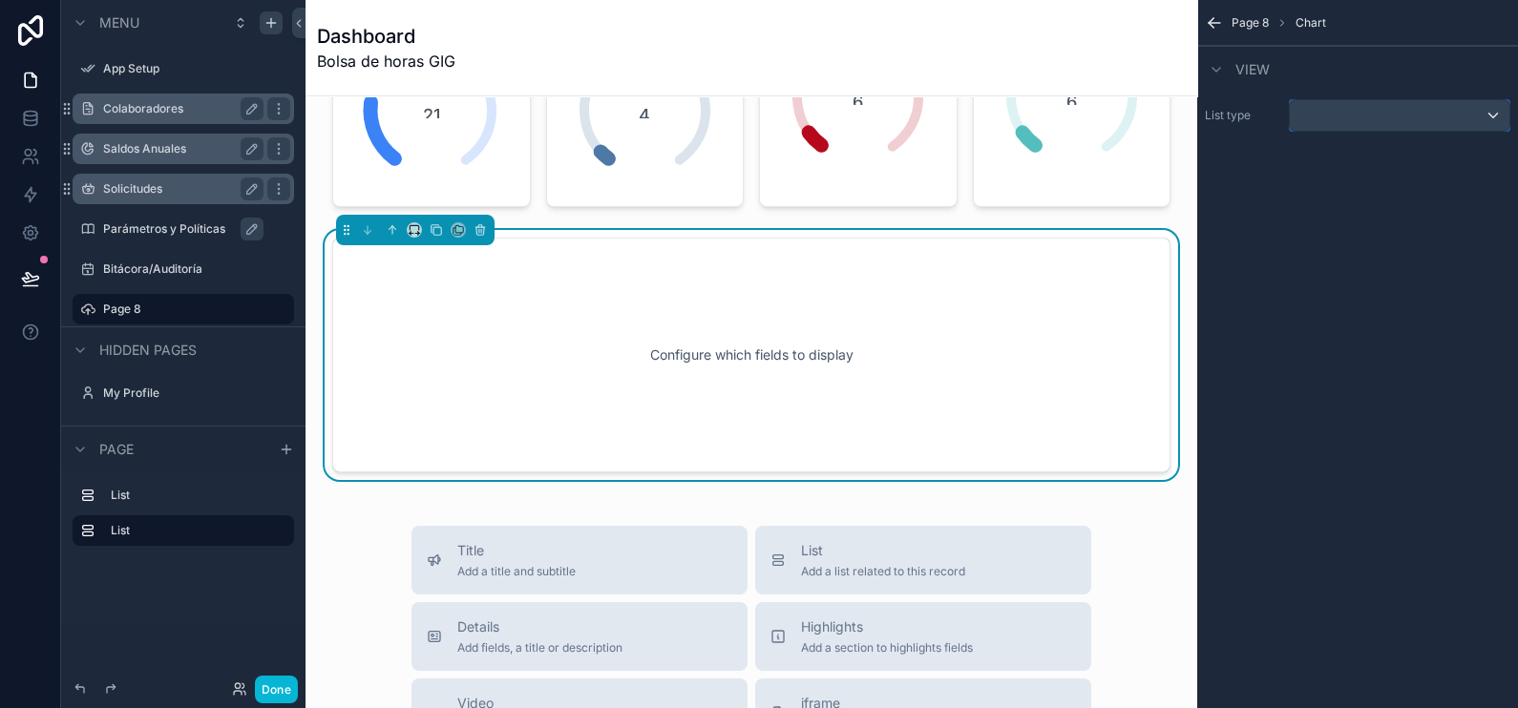
click at [1368, 113] on div "scrollable content" at bounding box center [1400, 115] width 220 height 31
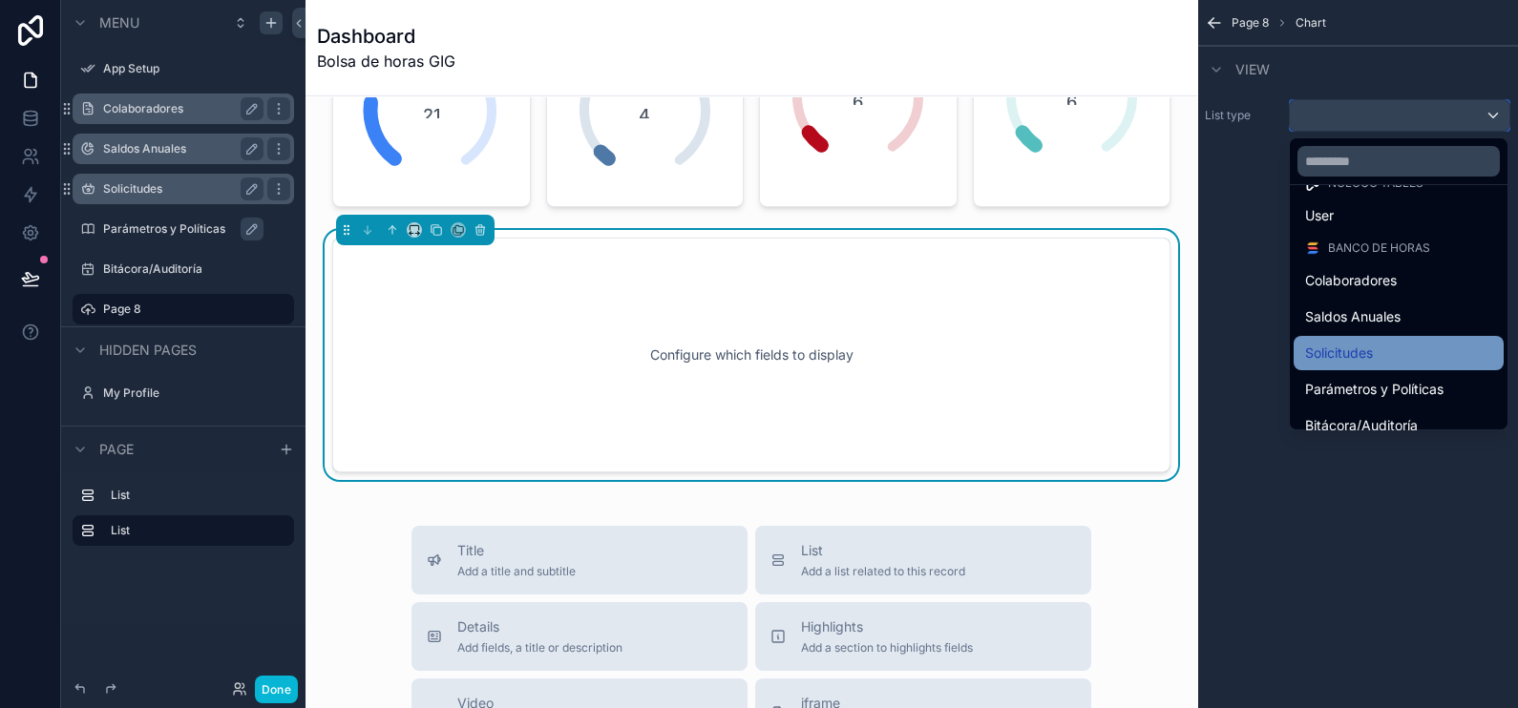
scroll to position [47, 0]
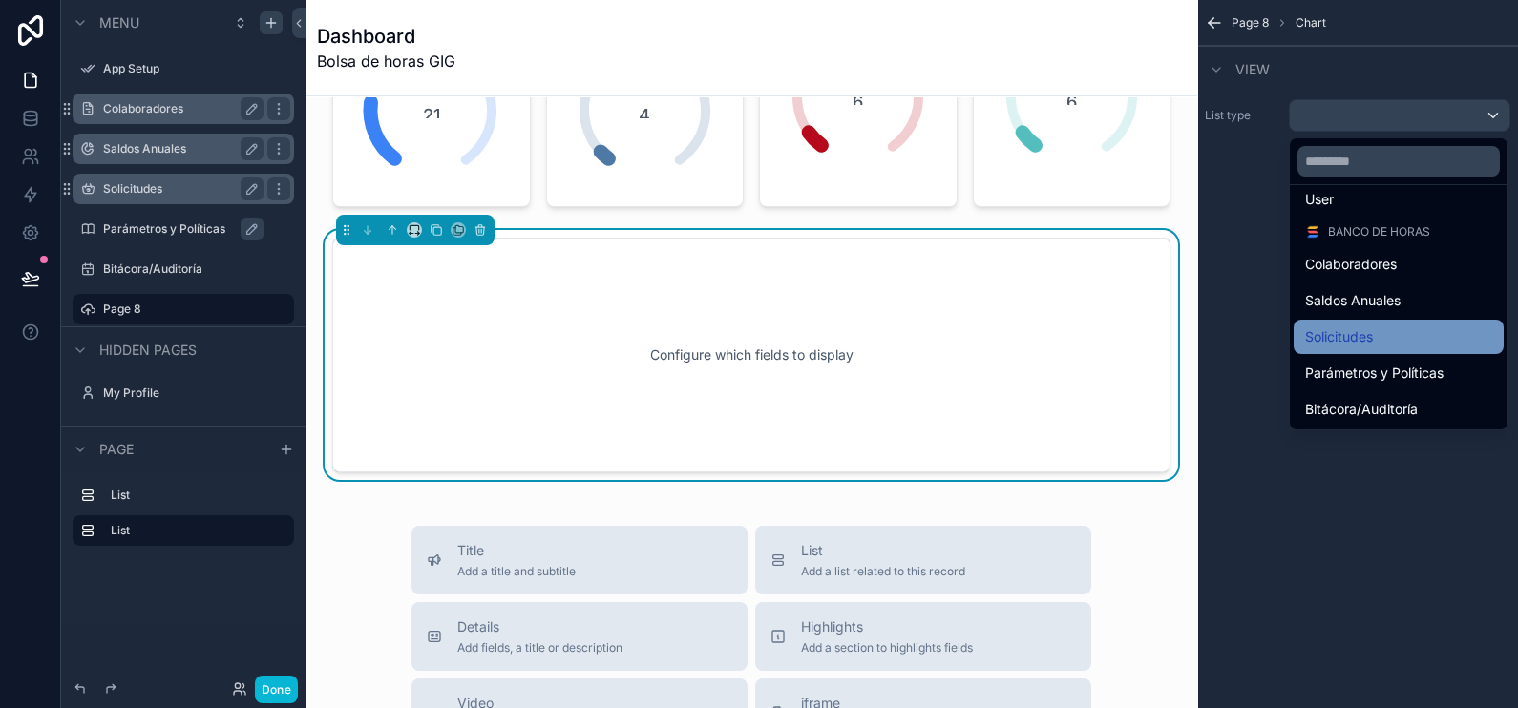
click at [1410, 324] on div "Solicitudes" at bounding box center [1399, 337] width 210 height 34
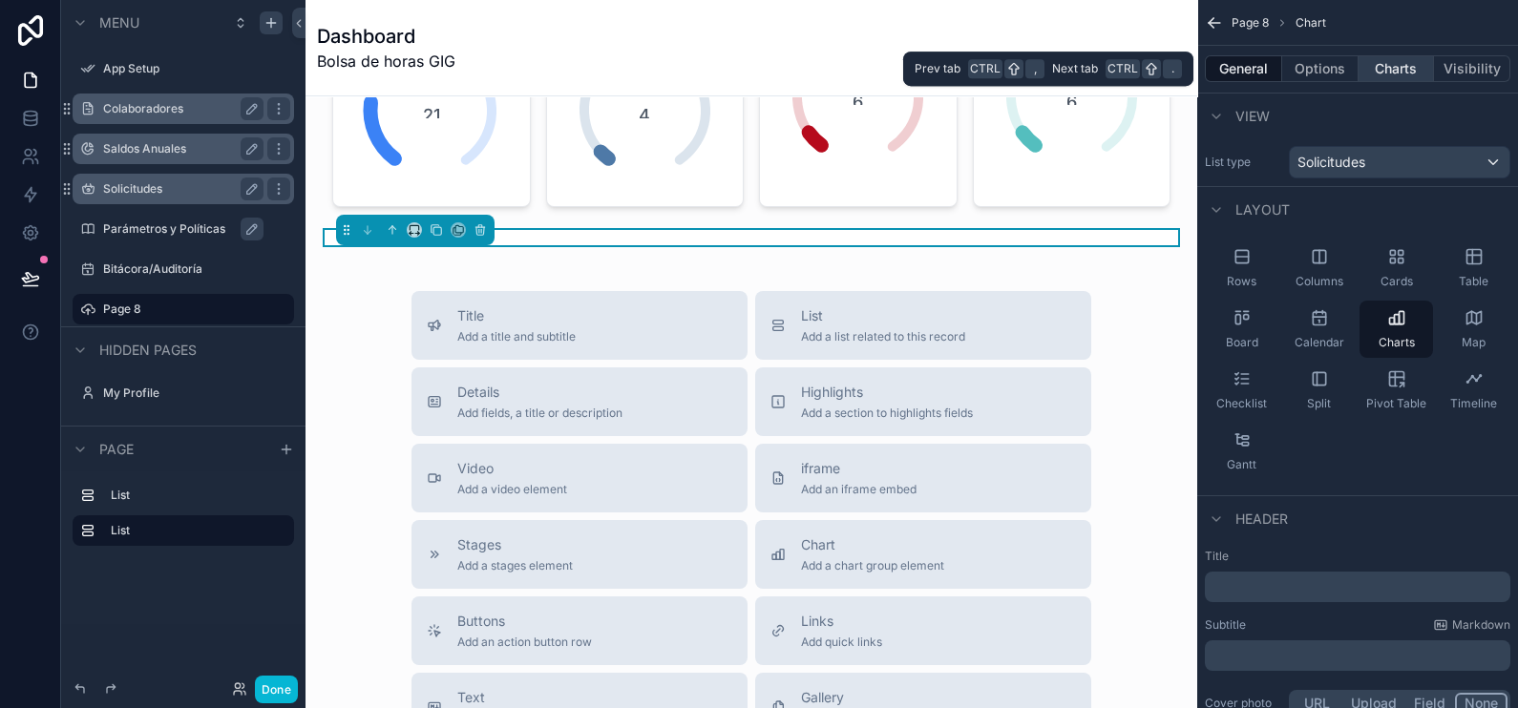
click at [1404, 67] on button "Charts" at bounding box center [1397, 68] width 76 height 27
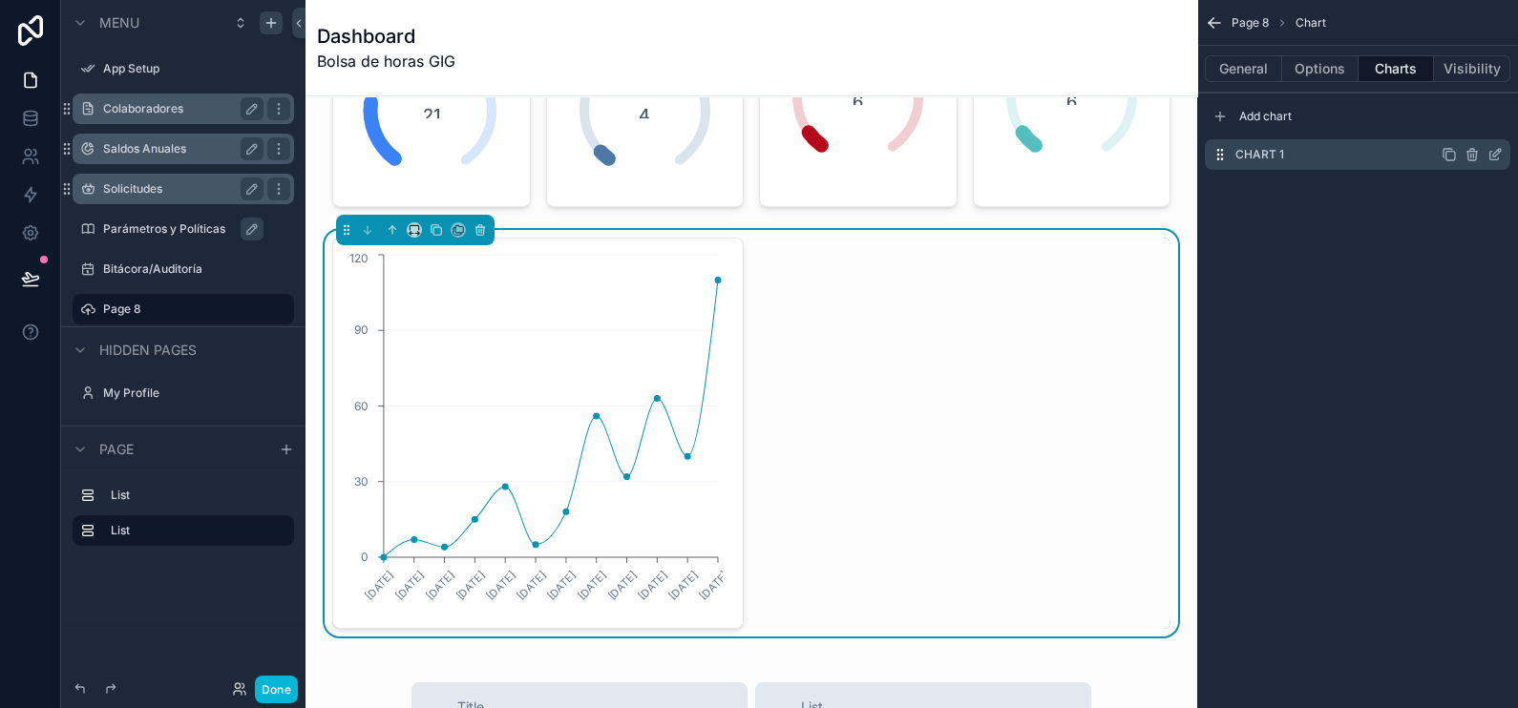
click at [1501, 153] on icon "scrollable content" at bounding box center [1495, 154] width 15 height 15
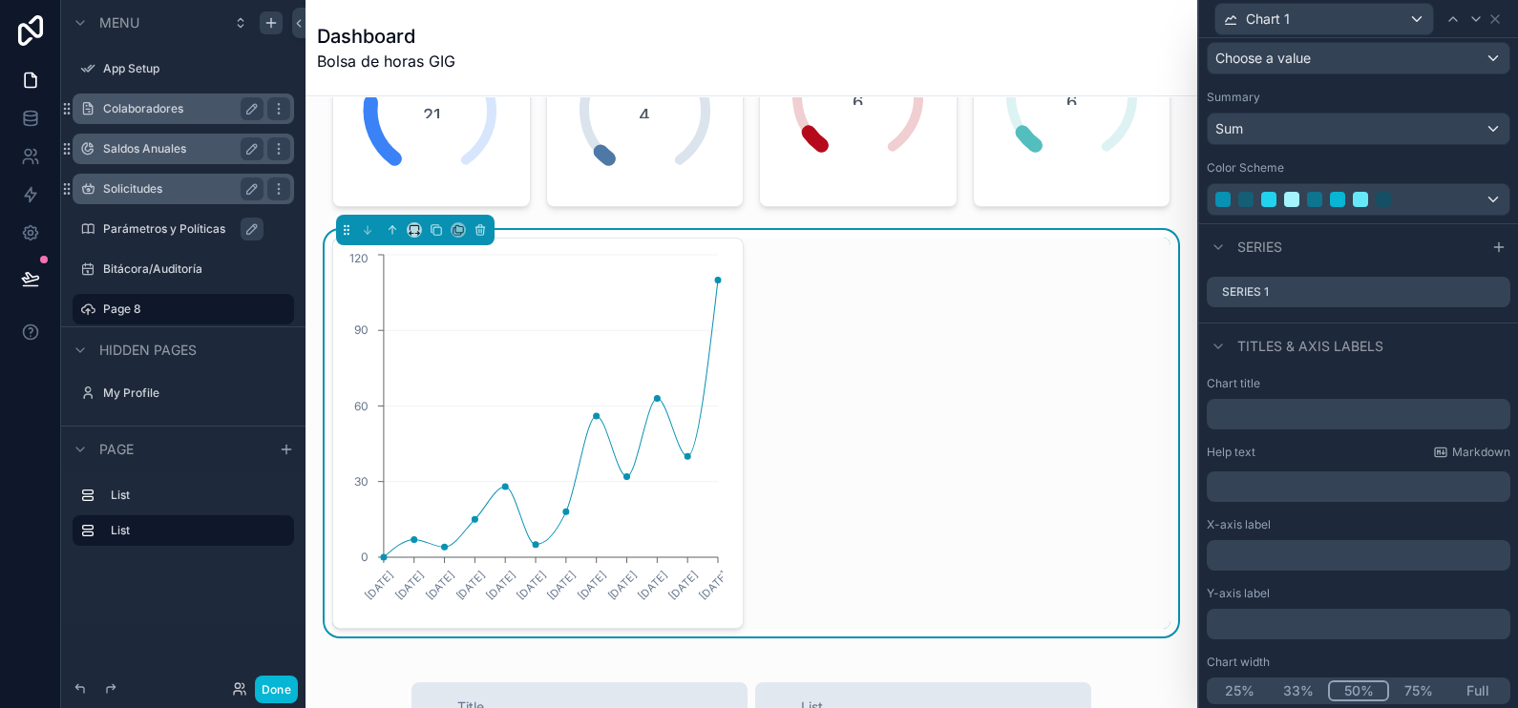
scroll to position [195, 0]
click at [1462, 687] on button "Full" at bounding box center [1478, 690] width 59 height 21
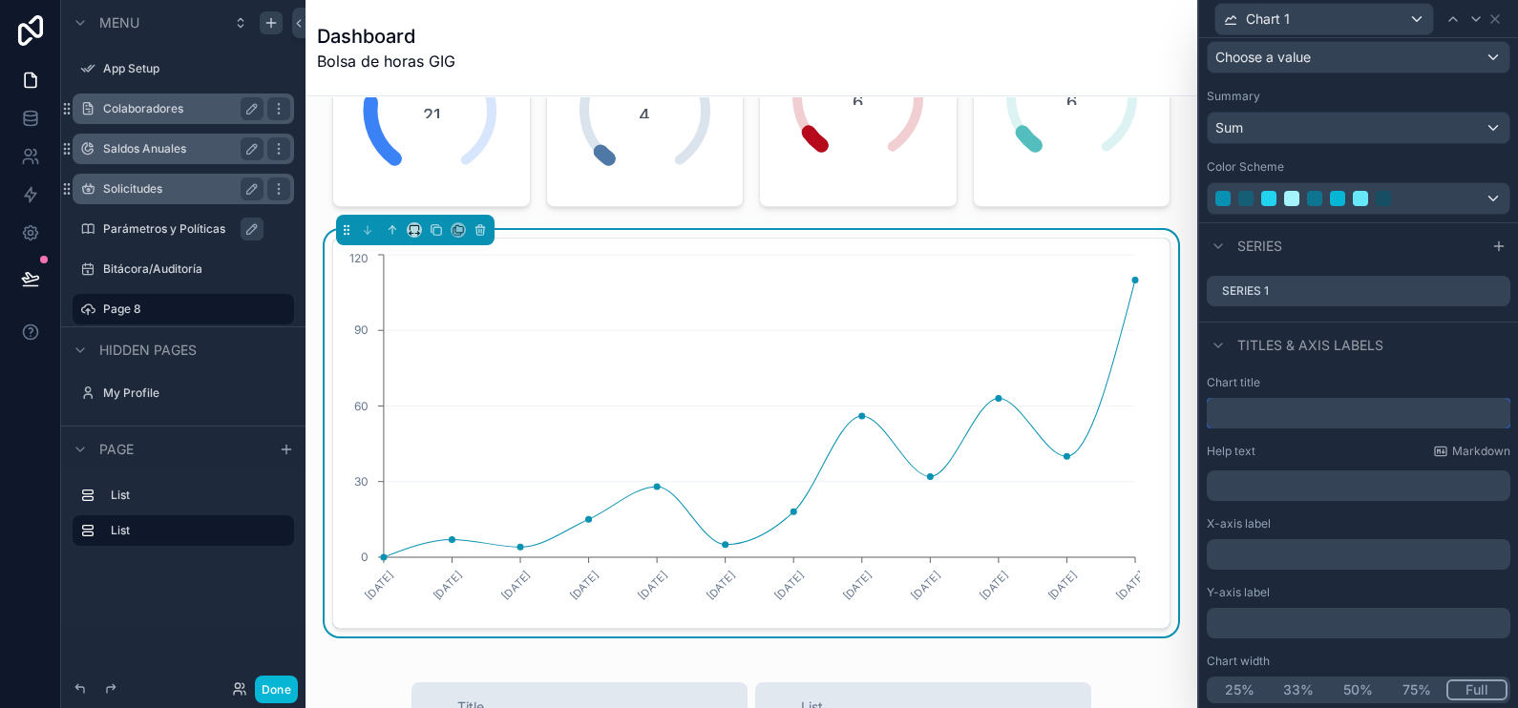
click at [1310, 416] on input "text" at bounding box center [1359, 413] width 304 height 31
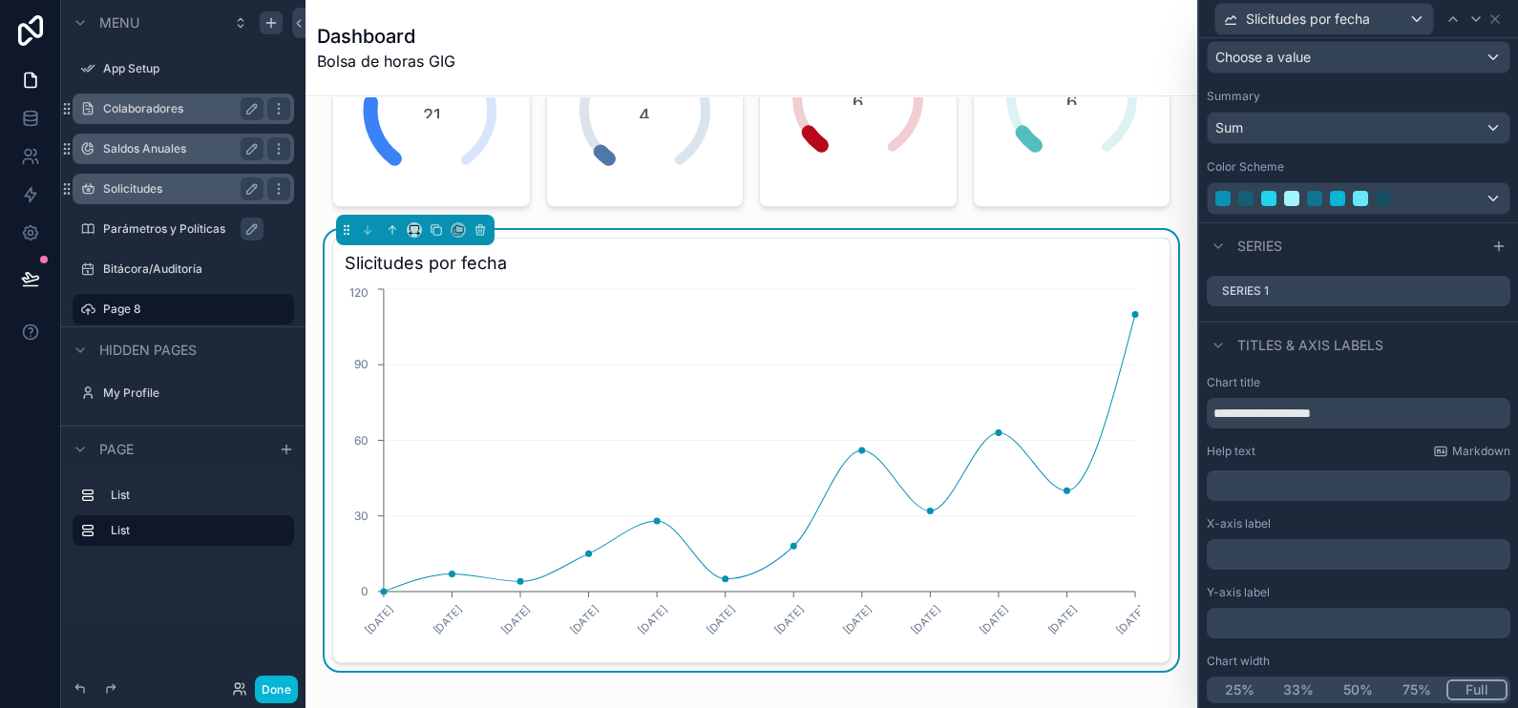
click at [1380, 375] on div "Chart title" at bounding box center [1359, 382] width 304 height 15
click at [1224, 409] on input "**********" at bounding box center [1359, 413] width 304 height 31
type input "**********"
click at [1339, 343] on span "Titles & Axis labels" at bounding box center [1310, 345] width 146 height 19
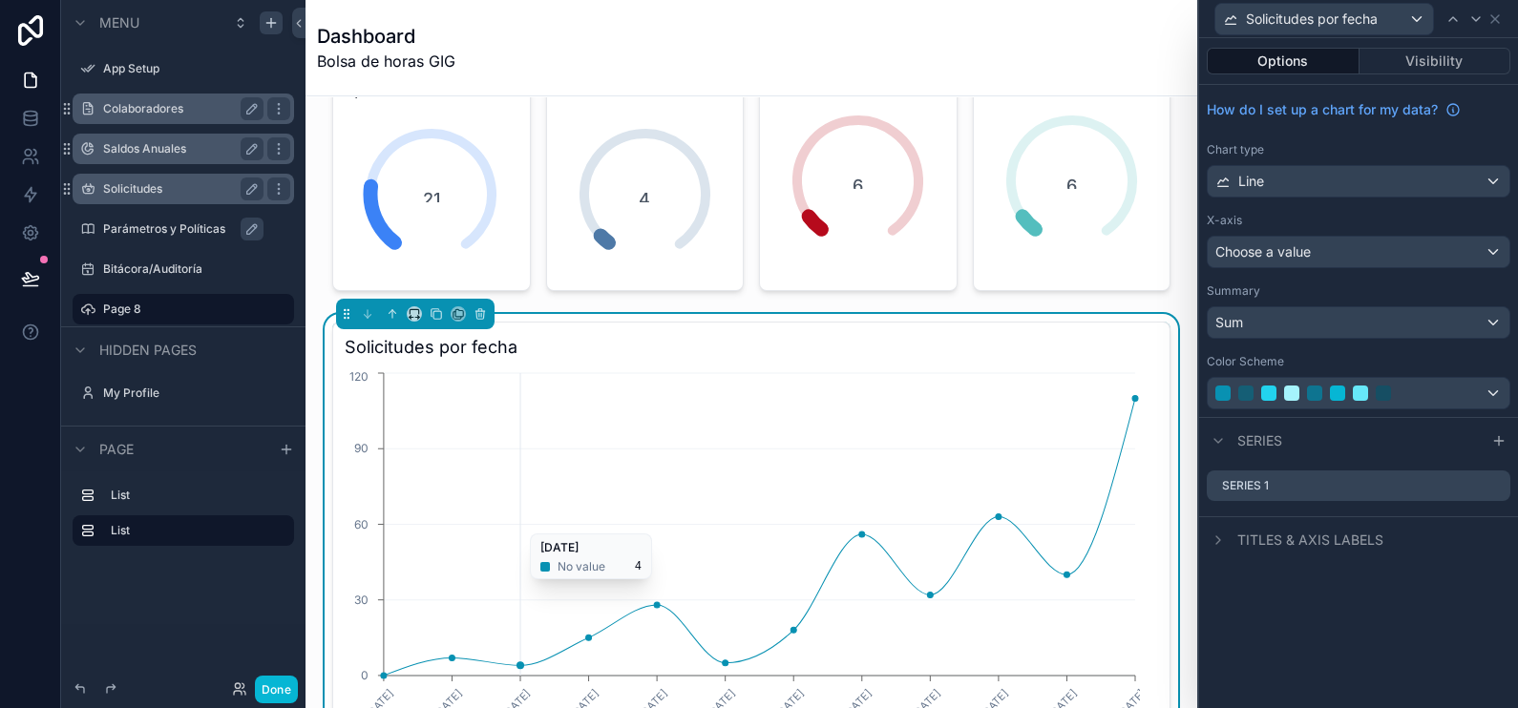
scroll to position [0, 0]
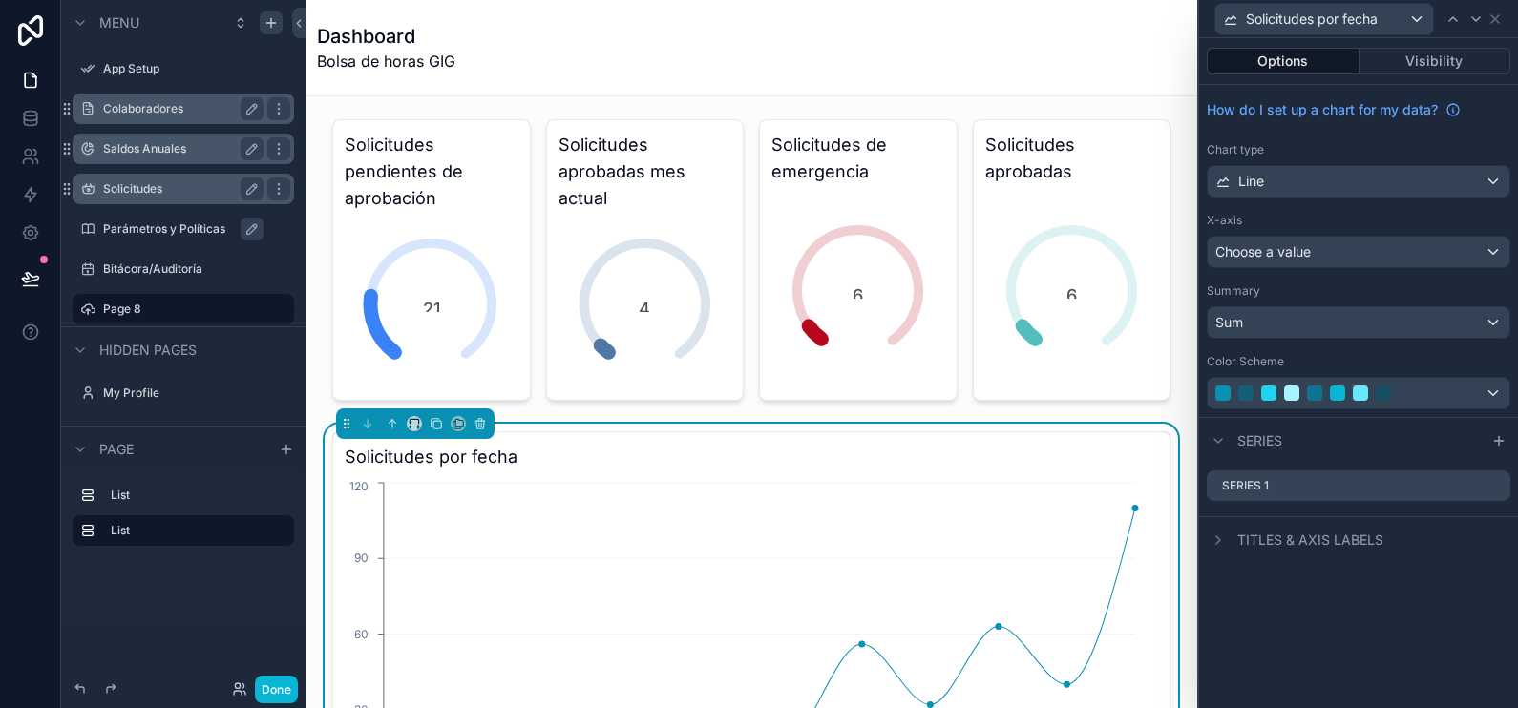
click at [211, 112] on label "Colaboradores" at bounding box center [179, 108] width 153 height 15
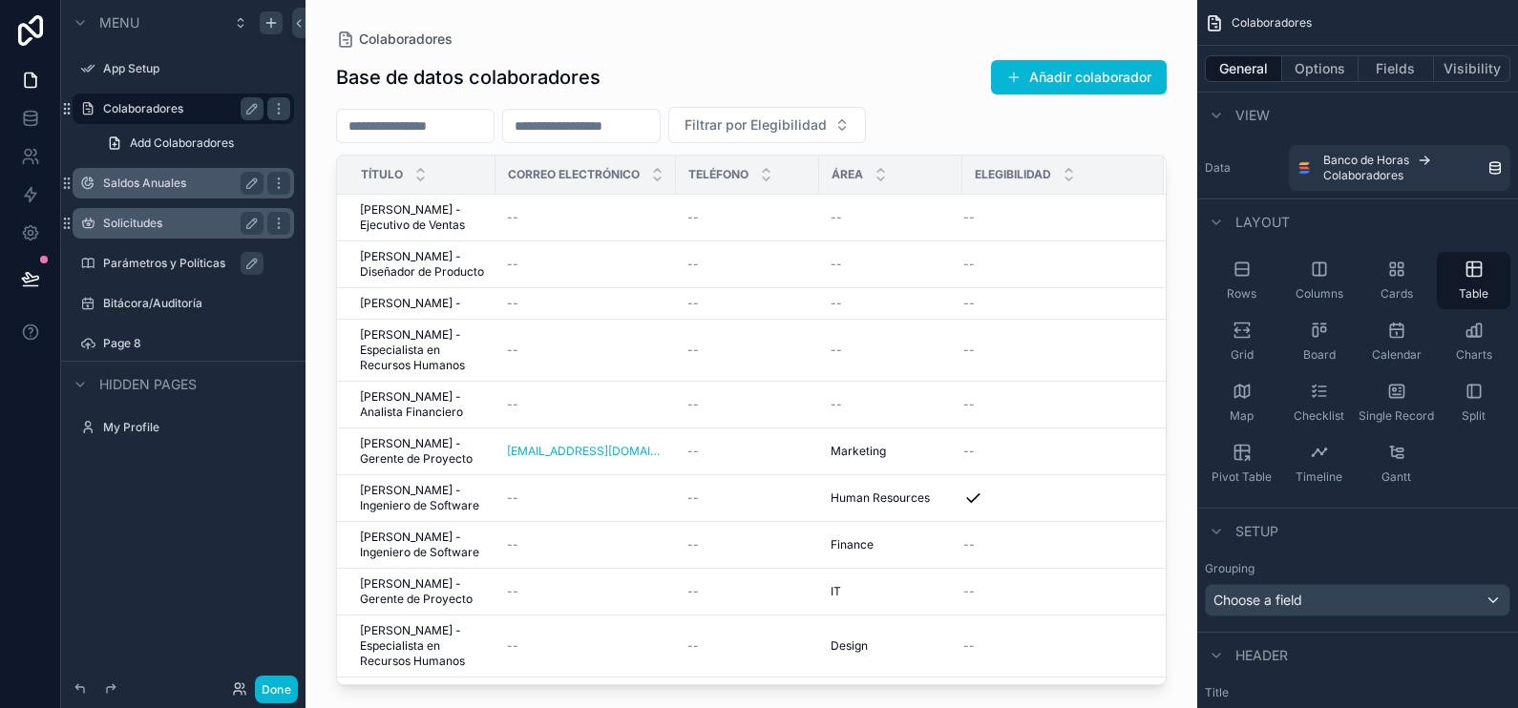
click at [650, 225] on div "scrollable content" at bounding box center [752, 343] width 892 height 686
click at [640, 226] on td "--" at bounding box center [586, 218] width 180 height 47
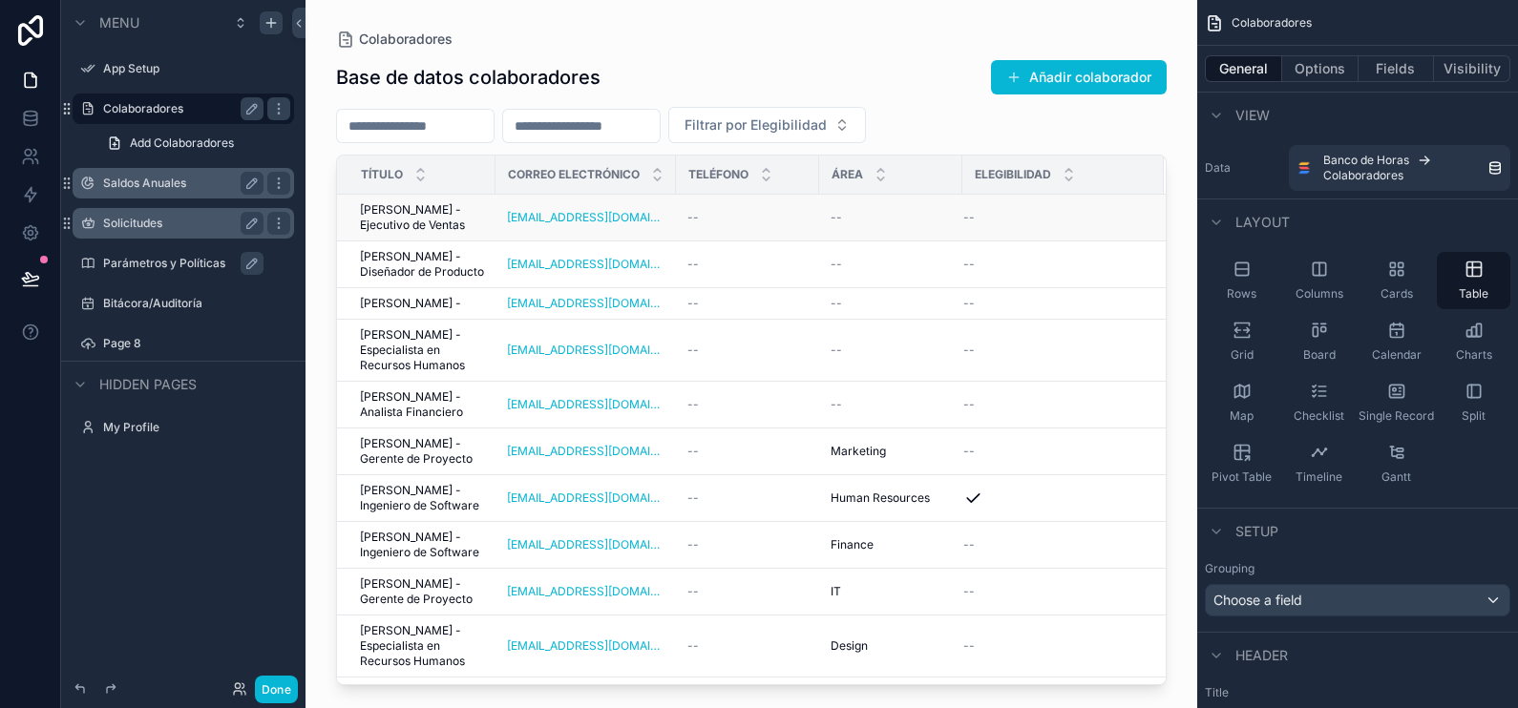
click at [783, 225] on td "--" at bounding box center [747, 218] width 143 height 47
click at [883, 227] on td "--" at bounding box center [890, 218] width 143 height 47
click at [881, 224] on div "--" at bounding box center [891, 217] width 120 height 15
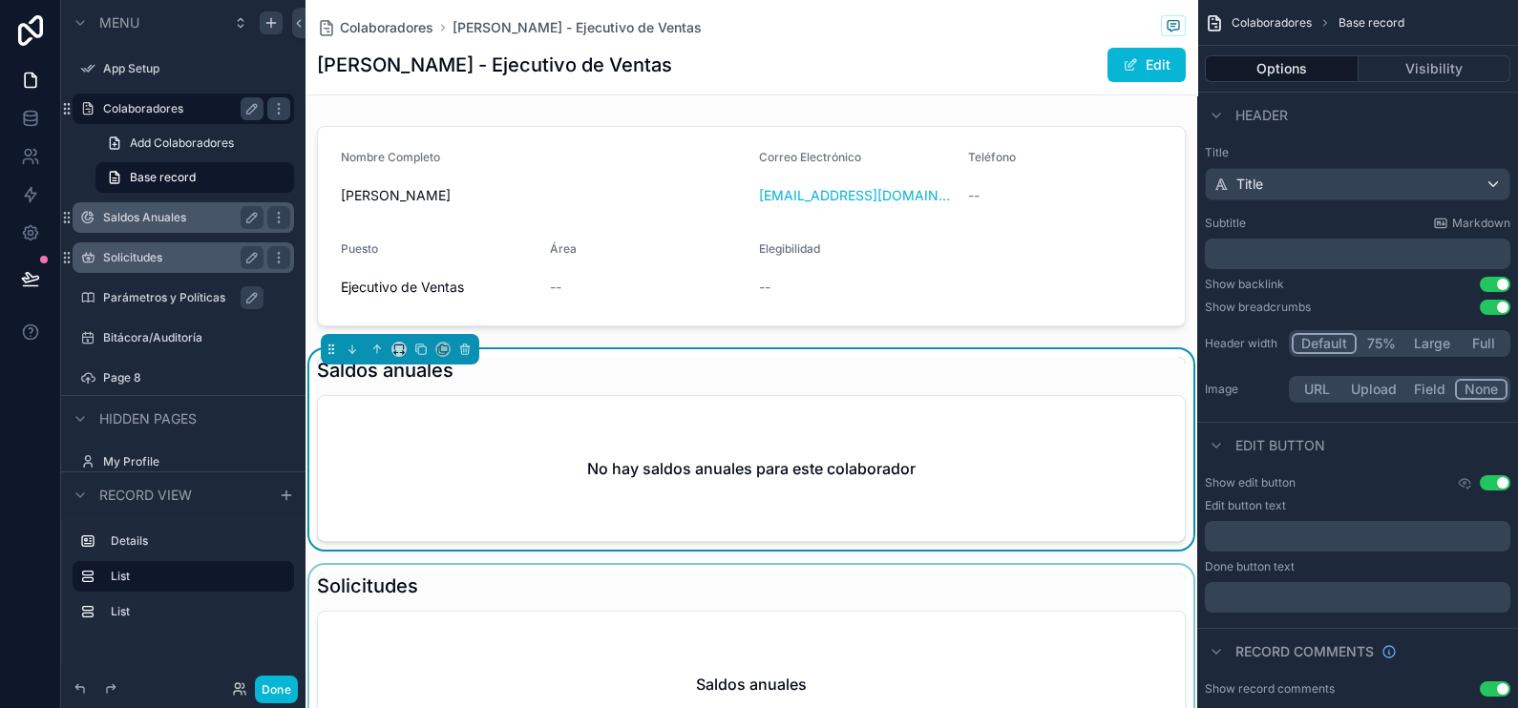
click at [520, 633] on div "scrollable content" at bounding box center [752, 665] width 892 height 201
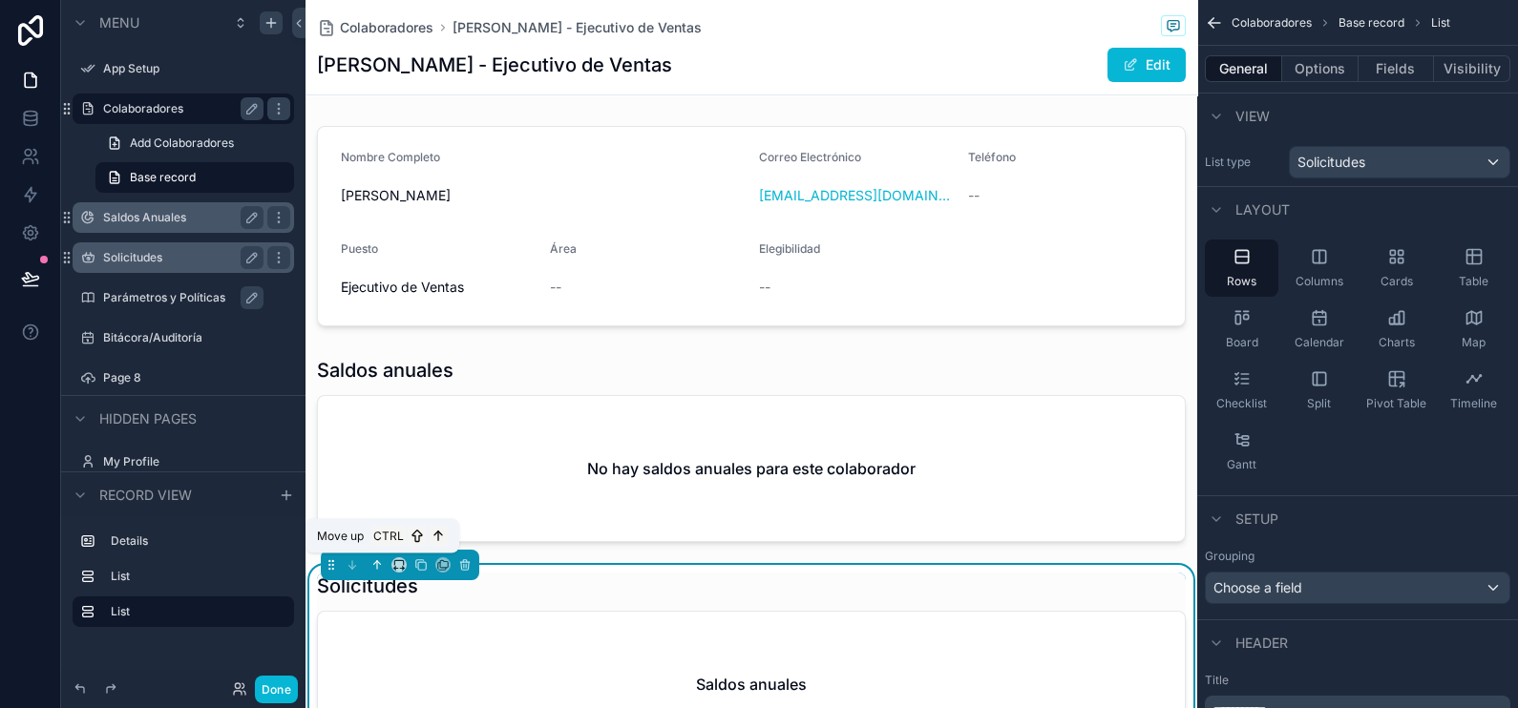
click at [377, 562] on icon "scrollable content" at bounding box center [377, 565] width 0 height 8
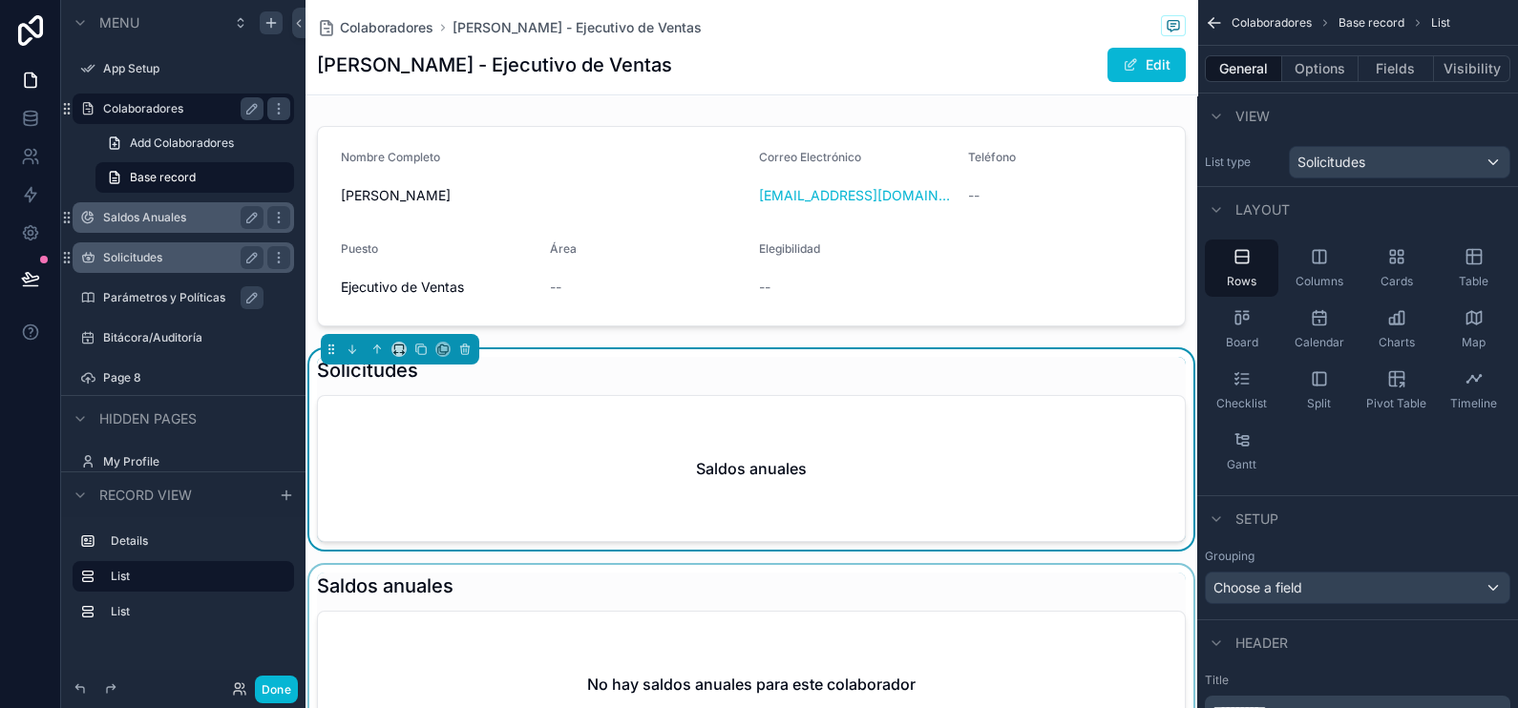
click at [516, 625] on div "scrollable content" at bounding box center [752, 665] width 892 height 201
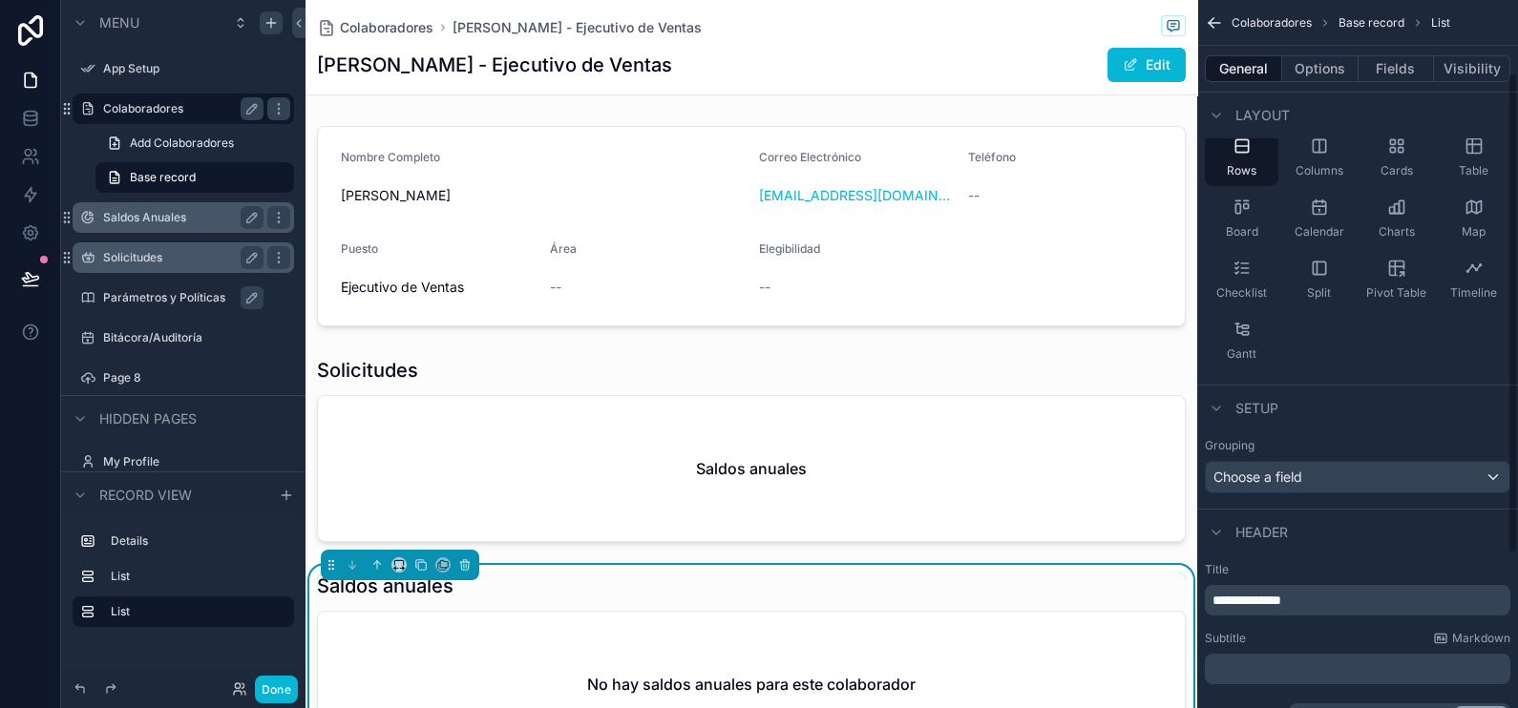
scroll to position [112, 0]
click at [1255, 599] on span "**********" at bounding box center [1247, 599] width 69 height 13
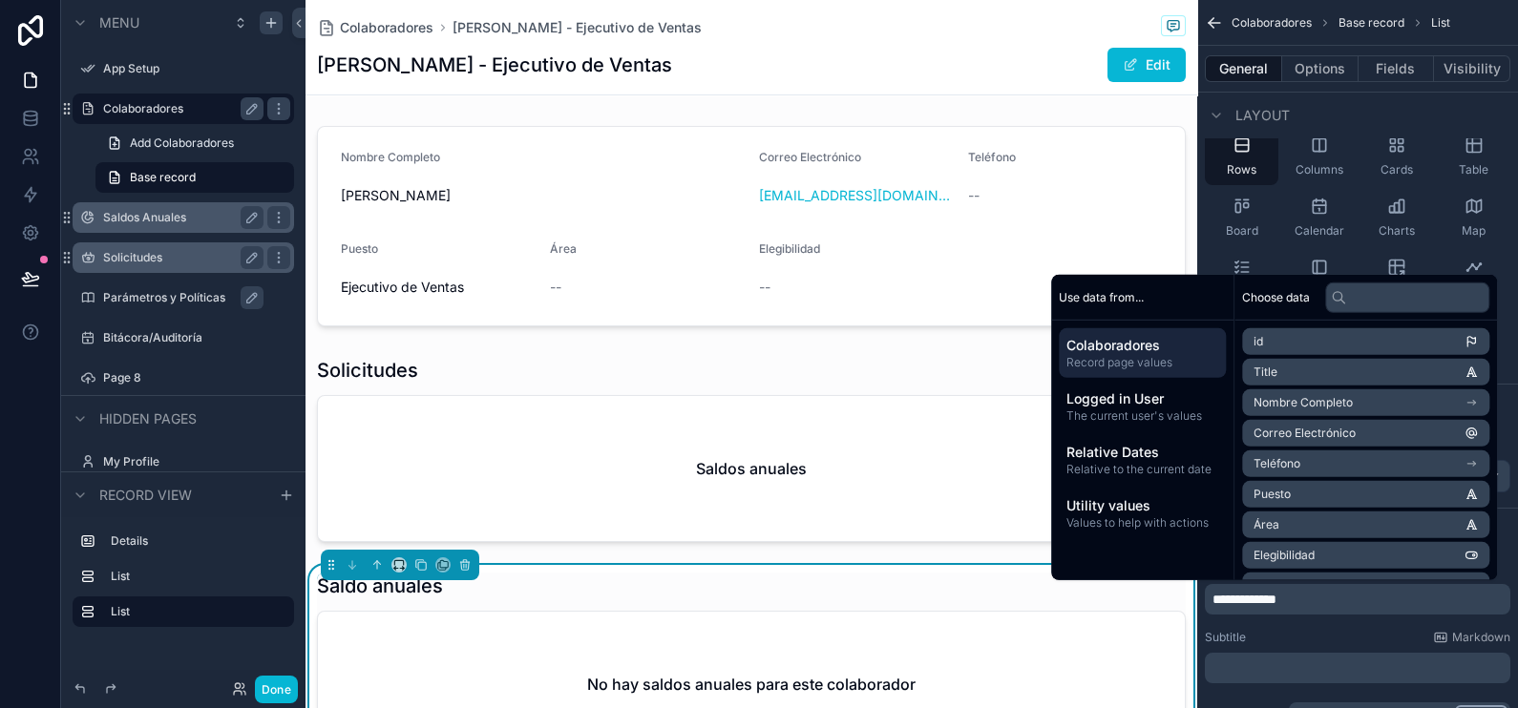
click at [1356, 660] on p "﻿" at bounding box center [1360, 668] width 294 height 19
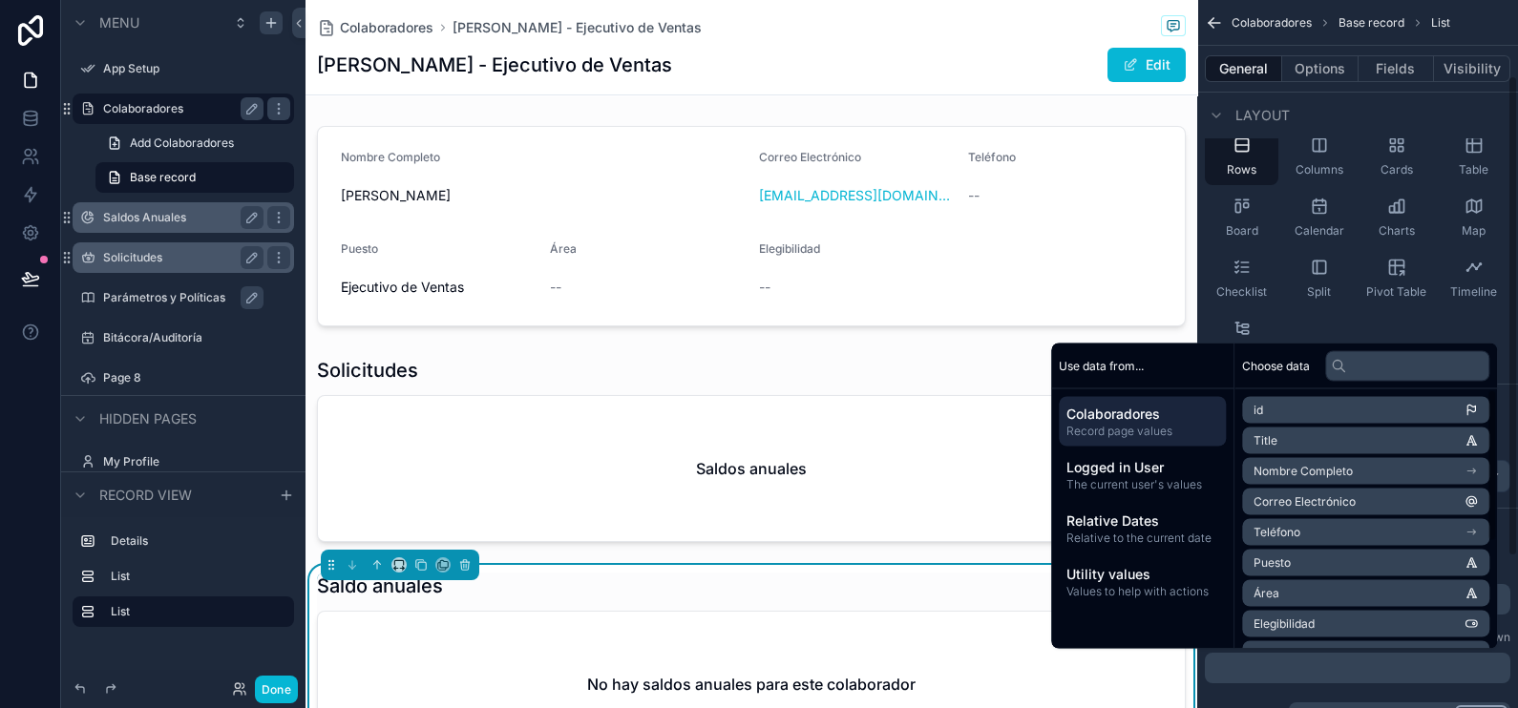
click at [1432, 317] on div "Rows Columns Cards Table Board Calendar Charts Map Checklist Split Pivot Table …" at bounding box center [1357, 248] width 321 height 256
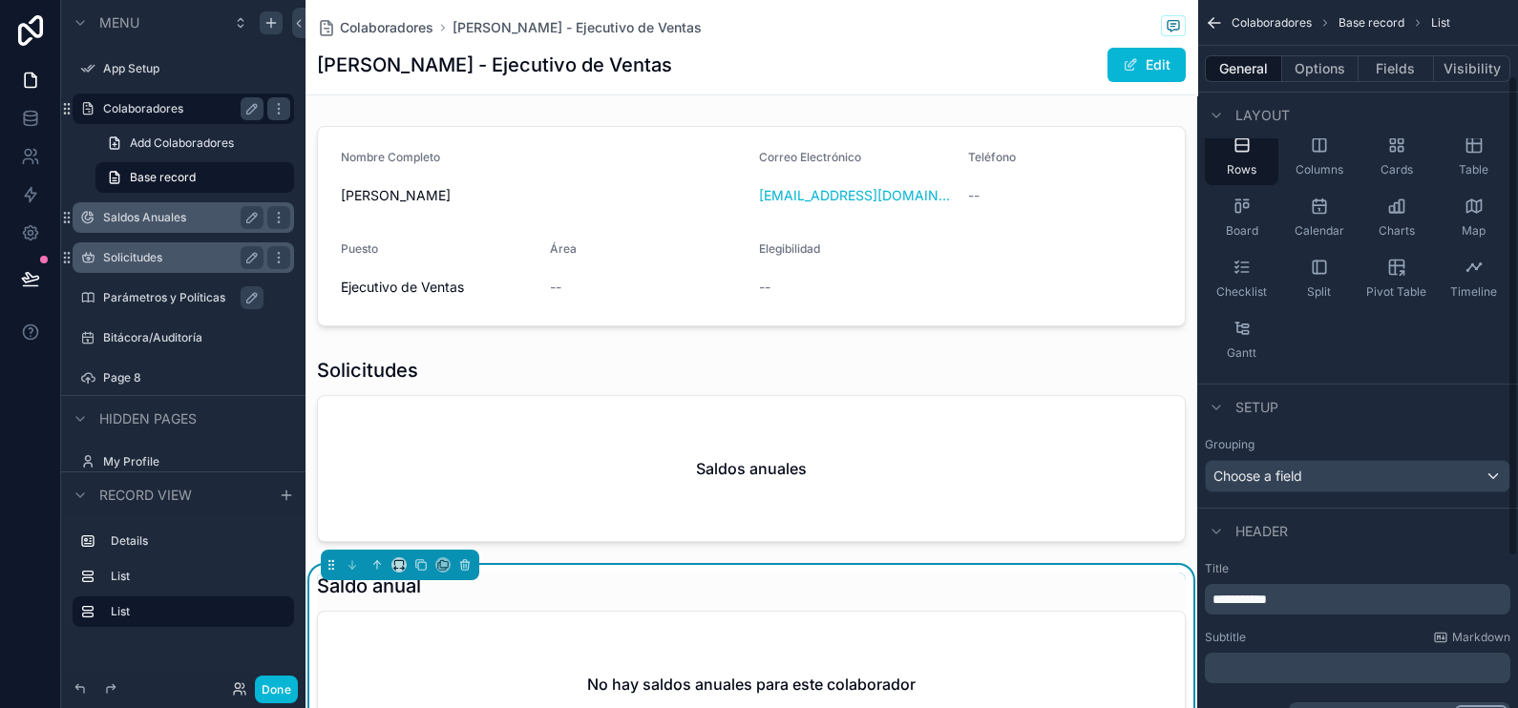
click at [1355, 544] on div "Header" at bounding box center [1357, 531] width 321 height 46
